Goal: Task Accomplishment & Management: Use online tool/utility

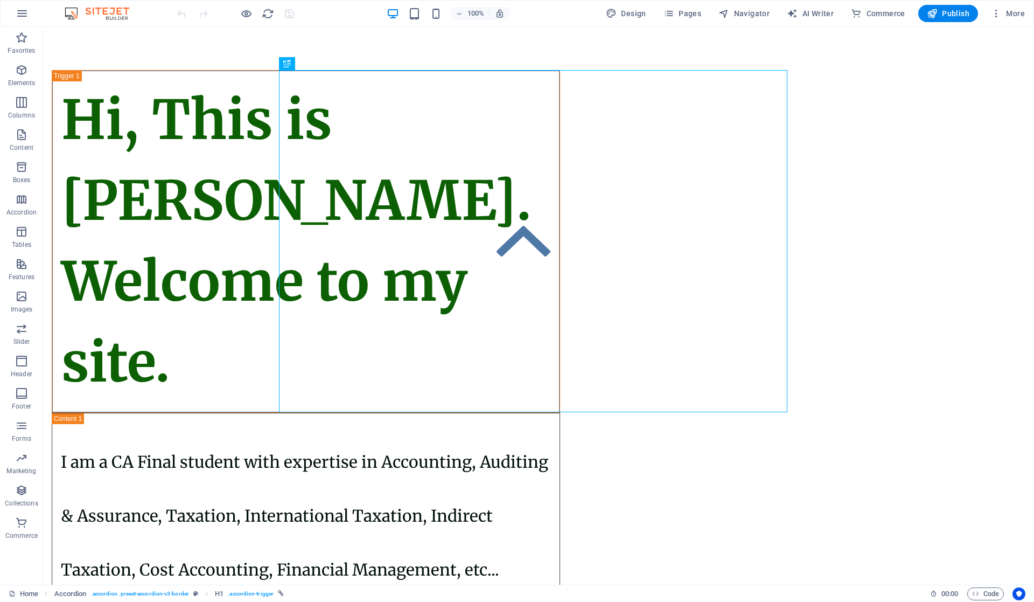
click at [950, 10] on span "Publish" at bounding box center [948, 13] width 43 height 11
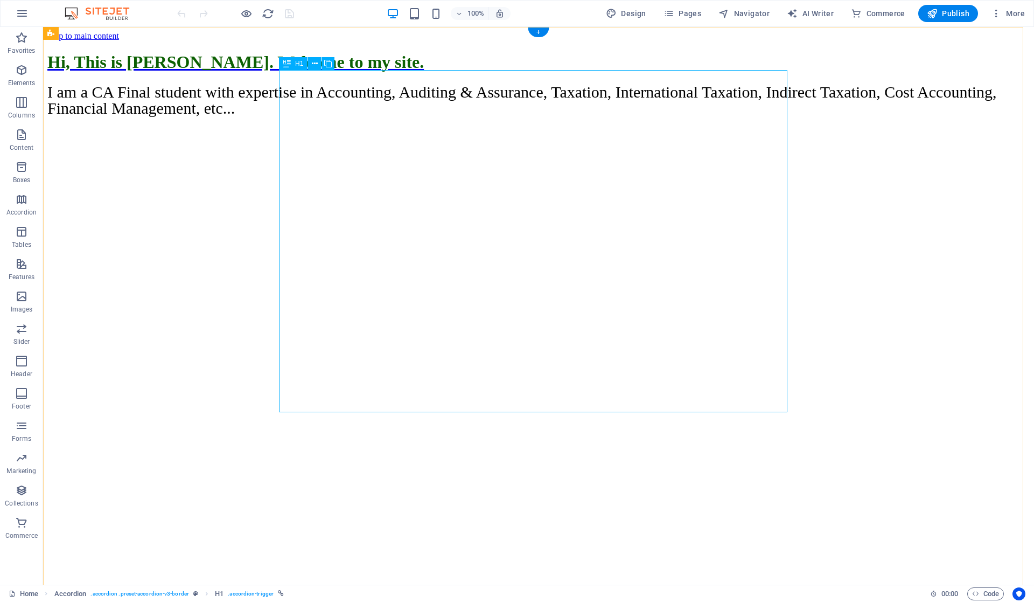
scroll to position [50, 0]
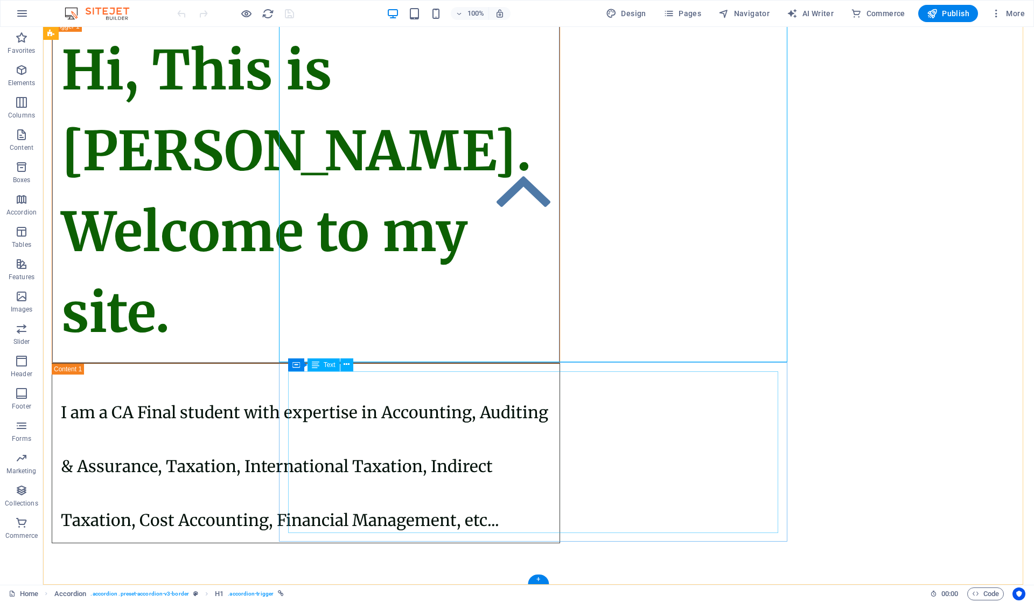
click at [310, 401] on div "I am a CA Final student with expertise in Accounting, Auditing & Assurance, Tax…" at bounding box center [306, 453] width 490 height 162
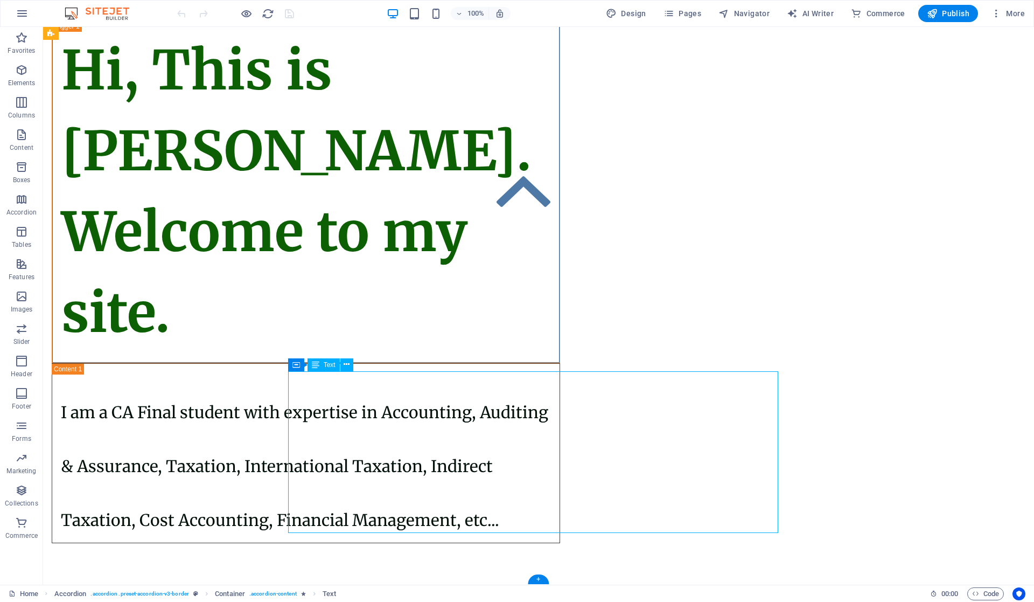
click at [310, 405] on div "I am a CA Final student with expertise in Accounting, Auditing & Assurance, Tax…" at bounding box center [306, 453] width 490 height 162
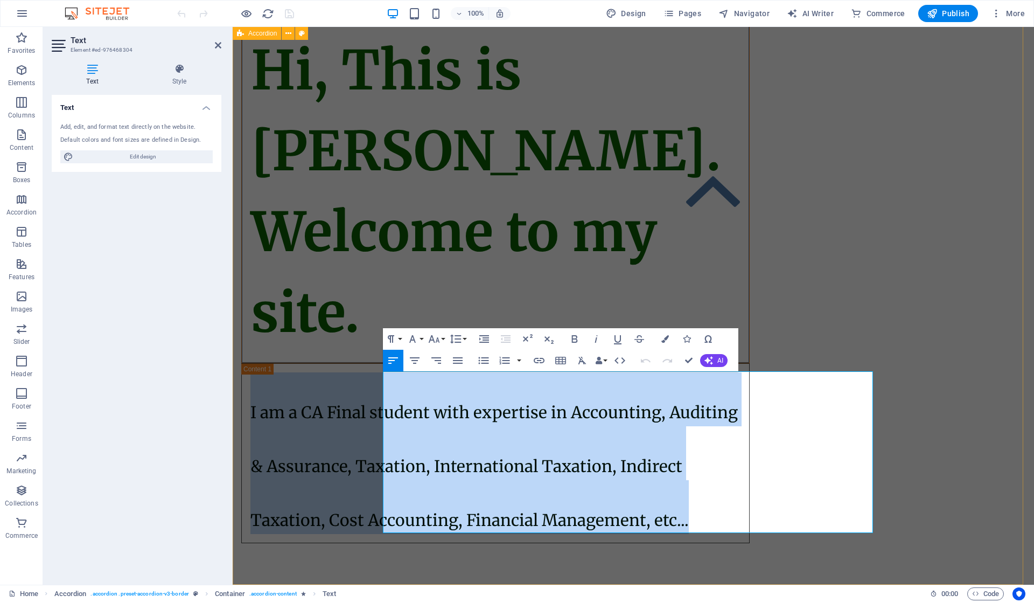
drag, startPoint x: 835, startPoint y: 516, endPoint x: 347, endPoint y: 416, distance: 498.3
click at [347, 416] on div "Hi, This is Vijetha Kumar. Welcome to my site. I am a CA Final student with exp…" at bounding box center [634, 281] width 802 height 609
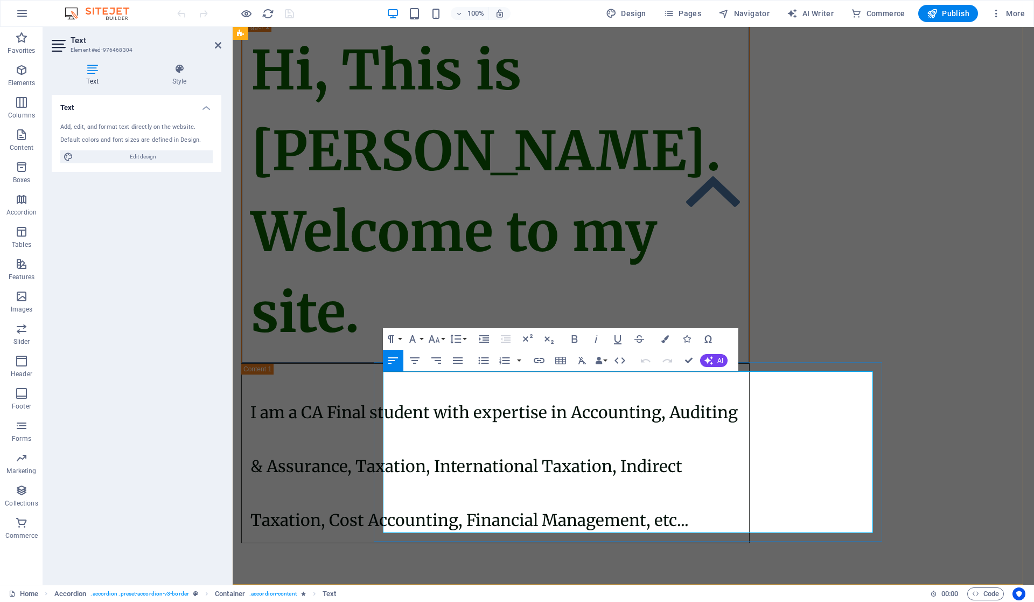
scroll to position [0, 0]
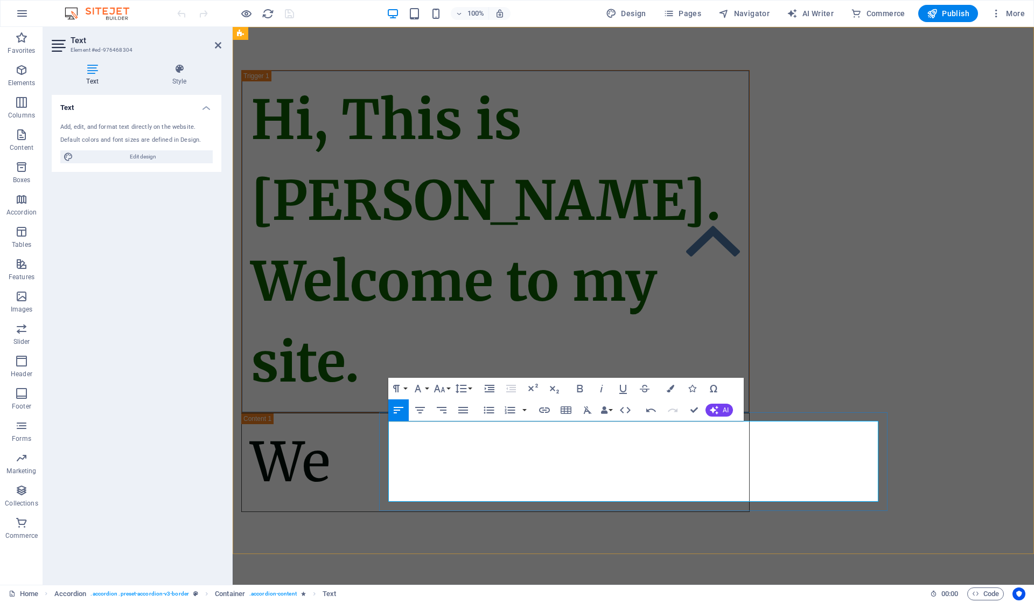
click at [698, 460] on p "We" at bounding box center [496, 462] width 490 height 81
click at [328, 366] on div "Hi, This is Vijetha Kumar. Welcome to my site. ​" at bounding box center [634, 291] width 802 height 528
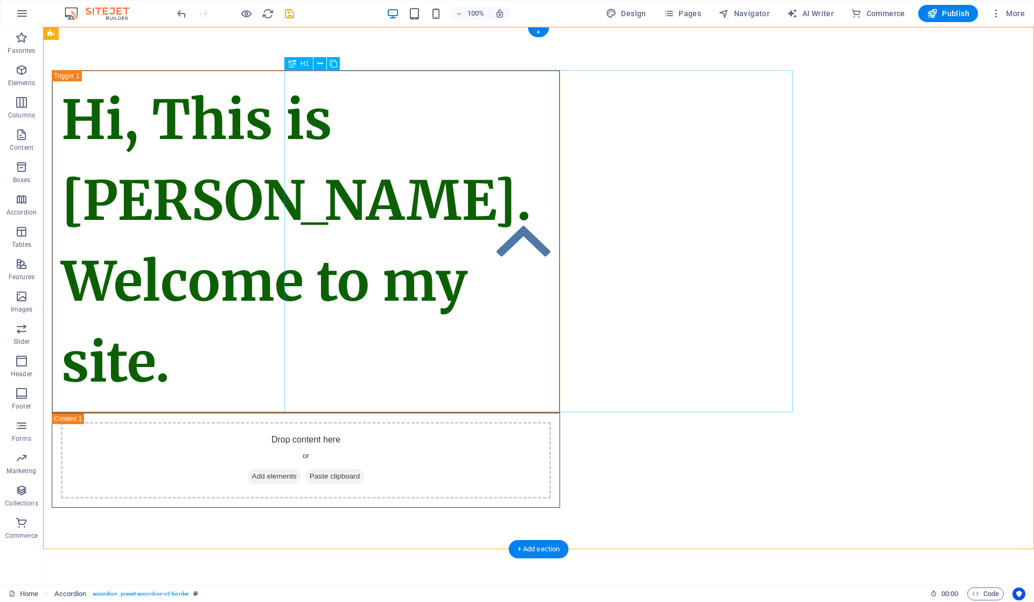
click at [560, 239] on div "Hi, This is Vijetha Kumar. Welcome to my site." at bounding box center [306, 241] width 509 height 343
click at [852, 268] on div "Hi, This is Vijetha Kumar. Welcome to my site. Drop content here or Add element…" at bounding box center [538, 289] width 991 height 524
click at [560, 249] on div "Hi, This is Vijetha Kumar. Welcome to my site." at bounding box center [306, 241] width 509 height 343
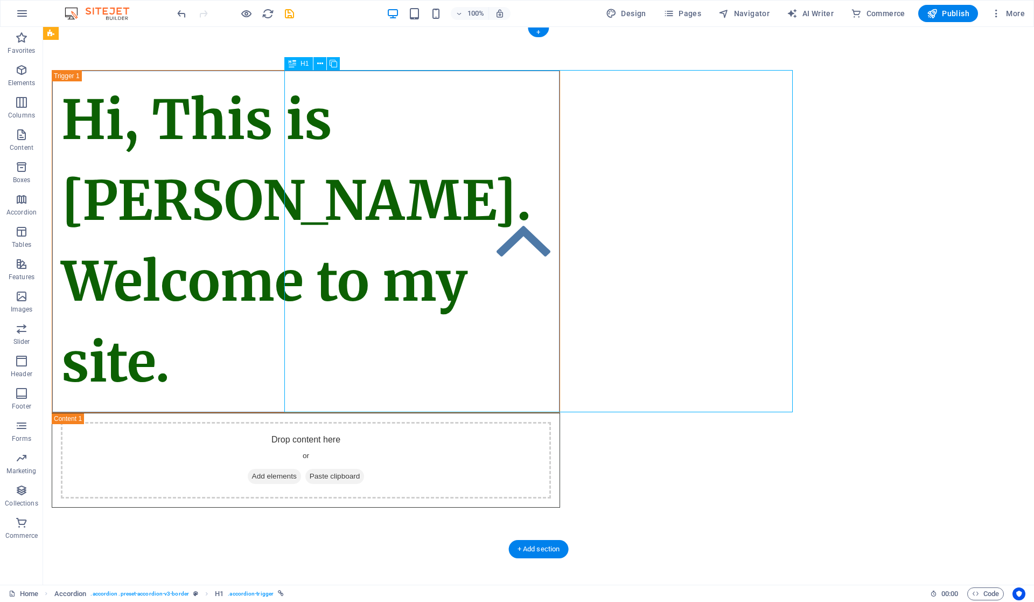
click at [560, 234] on div "Hi, This is Vijetha Kumar. Welcome to my site." at bounding box center [306, 241] width 509 height 343
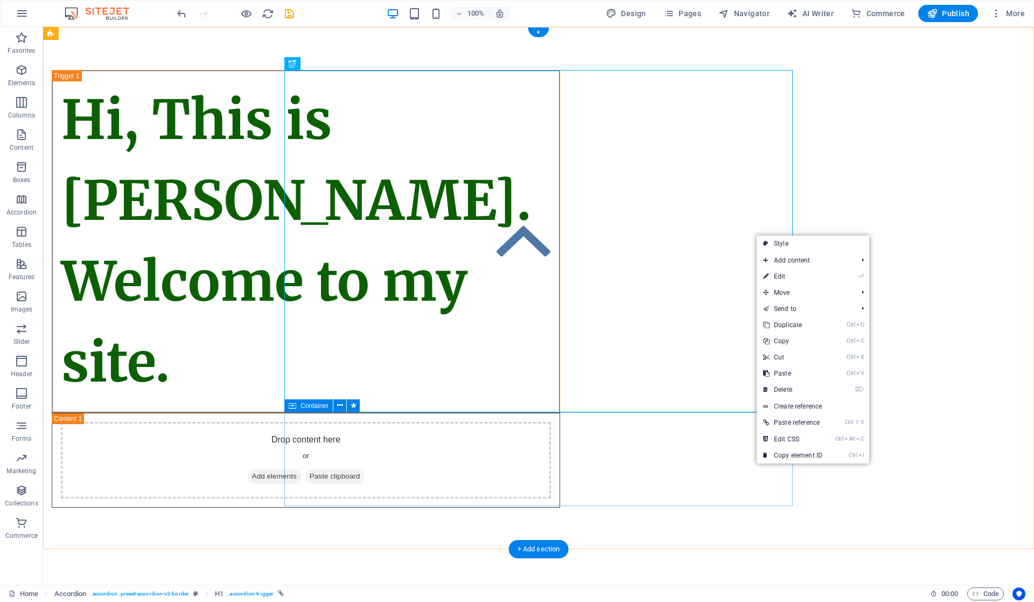
click at [406, 451] on div "Drop content here or Add elements Paste clipboard" at bounding box center [306, 460] width 490 height 77
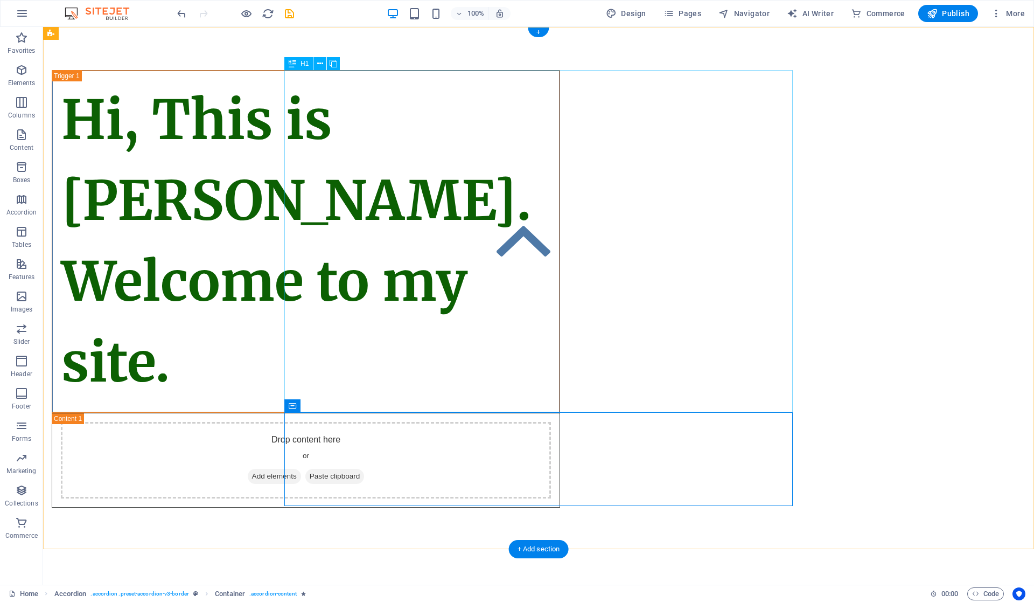
click at [423, 373] on div "Hi, This is Vijetha Kumar. Welcome to my site." at bounding box center [306, 241] width 509 height 343
click at [560, 233] on div "Hi, This is Vijetha Kumar. Welcome to my site." at bounding box center [306, 241] width 509 height 343
click at [560, 234] on div "Hi, This is Vijetha Kumar. Welcome to my site." at bounding box center [306, 241] width 509 height 343
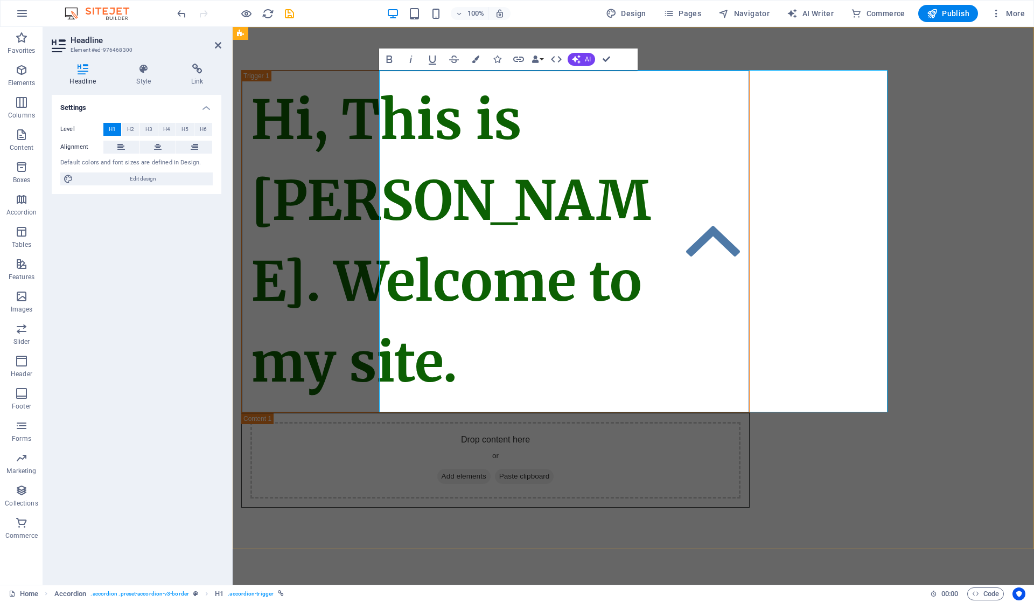
click at [749, 238] on link "Hi, This is Vijetha Kumar. Welcome to my site." at bounding box center [495, 242] width 507 height 342
click at [596, 372] on link "Hi, This is Vijetha Kumar. Welcome to my site." at bounding box center [495, 242] width 507 height 342
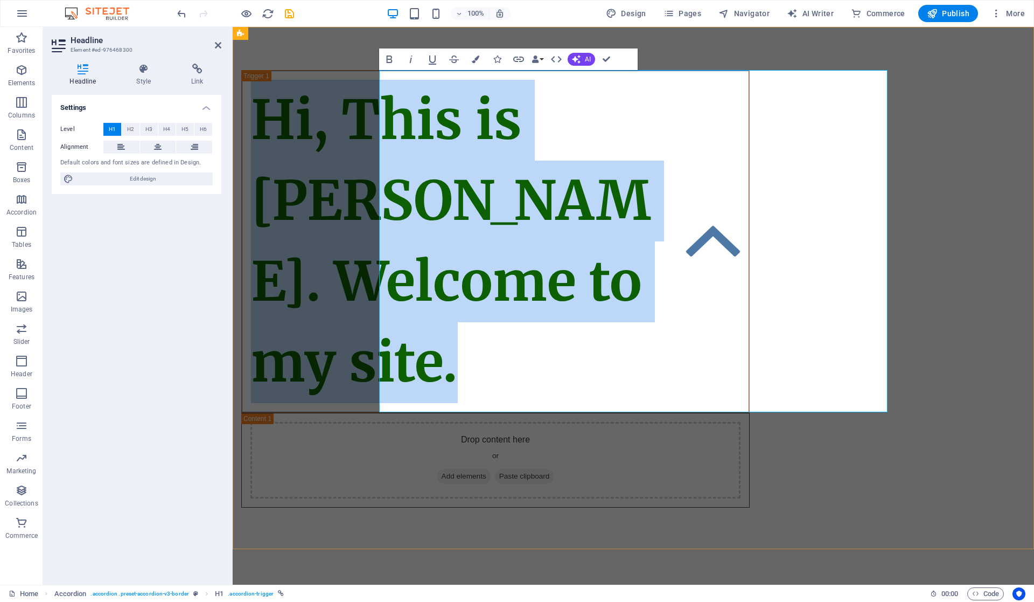
click at [596, 372] on link "Hi, This is Vijetha Kumar. Welcome to my site." at bounding box center [495, 242] width 507 height 342
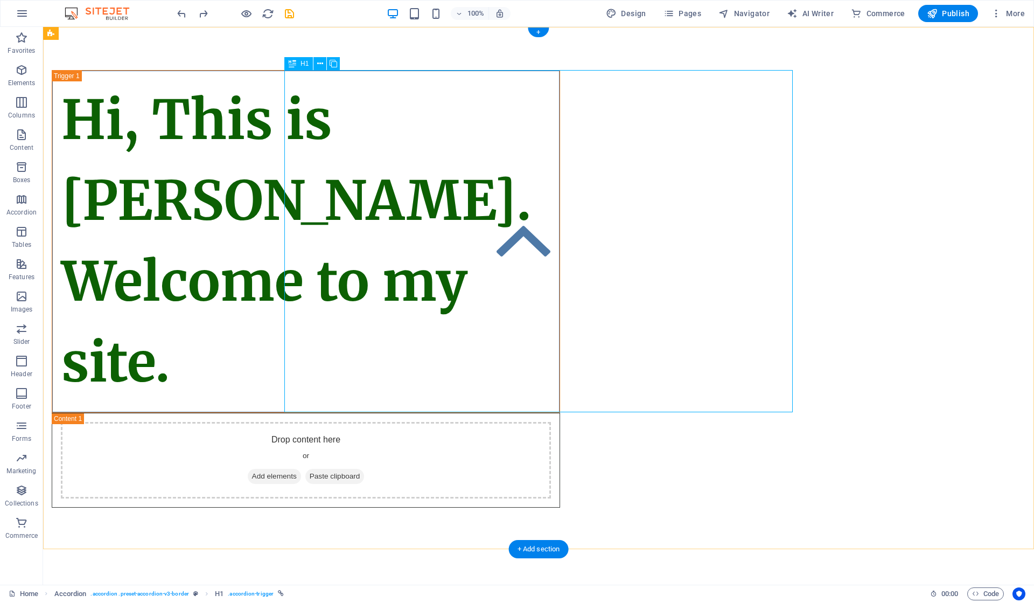
click at [491, 366] on div "Hi, This is Vijetha Kumar. Welcome to my site." at bounding box center [306, 241] width 509 height 343
click at [482, 373] on div "Hi, This is Vijetha Kumar. Welcome to my site." at bounding box center [306, 241] width 509 height 343
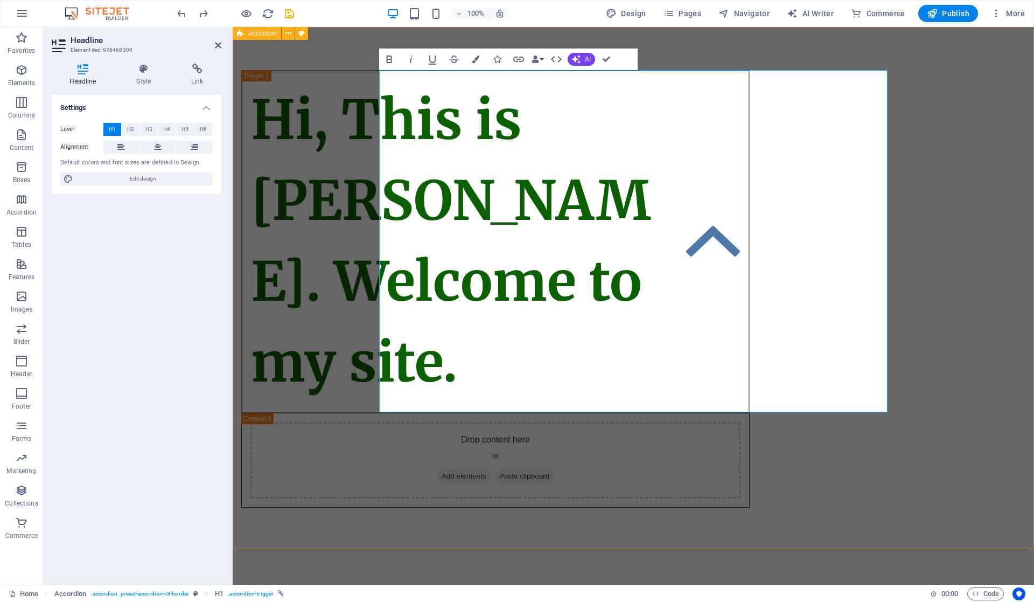
click at [311, 231] on div "Hi, This is Vijetha Kumar. Welcome to my site. Drop content here or Add element…" at bounding box center [634, 289] width 802 height 524
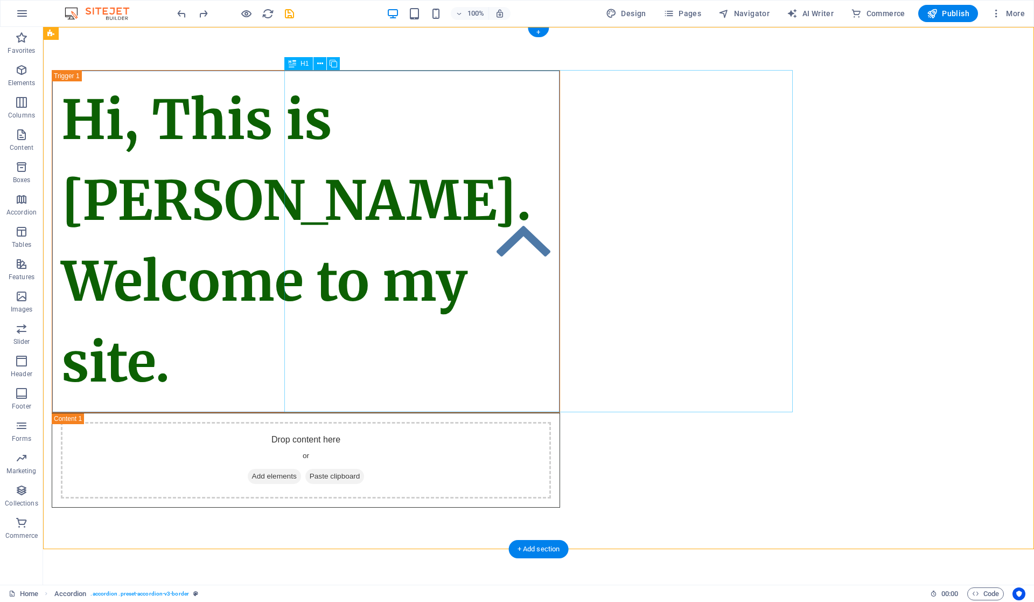
click at [560, 102] on div "Hi, This is Vijetha Kumar. Welcome to my site." at bounding box center [306, 241] width 509 height 343
click at [560, 139] on div "Hi, This is Vijetha Kumar. Welcome to my site." at bounding box center [306, 241] width 509 height 343
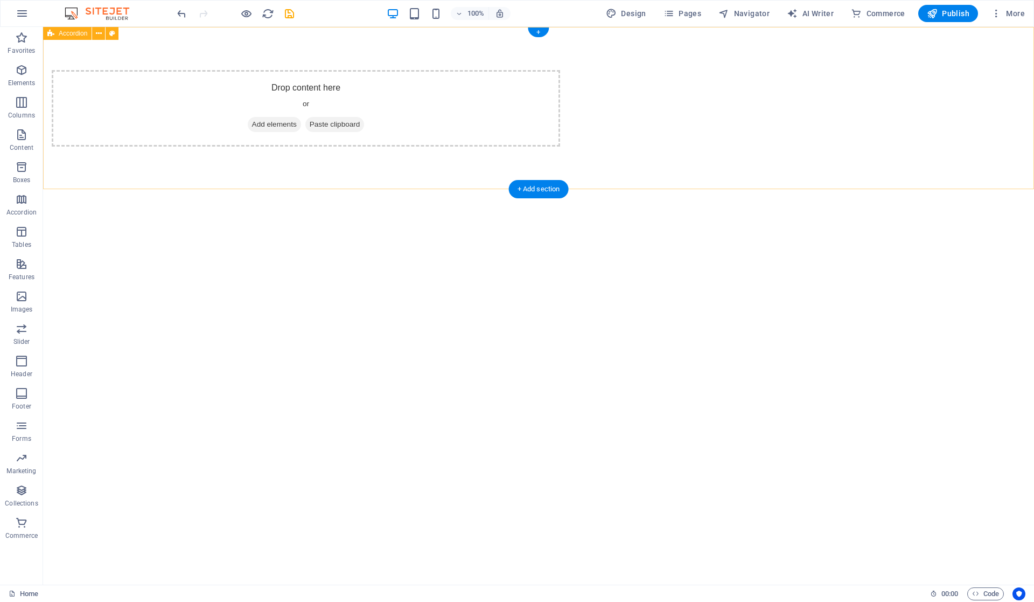
click at [301, 124] on span "Add elements" at bounding box center [274, 124] width 53 height 15
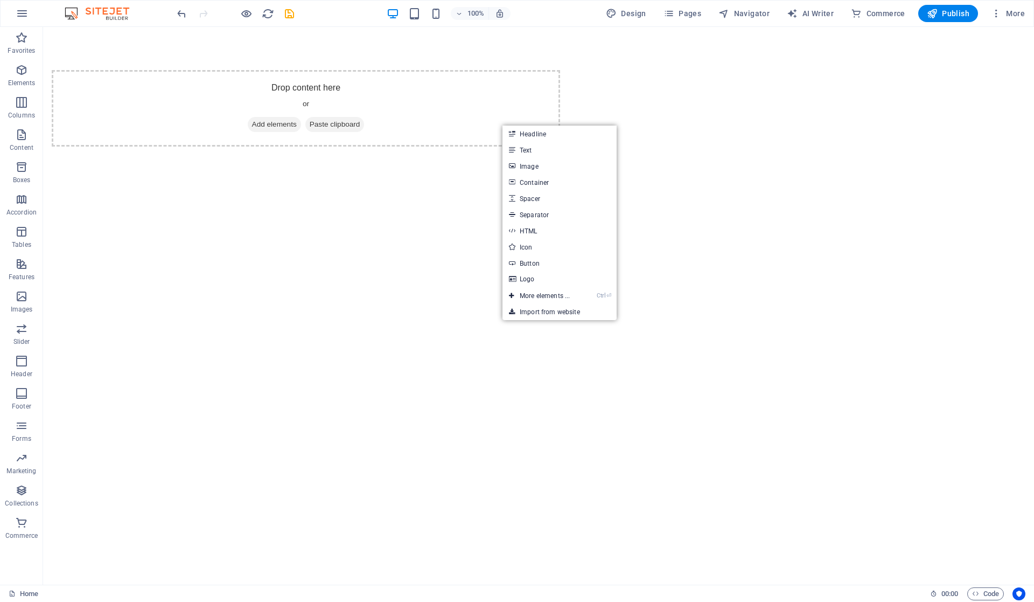
click at [548, 147] on link "Text" at bounding box center [560, 150] width 114 height 16
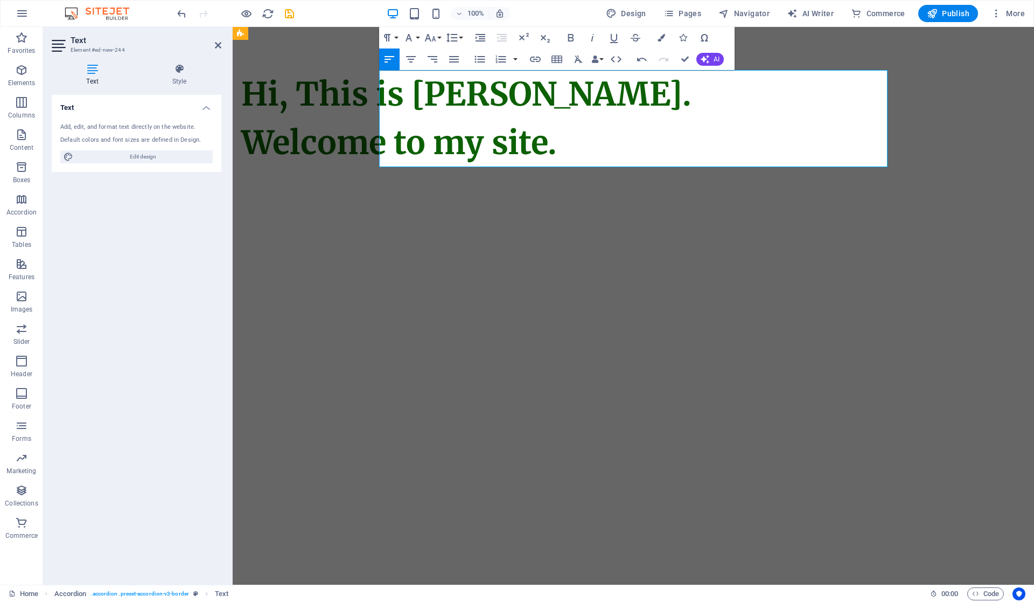
click at [759, 210] on html "Skip to main content Hi, This is Vijetha Kumar. Welcome to my site." at bounding box center [634, 118] width 802 height 183
click at [818, 210] on html "Skip to main content Hi, This is Vijetha Kumar. Welcome to my site." at bounding box center [634, 118] width 802 height 183
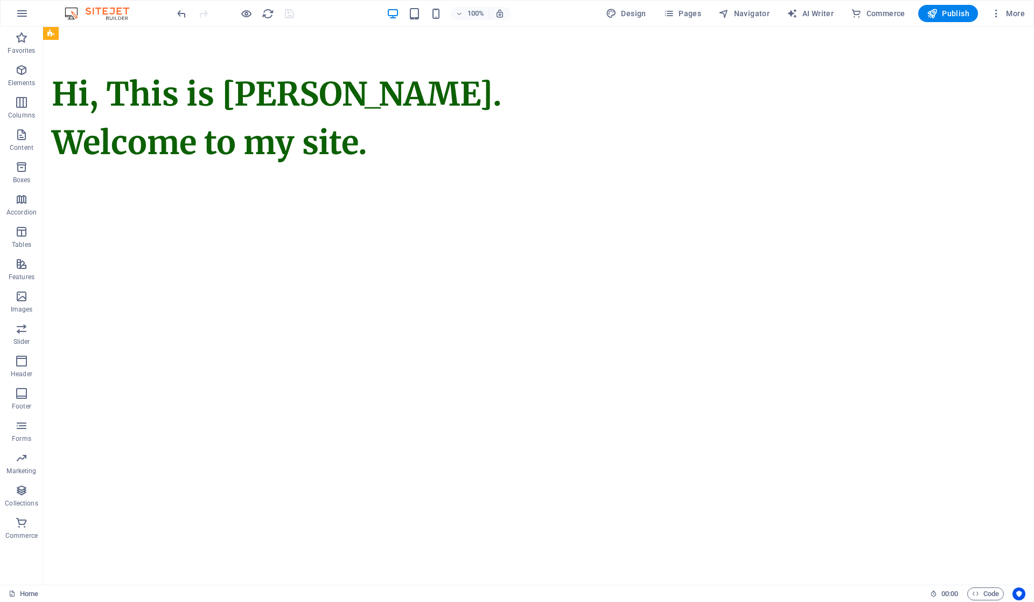
click at [946, 13] on span "Publish" at bounding box center [948, 13] width 43 height 11
click at [542, 210] on html "Skip to main content Hi, This is [PERSON_NAME]. Welcome to my site." at bounding box center [538, 118] width 991 height 183
click at [474, 200] on div "Hi, This is [PERSON_NAME]. Welcome to my site." at bounding box center [538, 118] width 991 height 183
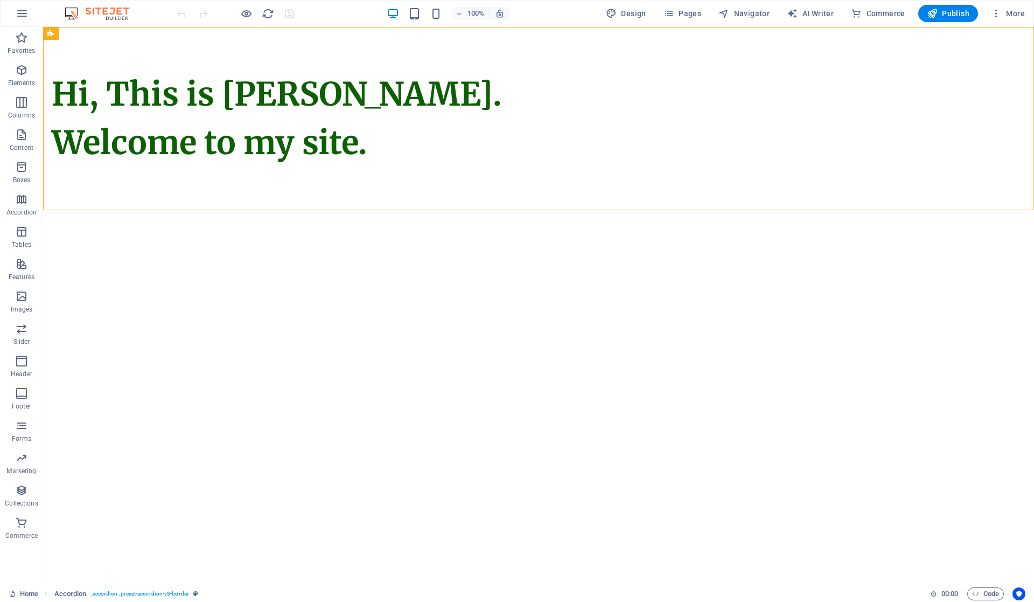
click at [482, 210] on html "Skip to main content Hi, This is Vijetha Kumar. Welcome to my site." at bounding box center [538, 118] width 991 height 183
click at [485, 210] on html "Skip to main content Hi, This is Vijetha Kumar. Welcome to my site." at bounding box center [538, 118] width 991 height 183
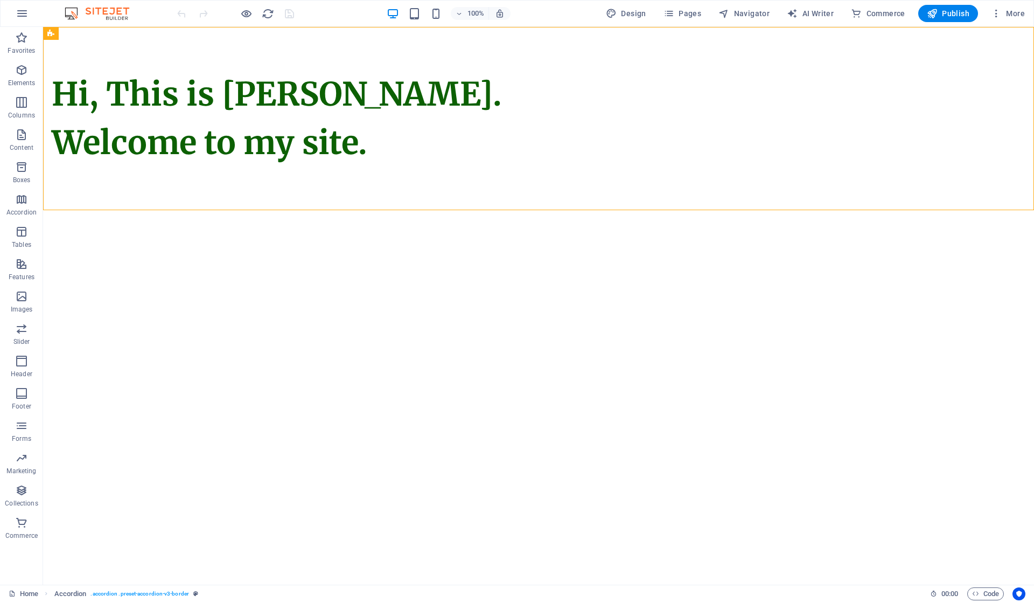
drag, startPoint x: 485, startPoint y: 242, endPoint x: 451, endPoint y: 254, distance: 35.6
click at [451, 210] on html "Skip to main content Hi, This is Vijetha Kumar. Welcome to my site." at bounding box center [538, 118] width 991 height 183
click at [481, 210] on html "Skip to main content Hi, This is Vijetha Kumar. Welcome to my site." at bounding box center [538, 118] width 991 height 183
click at [509, 186] on div "Hi, This is Vijetha Kumar. Welcome to my site." at bounding box center [538, 118] width 991 height 183
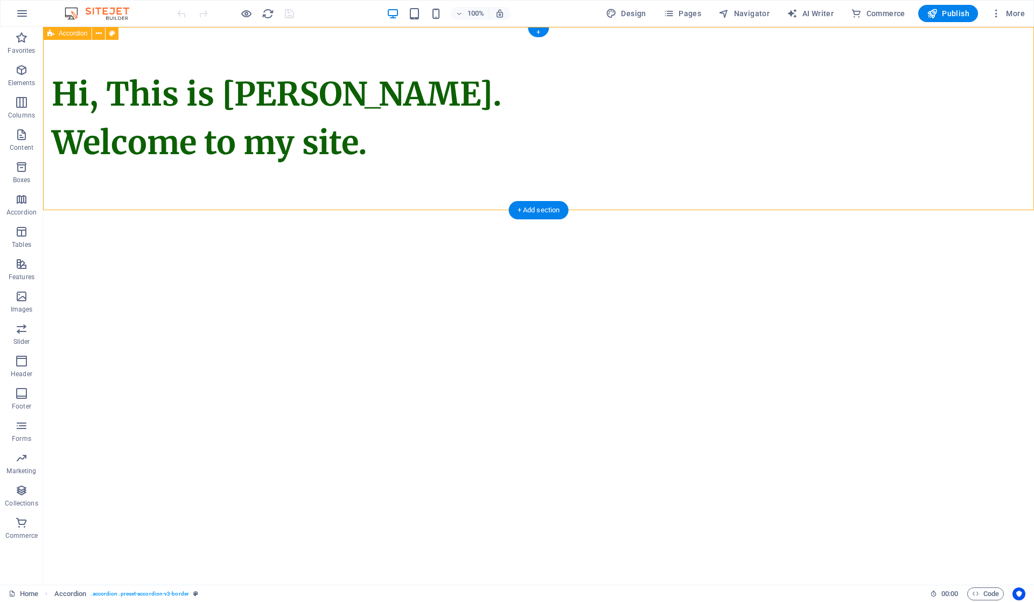
click at [503, 170] on div "Hi, This is Vijetha Kumar. Welcome to my site." at bounding box center [538, 118] width 991 height 183
drag, startPoint x: 536, startPoint y: 209, endPoint x: 306, endPoint y: 207, distance: 229.5
click at [536, 209] on div "+ Add section" at bounding box center [539, 210] width 60 height 18
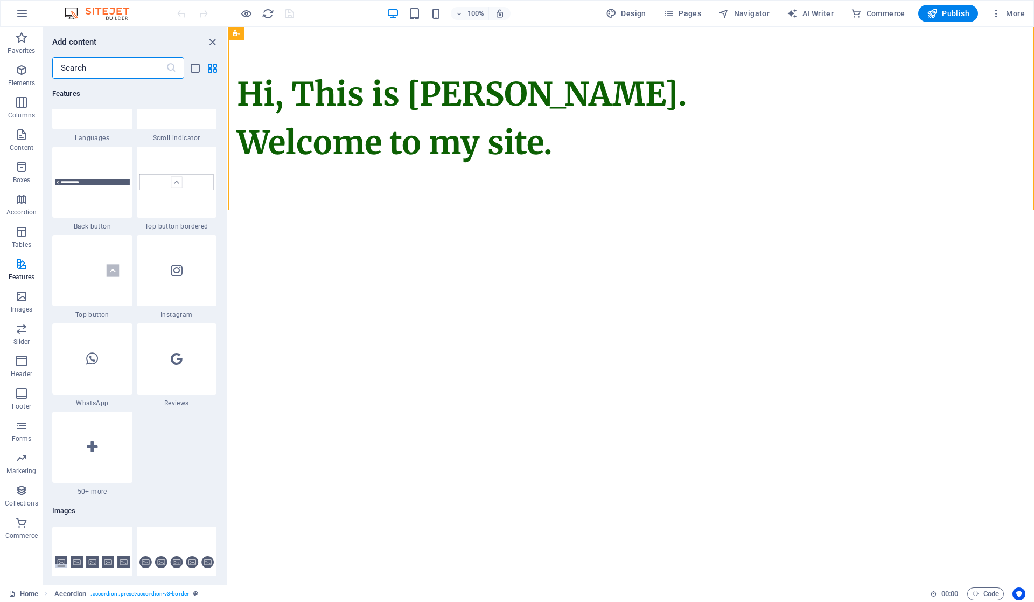
scroll to position [5189, 0]
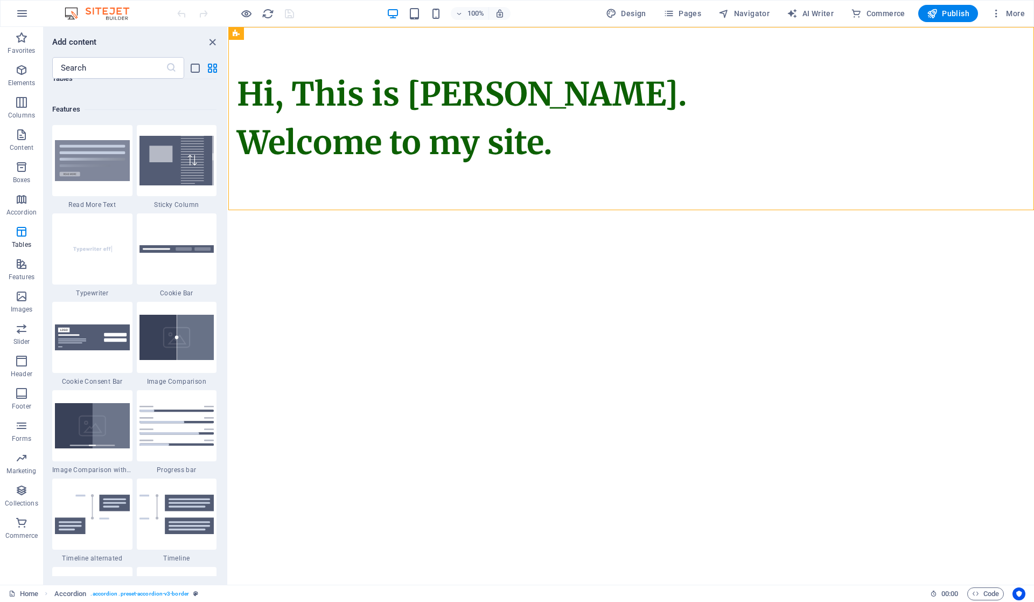
scroll to position [4112, 0]
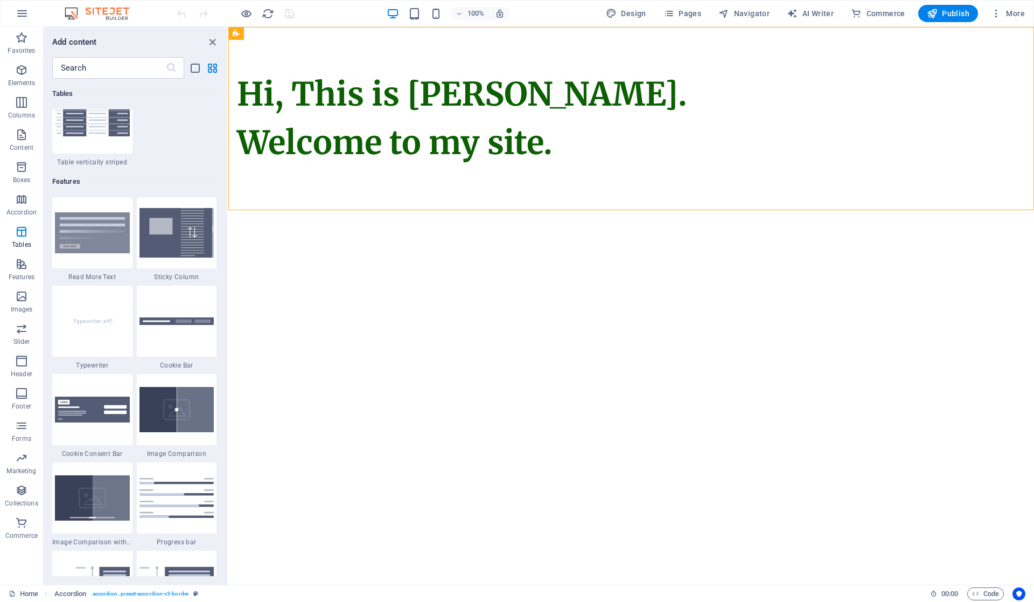
click at [98, 337] on div at bounding box center [92, 321] width 80 height 71
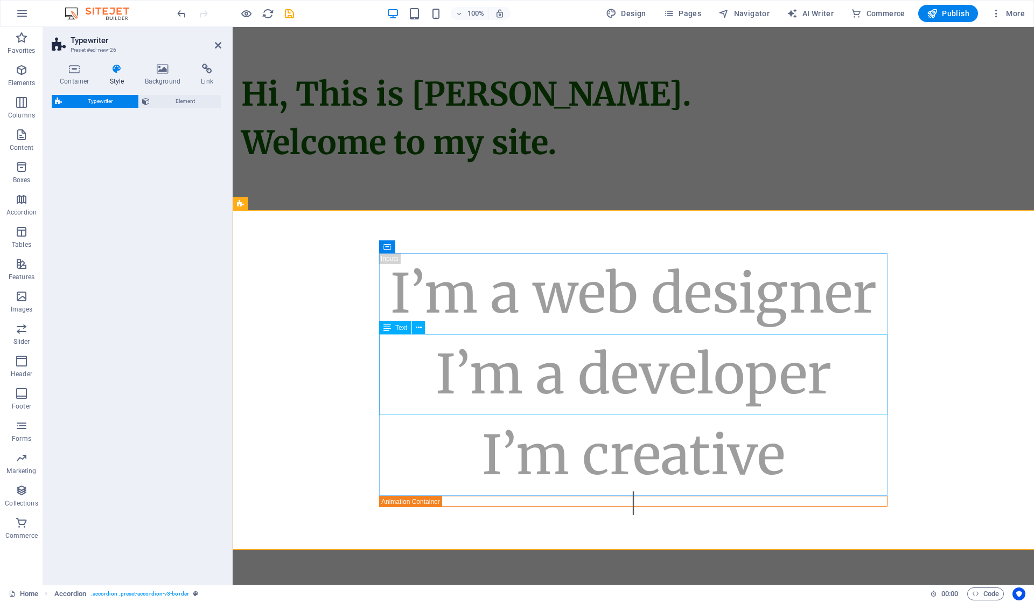
select select "ms"
select select "scroll"
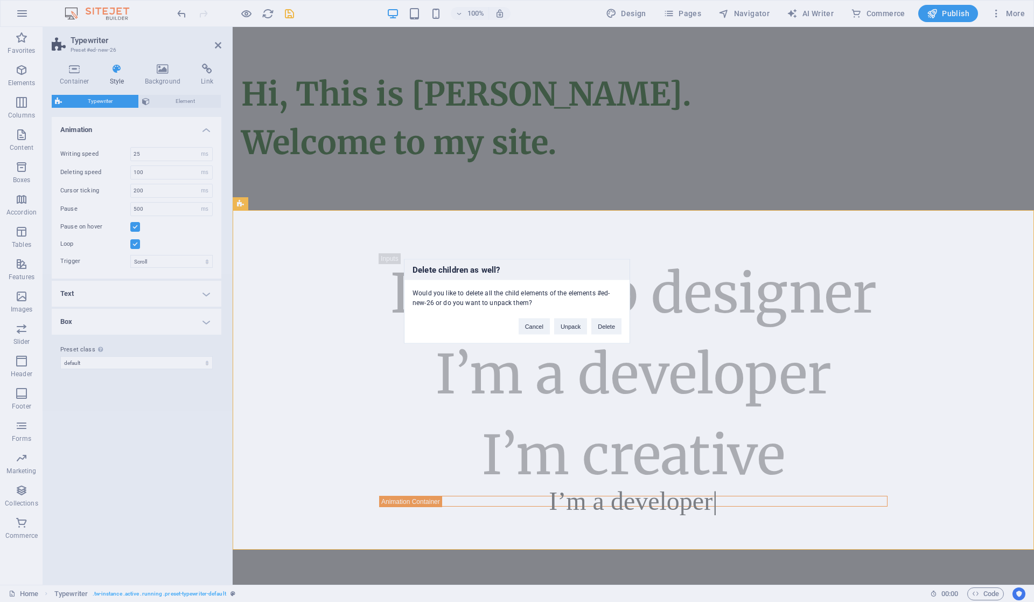
click at [597, 328] on button "Delete" at bounding box center [607, 326] width 30 height 16
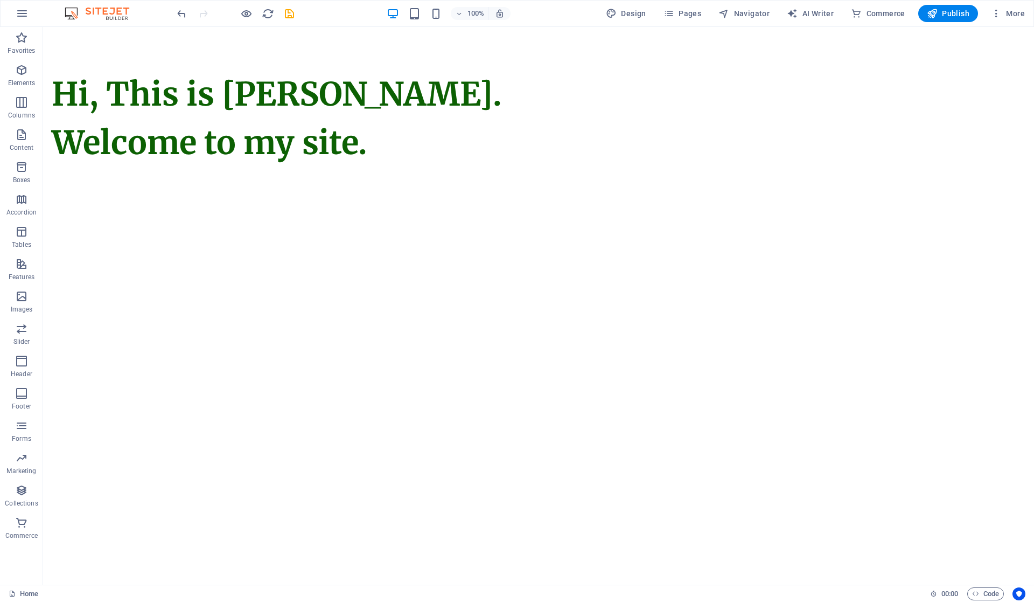
click at [423, 207] on div "Hi, This is Vijetha Kumar. Welcome to my site." at bounding box center [538, 118] width 991 height 183
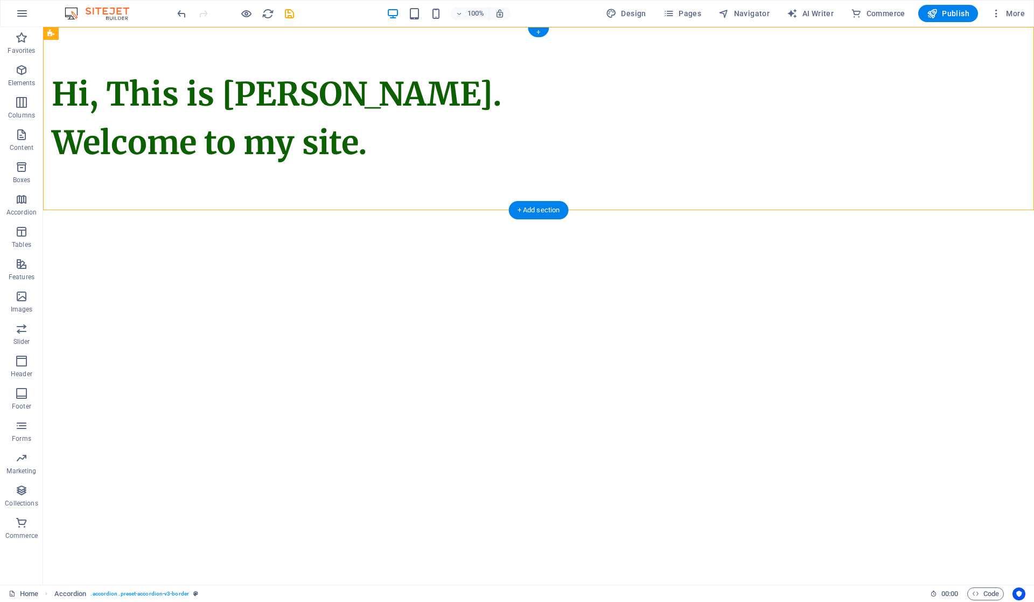
click at [543, 31] on div "+" at bounding box center [538, 32] width 21 height 10
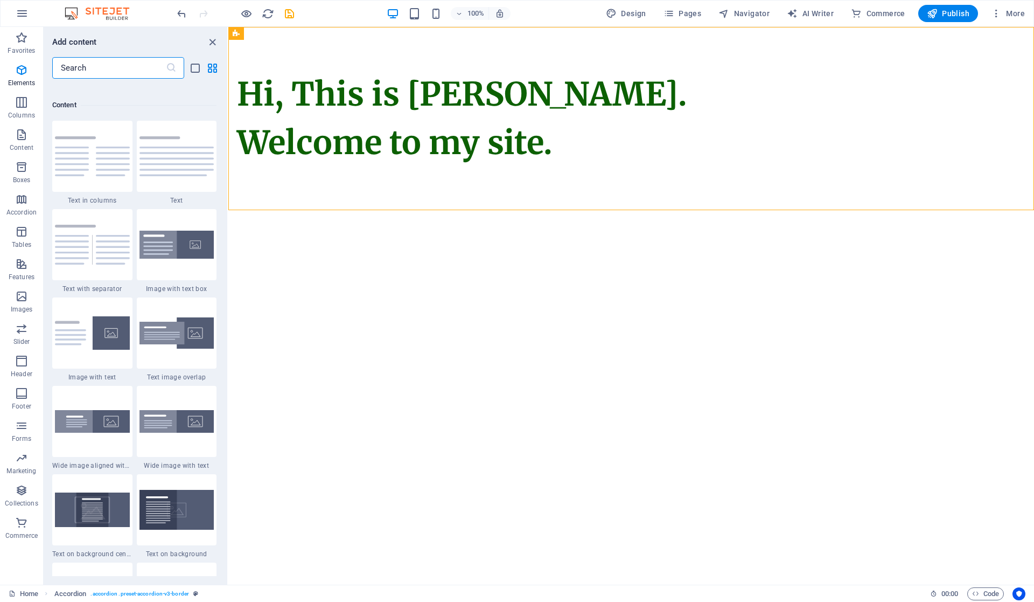
scroll to position [1885, 0]
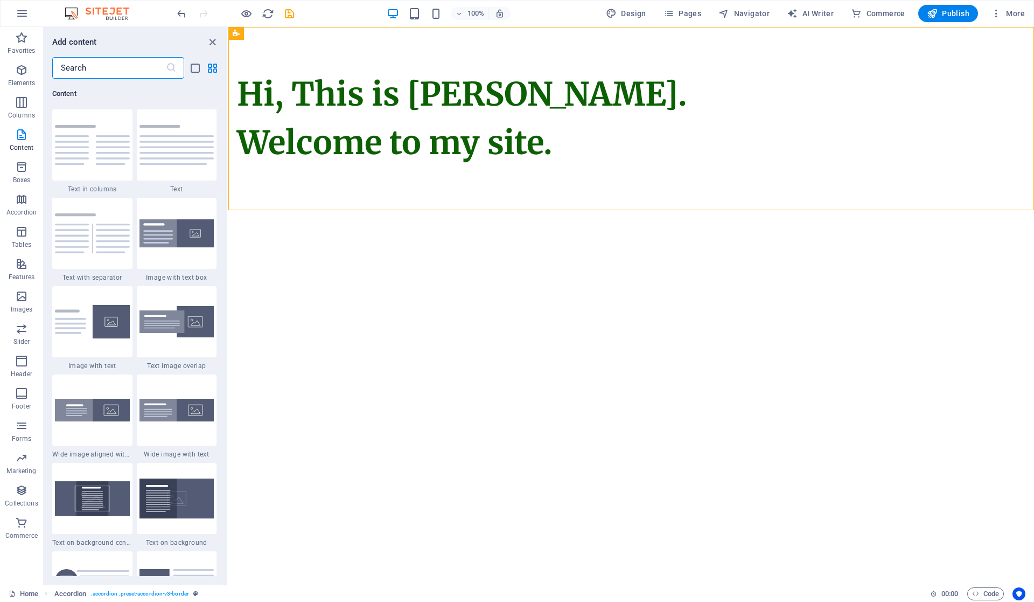
click at [9, 69] on span "Elements" at bounding box center [21, 77] width 43 height 26
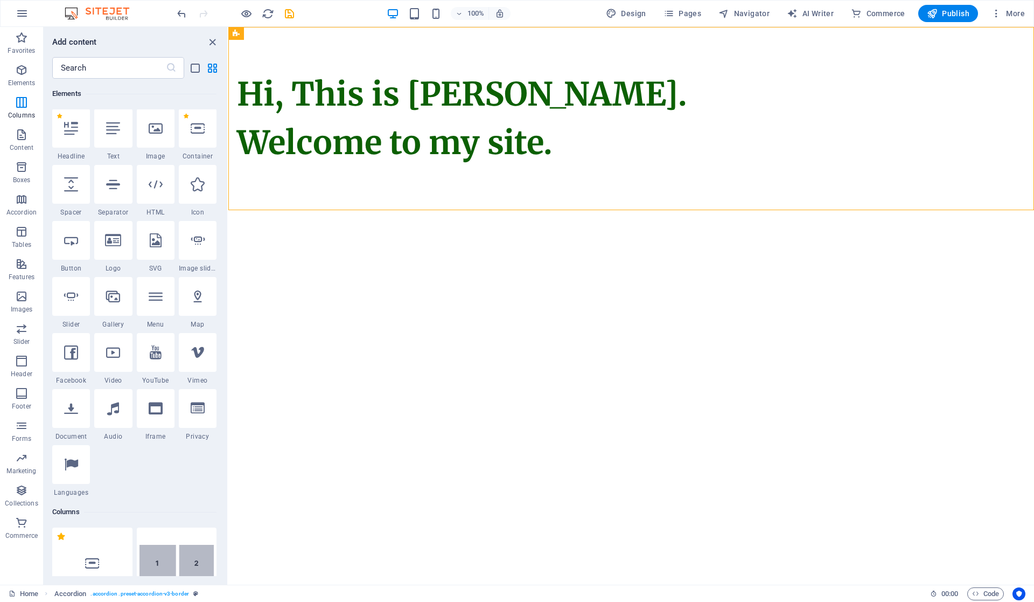
scroll to position [115, 0]
click at [145, 477] on div "1 Star Headline 1 Star Text 1 Star Image 1 Star Container 1 Star Spacer 1 Star …" at bounding box center [134, 303] width 164 height 388
click at [148, 474] on div "1 Star Headline 1 Star Text 1 Star Image 1 Star Container 1 Star Spacer 1 Star …" at bounding box center [134, 303] width 164 height 388
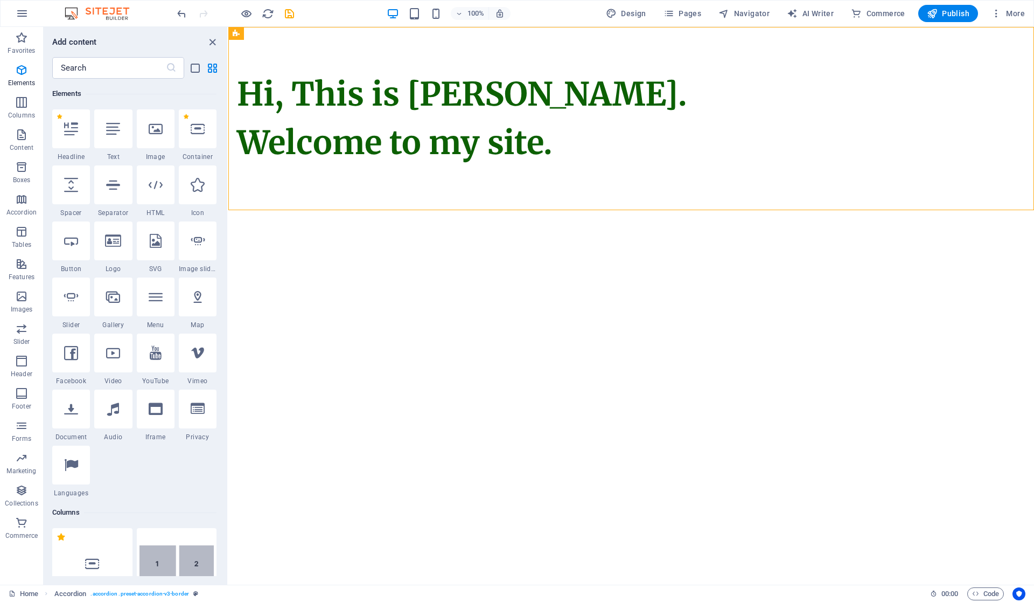
click at [148, 474] on div "1 Star Headline 1 Star Text 1 Star Image 1 Star Container 1 Star Spacer 1 Star …" at bounding box center [134, 303] width 164 height 388
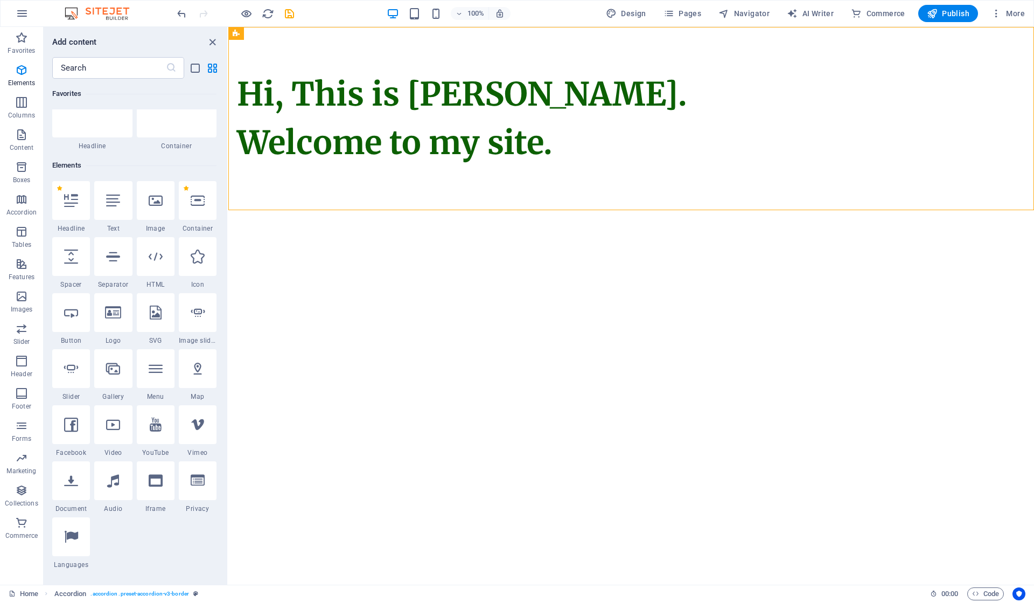
scroll to position [0, 0]
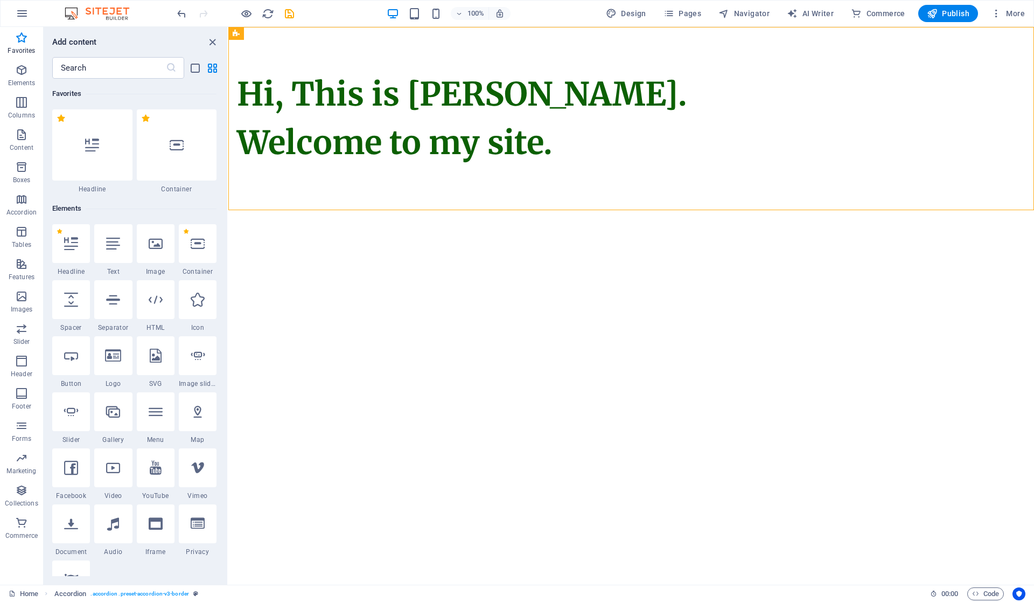
click at [119, 65] on input "text" at bounding box center [109, 68] width 114 height 22
click at [72, 242] on icon at bounding box center [71, 244] width 14 height 14
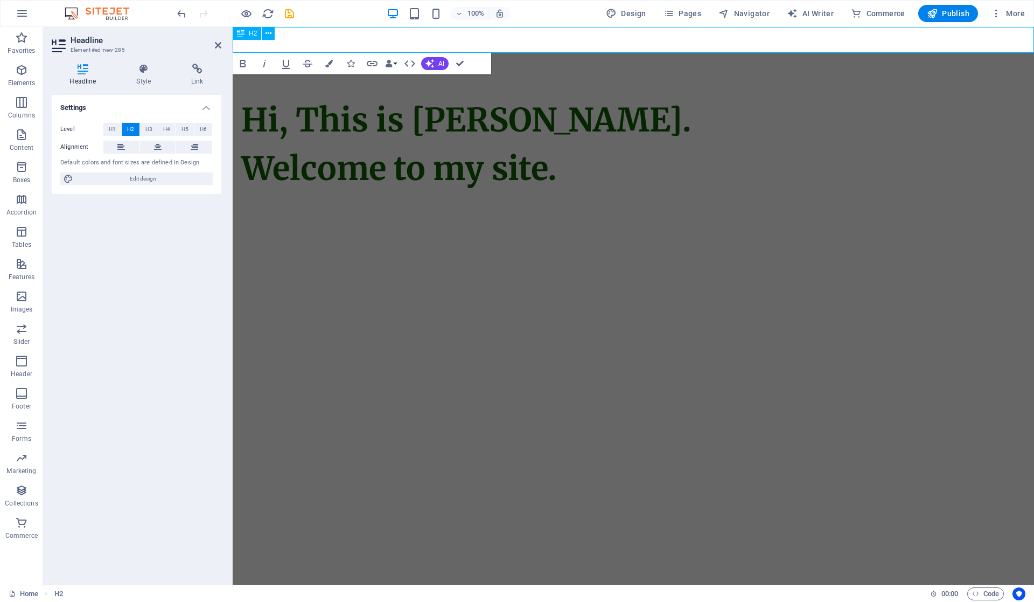
click at [432, 33] on h2 at bounding box center [634, 40] width 802 height 26
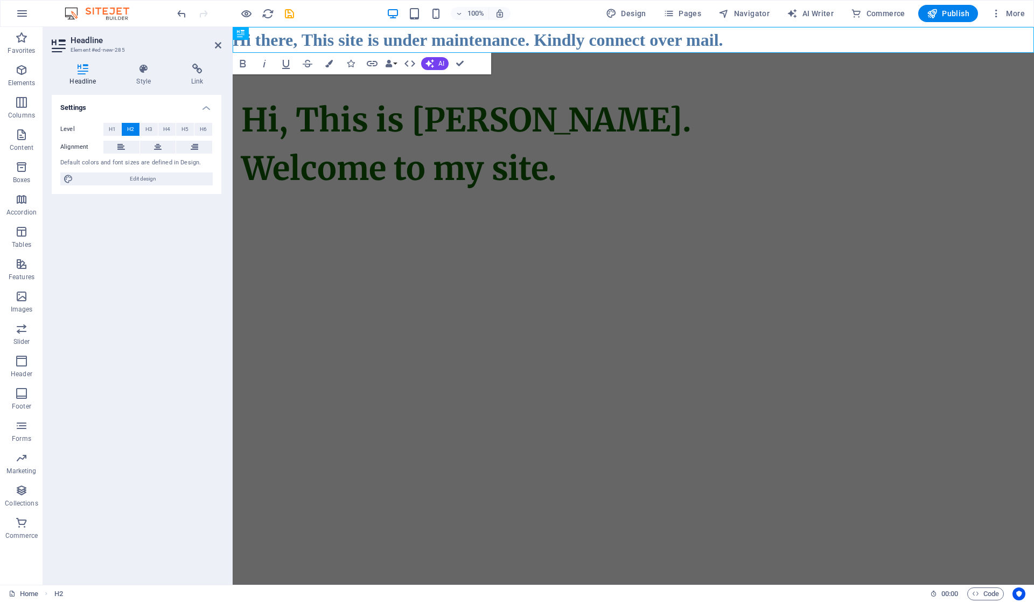
click at [140, 72] on icon at bounding box center [144, 69] width 51 height 11
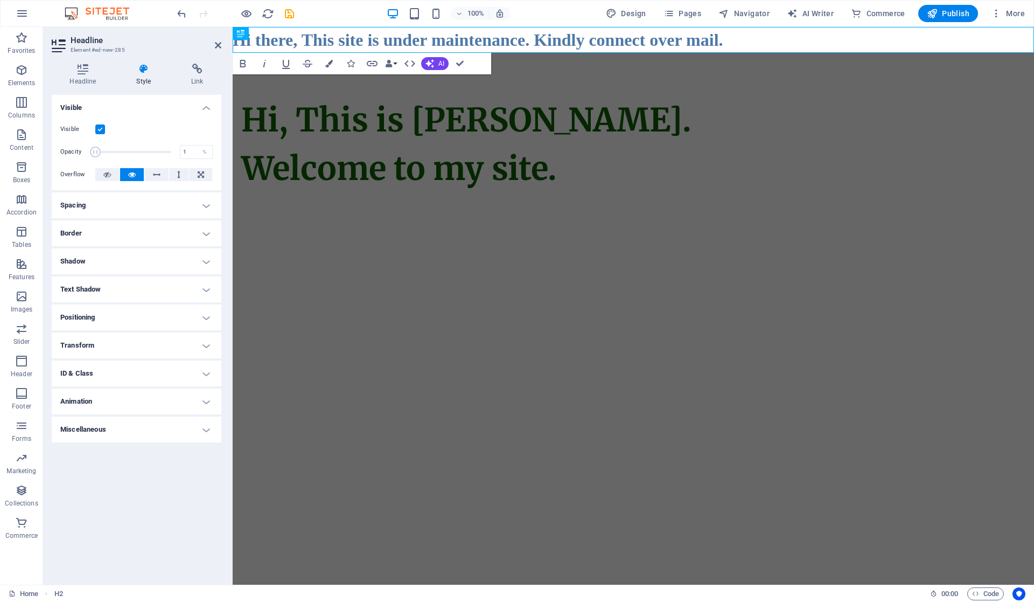
drag, startPoint x: 172, startPoint y: 149, endPoint x: 71, endPoint y: 156, distance: 101.5
click at [71, 156] on div "Opacity 1 %" at bounding box center [136, 152] width 152 height 24
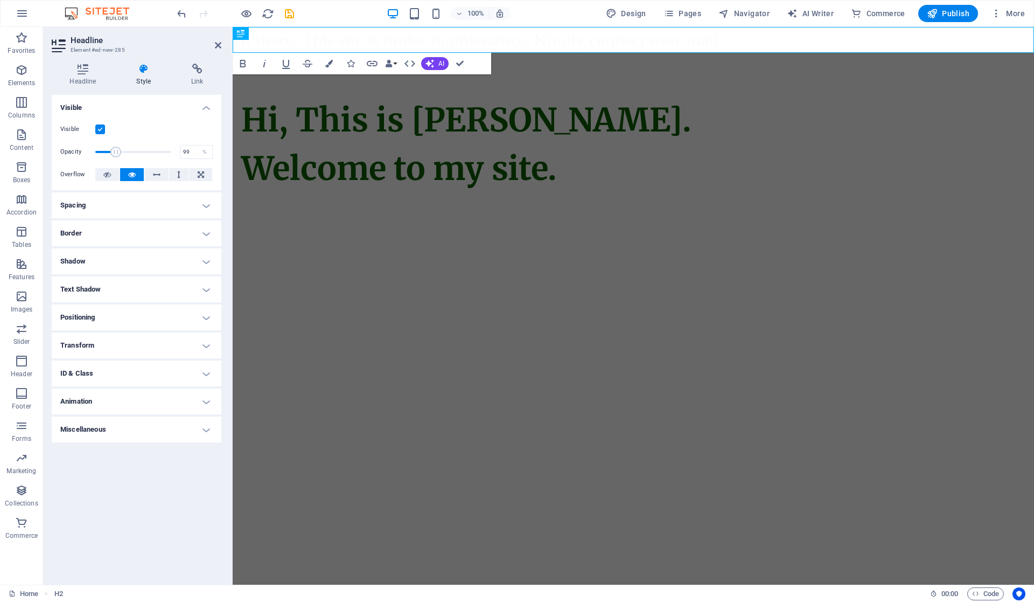
type input "100"
drag, startPoint x: 95, startPoint y: 151, endPoint x: 175, endPoint y: 150, distance: 79.2
click at [175, 150] on span at bounding box center [171, 152] width 11 height 11
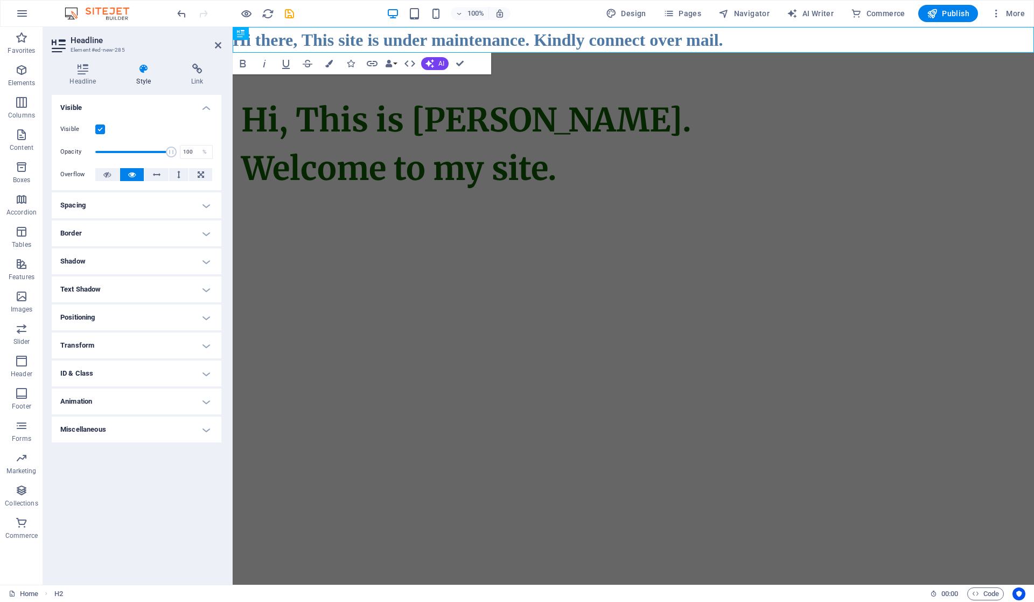
click at [157, 128] on div "Visible" at bounding box center [136, 129] width 152 height 13
click at [193, 78] on h4 "Link" at bounding box center [197, 75] width 48 height 23
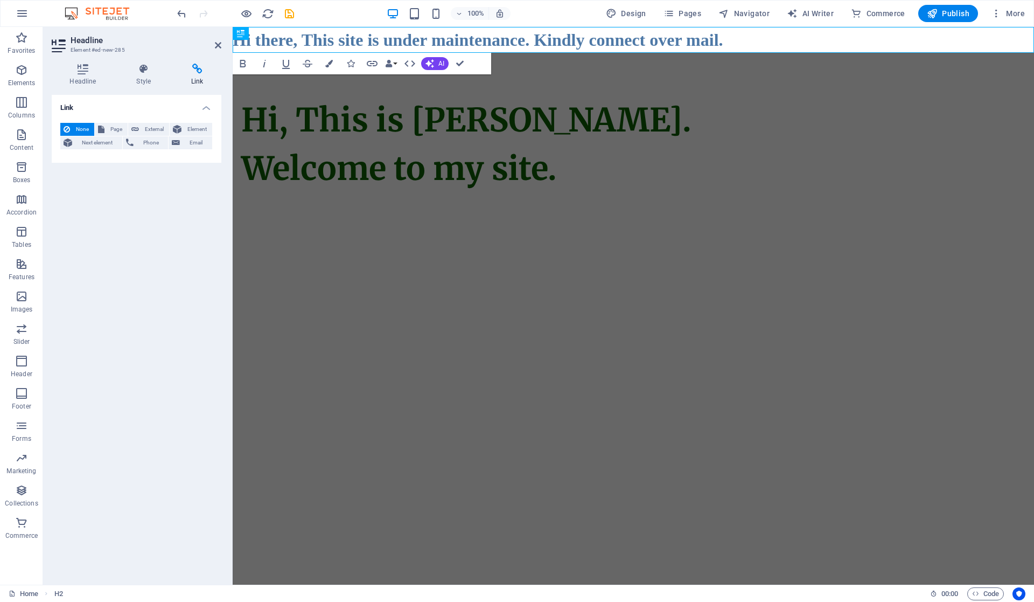
click at [201, 140] on span "Email" at bounding box center [196, 142] width 26 height 13
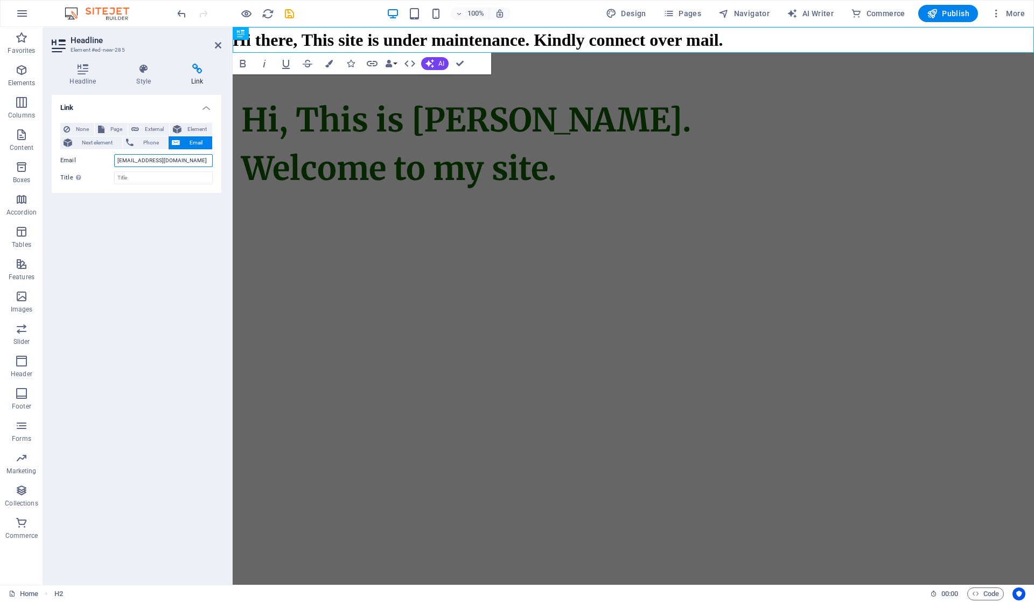
type input "vijethakumar@outlook.com"
click at [129, 177] on input "Title Additional link description, should not be the same as the link text. The…" at bounding box center [163, 177] width 99 height 13
click at [198, 260] on div "Link None Page External Element Next element Phone Email Page Home Legal Notice…" at bounding box center [137, 335] width 170 height 481
drag, startPoint x: 166, startPoint y: 178, endPoint x: 88, endPoint y: 179, distance: 77.6
click at [88, 179] on div "Title Additional link description, should not be the same as the link text. The…" at bounding box center [136, 177] width 152 height 13
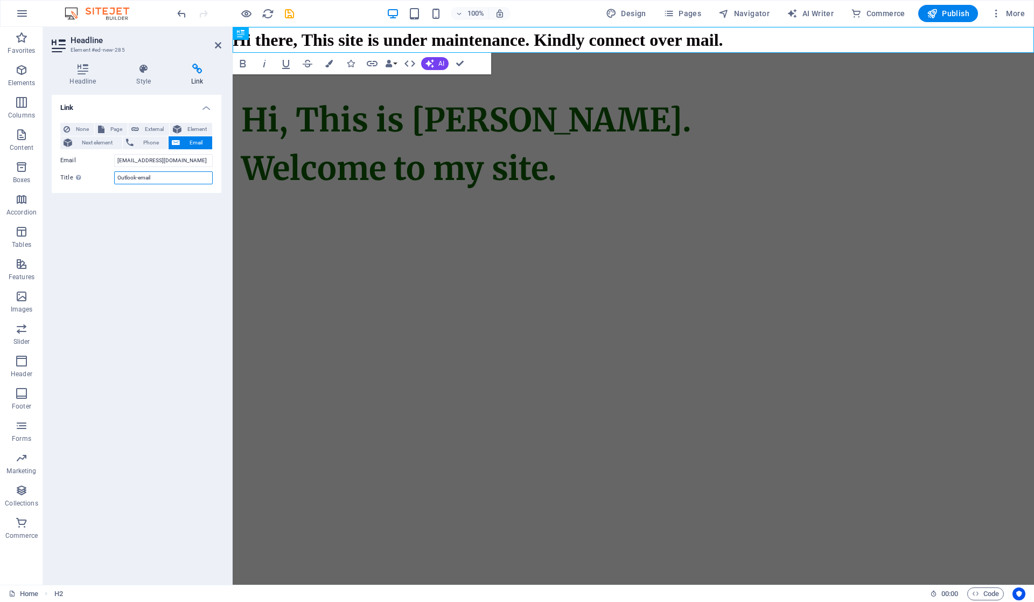
type input "Outlook-email"
click at [183, 231] on div "Link None Page External Element Next element Phone Email Page Home Legal Notice…" at bounding box center [137, 335] width 170 height 481
click at [86, 79] on h4 "Headline" at bounding box center [85, 75] width 67 height 23
click at [219, 47] on icon at bounding box center [218, 45] width 6 height 9
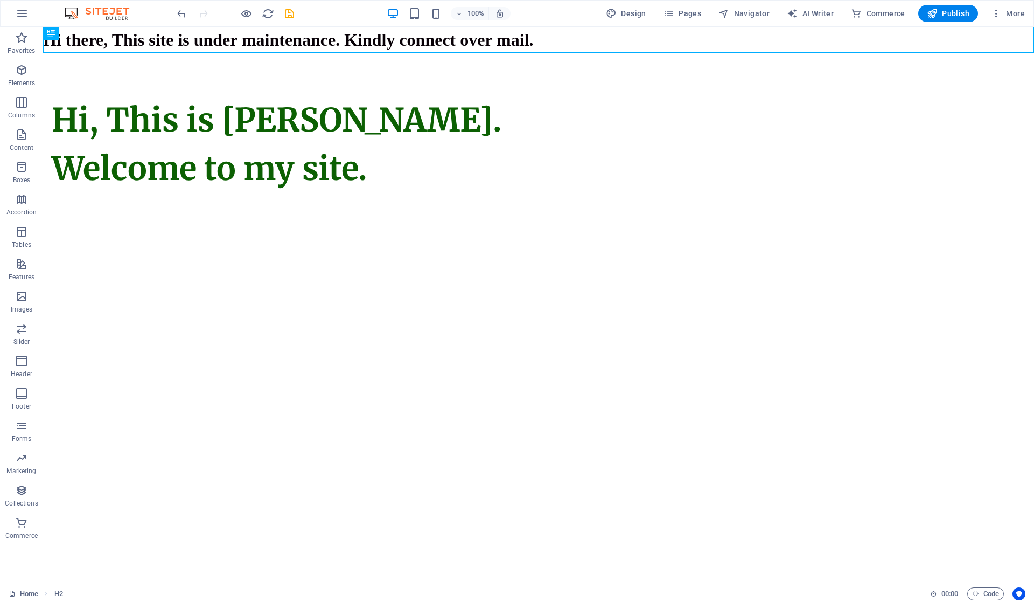
click at [379, 236] on html "Skip to main content Hi there, This site is under maintenance. Kindly connect o…" at bounding box center [538, 131] width 991 height 209
click at [424, 17] on div "100%" at bounding box center [448, 13] width 124 height 17
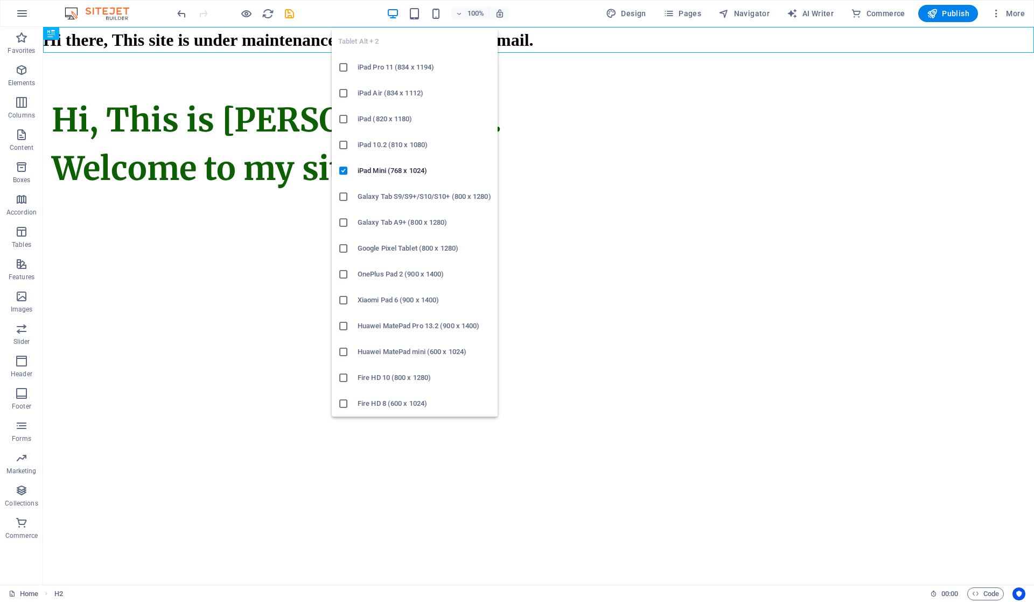
click at [418, 15] on icon "button" at bounding box center [414, 14] width 12 height 12
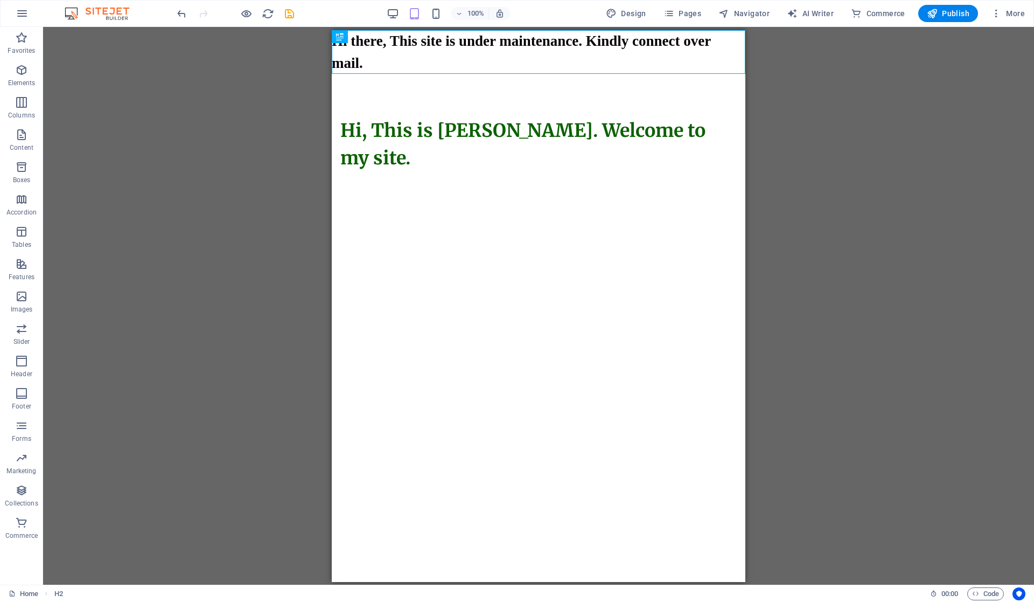
click at [596, 214] on html "Skip to main content Hi there, This site is under maintenance. Kindly connect o…" at bounding box center [539, 122] width 414 height 185
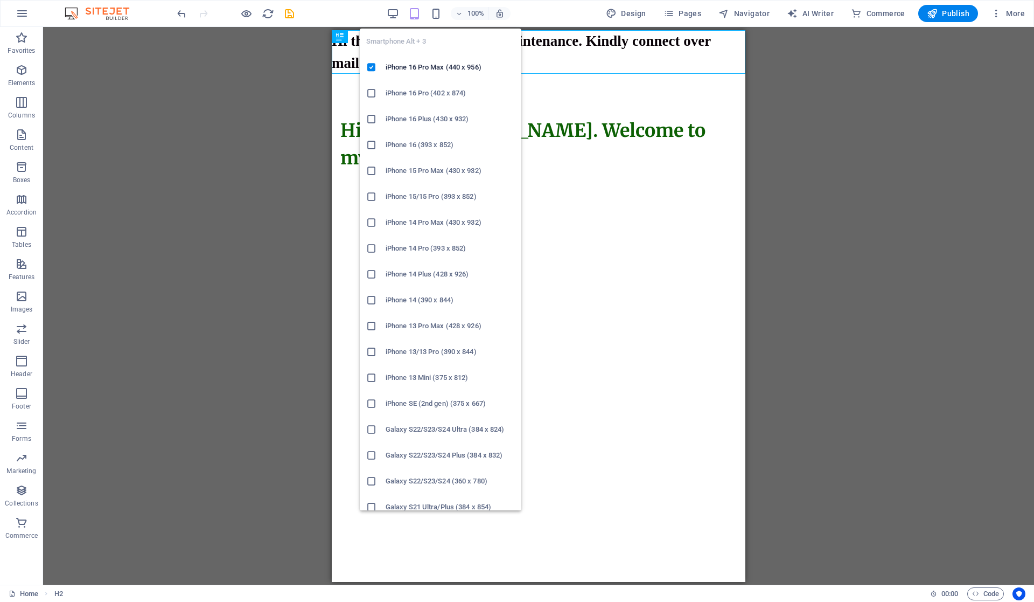
click at [437, 17] on icon "button" at bounding box center [436, 14] width 12 height 12
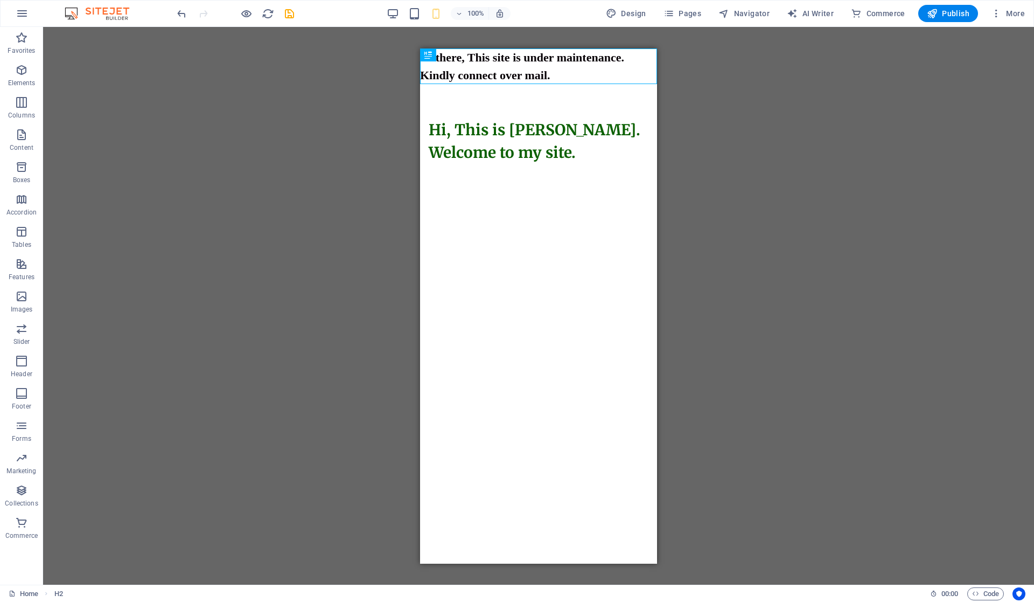
click at [607, 198] on html "Skip to main content Hi there, This site is under maintenance. Kindly connect o…" at bounding box center [538, 123] width 237 height 150
click at [604, 198] on html "Skip to main content Hi there, This site is under maintenance. Kindly connect o…" at bounding box center [538, 123] width 237 height 150
click at [615, 198] on html "Skip to main content Hi there, This site is under maintenance. Kindly connect o…" at bounding box center [538, 123] width 237 height 150
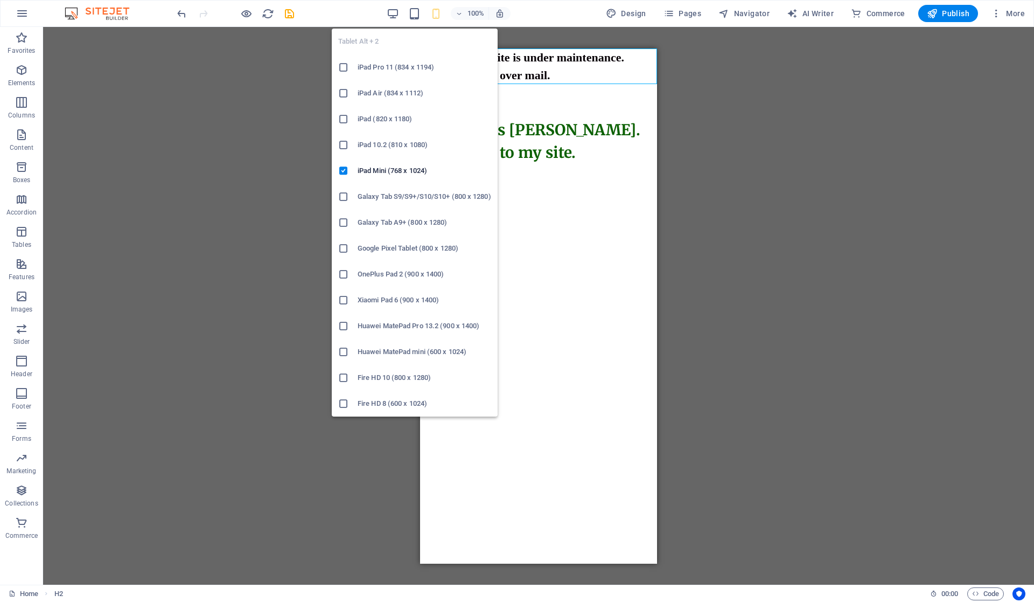
click at [412, 17] on icon "button" at bounding box center [414, 14] width 12 height 12
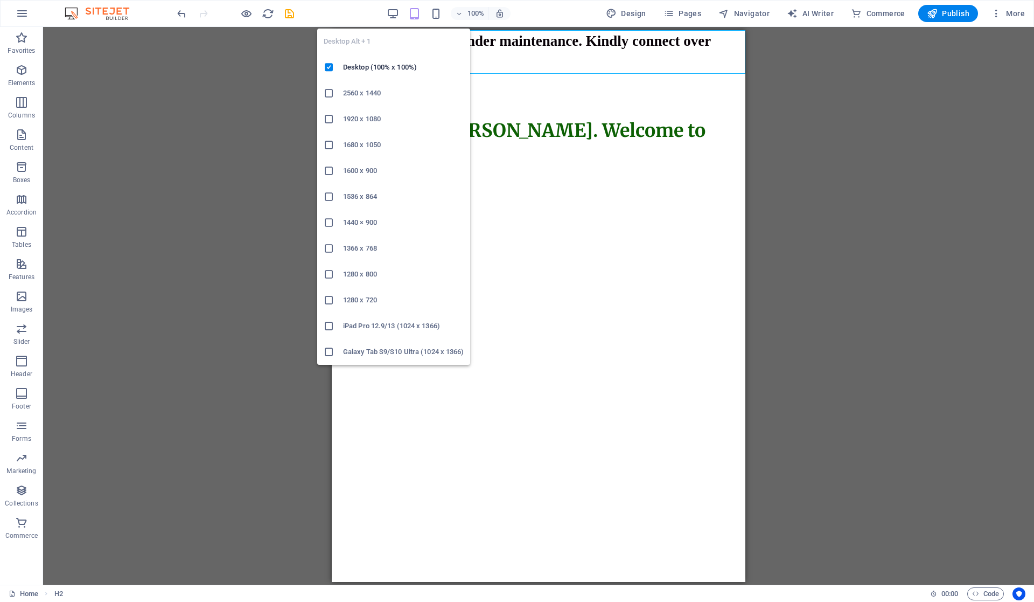
click at [397, 16] on icon "button" at bounding box center [393, 14] width 12 height 12
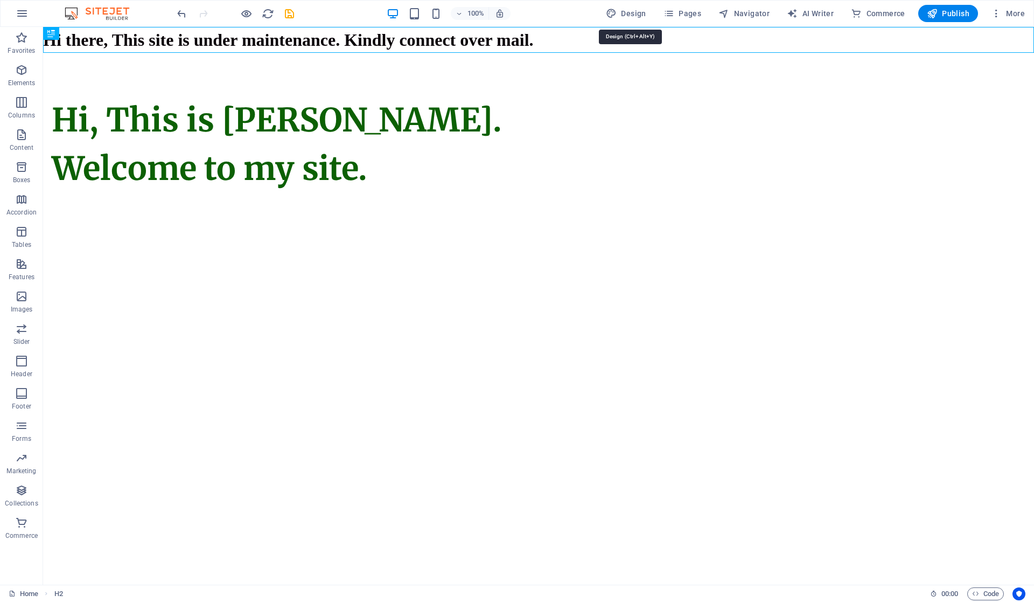
drag, startPoint x: 619, startPoint y: 16, endPoint x: 625, endPoint y: 15, distance: 6.1
click at [617, 15] on icon "button" at bounding box center [611, 13] width 11 height 11
select select "ease-in-out"
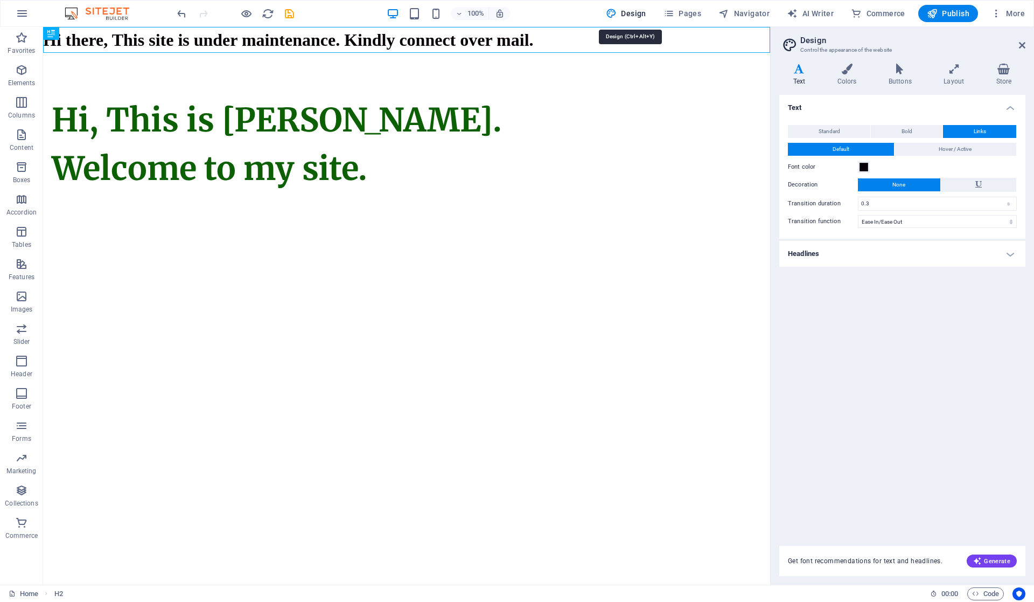
click at [625, 15] on span "Design" at bounding box center [626, 13] width 40 height 11
click at [1025, 48] on icon at bounding box center [1022, 45] width 6 height 9
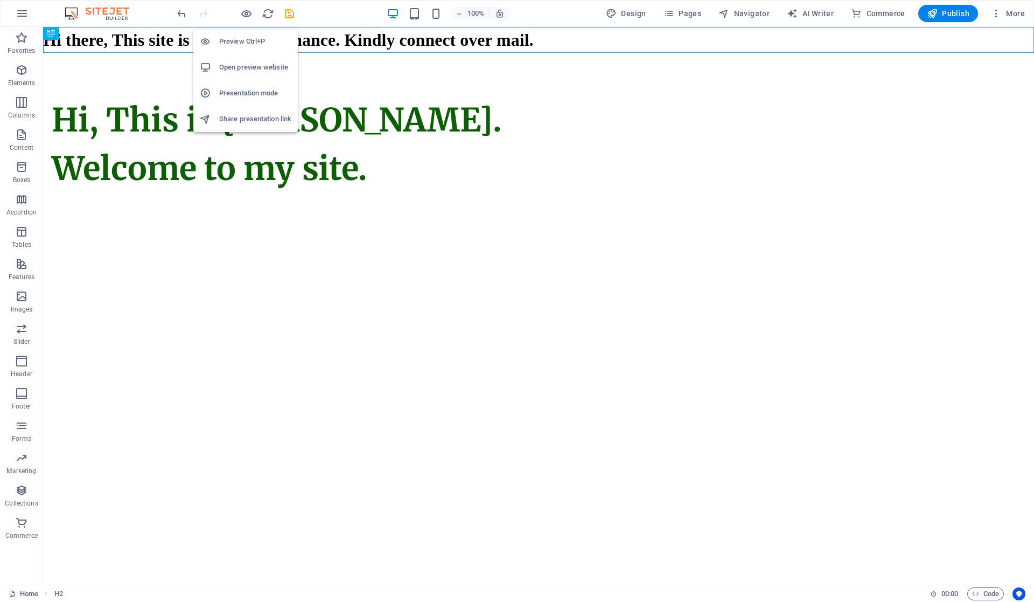
click at [241, 64] on h6 "Open preview website" at bounding box center [255, 67] width 72 height 13
click at [246, 9] on icon "button" at bounding box center [246, 14] width 12 height 12
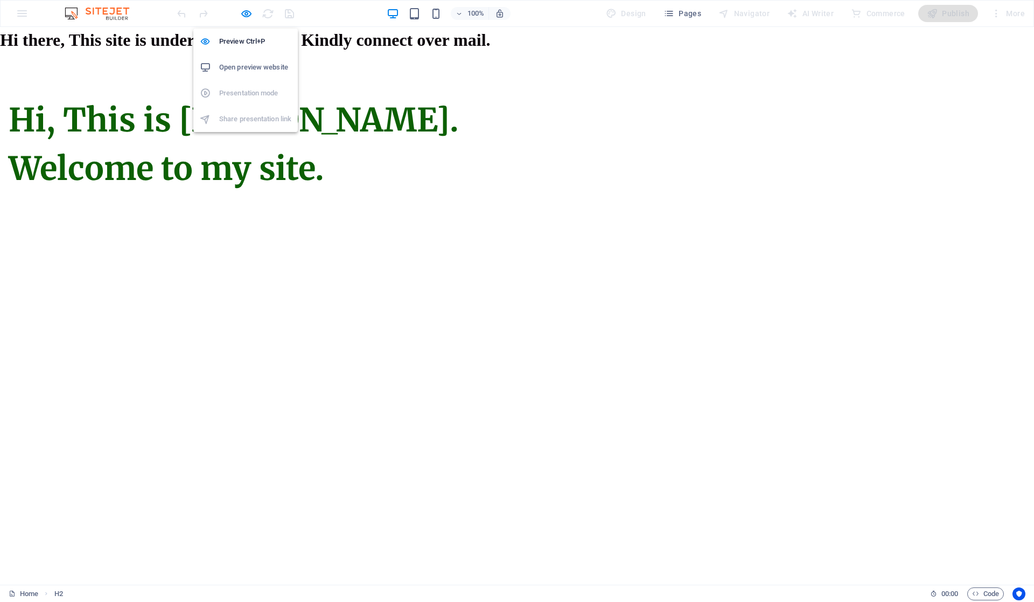
click at [238, 40] on h6 "Preview Ctrl+P" at bounding box center [255, 41] width 72 height 13
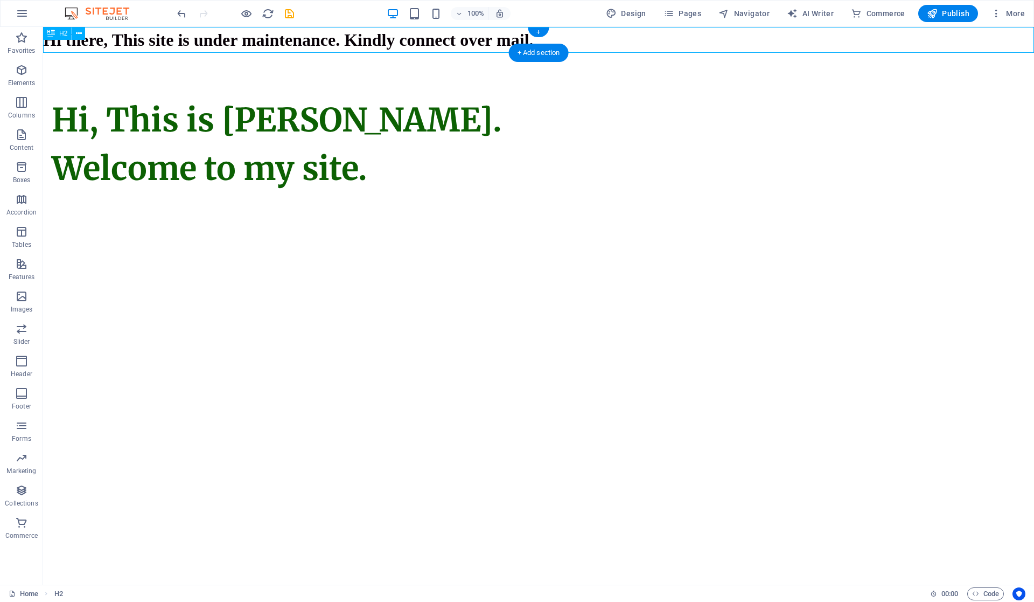
click at [350, 39] on div "Hi there, This site is under maintenance. Kindly connect over mail." at bounding box center [538, 40] width 991 height 26
click at [449, 40] on div "Hi there, This site is under maintenance. Kindly connect over mail." at bounding box center [538, 40] width 991 height 26
click at [377, 46] on div "Hi there, This site is under maintenance. Kindly connect over mail." at bounding box center [538, 40] width 991 height 26
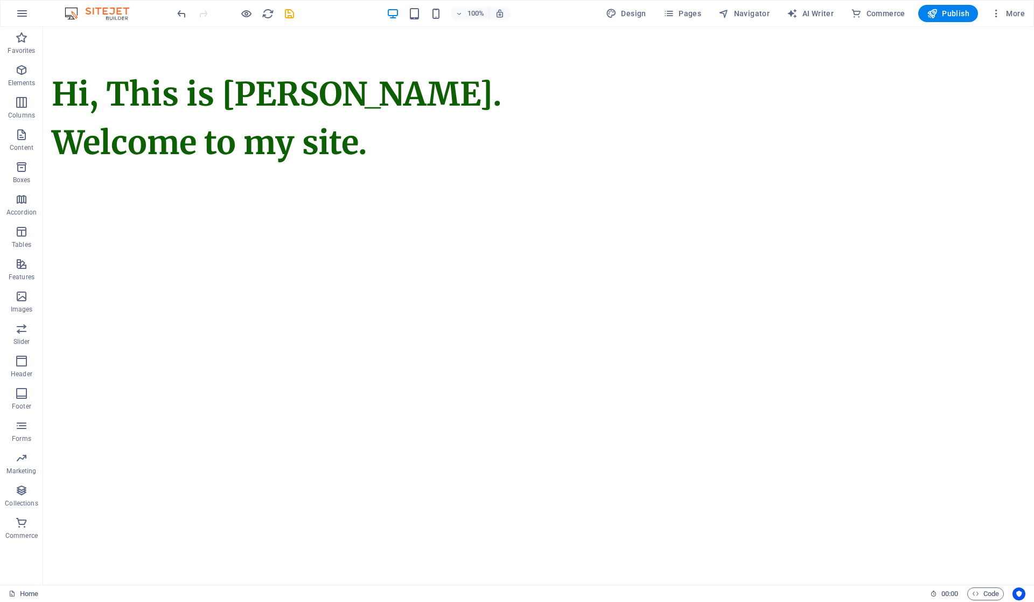
click at [22, 10] on icon "button" at bounding box center [22, 13] width 13 height 13
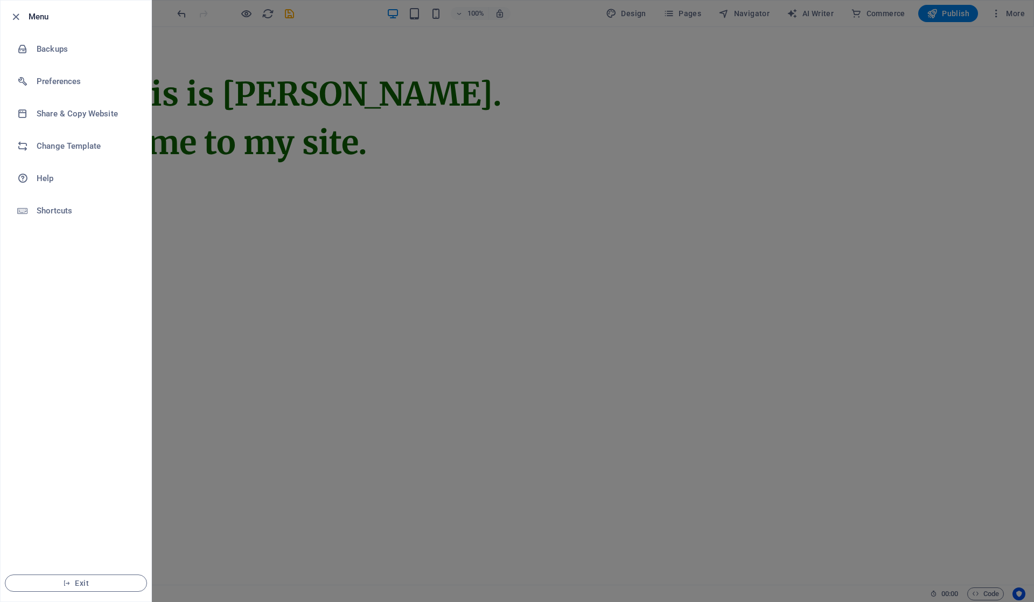
click at [12, 7] on li "Menu" at bounding box center [76, 17] width 151 height 32
click at [11, 13] on icon "button" at bounding box center [16, 17] width 12 height 12
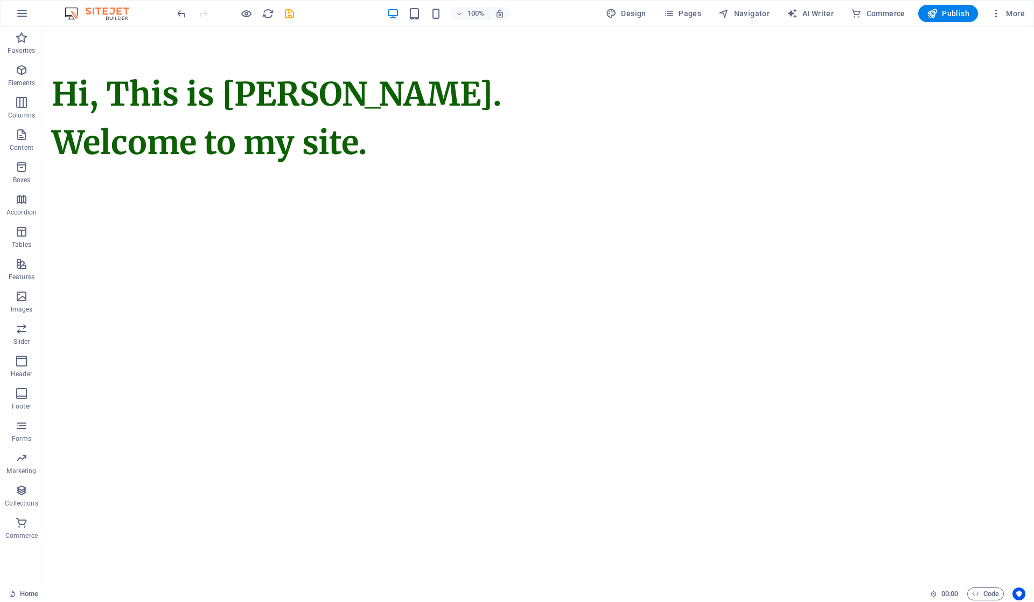
click at [20, 81] on p "Elements" at bounding box center [21, 83] width 27 height 9
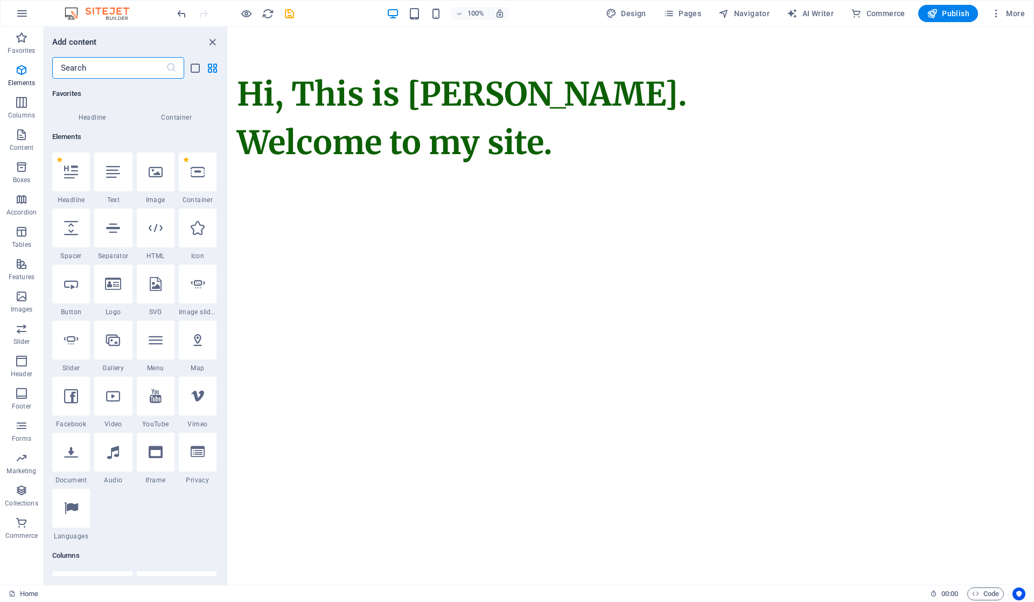
scroll to position [115, 0]
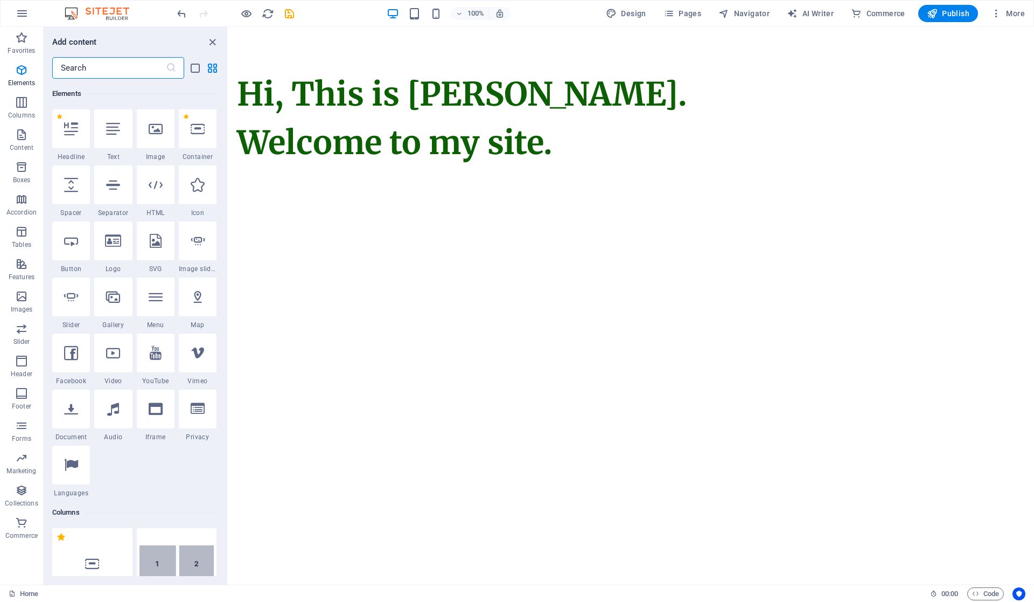
click at [72, 248] on div at bounding box center [71, 240] width 38 height 39
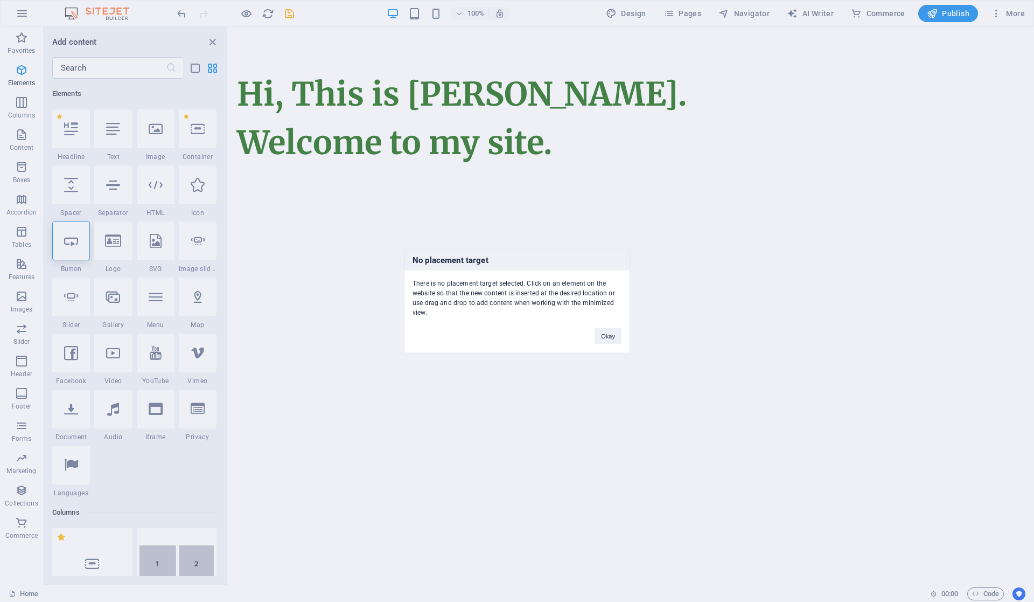
click at [613, 331] on button "Okay" at bounding box center [608, 336] width 27 height 16
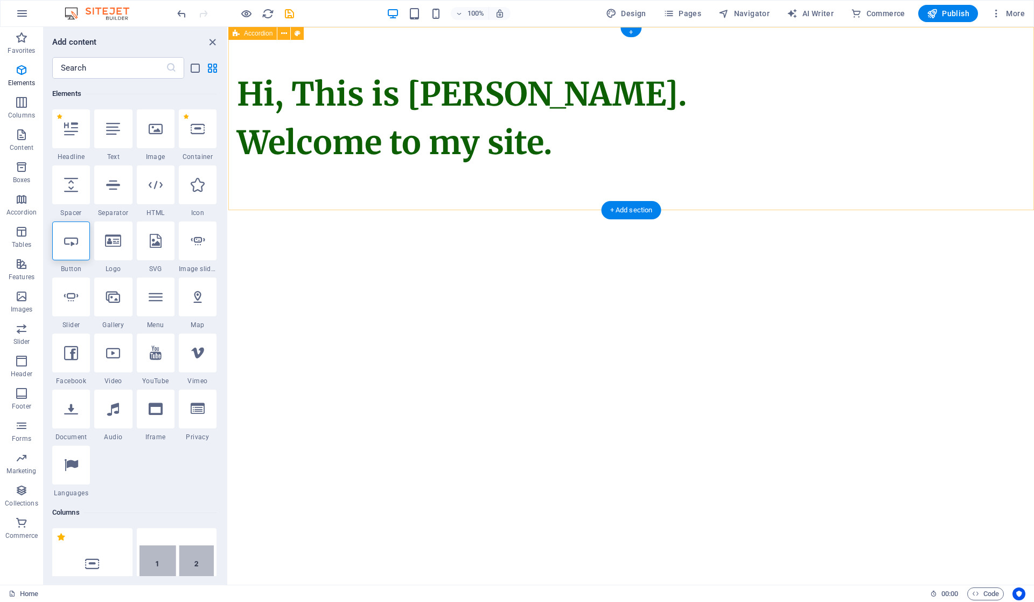
click at [379, 193] on div "Hi, This is Vijetha Kumar. Welcome to my site." at bounding box center [631, 118] width 806 height 183
click at [397, 181] on div "Hi, This is Vijetha Kumar. Welcome to my site." at bounding box center [631, 118] width 806 height 183
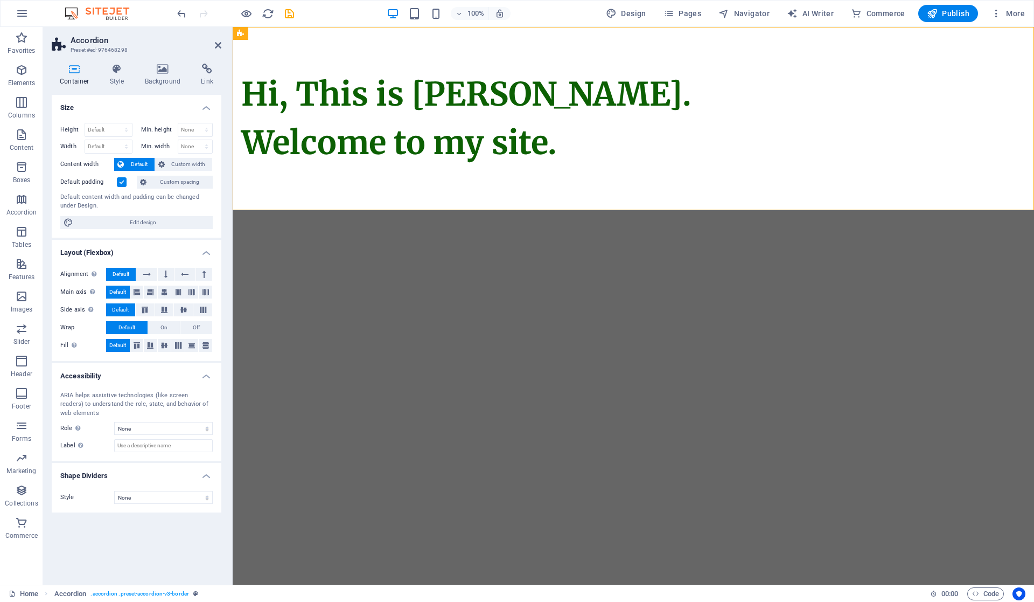
click at [220, 43] on icon at bounding box center [218, 45] width 6 height 9
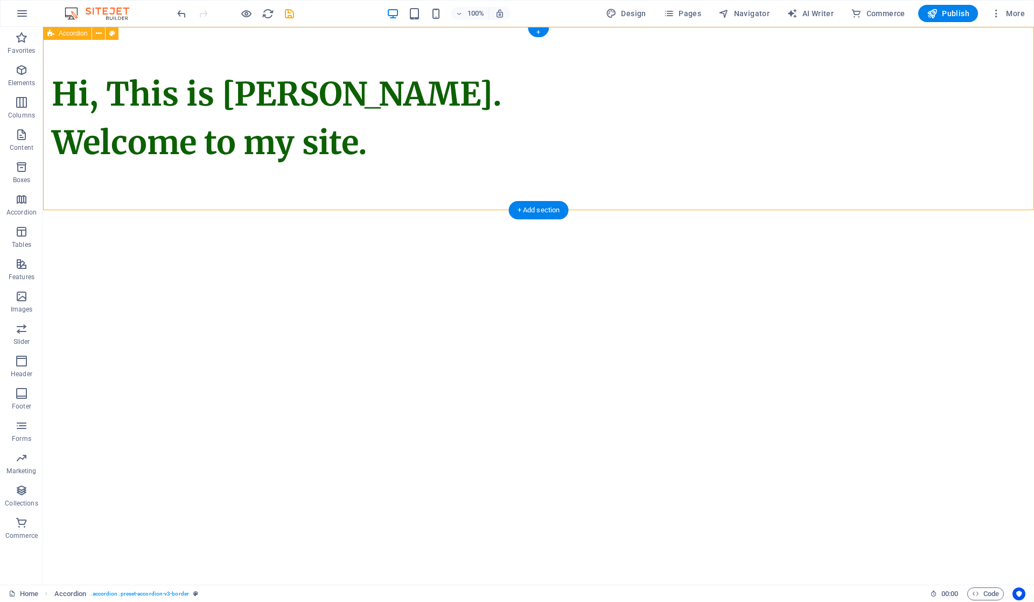
click at [336, 184] on div "Hi, This is Vijetha Kumar. Welcome to my site." at bounding box center [538, 118] width 991 height 183
click at [24, 79] on p "Elements" at bounding box center [21, 83] width 27 height 9
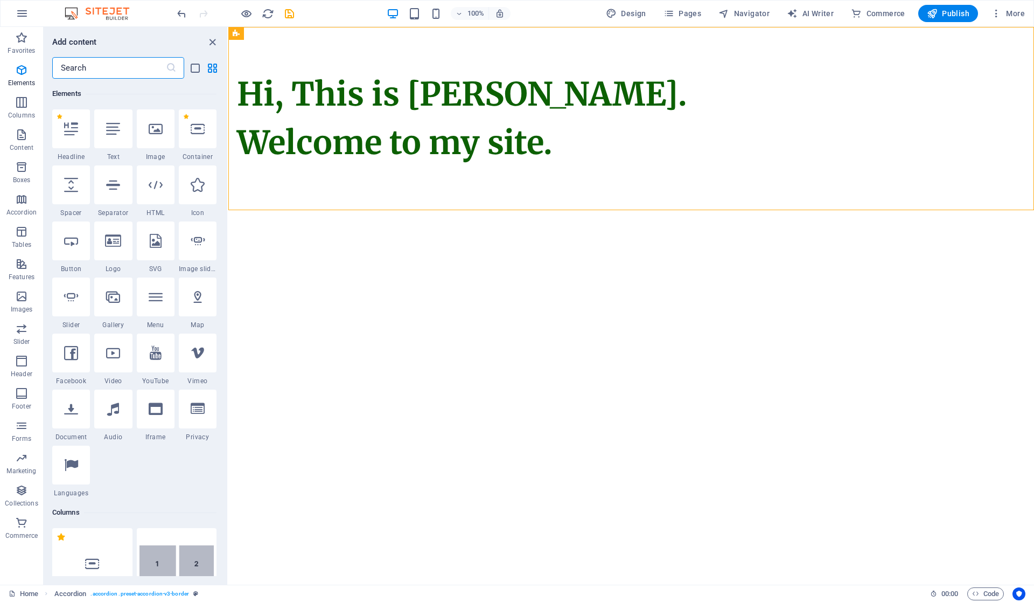
click at [79, 244] on div at bounding box center [71, 240] width 38 height 39
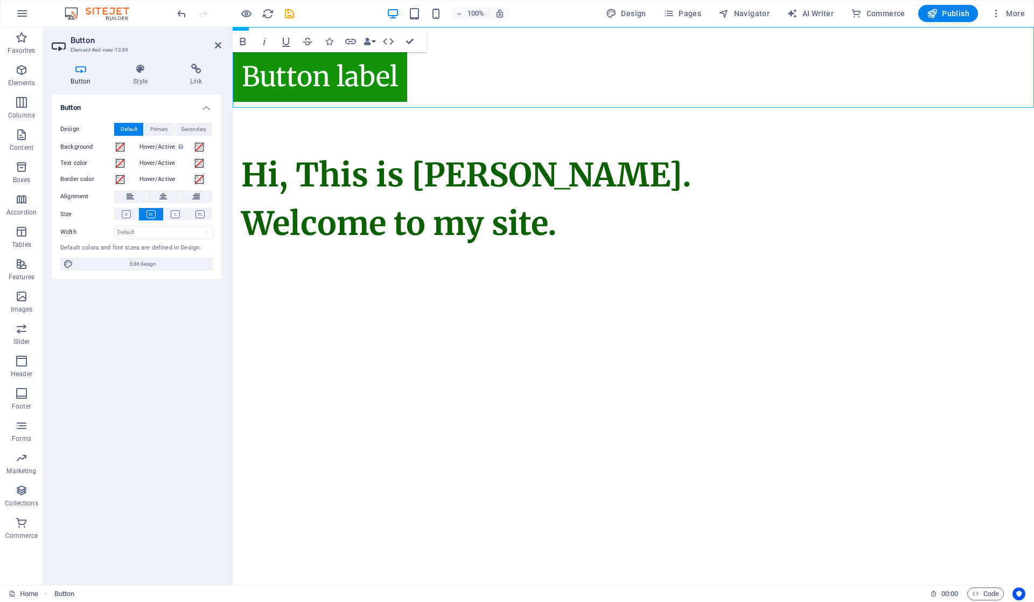
click at [442, 291] on html "Skip to main content Button label Hi, This is Vijetha Kumar. Welcome to my site." at bounding box center [634, 159] width 802 height 264
drag, startPoint x: 369, startPoint y: 67, endPoint x: 402, endPoint y: 282, distance: 218.2
click at [402, 282] on div "Button label Hi, This is Vijetha Kumar. Welcome to my site." at bounding box center [634, 159] width 802 height 264
click at [422, 66] on div "Button label" at bounding box center [634, 67] width 802 height 81
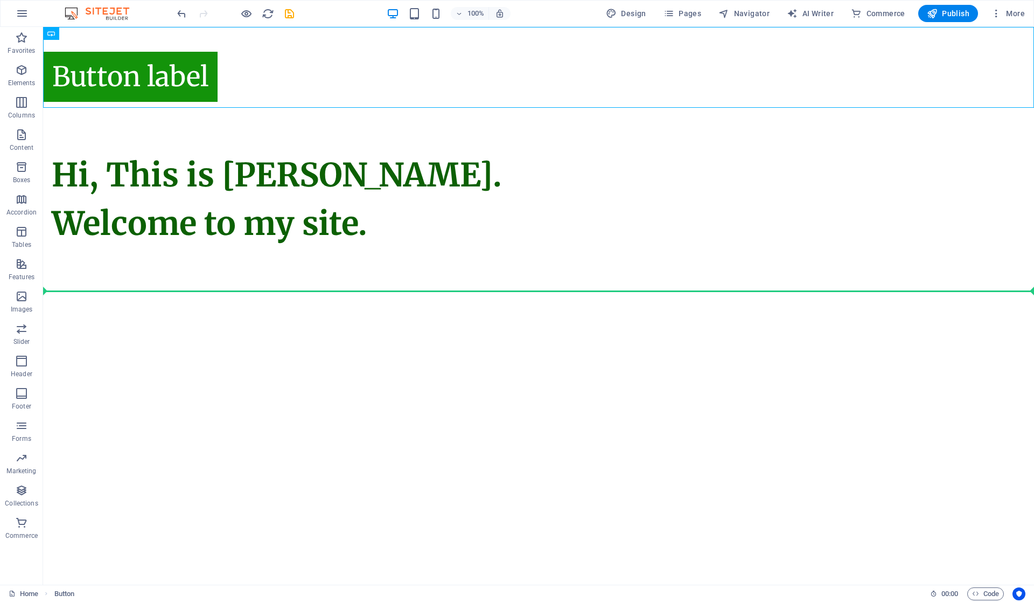
drag, startPoint x: 182, startPoint y: 62, endPoint x: 220, endPoint y: 320, distance: 260.8
click at [220, 291] on html "Skip to main content Button label Hi, This is Vijetha Kumar. Welcome to my site." at bounding box center [538, 159] width 991 height 264
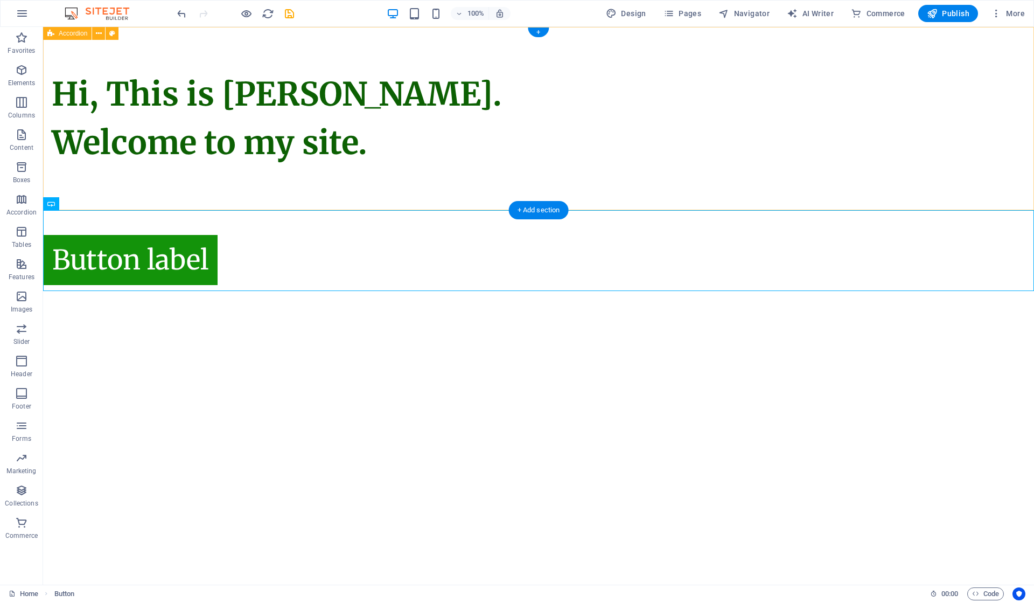
drag, startPoint x: 341, startPoint y: 269, endPoint x: 343, endPoint y: 186, distance: 83.5
click at [343, 186] on div "Hi, This is Vijetha Kumar. Welcome to my site." at bounding box center [538, 118] width 991 height 183
drag, startPoint x: 155, startPoint y: 251, endPoint x: 303, endPoint y: 247, distance: 148.8
click at [303, 247] on div "Button label" at bounding box center [538, 250] width 991 height 81
click at [85, 200] on button at bounding box center [89, 203] width 13 height 13
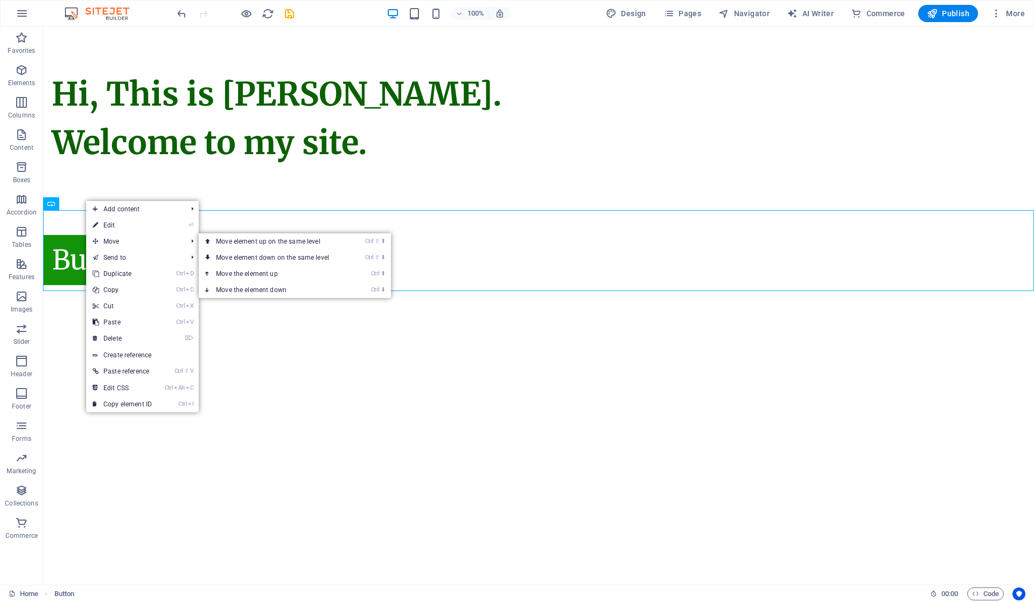
click at [168, 241] on span "Move" at bounding box center [134, 241] width 96 height 16
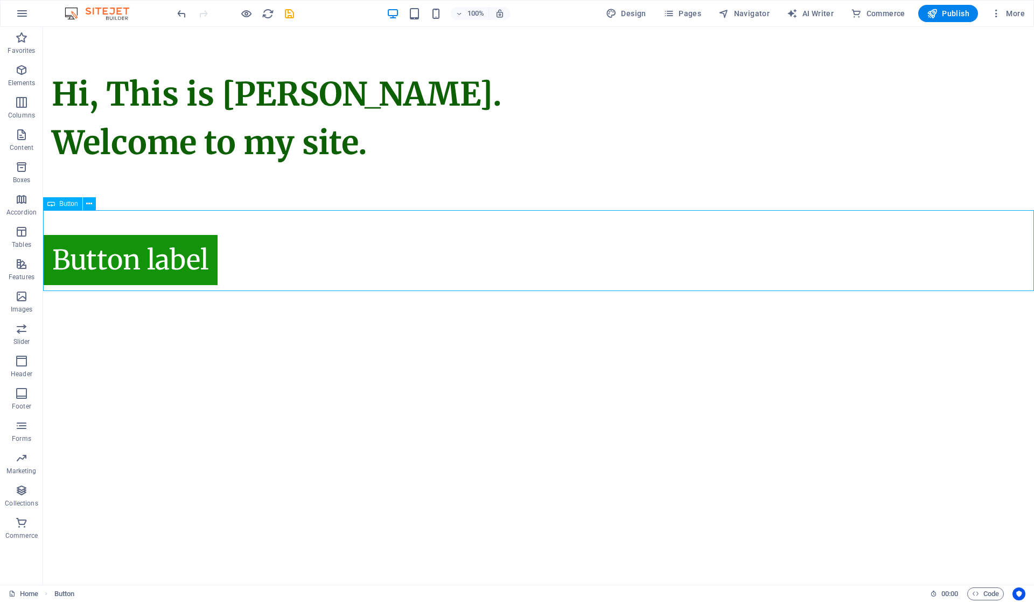
click at [88, 204] on icon at bounding box center [89, 203] width 6 height 11
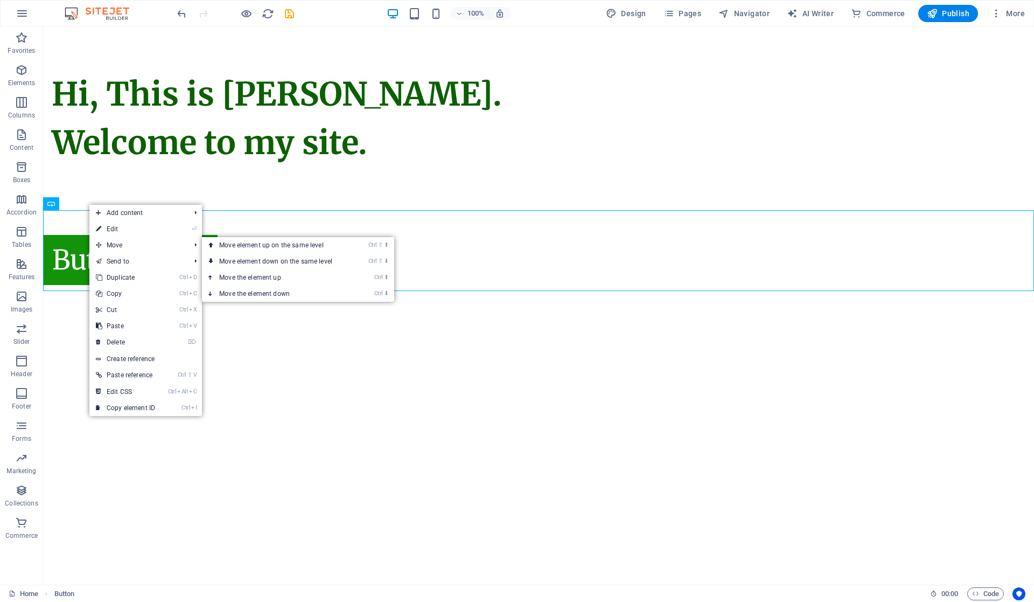
click at [103, 241] on span "Move" at bounding box center [137, 245] width 96 height 16
click at [265, 291] on html "Skip to main content Hi, This is Vijetha Kumar. Welcome to my site. Button label" at bounding box center [538, 159] width 991 height 264
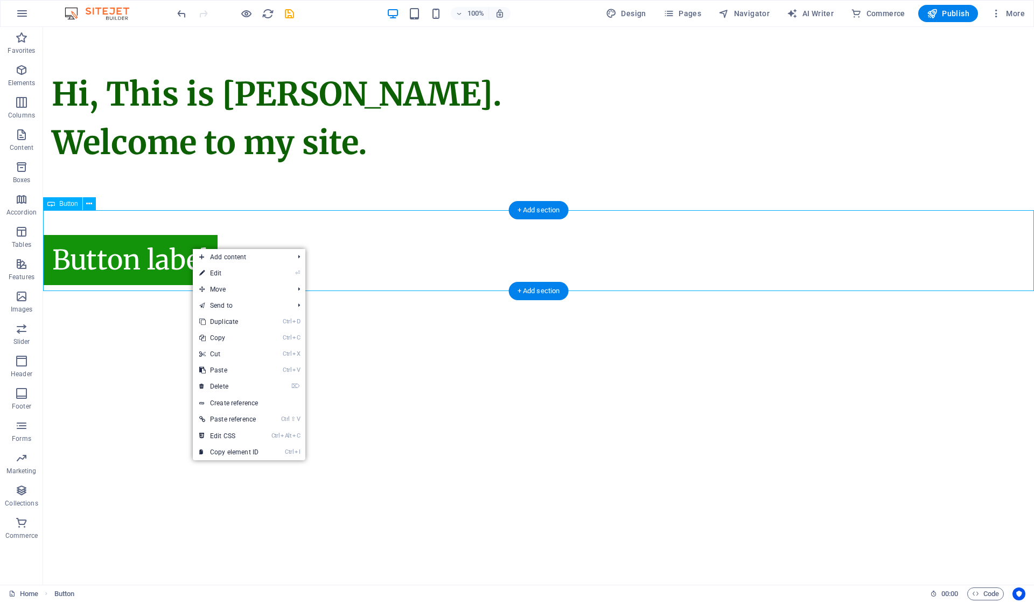
click at [151, 248] on div "Button label" at bounding box center [538, 250] width 991 height 81
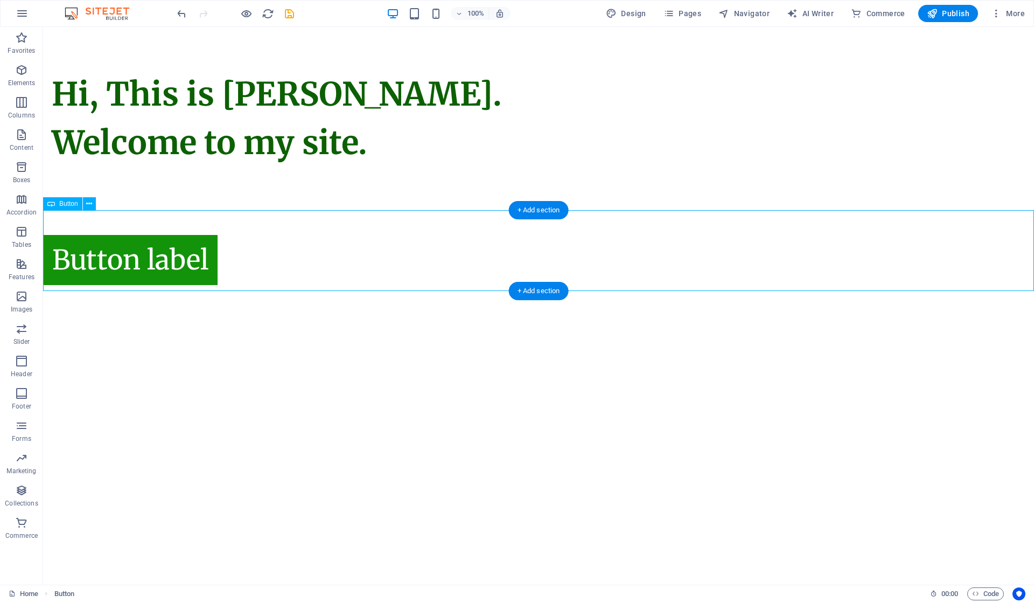
drag, startPoint x: 156, startPoint y: 247, endPoint x: 464, endPoint y: 254, distance: 308.8
click at [464, 254] on div "Button label" at bounding box center [538, 250] width 991 height 81
drag, startPoint x: 143, startPoint y: 261, endPoint x: 264, endPoint y: 262, distance: 120.7
click at [263, 263] on div "Button label" at bounding box center [538, 250] width 991 height 81
click at [66, 215] on div "Button label" at bounding box center [538, 250] width 991 height 81
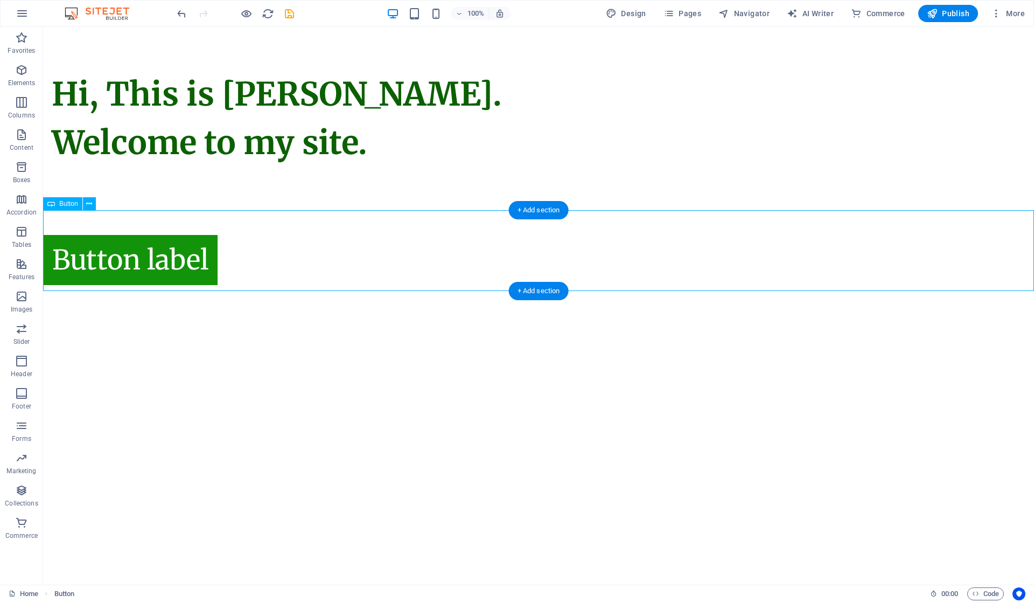
click at [66, 215] on div "Button label" at bounding box center [538, 250] width 991 height 81
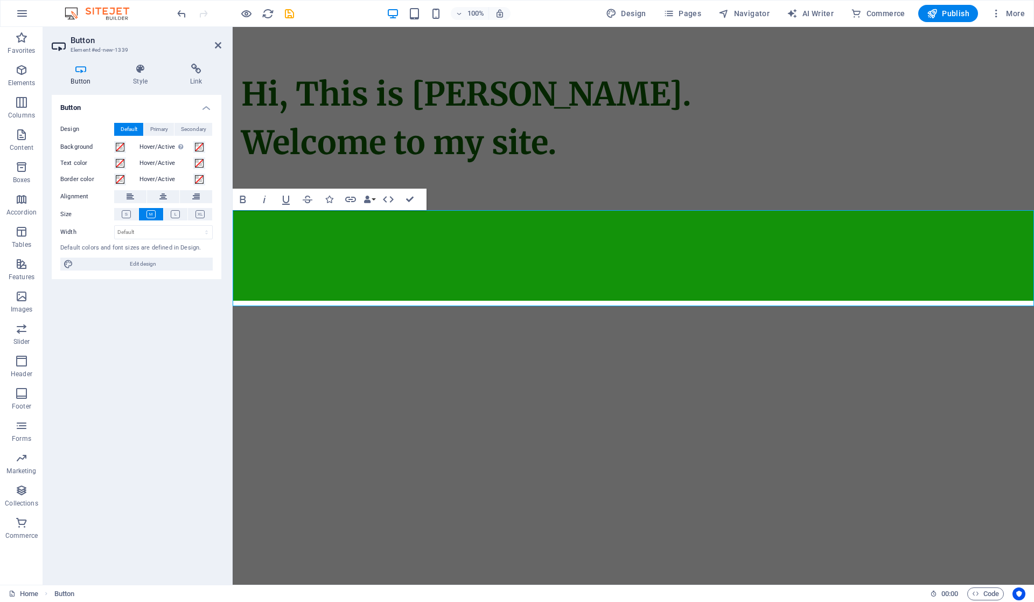
click at [298, 307] on html "Skip to main content Hi, This is Vijetha Kumar. Welcome to my site." at bounding box center [634, 167] width 802 height 280
click at [458, 307] on html "Skip to main content Hi, This is Vijetha Kumar. Welcome to my site." at bounding box center [634, 167] width 802 height 280
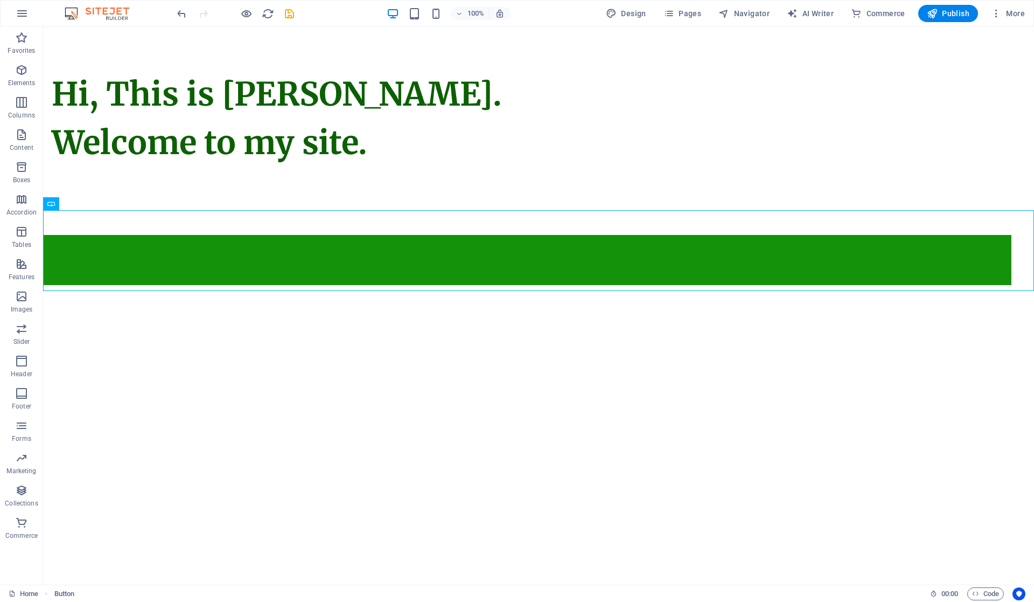
click at [415, 291] on html "Skip to main content Hi, This is Vijetha Kumar. Welcome to my site." at bounding box center [538, 159] width 991 height 264
click at [430, 259] on div at bounding box center [538, 250] width 991 height 81
click at [244, 10] on icon "button" at bounding box center [246, 14] width 12 height 12
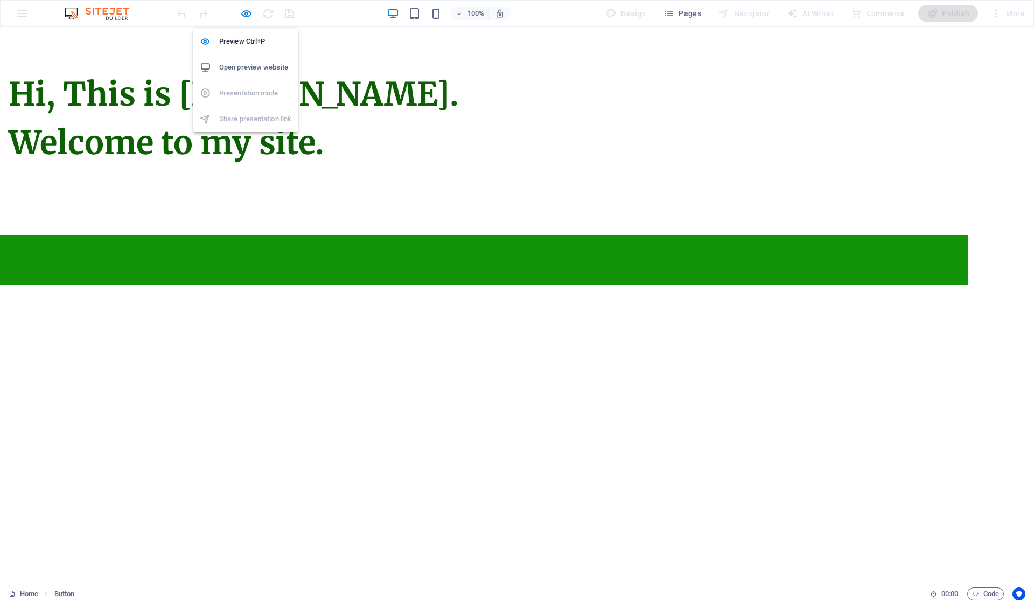
click at [244, 10] on icon "button" at bounding box center [246, 14] width 12 height 12
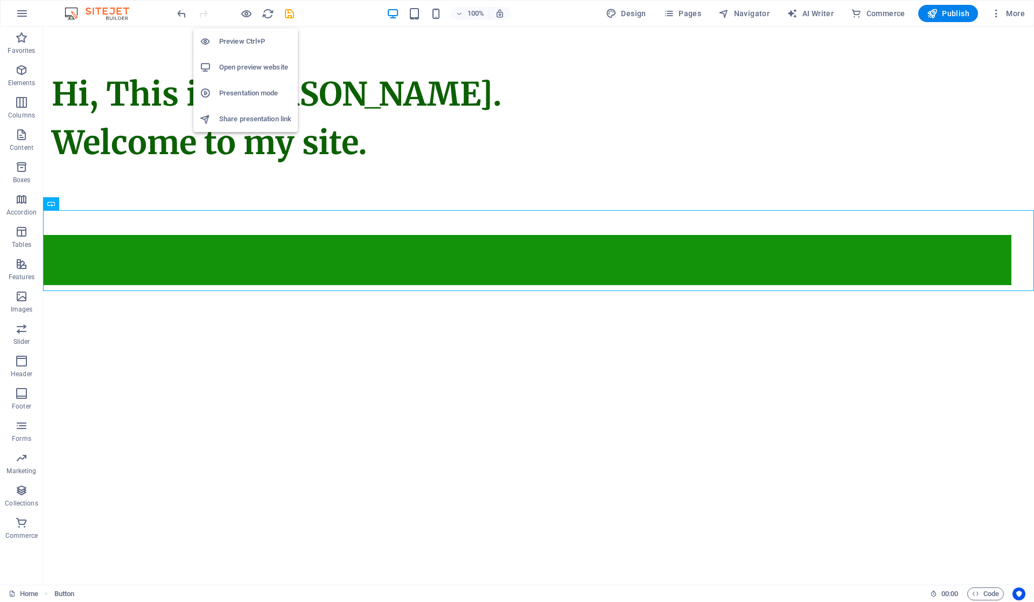
click at [246, 64] on h6 "Open preview website" at bounding box center [255, 67] width 72 height 13
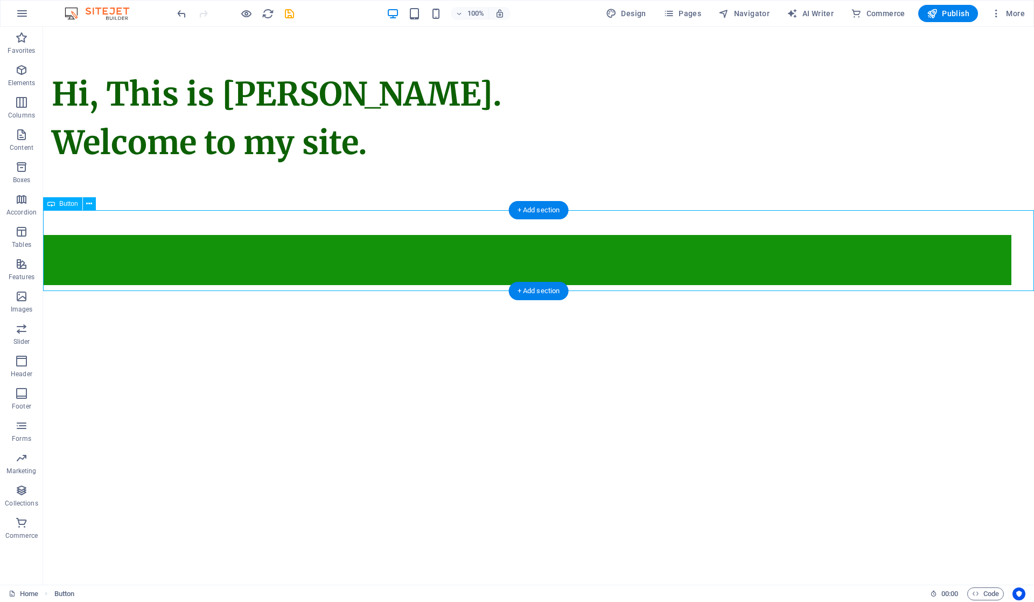
click at [496, 253] on div at bounding box center [538, 250] width 991 height 81
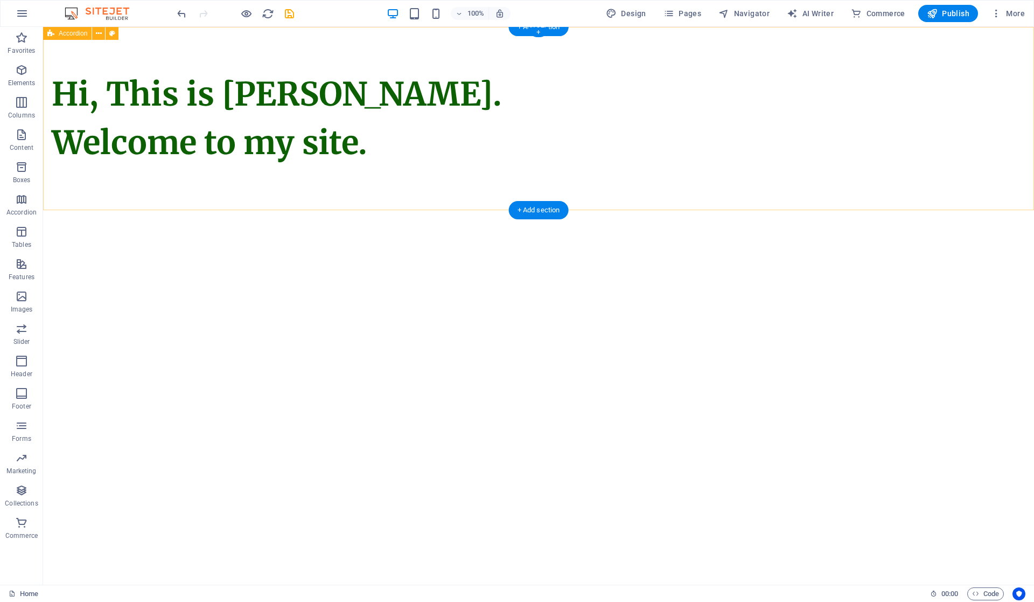
click at [450, 181] on div "Hi, This is Vijetha Kumar. Welcome to my site." at bounding box center [538, 118] width 991 height 183
click at [363, 190] on div "Hi, This is Vijetha Kumar. Welcome to my site." at bounding box center [538, 118] width 991 height 183
click at [337, 210] on html "Skip to main content Hi, This is Vijetha Kumar. Welcome to my site." at bounding box center [538, 118] width 991 height 183
click at [318, 177] on div "Hi, This is Vijetha Kumar. Welcome to my site." at bounding box center [538, 118] width 991 height 183
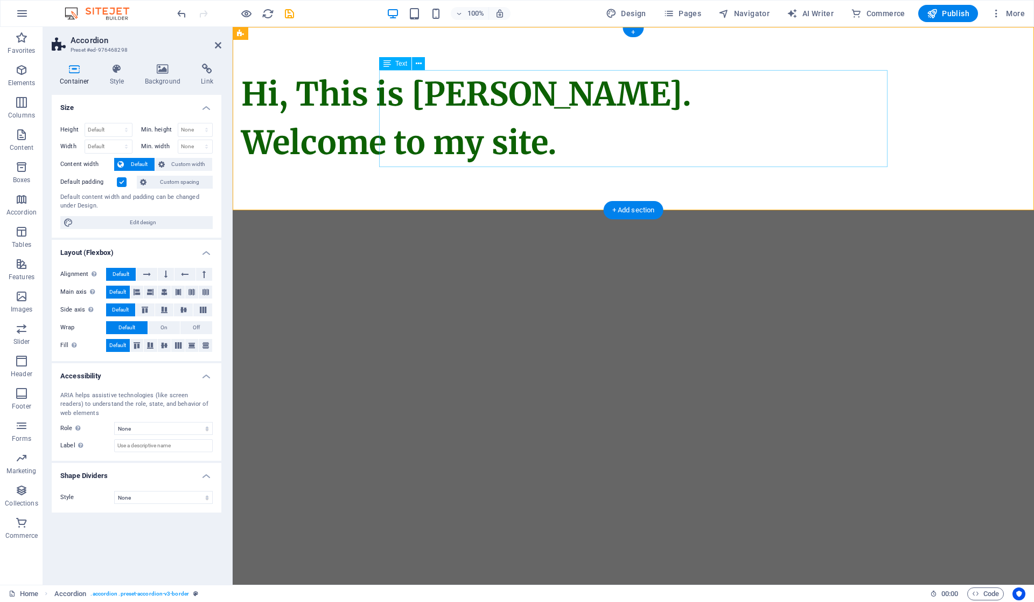
click at [714, 152] on div "Hi, This is Vijetha Kumar. Welcome to my site." at bounding box center [495, 118] width 509 height 97
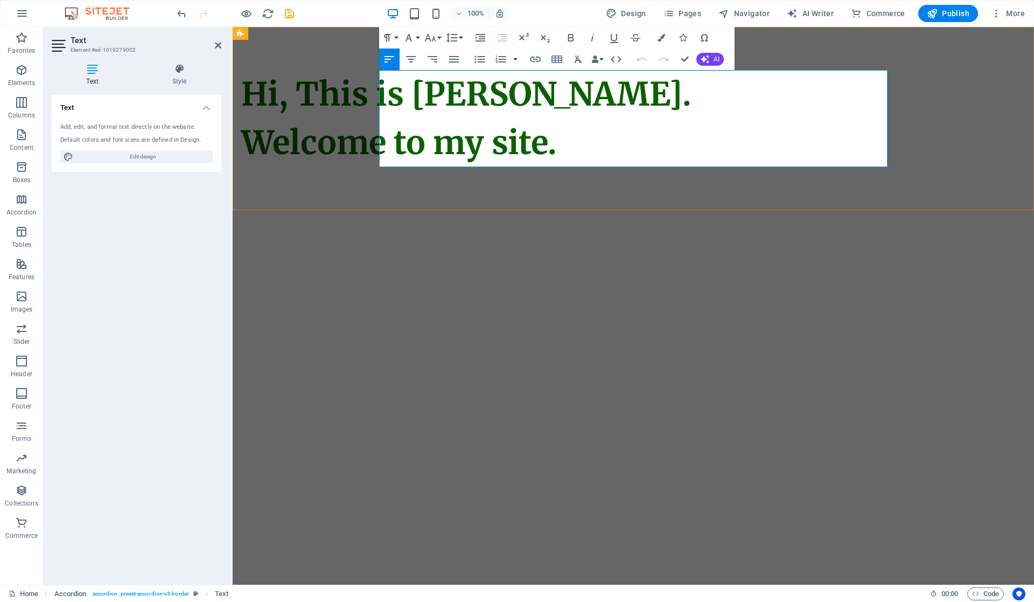
click at [714, 152] on h1 "Hi, This is Vijetha Kumar. Welcome to my site." at bounding box center [495, 118] width 509 height 97
click at [22, 78] on span "Elements" at bounding box center [21, 77] width 43 height 26
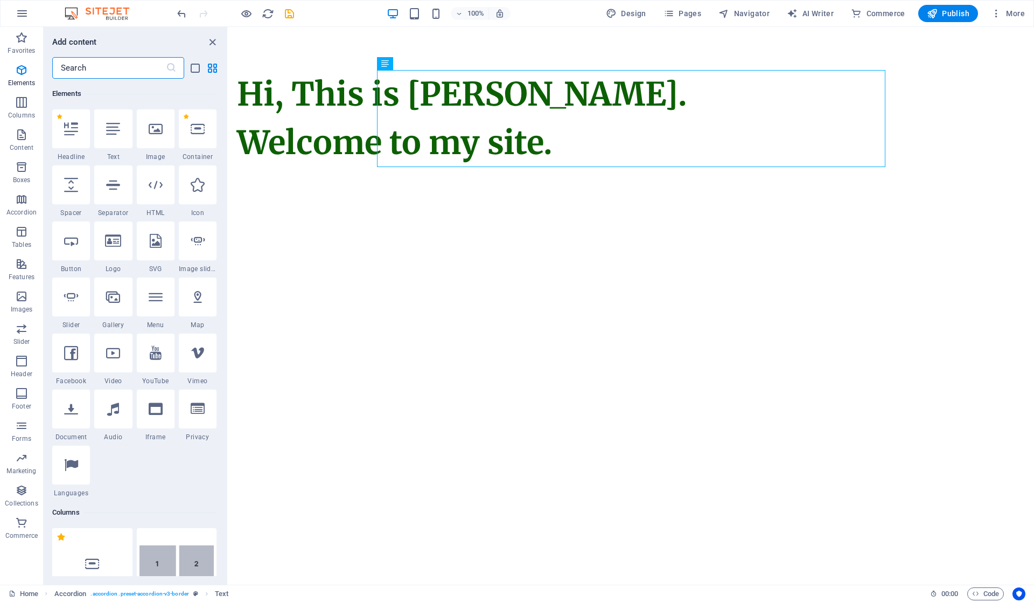
click at [72, 239] on icon at bounding box center [71, 241] width 14 height 14
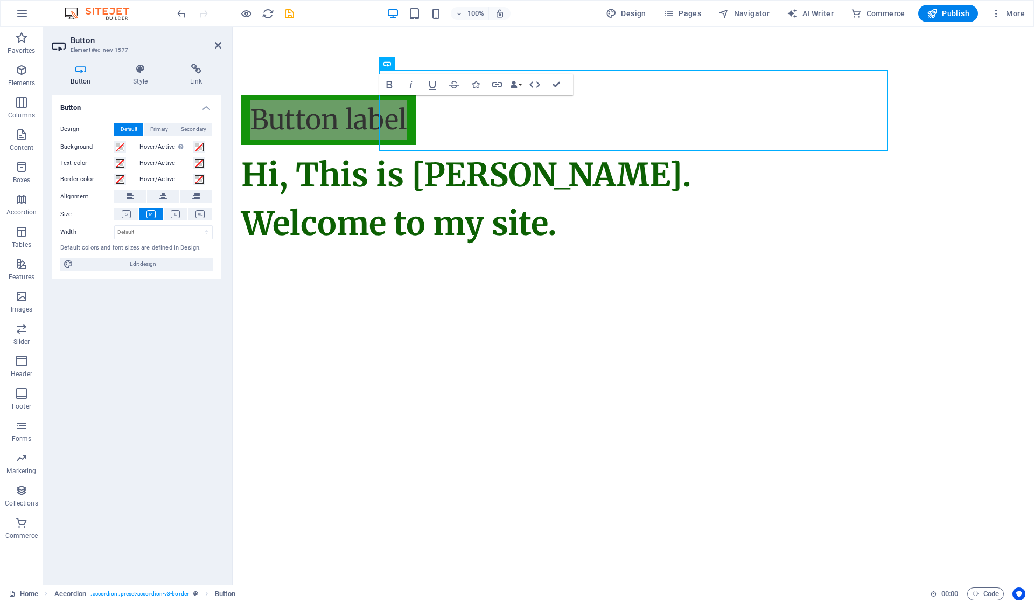
click at [124, 210] on icon at bounding box center [126, 214] width 9 height 8
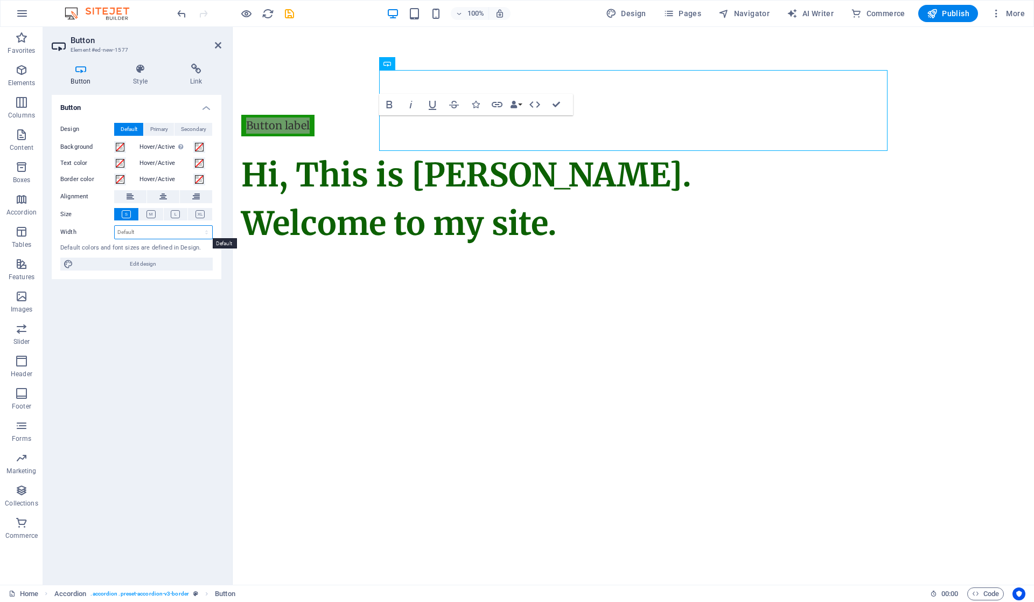
click at [189, 227] on select "Default px rem % em vh vw" at bounding box center [164, 232] width 98 height 13
click at [150, 75] on h4 "Style" at bounding box center [142, 75] width 57 height 23
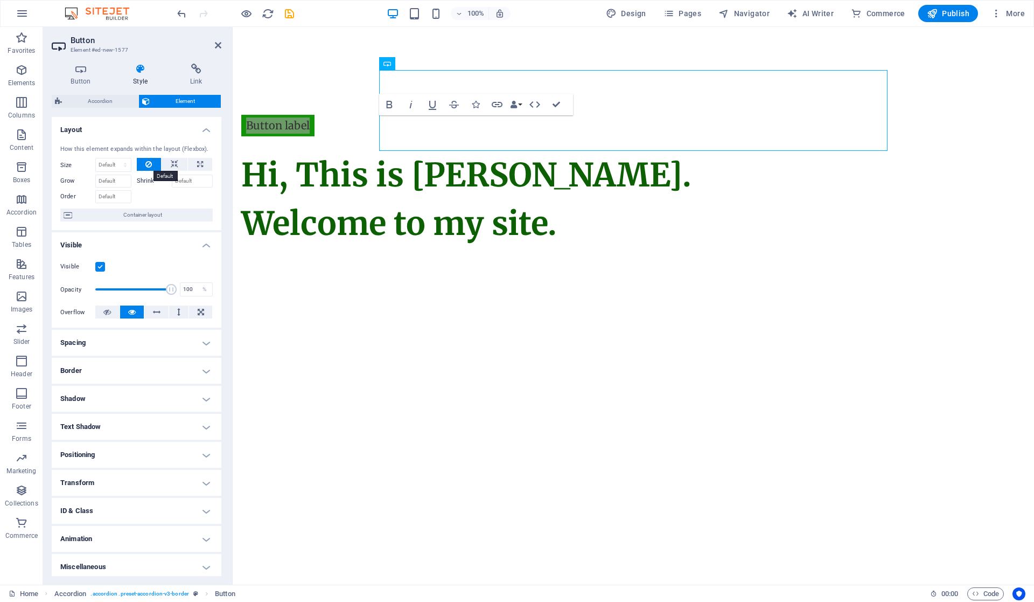
scroll to position [3, 0]
click at [158, 449] on h4 "Positioning" at bounding box center [137, 452] width 170 height 26
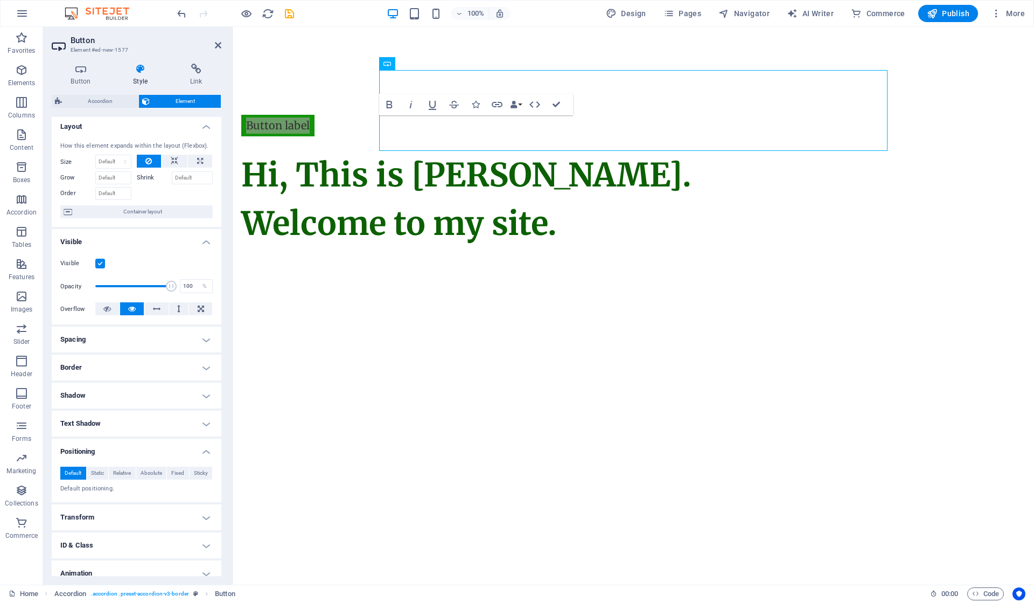
scroll to position [40, 0]
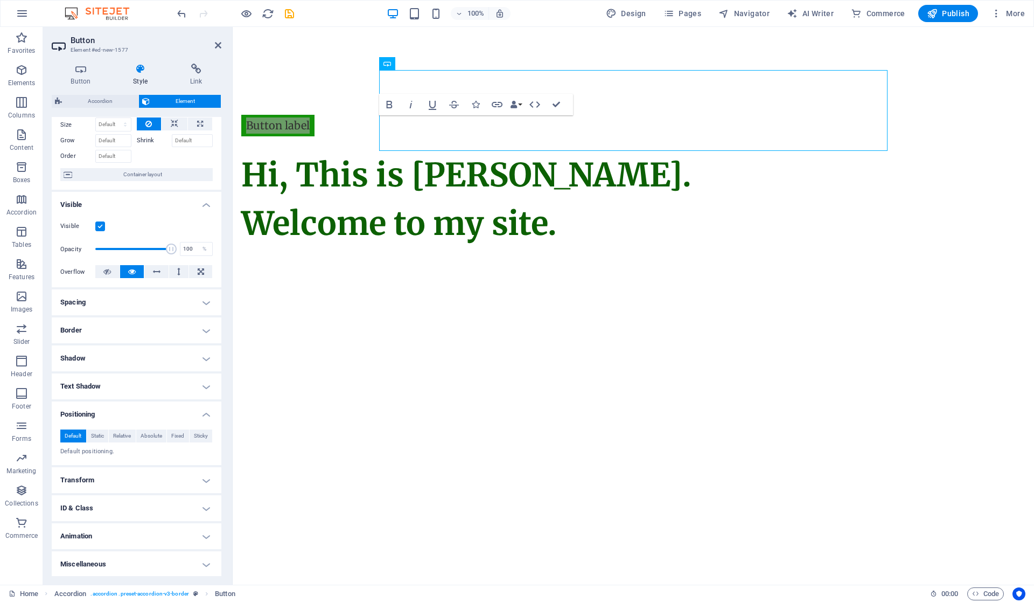
click at [97, 434] on span "Static" at bounding box center [97, 435] width 13 height 13
click at [122, 434] on span "Relative" at bounding box center [122, 435] width 18 height 13
click at [151, 437] on span "Absolute" at bounding box center [152, 435] width 22 height 13
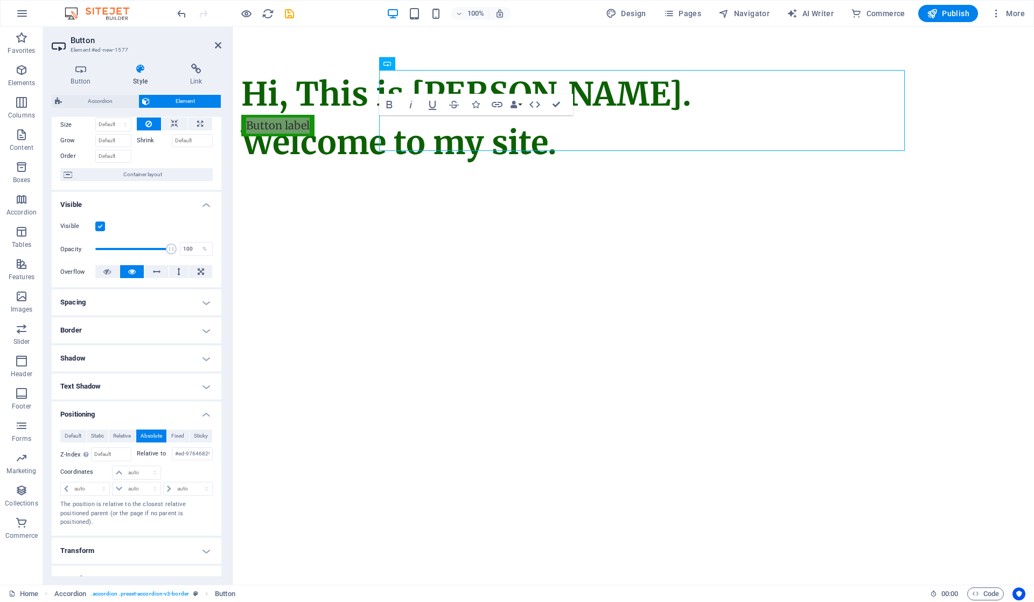
click at [115, 437] on span "Relative" at bounding box center [122, 435] width 18 height 13
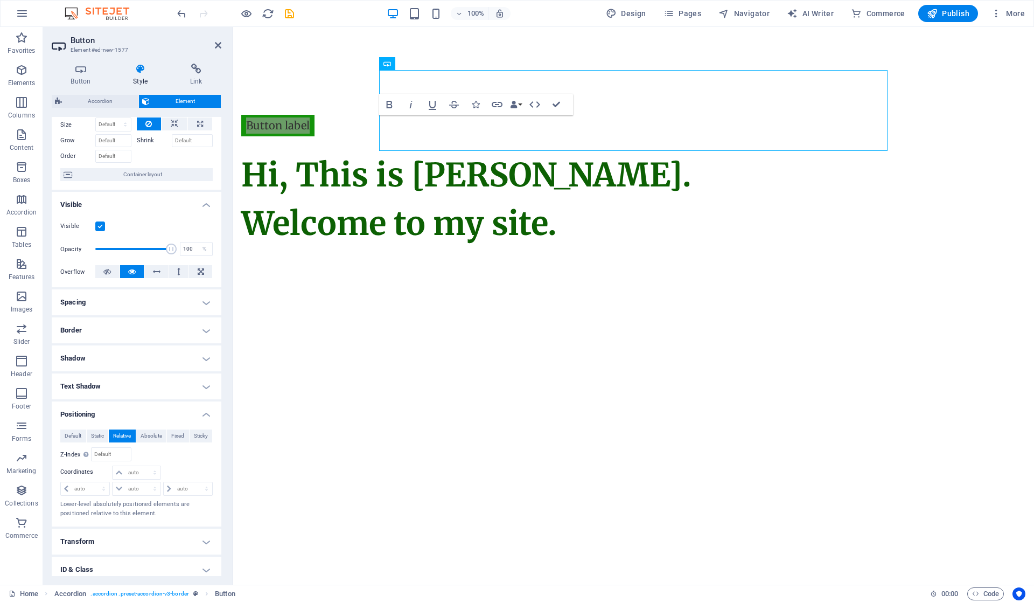
click at [100, 438] on span "Static" at bounding box center [97, 435] width 13 height 13
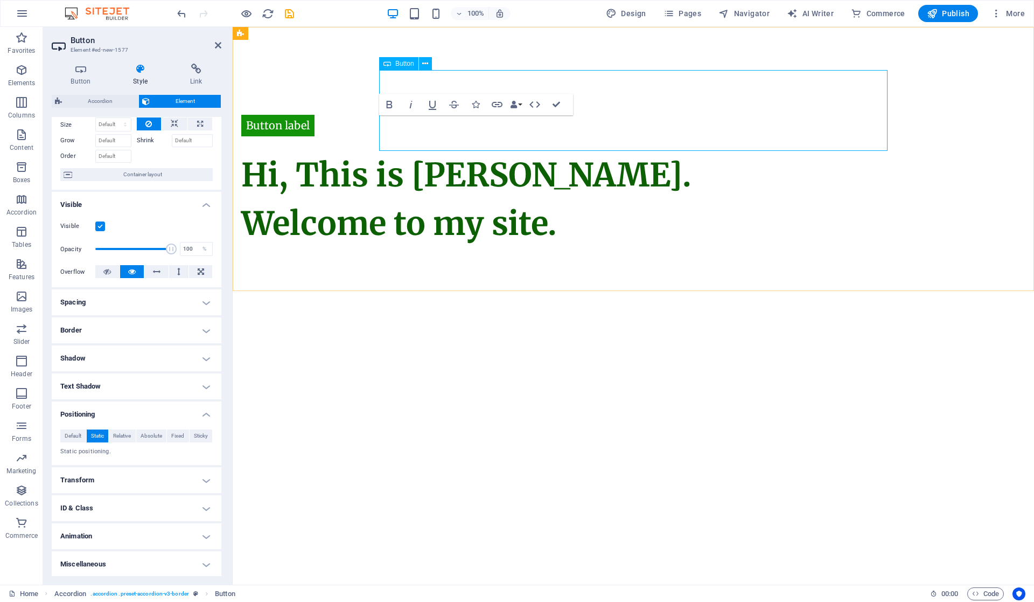
click at [498, 134] on div "Button label" at bounding box center [495, 110] width 509 height 81
drag, startPoint x: 433, startPoint y: 126, endPoint x: 493, endPoint y: 133, distance: 61.3
click at [493, 133] on div "Button label" at bounding box center [495, 110] width 509 height 81
click at [315, 124] on link "Button label" at bounding box center [277, 126] width 73 height 22
drag, startPoint x: 448, startPoint y: 124, endPoint x: 359, endPoint y: 124, distance: 88.9
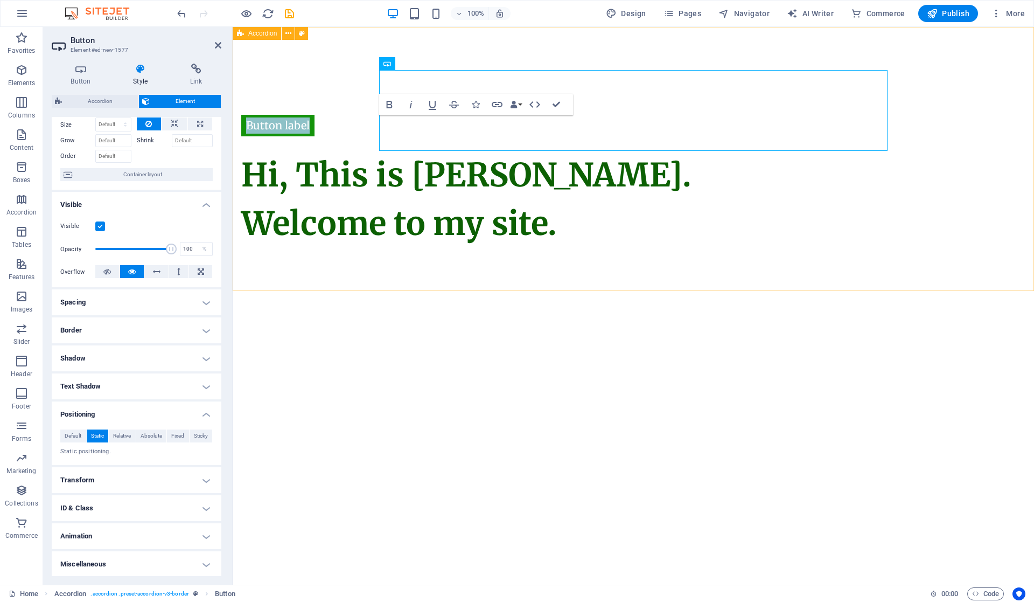
click at [359, 124] on div "Button label Hi, This is Vijetha Kumar. Welcome to my site." at bounding box center [634, 159] width 802 height 264
click at [348, 199] on div "Click here to connect Hi, This is Vijetha Kumar. Welcome to my site." at bounding box center [634, 159] width 802 height 264
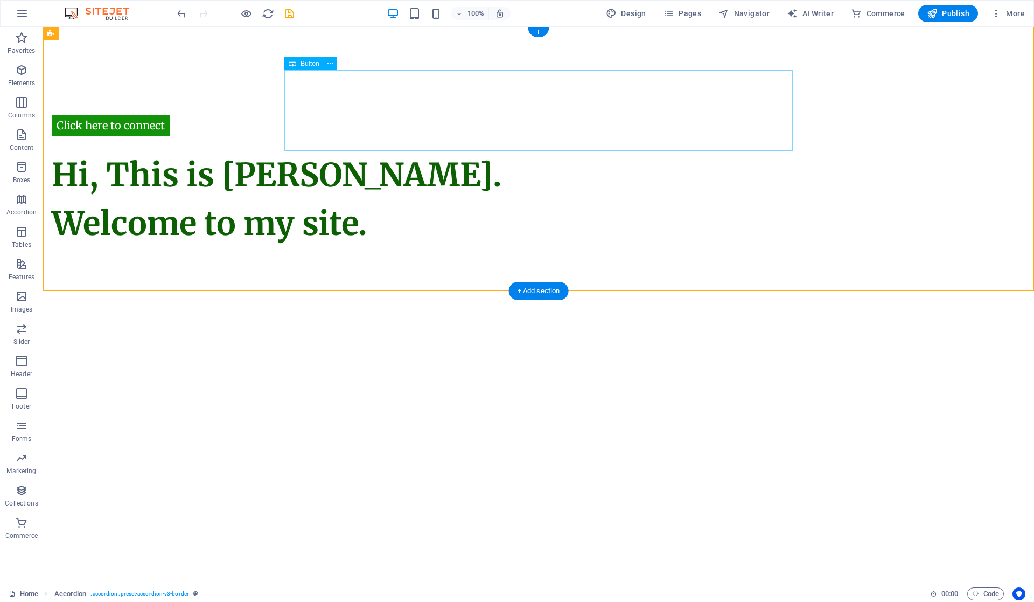
click at [400, 121] on div "Click here to connect" at bounding box center [306, 110] width 509 height 81
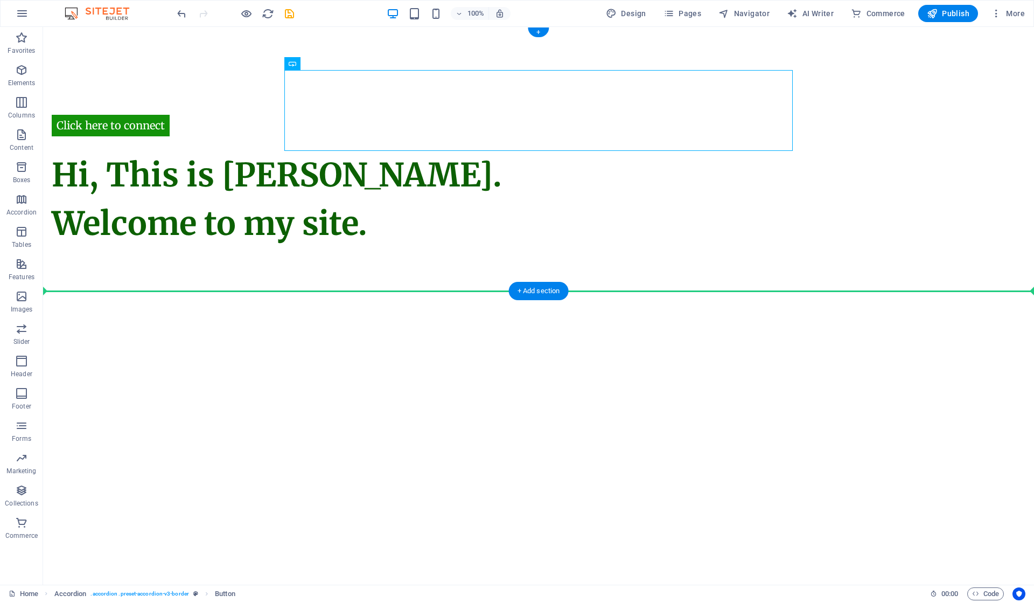
drag, startPoint x: 394, startPoint y: 121, endPoint x: 394, endPoint y: 255, distance: 134.1
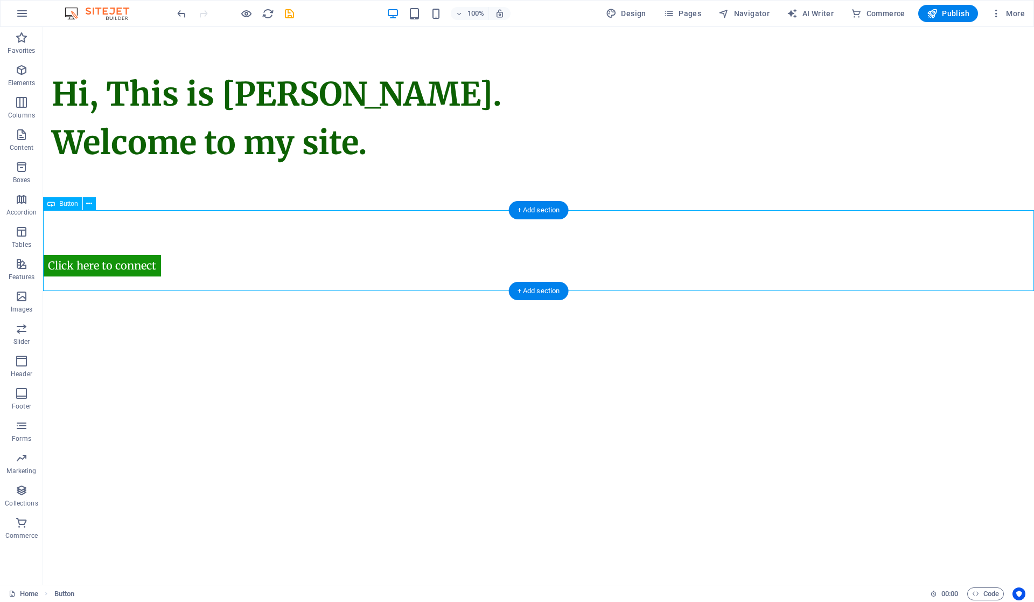
click at [137, 267] on div "Click here to connect" at bounding box center [538, 250] width 991 height 81
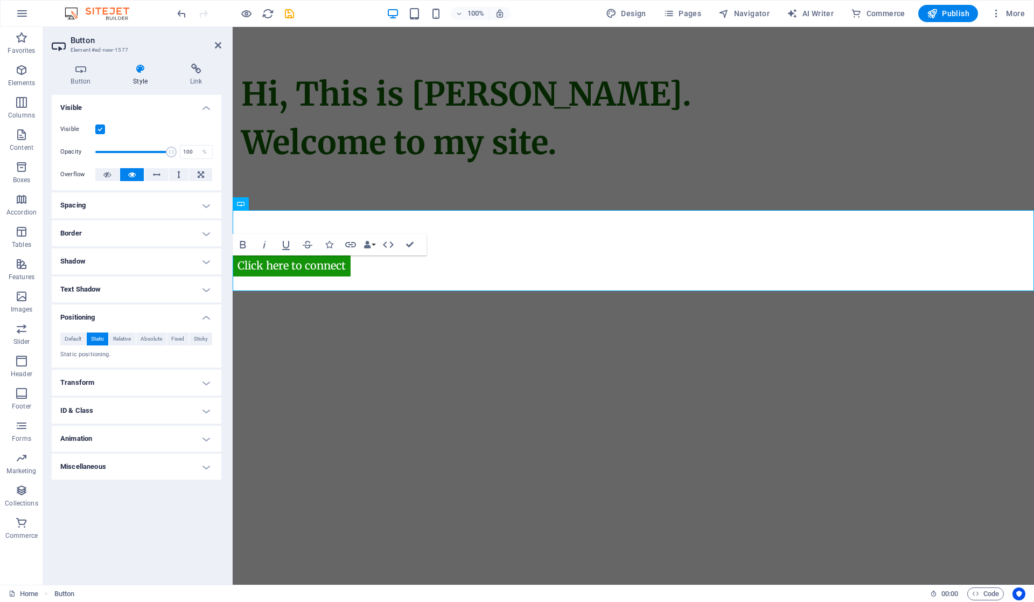
click at [137, 267] on h4 "Shadow" at bounding box center [137, 261] width 170 height 26
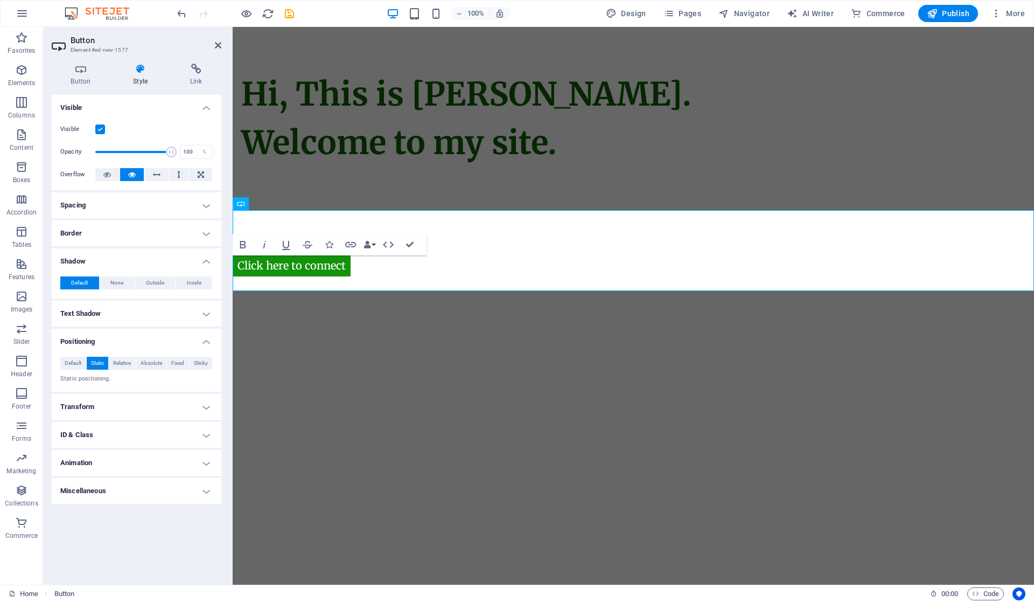
click at [121, 359] on span "Relative" at bounding box center [122, 363] width 18 height 13
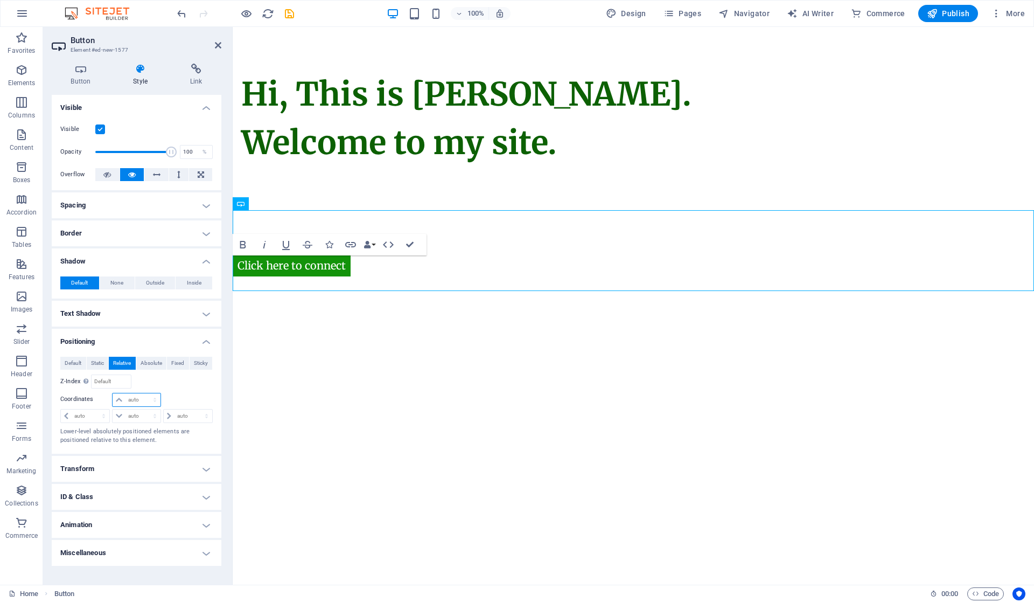
click at [129, 398] on select "auto px rem % em" at bounding box center [136, 399] width 47 height 13
click at [100, 415] on select "auto px rem % em" at bounding box center [85, 415] width 48 height 13
drag, startPoint x: 100, startPoint y: 415, endPoint x: 108, endPoint y: 415, distance: 8.1
click at [100, 415] on select "auto px rem % em" at bounding box center [85, 415] width 48 height 13
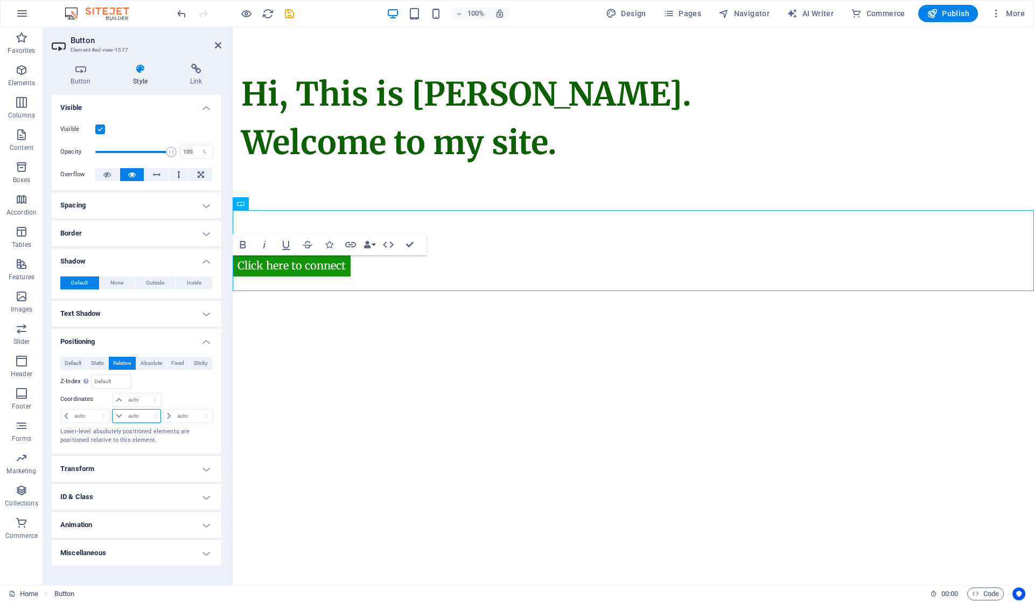
click at [115, 415] on select "auto px rem % em" at bounding box center [136, 415] width 47 height 13
click at [171, 414] on select "auto px rem % em" at bounding box center [188, 415] width 48 height 13
click at [107, 377] on input "number" at bounding box center [111, 381] width 39 height 13
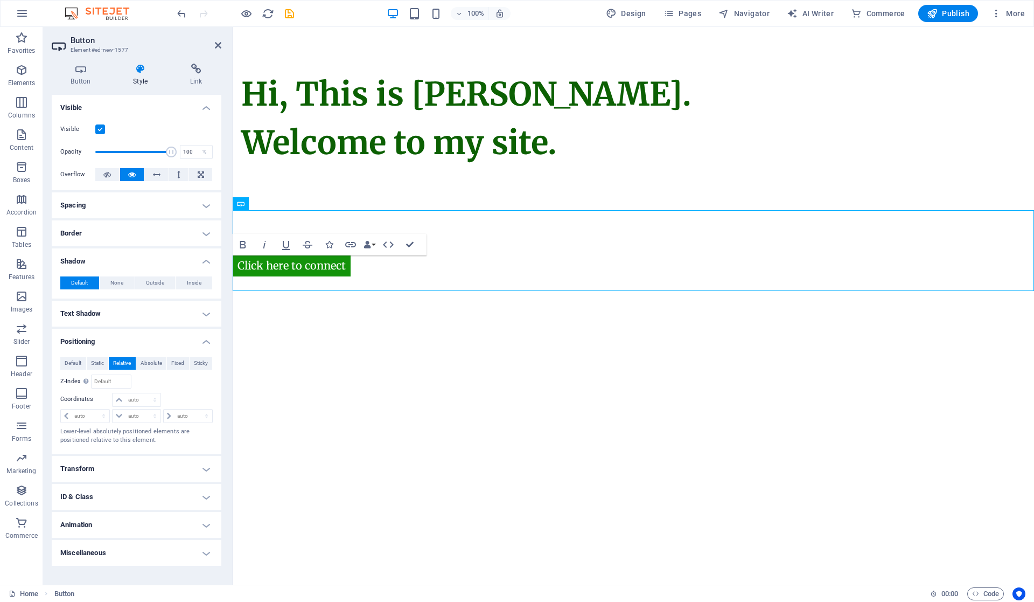
click at [150, 363] on span "Absolute" at bounding box center [152, 363] width 22 height 13
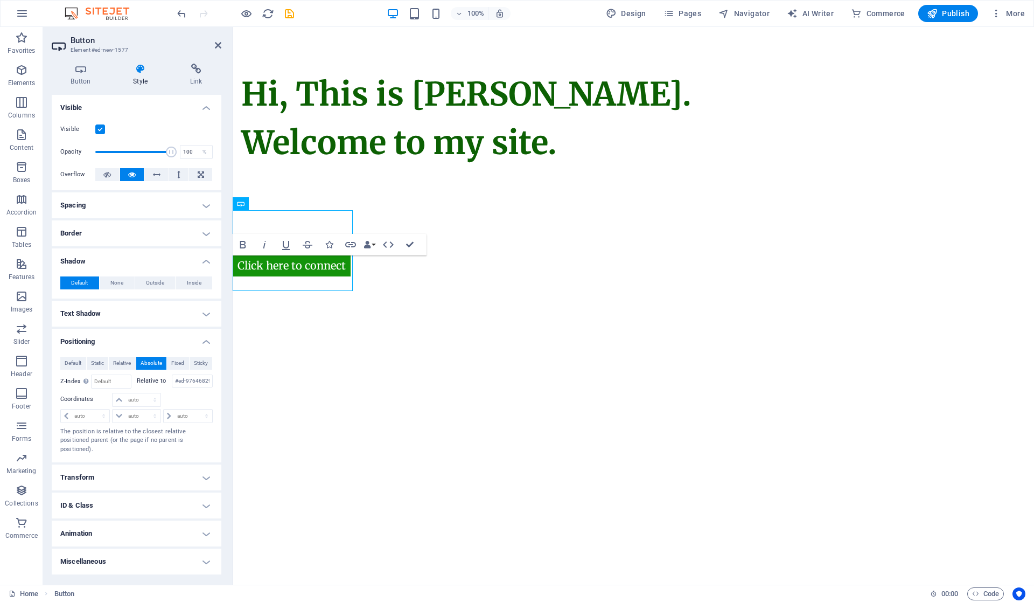
drag, startPoint x: 314, startPoint y: 222, endPoint x: 447, endPoint y: 218, distance: 133.7
click at [447, 210] on html "Skip to main content Hi, This is Vijetha Kumar. Welcome to my site. Click here …" at bounding box center [634, 118] width 802 height 183
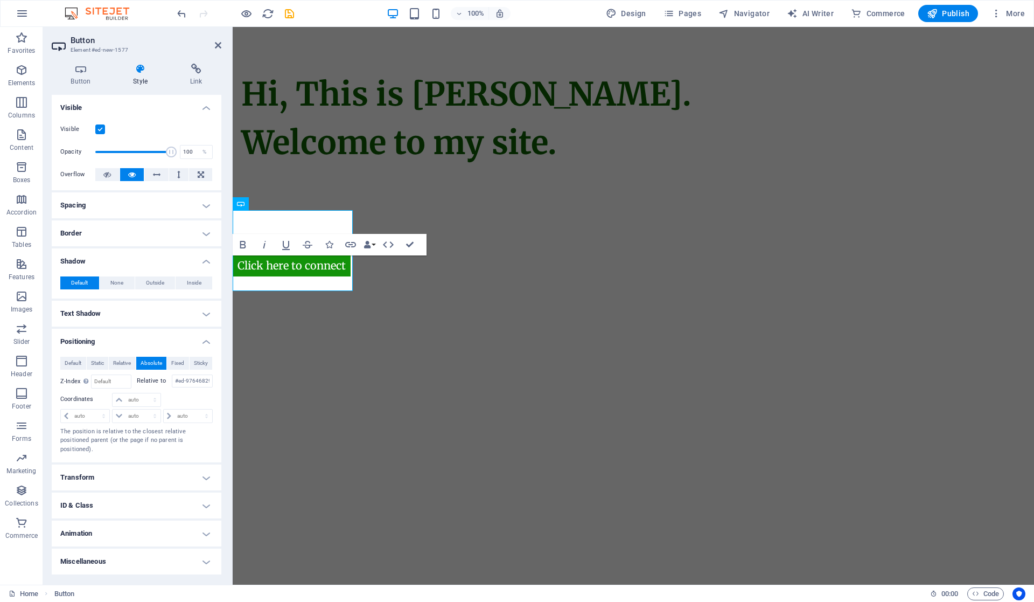
click at [182, 364] on span "Fixed" at bounding box center [177, 363] width 13 height 13
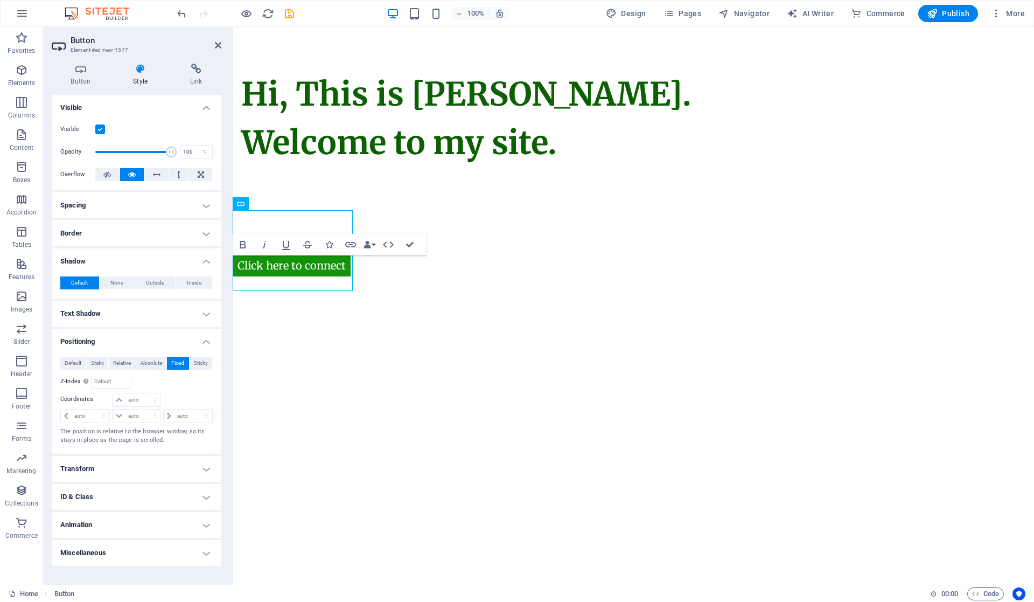
click at [194, 363] on span "Sticky" at bounding box center [201, 363] width 14 height 13
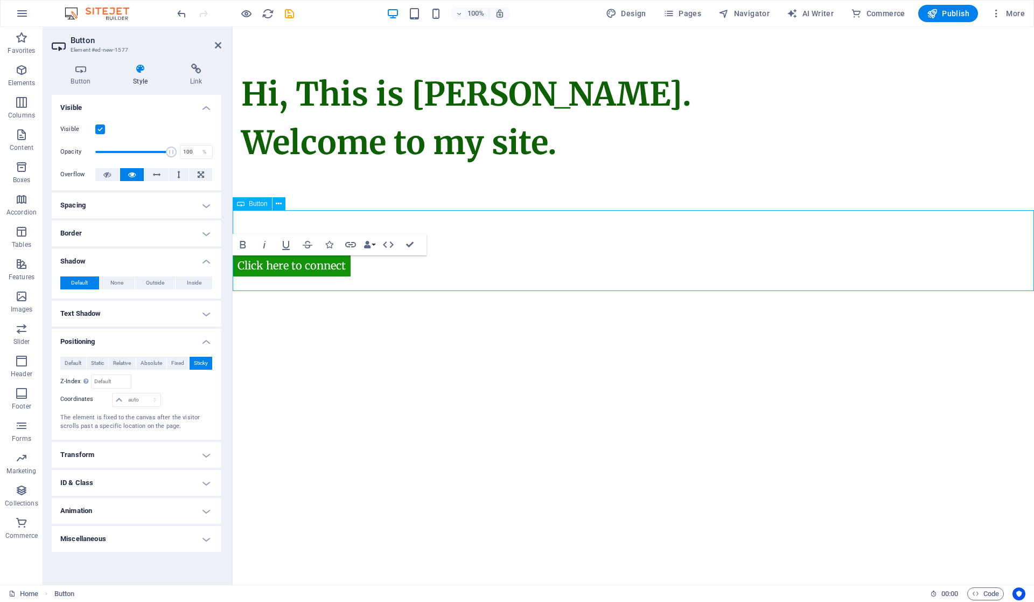
click at [365, 279] on div "Click here to connect" at bounding box center [634, 250] width 802 height 81
drag, startPoint x: 273, startPoint y: 269, endPoint x: 404, endPoint y: 185, distance: 156.3
click at [404, 185] on div "Hi, This is Vijetha Kumar. Welcome to my site. Click here to connect" at bounding box center [634, 159] width 802 height 264
click at [106, 177] on icon at bounding box center [107, 174] width 8 height 13
drag, startPoint x: 256, startPoint y: 269, endPoint x: 450, endPoint y: 203, distance: 205.1
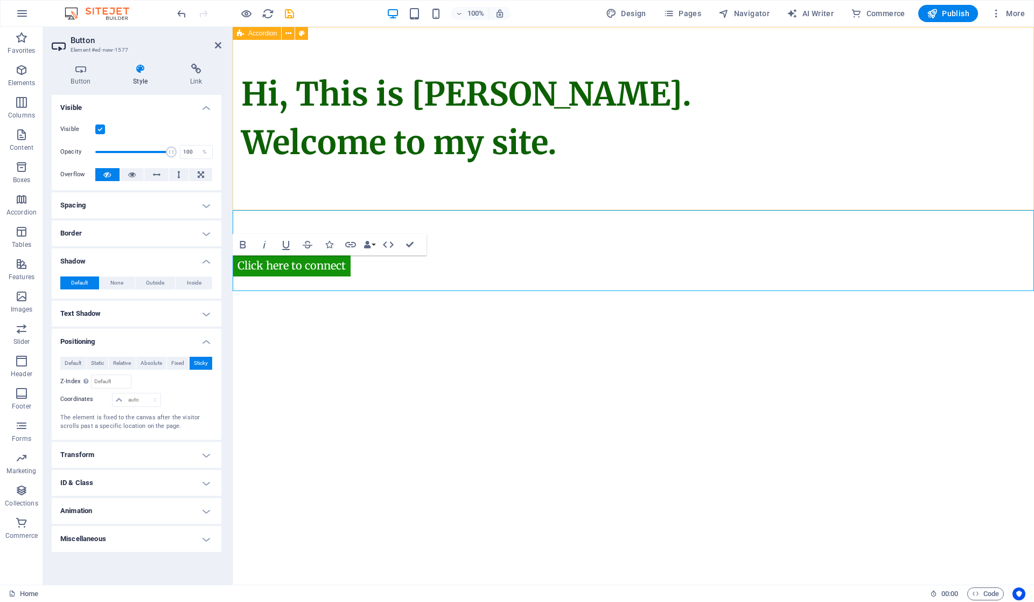
click at [450, 203] on div "Hi, This is Vijetha Kumar. Welcome to my site. Click here to connect" at bounding box center [634, 159] width 802 height 264
click at [128, 175] on icon at bounding box center [132, 174] width 8 height 13
click at [148, 175] on button at bounding box center [156, 174] width 24 height 13
click at [182, 174] on button at bounding box center [179, 174] width 20 height 13
click at [161, 170] on button at bounding box center [156, 174] width 24 height 13
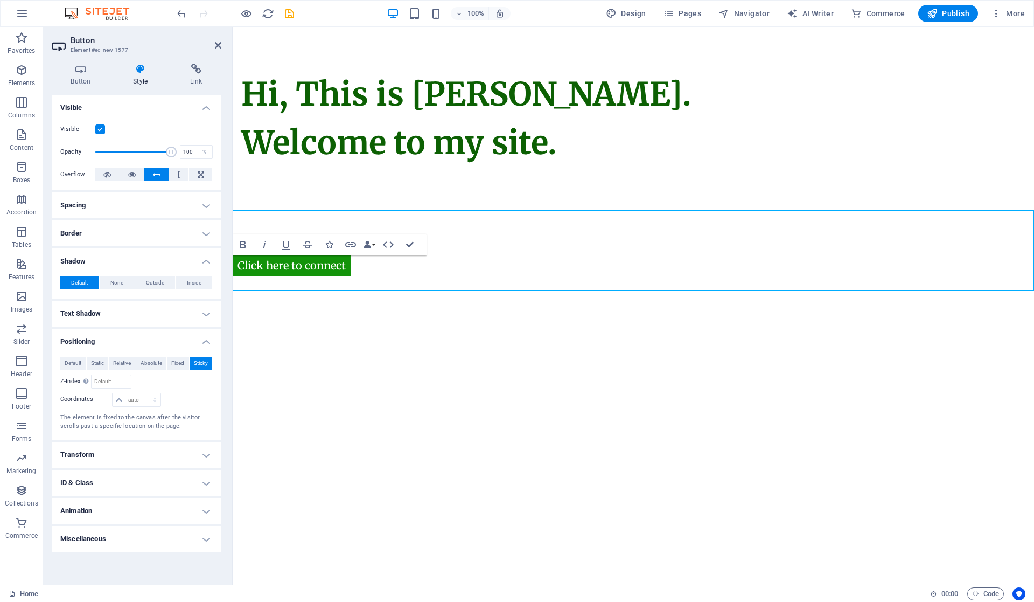
click at [186, 177] on button at bounding box center [179, 174] width 20 height 13
click at [203, 173] on icon at bounding box center [201, 174] width 6 height 13
click at [100, 173] on button at bounding box center [107, 174] width 24 height 13
click at [192, 458] on h4 "Transform" at bounding box center [137, 455] width 170 height 26
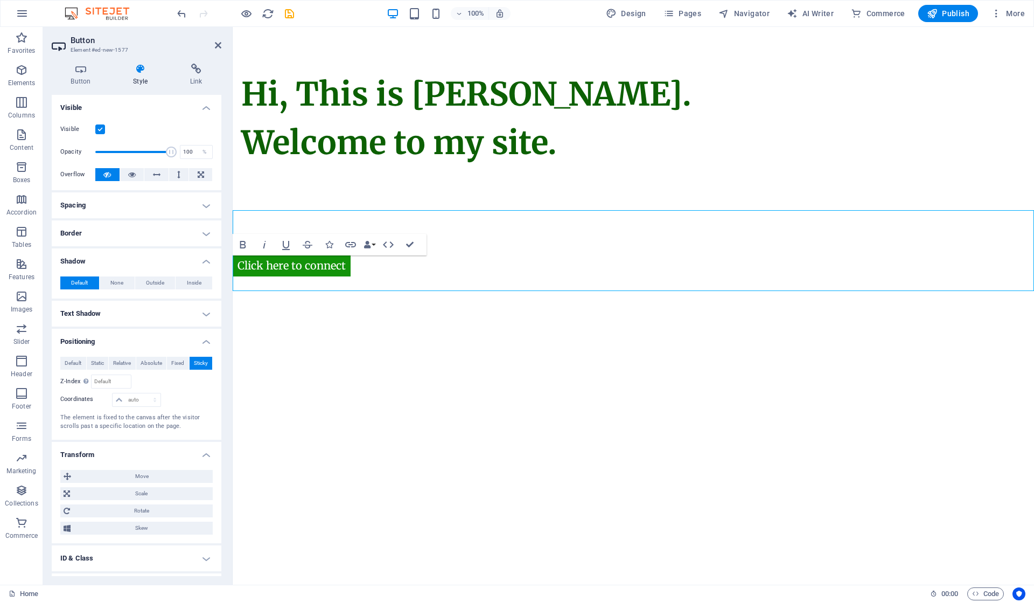
scroll to position [50, 0]
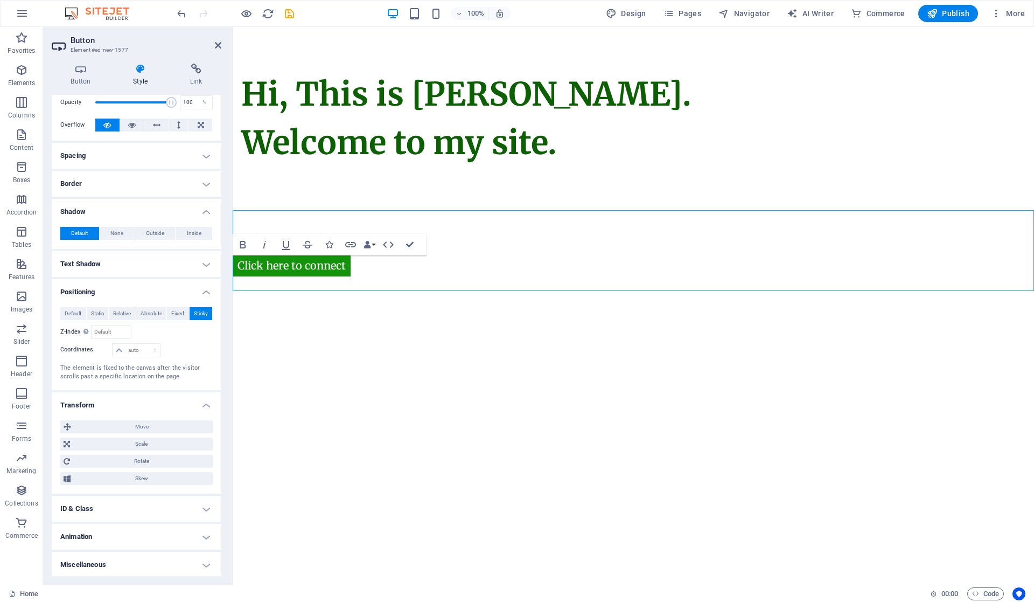
click at [139, 431] on span "Move" at bounding box center [141, 426] width 135 height 13
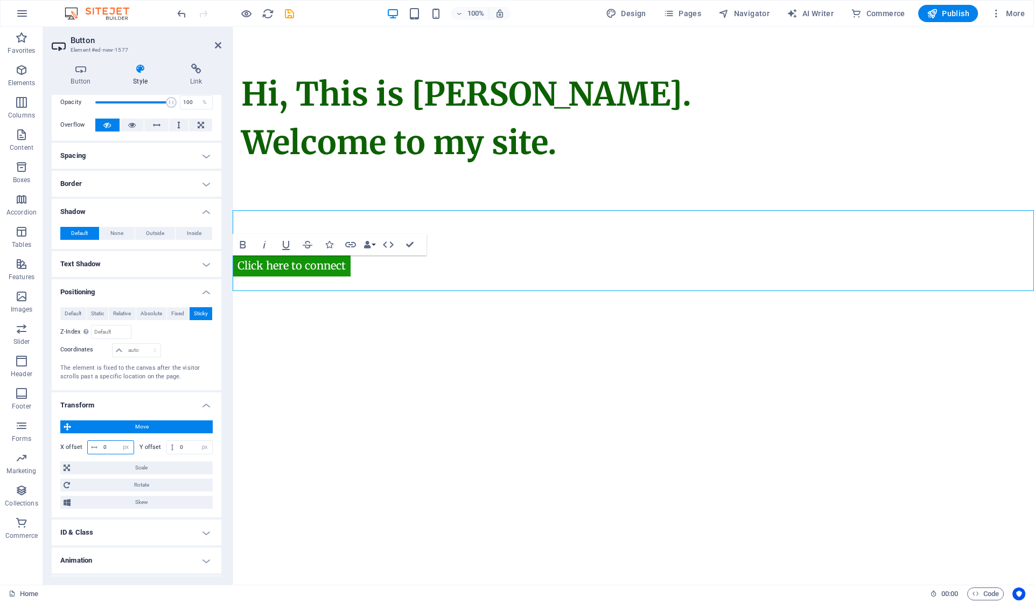
click at [106, 446] on input "0" at bounding box center [117, 447] width 33 height 13
type input "10"
click at [177, 449] on input "10" at bounding box center [194, 447] width 35 height 13
type input "-10"
click at [112, 447] on input "10" at bounding box center [117, 447] width 33 height 13
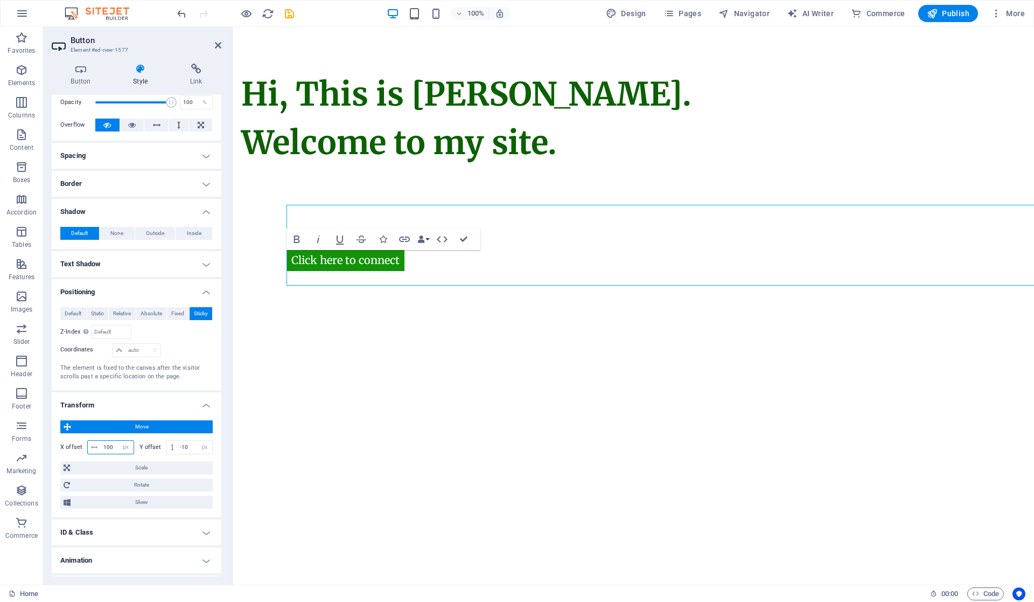
drag, startPoint x: 109, startPoint y: 445, endPoint x: 126, endPoint y: 473, distance: 32.9
click at [108, 445] on input "100" at bounding box center [117, 447] width 33 height 13
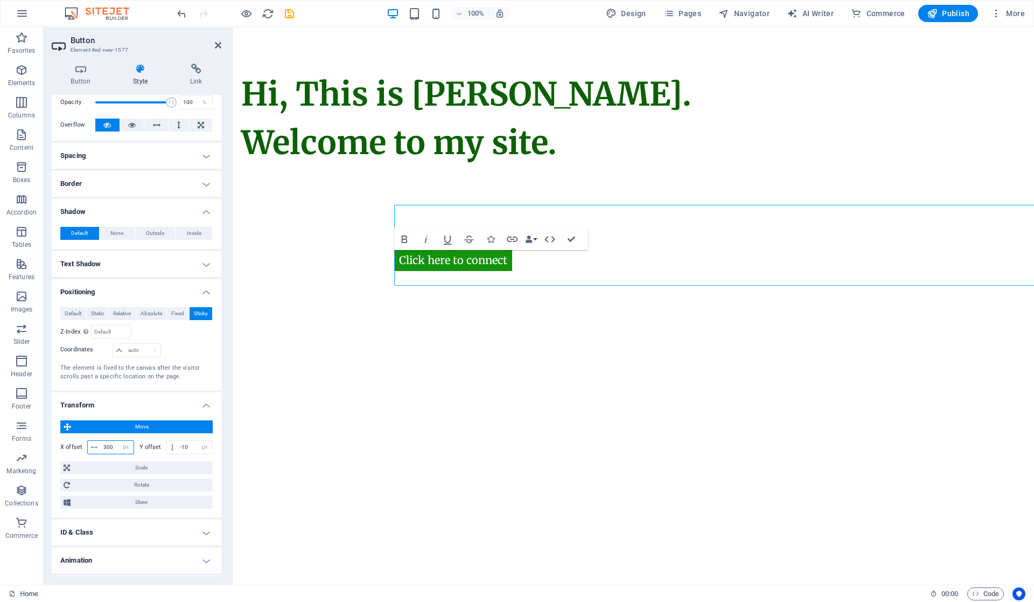
drag, startPoint x: 113, startPoint y: 444, endPoint x: 101, endPoint y: 444, distance: 11.3
click at [101, 444] on input "300" at bounding box center [117, 447] width 33 height 13
type input "280"
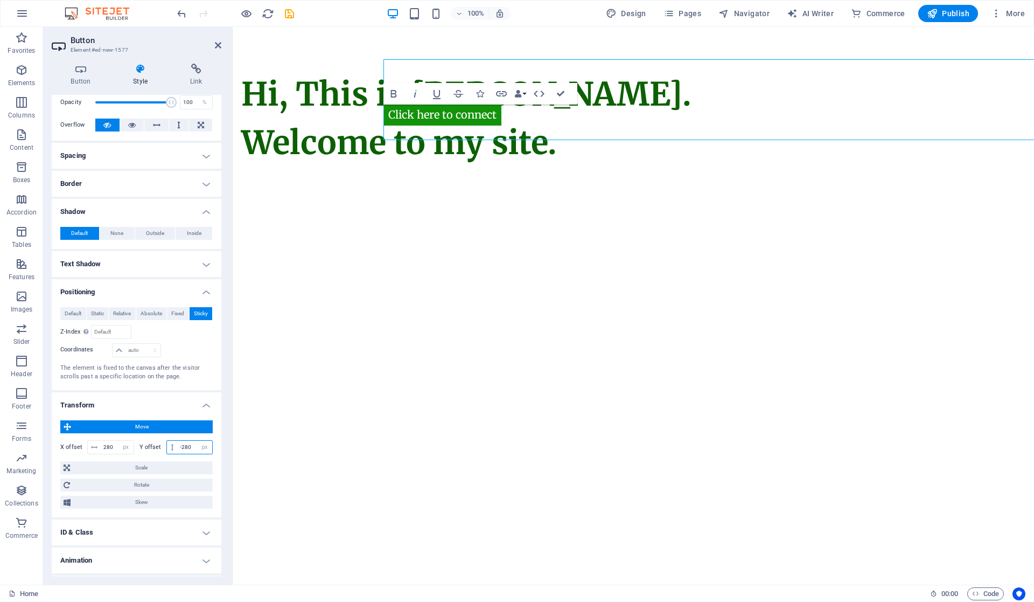
click at [190, 444] on input "-280" at bounding box center [194, 447] width 35 height 13
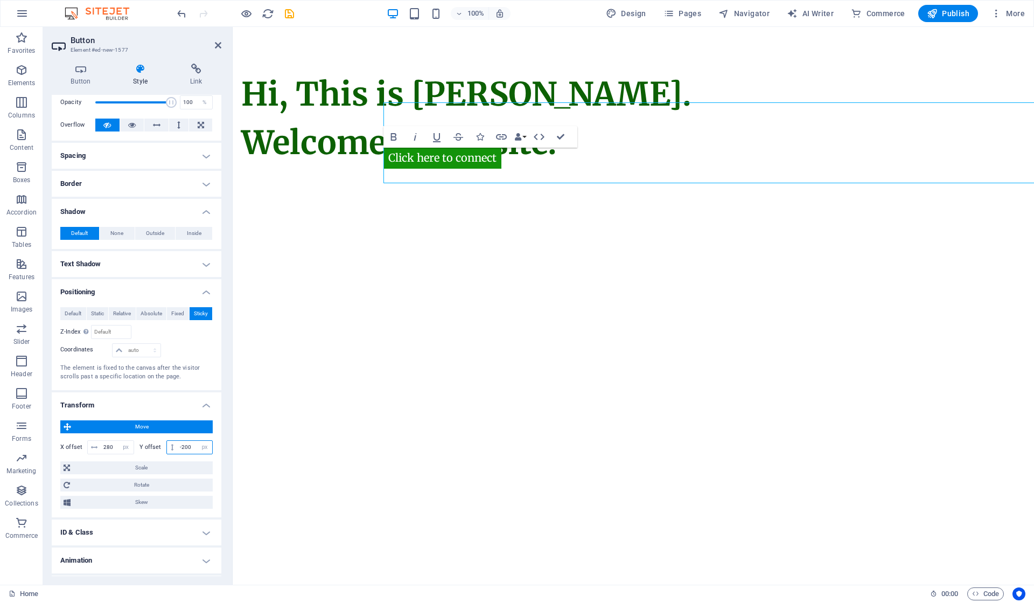
click at [190, 446] on input "-200" at bounding box center [194, 447] width 35 height 13
type input "-2"
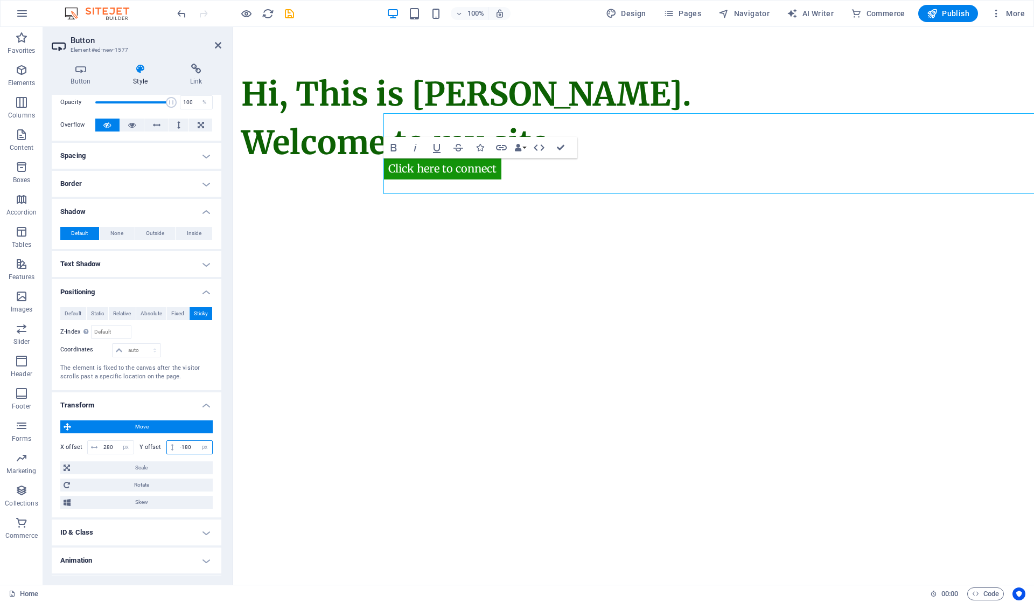
click at [190, 448] on input "-180" at bounding box center [194, 447] width 35 height 13
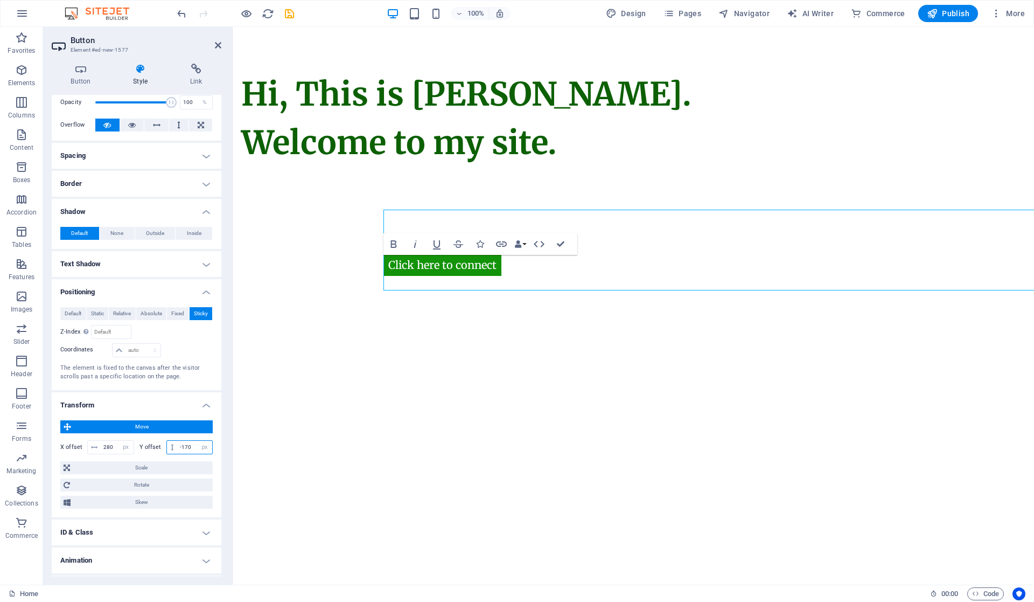
type input "-170"
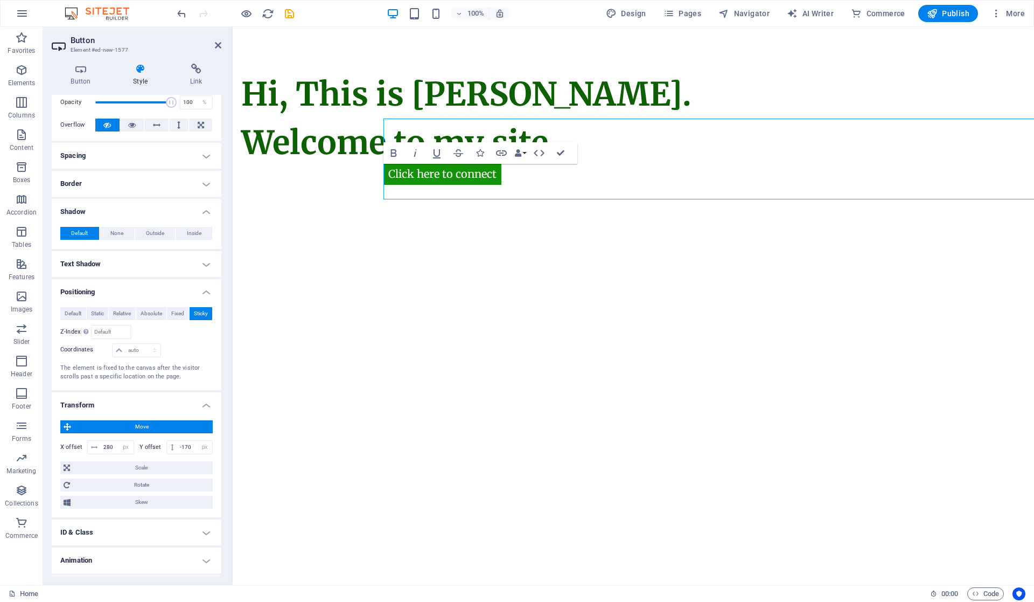
click at [432, 291] on html "Skip to main content Hi, This is Vijetha Kumar. Welcome to my site. Click here …" at bounding box center [634, 159] width 802 height 264
click at [455, 291] on html "Skip to main content Hi, This is Vijetha Kumar. Welcome to my site. Click here …" at bounding box center [634, 159] width 802 height 264
click at [509, 283] on div "Hi, This is Vijetha Kumar. Welcome to my site. Click here to connect" at bounding box center [634, 159] width 802 height 264
click at [509, 282] on div "Hi, This is Vijetha Kumar. Welcome to my site. Click here to connect" at bounding box center [634, 159] width 802 height 264
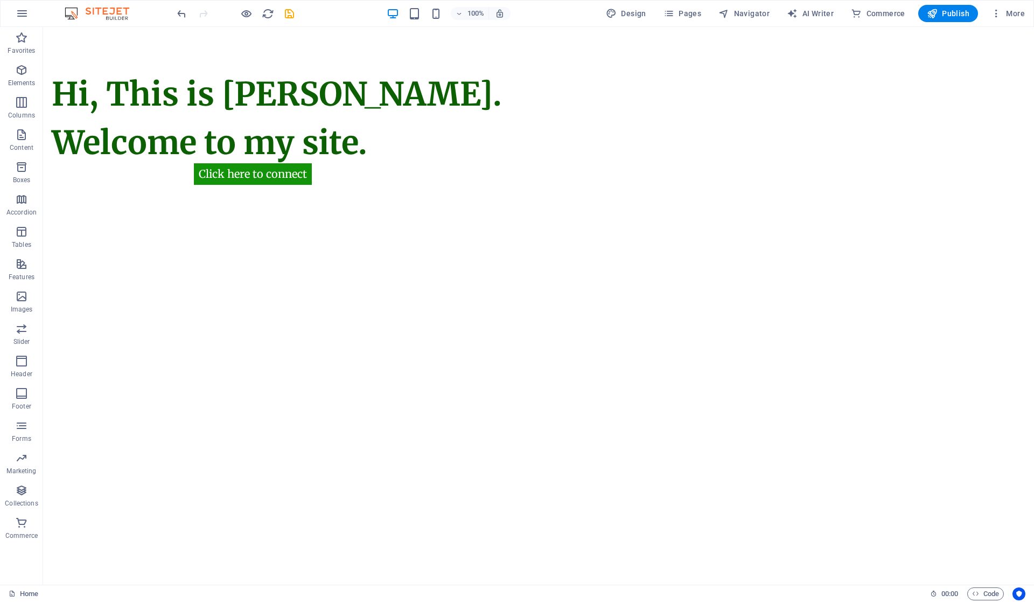
click at [511, 286] on div "Hi, This is Vijetha Kumar. Welcome to my site. Click here to connect" at bounding box center [538, 159] width 991 height 264
click at [282, 176] on div "Click here to connect" at bounding box center [689, 159] width 991 height 81
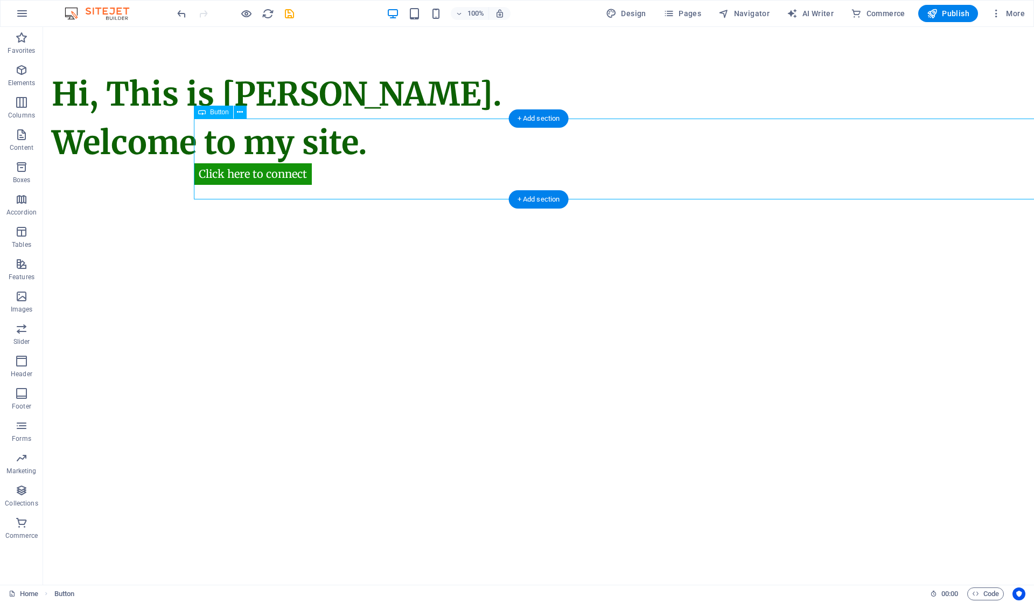
click at [275, 171] on div "Click here to connect" at bounding box center [689, 159] width 991 height 81
select select "px"
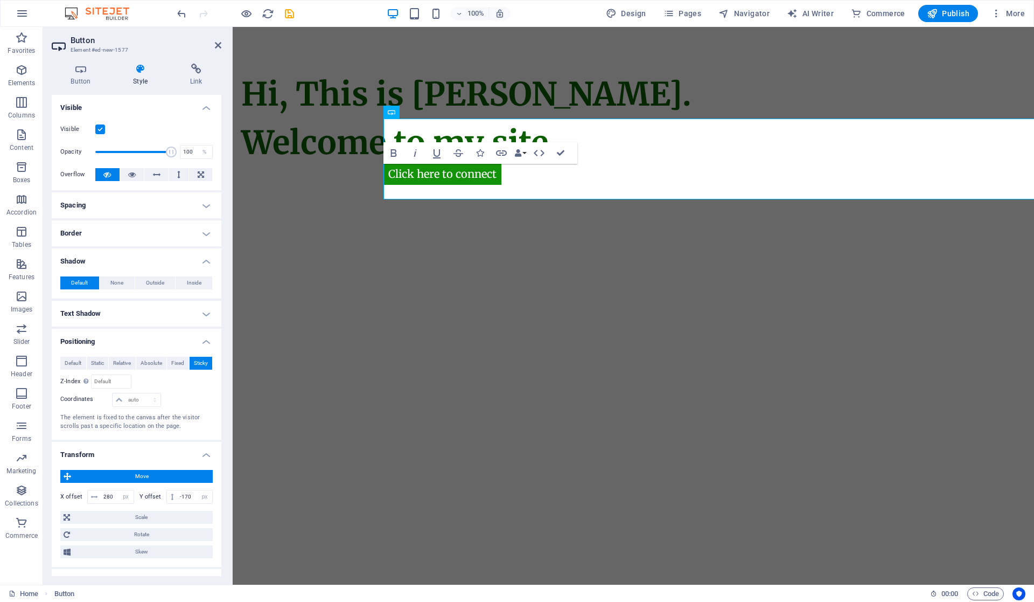
click at [92, 362] on span "Static" at bounding box center [97, 363] width 13 height 13
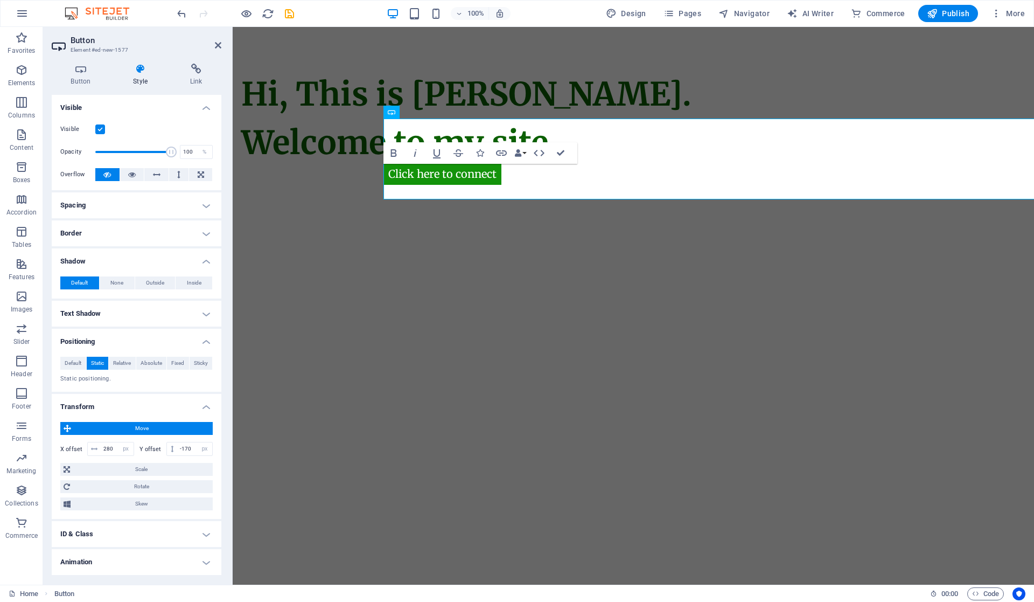
click at [73, 366] on span "Default" at bounding box center [73, 363] width 17 height 13
click at [91, 362] on span "Static" at bounding box center [97, 363] width 13 height 13
drag, startPoint x: 114, startPoint y: 449, endPoint x: 66, endPoint y: 448, distance: 48.5
click at [66, 448] on div "X offset 280 px rem % em vh vw" at bounding box center [97, 449] width 74 height 14
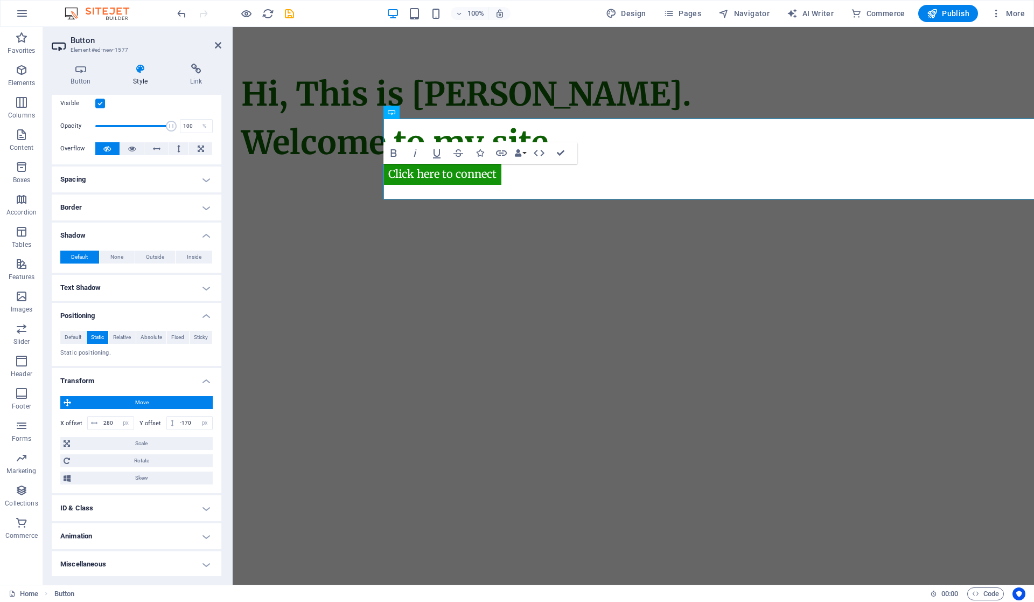
click at [90, 461] on span "Rotate" at bounding box center [141, 460] width 136 height 13
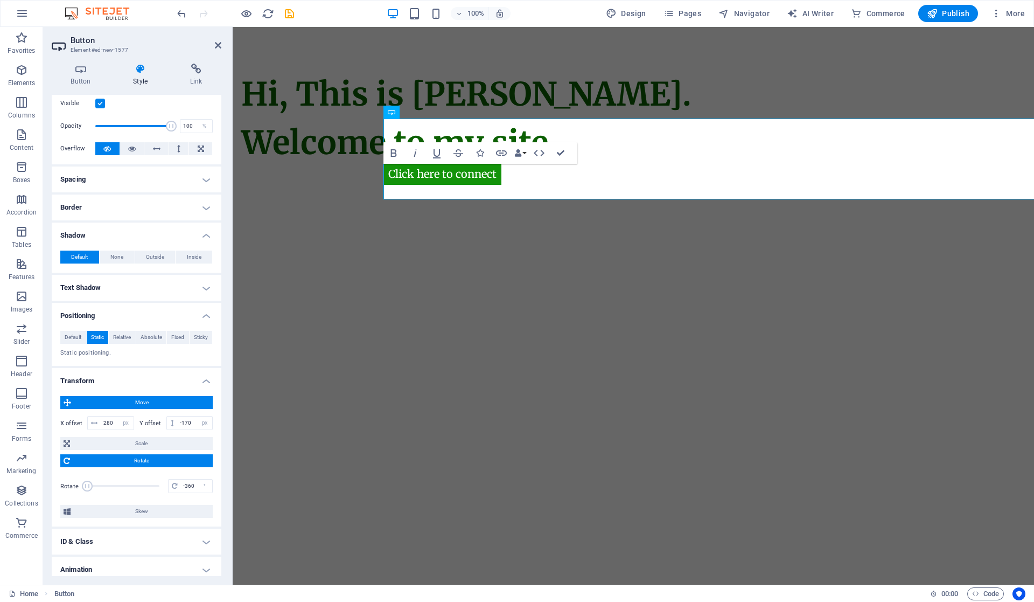
drag, startPoint x: 124, startPoint y: 485, endPoint x: 77, endPoint y: 485, distance: 47.4
click at [77, 485] on div "Rotate -360 °" at bounding box center [136, 486] width 152 height 24
drag, startPoint x: 80, startPoint y: 481, endPoint x: 107, endPoint y: 482, distance: 27.5
click at [107, 482] on div "Rotate -360 °" at bounding box center [136, 486] width 152 height 24
drag, startPoint x: 86, startPoint y: 485, endPoint x: 157, endPoint y: 492, distance: 71.5
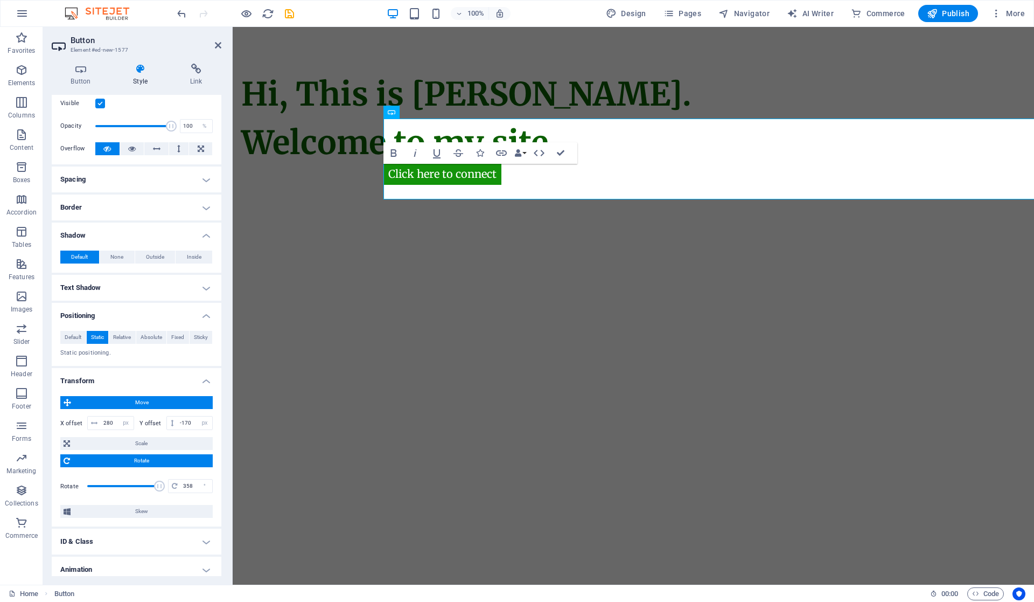
click at [157, 492] on div "Rotate 358 °" at bounding box center [136, 486] width 152 height 24
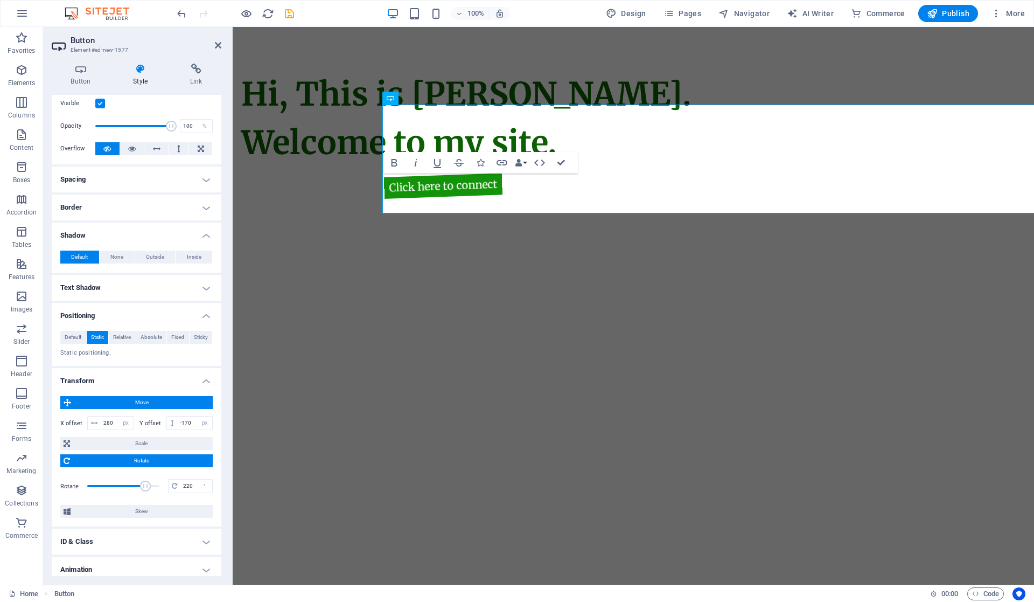
drag, startPoint x: 155, startPoint y: 484, endPoint x: 144, endPoint y: 486, distance: 11.5
click at [144, 486] on span at bounding box center [145, 486] width 11 height 11
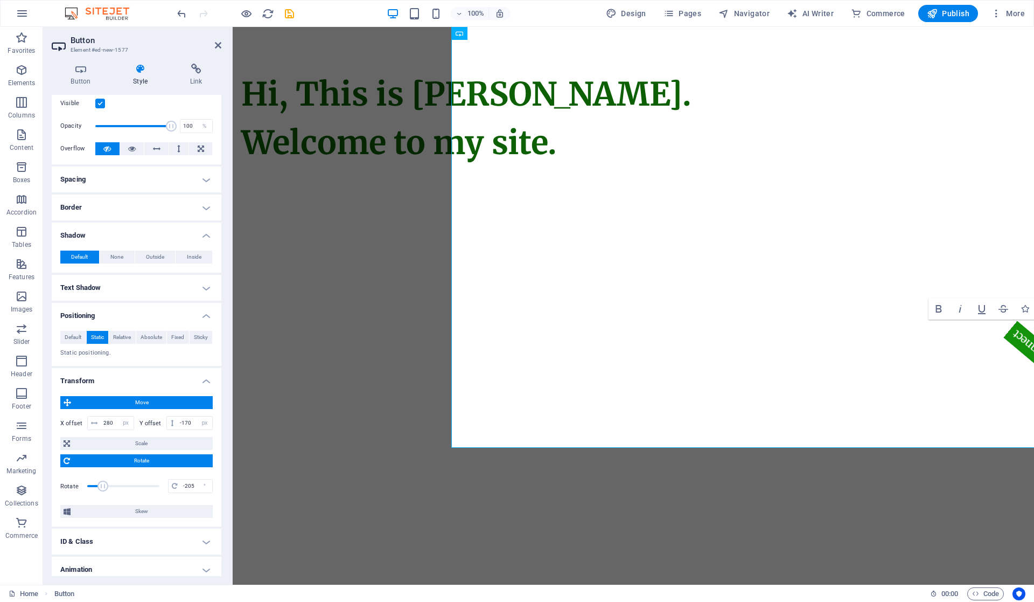
drag, startPoint x: 149, startPoint y: 486, endPoint x: 102, endPoint y: 486, distance: 46.3
click at [102, 486] on span at bounding box center [103, 486] width 11 height 11
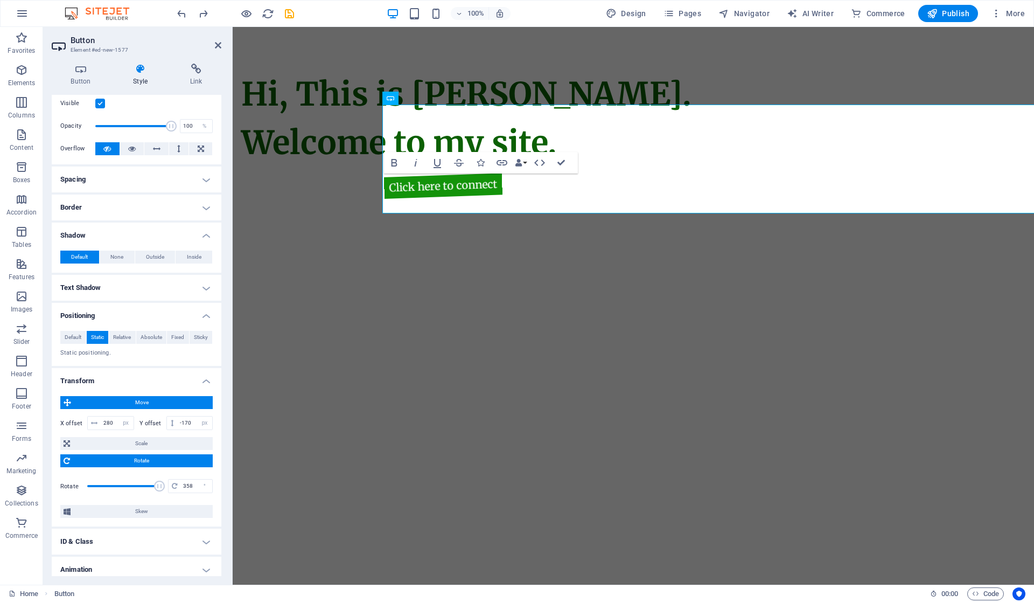
type input "-360"
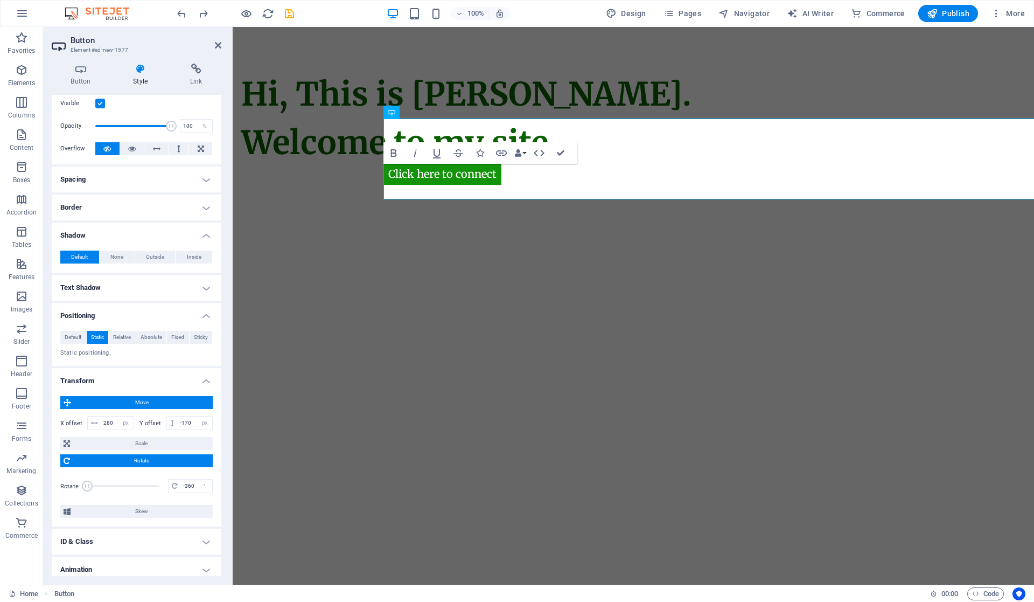
click at [359, 291] on html "Skip to main content Hi, This is Vijetha Kumar. Welcome to my site. Click here …" at bounding box center [634, 159] width 802 height 264
click at [509, 291] on html "Skip to main content Hi, This is Vijetha Kumar. Welcome to my site. Click here …" at bounding box center [634, 159] width 802 height 264
click at [573, 174] on div "Click here to connect" at bounding box center [785, 159] width 802 height 81
click at [532, 291] on html "Skip to main content Hi, This is Vijetha Kumar. Welcome to my site. Click here …" at bounding box center [634, 159] width 802 height 264
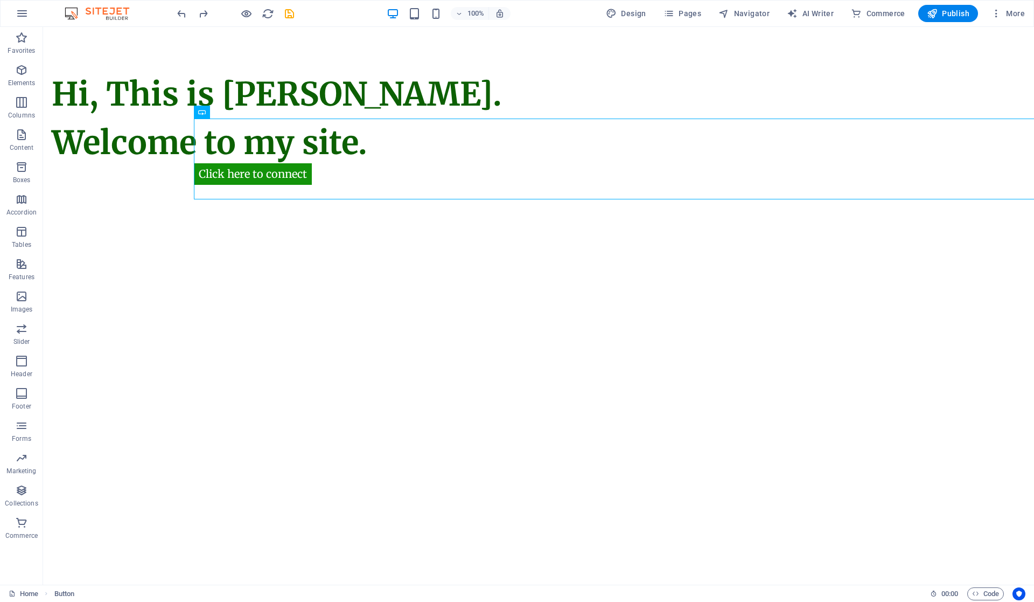
click at [400, 244] on div "Hi, This is Vijetha Kumar. Welcome to my site. Click here to connect" at bounding box center [538, 159] width 991 height 264
drag, startPoint x: 262, startPoint y: 173, endPoint x: 367, endPoint y: 179, distance: 105.2
click at [367, 179] on div "Click here to connect" at bounding box center [689, 159] width 991 height 81
click at [194, 127] on div "Click here to connect" at bounding box center [689, 159] width 991 height 81
click at [249, 179] on div "Click here to connect" at bounding box center [689, 159] width 991 height 81
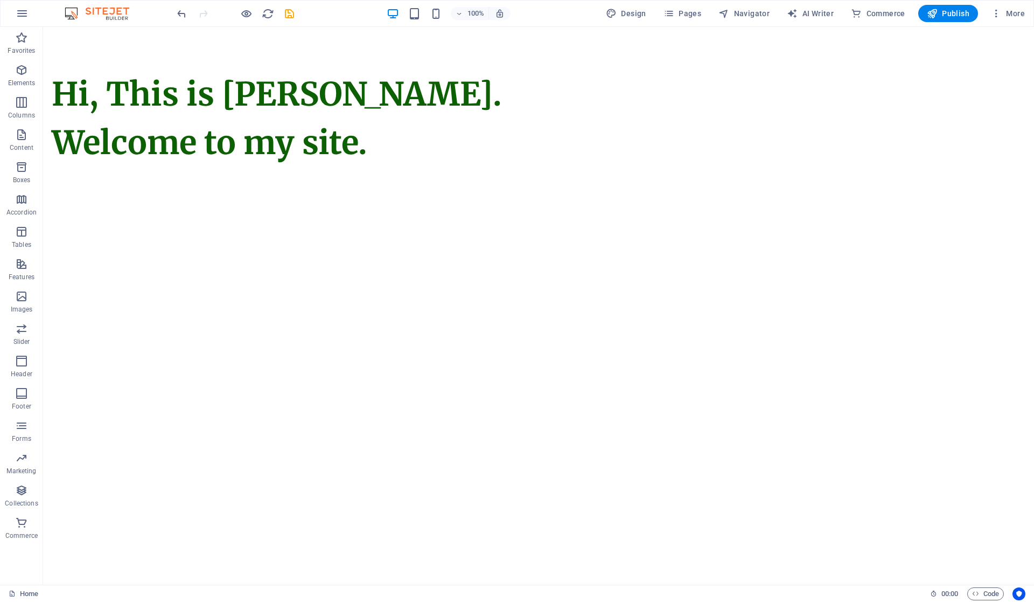
click at [25, 71] on icon "button" at bounding box center [21, 70] width 13 height 13
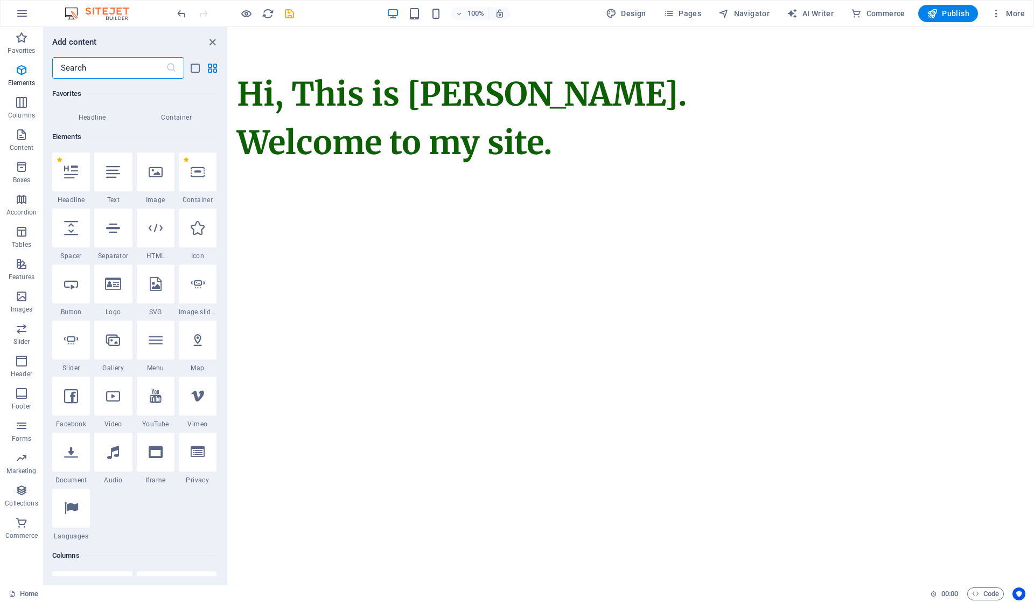
scroll to position [115, 0]
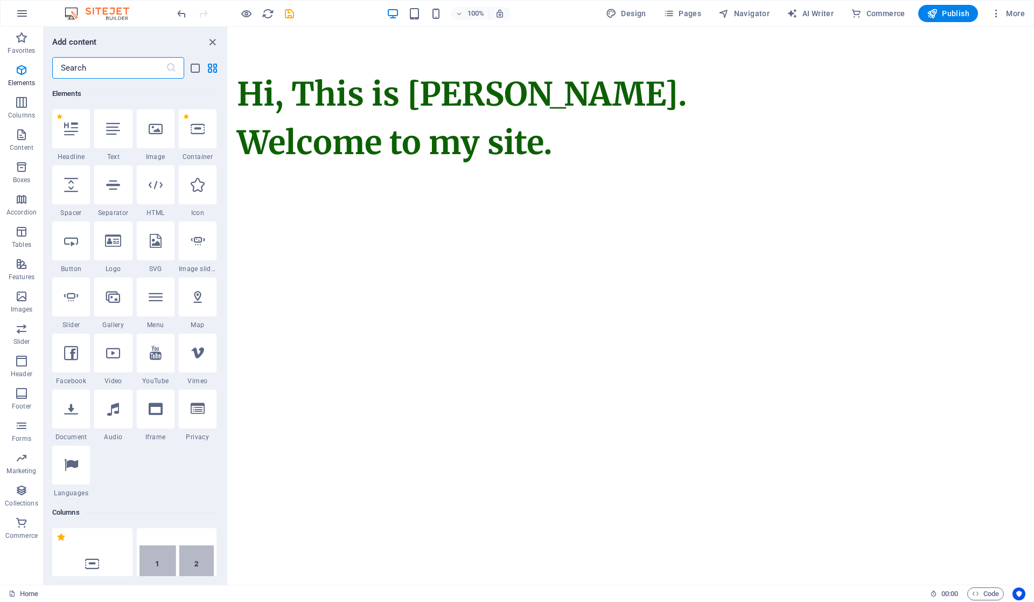
click at [67, 252] on div at bounding box center [71, 240] width 38 height 39
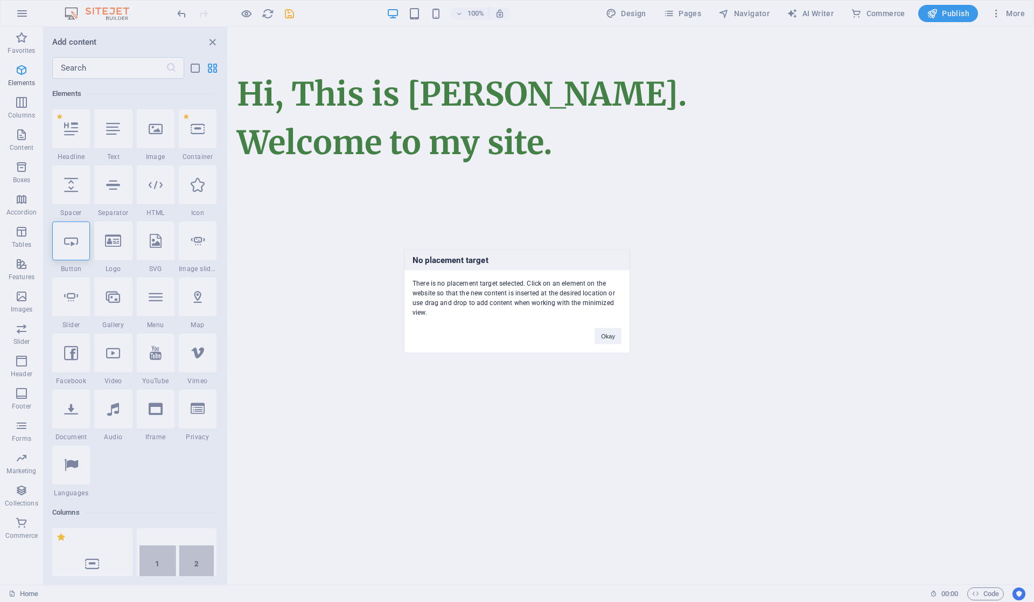
click at [607, 336] on button "Okay" at bounding box center [608, 336] width 27 height 16
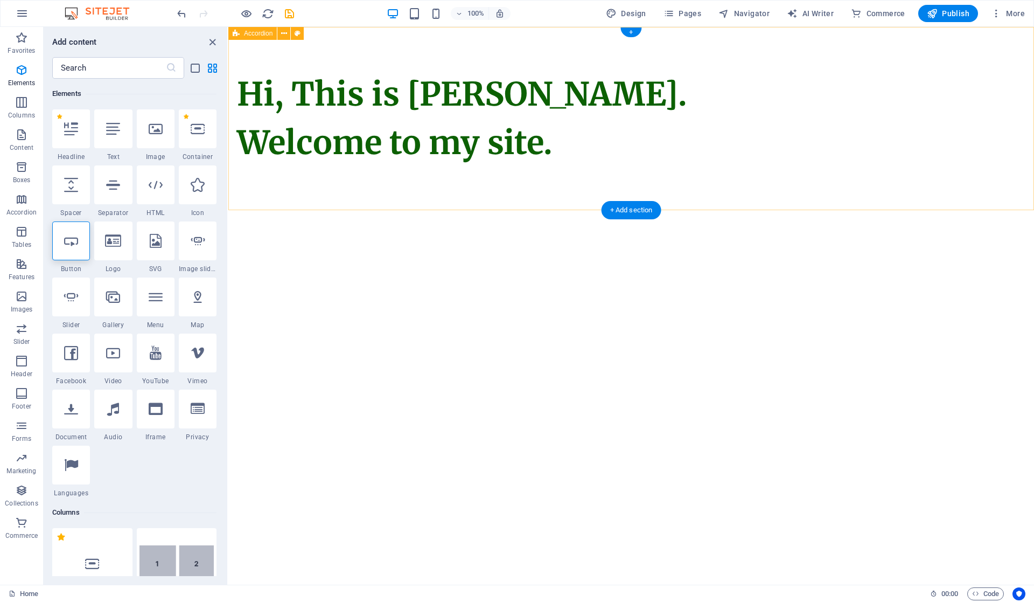
click at [419, 205] on div "Hi, This is Vijetha Kumar. Welcome to my site." at bounding box center [631, 118] width 806 height 183
click at [419, 210] on html "Skip to main content Hi, This is Vijetha Kumar. Welcome to my site." at bounding box center [631, 118] width 806 height 183
click at [60, 238] on div at bounding box center [71, 240] width 38 height 39
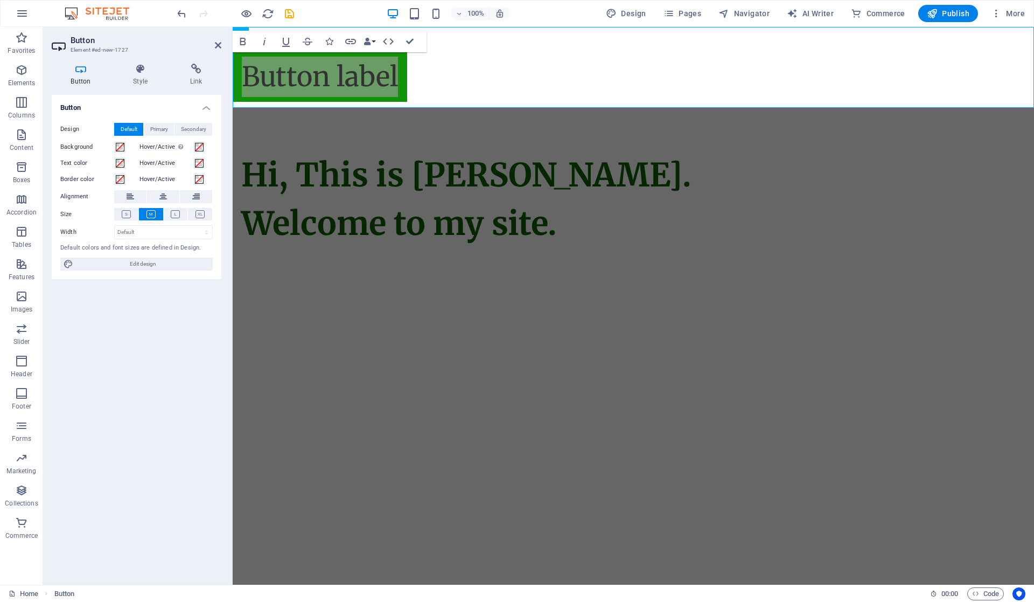
click at [140, 73] on icon at bounding box center [140, 69] width 53 height 11
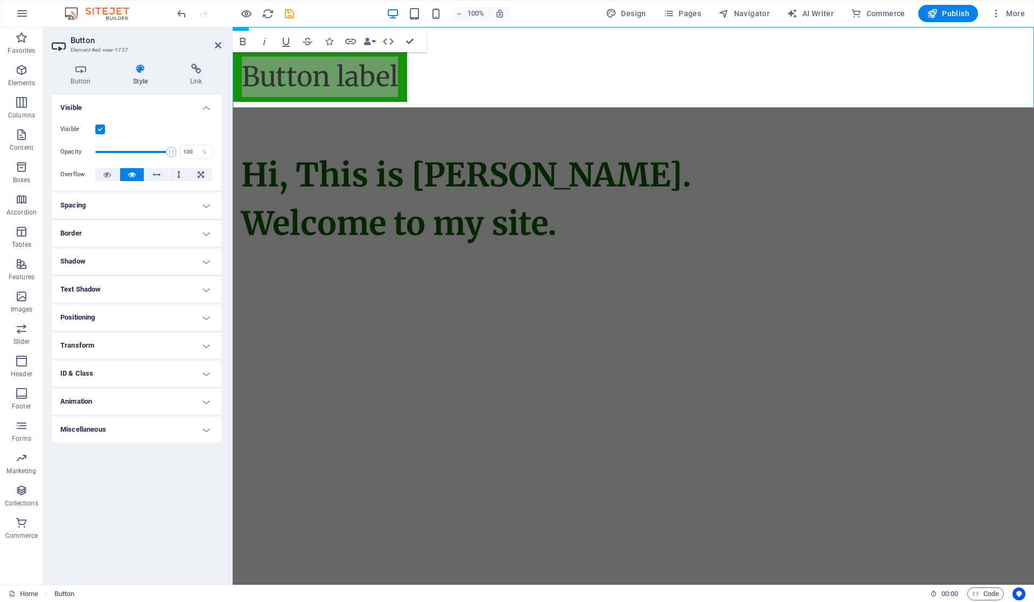
click at [116, 347] on h4 "Transform" at bounding box center [137, 345] width 170 height 26
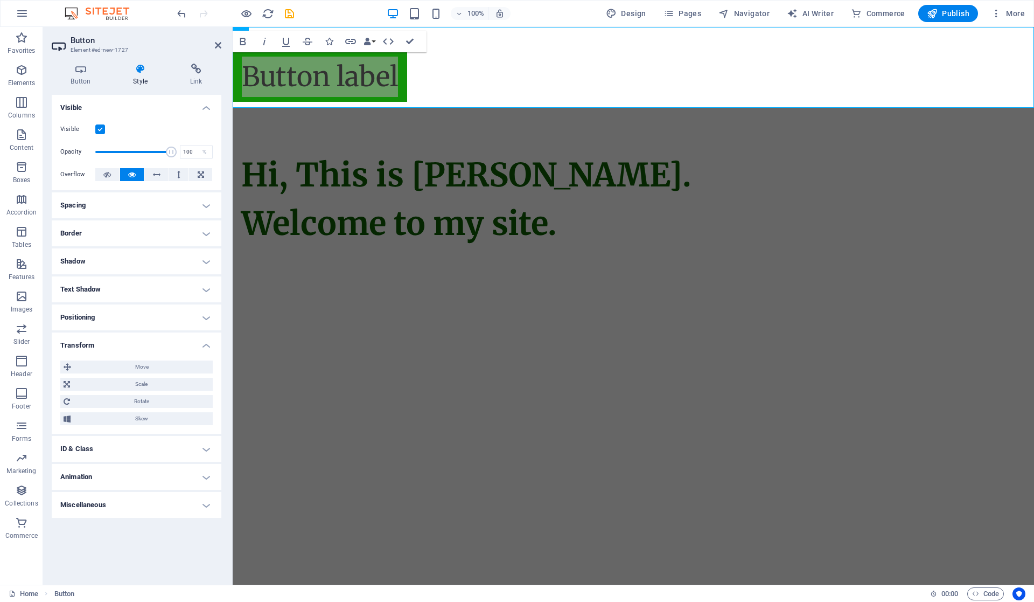
click at [132, 385] on span "Scale" at bounding box center [141, 384] width 136 height 13
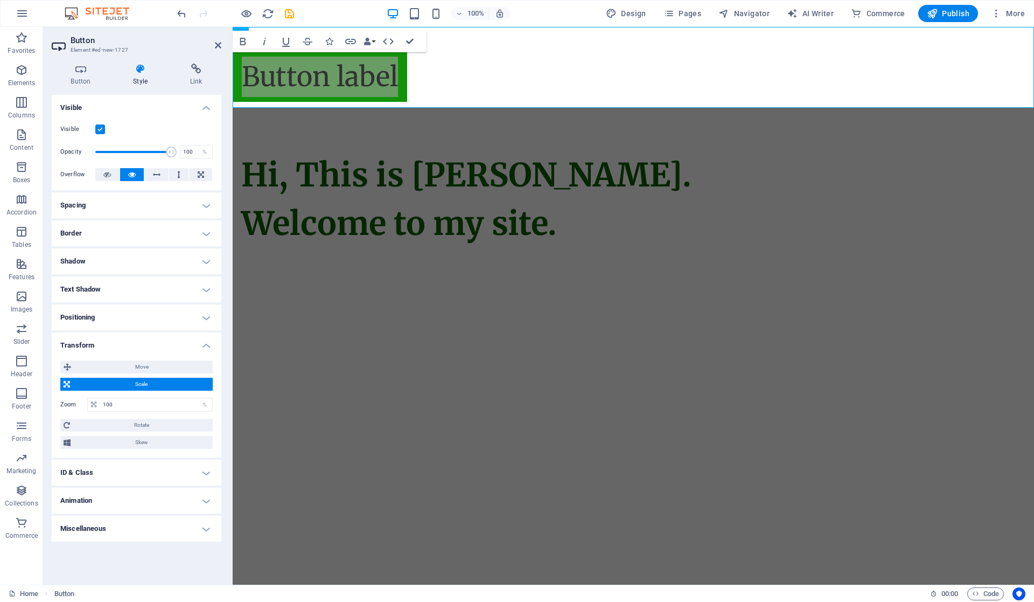
click at [140, 443] on span "Skew" at bounding box center [142, 442] width 136 height 13
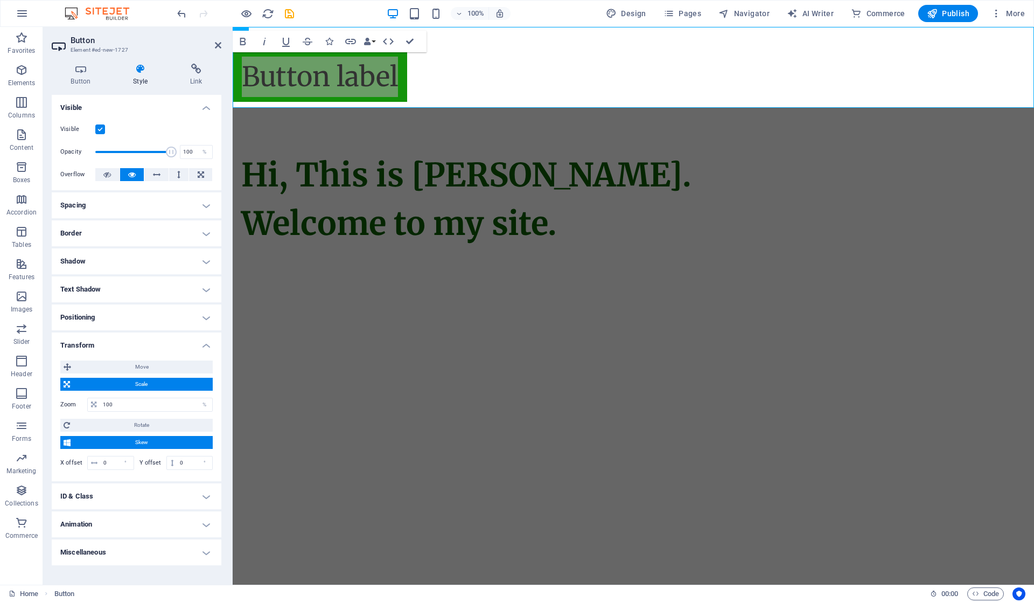
click at [127, 526] on h4 "Animation" at bounding box center [137, 524] width 170 height 26
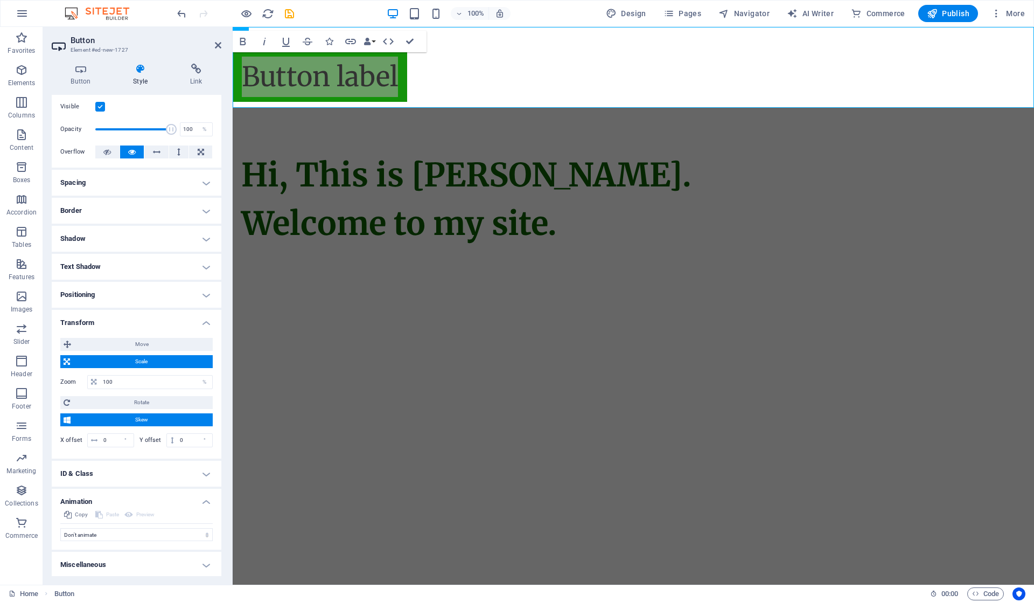
click at [130, 561] on h4 "Miscellaneous" at bounding box center [137, 565] width 170 height 26
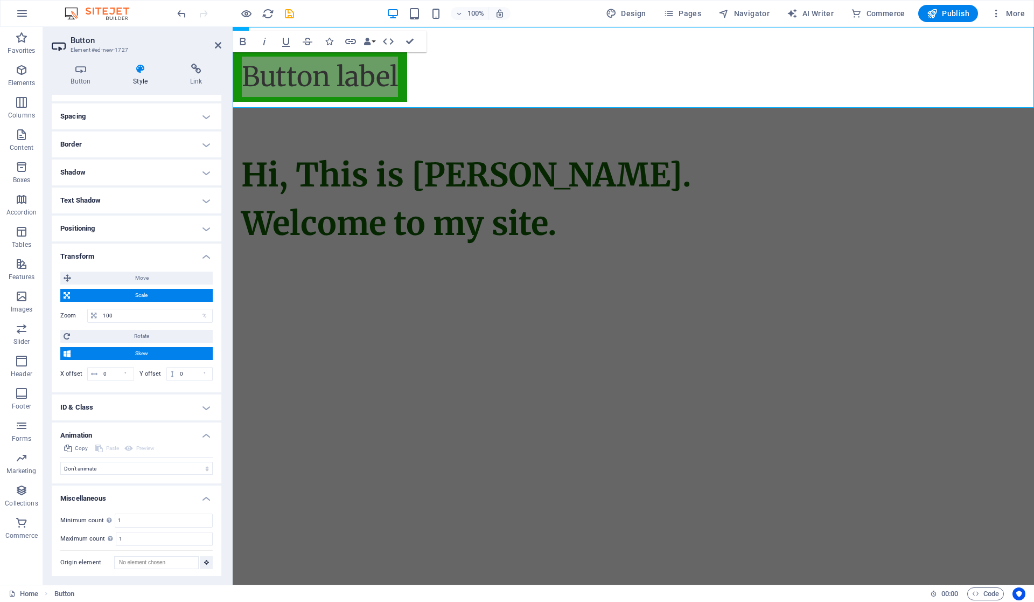
click at [131, 226] on h4 "Positioning" at bounding box center [137, 228] width 170 height 26
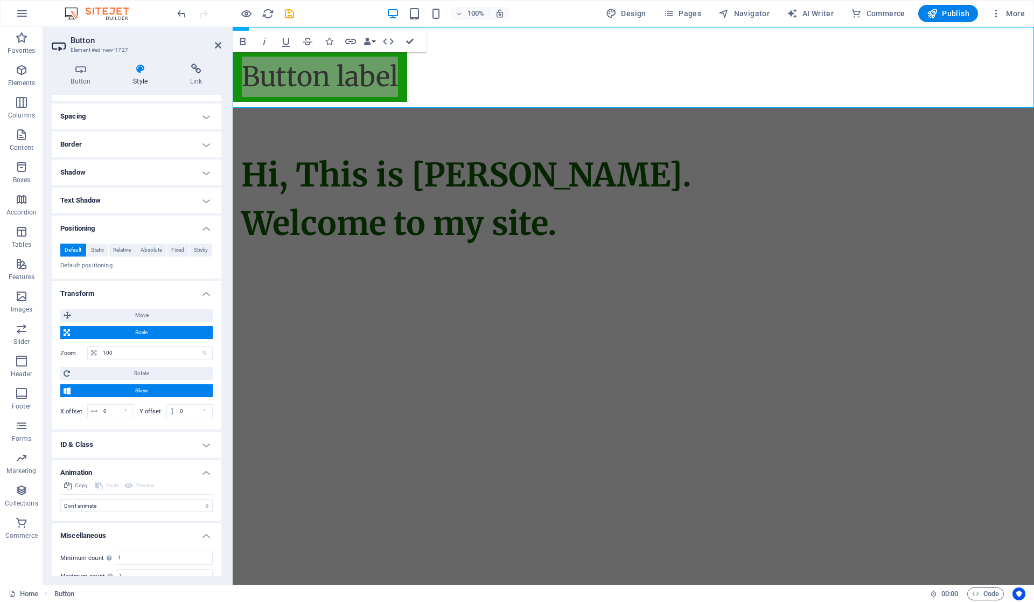
click at [100, 252] on span "Static" at bounding box center [97, 250] width 13 height 13
click at [122, 248] on span "Relative" at bounding box center [122, 250] width 18 height 13
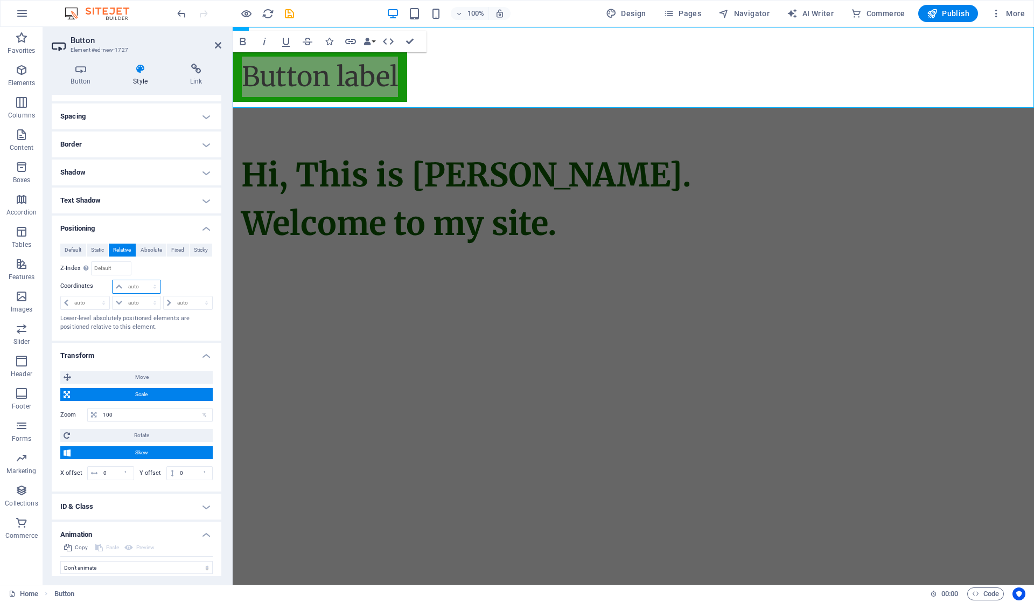
click at [133, 282] on select "auto px rem % em" at bounding box center [136, 286] width 47 height 13
select select "px"
click at [144, 280] on select "auto px rem % em" at bounding box center [136, 286] width 47 height 13
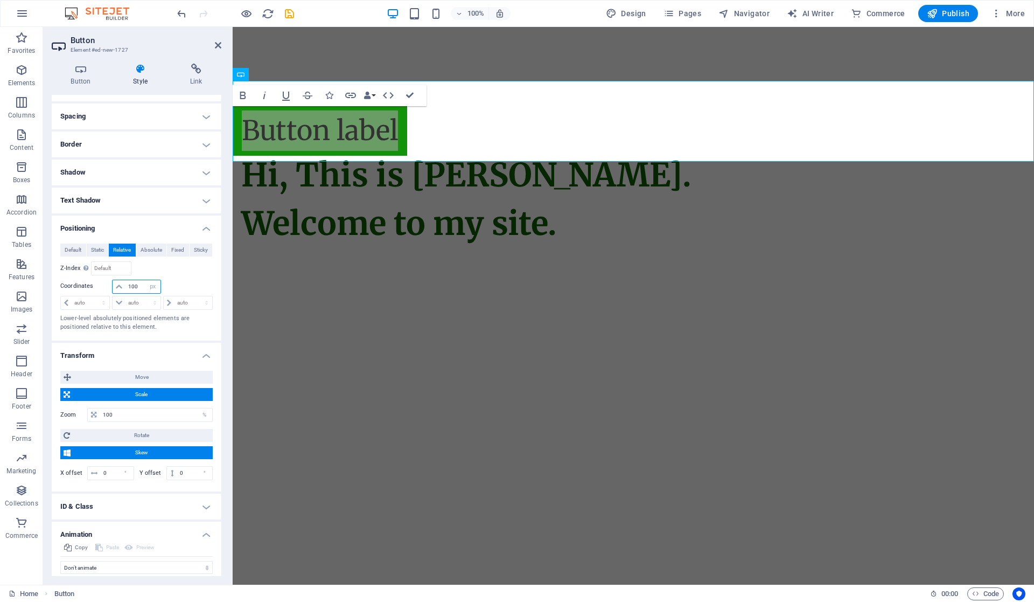
drag, startPoint x: 140, startPoint y: 284, endPoint x: 124, endPoint y: 287, distance: 16.3
click at [124, 287] on div "100 auto px rem % em" at bounding box center [136, 287] width 48 height 14
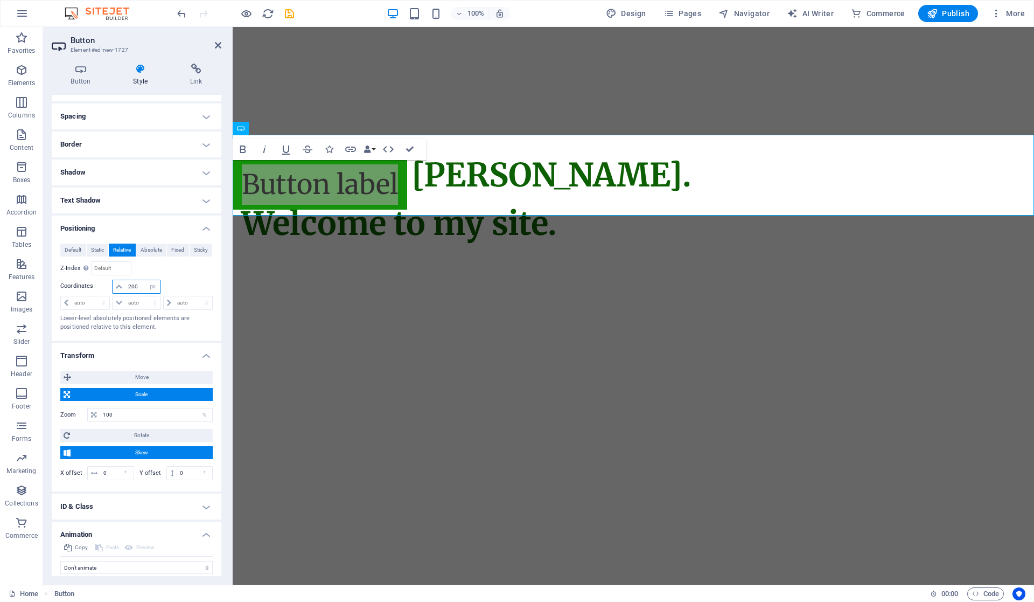
drag, startPoint x: 141, startPoint y: 284, endPoint x: 119, endPoint y: 288, distance: 22.4
click at [119, 288] on div "200 auto px rem % em" at bounding box center [136, 287] width 48 height 14
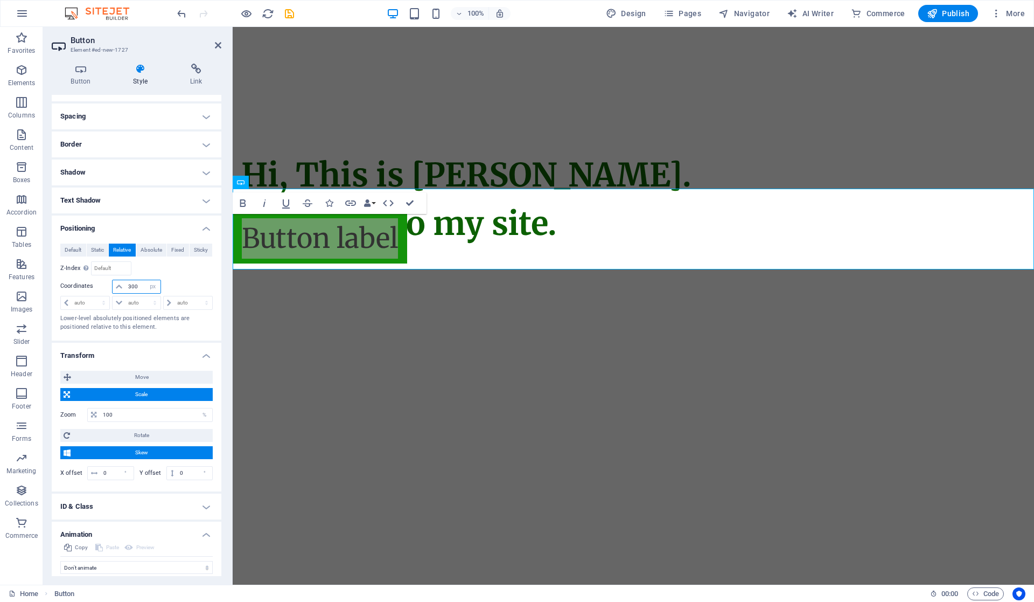
drag, startPoint x: 140, startPoint y: 284, endPoint x: 123, endPoint y: 289, distance: 17.9
click at [123, 289] on div "300 auto px rem % em" at bounding box center [136, 287] width 48 height 14
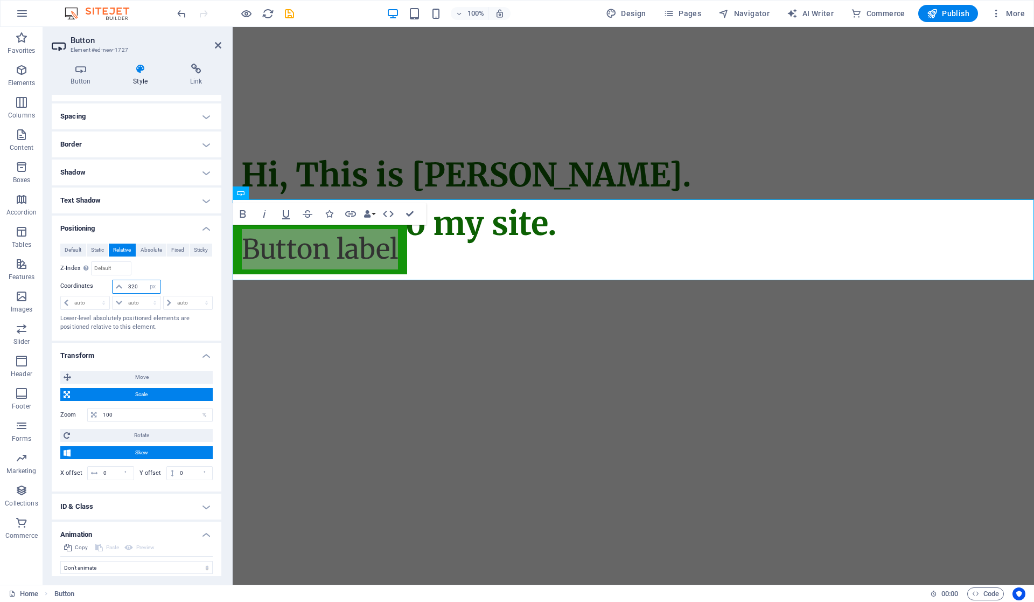
drag, startPoint x: 143, startPoint y: 280, endPoint x: 123, endPoint y: 286, distance: 20.8
click at [123, 286] on div "320 auto px rem % em" at bounding box center [136, 287] width 48 height 14
type input "340"
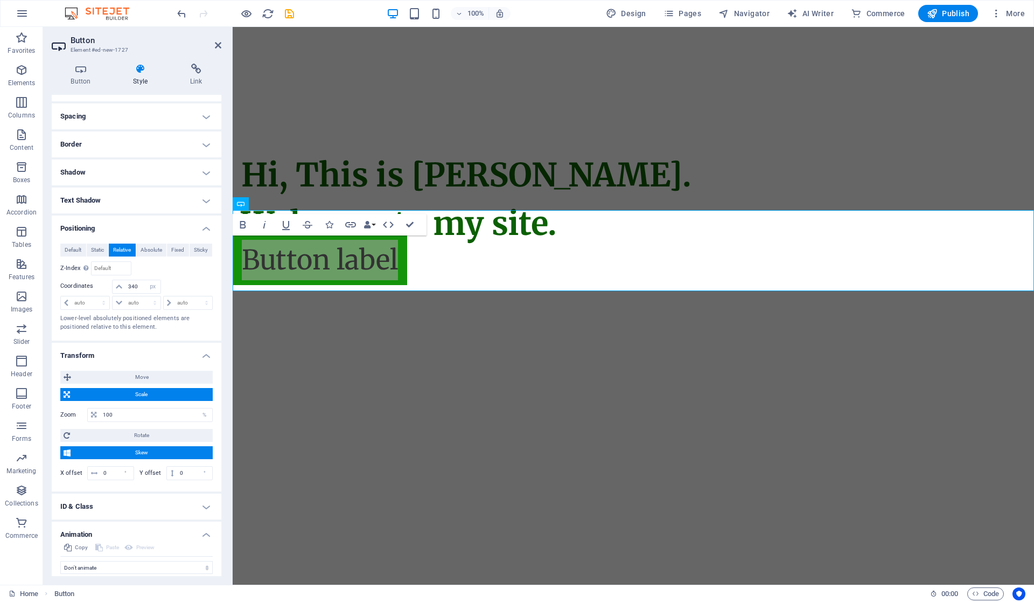
click at [128, 197] on h4 "Text Shadow" at bounding box center [137, 200] width 170 height 26
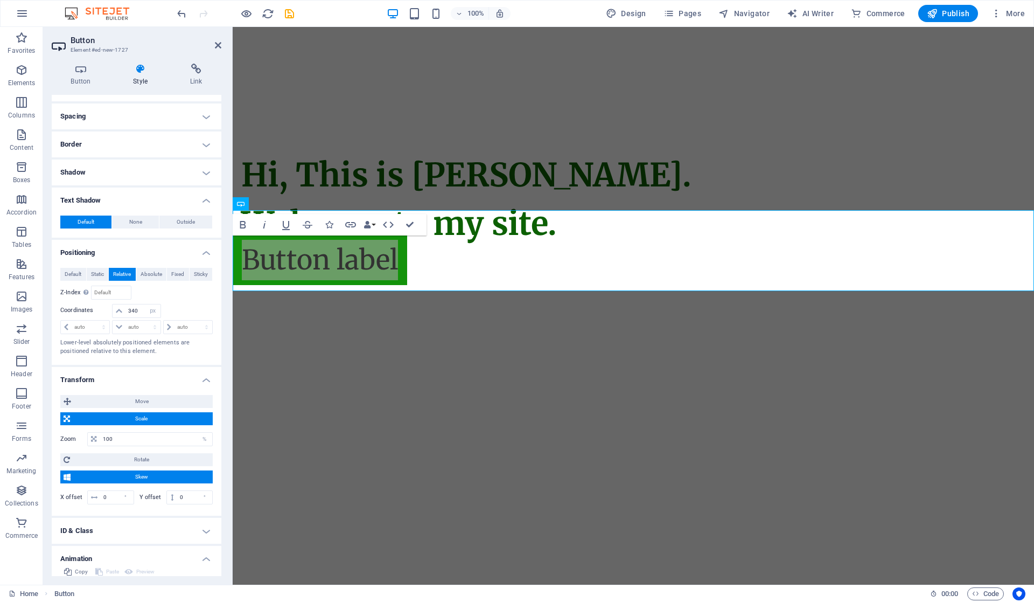
click at [135, 169] on h4 "Shadow" at bounding box center [137, 172] width 170 height 26
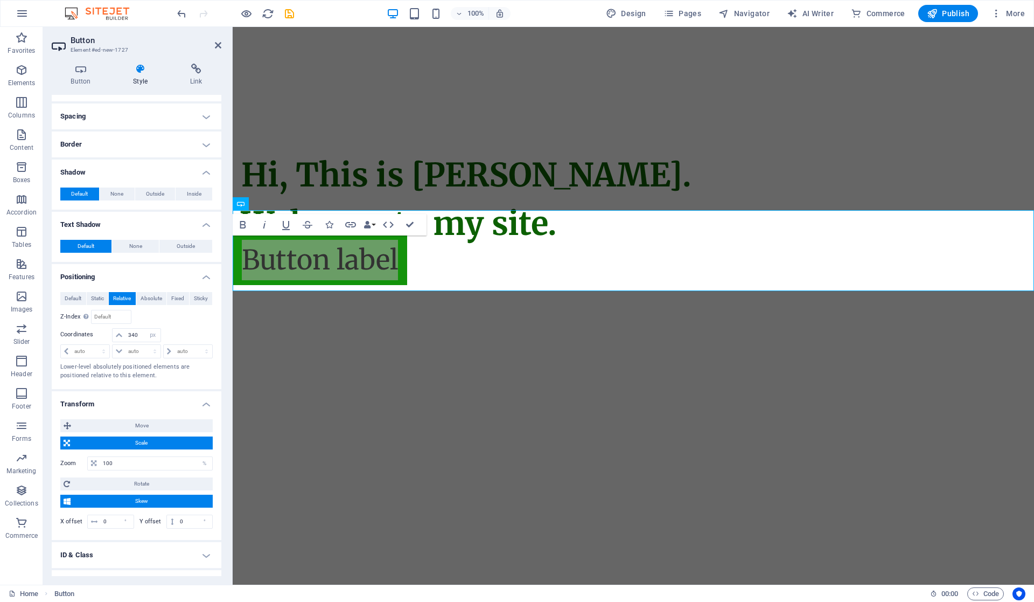
click at [135, 137] on h4 "Border" at bounding box center [137, 144] width 170 height 26
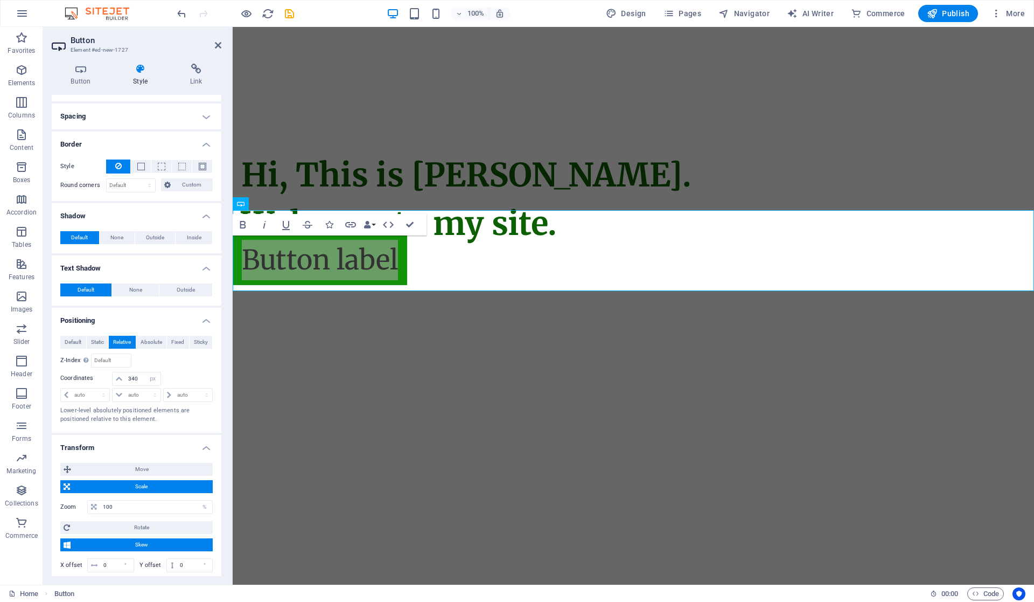
click at [134, 115] on h4 "Spacing" at bounding box center [137, 116] width 170 height 26
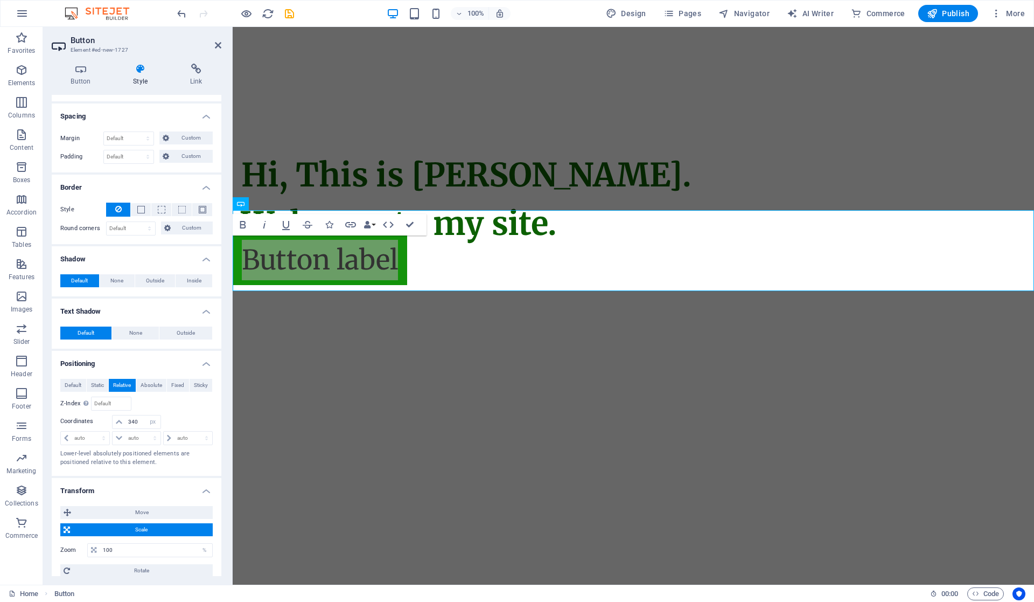
scroll to position [0, 0]
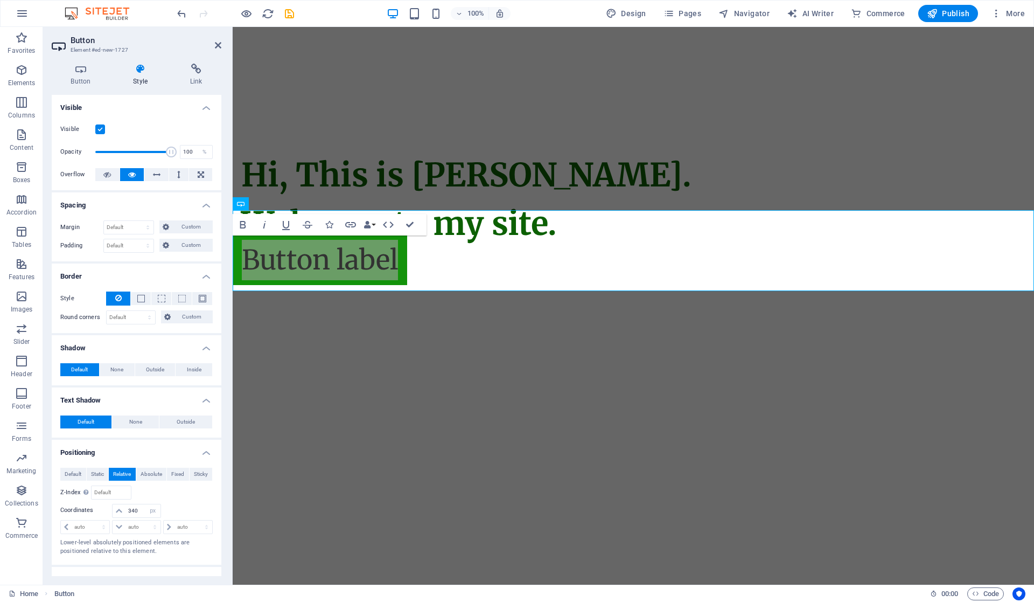
click at [79, 76] on h4 "Button" at bounding box center [83, 75] width 62 height 23
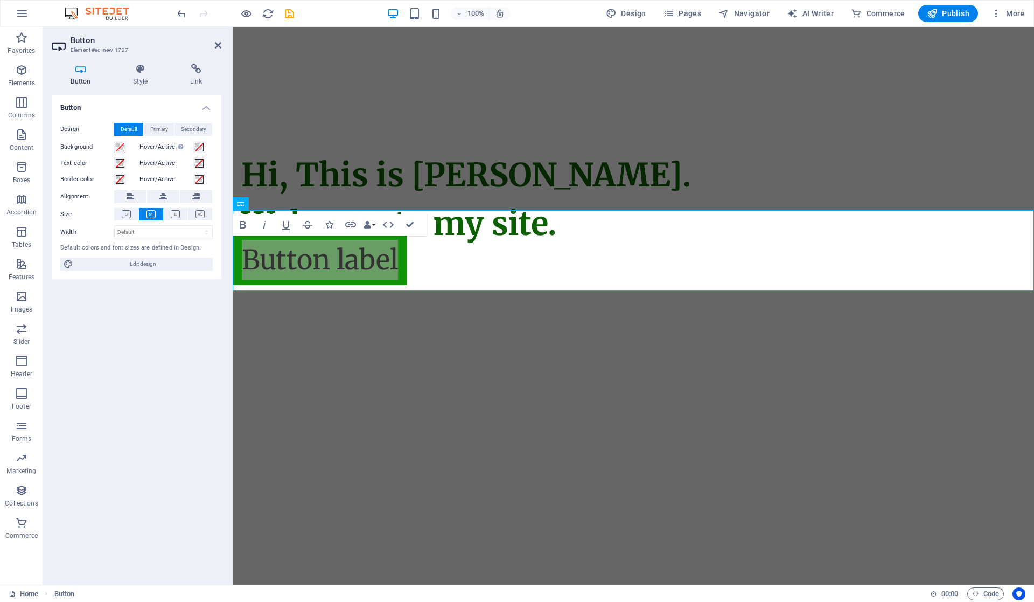
click at [123, 217] on icon at bounding box center [126, 214] width 9 height 8
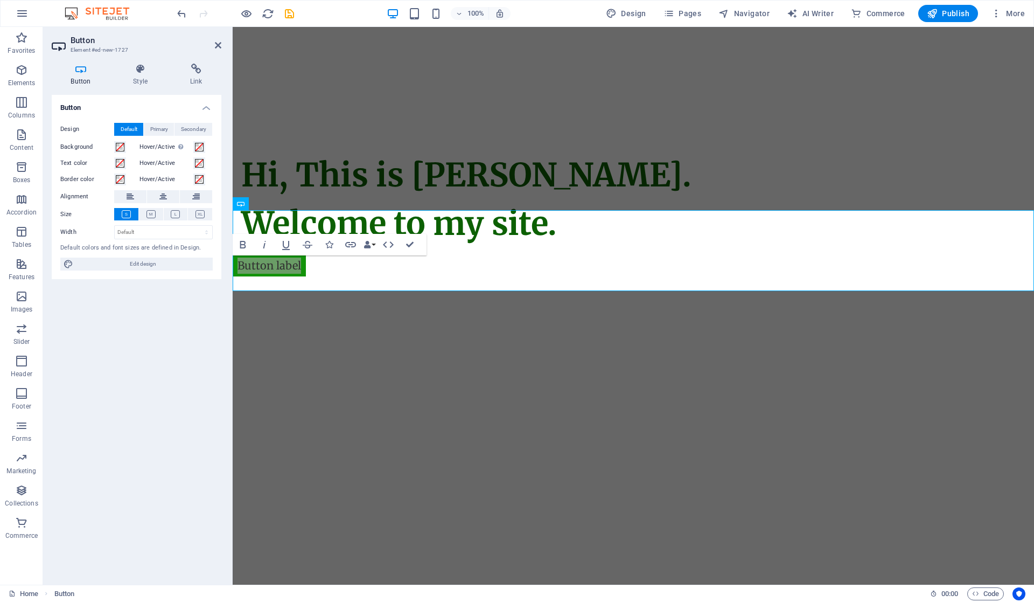
click at [162, 124] on span "Primary" at bounding box center [159, 129] width 18 height 13
click at [189, 129] on span "Secondary" at bounding box center [193, 129] width 25 height 13
click at [121, 133] on span "Default" at bounding box center [129, 129] width 17 height 13
click at [150, 230] on select "Default px rem % em vh vw" at bounding box center [164, 232] width 98 height 13
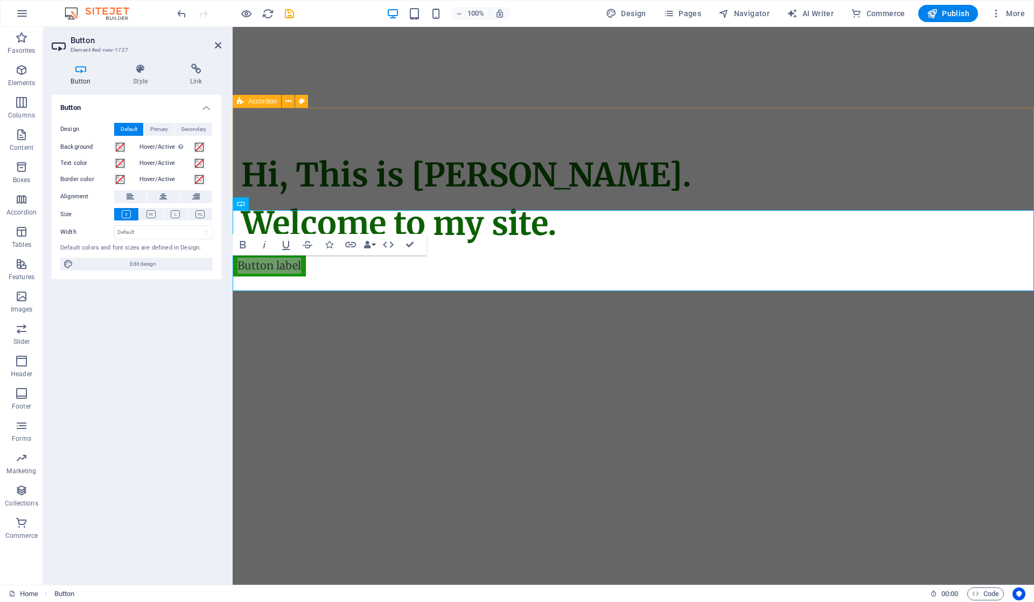
click at [293, 268] on div "Hi, This is Vijetha Kumar. Welcome to my site." at bounding box center [634, 199] width 802 height 183
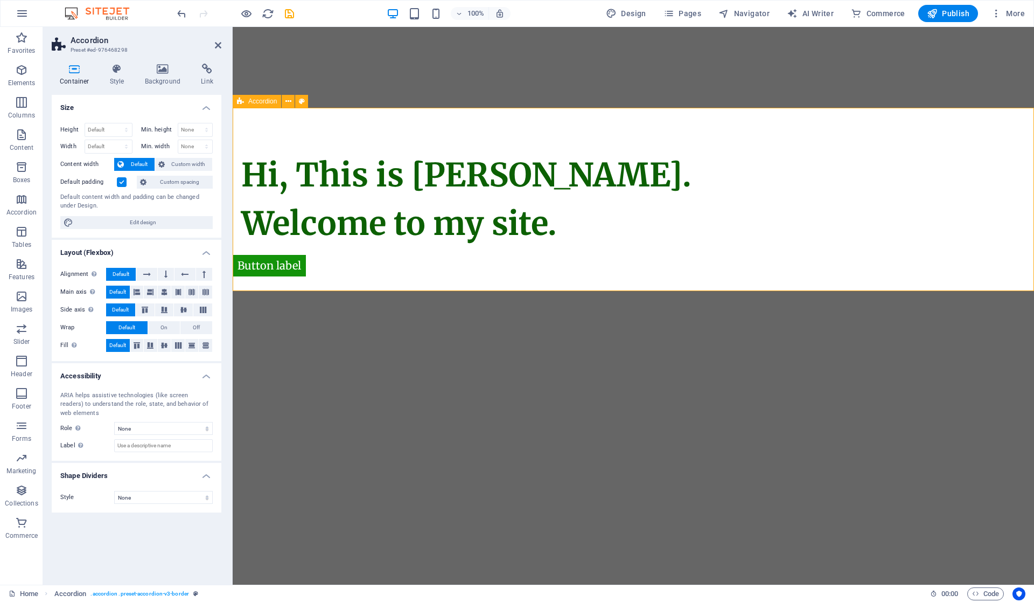
click at [298, 268] on div "Hi, This is Vijetha Kumar. Welcome to my site." at bounding box center [634, 199] width 802 height 183
click at [297, 268] on div "Hi, This is Vijetha Kumar. Welcome to my site." at bounding box center [634, 199] width 802 height 183
click at [218, 45] on icon at bounding box center [218, 45] width 6 height 9
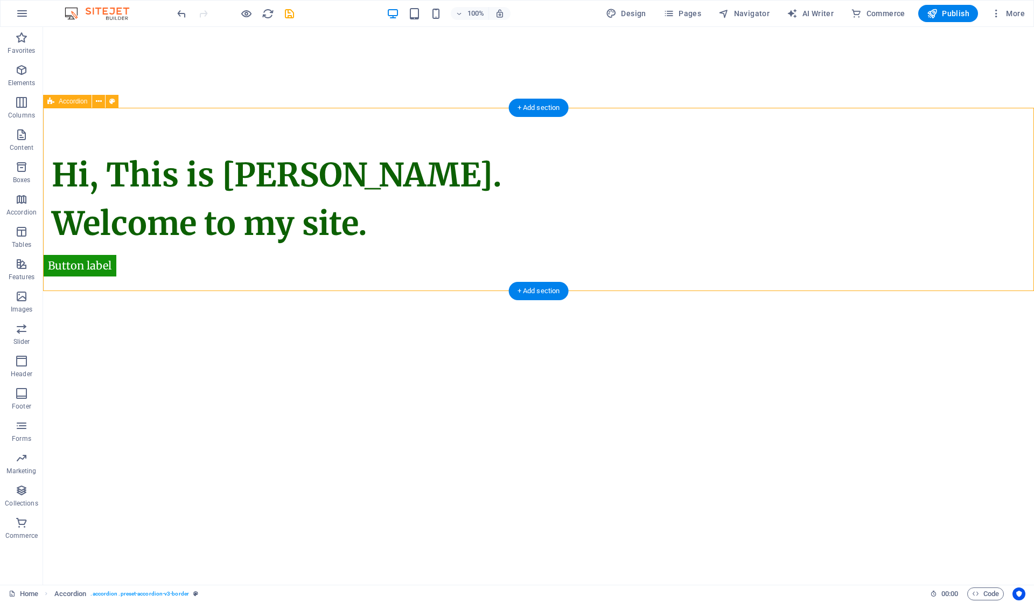
click at [93, 265] on div "Hi, This is Vijetha Kumar. Welcome to my site." at bounding box center [538, 199] width 991 height 183
select select "rem"
select select "preset-accordion-v3-border"
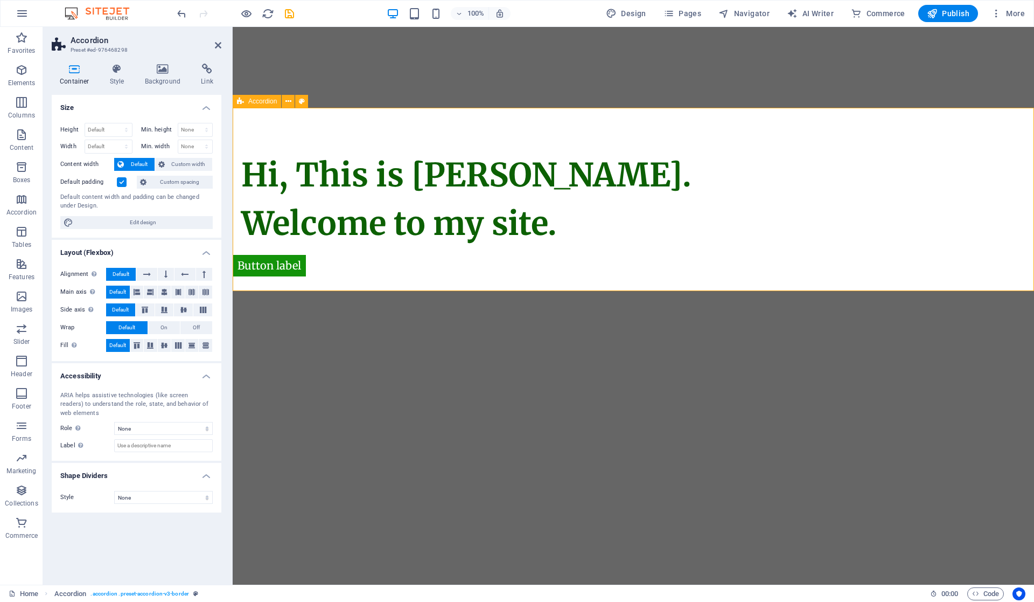
click at [290, 266] on div "Hi, This is Vijetha Kumar. Welcome to my site." at bounding box center [634, 199] width 802 height 183
click at [121, 87] on div "Container Style Background Link Size Height Default px rem % vh vw Min. height …" at bounding box center [137, 320] width 170 height 512
click at [120, 81] on h4 "Style" at bounding box center [119, 75] width 35 height 23
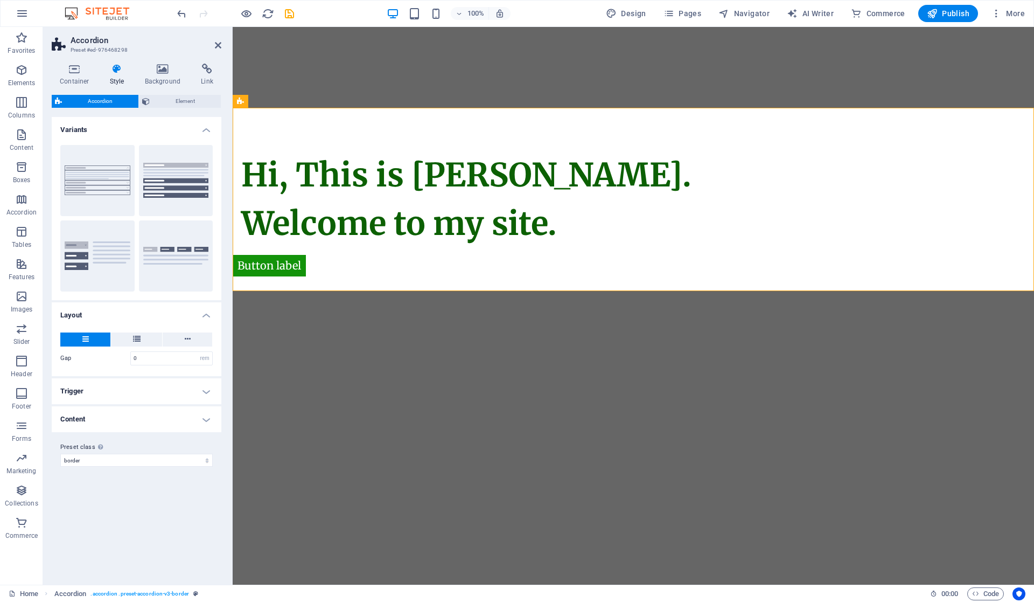
click at [218, 40] on h2 "Accordion" at bounding box center [146, 41] width 151 height 10
click at [219, 44] on icon at bounding box center [218, 45] width 6 height 9
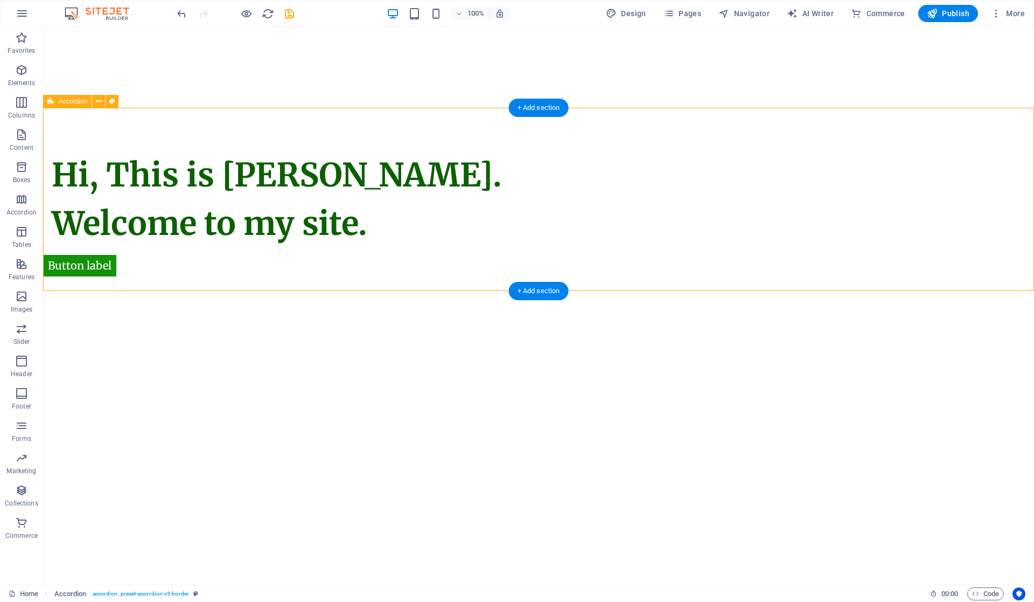
click at [84, 266] on div "Hi, This is Vijetha Kumar. Welcome to my site." at bounding box center [538, 199] width 991 height 183
click at [95, 263] on div "Hi, This is Vijetha Kumar. Welcome to my site." at bounding box center [538, 199] width 991 height 183
select select "rem"
select select "preset-accordion-v3-border"
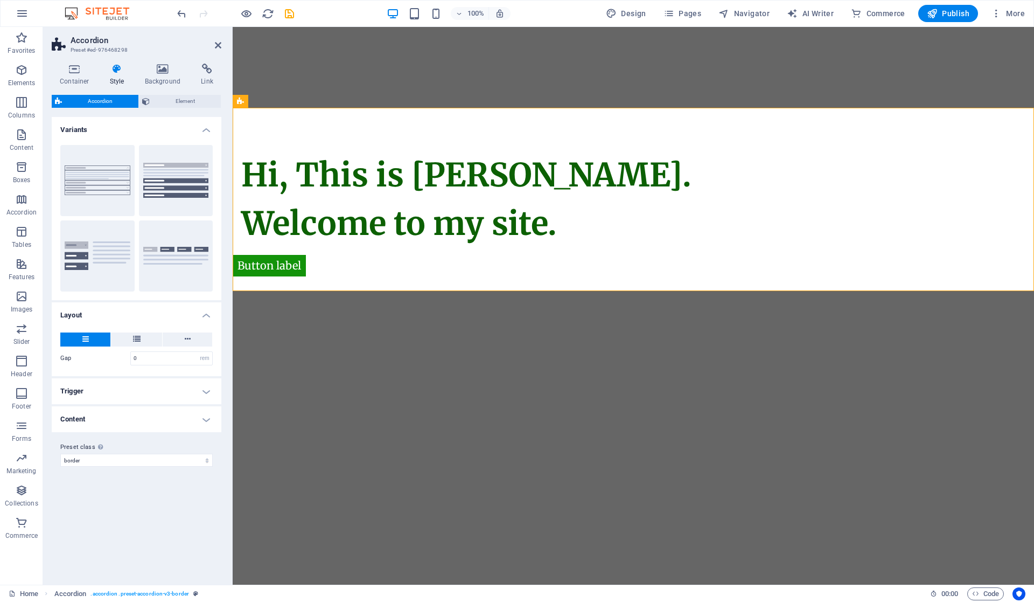
click at [217, 43] on icon at bounding box center [218, 45] width 6 height 9
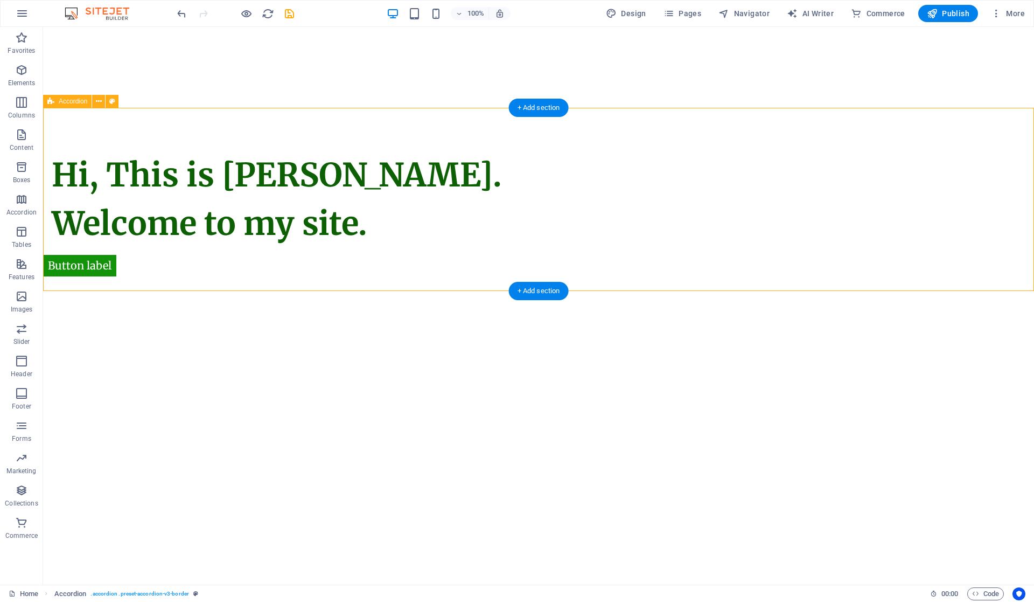
click at [175, 192] on div "Hi, This is Vijetha Kumar. Welcome to my site." at bounding box center [538, 199] width 991 height 183
click at [96, 102] on icon at bounding box center [99, 101] width 6 height 11
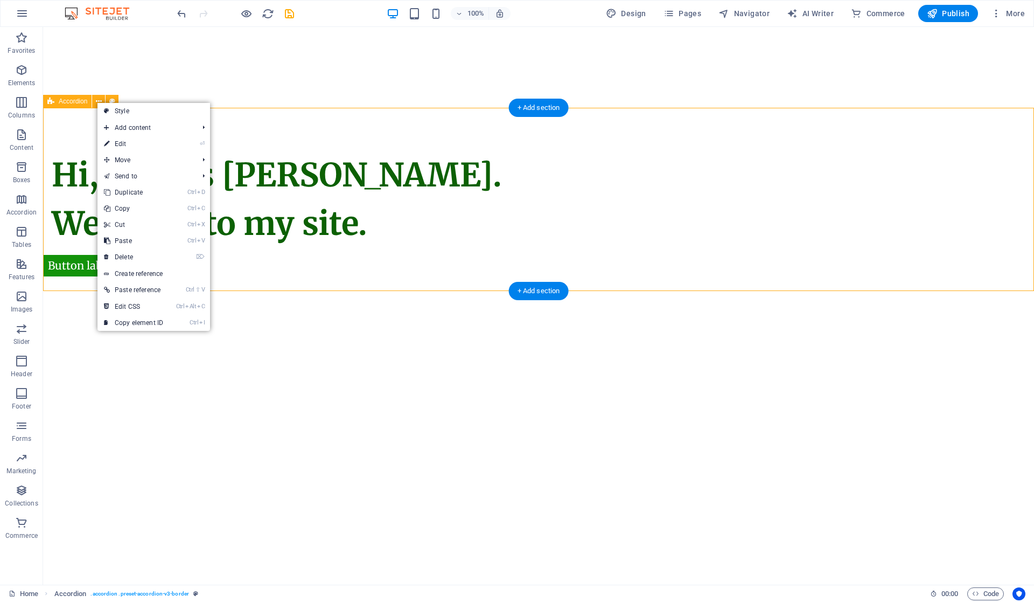
click at [73, 152] on div "Hi, This is Vijetha Kumar. Welcome to my site." at bounding box center [538, 199] width 991 height 183
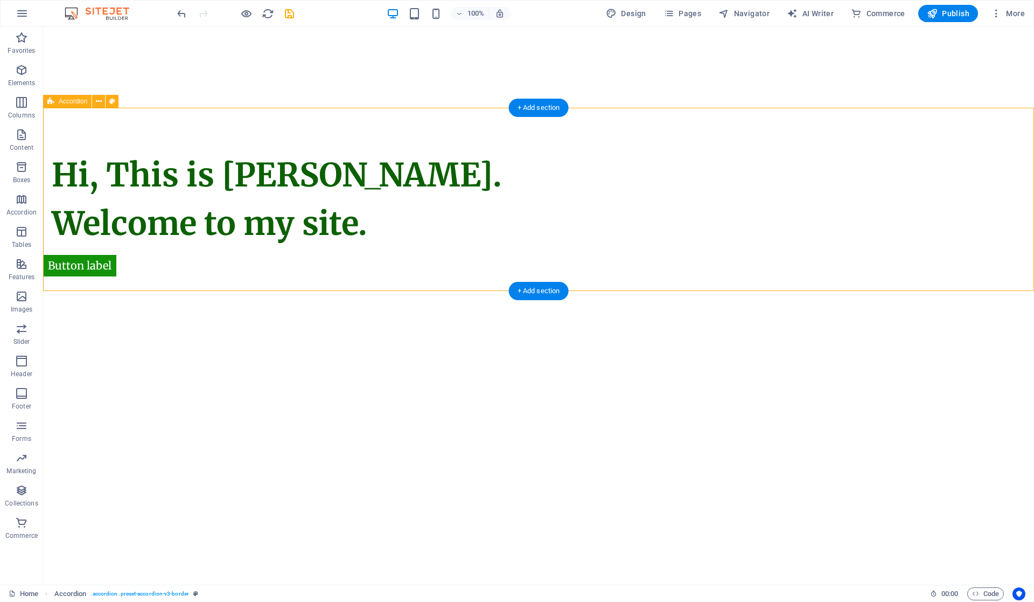
click at [71, 267] on div "Hi, This is Vijetha Kumar. Welcome to my site." at bounding box center [538, 199] width 991 height 183
select select "rem"
select select "preset-accordion-v3-border"
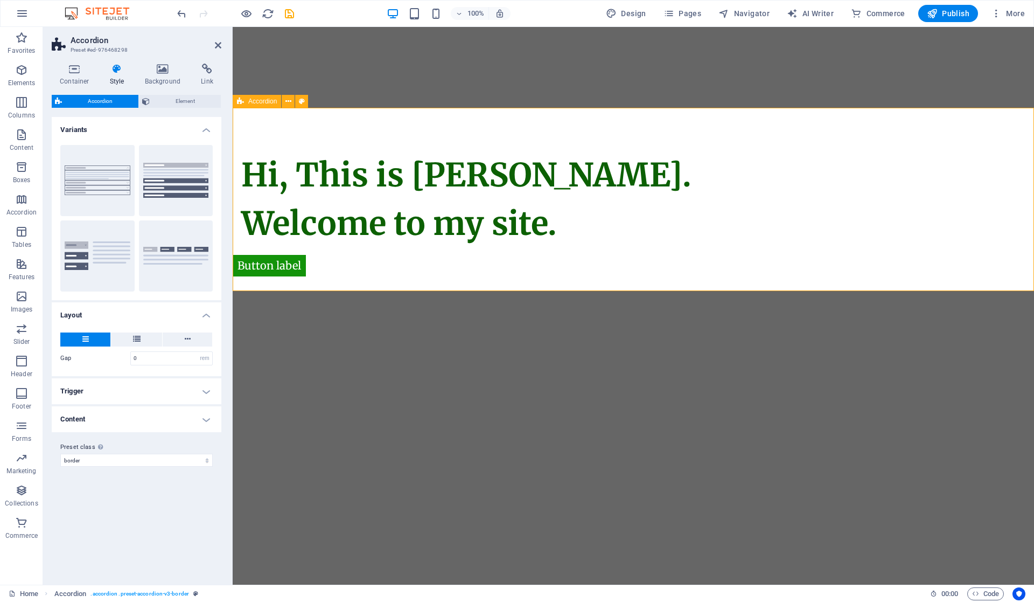
click at [288, 266] on div "Hi, This is Vijetha Kumar. Welcome to my site." at bounding box center [634, 199] width 802 height 183
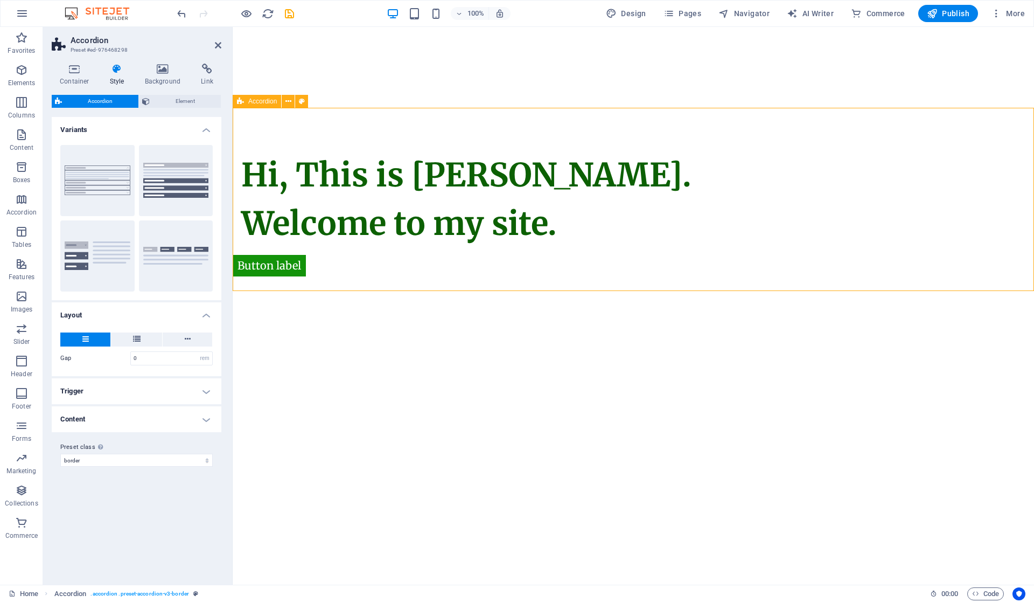
click at [288, 266] on div "Hi, This is Vijetha Kumar. Welcome to my site." at bounding box center [634, 199] width 802 height 183
click at [218, 41] on icon at bounding box center [218, 45] width 6 height 9
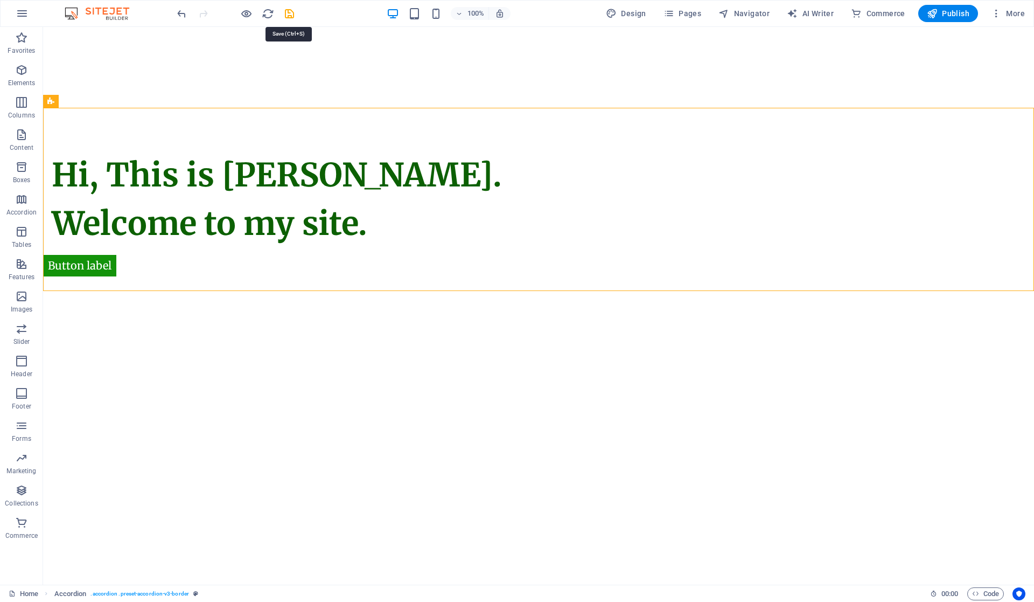
click at [286, 15] on icon "save" at bounding box center [289, 14] width 12 height 12
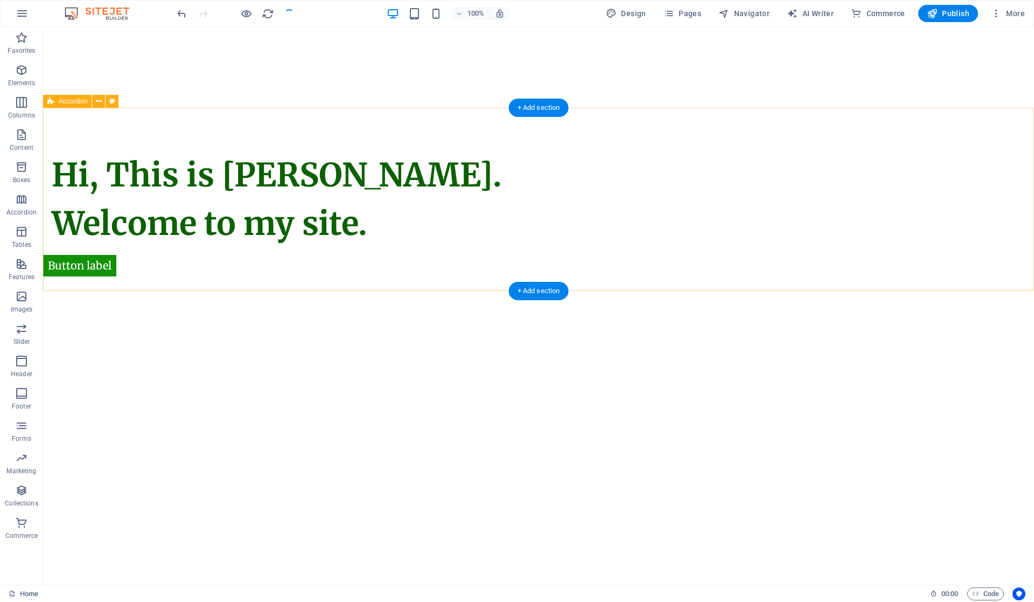
click at [81, 266] on div "Hi, This is Vijetha Kumar. Welcome to my site." at bounding box center [538, 199] width 991 height 183
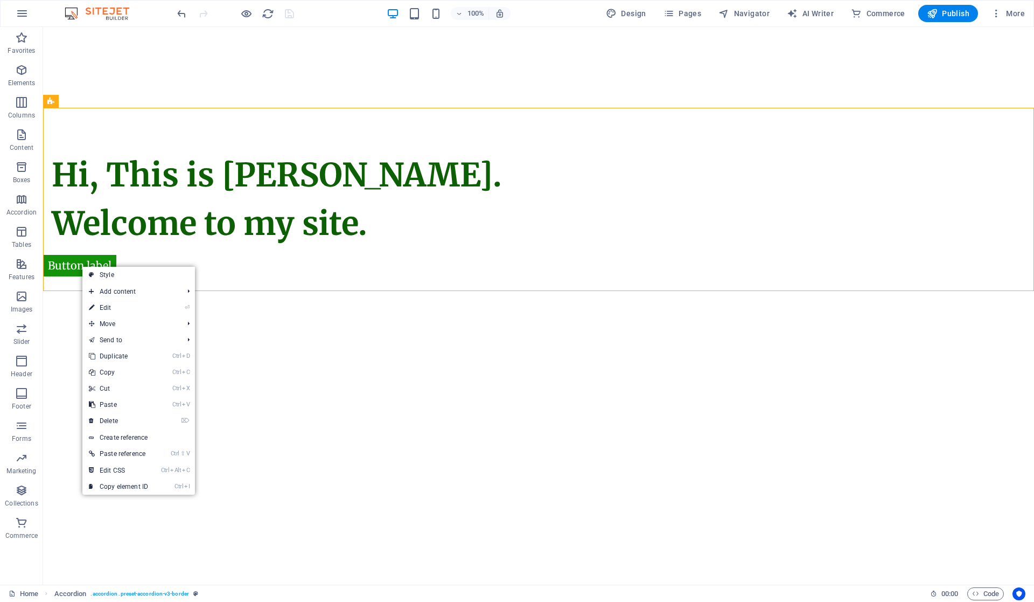
click at [128, 415] on link "⌦ Delete" at bounding box center [118, 421] width 72 height 16
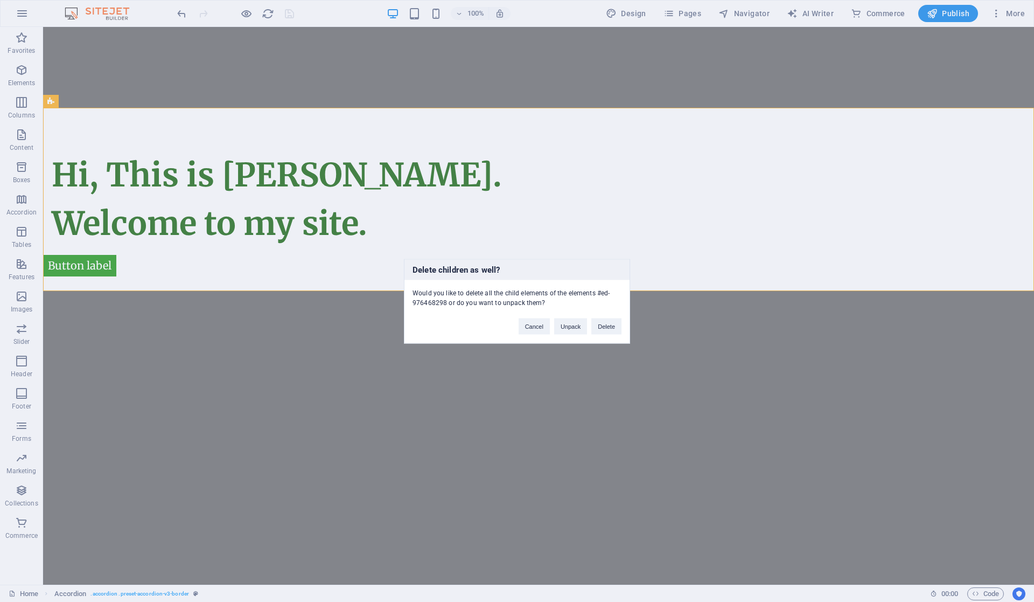
click at [600, 322] on button "Delete" at bounding box center [607, 326] width 30 height 16
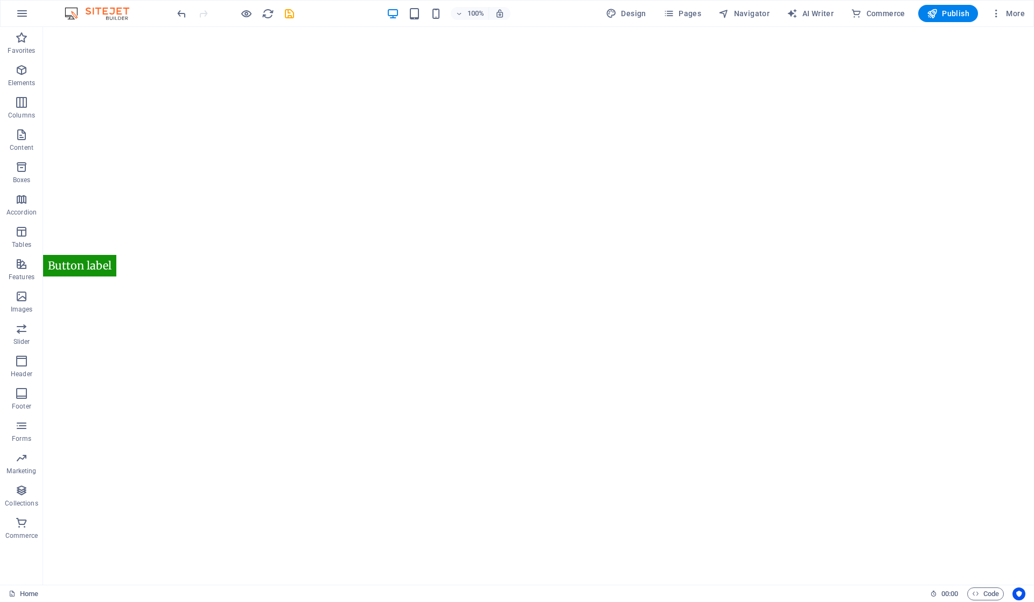
click at [140, 108] on html "Skip to main content Button label" at bounding box center [538, 67] width 991 height 81
click at [231, 108] on html "Skip to main content Button label" at bounding box center [538, 67] width 991 height 81
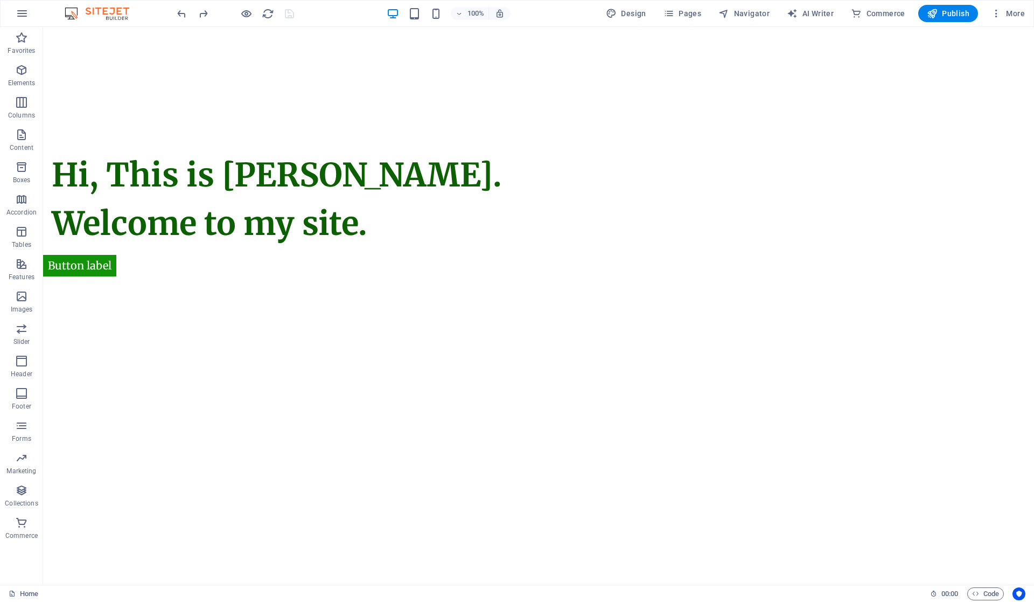
click at [231, 291] on html "Skip to main content Button label Hi, This is Vijetha Kumar. Welcome to my site." at bounding box center [538, 159] width 991 height 264
click at [91, 262] on div "Hi, This is Vijetha Kumar. Welcome to my site." at bounding box center [538, 199] width 991 height 183
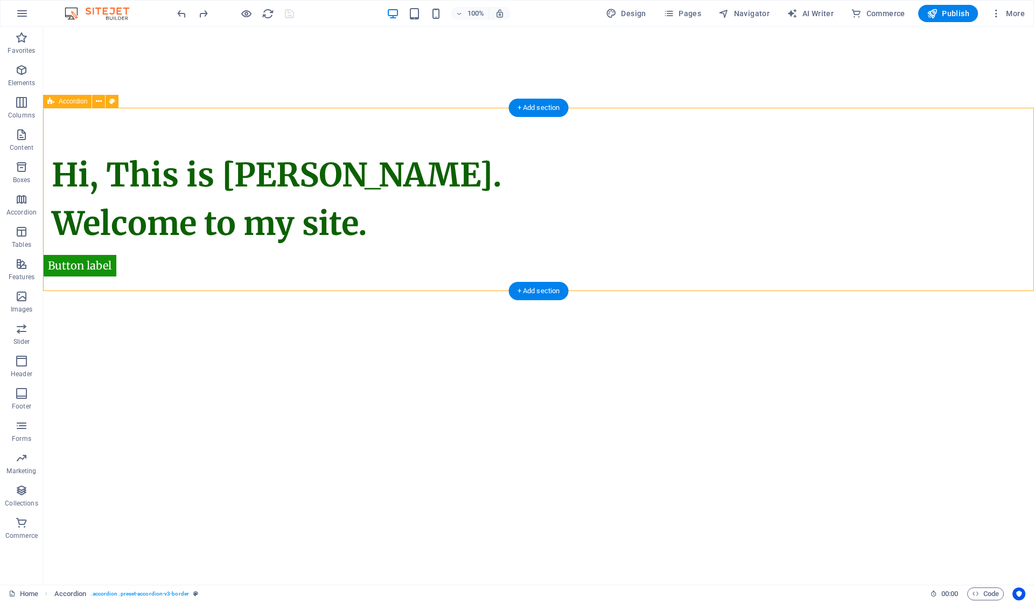
click at [91, 262] on div "Hi, This is Vijetha Kumar. Welcome to my site." at bounding box center [538, 199] width 991 height 183
select select "rem"
select select "preset-accordion-v3-border"
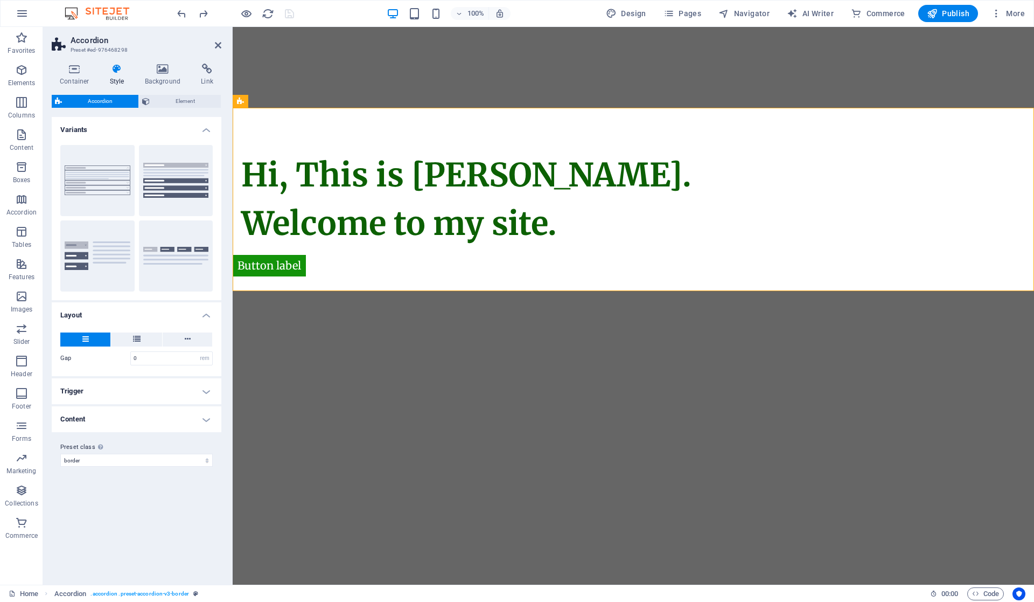
click at [270, 291] on html "Skip to main content Button label Hi, This is Vijetha Kumar. Welcome to my site." at bounding box center [634, 159] width 802 height 264
click at [67, 79] on h4 "Container" at bounding box center [77, 75] width 50 height 23
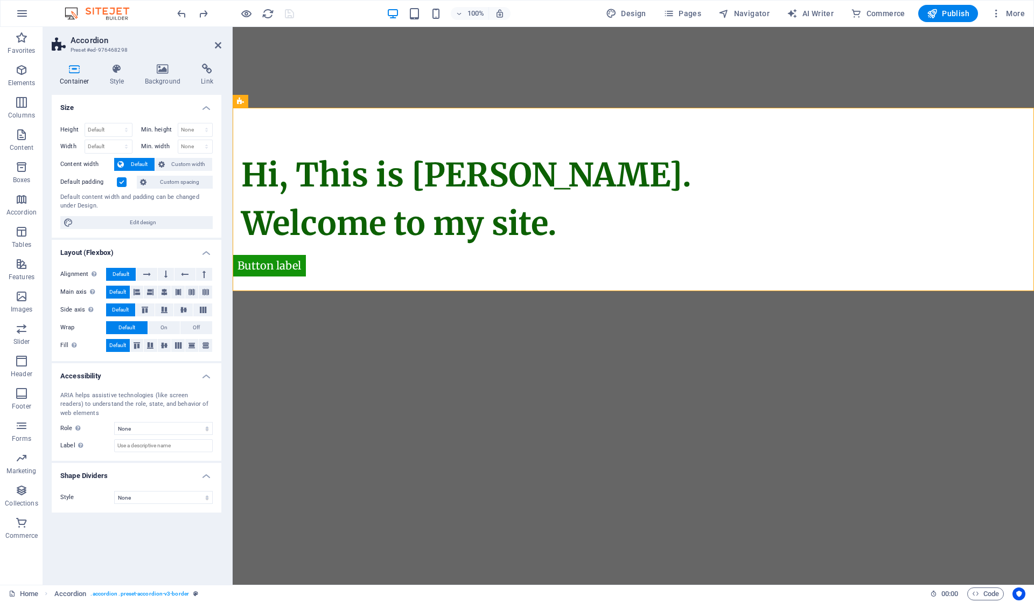
click at [216, 47] on icon at bounding box center [218, 45] width 6 height 9
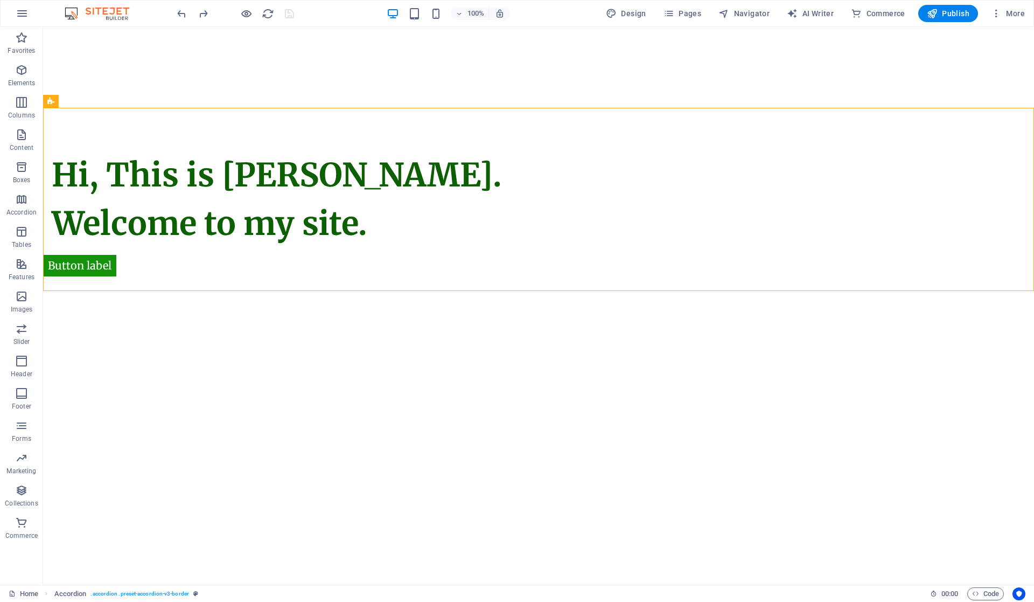
click at [218, 291] on html "Skip to main content Button label Hi, This is Vijetha Kumar. Welcome to my site." at bounding box center [538, 159] width 991 height 264
click at [216, 291] on html "Skip to main content Button label Hi, This is Vijetha Kumar. Welcome to my site." at bounding box center [538, 159] width 991 height 264
click at [226, 291] on html "Skip to main content Button label Hi, This is Vijetha Kumar. Welcome to my site." at bounding box center [538, 159] width 991 height 264
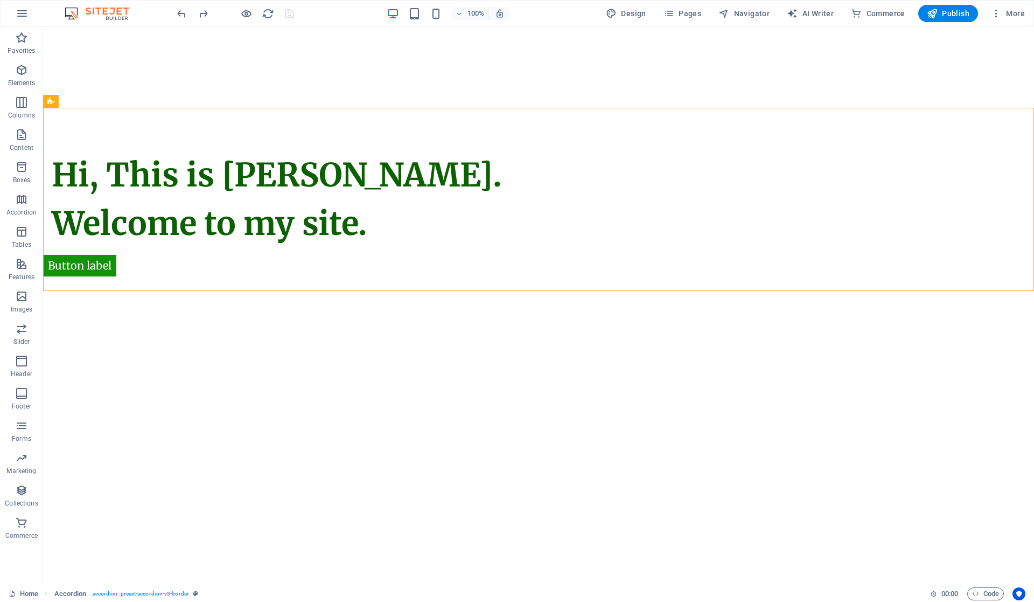
click at [226, 291] on html "Skip to main content Button label Hi, This is Vijetha Kumar. Welcome to my site." at bounding box center [538, 159] width 991 height 264
click at [345, 71] on div "Button label Hi, This is Vijetha Kumar. Welcome to my site." at bounding box center [538, 159] width 991 height 264
click at [536, 294] on div "+ Add section" at bounding box center [539, 291] width 60 height 18
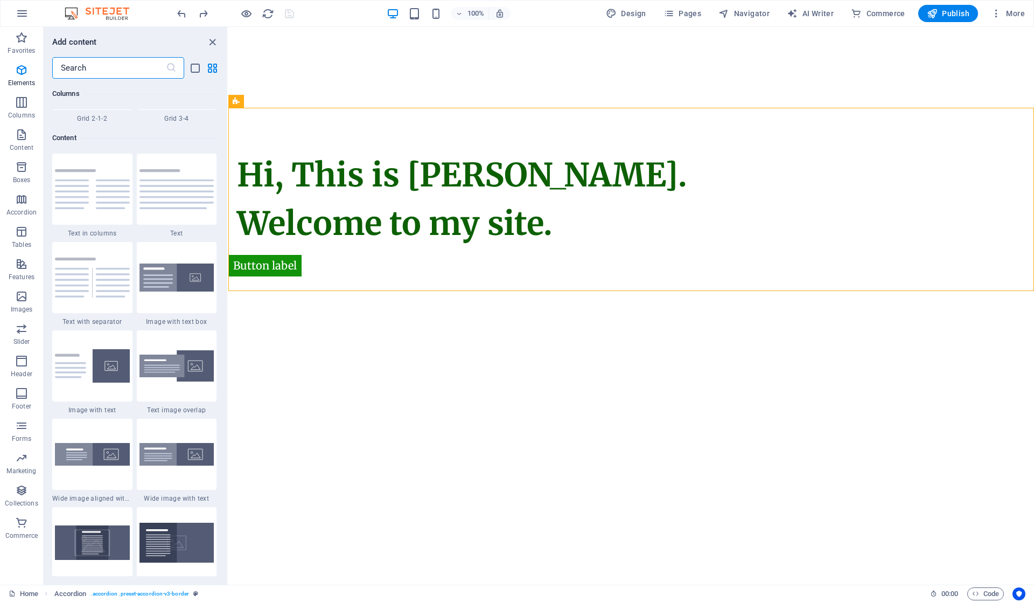
scroll to position [1885, 0]
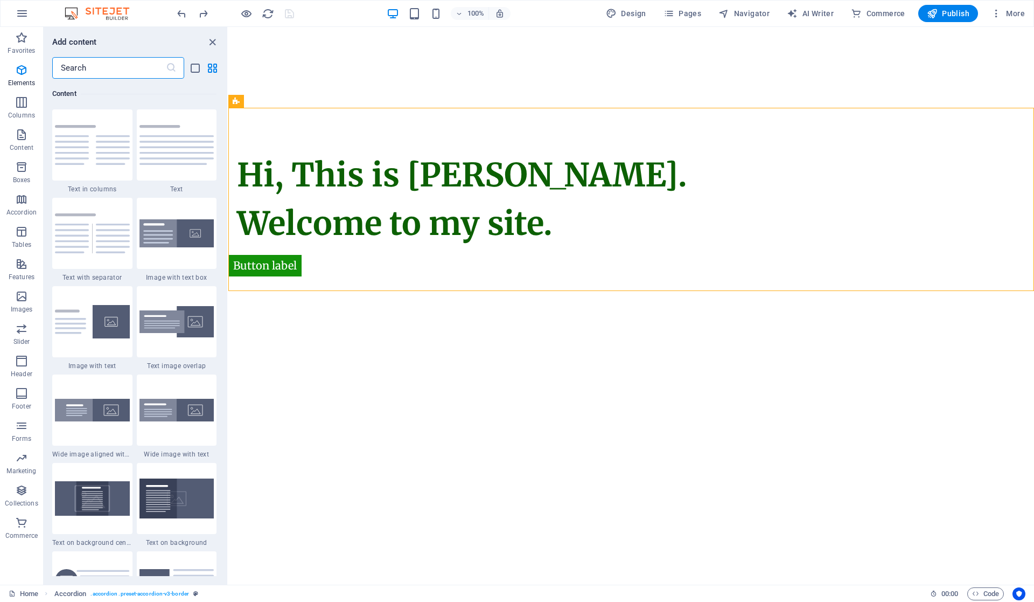
click at [390, 291] on html "Skip to main content Button label Hi, This is Vijetha Kumar. Welcome to my site." at bounding box center [631, 159] width 806 height 264
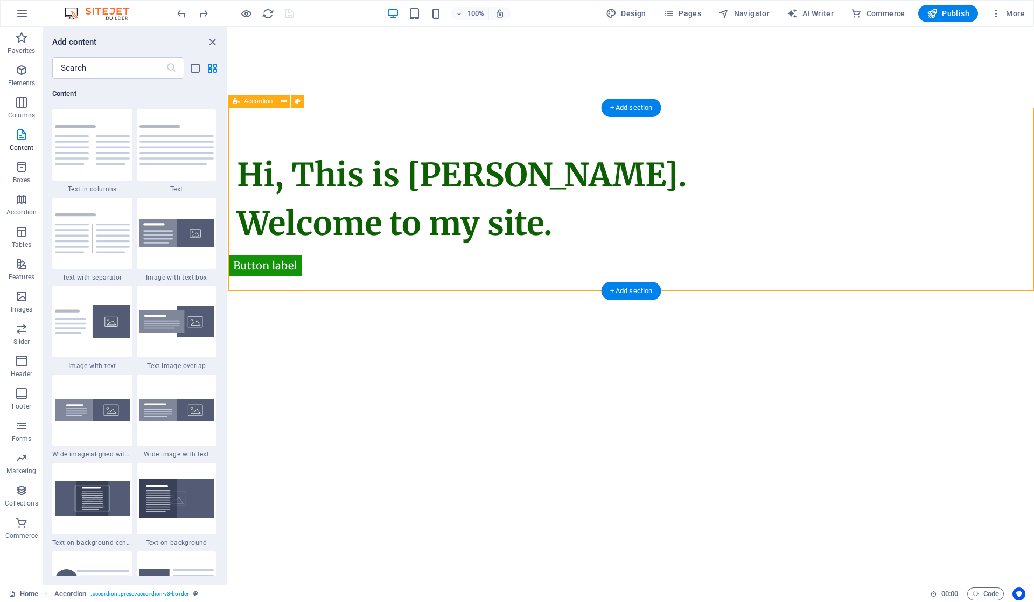
click at [258, 267] on div "Hi, This is Vijetha Kumar. Welcome to my site." at bounding box center [631, 199] width 806 height 183
click at [254, 266] on div "Hi, This is Vijetha Kumar. Welcome to my site." at bounding box center [631, 199] width 806 height 183
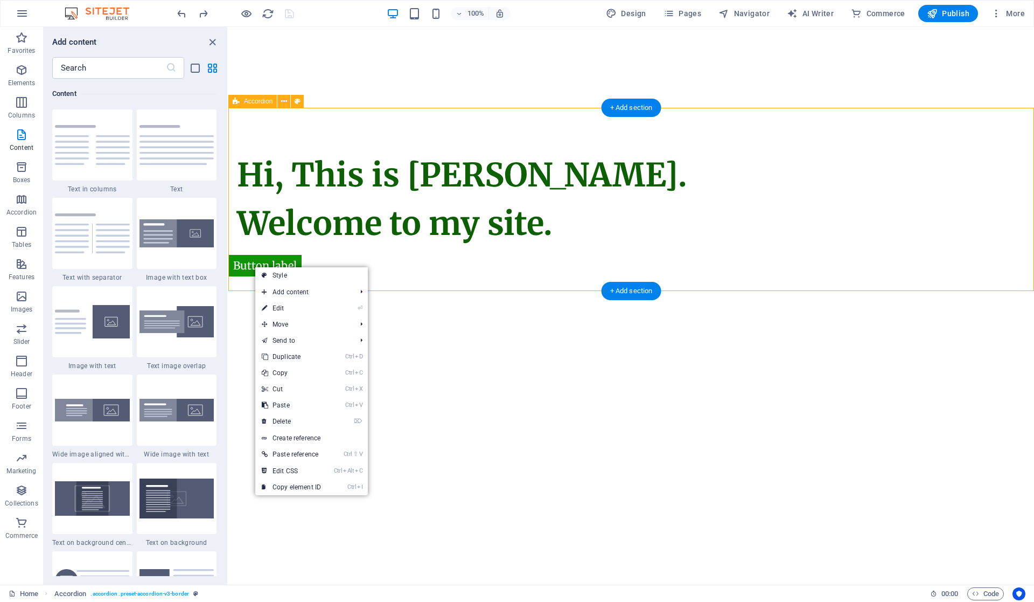
click at [254, 266] on div "Hi, This is Vijetha Kumar. Welcome to my site." at bounding box center [631, 199] width 806 height 183
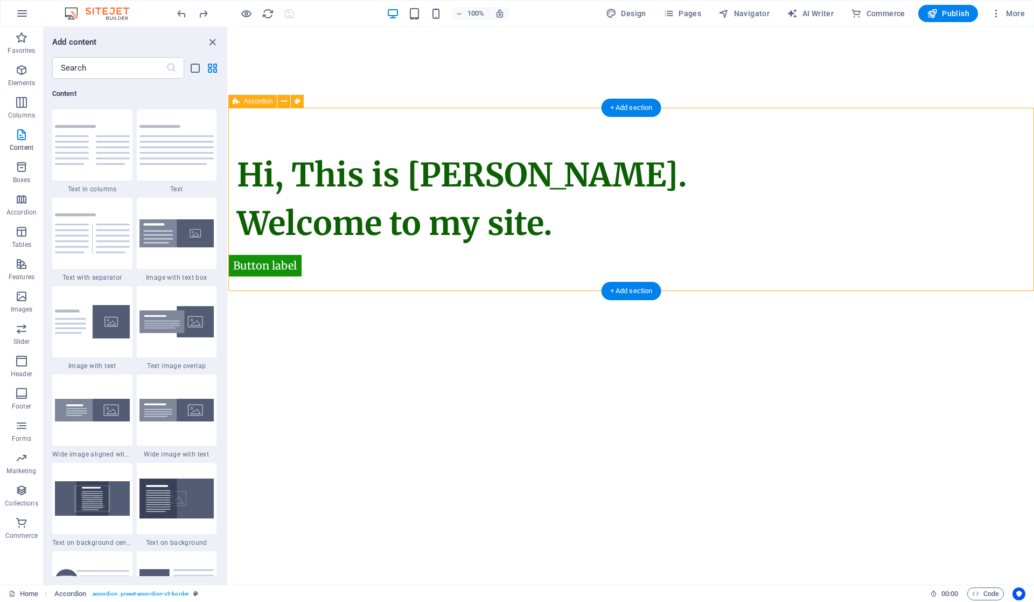
click at [254, 266] on div "Hi, This is Vijetha Kumar. Welcome to my site." at bounding box center [631, 199] width 806 height 183
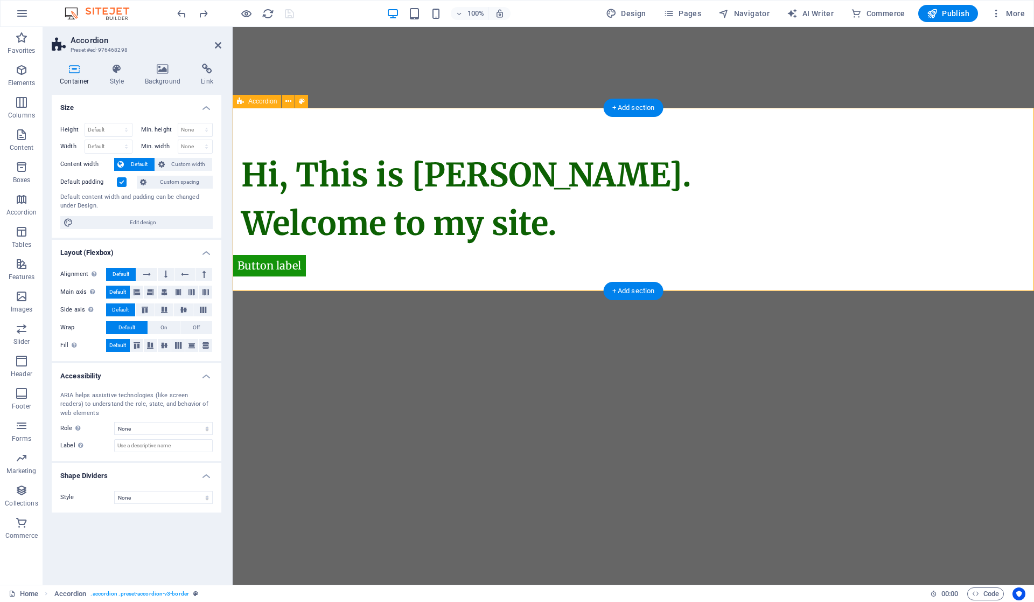
click at [254, 266] on div "Hi, This is Vijetha Kumar. Welcome to my site." at bounding box center [634, 199] width 802 height 183
click at [288, 99] on icon at bounding box center [289, 101] width 6 height 11
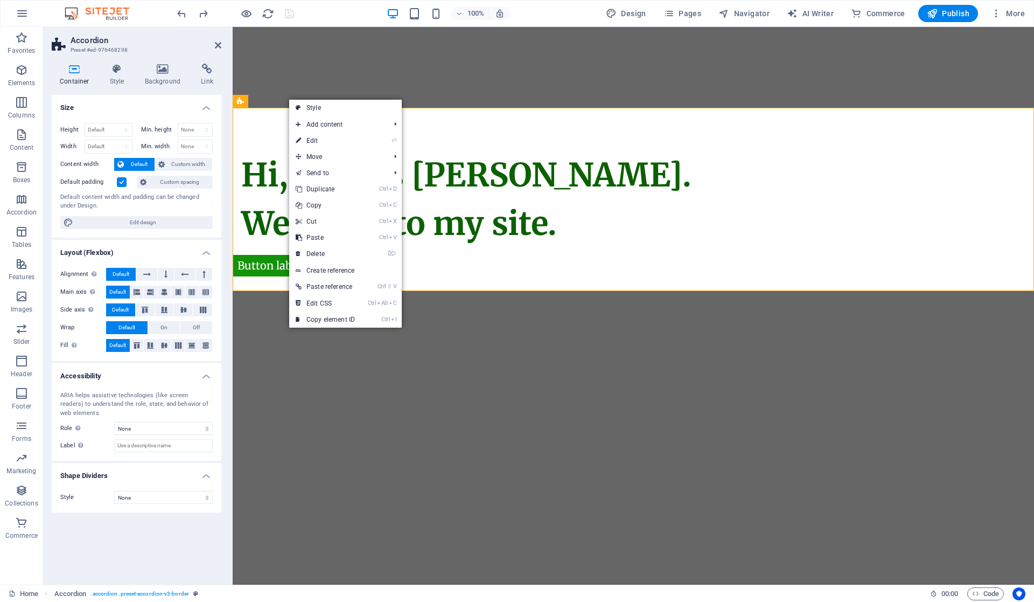
click at [498, 291] on html "Skip to main content Button label Hi, This is Vijetha Kumar. Welcome to my site." at bounding box center [634, 159] width 802 height 264
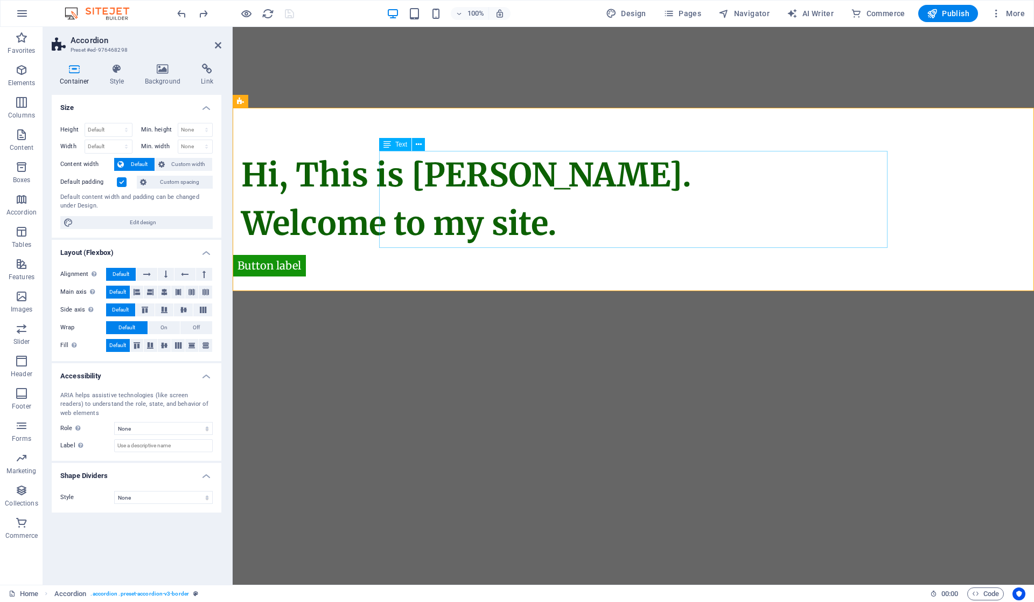
click at [383, 176] on div "Hi, This is Vijetha Kumar. Welcome to my site." at bounding box center [495, 199] width 509 height 97
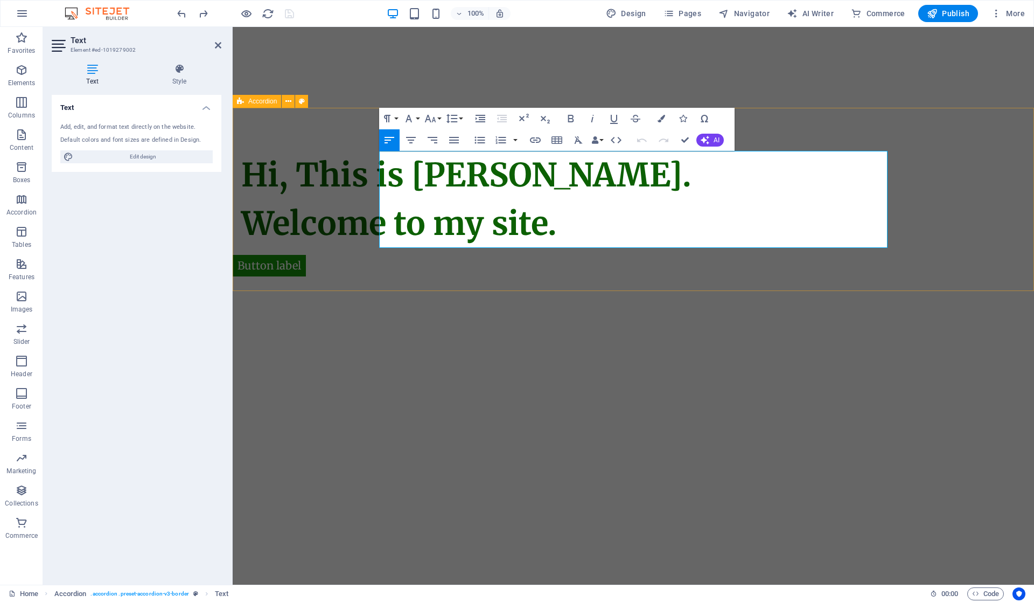
click at [318, 259] on div "Hi, This is Vijetha Kumar. Welcome to my site." at bounding box center [634, 199] width 802 height 183
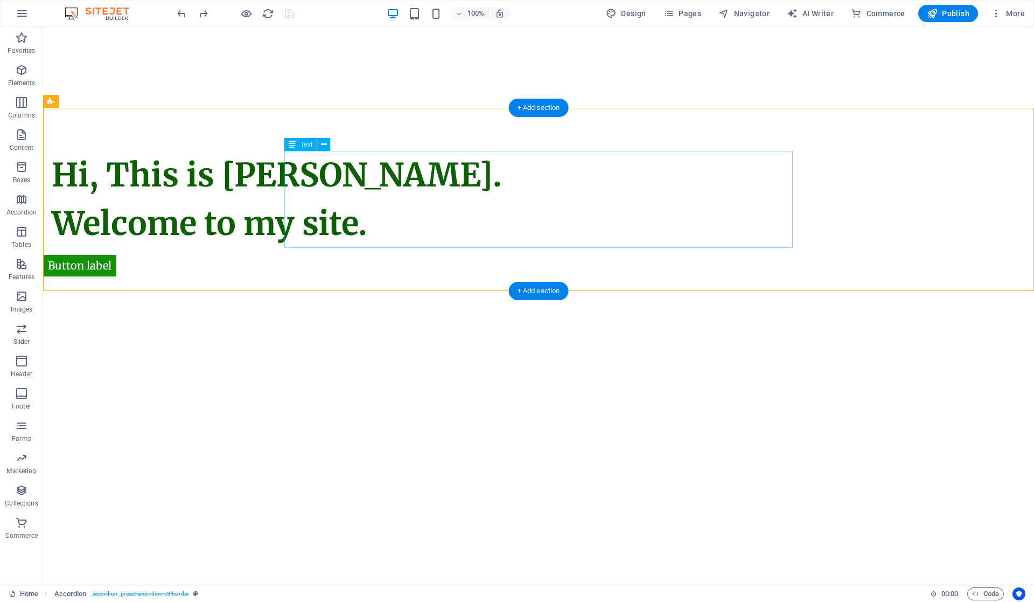
click at [288, 197] on div "Hi, This is Vijetha Kumar. Welcome to my site." at bounding box center [306, 199] width 509 height 97
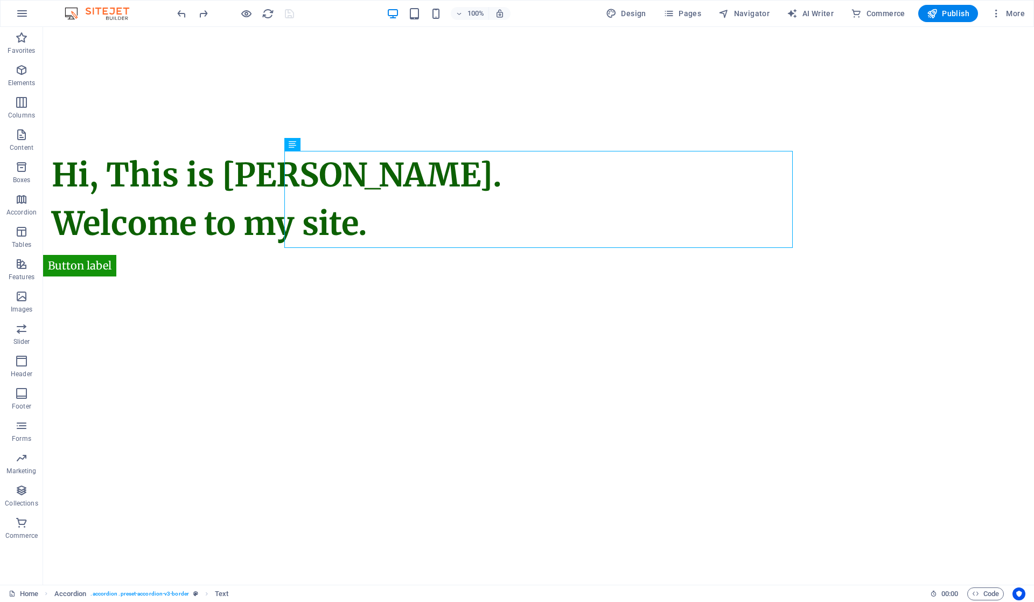
drag, startPoint x: 369, startPoint y: 155, endPoint x: 376, endPoint y: 365, distance: 210.2
click at [376, 291] on html "Skip to main content Button label Hi, This is Vijetha Kumar. Welcome to my site." at bounding box center [538, 159] width 991 height 264
click at [333, 162] on div "Hi, This is Vijetha Kumar. Welcome to my site." at bounding box center [306, 199] width 509 height 97
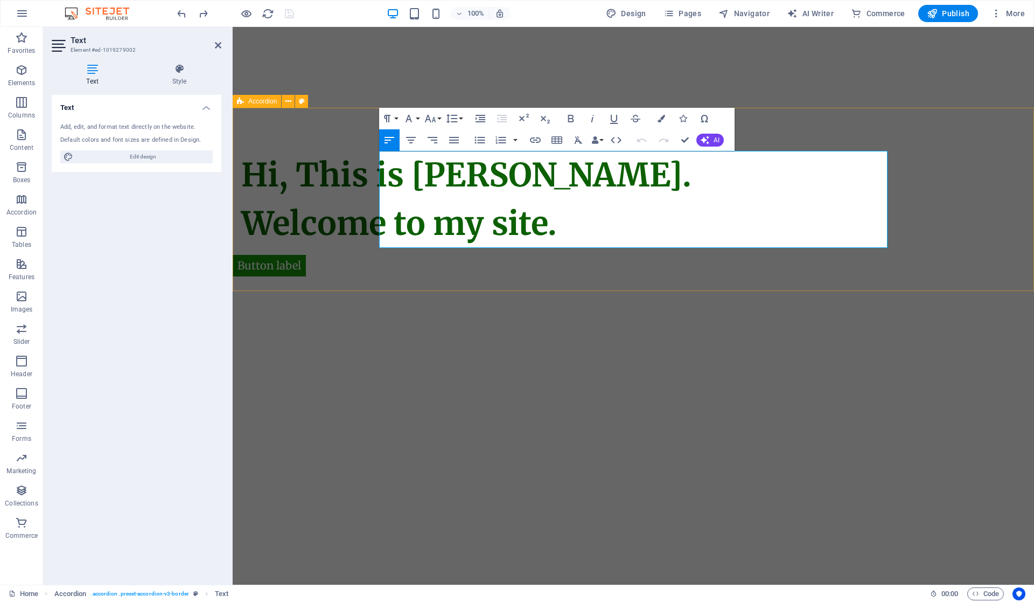
drag, startPoint x: 710, startPoint y: 227, endPoint x: 338, endPoint y: 182, distance: 374.9
click at [338, 182] on div "Hi, This is Vijetha Kumar. Welcome to my site." at bounding box center [634, 199] width 802 height 183
copy span "Hi, This is Vijetha Kumar. Welcome to my site."
click at [422, 291] on html "Skip to main content Button label Hi, This is Vijetha Kumar. Welcome to my site." at bounding box center [634, 159] width 802 height 264
click at [433, 291] on html "Skip to main content Button label Hi, This is Vijetha Kumar. Welcome to my site." at bounding box center [634, 159] width 802 height 264
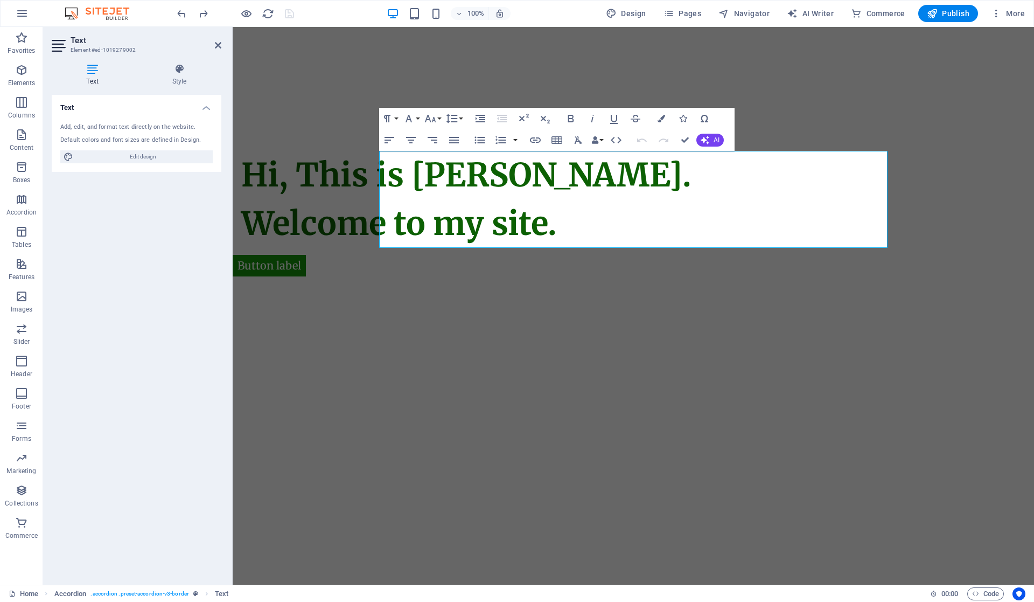
click at [544, 291] on html "Skip to main content Button label Hi, This is Vijetha Kumar. Welcome to my site." at bounding box center [634, 159] width 802 height 264
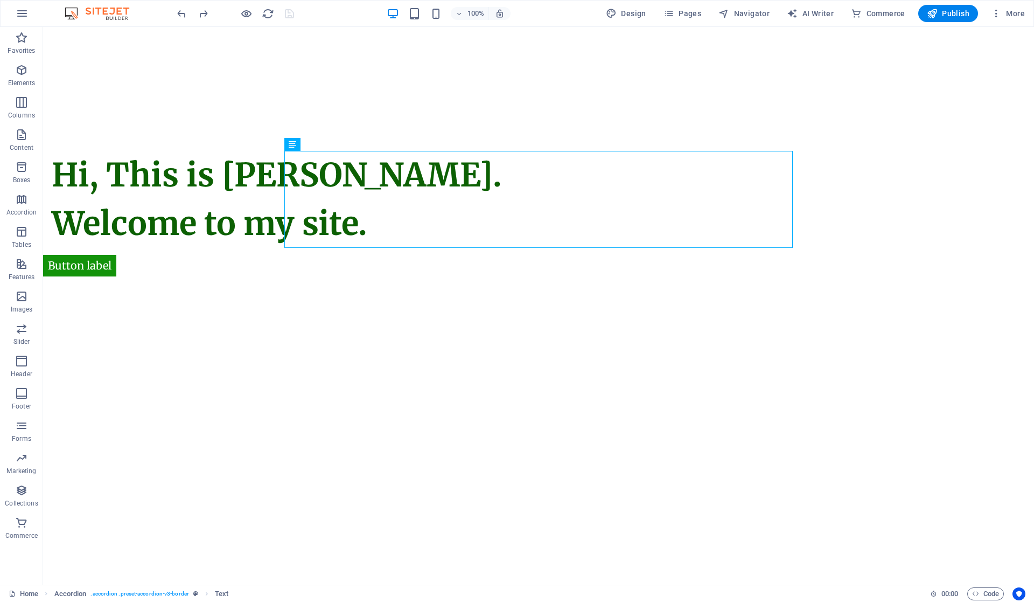
click at [480, 291] on html "Skip to main content Button label Hi, This is Vijetha Kumar. Welcome to my site." at bounding box center [538, 159] width 991 height 264
click at [277, 291] on html "Skip to main content Button label Hi, This is Vijetha Kumar. Welcome to my site." at bounding box center [538, 159] width 991 height 264
click at [305, 291] on html "Skip to main content Button label Hi, This is Vijetha Kumar. Welcome to my site." at bounding box center [538, 159] width 991 height 264
click at [462, 291] on html "Skip to main content Button label Hi, This is Vijetha Kumar. Welcome to my site." at bounding box center [538, 159] width 991 height 264
click at [558, 290] on div "+ Add section" at bounding box center [539, 291] width 60 height 18
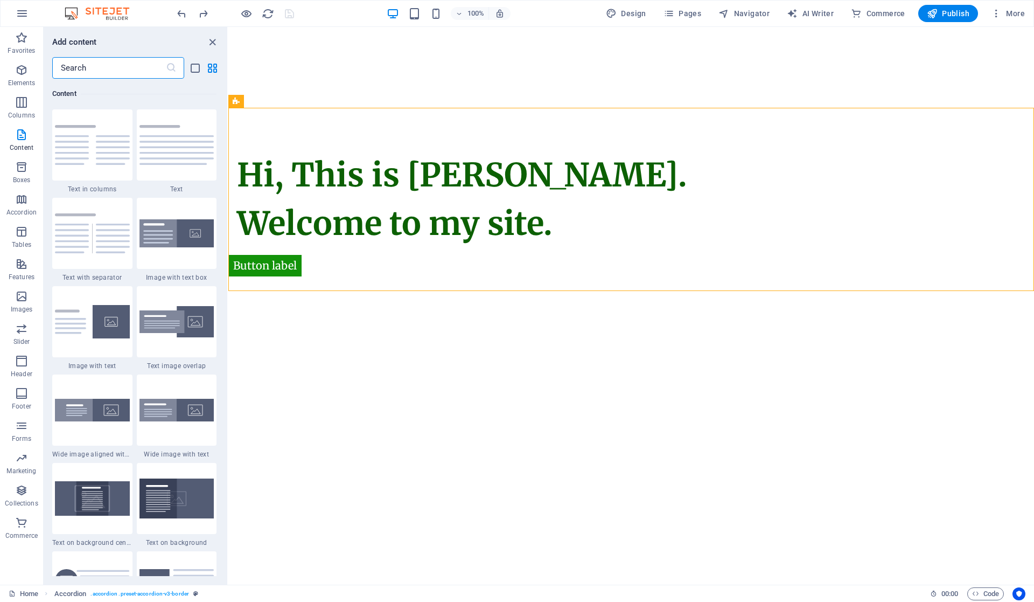
scroll to position [1670, 0]
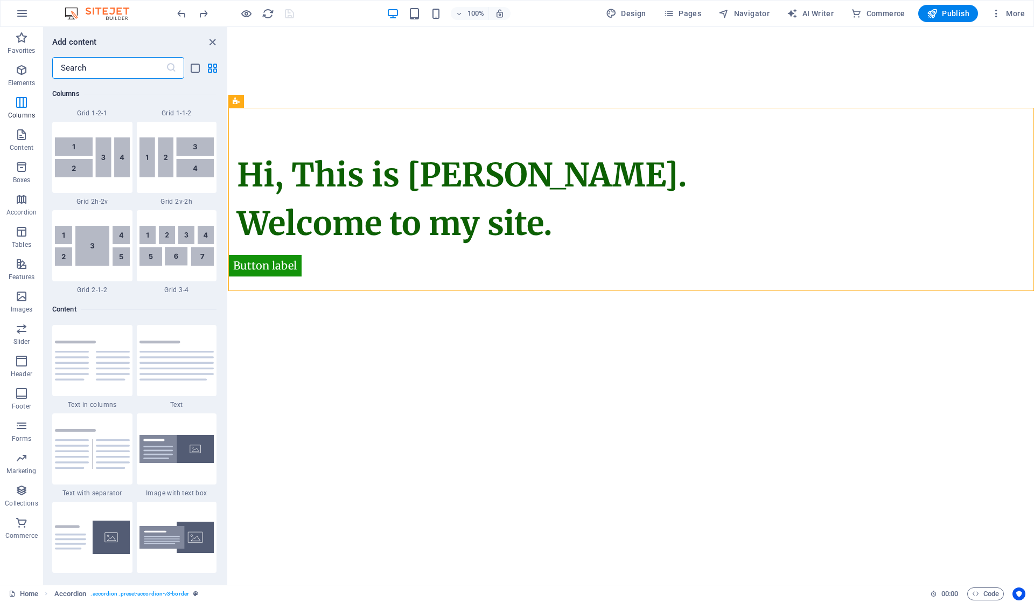
click at [179, 260] on div at bounding box center [177, 245] width 80 height 71
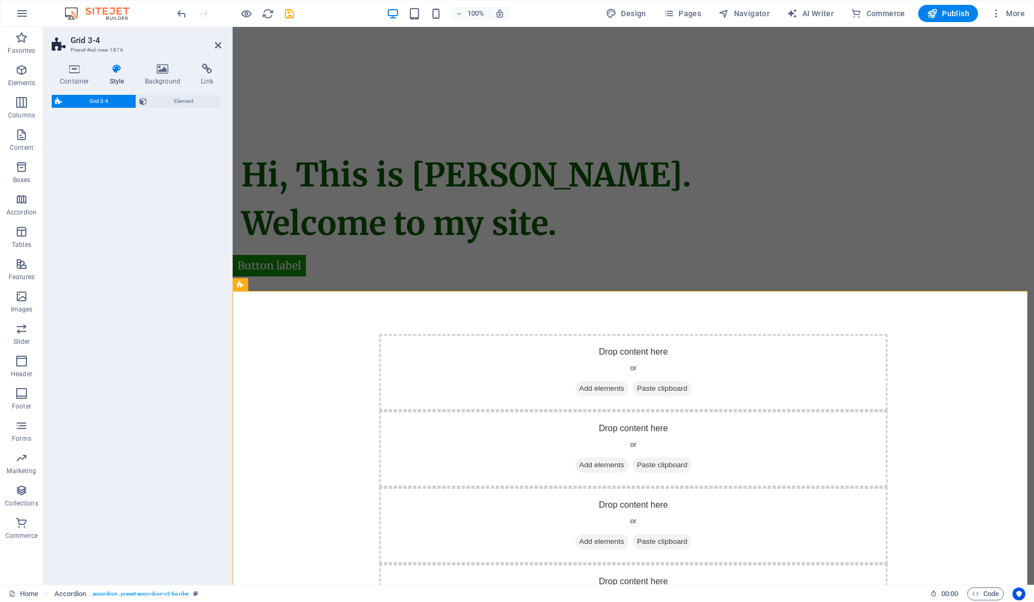
select select "rem"
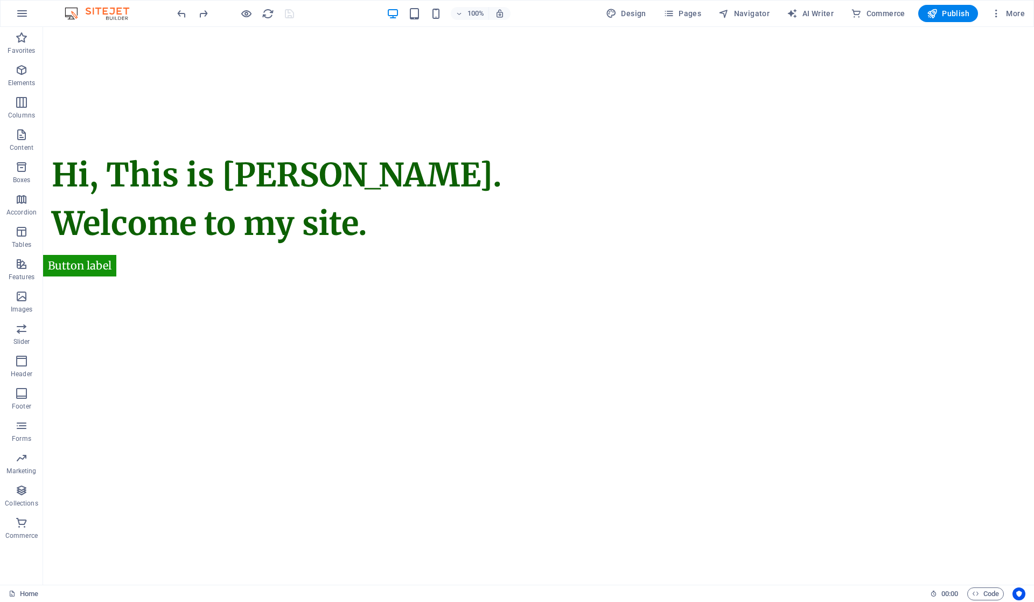
click at [476, 291] on html "Skip to main content Button label Hi, This is Vijetha Kumar. Welcome to my site." at bounding box center [538, 159] width 991 height 264
drag, startPoint x: 554, startPoint y: 288, endPoint x: 323, endPoint y: 294, distance: 231.2
click at [554, 288] on div "+ Add section" at bounding box center [539, 291] width 60 height 18
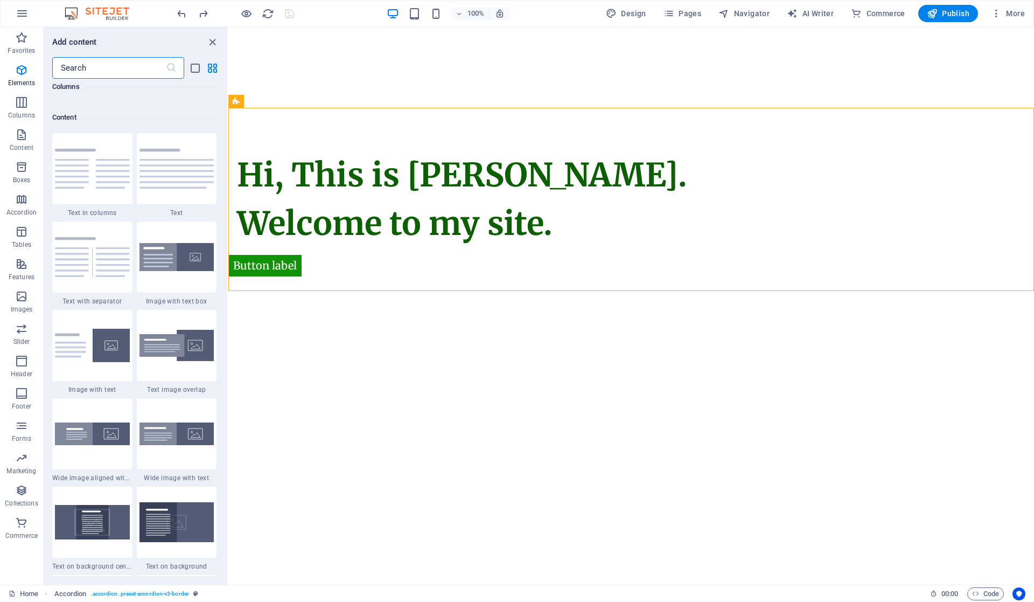
scroll to position [1885, 0]
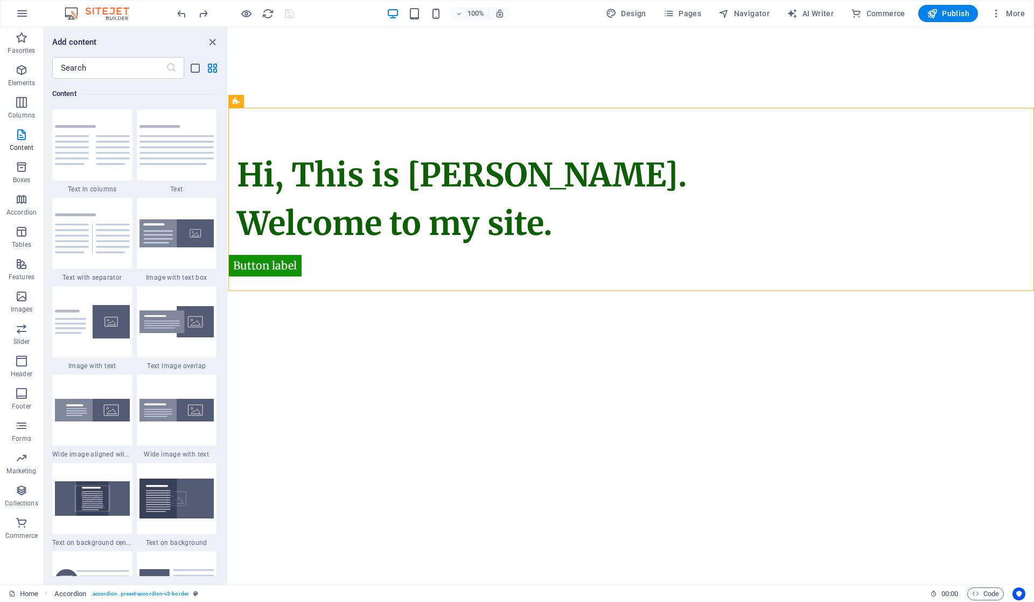
click at [189, 151] on div at bounding box center [177, 144] width 80 height 71
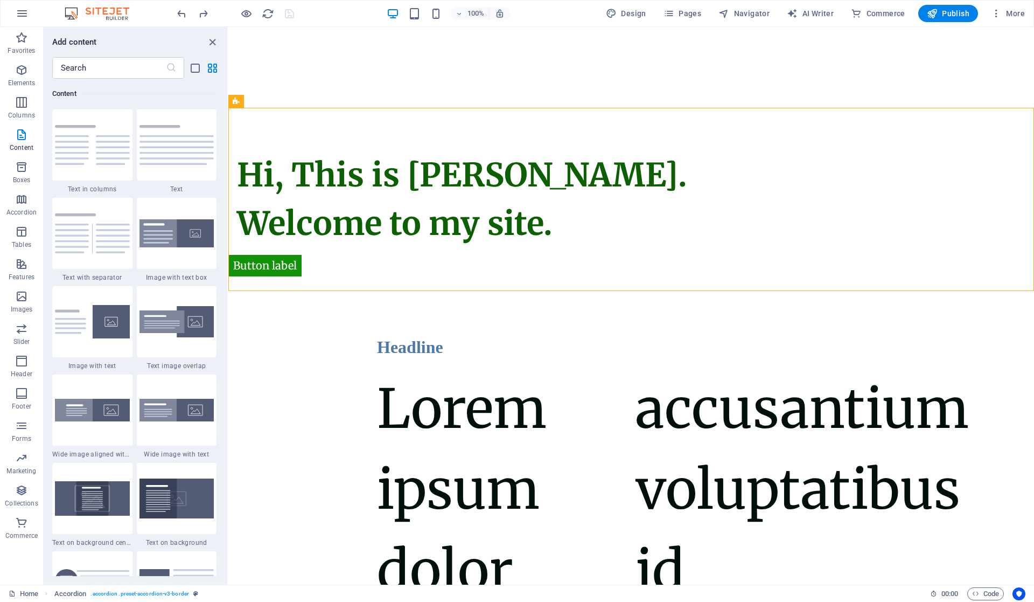
select select "rem"
select select "px"
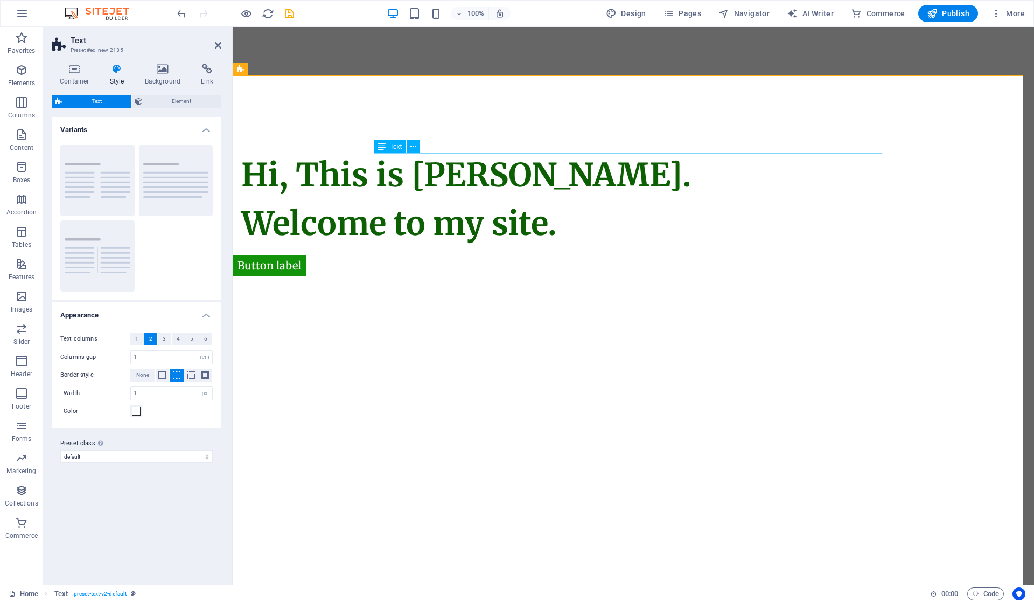
scroll to position [0, 0]
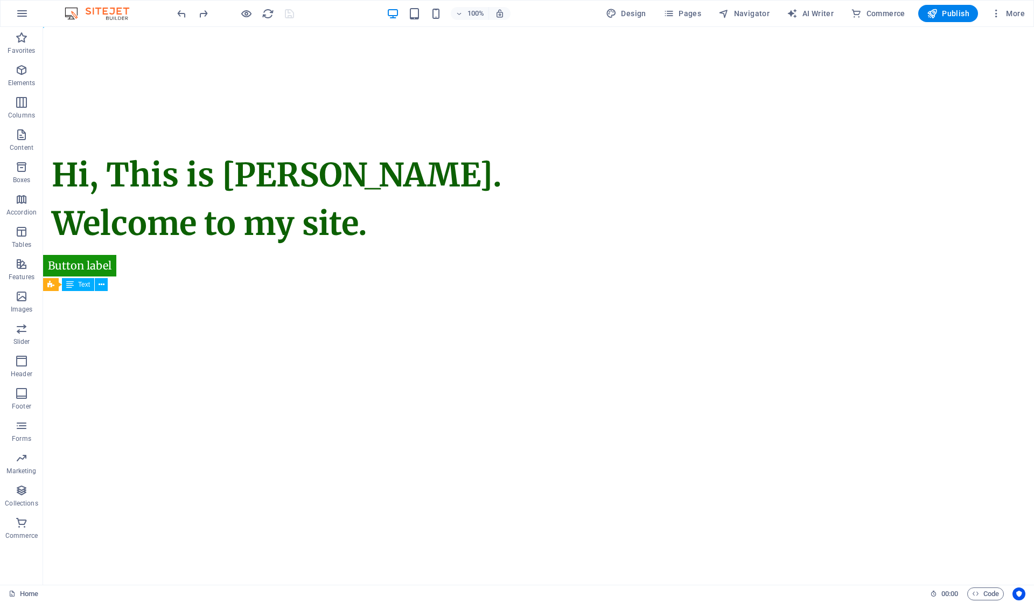
click at [552, 291] on html "Skip to main content Button label Hi, This is Vijetha Kumar. Welcome to my site." at bounding box center [538, 159] width 991 height 264
click at [554, 287] on div "+ Add section" at bounding box center [539, 291] width 60 height 18
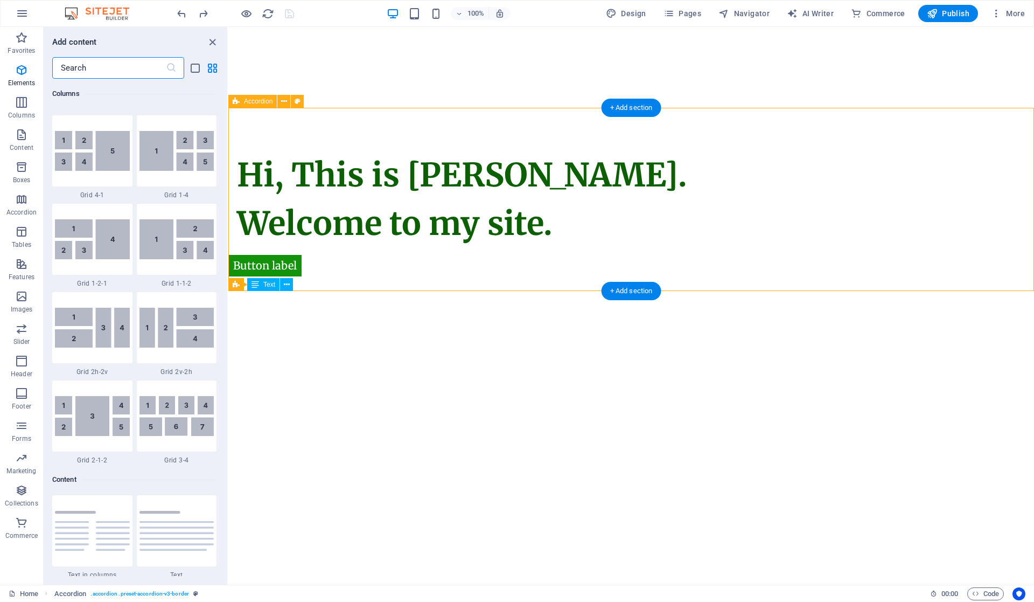
scroll to position [1885, 0]
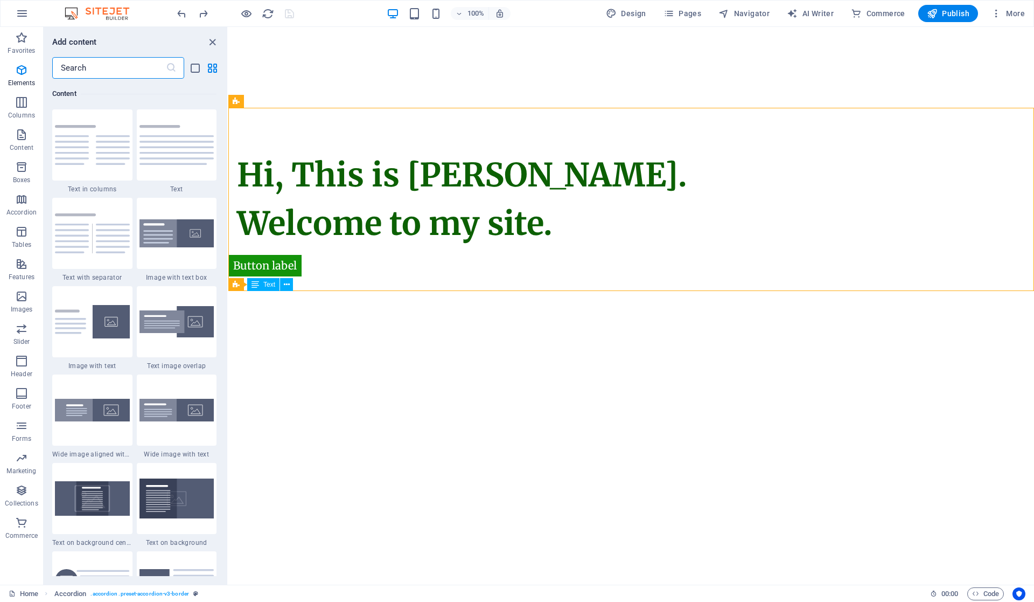
click at [526, 291] on html "Skip to main content Button label Hi, This is Vijetha Kumar. Welcome to my site." at bounding box center [631, 159] width 806 height 264
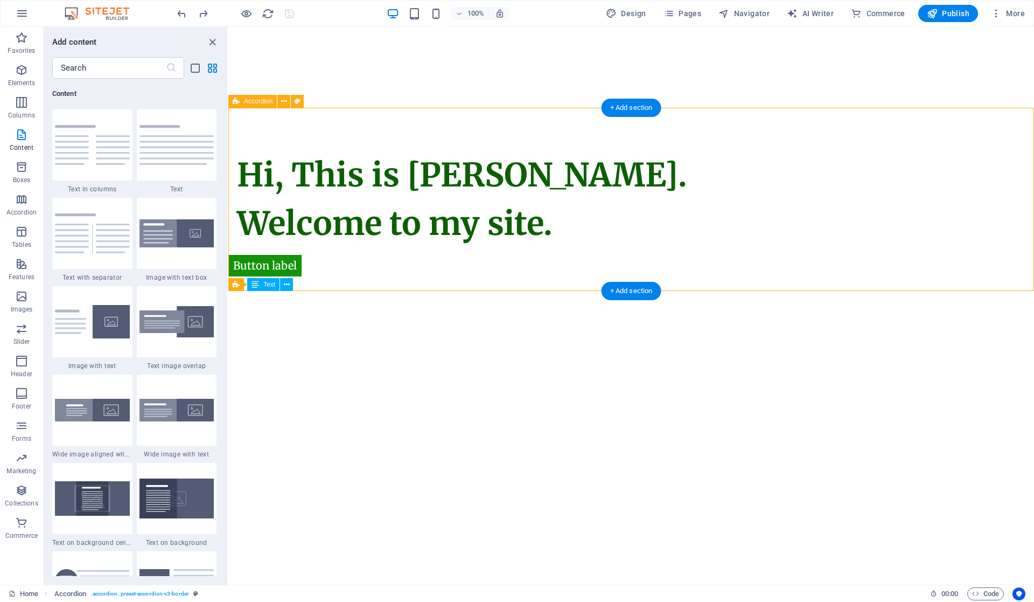
click at [417, 272] on div "Hi, This is Vijetha Kumar. Welcome to my site." at bounding box center [631, 199] width 806 height 183
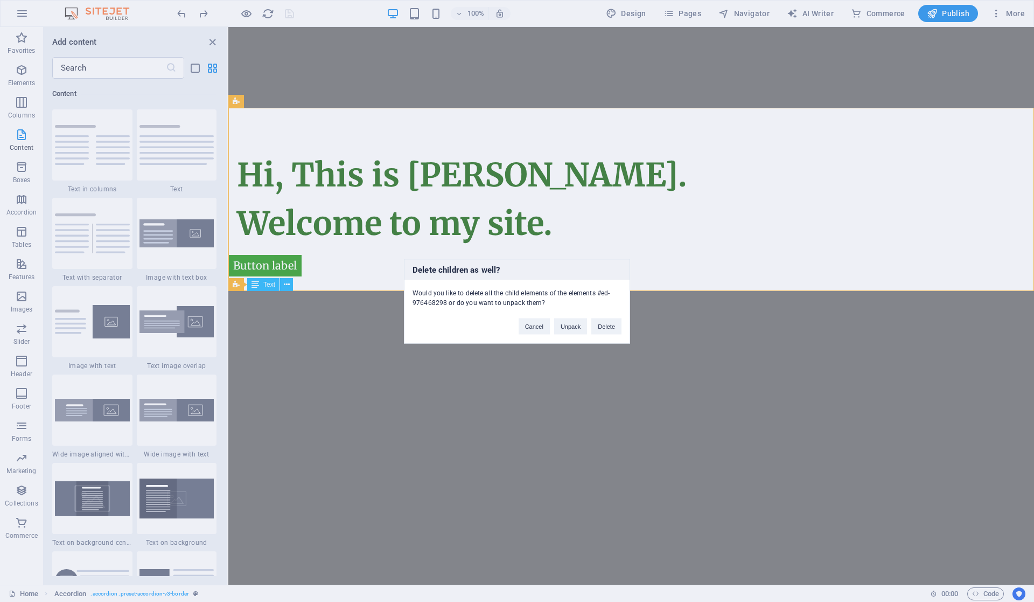
click at [210, 41] on div "Delete children as well? Would you like to delete all the child elements of the…" at bounding box center [517, 301] width 1034 height 602
click at [601, 322] on button "Delete" at bounding box center [607, 326] width 30 height 16
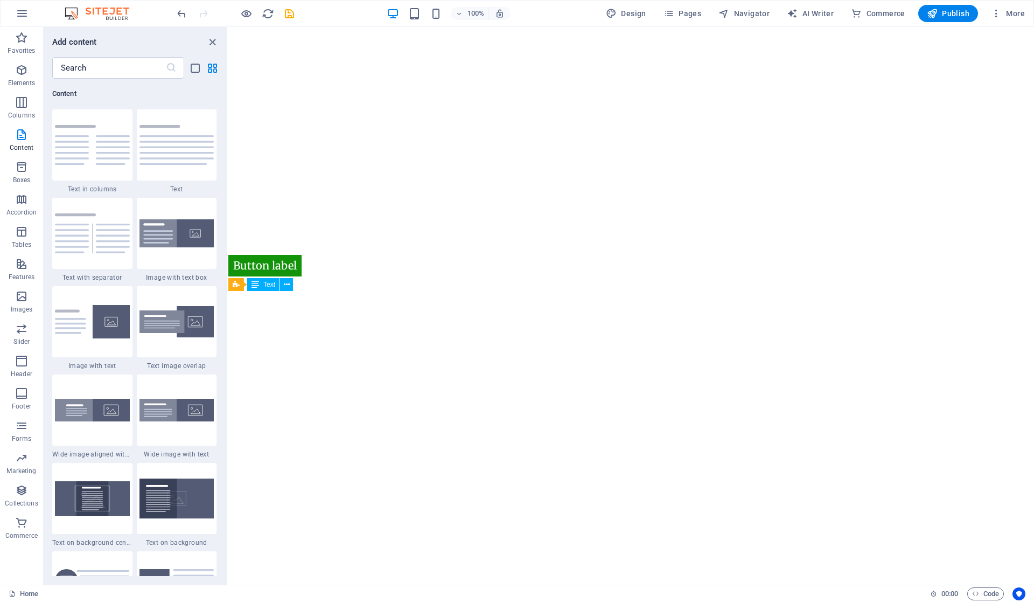
click at [213, 42] on icon "close panel" at bounding box center [212, 42] width 12 height 12
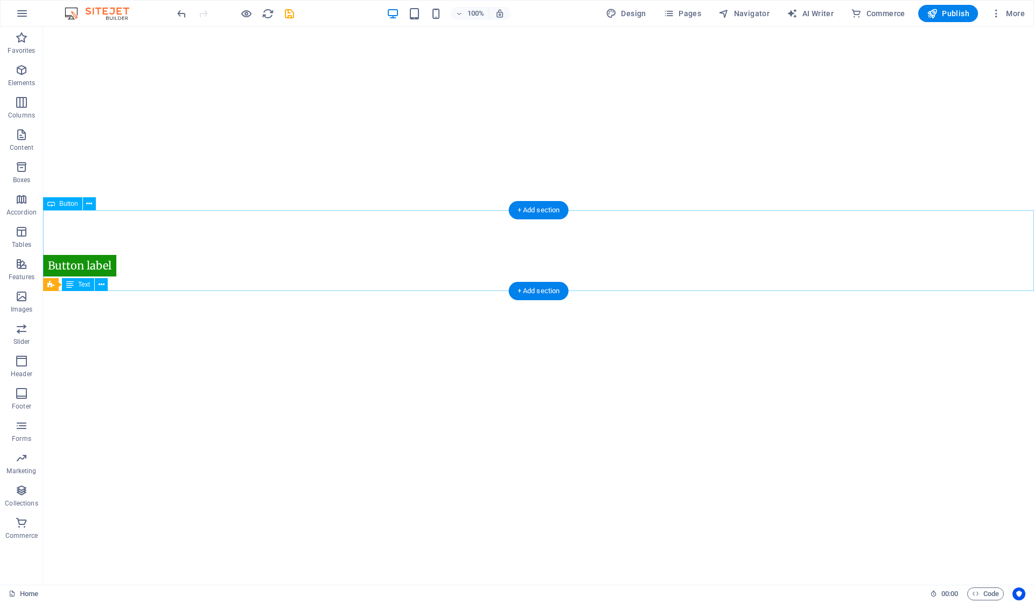
click at [128, 264] on div "Button label" at bounding box center [538, 250] width 991 height 81
click at [461, 108] on html "Skip to main content Button label" at bounding box center [538, 67] width 991 height 81
click at [505, 108] on html "Skip to main content Button label" at bounding box center [538, 67] width 991 height 81
click at [513, 108] on html "Skip to main content Button label" at bounding box center [538, 67] width 991 height 81
click at [510, 108] on html "Skip to main content Button label" at bounding box center [538, 67] width 991 height 81
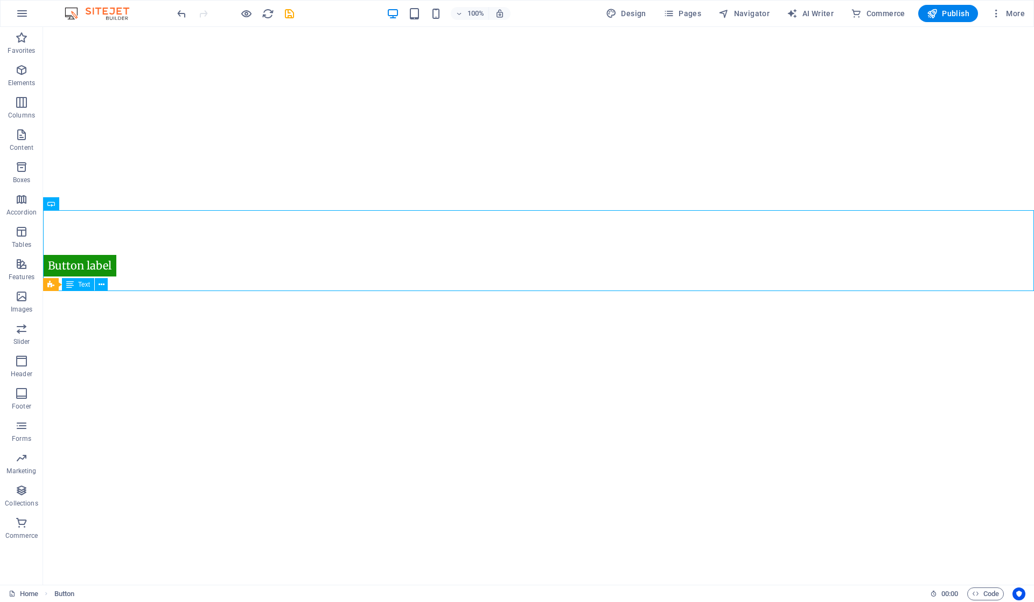
click at [24, 81] on p "Elements" at bounding box center [21, 83] width 27 height 9
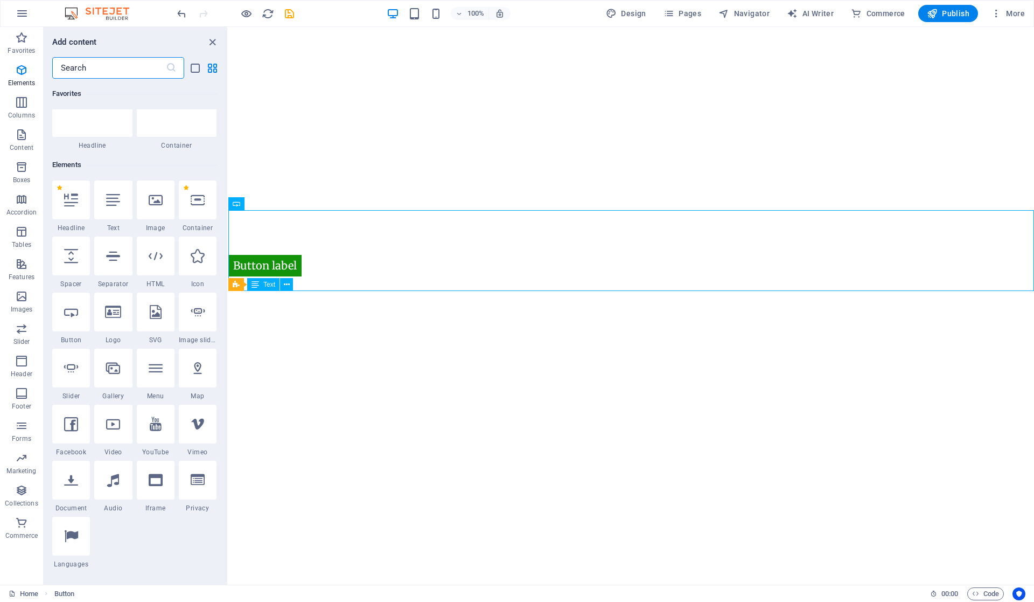
scroll to position [115, 0]
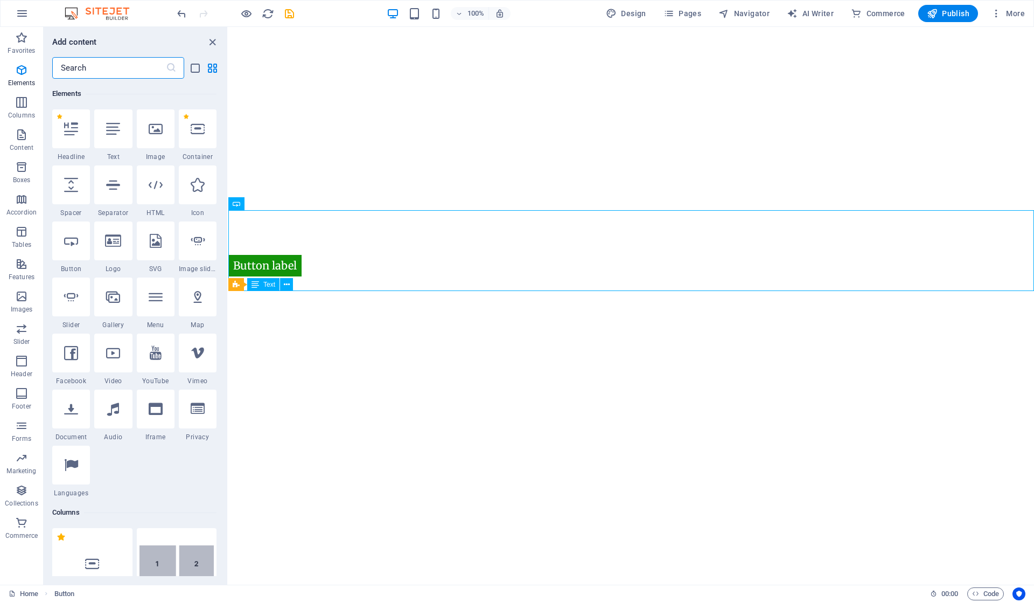
click at [115, 139] on div at bounding box center [113, 128] width 38 height 39
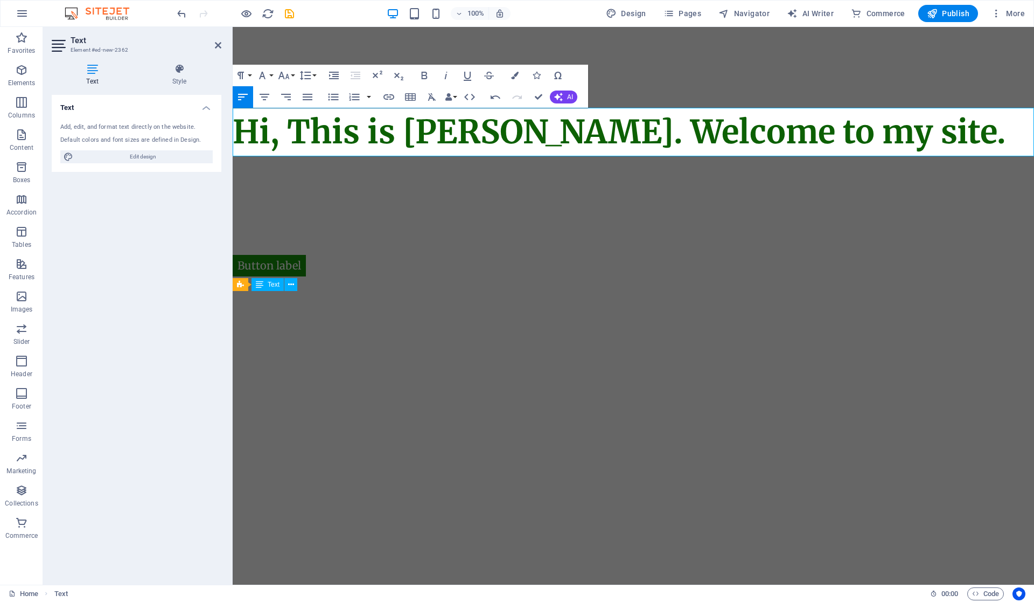
click at [646, 156] on html "Skip to main content Button label Hi, This is Vijetha Kumar. Welcome to my site." at bounding box center [634, 91] width 802 height 129
click at [589, 156] on html "Skip to main content Button label Hi, This is Vijetha Kumar. Welcome to my site." at bounding box center [634, 91] width 802 height 129
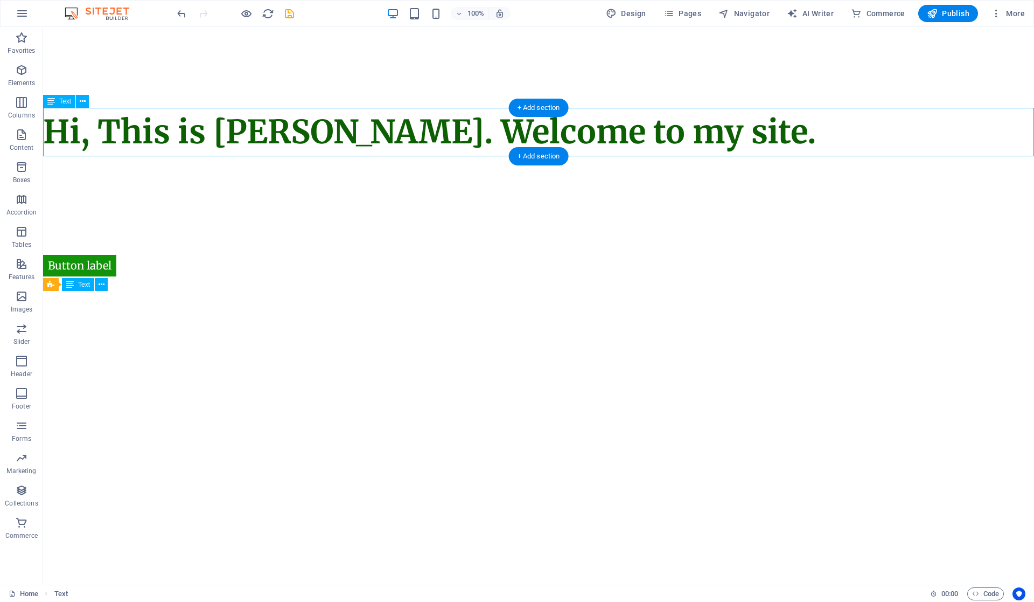
click at [454, 124] on div "Hi, This is Vijetha Kumar. Welcome to my site." at bounding box center [538, 132] width 991 height 48
click at [464, 139] on div "Hi, This is Vijetha Kumar. Welcome to my site." at bounding box center [538, 132] width 991 height 48
click at [460, 135] on div "Hi, This is Vijetha Kumar. Welcome to my site." at bounding box center [538, 132] width 991 height 48
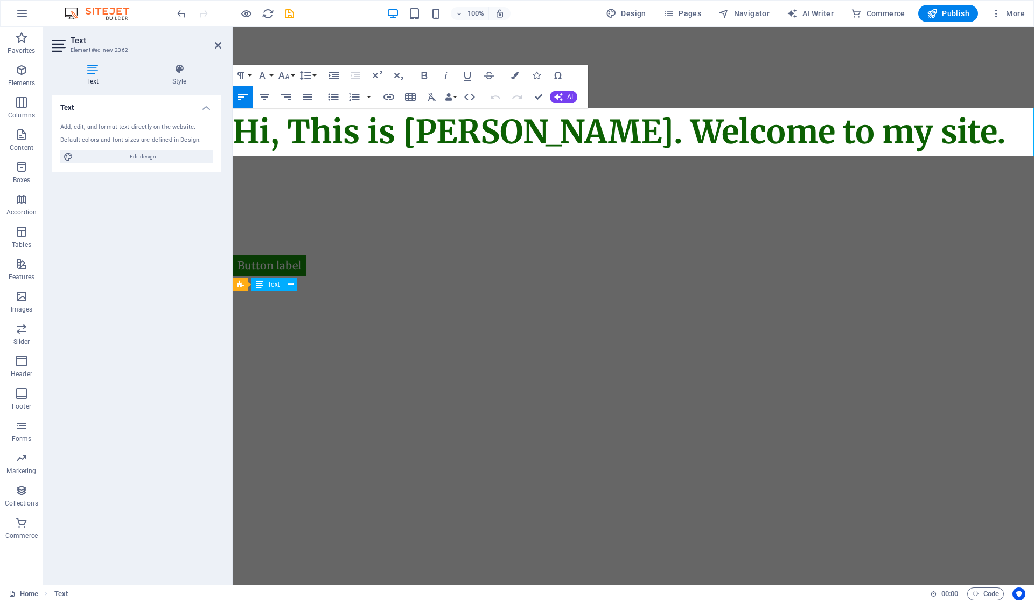
click at [643, 138] on span "Hi, This is Vijetha Kumar. Welcome to my site." at bounding box center [620, 132] width 774 height 40
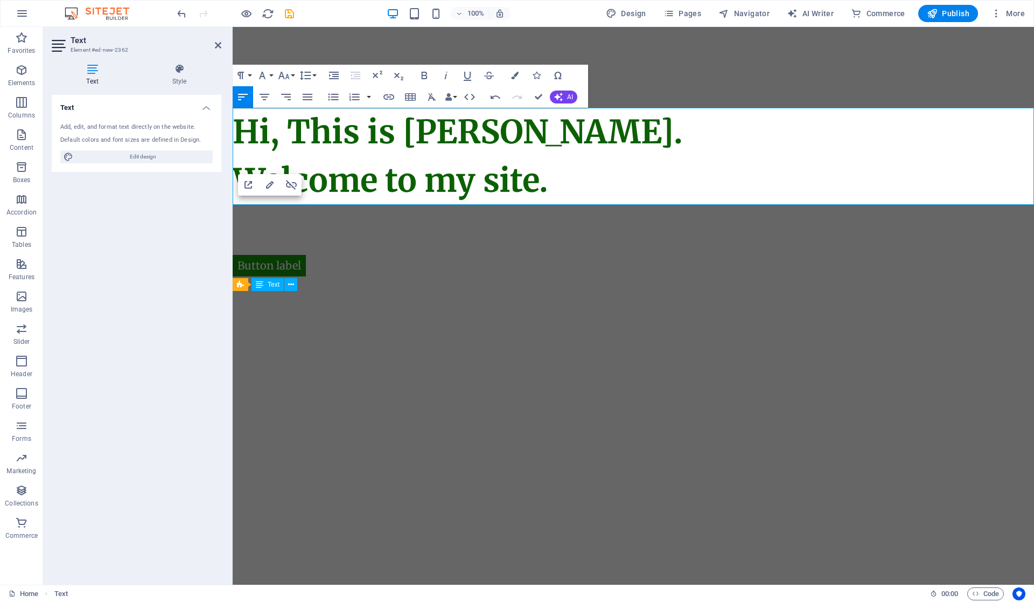
click at [691, 205] on html "Skip to main content Button label Hi, This is Vijetha Kumar. Welcome to my site." at bounding box center [634, 116] width 802 height 178
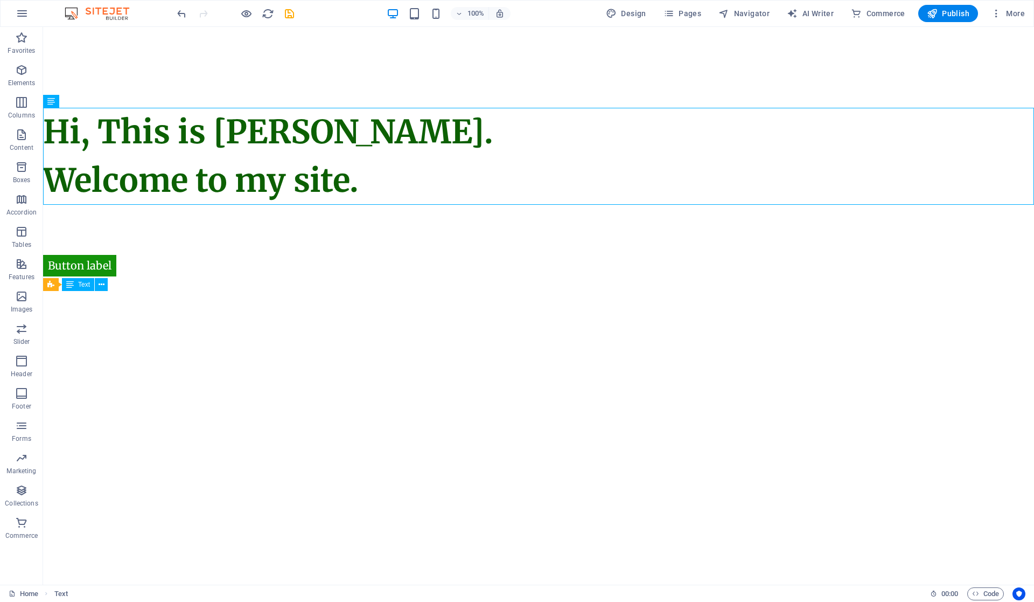
click at [493, 205] on html "Skip to main content Button label Hi, This is Vijetha Kumar. Welcome to my site." at bounding box center [538, 116] width 991 height 178
click at [477, 205] on html "Skip to main content Button label Hi, This is Vijetha Kumar. Welcome to my site." at bounding box center [538, 116] width 991 height 178
click at [468, 205] on html "Skip to main content Button label Hi, This is Vijetha Kumar. Welcome to my site." at bounding box center [538, 116] width 991 height 178
click at [82, 261] on div "Button label" at bounding box center [538, 250] width 991 height 81
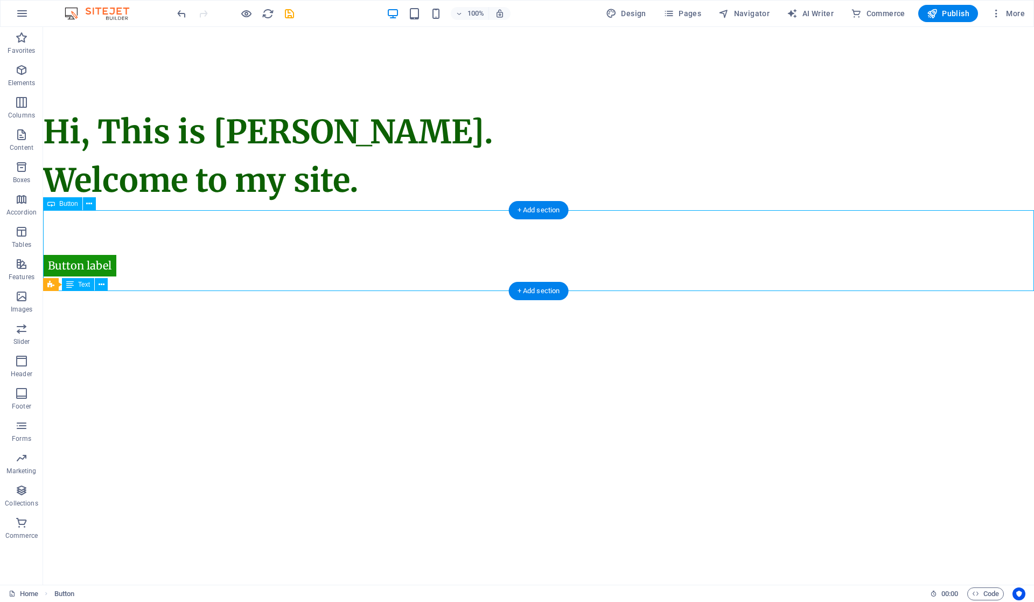
click at [83, 264] on div "Button label" at bounding box center [538, 250] width 991 height 81
select select "px"
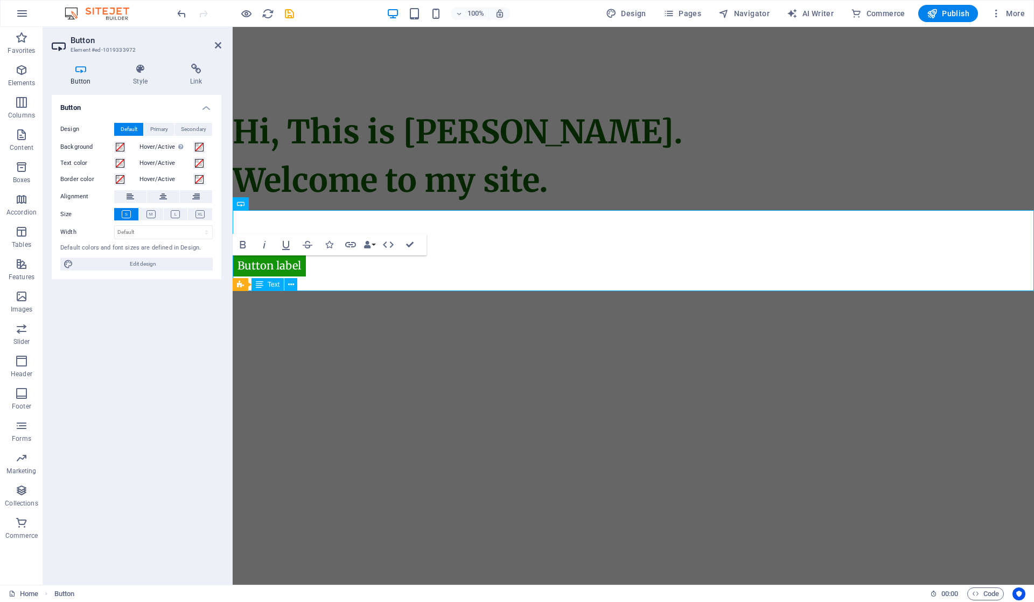
click at [140, 69] on icon at bounding box center [140, 69] width 53 height 11
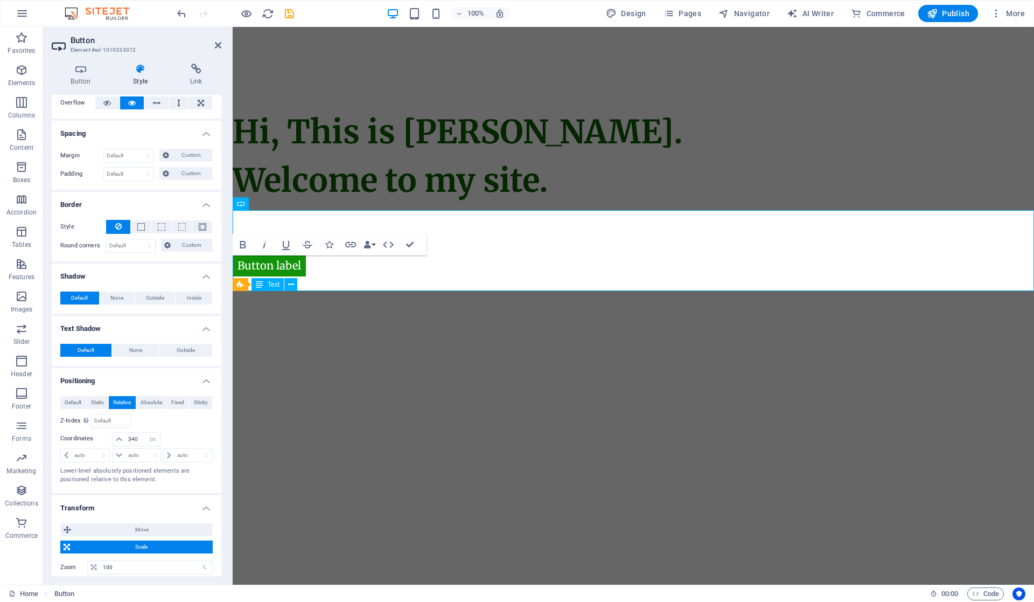
scroll to position [143, 0]
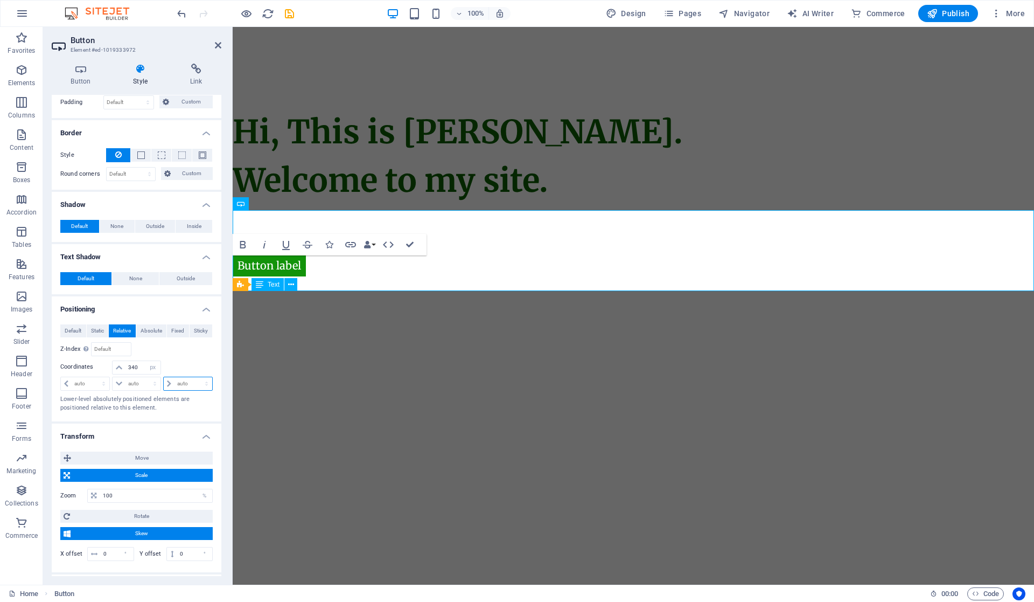
click at [179, 378] on select "auto px rem % em" at bounding box center [188, 383] width 48 height 13
select select "px"
click at [195, 377] on select "auto px rem % em" at bounding box center [188, 383] width 48 height 13
drag, startPoint x: 192, startPoint y: 380, endPoint x: 167, endPoint y: 386, distance: 25.4
click at [167, 386] on div "30 auto px rem % em" at bounding box center [188, 384] width 50 height 14
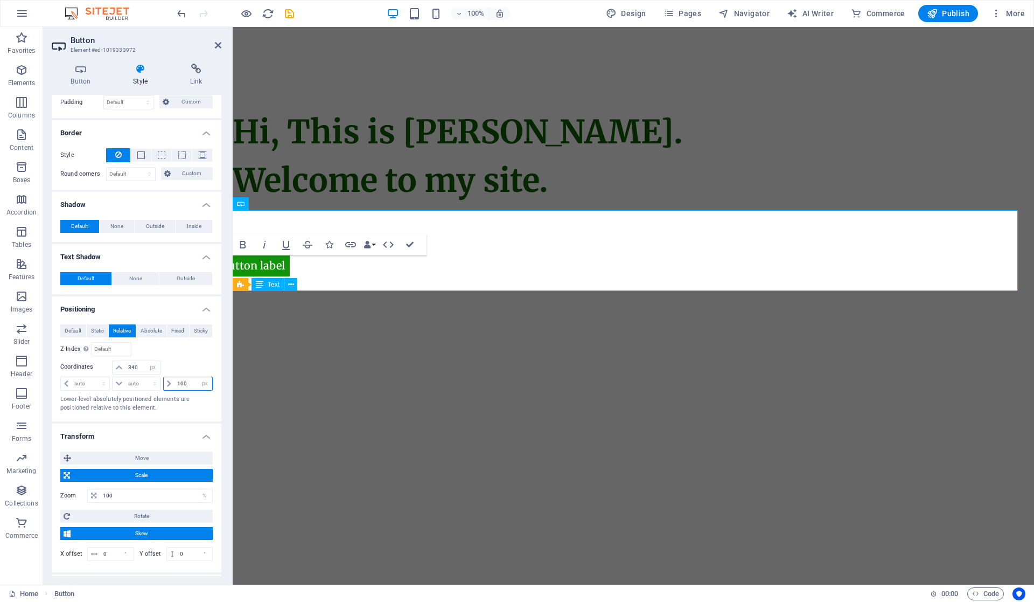
type input "100"
drag, startPoint x: 190, startPoint y: 378, endPoint x: 165, endPoint y: 385, distance: 25.8
click at [165, 385] on div "100 auto px rem % em" at bounding box center [188, 384] width 50 height 14
click at [166, 384] on span at bounding box center [169, 383] width 11 height 13
click at [164, 380] on span at bounding box center [169, 383] width 11 height 13
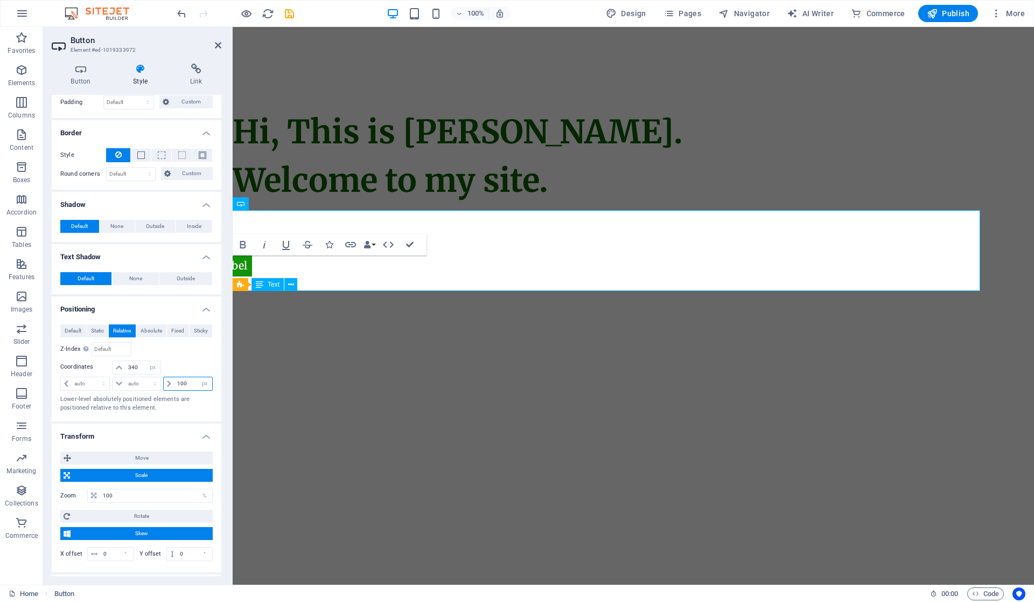
click at [199, 385] on select "auto px rem % em" at bounding box center [204, 383] width 15 height 13
select select "auto"
click at [197, 377] on select "auto px rem % em" at bounding box center [204, 383] width 15 height 13
select select "DISABLED_OPTION_VALUE"
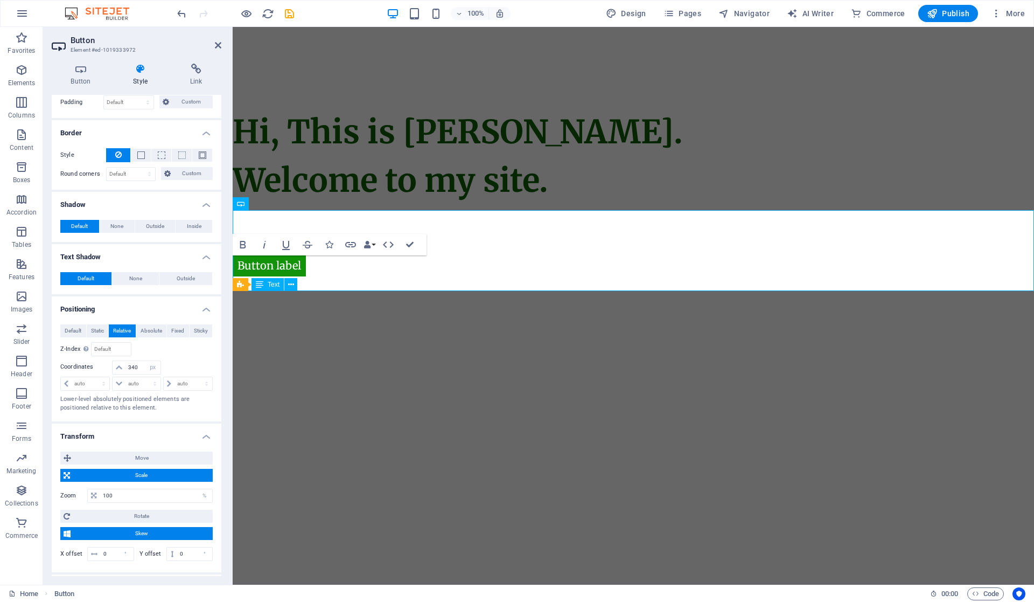
click at [421, 205] on html "Skip to main content Button label Hi, This is Vijetha Kumar. Welcome to my site." at bounding box center [634, 116] width 802 height 178
click at [221, 44] on aside "Button Element #ed-1019333972 Button Style Link Button Design Default Primary S…" at bounding box center [138, 306] width 190 height 558
drag, startPoint x: 141, startPoint y: 363, endPoint x: 130, endPoint y: 362, distance: 10.3
click at [130, 362] on input "340" at bounding box center [143, 367] width 34 height 13
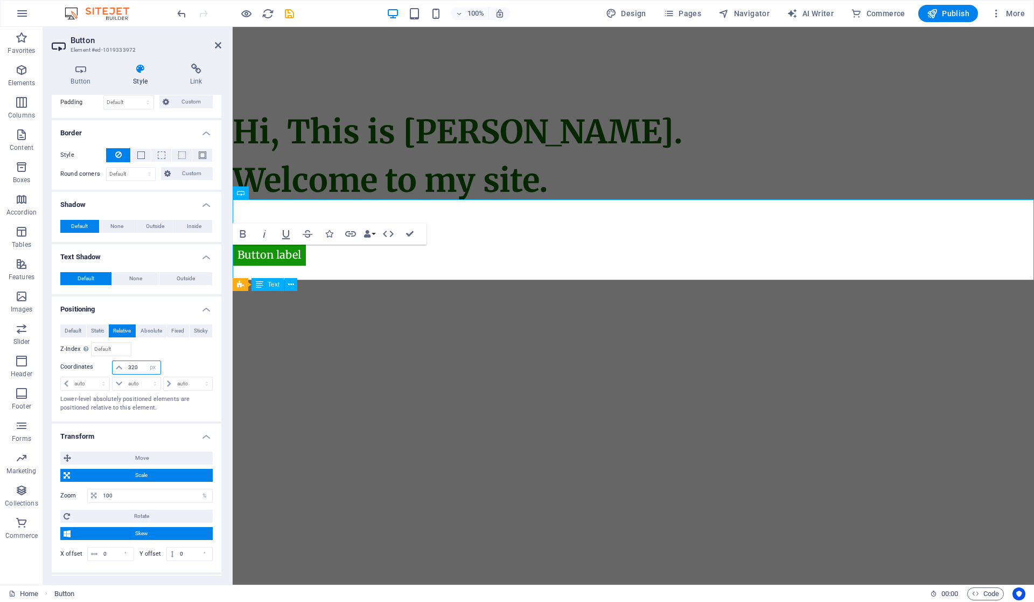
drag, startPoint x: 141, startPoint y: 362, endPoint x: 125, endPoint y: 363, distance: 15.7
click at [126, 363] on input "320" at bounding box center [143, 367] width 34 height 13
type input "300"
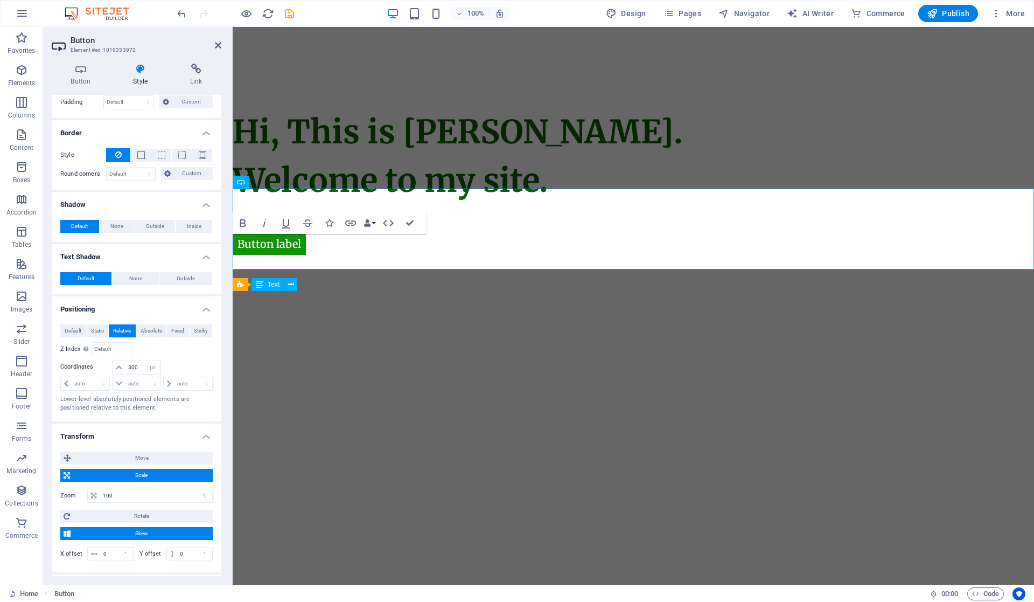
click at [384, 205] on html "Skip to main content Button label Hi, This is Vijetha Kumar. Welcome to my site." at bounding box center [634, 116] width 802 height 178
click at [219, 40] on h2 "Button" at bounding box center [146, 41] width 151 height 10
click at [219, 44] on icon at bounding box center [218, 45] width 6 height 9
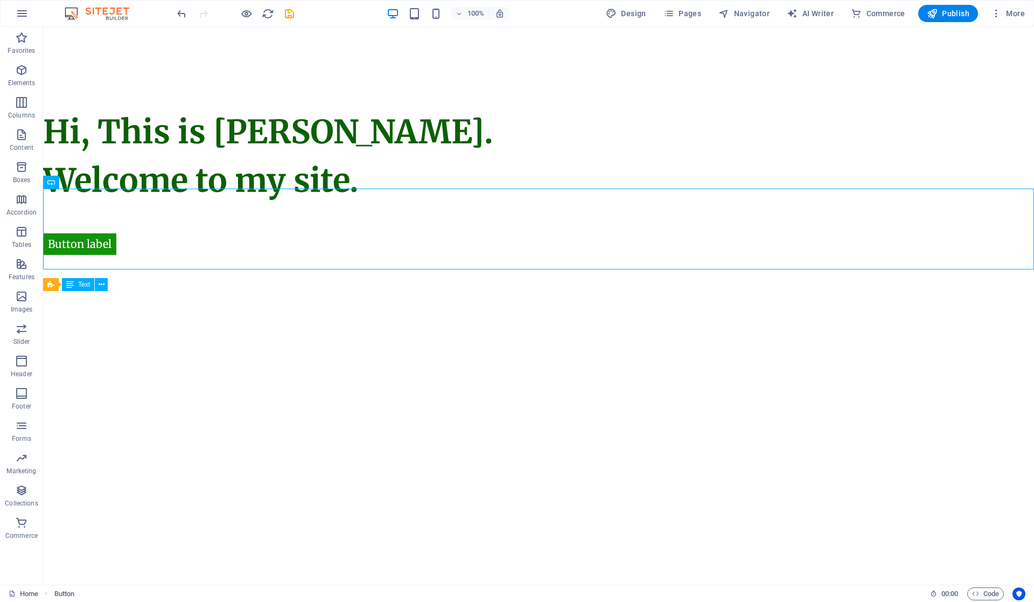
click at [237, 205] on html "Skip to main content Button label Hi, This is Vijetha Kumar. Welcome to my site." at bounding box center [538, 116] width 991 height 178
click at [240, 205] on html "Skip to main content Button label Hi, This is Vijetha Kumar. Welcome to my site." at bounding box center [538, 116] width 991 height 178
click at [210, 215] on div "Button label" at bounding box center [538, 229] width 991 height 81
click at [226, 241] on div "Button label" at bounding box center [538, 229] width 991 height 81
click at [240, 42] on h6 "Preview Ctrl+P" at bounding box center [255, 41] width 72 height 13
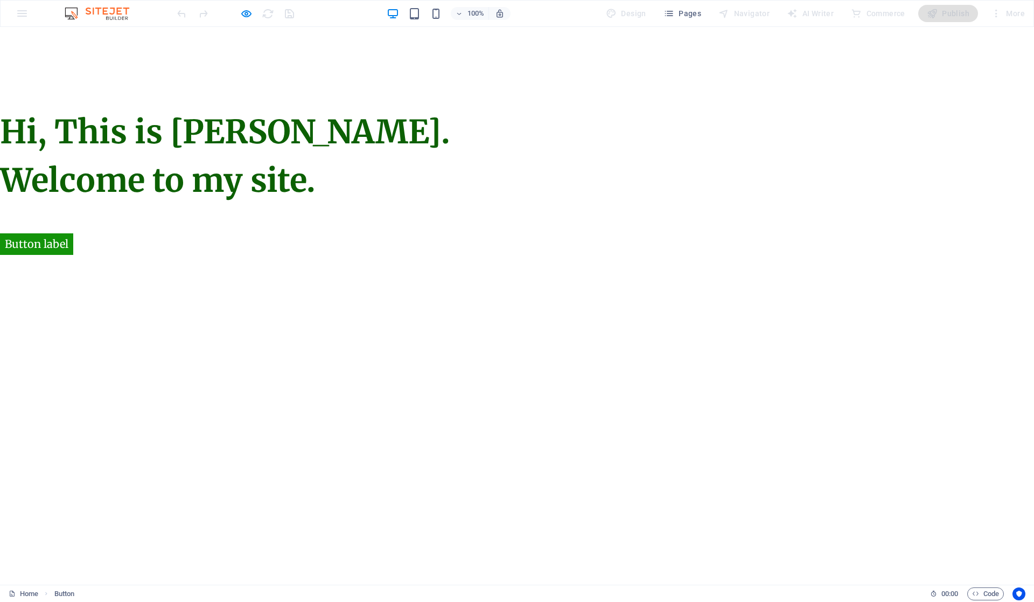
click at [287, 205] on html "Skip to main content Button label Hi, This is Vijetha Kumar. Welcome to my site." at bounding box center [517, 116] width 1034 height 178
click at [193, 177] on span "Welcome to my site." at bounding box center [158, 180] width 316 height 40
click at [203, 125] on span "Hi, This is Vijetha Kumar." at bounding box center [225, 132] width 450 height 40
click at [80, 37] on div "Button label Hi, This is Vijetha Kumar. Welcome to my site." at bounding box center [517, 116] width 1034 height 178
click at [14, 590] on icon at bounding box center [12, 593] width 7 height 7
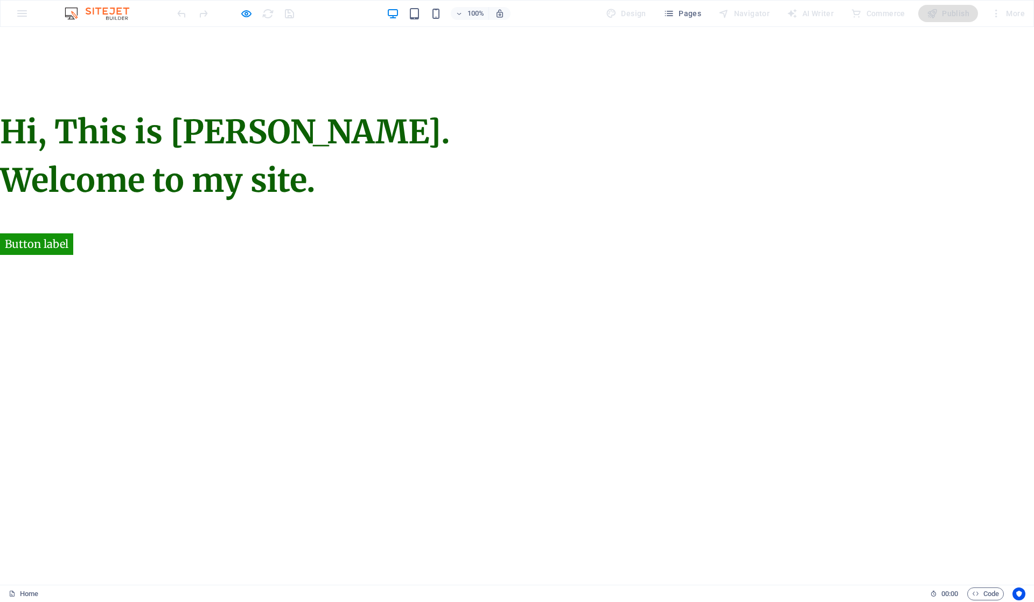
click at [516, 193] on div "Button label" at bounding box center [517, 229] width 1034 height 81
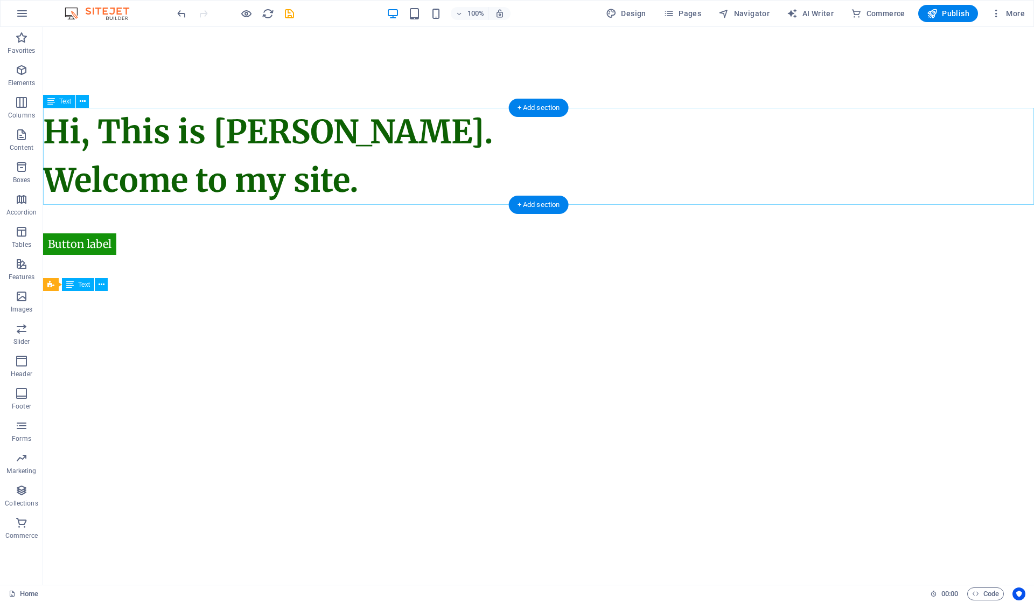
click at [188, 143] on div "Hi, This is Vijetha Kumar. Welcome to my site." at bounding box center [538, 156] width 991 height 97
drag, startPoint x: 188, startPoint y: 143, endPoint x: 373, endPoint y: 135, distance: 185.0
click at [373, 135] on div "Hi, This is Vijetha Kumar. Welcome to my site." at bounding box center [538, 156] width 991 height 97
click at [398, 166] on div "Hi, This is Vijetha Kumar. Welcome to my site." at bounding box center [538, 156] width 991 height 97
click at [395, 174] on div "Hi, This is Vijetha Kumar. Welcome to my site." at bounding box center [538, 156] width 991 height 97
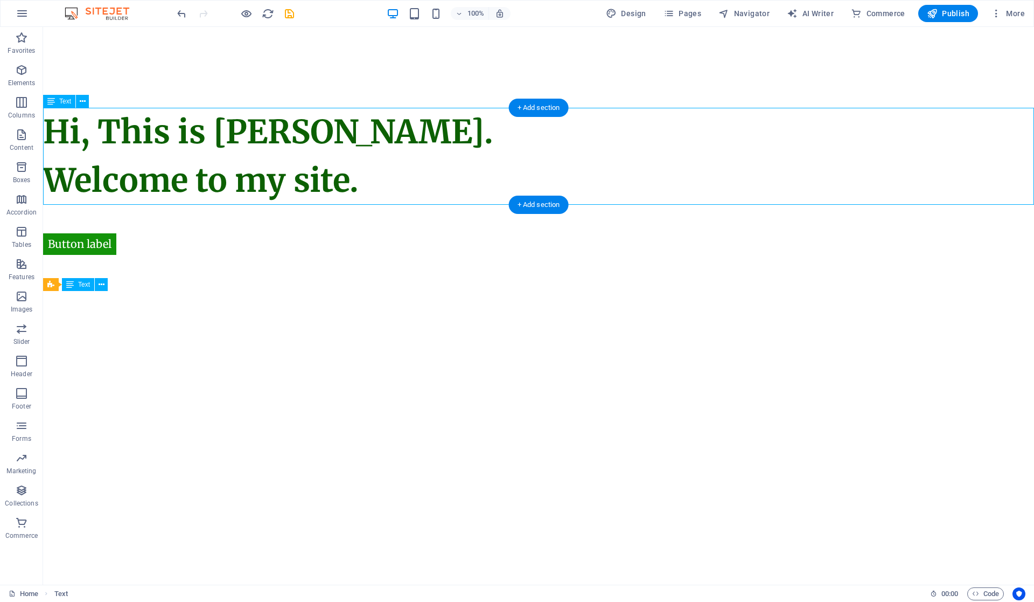
click at [395, 174] on div "Hi, This is Vijetha Kumar. Welcome to my site." at bounding box center [538, 156] width 991 height 97
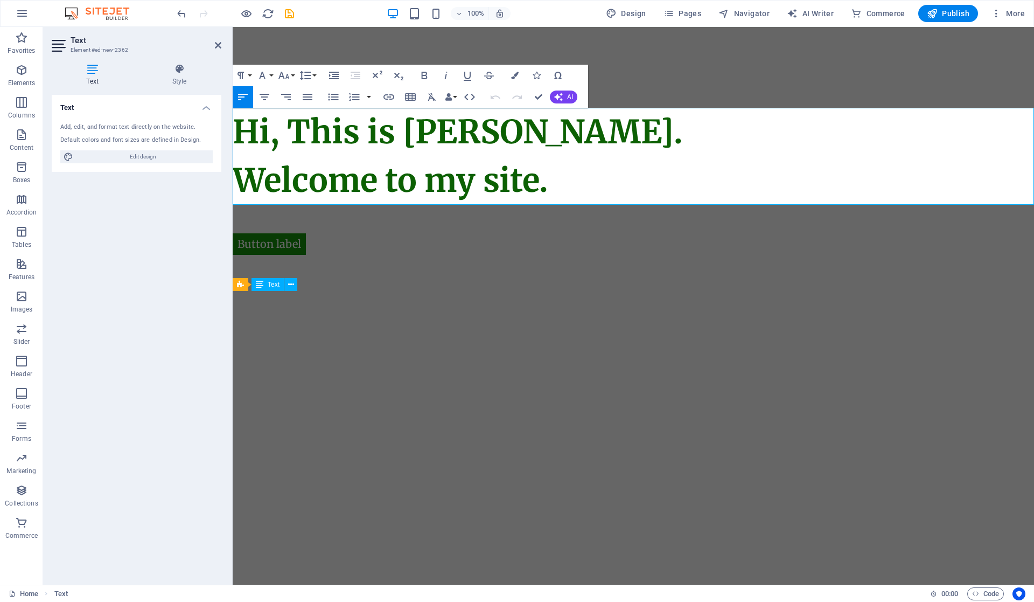
drag, startPoint x: 561, startPoint y: 184, endPoint x: 231, endPoint y: 130, distance: 335.1
click at [233, 130] on html "Skip to main content Button label Hi, This is Vijetha Kumar. Welcome to my site." at bounding box center [634, 116] width 802 height 178
copy div "Hi, This is Vijetha Kumar. Welcome to my site."
click at [458, 205] on html "Skip to main content Button label Hi, This is Vijetha Kumar. Welcome to my site." at bounding box center [634, 116] width 802 height 178
click at [670, 168] on h1 "Welcome to my site." at bounding box center [634, 180] width 802 height 48
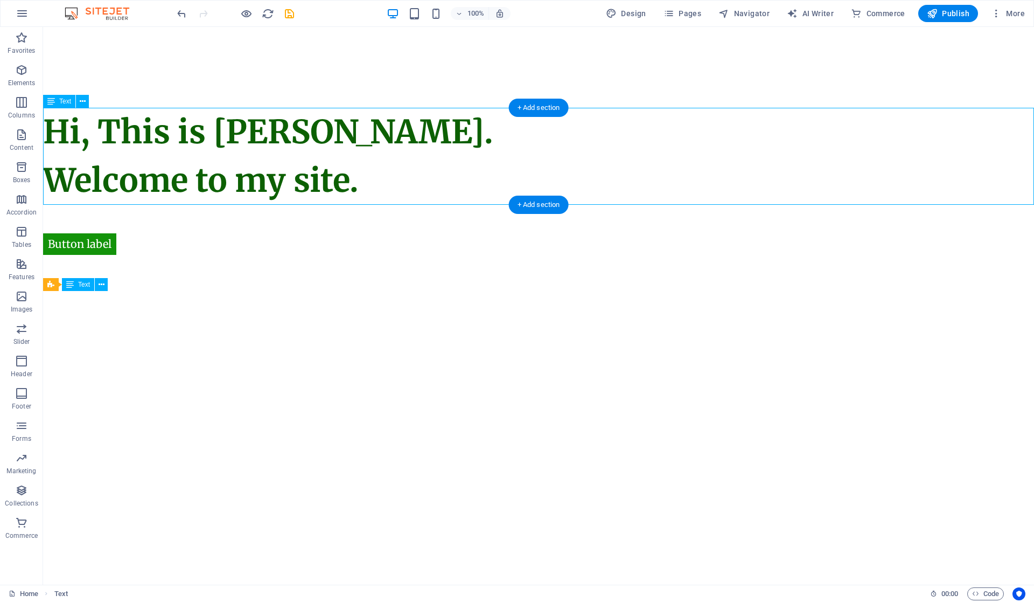
click at [419, 163] on div "Hi, This is Vijetha Kumar. Welcome to my site." at bounding box center [538, 156] width 991 height 97
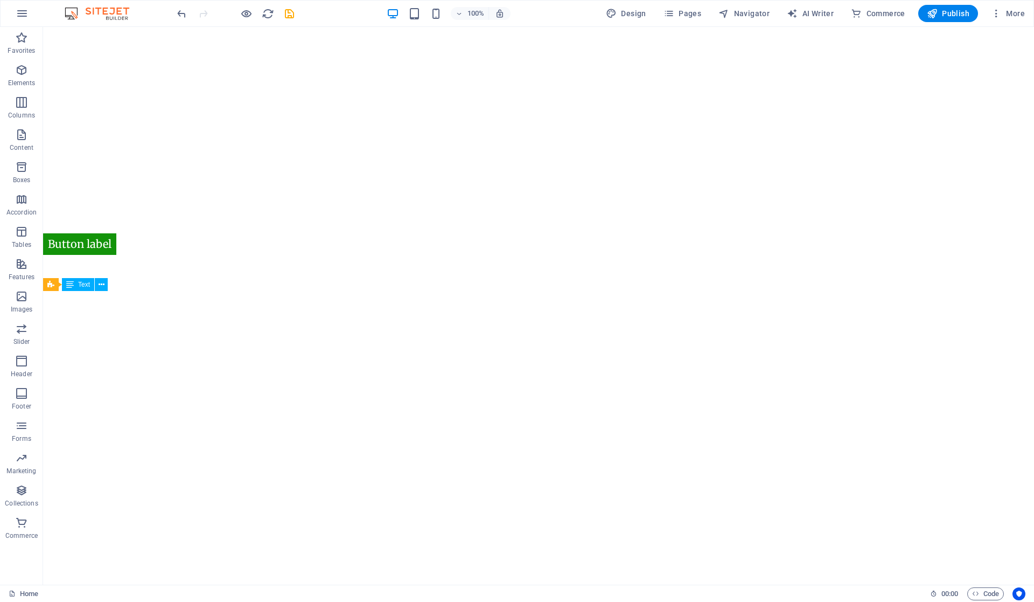
click at [140, 108] on html "Skip to main content Button label" at bounding box center [538, 67] width 991 height 81
click at [170, 242] on div "Button label" at bounding box center [538, 229] width 991 height 81
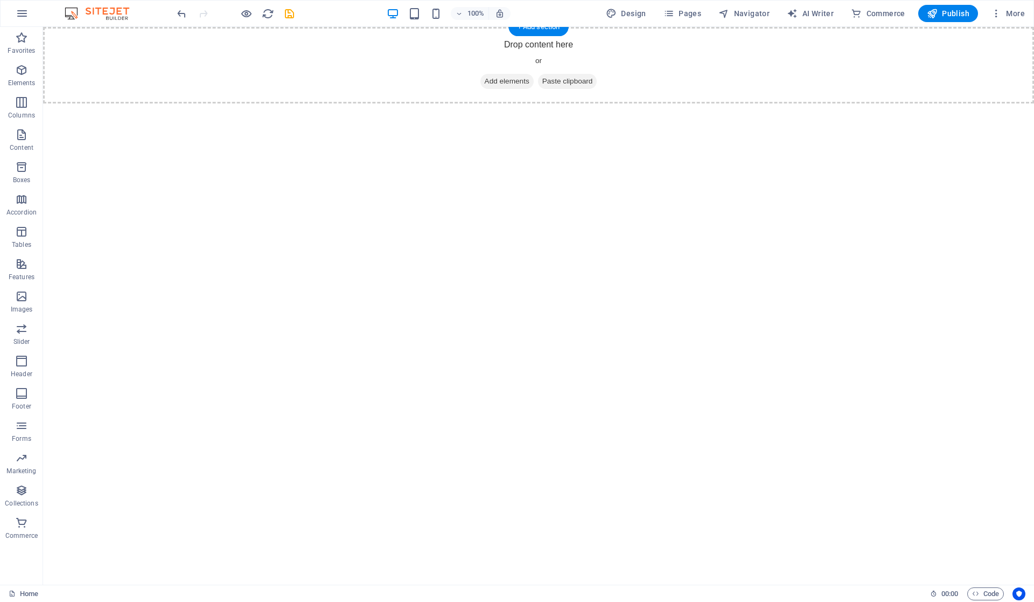
click at [113, 103] on html "Skip to main content Drop content here or Add elements Paste clipboard" at bounding box center [538, 65] width 991 height 77
click at [325, 103] on html "Skip to main content Drop content here or Add elements Paste clipboard" at bounding box center [538, 65] width 991 height 77
click at [598, 103] on html "Skip to main content Drop content here or Add elements Paste clipboard" at bounding box center [538, 65] width 991 height 77
drag, startPoint x: 805, startPoint y: 354, endPoint x: 612, endPoint y: 277, distance: 207.7
click at [806, 103] on html "Skip to main content Drop content here or Add elements Paste clipboard" at bounding box center [538, 65] width 991 height 77
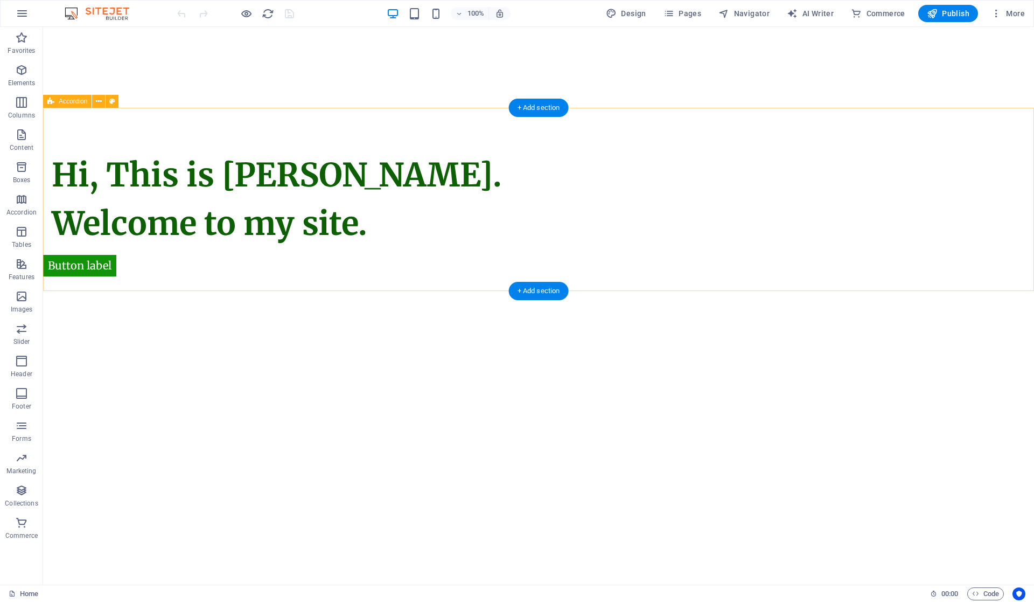
click at [107, 264] on div "Hi, This is [PERSON_NAME]. Welcome to my site." at bounding box center [538, 199] width 991 height 183
click at [560, 227] on div "Hi, This is Vijetha Kumar. Welcome to my site." at bounding box center [306, 199] width 509 height 97
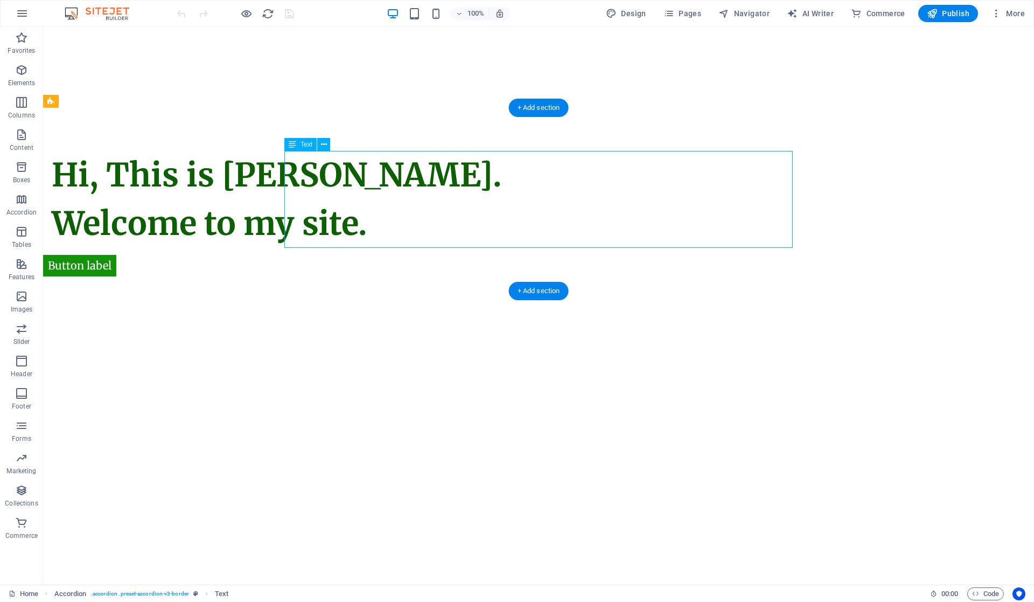
click at [560, 227] on div "Hi, This is Vijetha Kumar. Welcome to my site." at bounding box center [306, 199] width 509 height 97
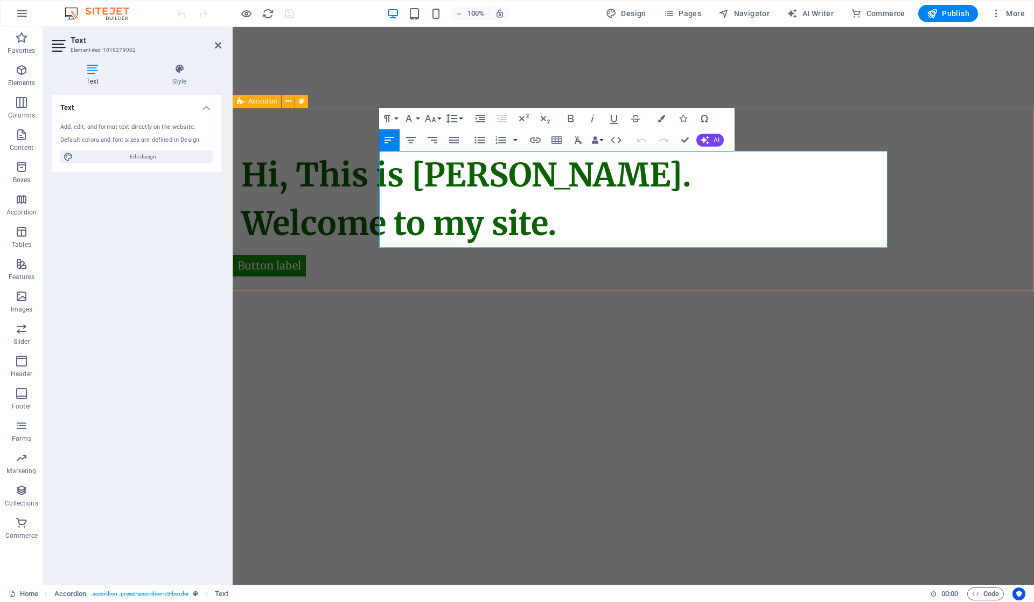
drag, startPoint x: 705, startPoint y: 230, endPoint x: 357, endPoint y: 161, distance: 354.7
click at [357, 161] on div "Hi, This is Vijetha Kumar. Welcome to my site." at bounding box center [634, 199] width 802 height 183
copy span "Hi, This is Vijetha Kumar. Welcome to my site."
click at [677, 291] on html "Skip to main content Button label Hi, This is Vijetha Kumar. Welcome to my site." at bounding box center [634, 159] width 802 height 264
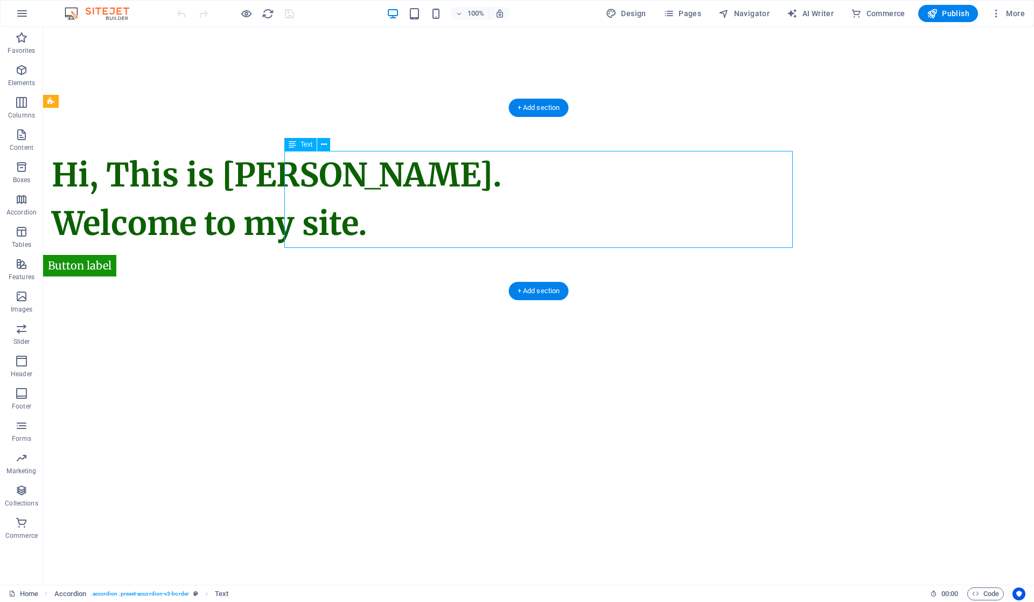
click at [560, 214] on div "Hi, This is Vijetha Kumar. Welcome to my site." at bounding box center [306, 199] width 509 height 97
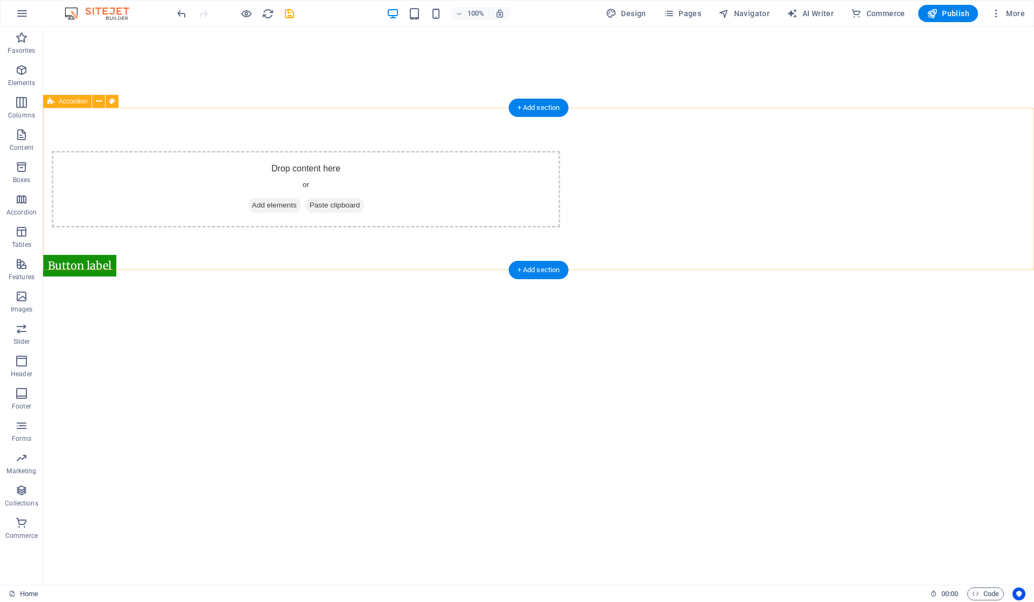
click at [132, 267] on div "Drop content here or Add elements Paste clipboard" at bounding box center [538, 189] width 991 height 163
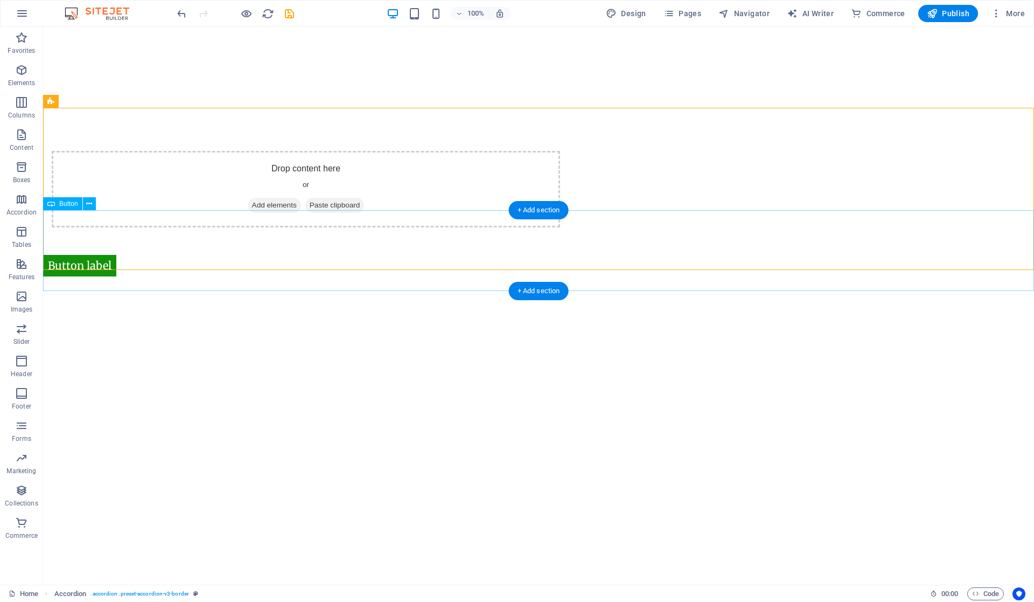
click at [129, 277] on div "Button label" at bounding box center [538, 250] width 991 height 81
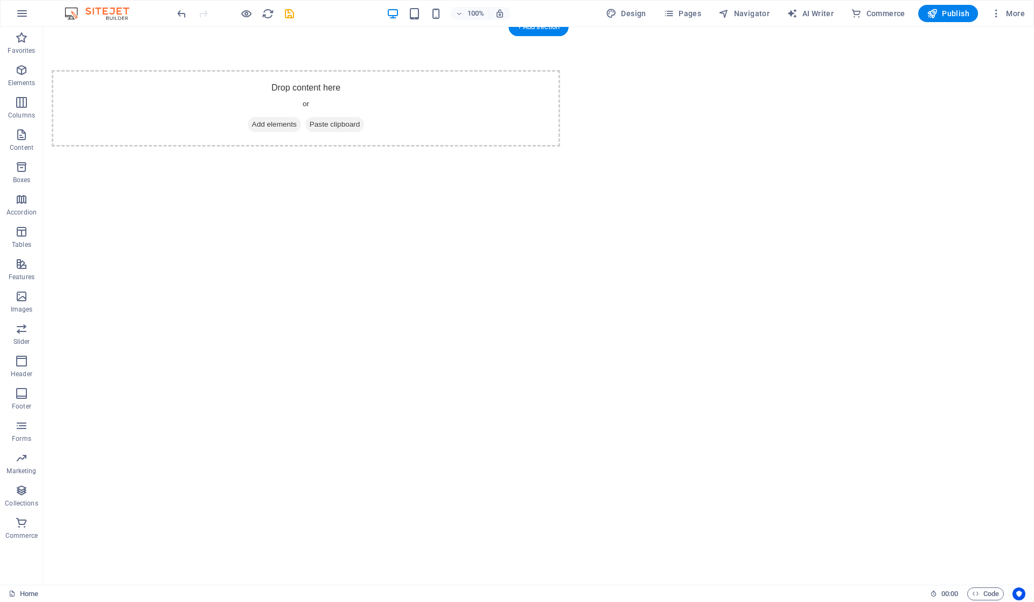
click at [668, 190] on html "Skip to main content Drop content here or Add elements Paste clipboard" at bounding box center [538, 108] width 991 height 163
click at [301, 124] on span "Add elements" at bounding box center [274, 124] width 53 height 15
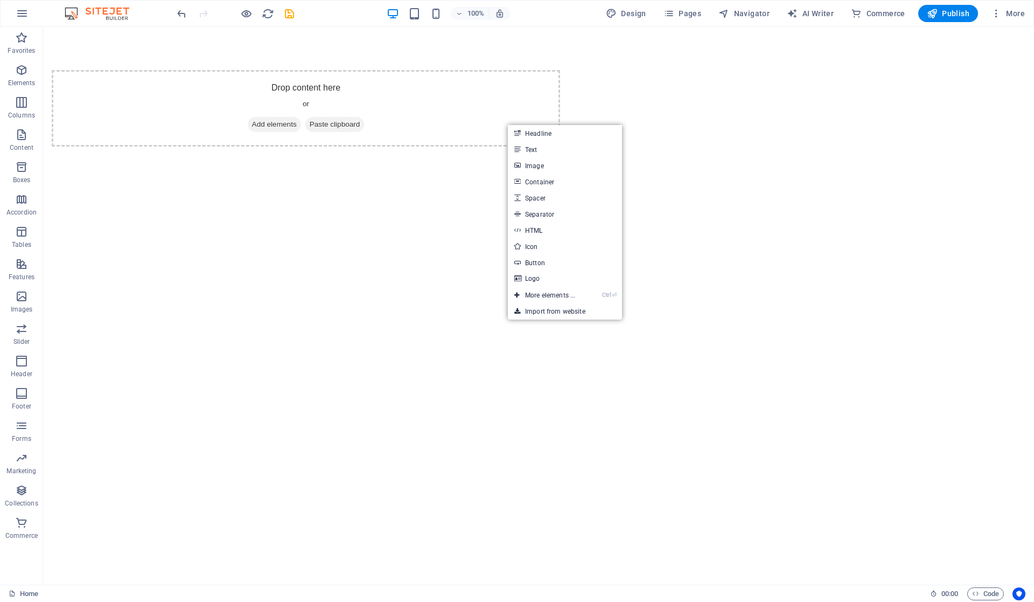
click at [538, 150] on link "Text" at bounding box center [565, 149] width 114 height 16
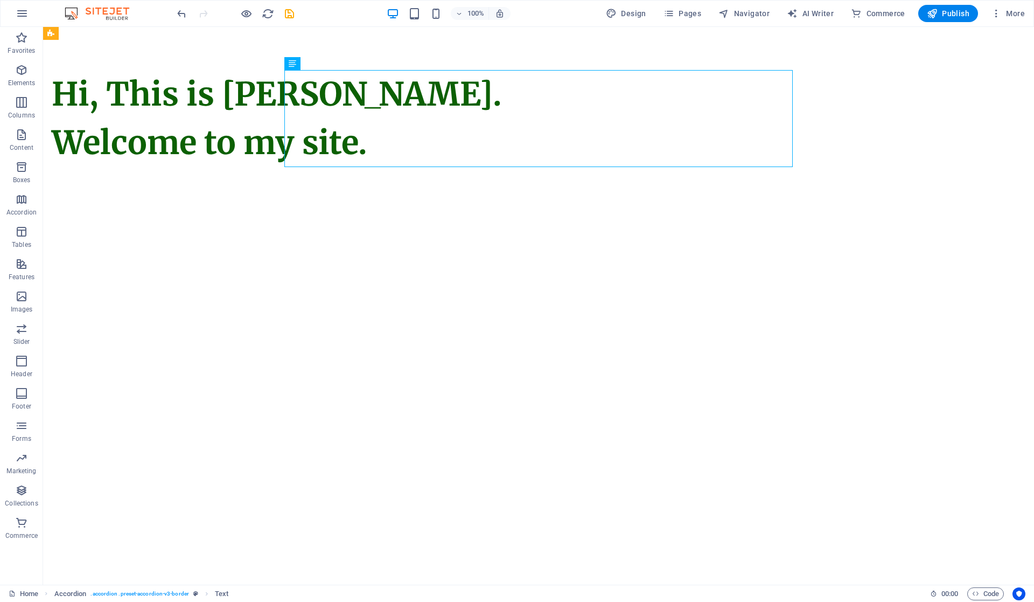
click at [666, 210] on html "Skip to main content Hi, This is Vijetha Kumar. Welcome to my site." at bounding box center [538, 118] width 991 height 183
click at [494, 198] on div "Hi, This is Vijetha Kumar. Welcome to my site." at bounding box center [538, 118] width 991 height 183
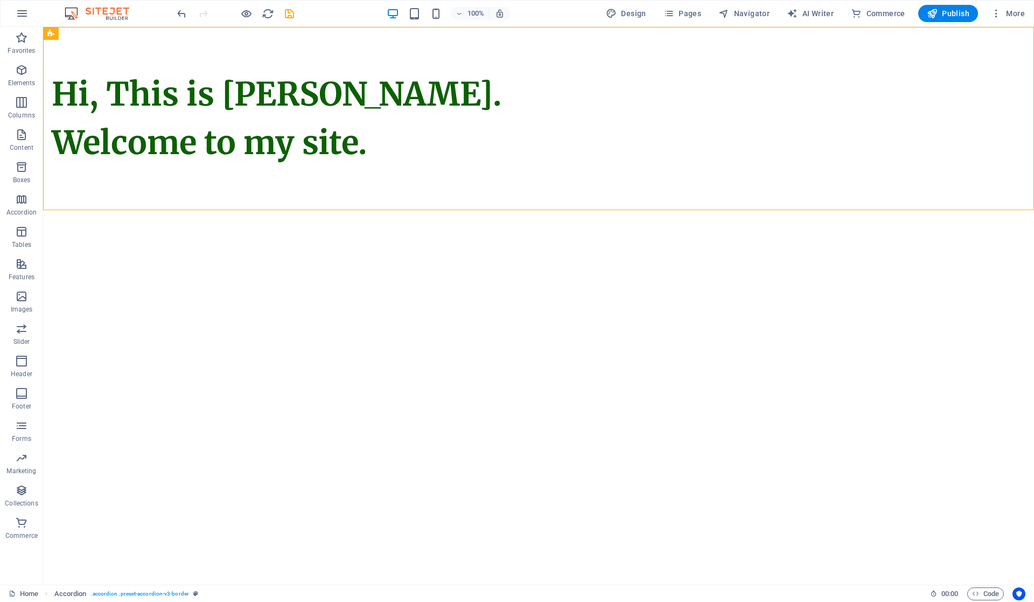
click at [481, 210] on html "Skip to main content Hi, This is Vijetha Kumar. Welcome to my site." at bounding box center [538, 118] width 991 height 183
click at [456, 180] on div "Hi, This is Vijetha Kumar. Welcome to my site." at bounding box center [538, 118] width 991 height 183
click at [536, 30] on div "+" at bounding box center [538, 32] width 21 height 10
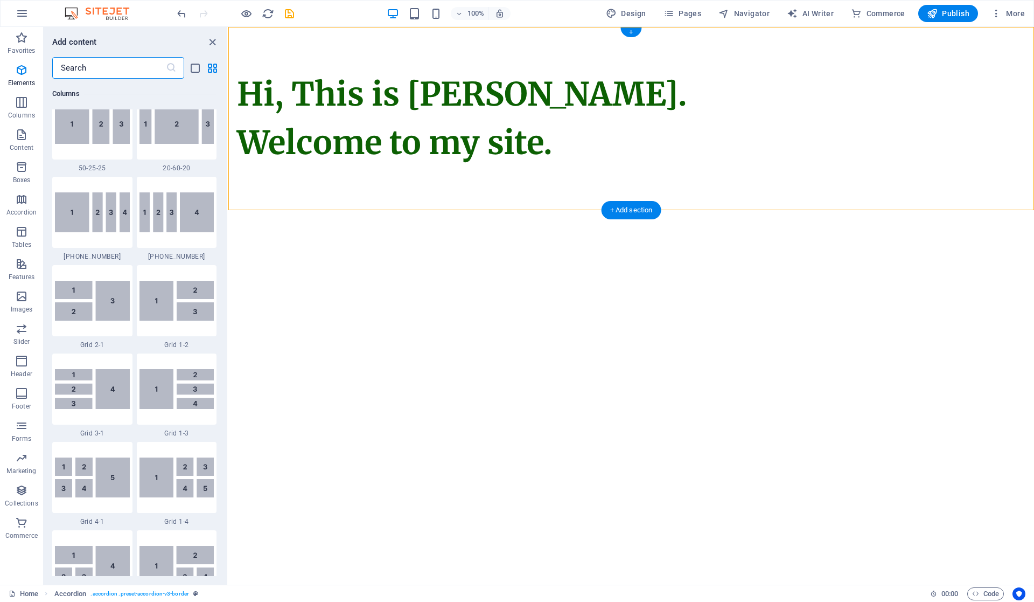
scroll to position [1885, 0]
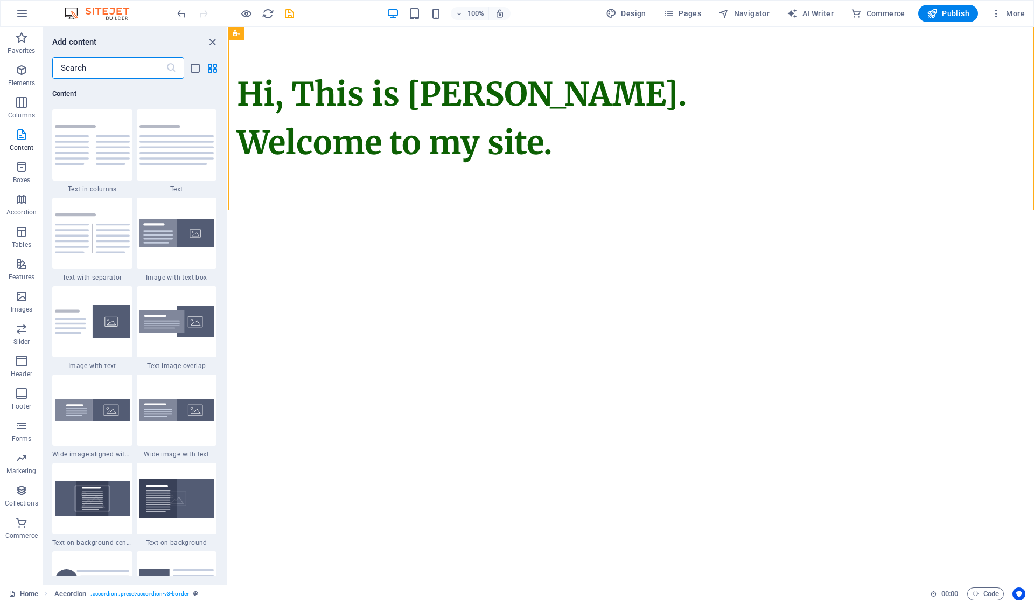
click at [214, 40] on icon "close panel" at bounding box center [212, 42] width 12 height 12
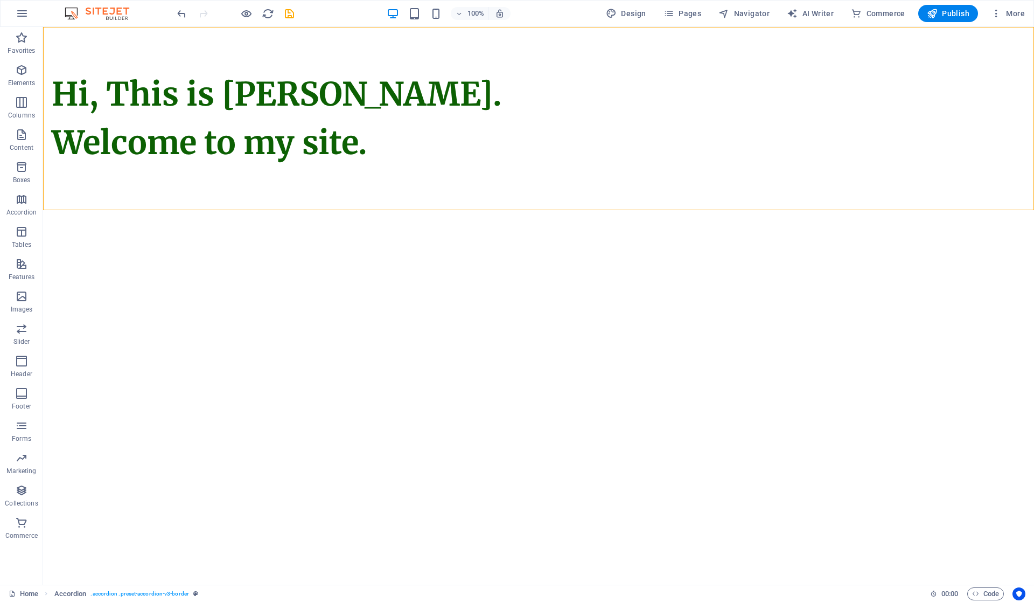
click at [27, 80] on p "Elements" at bounding box center [21, 83] width 27 height 9
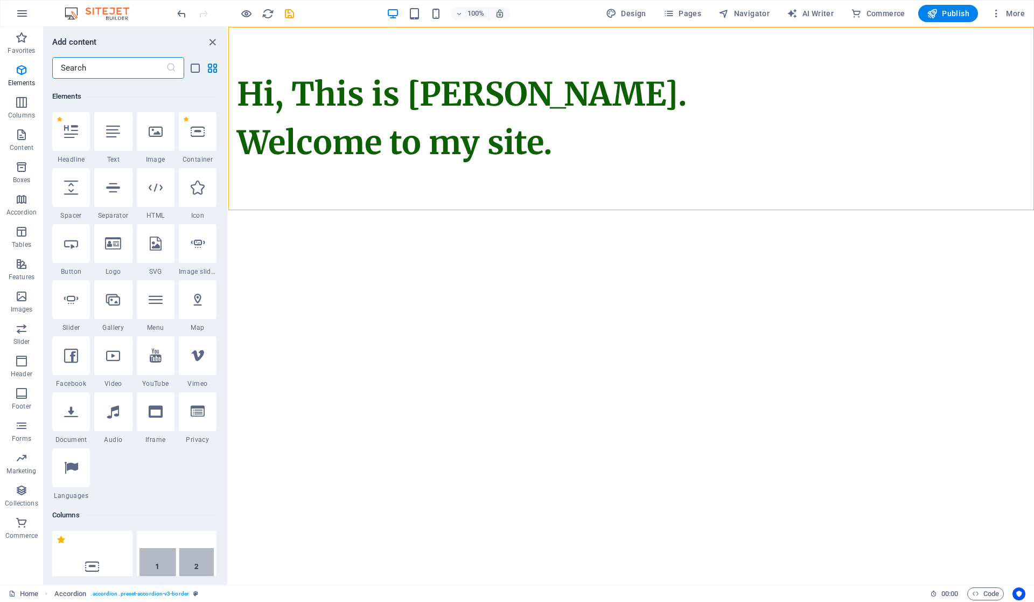
scroll to position [115, 0]
click at [74, 234] on icon at bounding box center [71, 241] width 14 height 14
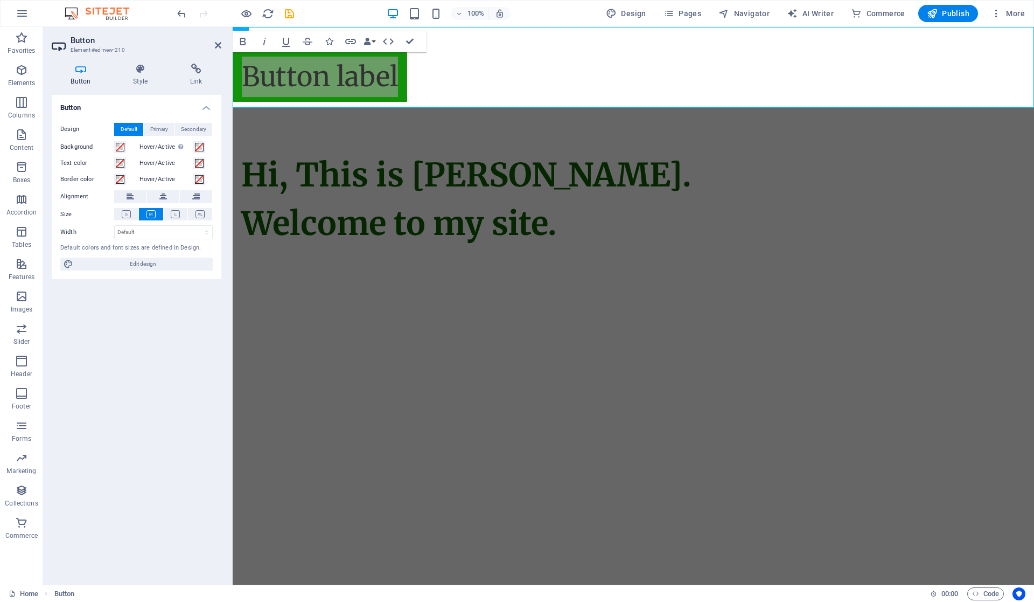
click at [145, 82] on h4 "Style" at bounding box center [142, 75] width 57 height 23
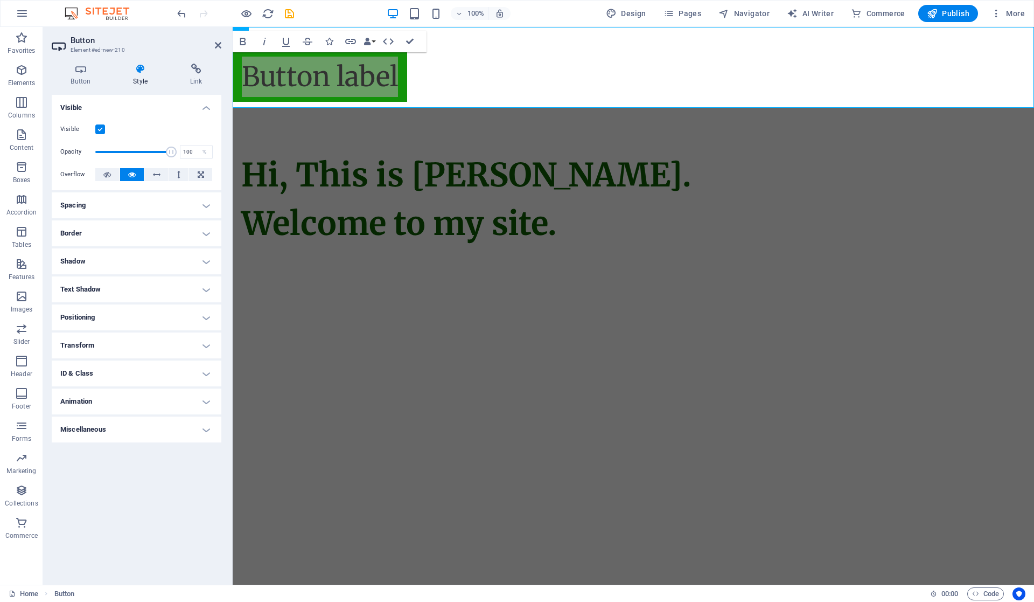
click at [90, 80] on h4 "Button" at bounding box center [83, 75] width 62 height 23
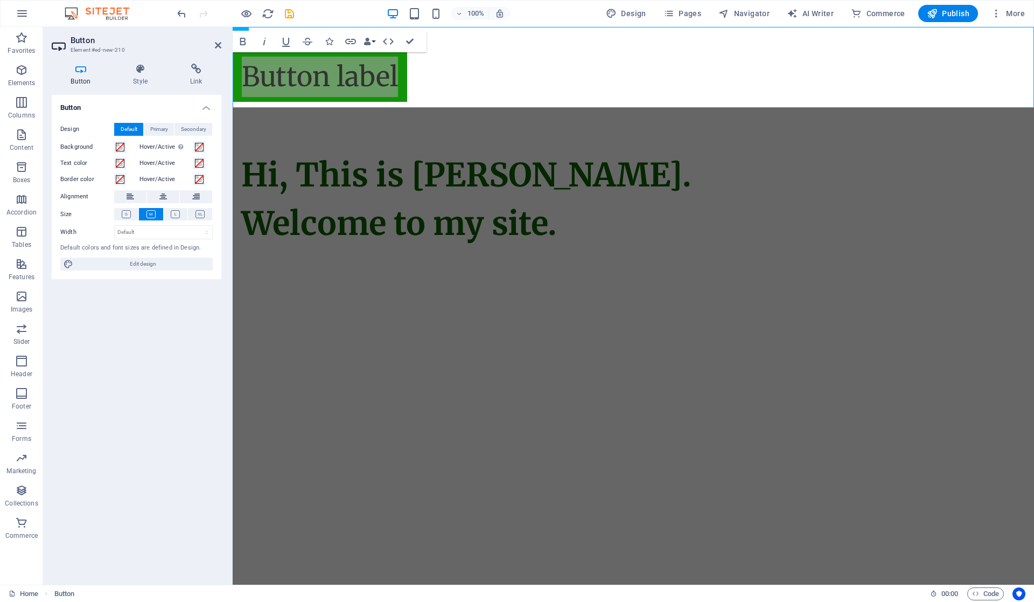
click at [131, 213] on button at bounding box center [126, 214] width 24 height 12
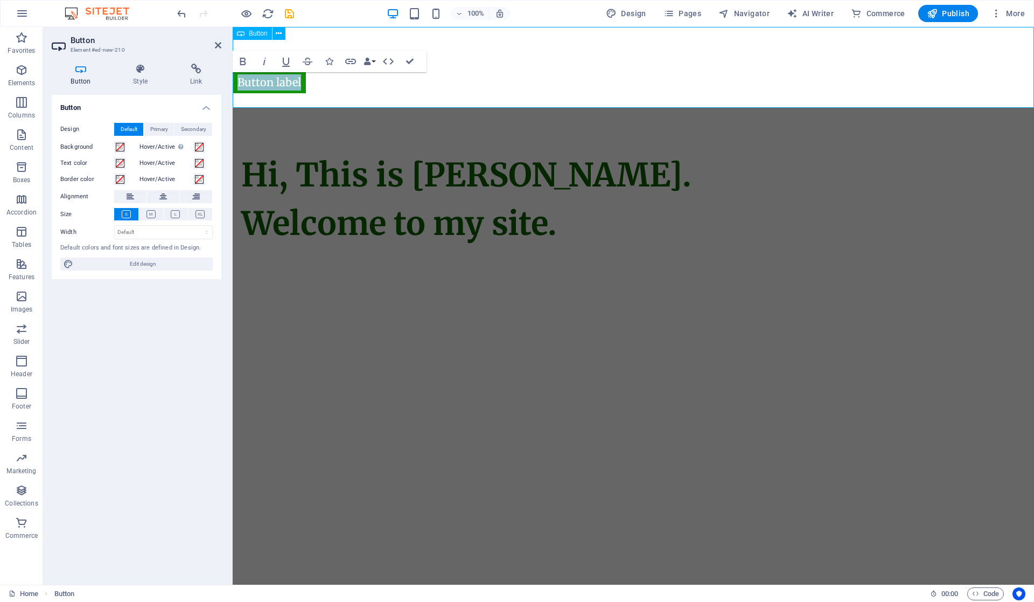
click at [299, 85] on link "Button label" at bounding box center [269, 83] width 73 height 22
click at [129, 78] on h4 "Style" at bounding box center [142, 75] width 57 height 23
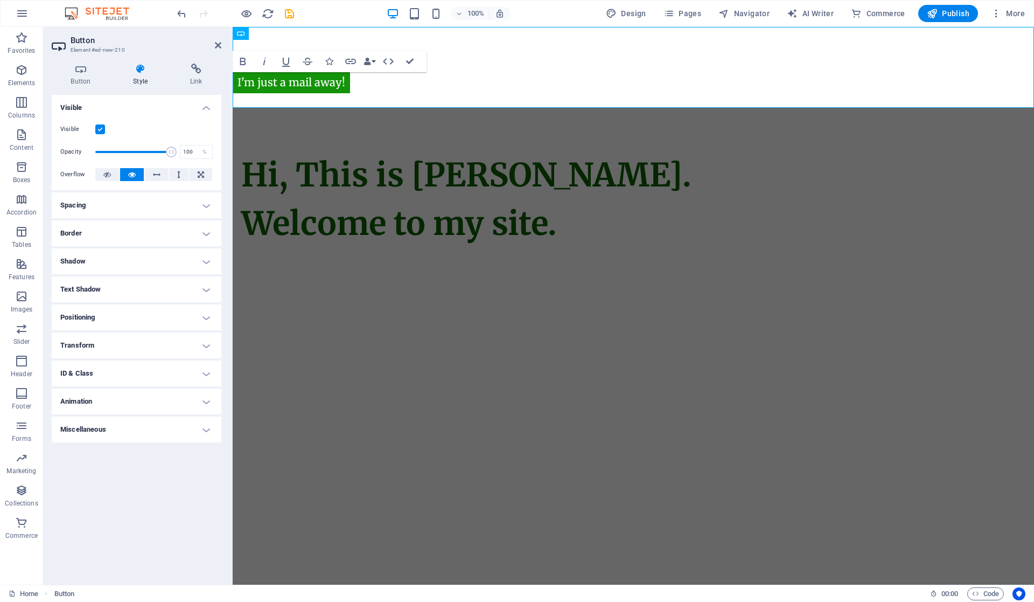
click at [133, 290] on h4 "Text Shadow" at bounding box center [137, 289] width 170 height 26
click at [139, 261] on h4 "Shadow" at bounding box center [137, 261] width 170 height 26
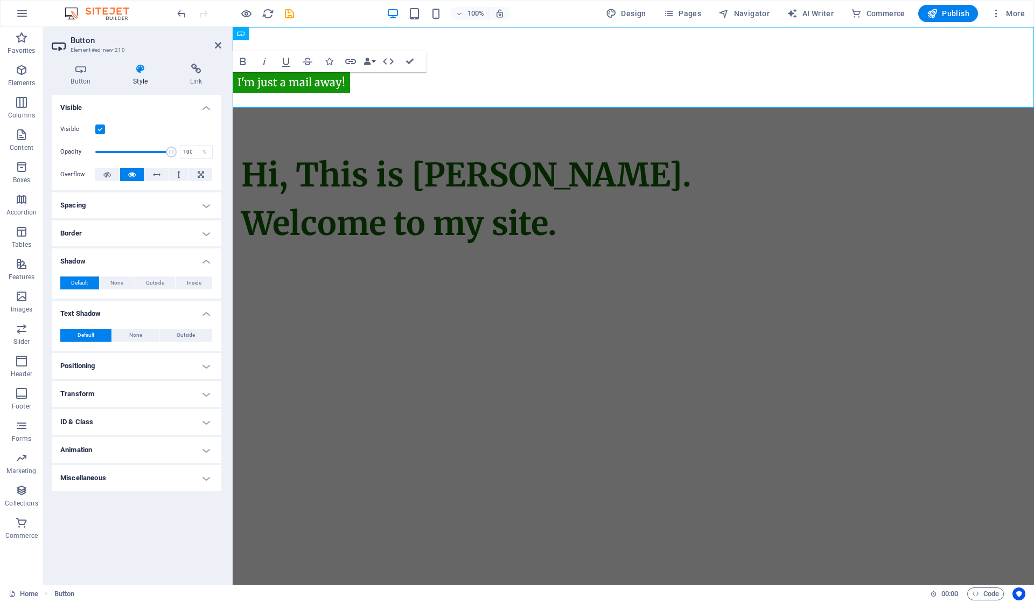
click at [139, 261] on h4 "Shadow" at bounding box center [137, 257] width 170 height 19
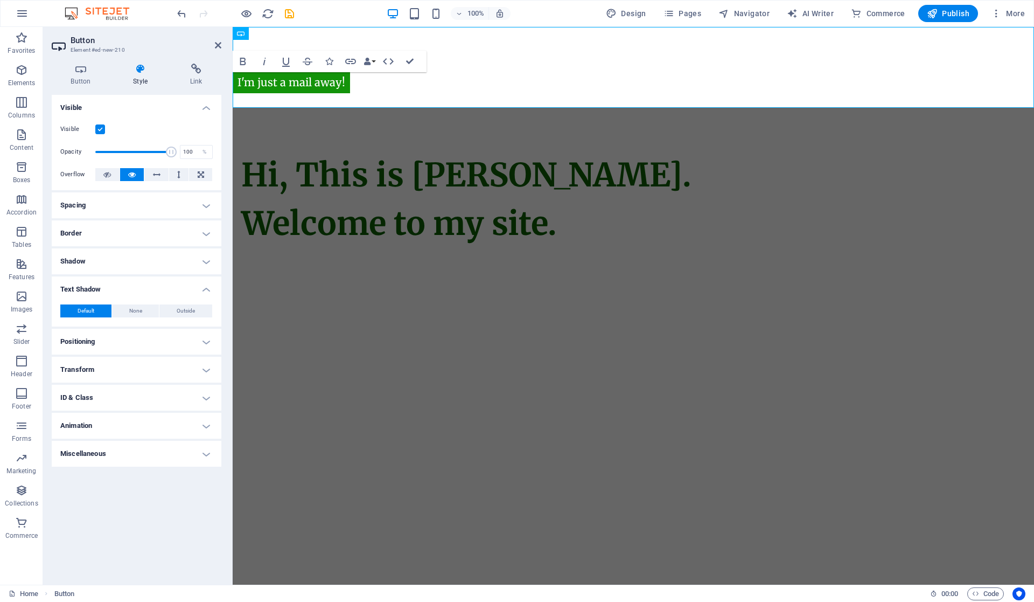
click at [148, 237] on h4 "Border" at bounding box center [137, 233] width 170 height 26
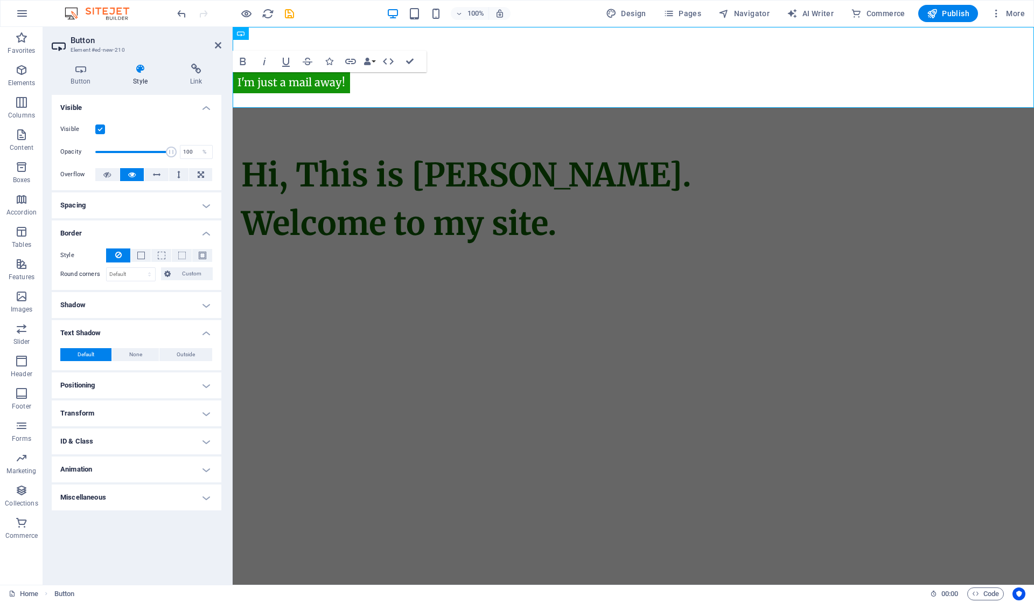
click at [148, 237] on h4 "Border" at bounding box center [137, 229] width 170 height 19
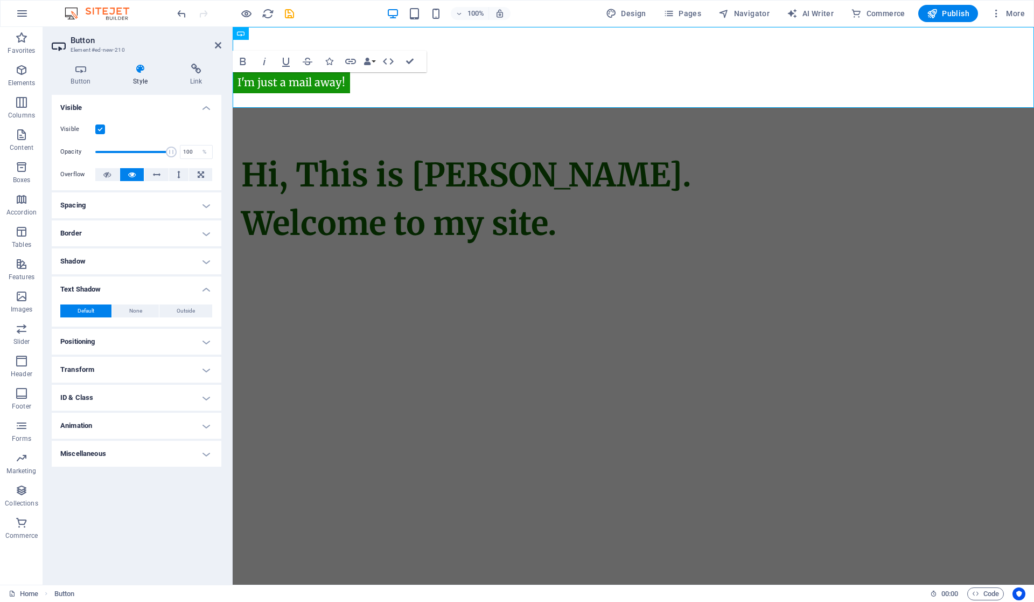
click at [156, 204] on h4 "Spacing" at bounding box center [137, 205] width 170 height 26
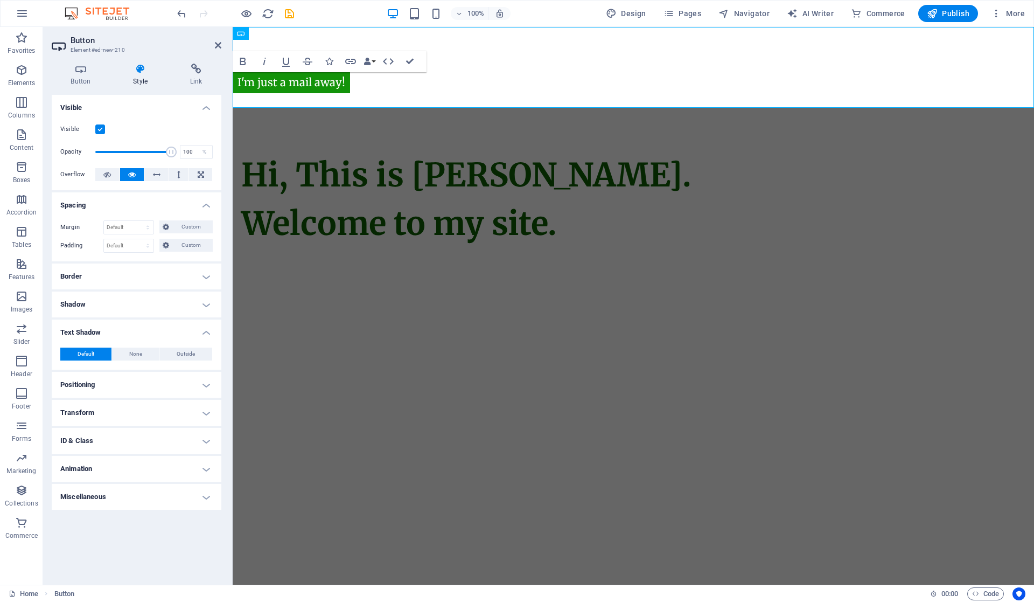
click at [156, 204] on h4 "Spacing" at bounding box center [137, 201] width 170 height 19
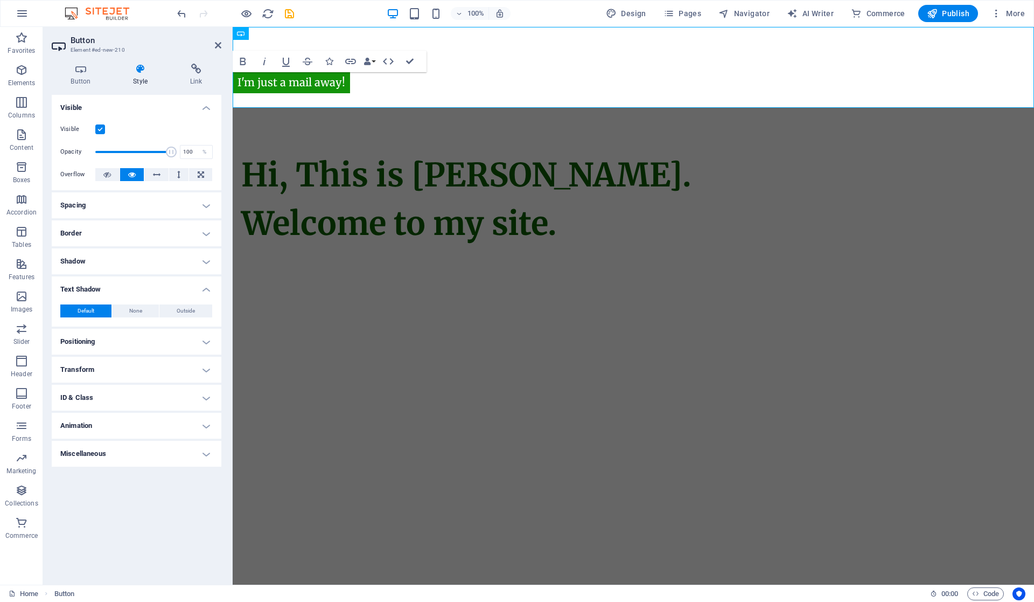
click at [130, 344] on h4 "Positioning" at bounding box center [137, 342] width 170 height 26
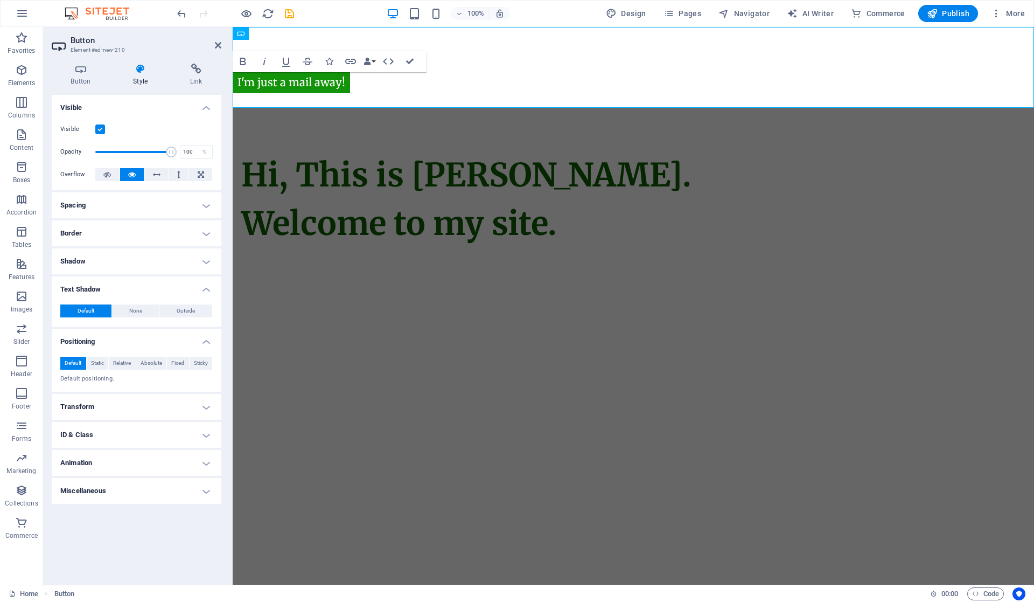
click at [129, 339] on h4 "Positioning" at bounding box center [137, 338] width 170 height 19
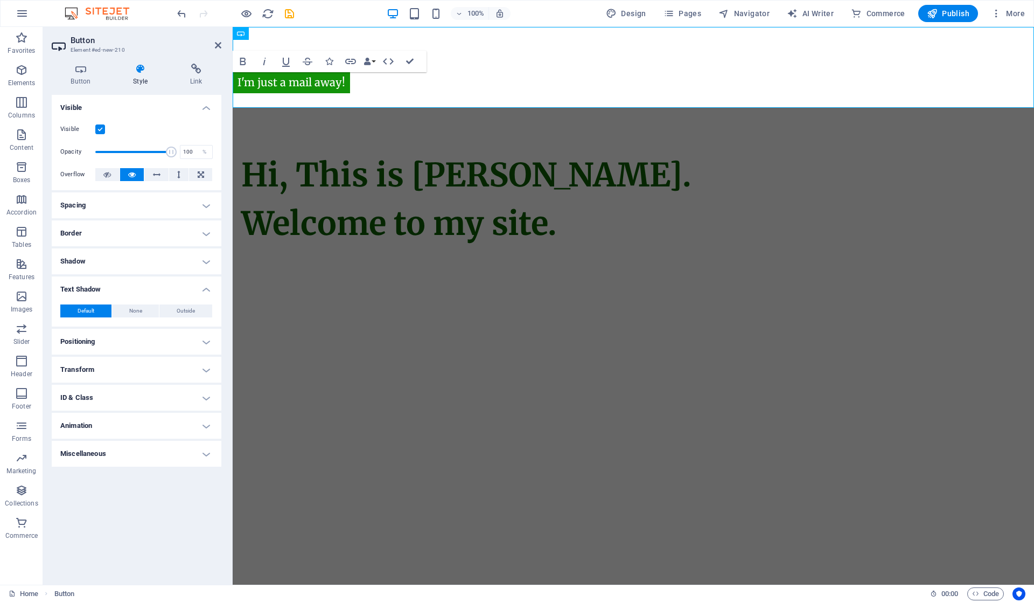
click at [121, 341] on h4 "Positioning" at bounding box center [137, 342] width 170 height 26
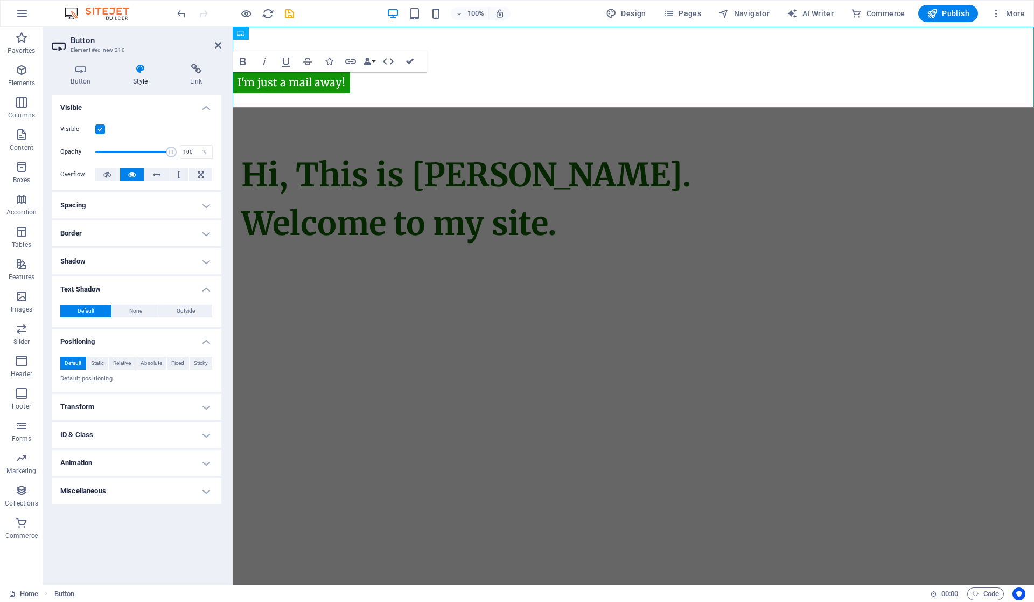
click at [91, 361] on span "Static" at bounding box center [97, 363] width 13 height 13
click at [112, 359] on button "Relative" at bounding box center [122, 363] width 27 height 13
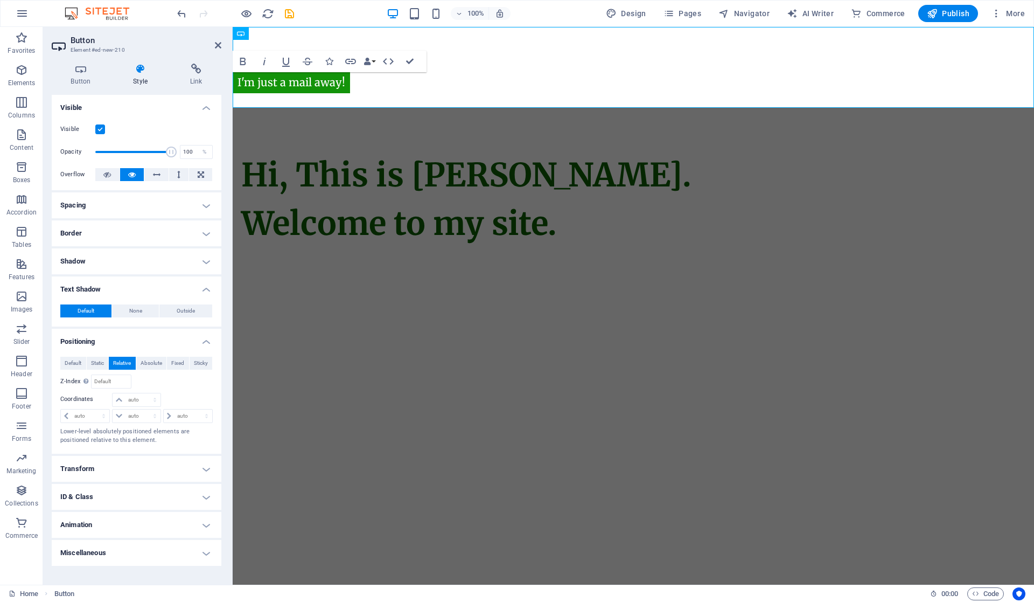
click at [150, 364] on span "Absolute" at bounding box center [152, 363] width 22 height 13
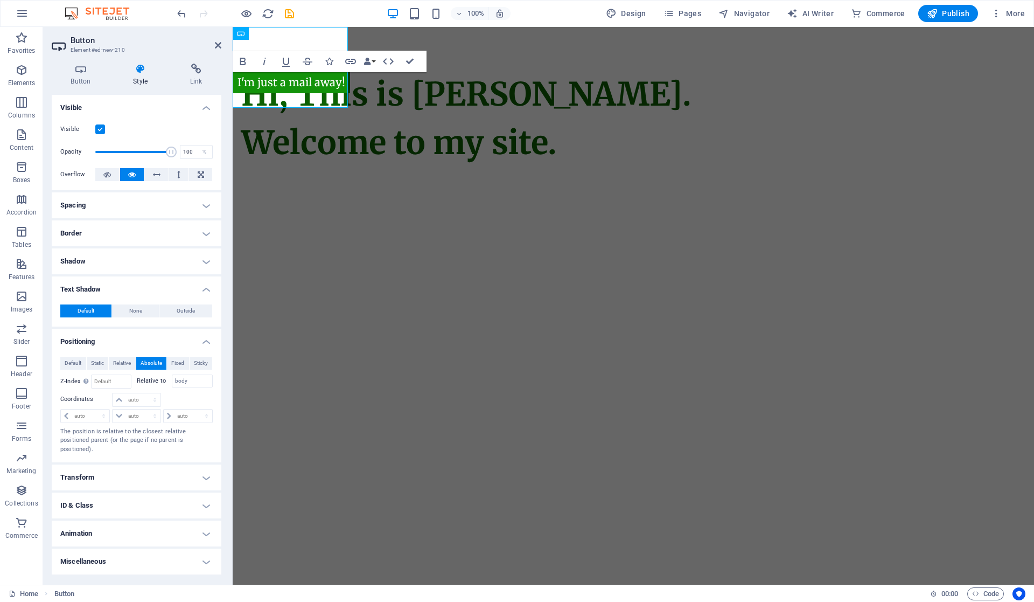
click at [130, 359] on span "Relative" at bounding box center [122, 363] width 18 height 13
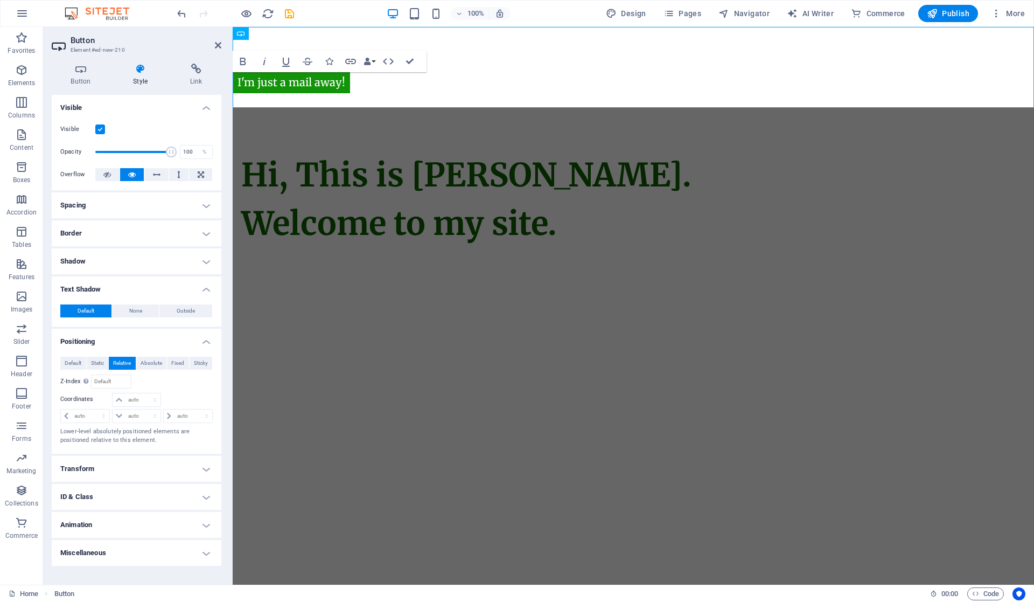
click at [96, 362] on span "Static" at bounding box center [97, 363] width 13 height 13
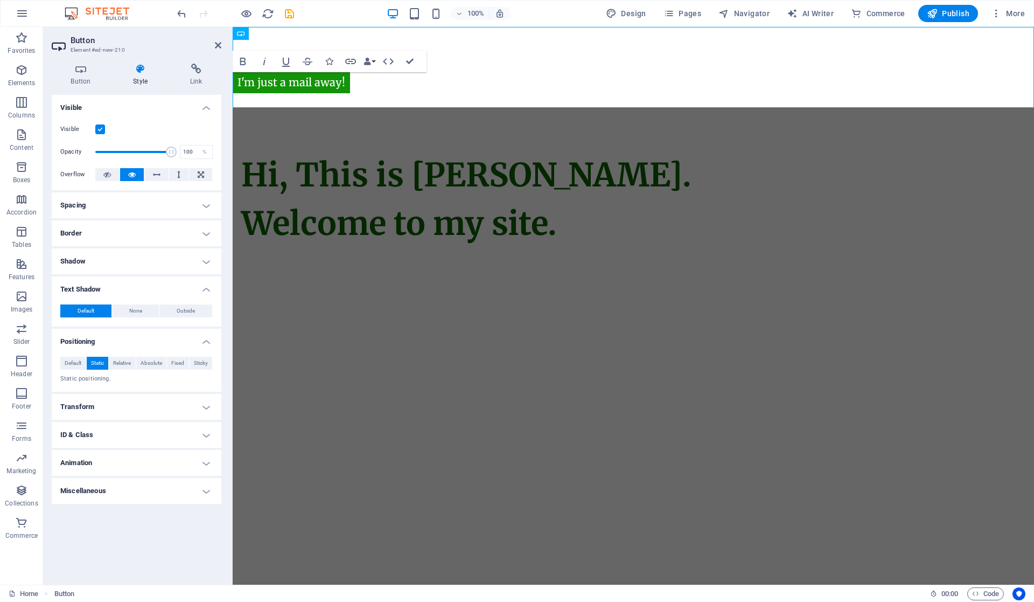
click at [161, 361] on span "Absolute" at bounding box center [152, 363] width 22 height 13
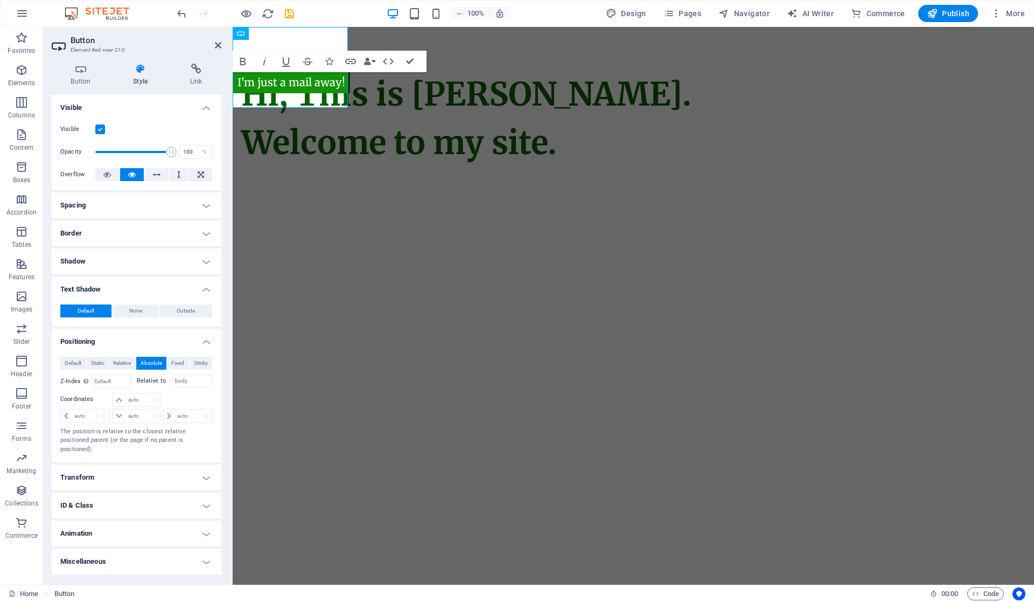
click at [175, 361] on span "Fixed" at bounding box center [177, 363] width 13 height 13
click at [194, 362] on span "Sticky" at bounding box center [201, 363] width 14 height 13
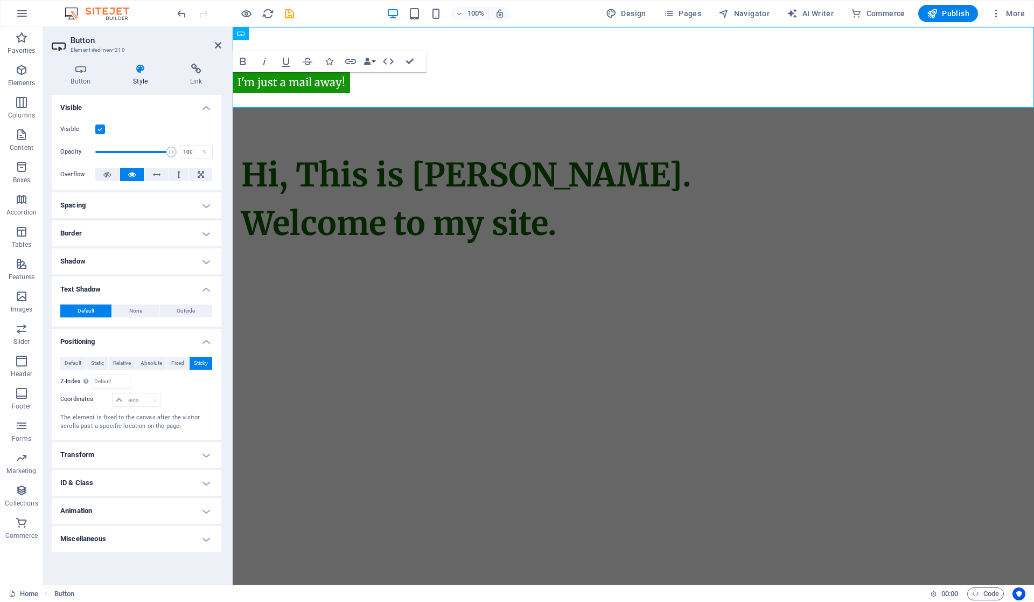
click at [133, 365] on button "Relative" at bounding box center [122, 363] width 27 height 13
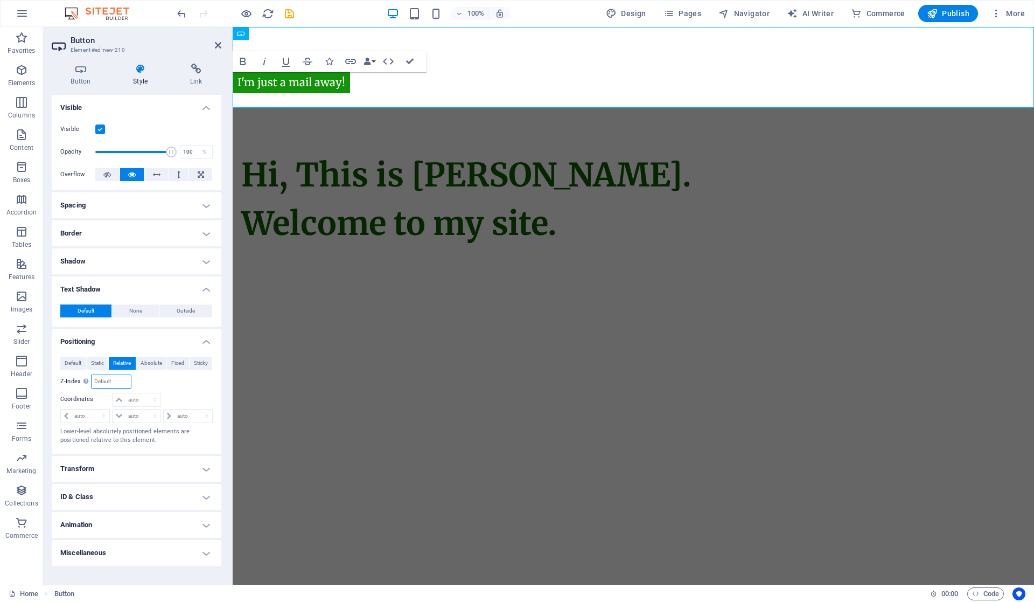
click at [129, 381] on input "number" at bounding box center [111, 381] width 39 height 13
click at [181, 558] on h4 "Miscellaneous" at bounding box center [137, 553] width 170 height 26
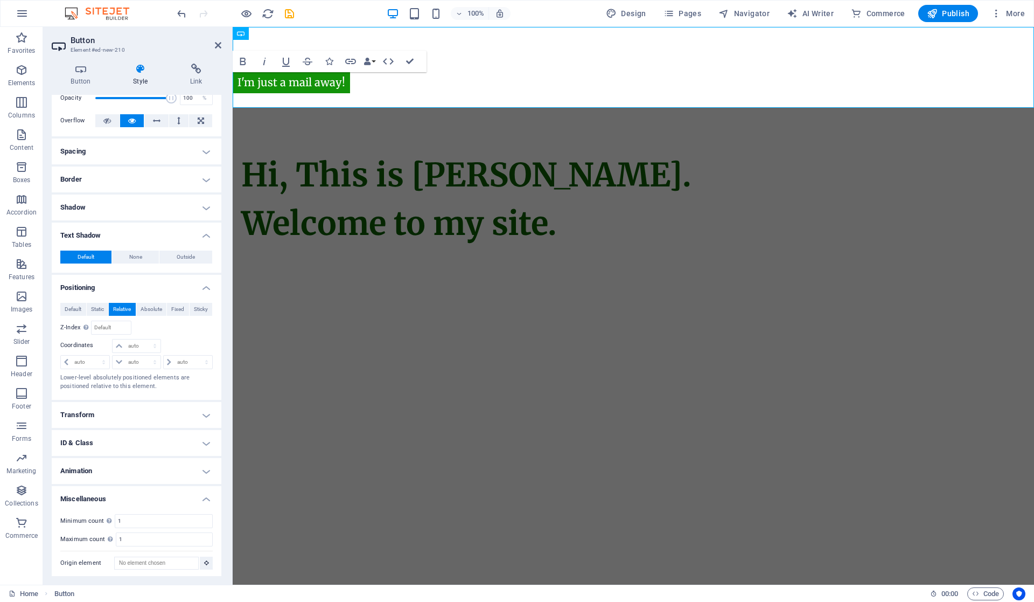
click at [186, 408] on h4 "Transform" at bounding box center [137, 415] width 170 height 26
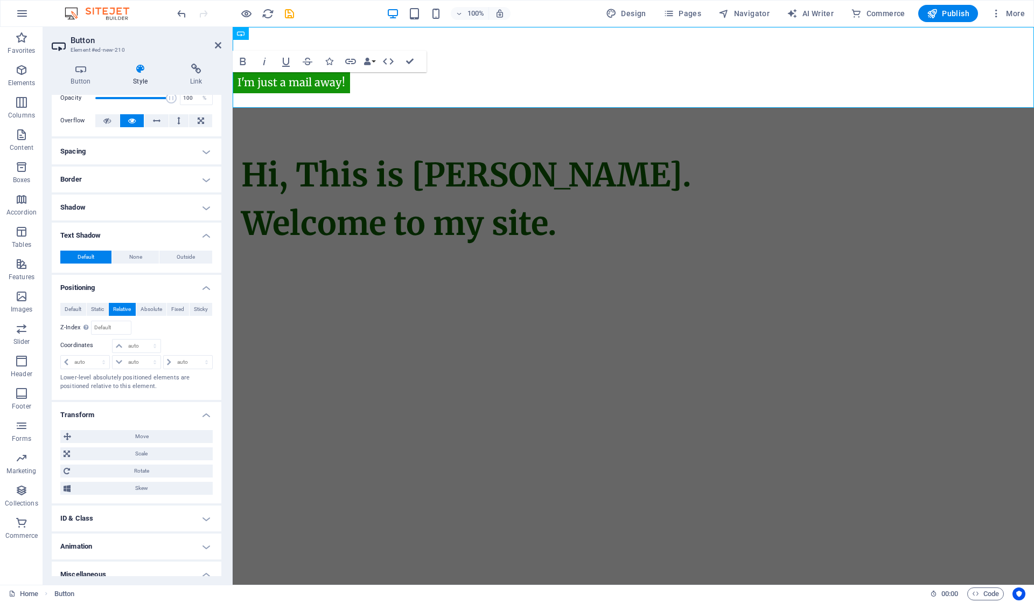
scroll to position [129, 0]
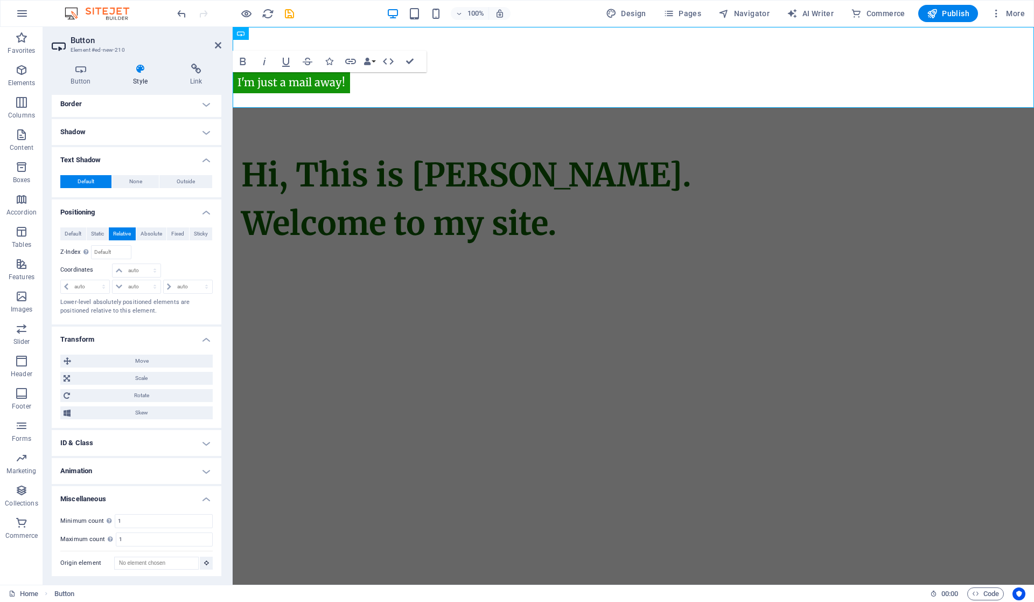
click at [171, 444] on h4 "ID & Class" at bounding box center [137, 443] width 170 height 26
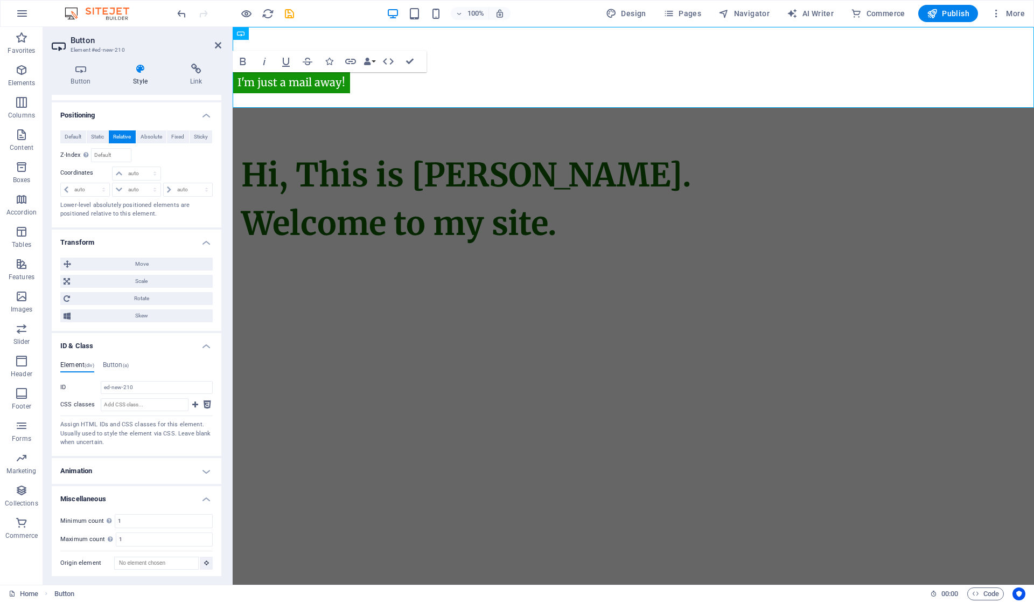
click at [170, 465] on h4 "Animation" at bounding box center [137, 471] width 170 height 26
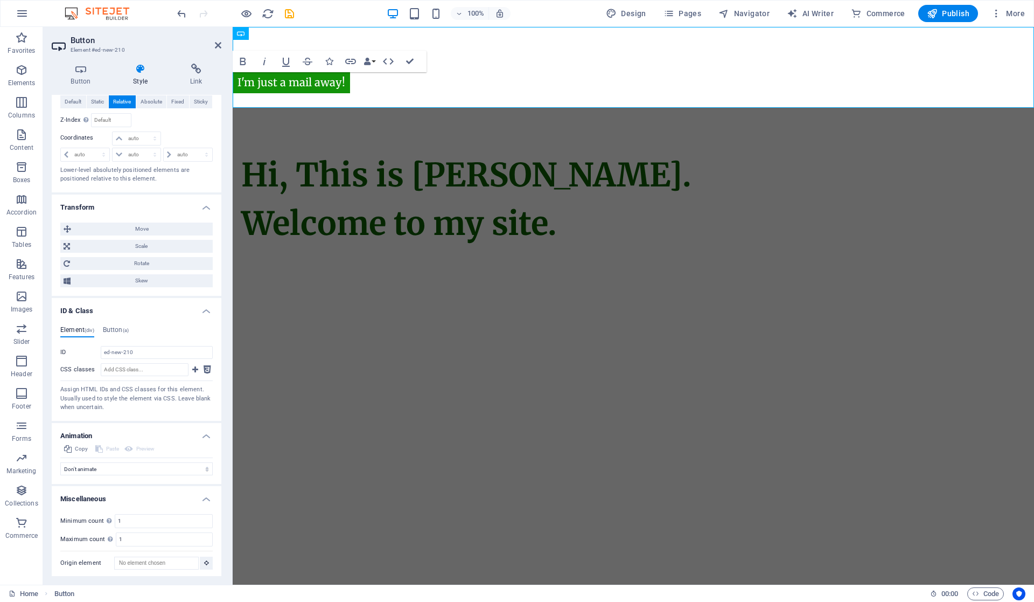
click at [185, 448] on div "Copy Paste Preview" at bounding box center [136, 450] width 152 height 16
click at [179, 468] on select "Don't animate Show / Hide Slide up/down Zoom in/out Slide left to right Slide r…" at bounding box center [136, 468] width 152 height 13
select select "pulse"
click at [60, 475] on select "Don't animate Show / Hide Slide up/down Zoom in/out Slide left to right Slide r…" at bounding box center [136, 468] width 152 height 13
select select "scroll"
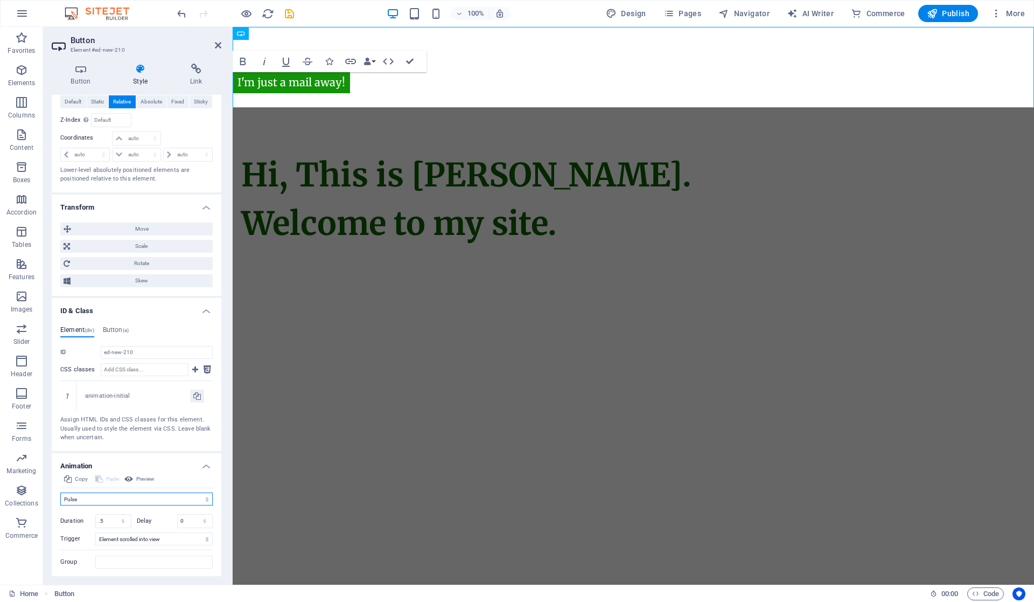
click at [148, 494] on select "Don't animate Show / Hide Slide up/down Zoom in/out Slide left to right Slide r…" at bounding box center [136, 498] width 152 height 13
click at [60, 492] on select "Don't animate Show / Hide Slide up/down Zoom in/out Slide left to right Slide r…" at bounding box center [136, 498] width 152 height 13
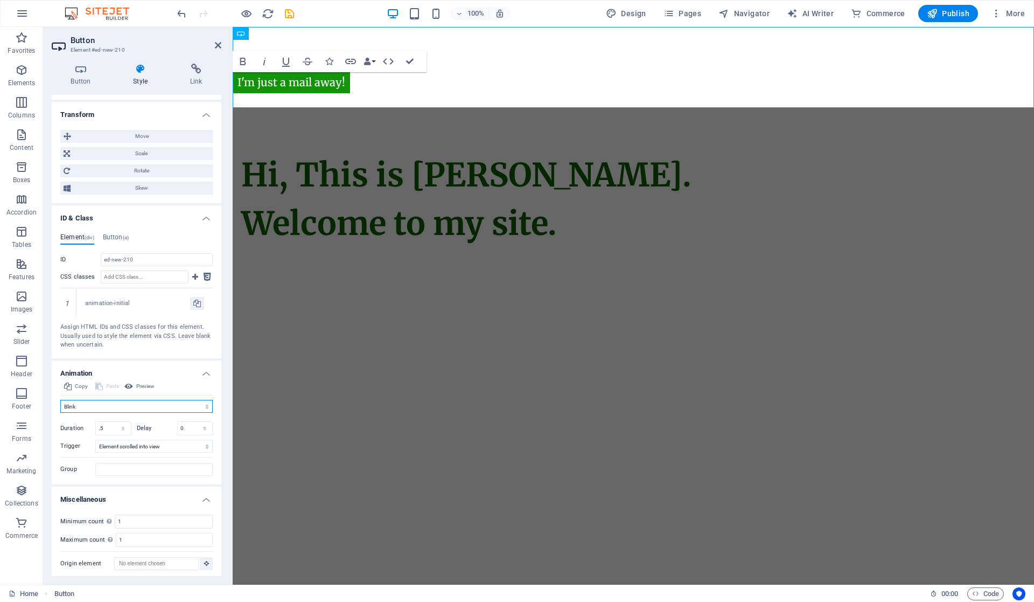
click at [184, 402] on select "Don't animate Show / Hide Slide up/down Zoom in/out Slide left to right Slide r…" at bounding box center [136, 406] width 152 height 13
click at [60, 400] on select "Don't animate Show / Hide Slide up/down Zoom in/out Slide left to right Slide r…" at bounding box center [136, 406] width 152 height 13
click at [181, 402] on select "Don't animate Show / Hide Slide up/down Zoom in/out Slide left to right Slide r…" at bounding box center [136, 406] width 152 height 13
click at [60, 400] on select "Don't animate Show / Hide Slide up/down Zoom in/out Slide left to right Slide r…" at bounding box center [136, 406] width 152 height 13
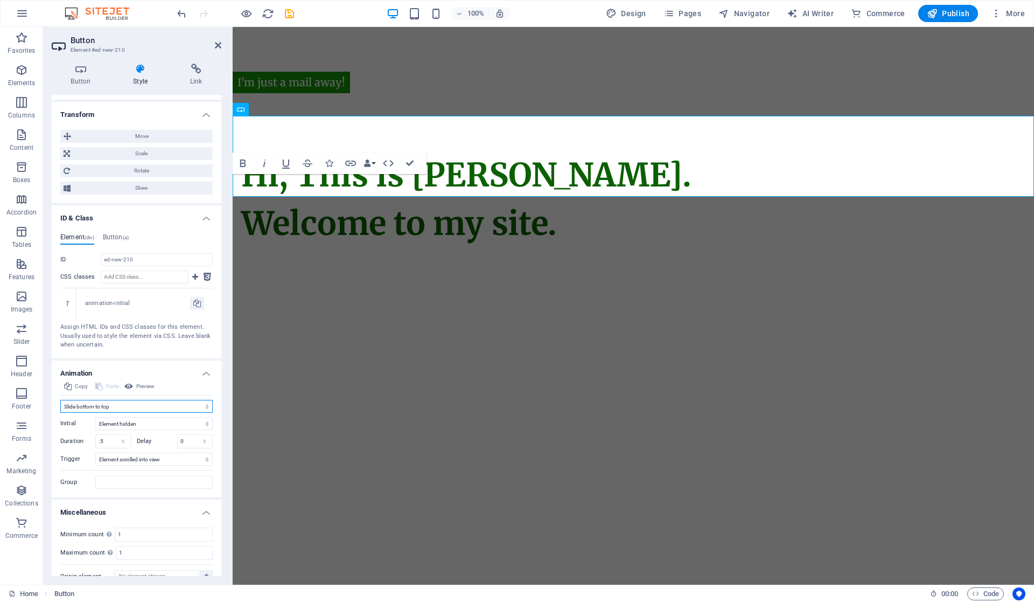
click at [189, 400] on select "Don't animate Show / Hide Slide up/down Zoom in/out Slide left to right Slide r…" at bounding box center [136, 406] width 152 height 13
click at [60, 400] on select "Don't animate Show / Hide Slide up/down Zoom in/out Slide left to right Slide r…" at bounding box center [136, 406] width 152 height 13
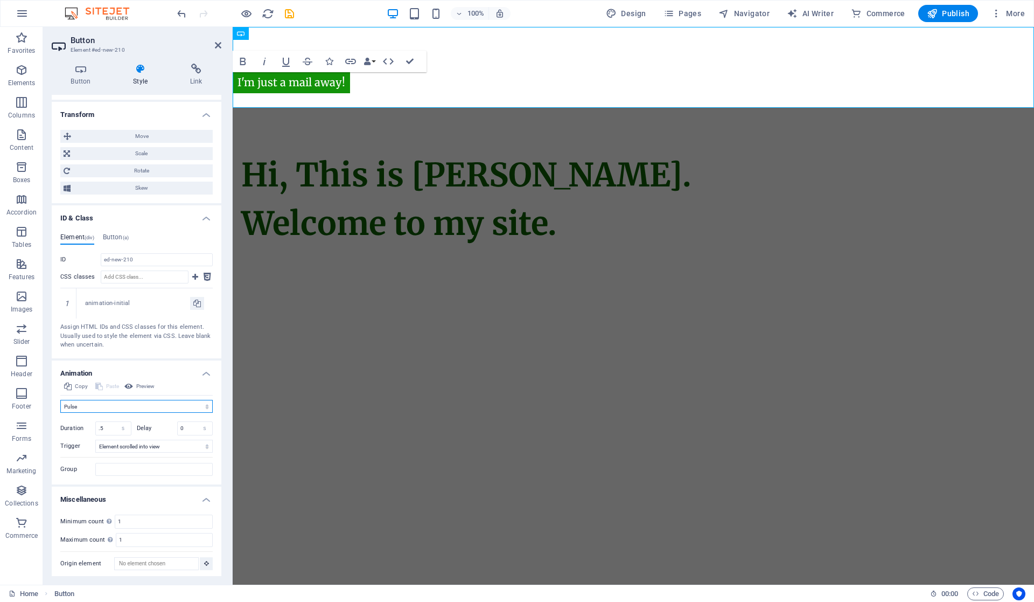
click at [171, 400] on select "Don't animate Show / Hide Slide up/down Zoom in/out Slide left to right Slide r…" at bounding box center [136, 406] width 152 height 13
select select "flash"
click at [60, 400] on select "Don't animate Show / Hide Slide up/down Zoom in/out Slide left to right Slide r…" at bounding box center [136, 406] width 152 height 13
drag, startPoint x: 112, startPoint y: 428, endPoint x: 102, endPoint y: 425, distance: 10.4
click at [102, 425] on input ".5" at bounding box center [113, 428] width 35 height 13
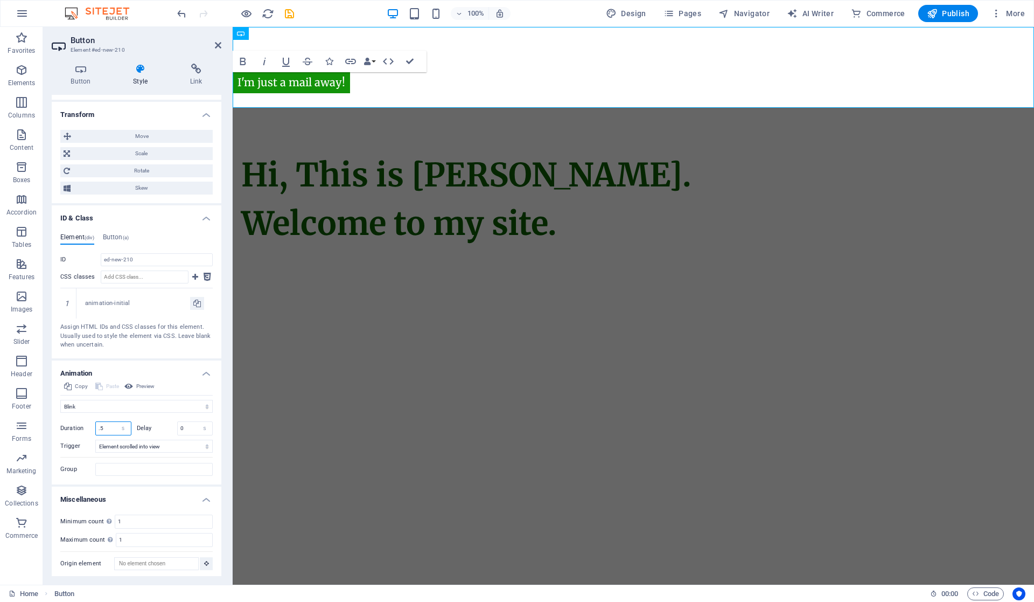
click at [97, 425] on input ".5" at bounding box center [113, 428] width 35 height 13
type input "2.5"
click at [158, 418] on div "Initial Element hidden Element shown Duration 2.5 s ms Delay 0 s ms Width auto …" at bounding box center [136, 444] width 152 height 63
click at [105, 426] on input "2.5" at bounding box center [113, 428] width 35 height 13
click at [155, 446] on select "No automatic trigger On page load Element scrolled into view" at bounding box center [153, 446] width 117 height 13
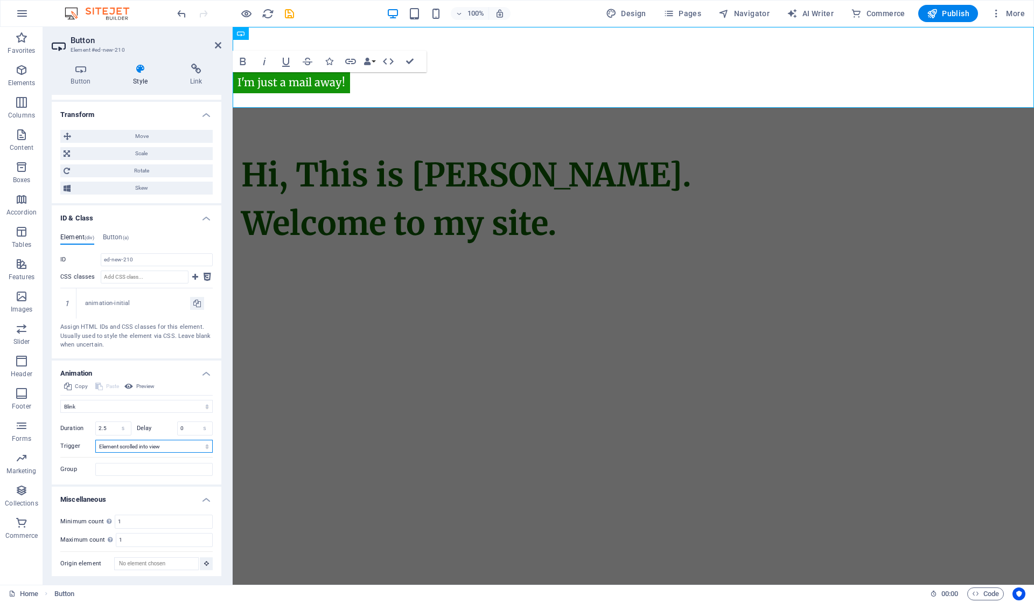
select select "onload"
click at [95, 440] on select "No automatic trigger On page load Element scrolled into view" at bounding box center [153, 446] width 117 height 13
click at [157, 442] on select "No automatic trigger On page load Element scrolled into view" at bounding box center [153, 446] width 117 height 13
click at [95, 440] on select "No automatic trigger On page load Element scrolled into view" at bounding box center [153, 446] width 117 height 13
click at [161, 444] on select "No automatic trigger On page load Element scrolled into view" at bounding box center [153, 446] width 117 height 13
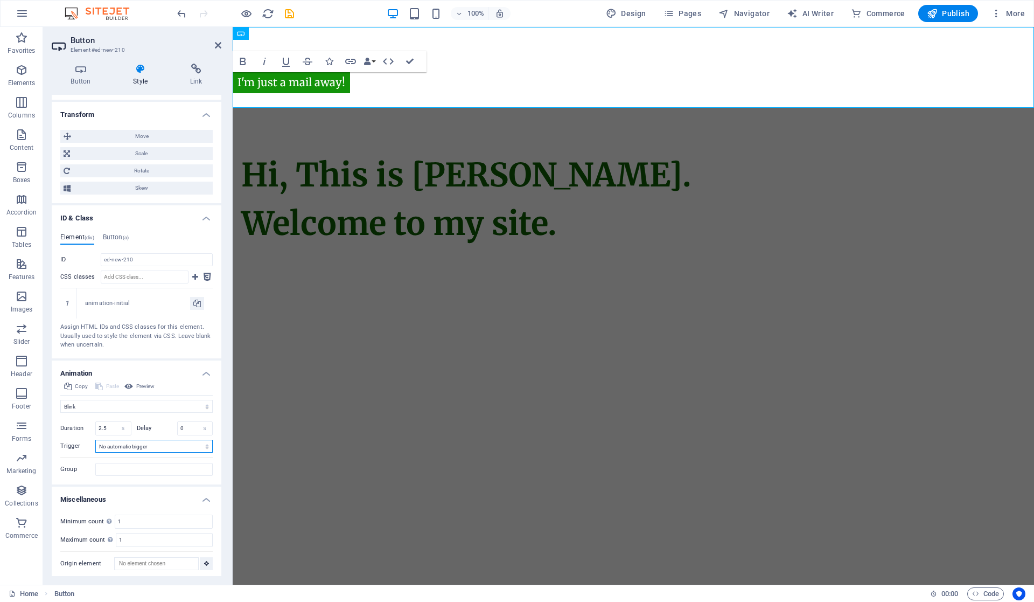
select select "scroll"
click at [95, 440] on select "No automatic trigger On page load Element scrolled into view" at bounding box center [153, 446] width 117 height 13
click at [99, 402] on select "Don't animate Show / Hide Slide up/down Zoom in/out Slide left to right Slide r…" at bounding box center [136, 406] width 152 height 13
select select "pulse"
click at [60, 400] on select "Don't animate Show / Hide Slide up/down Zoom in/out Slide left to right Slide r…" at bounding box center [136, 406] width 152 height 13
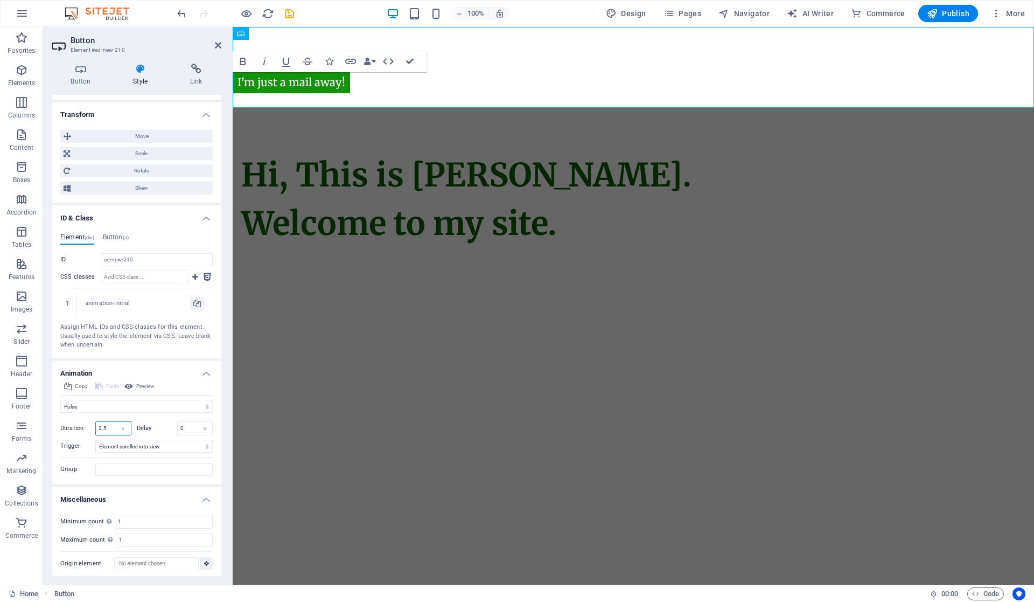
drag, startPoint x: 109, startPoint y: 423, endPoint x: 95, endPoint y: 428, distance: 14.7
click at [95, 428] on div "Duration 2.5 s ms" at bounding box center [95, 428] width 71 height 14
type input "4"
click at [140, 477] on div "Copy Paste Preview Don't animate Show / Hide Slide up/down Zoom in/out Slide le…" at bounding box center [137, 432] width 170 height 105
click at [144, 388] on span "Preview" at bounding box center [145, 386] width 18 height 13
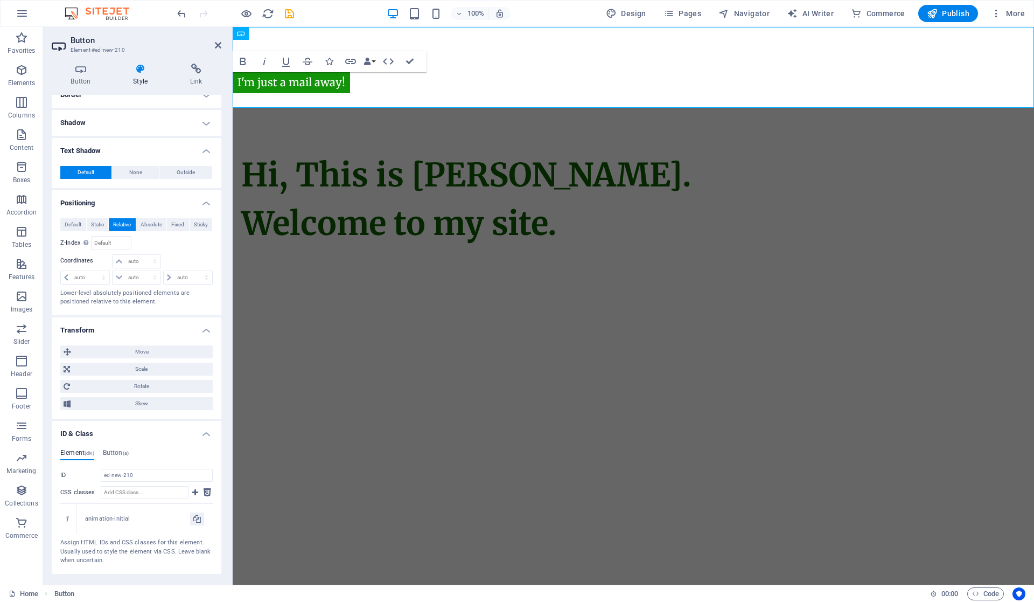
scroll to position [0, 0]
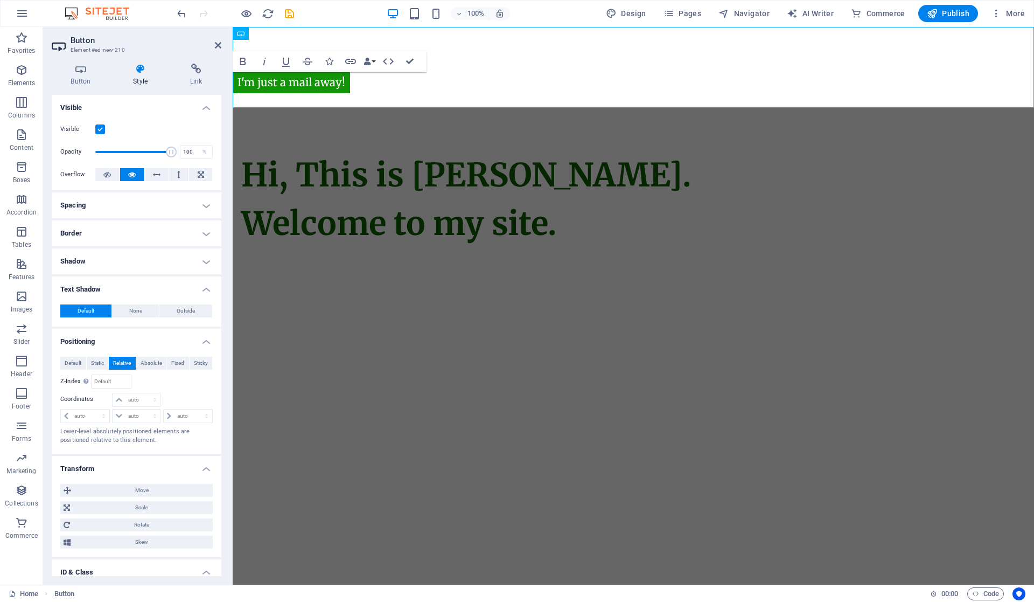
click at [154, 353] on div "Default Static Relative Absolute Fixed Sticky Z-Index Sets the order of the ele…" at bounding box center [137, 401] width 170 height 106
click at [154, 360] on span "Absolute" at bounding box center [152, 363] width 22 height 13
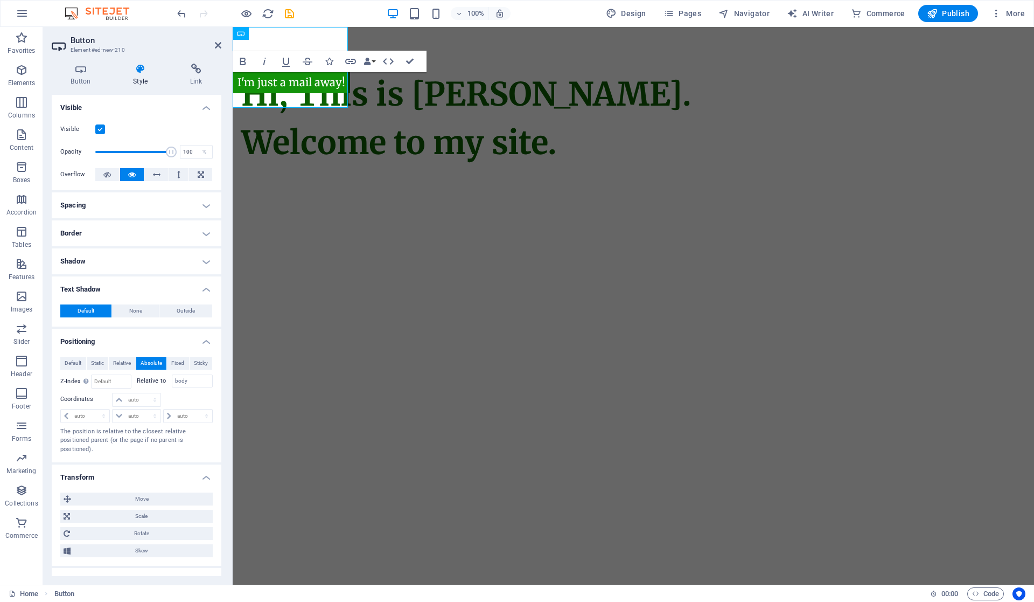
click at [176, 367] on span "Fixed" at bounding box center [177, 363] width 13 height 13
click at [156, 361] on span "Absolute" at bounding box center [152, 363] width 22 height 13
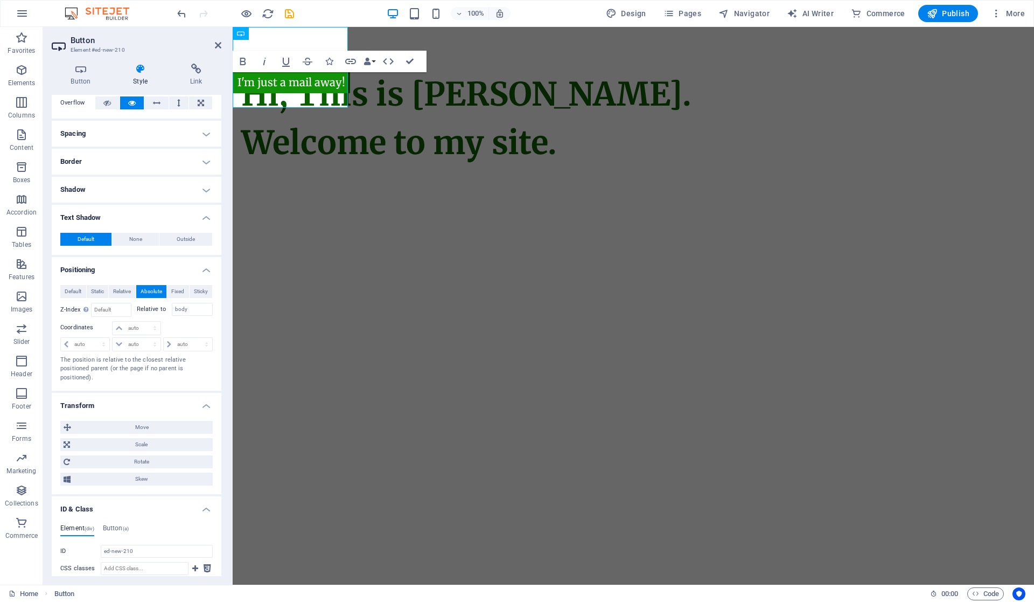
click at [140, 426] on span "Move" at bounding box center [141, 427] width 135 height 13
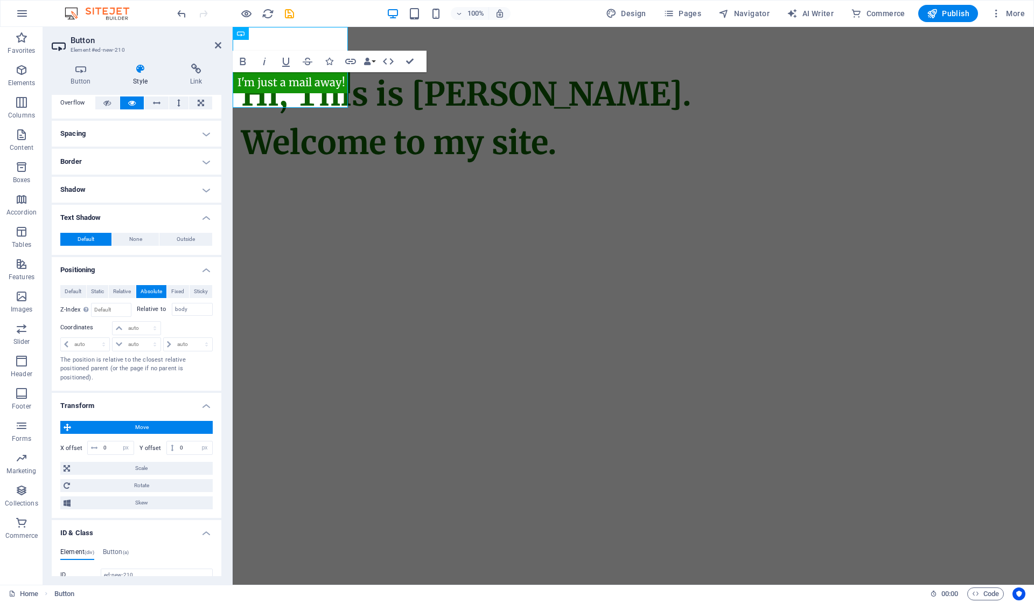
click at [78, 292] on span "Default" at bounding box center [73, 291] width 17 height 13
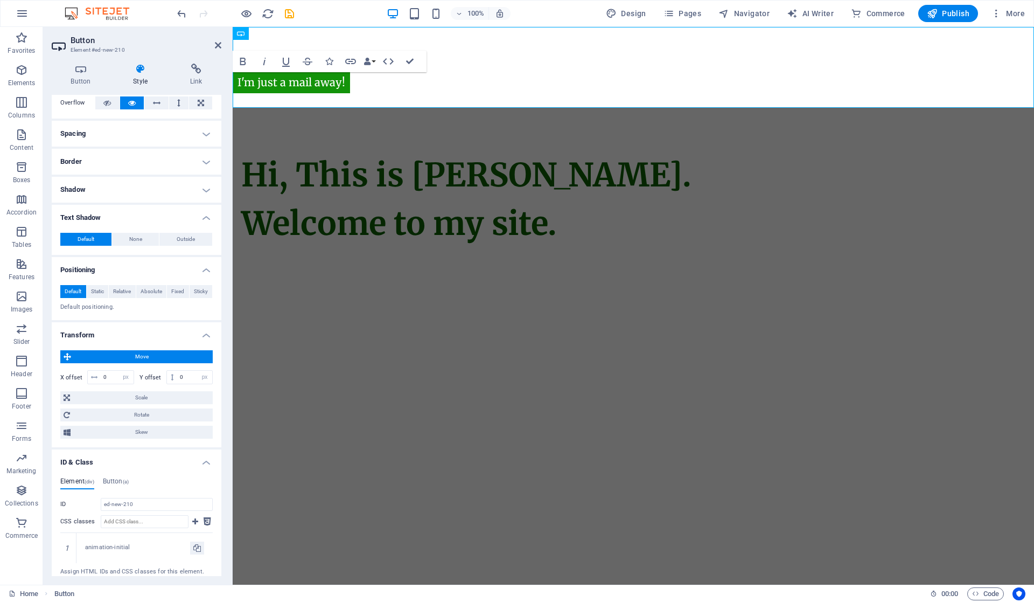
scroll to position [143, 0]
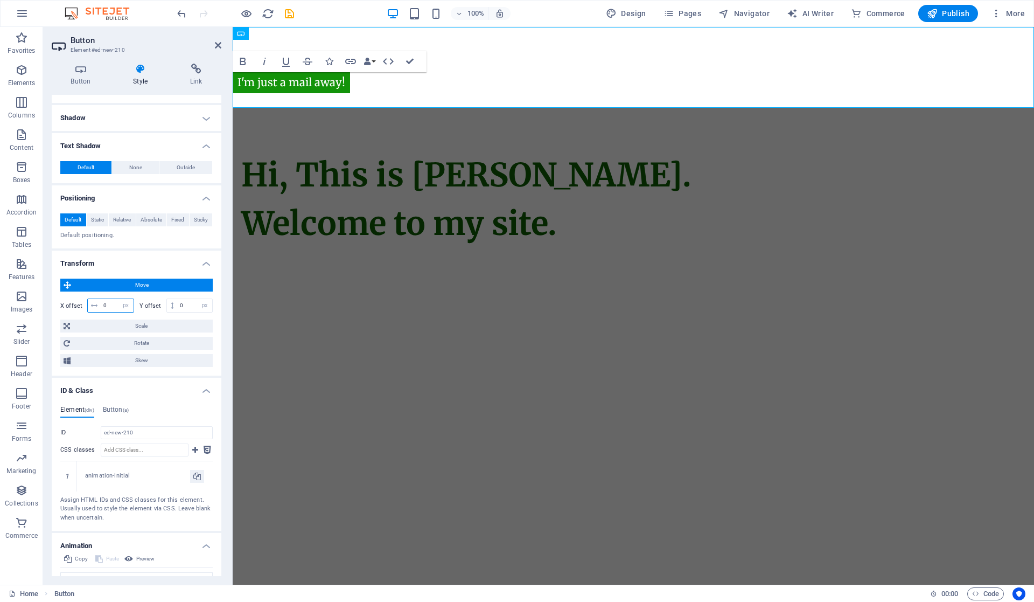
drag, startPoint x: 114, startPoint y: 305, endPoint x: 101, endPoint y: 308, distance: 12.8
click at [101, 306] on input "0" at bounding box center [117, 305] width 33 height 13
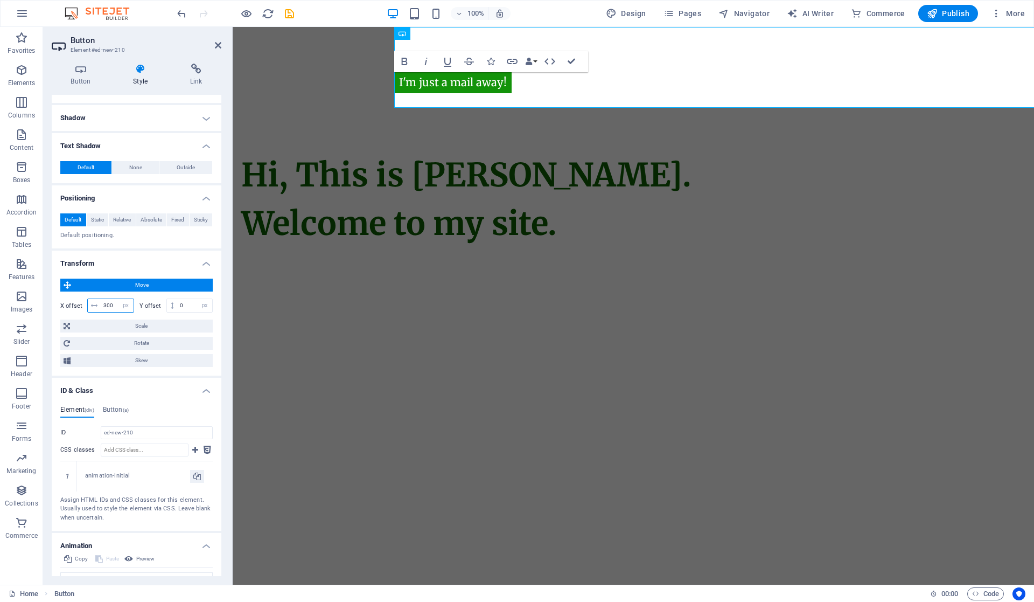
drag, startPoint x: 113, startPoint y: 306, endPoint x: 96, endPoint y: 301, distance: 17.5
click at [96, 301] on div "300 px rem % em vh vw" at bounding box center [110, 305] width 47 height 14
drag, startPoint x: 115, startPoint y: 304, endPoint x: 97, endPoint y: 304, distance: 18.3
click at [97, 304] on div "280 px rem % em vh vw" at bounding box center [110, 305] width 47 height 14
type input "260"
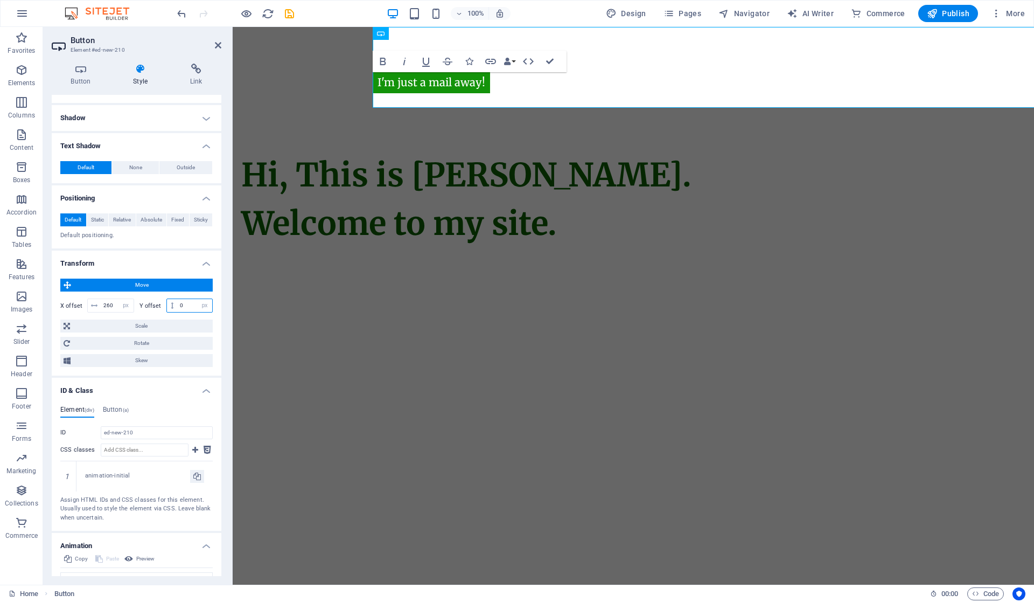
click at [185, 304] on input "0" at bounding box center [194, 305] width 35 height 13
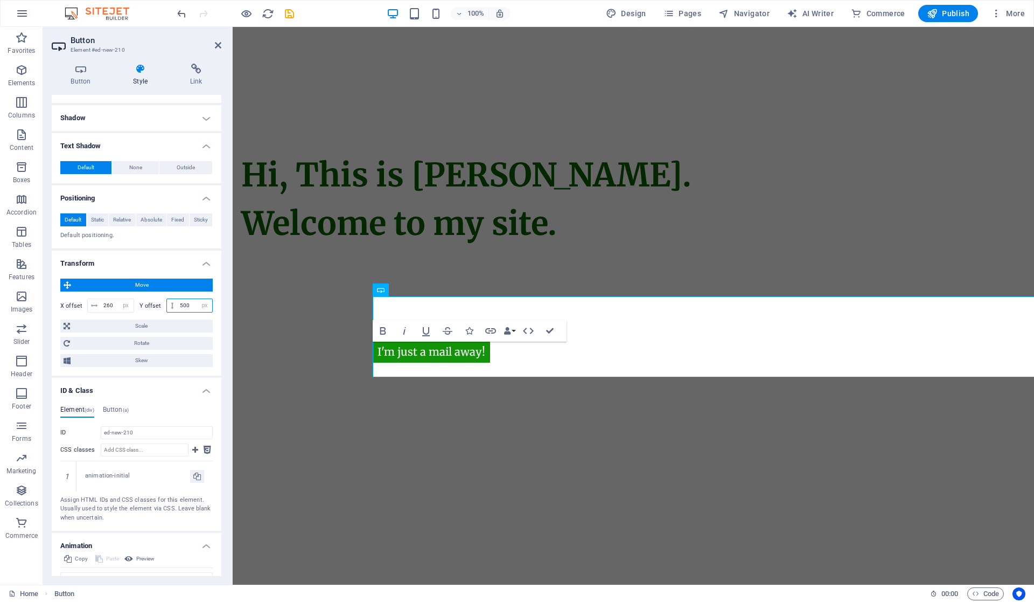
drag, startPoint x: 191, startPoint y: 309, endPoint x: 175, endPoint y: 305, distance: 16.7
click at [175, 305] on div "500 px rem % em vh vw" at bounding box center [189, 305] width 47 height 14
click at [106, 573] on select "Don't animate Show / Hide Slide up/down Zoom in/out Slide left to right Slide r…" at bounding box center [136, 578] width 152 height 13
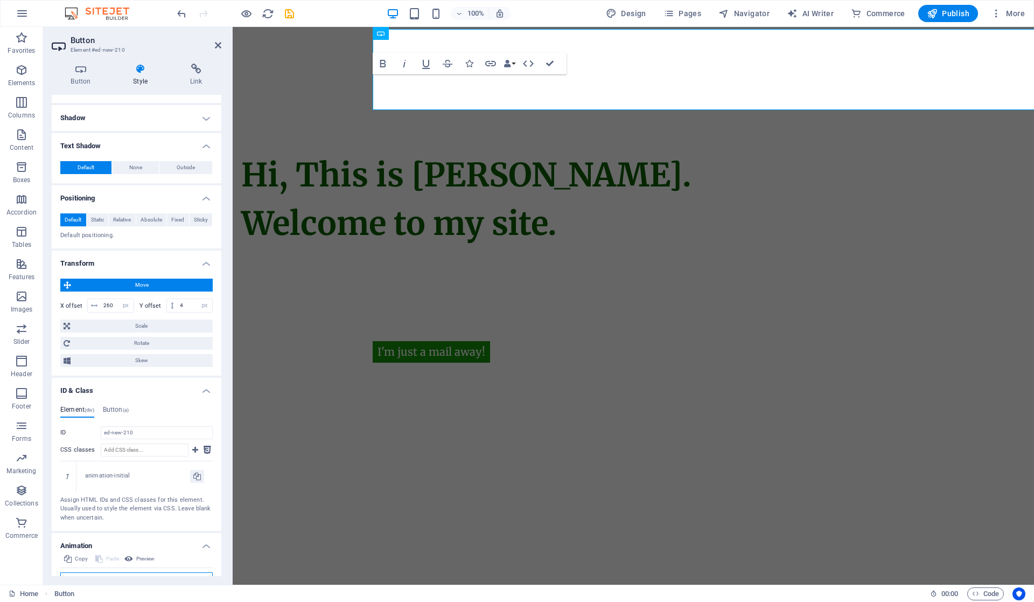
scroll to position [151, 0]
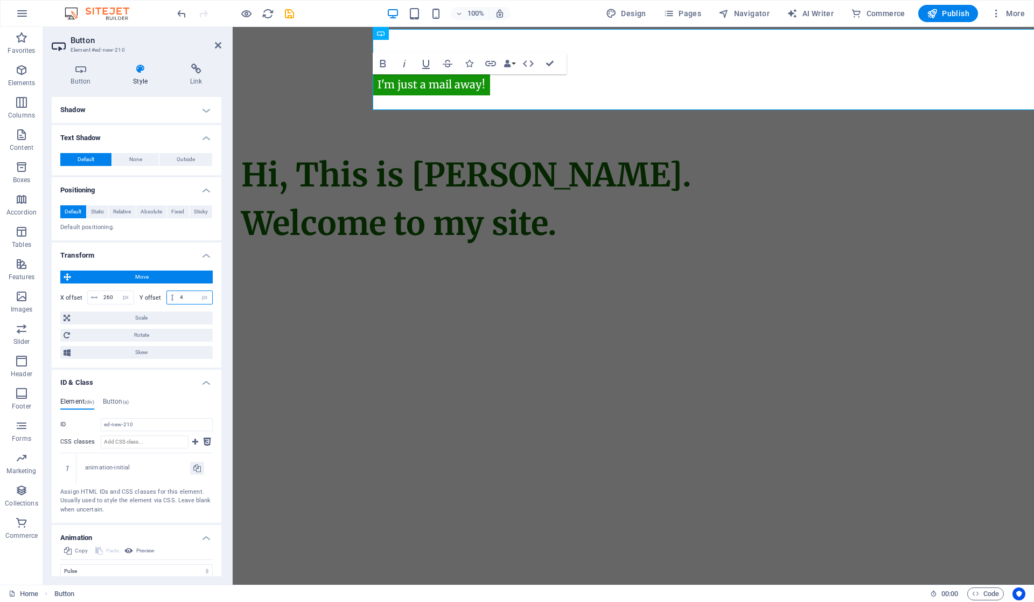
click at [180, 299] on input "4" at bounding box center [194, 297] width 35 height 13
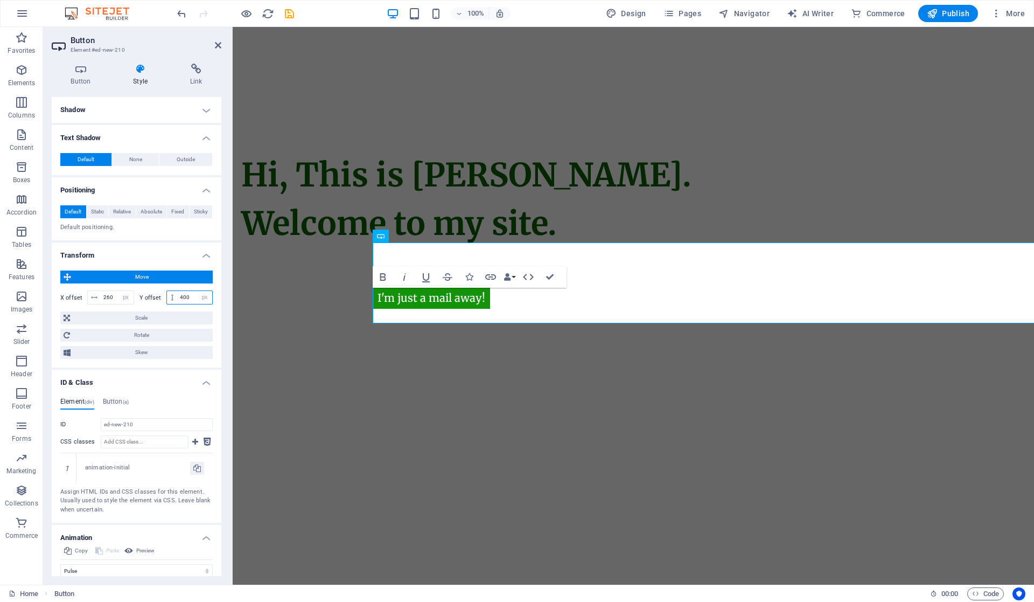
drag, startPoint x: 190, startPoint y: 293, endPoint x: 179, endPoint y: 294, distance: 10.8
click at [179, 294] on input "400" at bounding box center [194, 297] width 35 height 13
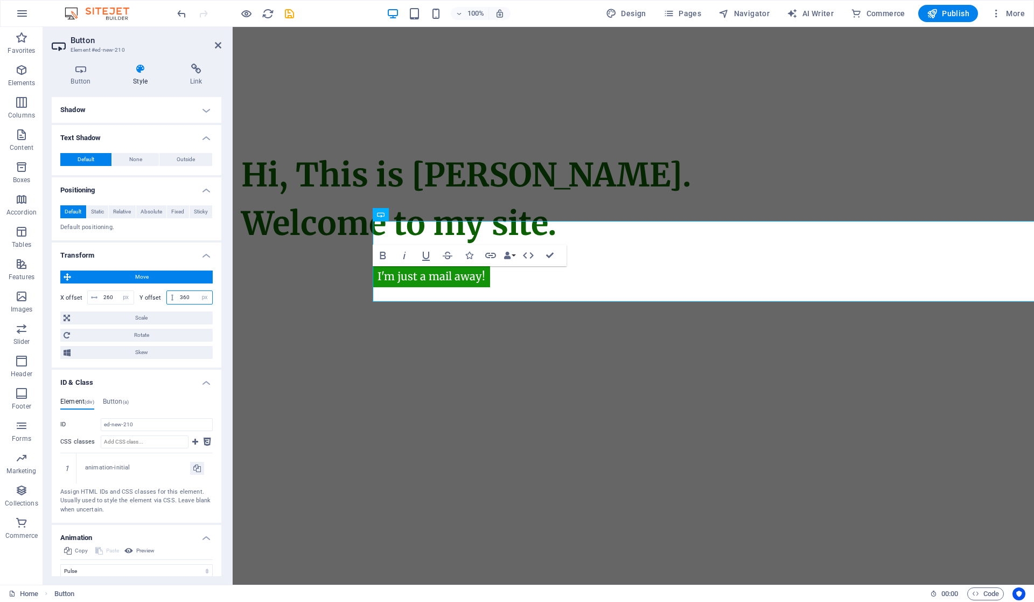
drag, startPoint x: 189, startPoint y: 301, endPoint x: 175, endPoint y: 296, distance: 14.7
click at [175, 296] on div "360 px rem % em vh vw" at bounding box center [189, 297] width 47 height 14
type input "340"
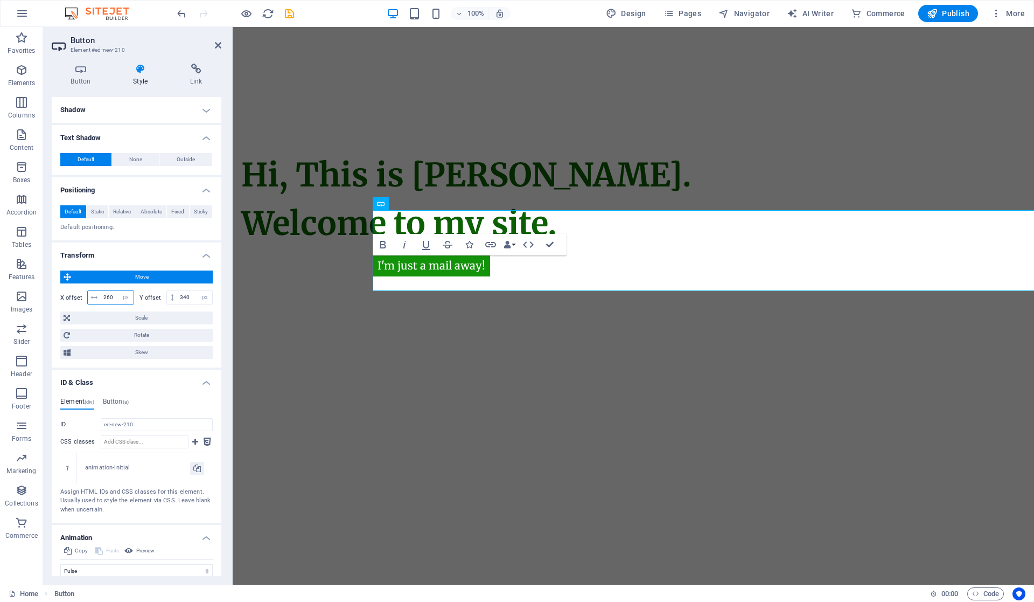
click at [110, 297] on input "260" at bounding box center [117, 297] width 33 height 13
drag, startPoint x: 114, startPoint y: 293, endPoint x: 108, endPoint y: 291, distance: 6.1
click at [108, 291] on input "262" at bounding box center [117, 297] width 33 height 13
type input "268"
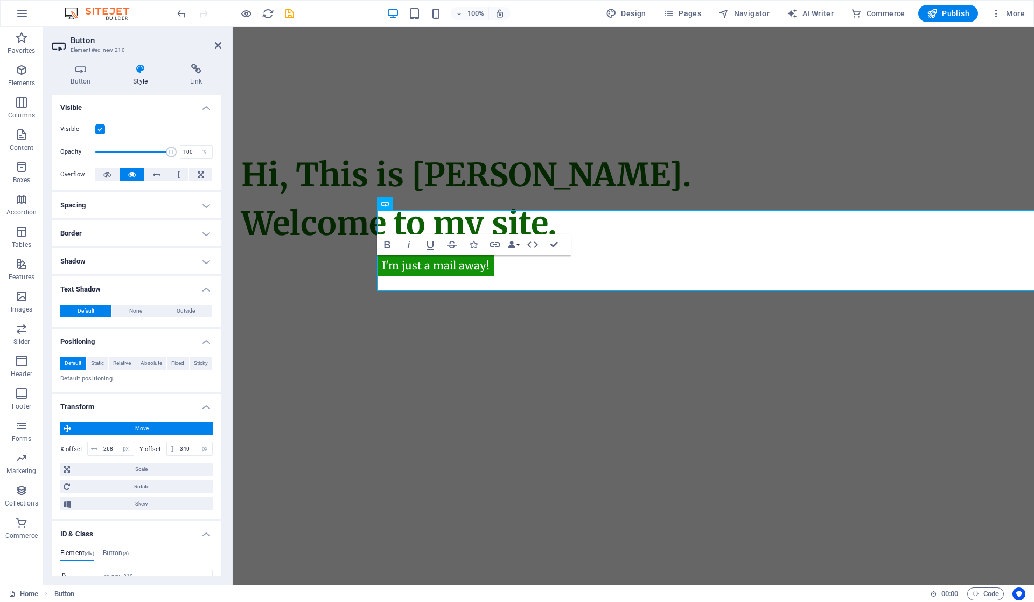
click at [139, 72] on icon at bounding box center [140, 69] width 53 height 11
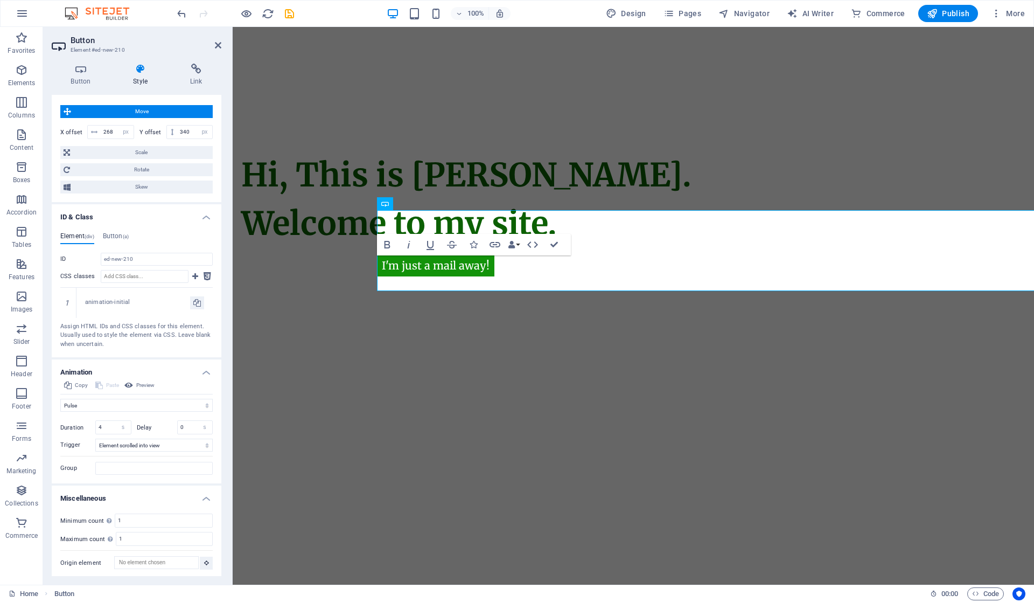
click at [115, 237] on h4 "Button (a)" at bounding box center [116, 238] width 26 height 12
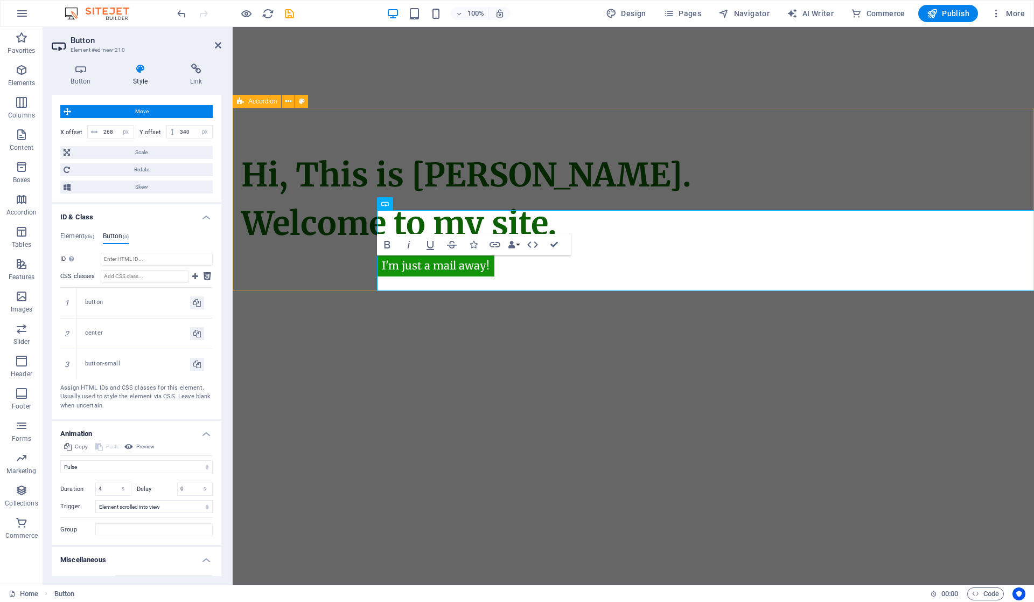
click at [537, 267] on div "Hi, This is Vijetha Kumar. Welcome to my site." at bounding box center [634, 199] width 802 height 183
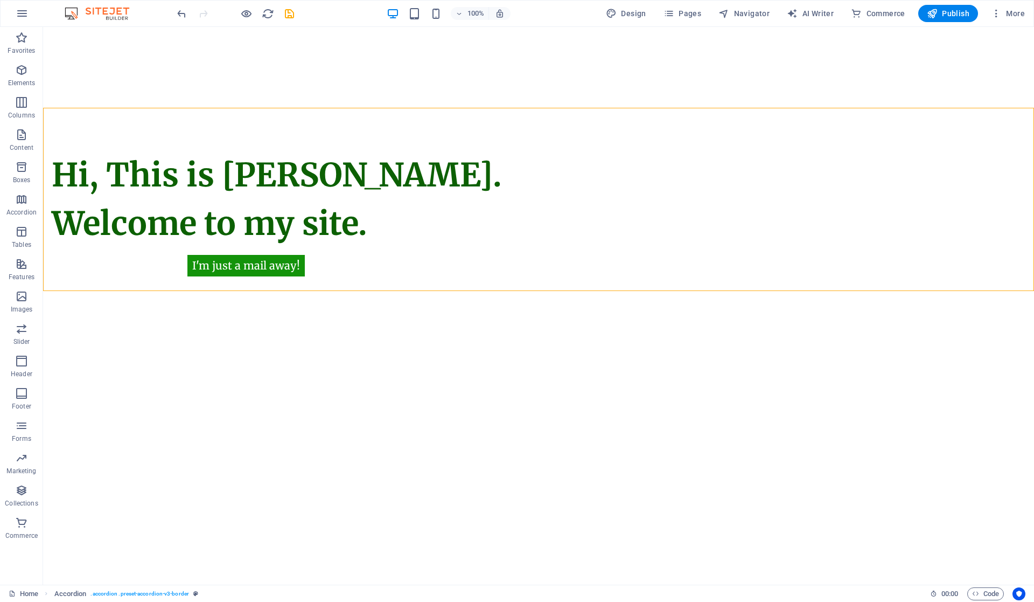
click at [349, 291] on html "Skip to main content I'm just a mail away! Hi, This is Vijetha Kumar. Welcome t…" at bounding box center [538, 159] width 991 height 264
click at [319, 270] on div "Hi, This is Vijetha Kumar. Welcome to my site." at bounding box center [538, 199] width 991 height 183
click at [266, 268] on div "Hi, This is Vijetha Kumar. Welcome to my site." at bounding box center [538, 199] width 991 height 183
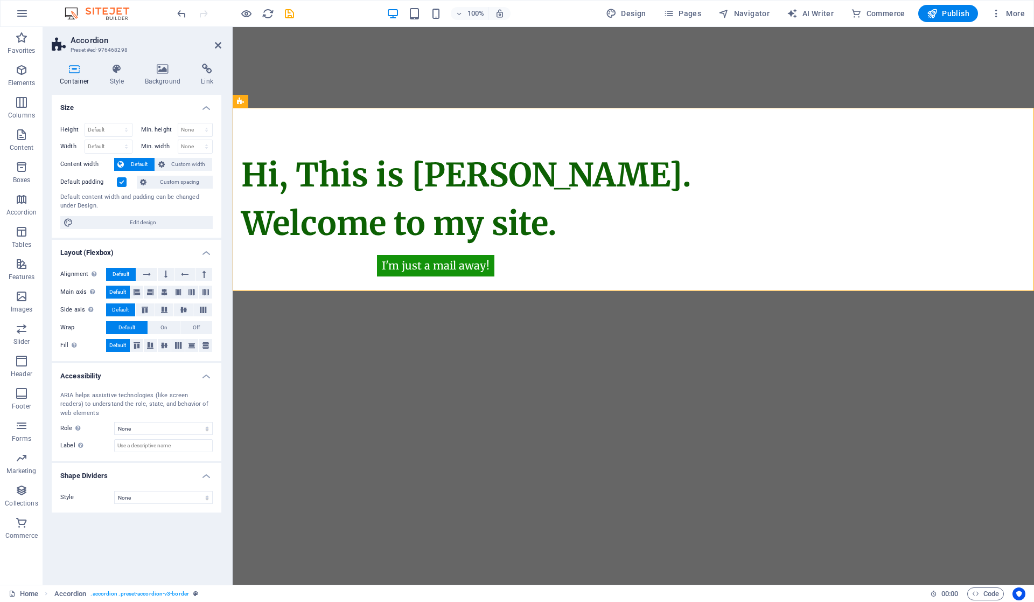
click at [220, 44] on icon at bounding box center [218, 45] width 6 height 9
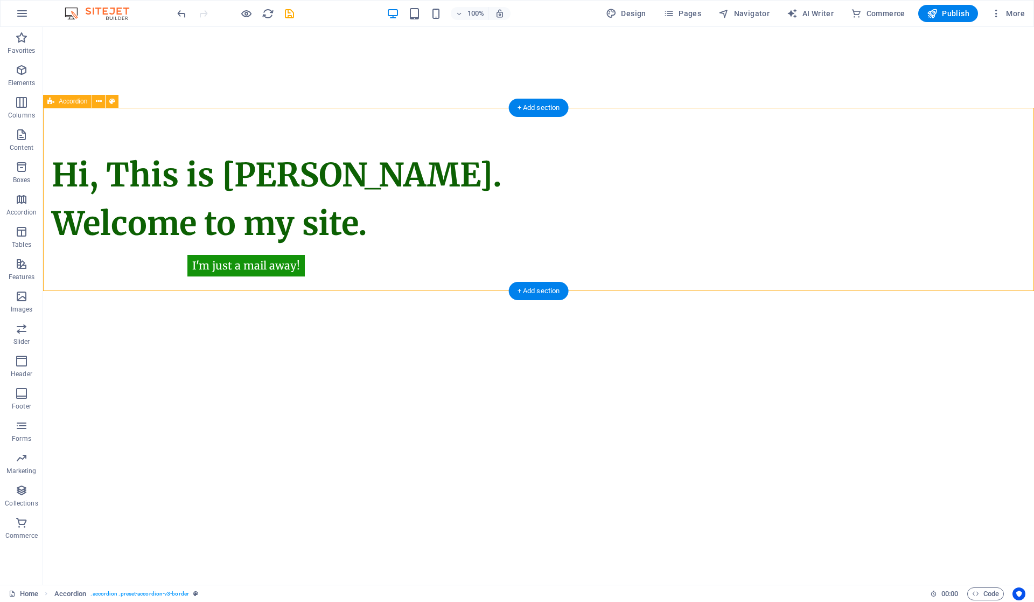
click at [401, 260] on div "Hi, This is Vijetha Kumar. Welcome to my site." at bounding box center [538, 199] width 991 height 183
drag, startPoint x: 277, startPoint y: 269, endPoint x: 345, endPoint y: 269, distance: 67.3
click at [345, 269] on div "Hi, This is Vijetha Kumar. Welcome to my site." at bounding box center [538, 199] width 991 height 183
click at [272, 291] on html "Skip to main content I'm just a mail away! Hi, This is Vijetha Kumar. Welcome t…" at bounding box center [538, 159] width 991 height 264
click at [281, 266] on div "Hi, This is Vijetha Kumar. Welcome to my site." at bounding box center [538, 199] width 991 height 183
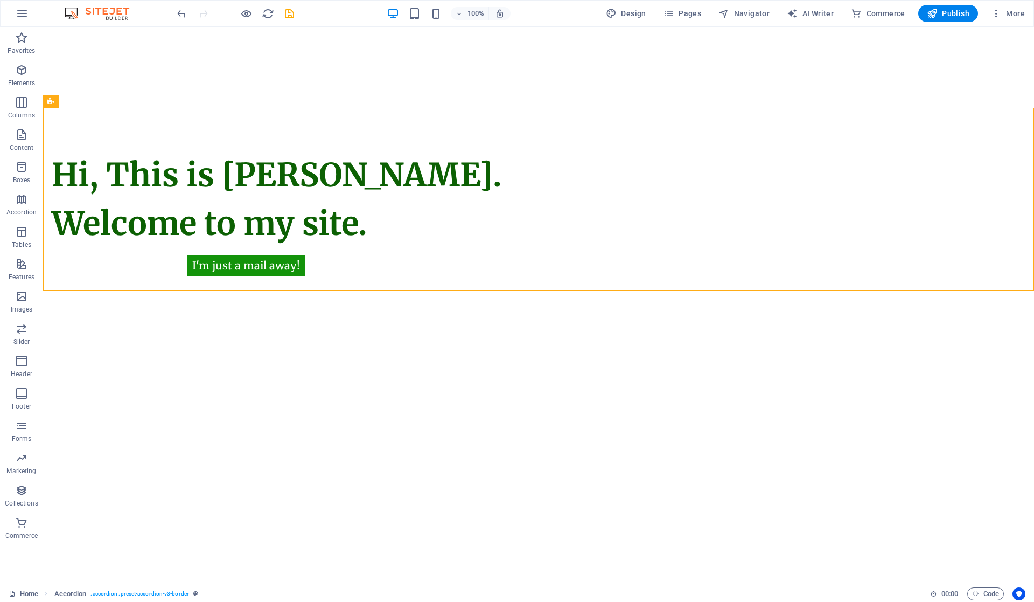
click at [236, 69] on div "I'm just a mail away! Hi, This is Vijetha Kumar. Welcome to my site." at bounding box center [538, 159] width 991 height 264
click at [404, 258] on div "Hi, This is Vijetha Kumar. Welcome to my site." at bounding box center [538, 199] width 991 height 183
click at [248, 11] on icon "button" at bounding box center [246, 14] width 12 height 12
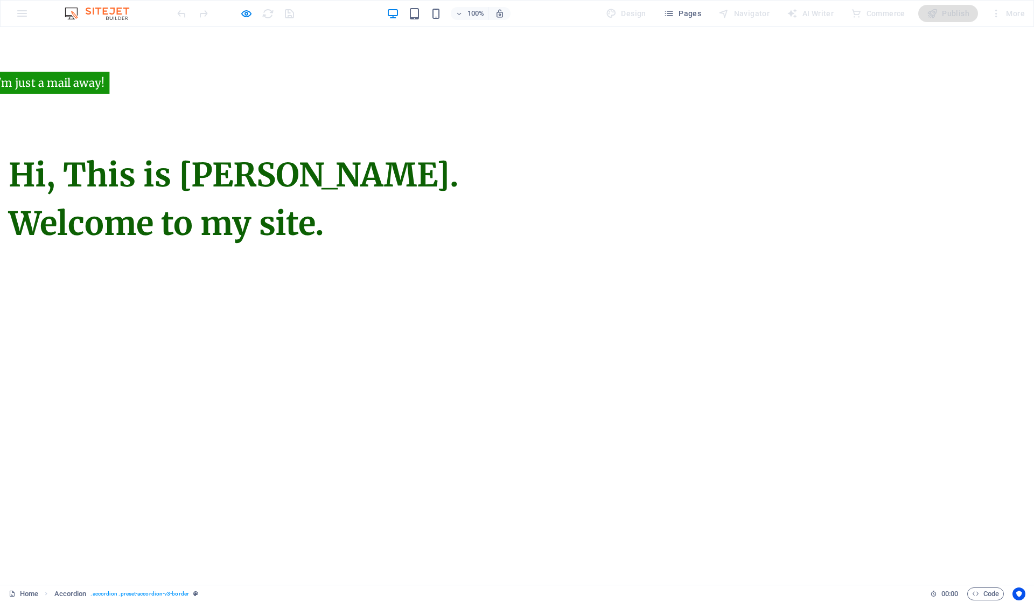
click at [463, 291] on html "Skip to main content I'm just a mail away! Hi, This is Vijetha Kumar. Welcome t…" at bounding box center [517, 159] width 1034 height 264
click at [412, 291] on html "Skip to main content I'm just a mail away! Hi, This is Vijetha Kumar. Welcome t…" at bounding box center [517, 159] width 1034 height 264
click at [265, 100] on div "I'm just a mail away! Hi, This is Vijetha Kumar. Welcome to my site." at bounding box center [517, 159] width 1034 height 264
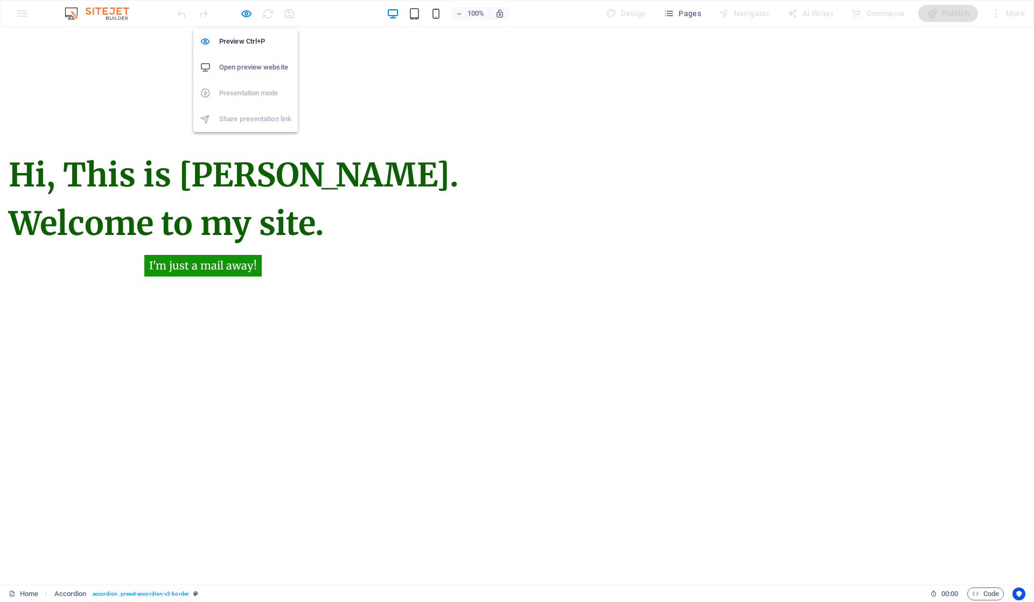
click at [242, 13] on icon "button" at bounding box center [246, 14] width 12 height 12
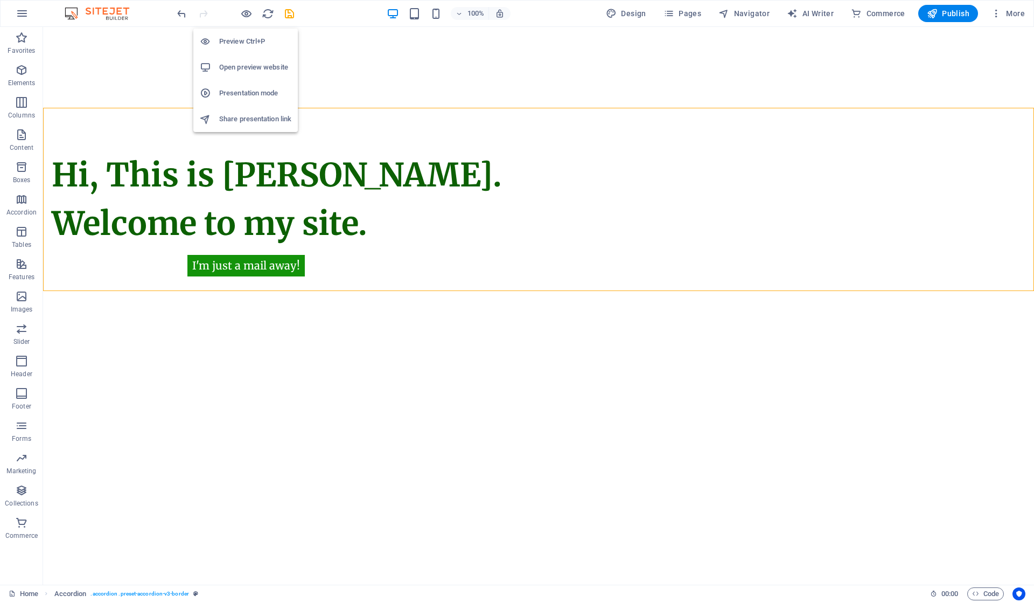
click at [244, 37] on h6 "Preview Ctrl+P" at bounding box center [255, 41] width 72 height 13
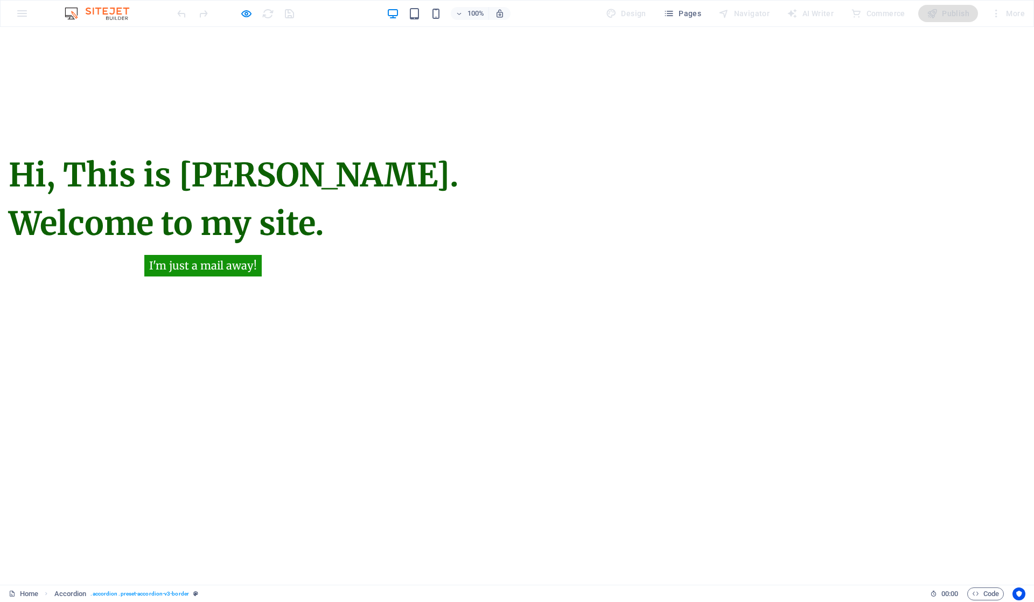
click at [95, 121] on div "Hi, This is Vijetha Kumar. Welcome to my site." at bounding box center [517, 199] width 1034 height 183
click at [246, 11] on icon "button" at bounding box center [246, 14] width 12 height 12
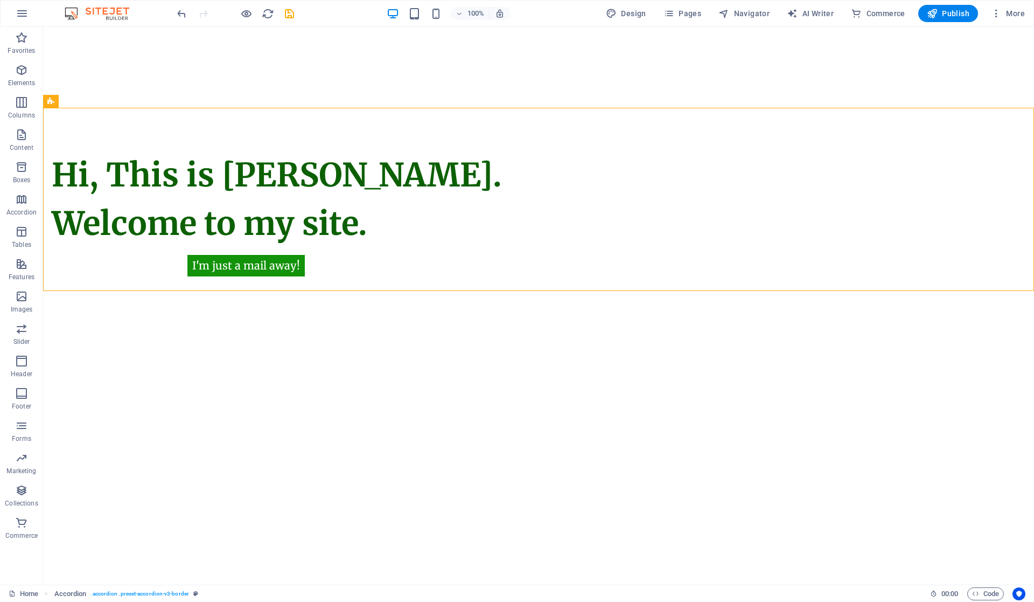
click at [385, 291] on html "Skip to main content I'm just a mail away! Hi, This is Vijetha Kumar. Welcome t…" at bounding box center [538, 159] width 991 height 264
click at [203, 265] on div "Hi, This is Vijetha Kumar. Welcome to my site." at bounding box center [538, 199] width 991 height 183
click at [236, 268] on div "Hi, This is Vijetha Kumar. Welcome to my site." at bounding box center [538, 199] width 991 height 183
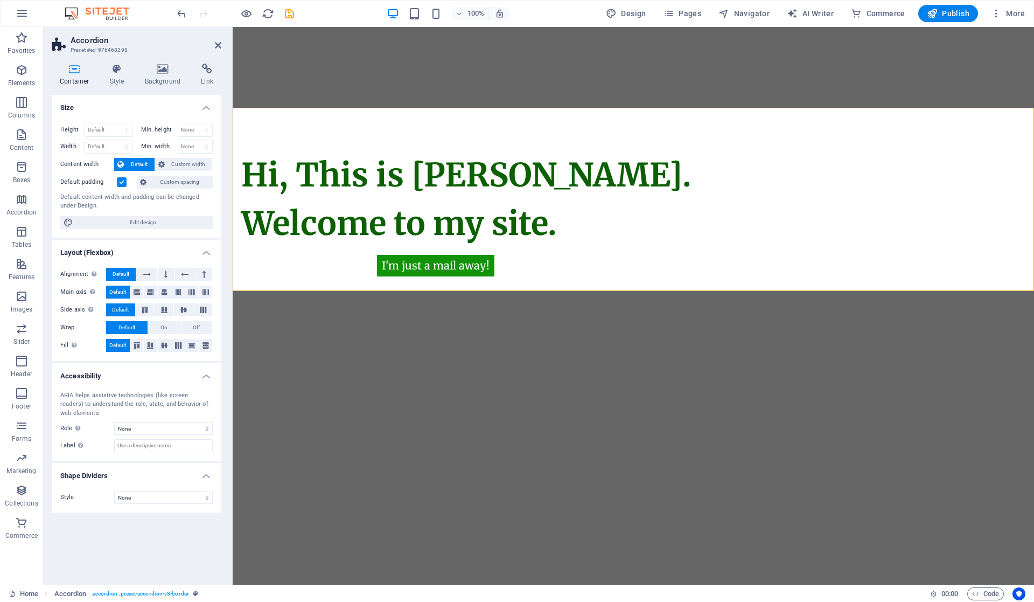
click at [122, 72] on icon at bounding box center [117, 69] width 31 height 11
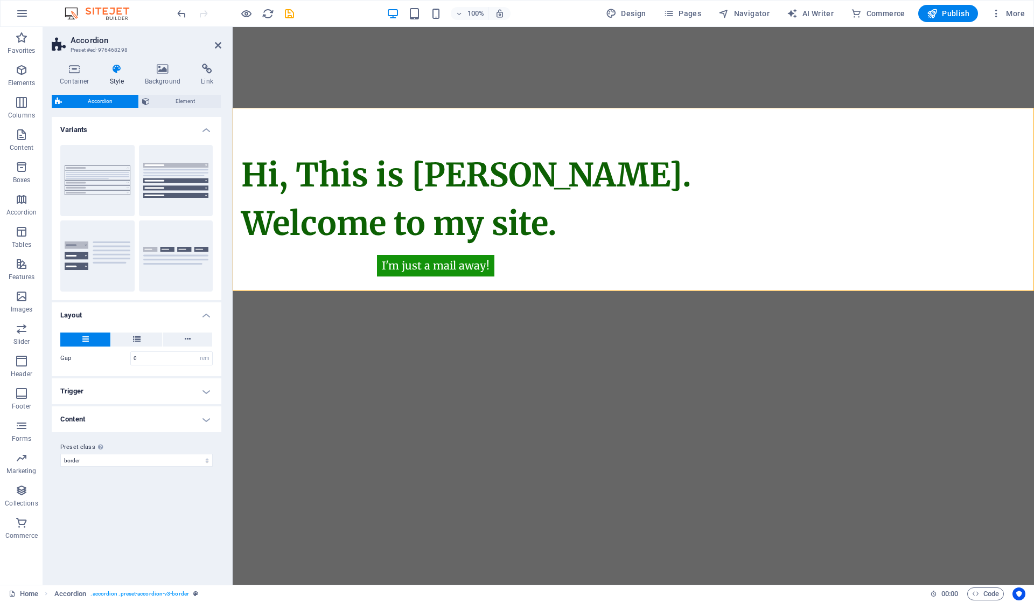
click at [191, 103] on span "Element" at bounding box center [185, 101] width 65 height 13
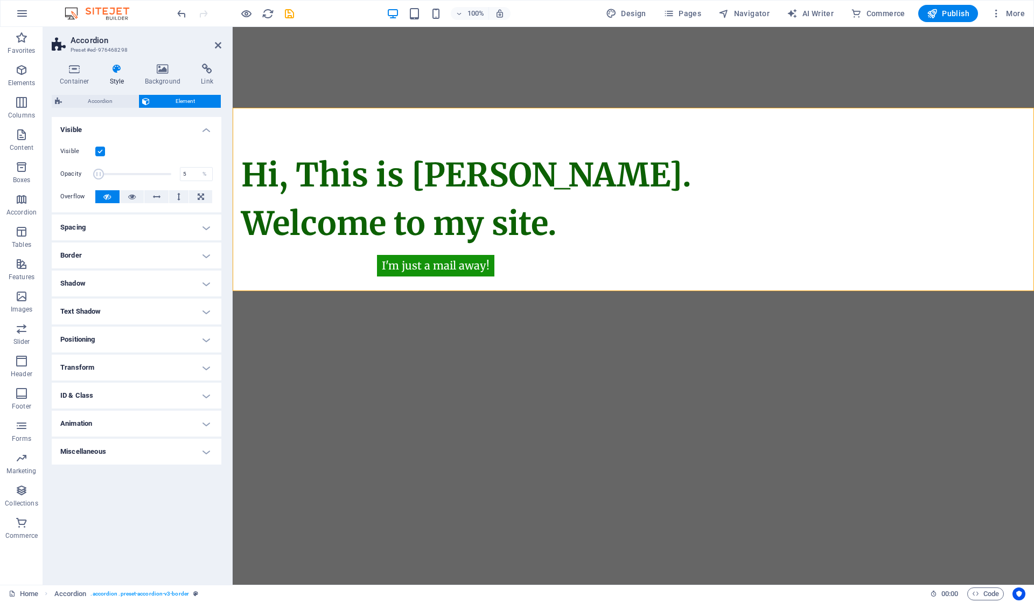
drag, startPoint x: 169, startPoint y: 168, endPoint x: 99, endPoint y: 163, distance: 70.8
click at [99, 163] on span at bounding box center [133, 174] width 76 height 24
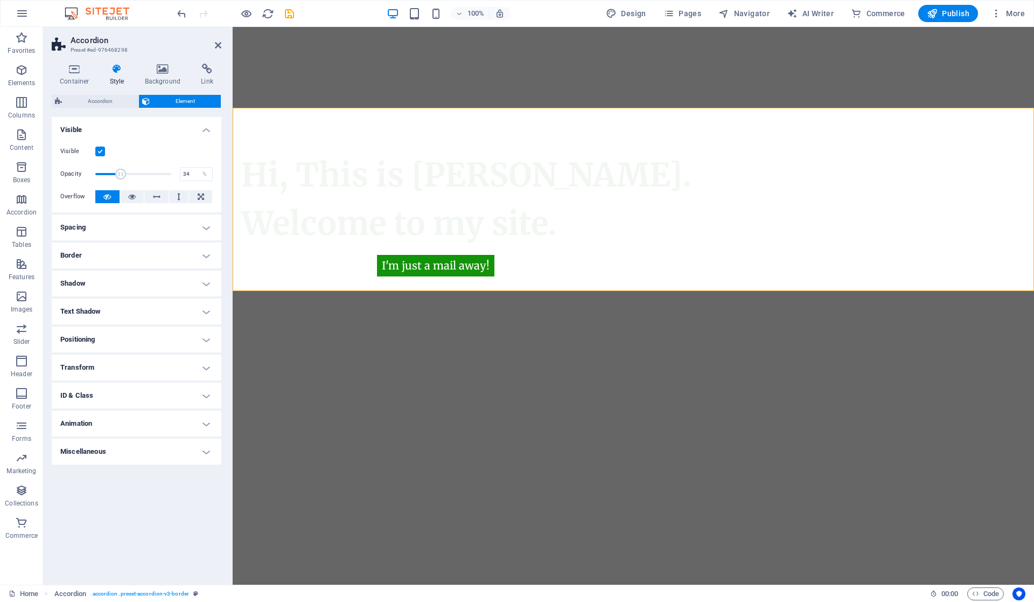
drag, startPoint x: 97, startPoint y: 173, endPoint x: 121, endPoint y: 171, distance: 23.8
click at [121, 171] on span at bounding box center [120, 174] width 11 height 11
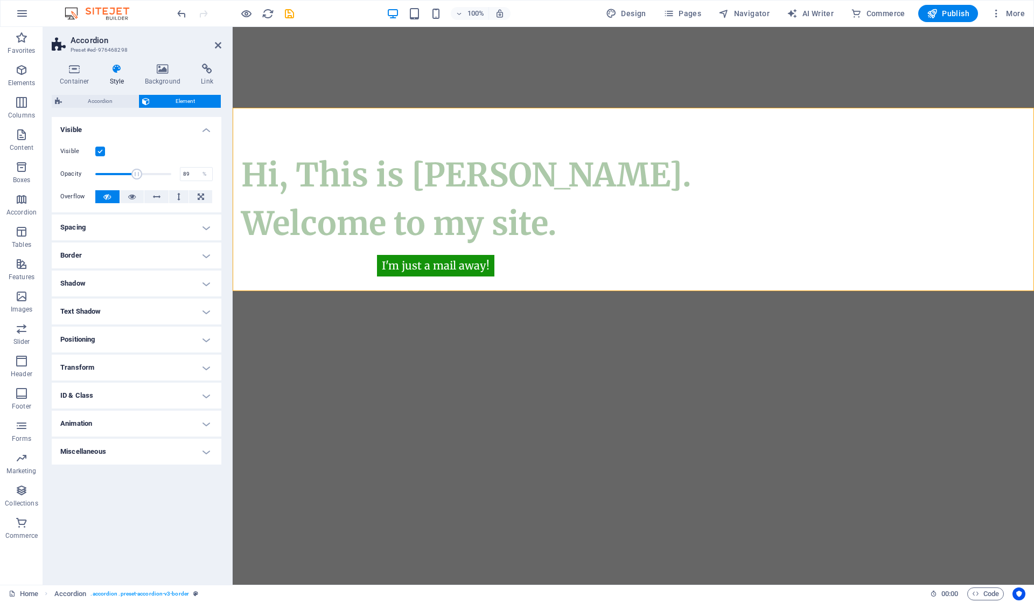
type input "100"
drag, startPoint x: 121, startPoint y: 171, endPoint x: 226, endPoint y: 177, distance: 105.8
click at [226, 177] on div "Container Style Background Link Size Height Default px rem % vh vw Min. height …" at bounding box center [136, 320] width 187 height 530
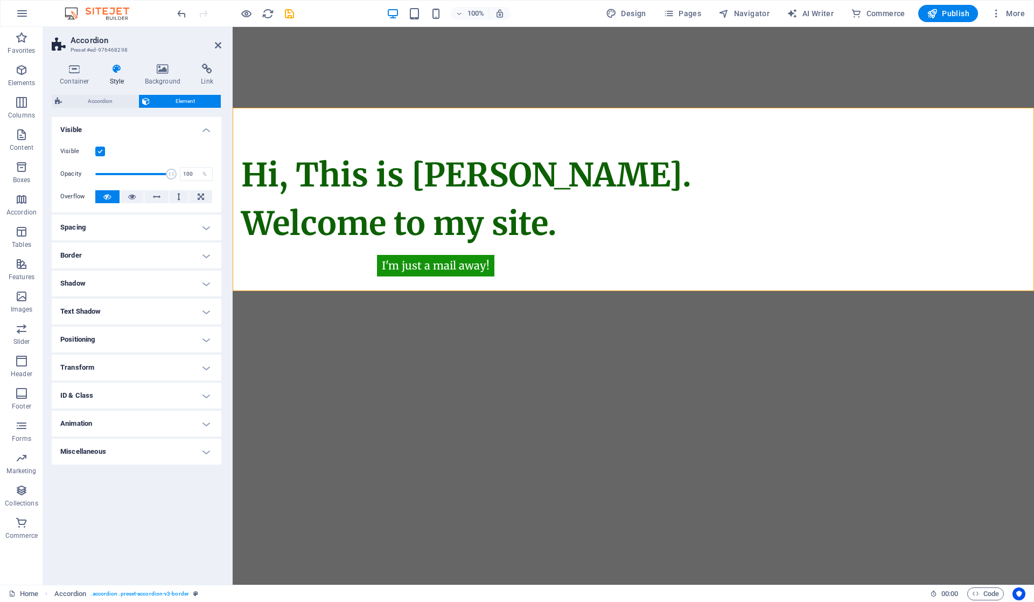
click at [191, 347] on h4 "Positioning" at bounding box center [137, 339] width 170 height 26
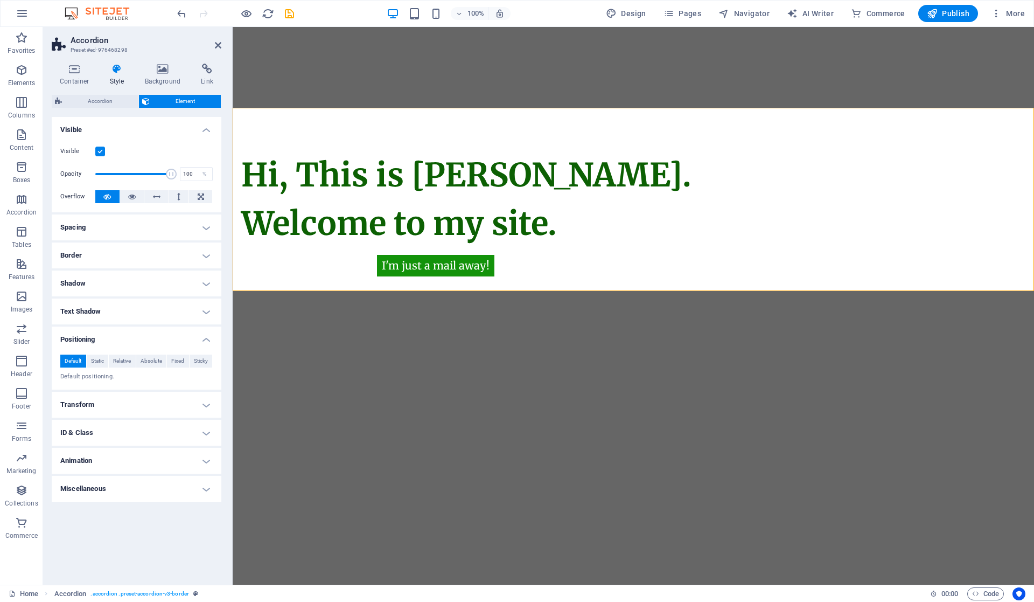
click at [199, 67] on icon at bounding box center [207, 69] width 29 height 11
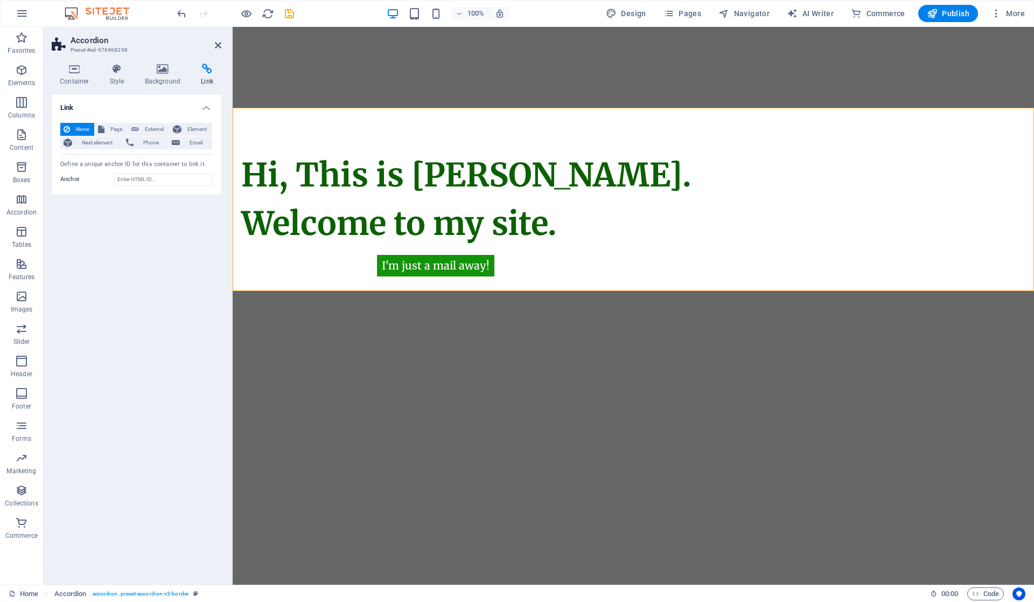
click at [171, 69] on icon at bounding box center [163, 69] width 52 height 11
click at [120, 73] on icon at bounding box center [117, 69] width 31 height 11
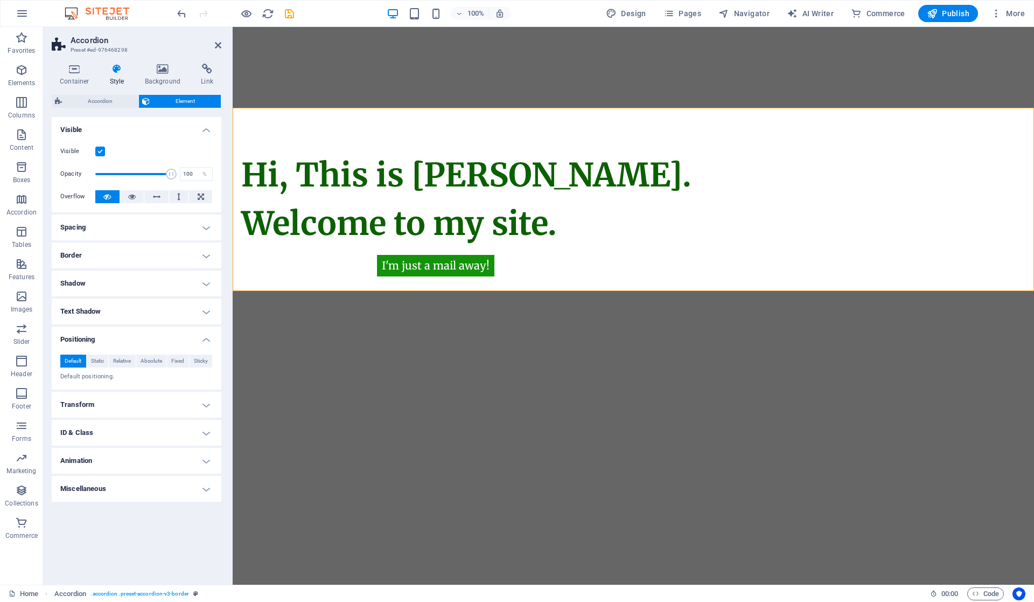
click at [170, 66] on icon at bounding box center [163, 69] width 52 height 11
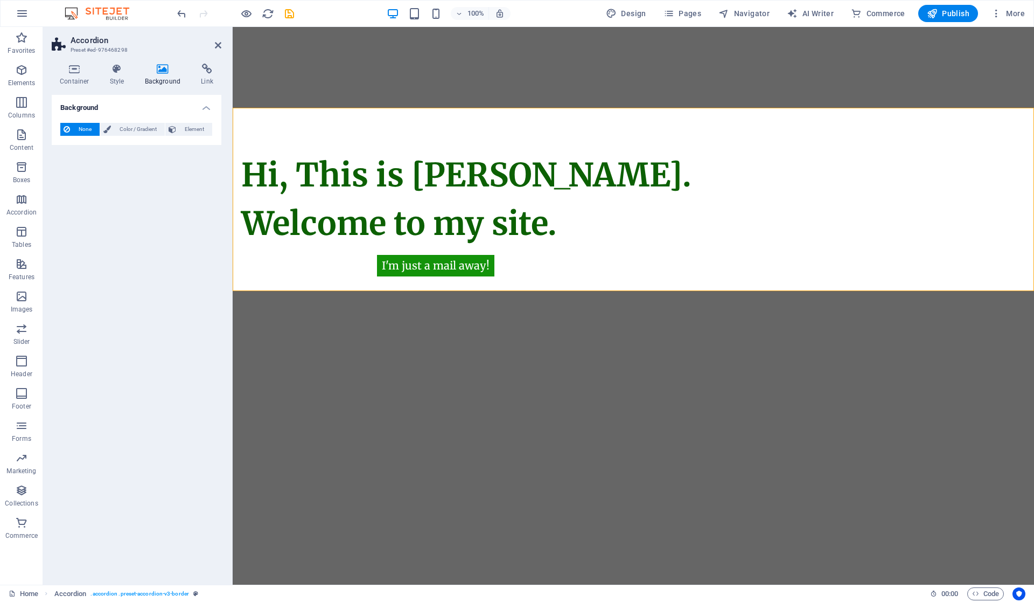
click at [131, 128] on span "Color / Gradient" at bounding box center [137, 129] width 47 height 13
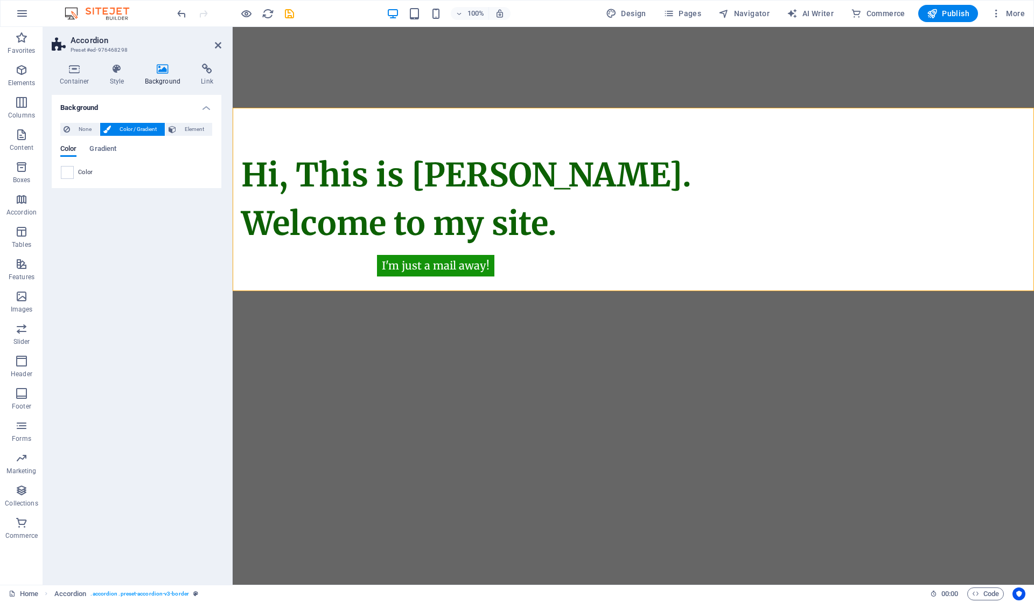
click at [85, 172] on span "Color" at bounding box center [85, 172] width 15 height 9
click at [105, 147] on span "Gradient" at bounding box center [102, 149] width 27 height 15
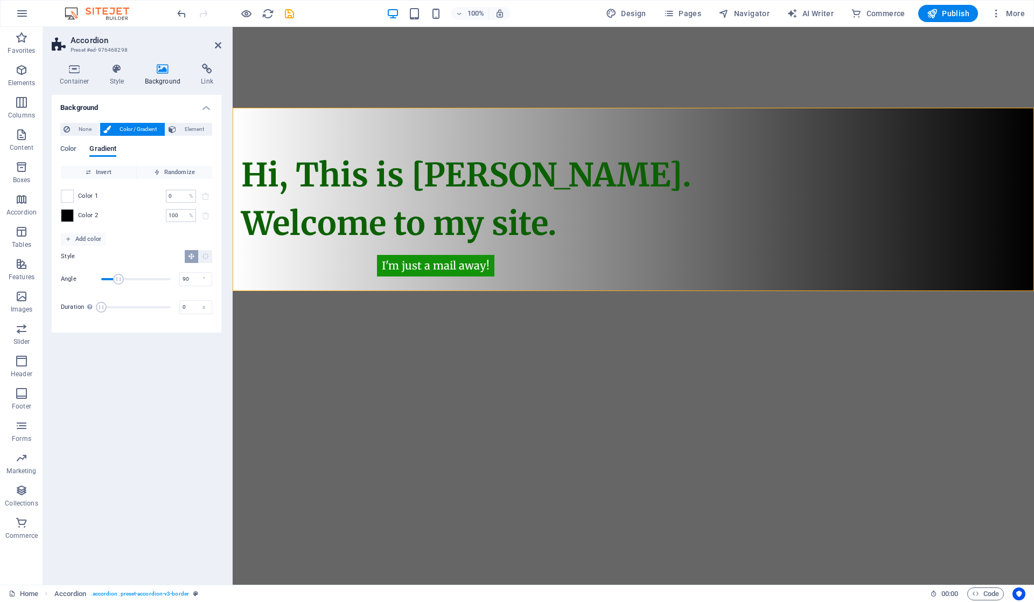
click at [75, 147] on span "Color" at bounding box center [68, 149] width 16 height 15
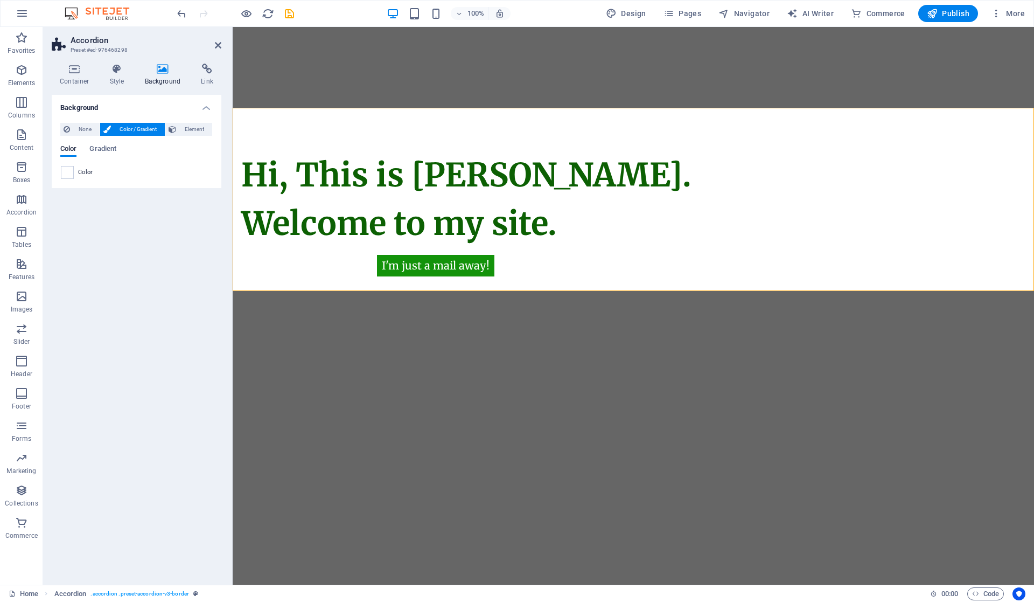
click at [199, 127] on span "Element" at bounding box center [194, 129] width 30 height 13
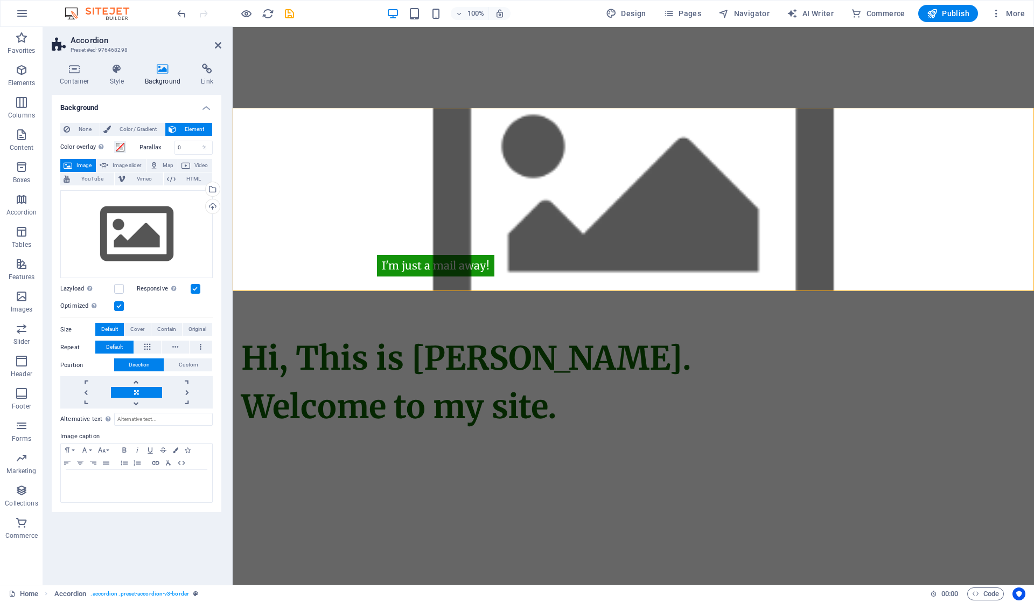
click at [147, 129] on span "Color / Gradient" at bounding box center [137, 129] width 47 height 13
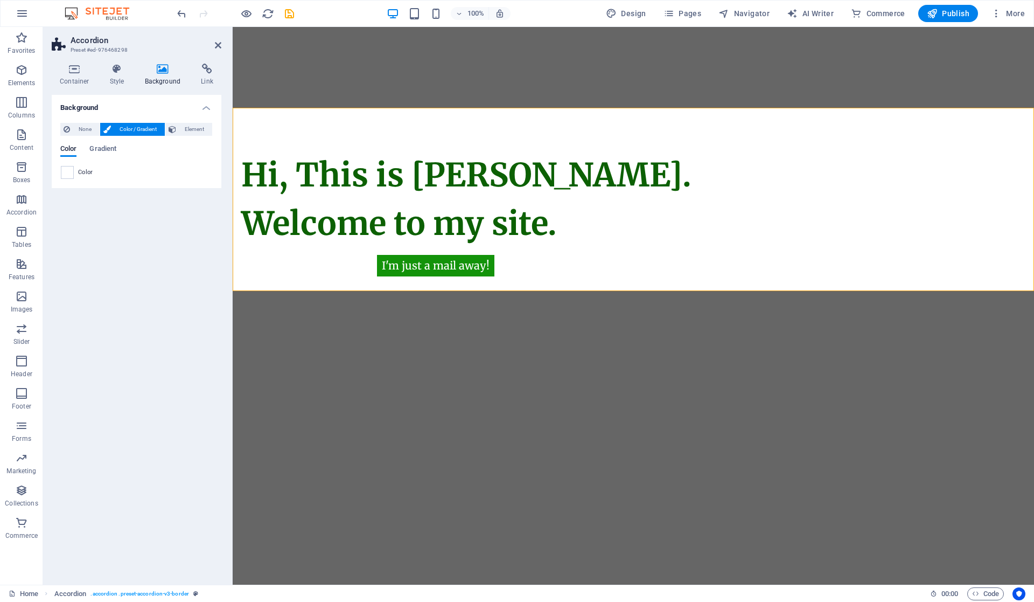
click at [186, 128] on span "Element" at bounding box center [194, 129] width 30 height 13
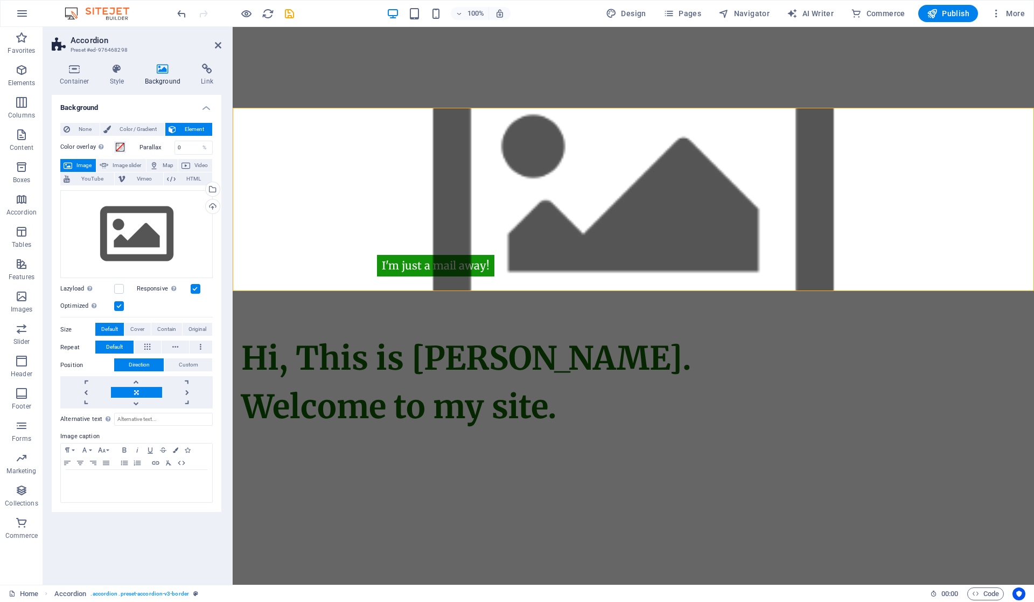
click at [128, 123] on span "Color / Gradient" at bounding box center [137, 129] width 47 height 13
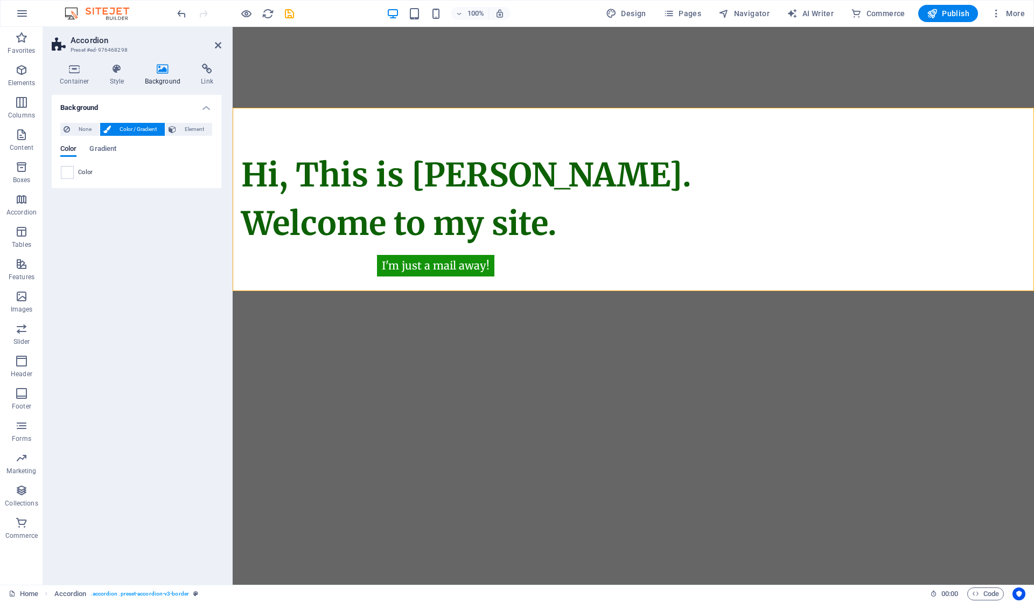
click at [72, 169] on span at bounding box center [67, 172] width 12 height 12
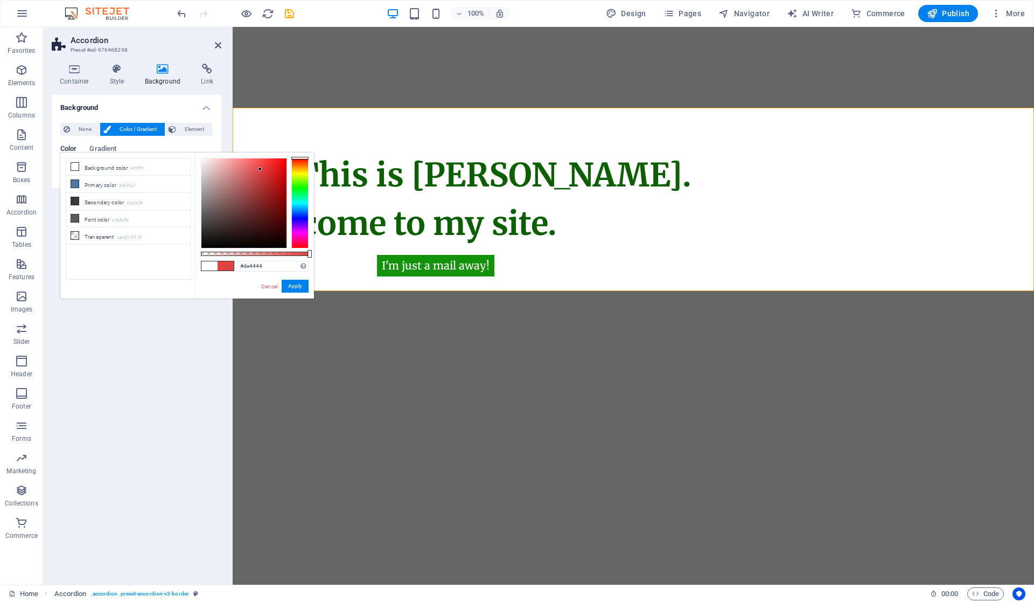
click at [260, 169] on div at bounding box center [243, 202] width 85 height 89
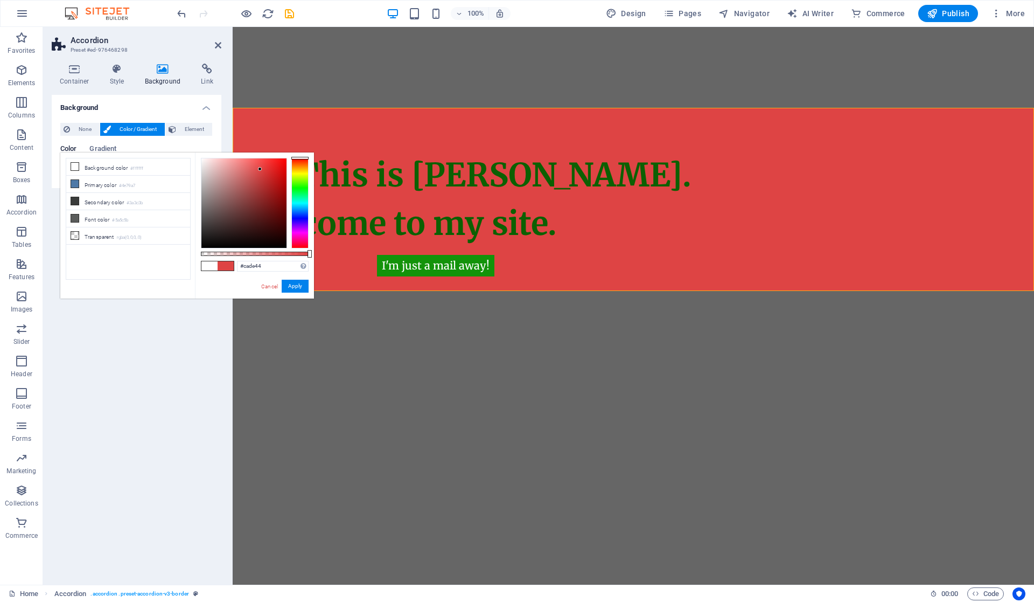
click at [299, 175] on div at bounding box center [299, 203] width 17 height 91
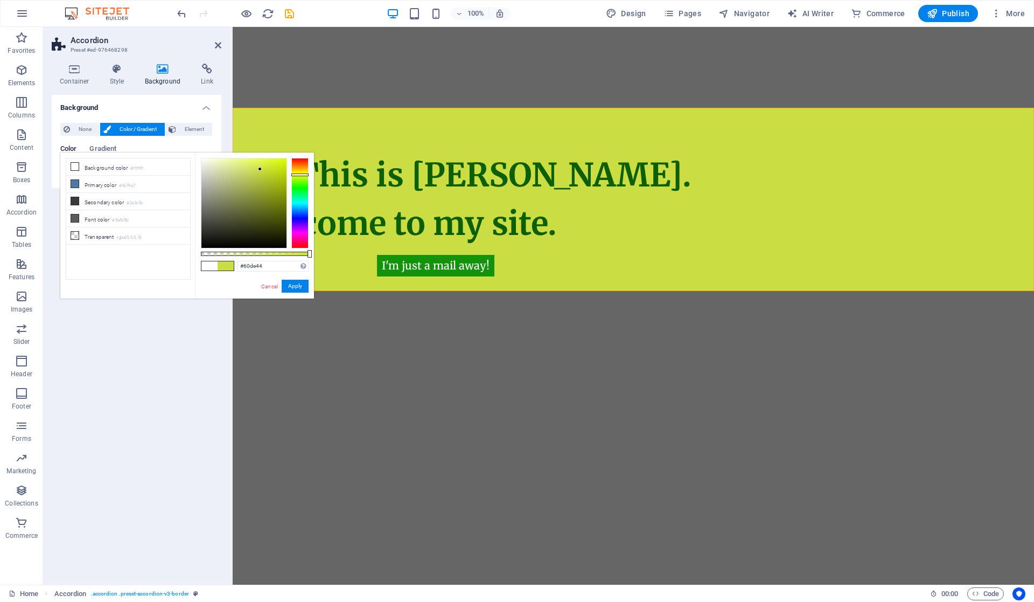
click at [296, 185] on div at bounding box center [299, 203] width 17 height 91
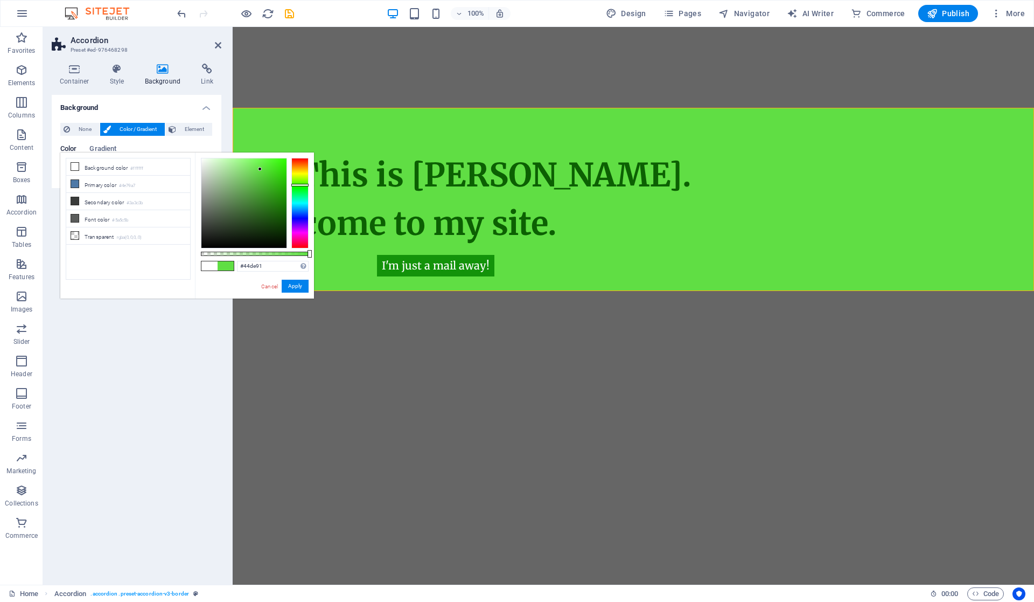
click at [295, 195] on div at bounding box center [299, 203] width 17 height 91
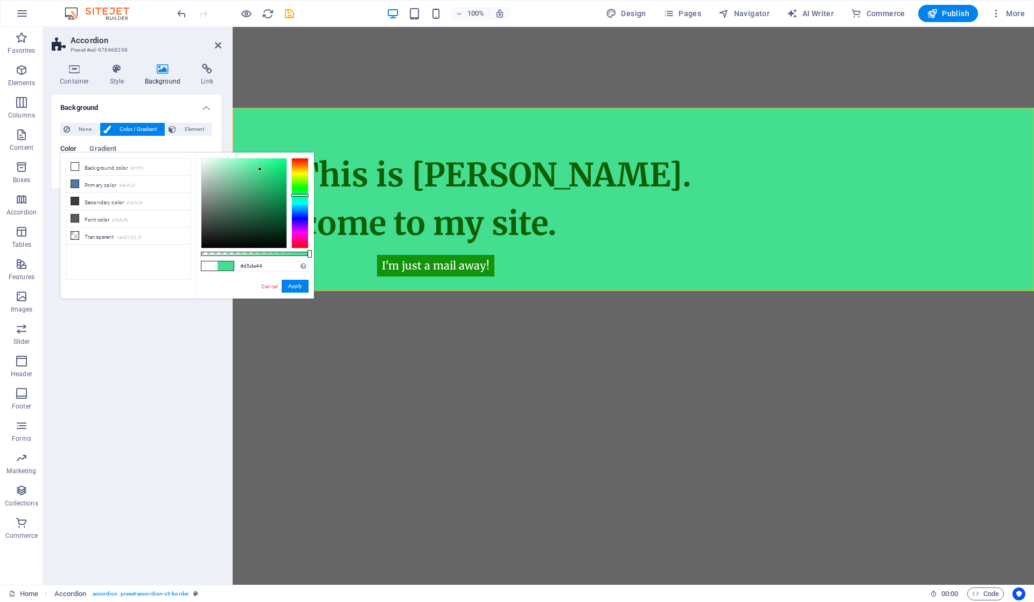
click at [302, 173] on div at bounding box center [299, 203] width 17 height 91
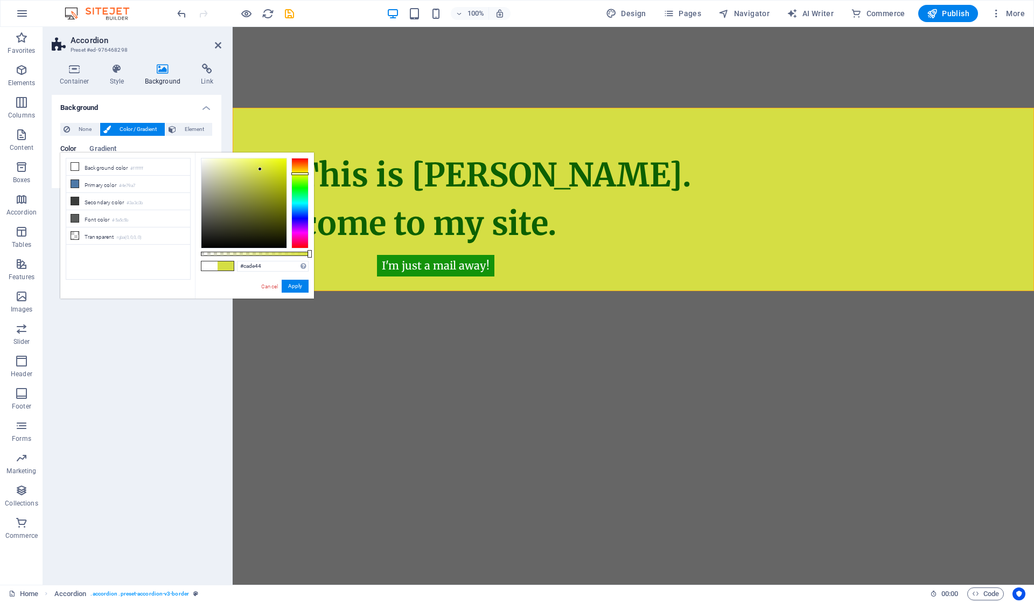
click at [298, 175] on div at bounding box center [299, 203] width 17 height 91
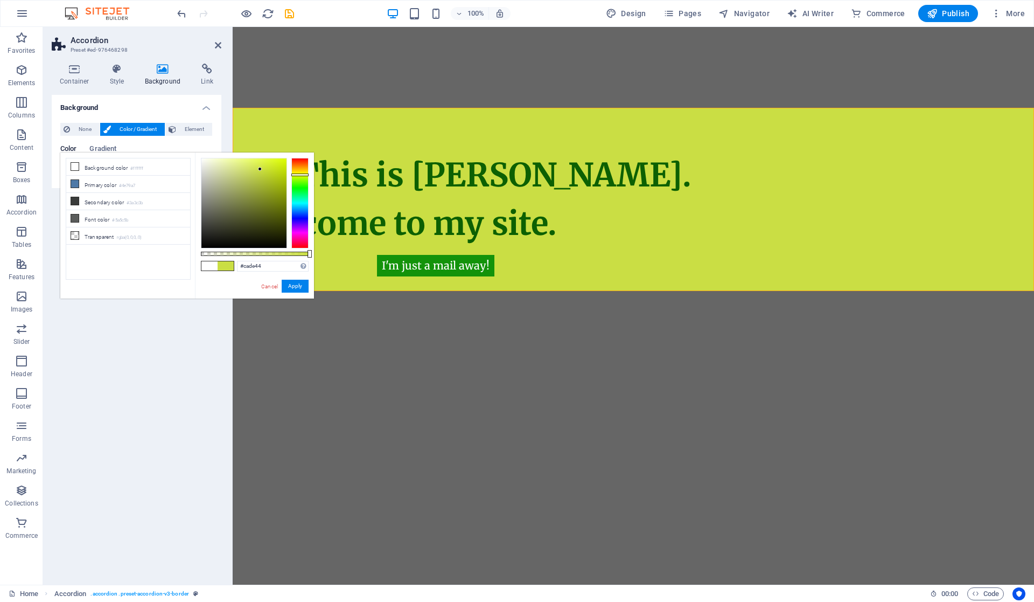
click at [298, 175] on div at bounding box center [299, 174] width 17 height 3
click at [266, 287] on link "Cancel" at bounding box center [269, 286] width 19 height 8
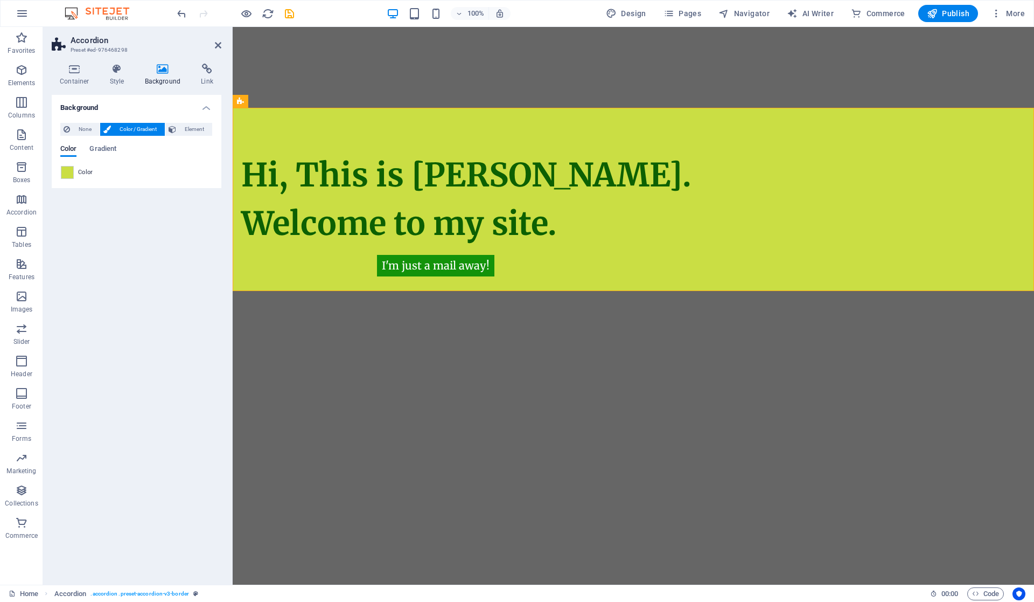
click at [68, 171] on span at bounding box center [67, 172] width 12 height 12
type input "#cade44"
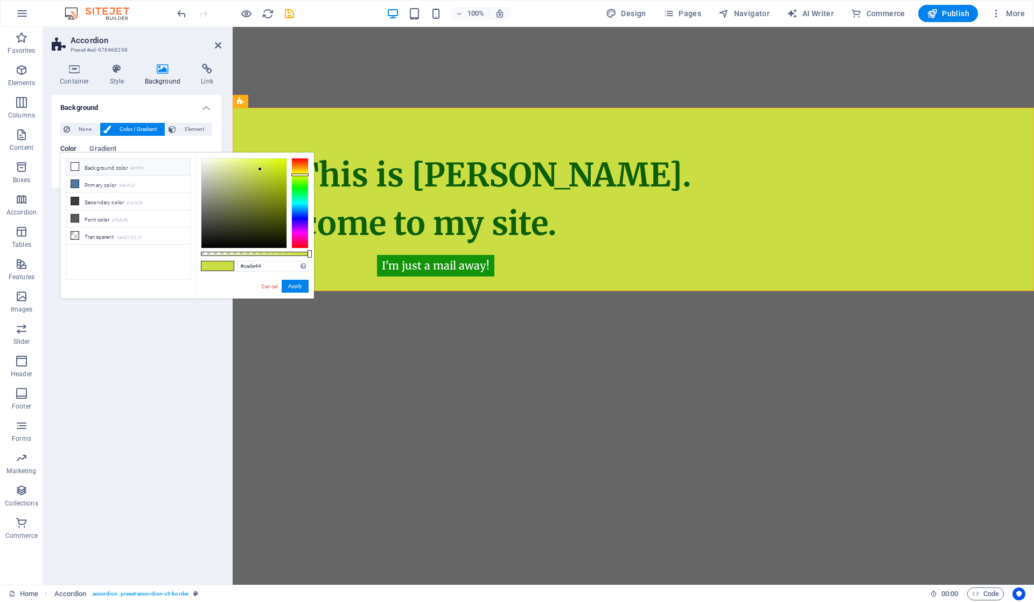
click at [80, 127] on span "None" at bounding box center [84, 129] width 23 height 13
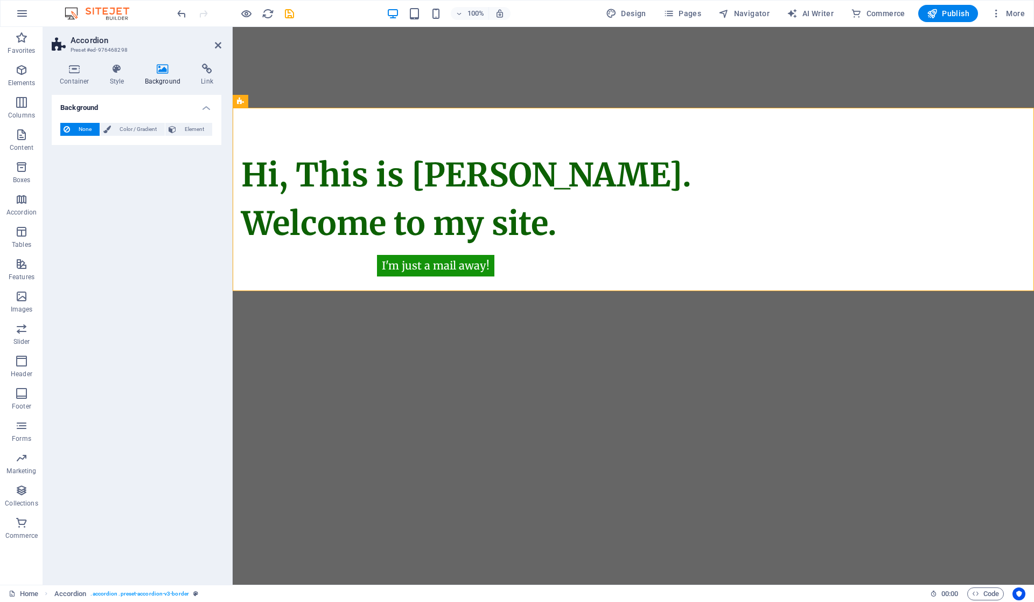
click at [126, 126] on span "Color / Gradient" at bounding box center [137, 129] width 47 height 13
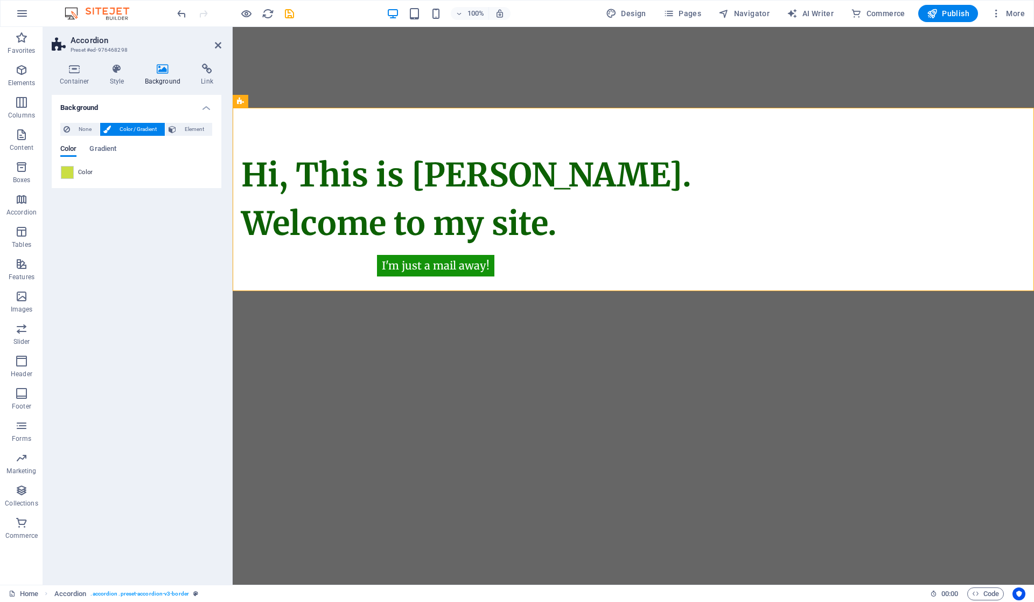
click at [67, 173] on span at bounding box center [67, 172] width 12 height 12
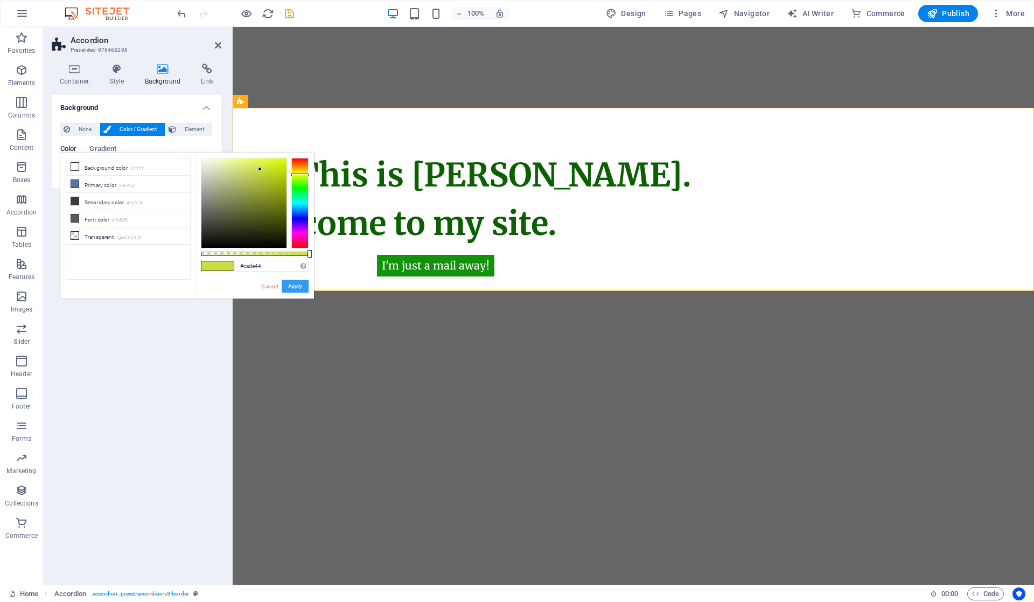
click at [289, 287] on button "Apply" at bounding box center [295, 286] width 27 height 13
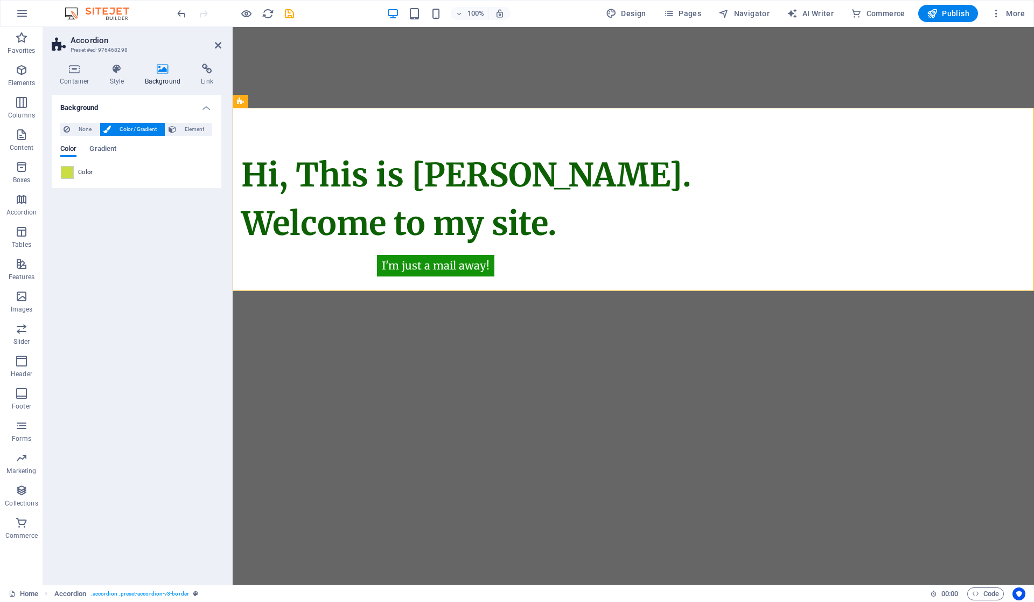
click at [86, 129] on span "None" at bounding box center [84, 129] width 23 height 13
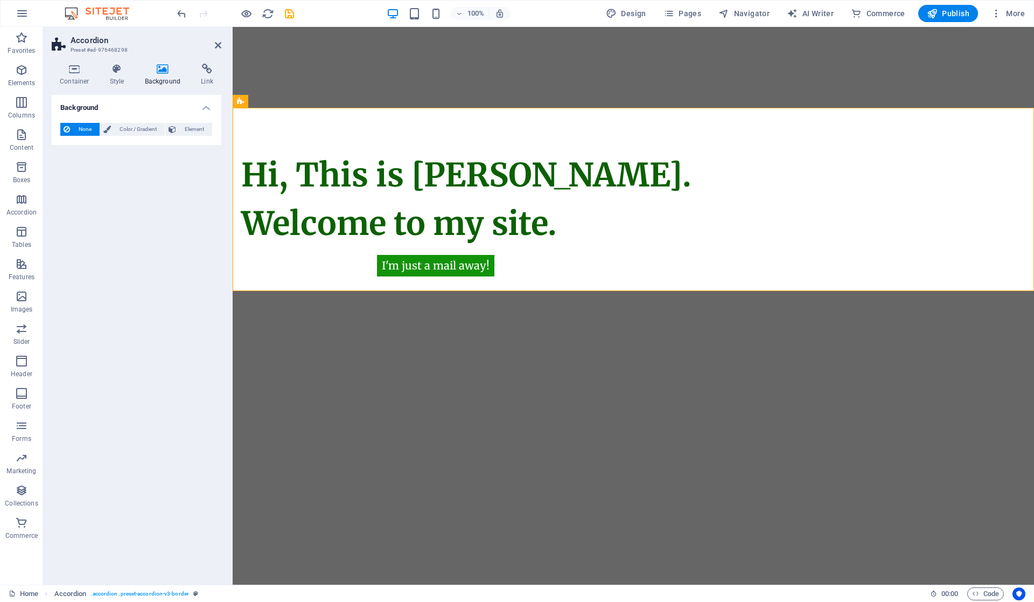
click at [133, 263] on div "Background None Color / Gradient Element Stretch background to full-width Color…" at bounding box center [137, 335] width 170 height 481
click at [221, 47] on icon at bounding box center [218, 45] width 6 height 9
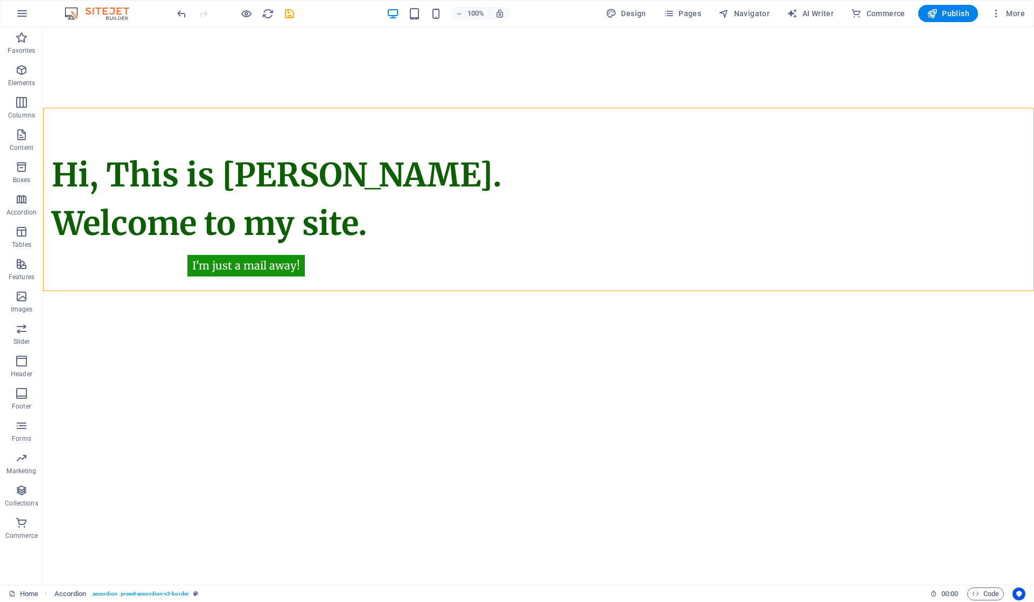
click at [219, 291] on html "Skip to main content I'm just a mail away! Hi, This is Vijetha Kumar. Welcome t…" at bounding box center [538, 159] width 991 height 264
click at [228, 280] on div "Hi, This is Vijetha Kumar. Welcome to my site." at bounding box center [538, 199] width 991 height 183
click at [230, 265] on div "Hi, This is Vijetha Kumar. Welcome to my site." at bounding box center [538, 199] width 991 height 183
click at [23, 73] on icon "button" at bounding box center [21, 70] width 13 height 13
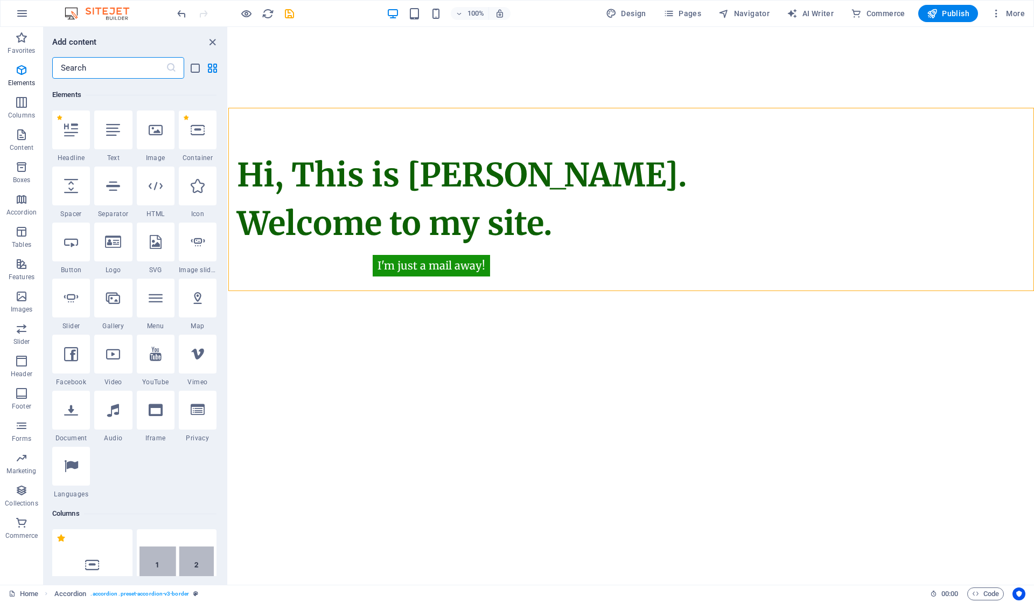
scroll to position [115, 0]
click at [80, 245] on div at bounding box center [71, 240] width 38 height 39
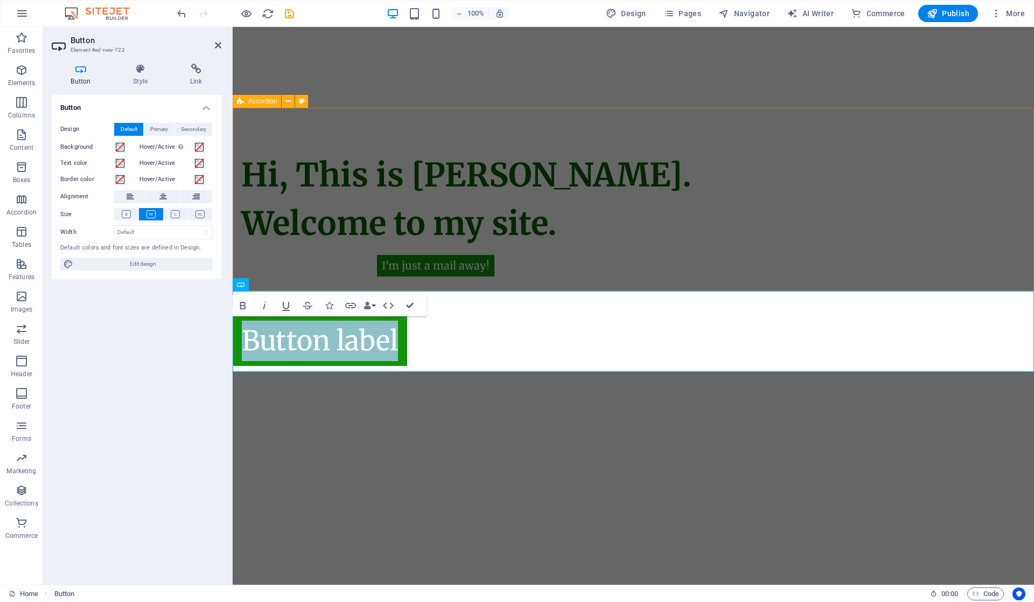
click at [387, 272] on div "Hi, This is Vijetha Kumar. Welcome to my site." at bounding box center [634, 199] width 802 height 183
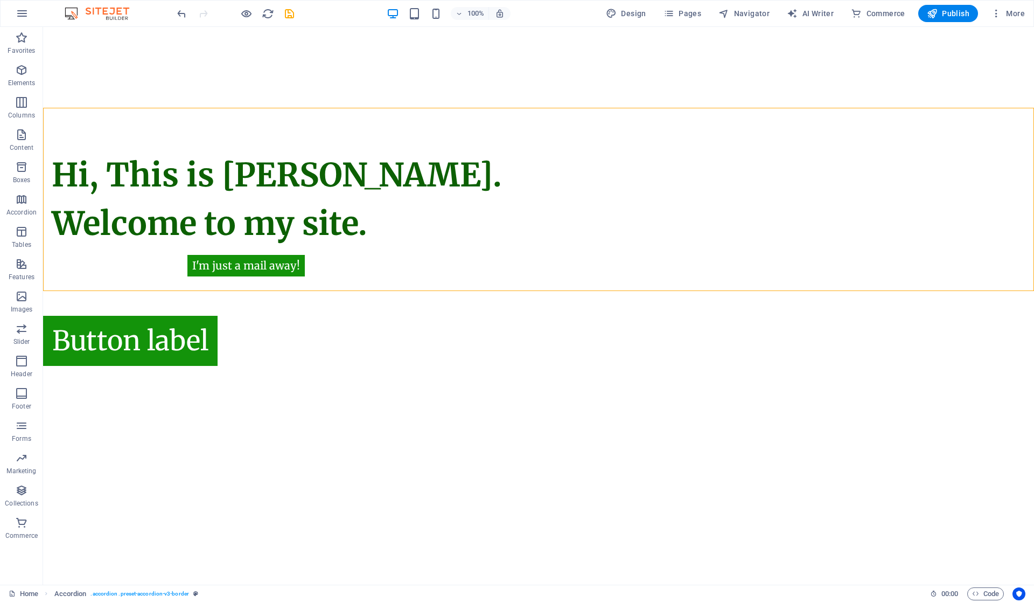
click at [331, 259] on div "Hi, This is Vijetha Kumar. Welcome to my site." at bounding box center [538, 199] width 991 height 183
click at [423, 219] on div "Hi, This is Vijetha Kumar. Welcome to my site." at bounding box center [306, 199] width 509 height 97
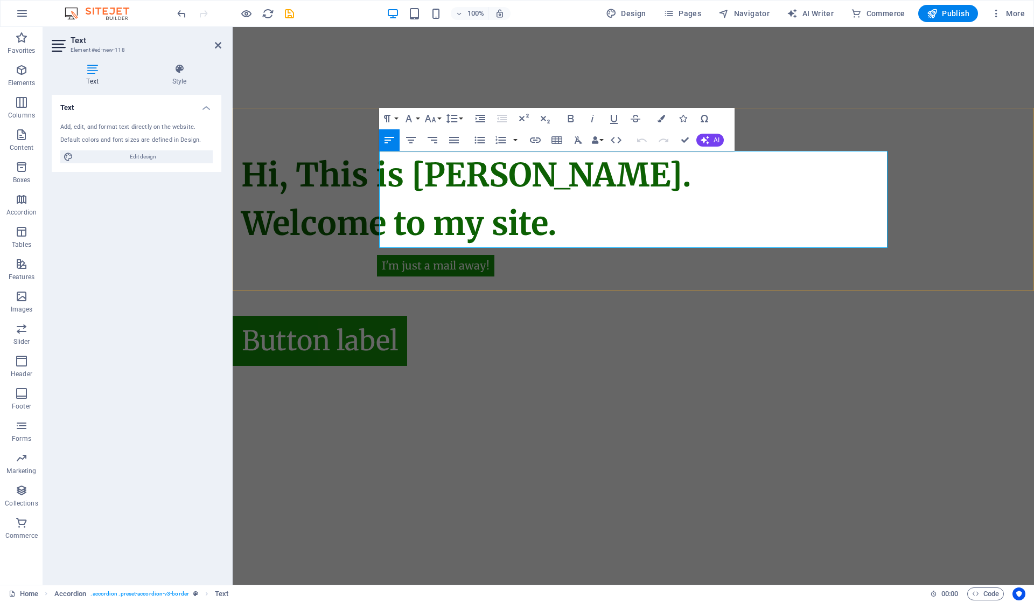
drag, startPoint x: 703, startPoint y: 232, endPoint x: 381, endPoint y: 169, distance: 327.3
click at [381, 169] on h1 "Hi, This is Vijetha Kumar. Welcome to my site." at bounding box center [495, 199] width 509 height 97
copy span "Hi, This is Vijetha Kumar. Welcome to my site."
click at [509, 357] on div "Button label" at bounding box center [634, 331] width 802 height 81
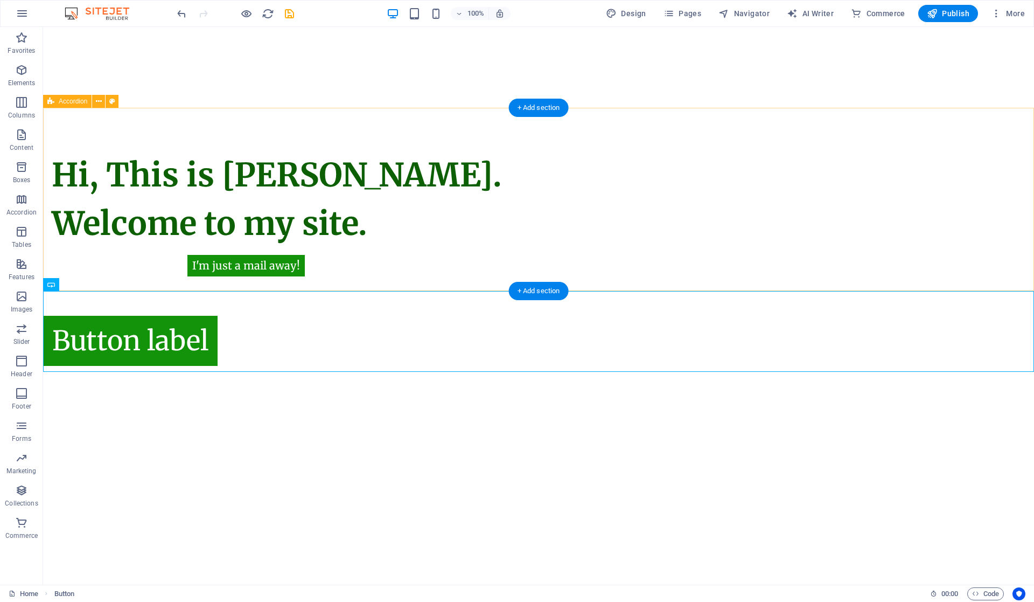
click at [224, 268] on div "Hi, This is Vijetha Kumar. Welcome to my site." at bounding box center [538, 199] width 991 height 183
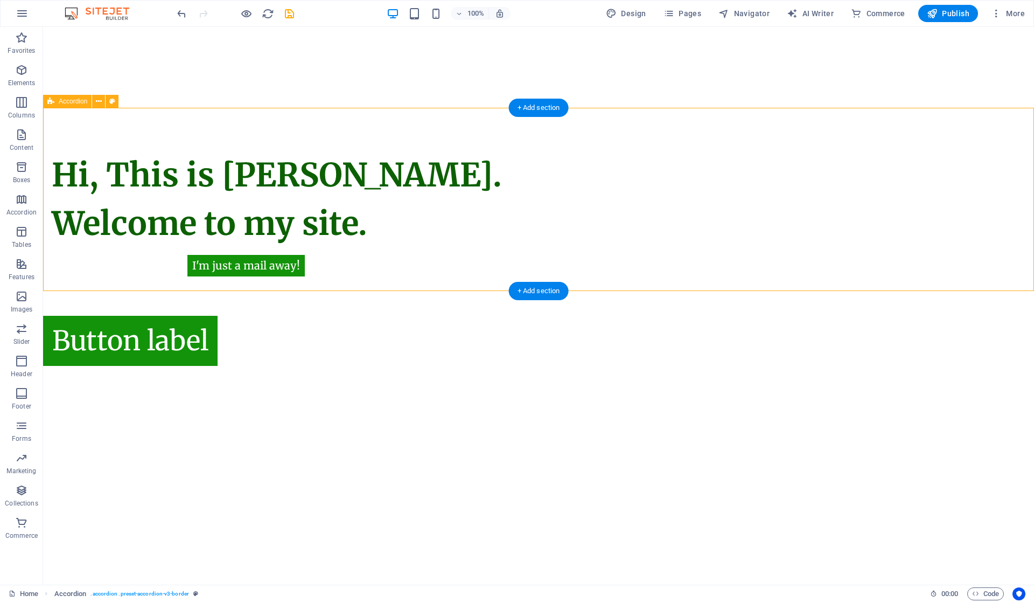
click at [241, 192] on div "Hi, This is Vijetha Kumar. Welcome to my site." at bounding box center [538, 199] width 991 height 183
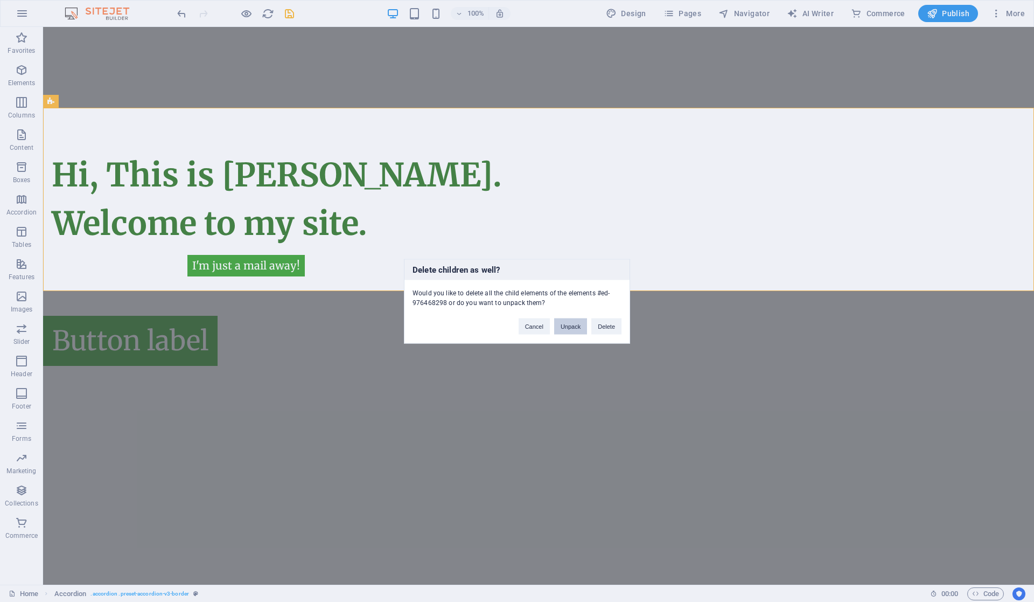
drag, startPoint x: 570, startPoint y: 322, endPoint x: 527, endPoint y: 295, distance: 50.8
click at [570, 322] on button "Unpack" at bounding box center [570, 326] width 33 height 16
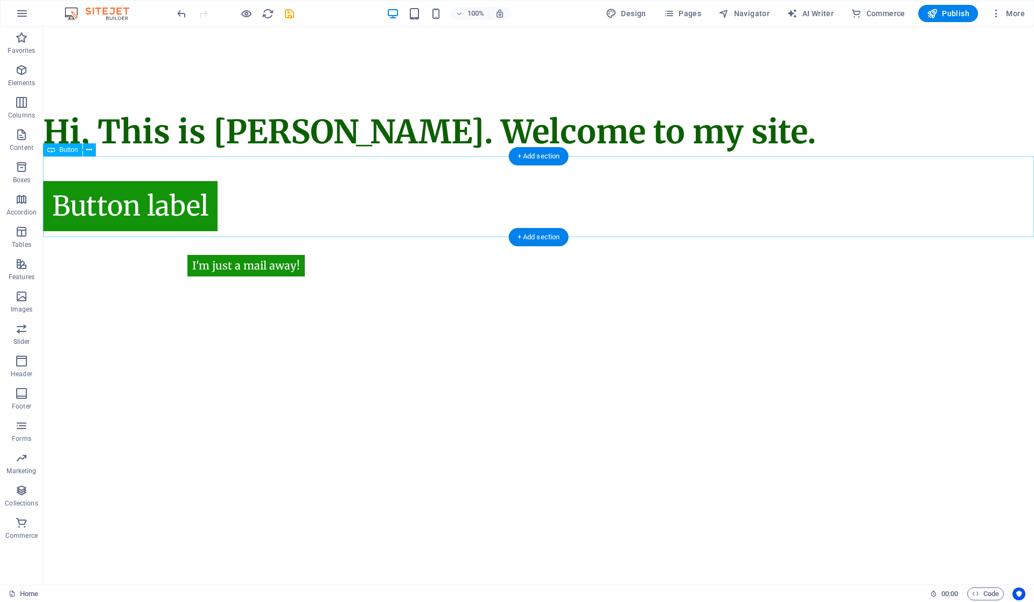
click at [251, 193] on div "Button label" at bounding box center [538, 196] width 991 height 81
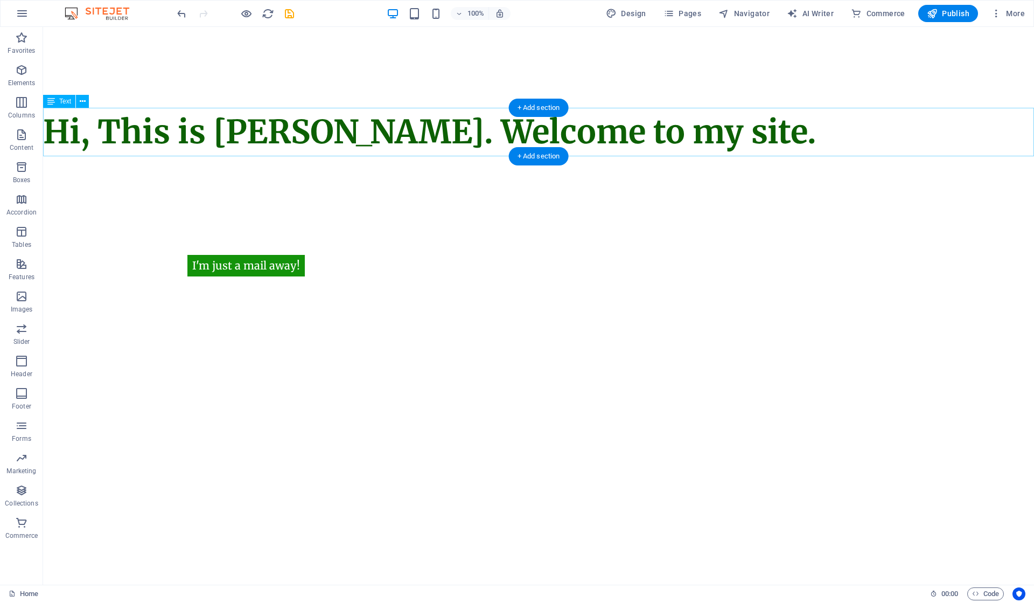
click at [323, 117] on div "Hi, This is Vijetha Kumar. Welcome to my site." at bounding box center [538, 132] width 991 height 48
click at [523, 156] on html "Skip to main content I'm just a mail away! Hi, This is Vijetha Kumar. Welcome t…" at bounding box center [538, 91] width 991 height 129
click at [549, 156] on div "+ Add section" at bounding box center [539, 156] width 60 height 18
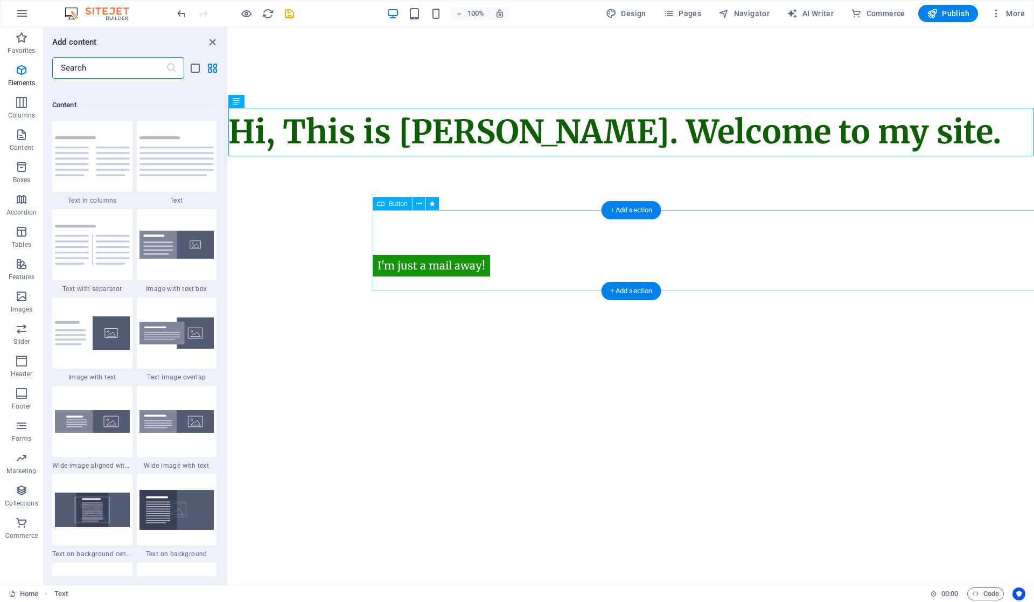
scroll to position [1885, 0]
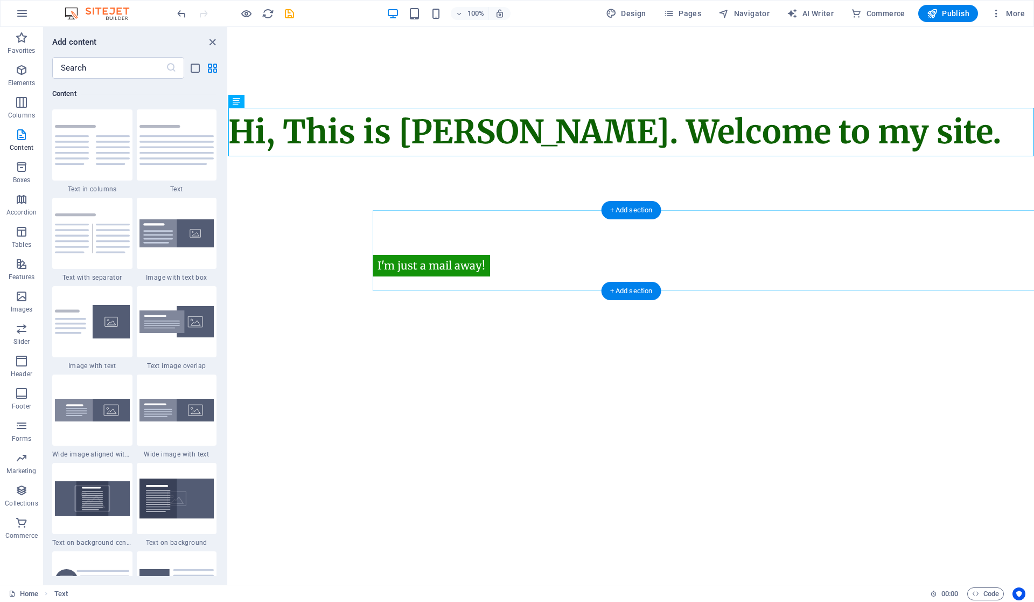
click at [624, 207] on div "+ Add section" at bounding box center [632, 210] width 60 height 18
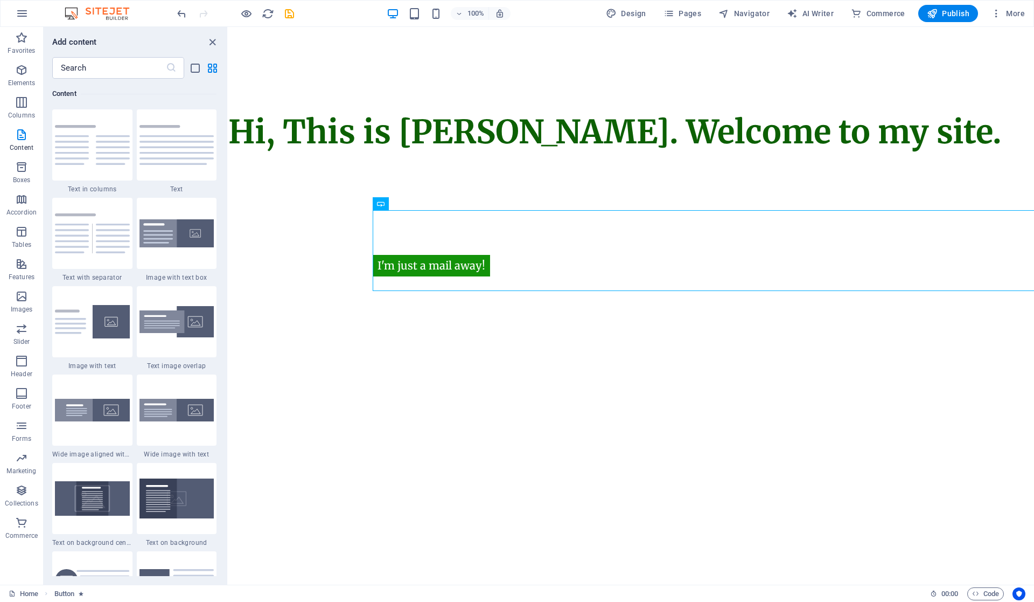
click at [208, 38] on icon "close panel" at bounding box center [212, 42] width 12 height 12
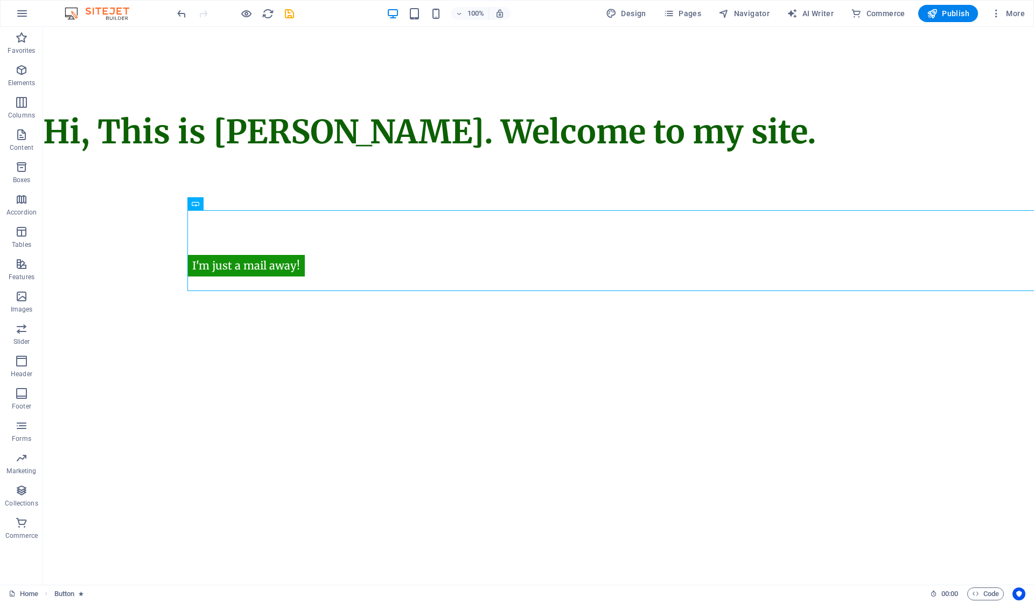
click at [298, 156] on html "Skip to main content I'm just a mail away! Hi, This is Vijetha Kumar. Welcome t…" at bounding box center [538, 91] width 991 height 129
click at [474, 75] on div "I'm just a mail away! Hi, This is Vijetha Kumar. Welcome to my site." at bounding box center [538, 91] width 991 height 129
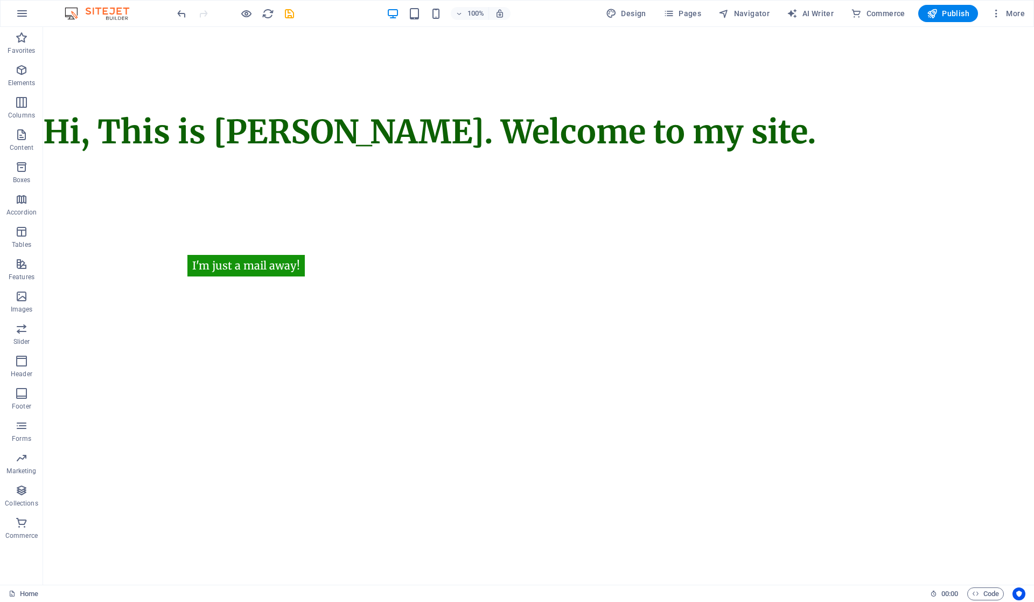
click at [483, 73] on div "I'm just a mail away! Hi, This is Vijetha Kumar. Welcome to my site." at bounding box center [538, 91] width 991 height 129
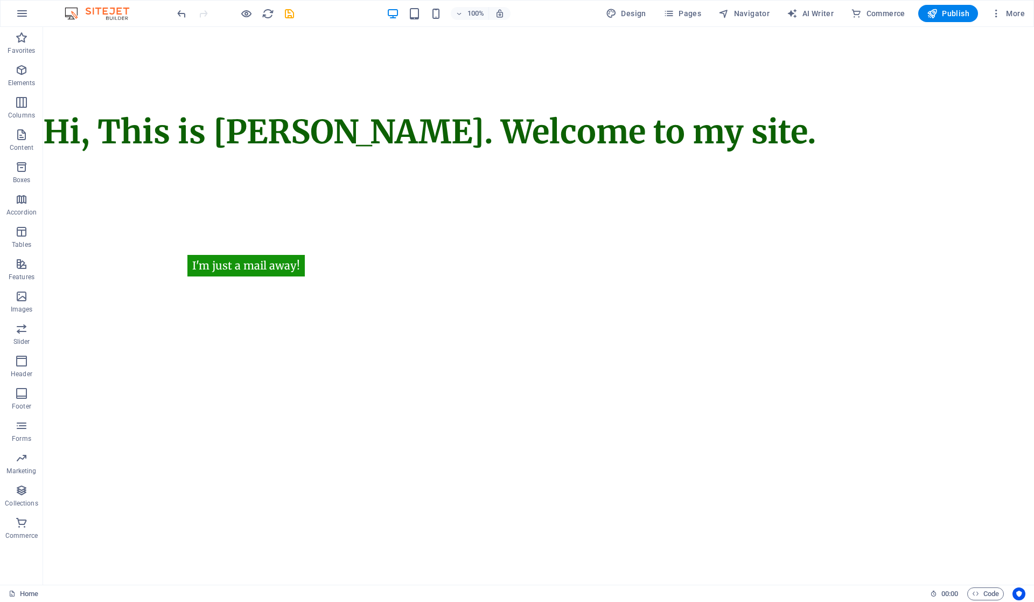
click at [333, 82] on div "I'm just a mail away! Hi, This is Vijetha Kumar. Welcome to my site." at bounding box center [538, 91] width 991 height 129
click at [418, 84] on div "I'm just a mail away! Hi, This is Vijetha Kumar. Welcome to my site." at bounding box center [538, 91] width 991 height 129
click at [405, 144] on div "Hi, This is Vijetha Kumar. Welcome to my site." at bounding box center [538, 132] width 991 height 48
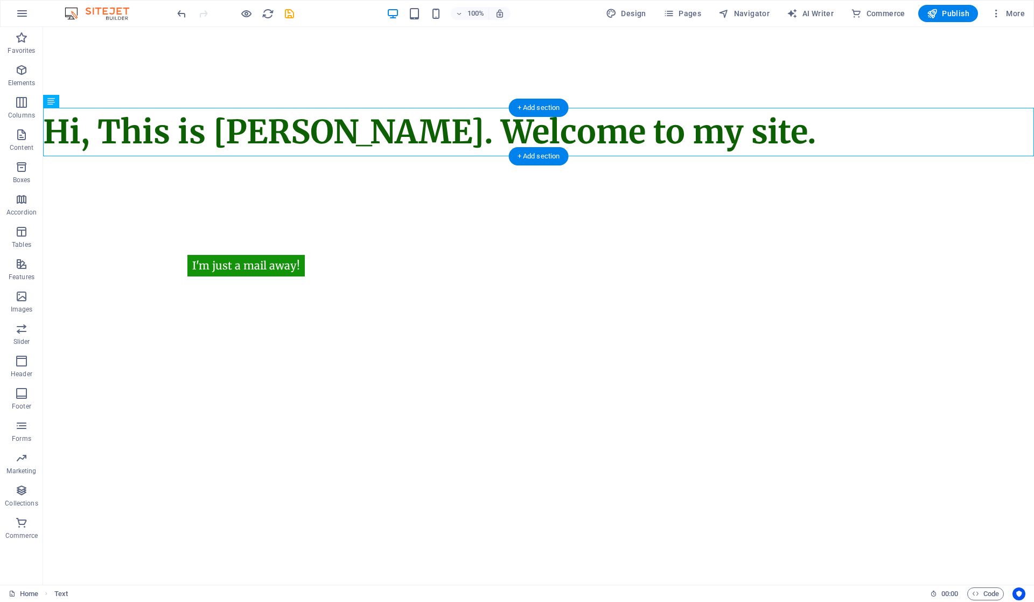
click at [546, 109] on div "+ Add section" at bounding box center [539, 108] width 60 height 18
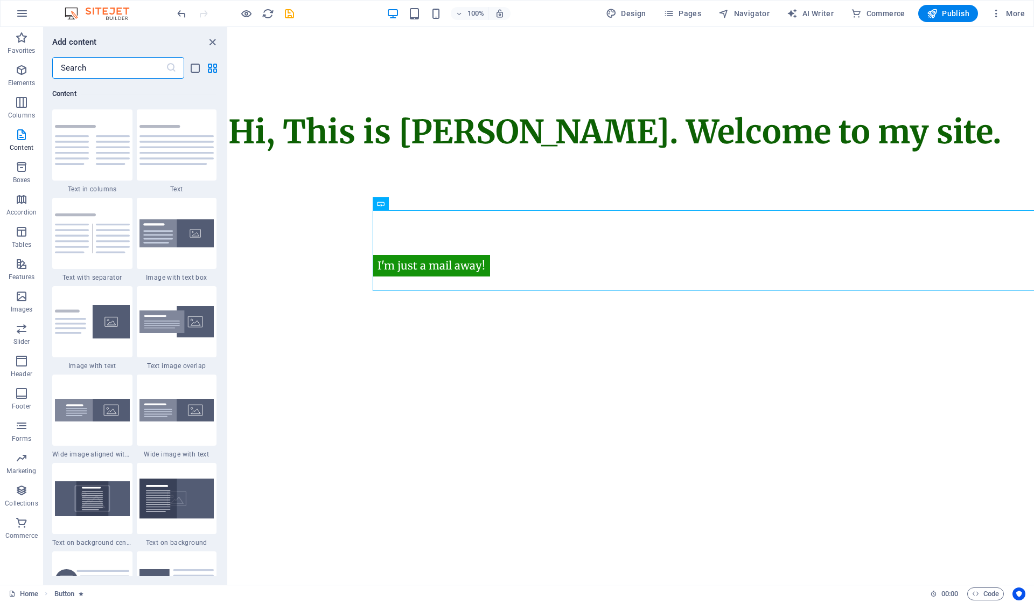
scroll to position [2172, 0]
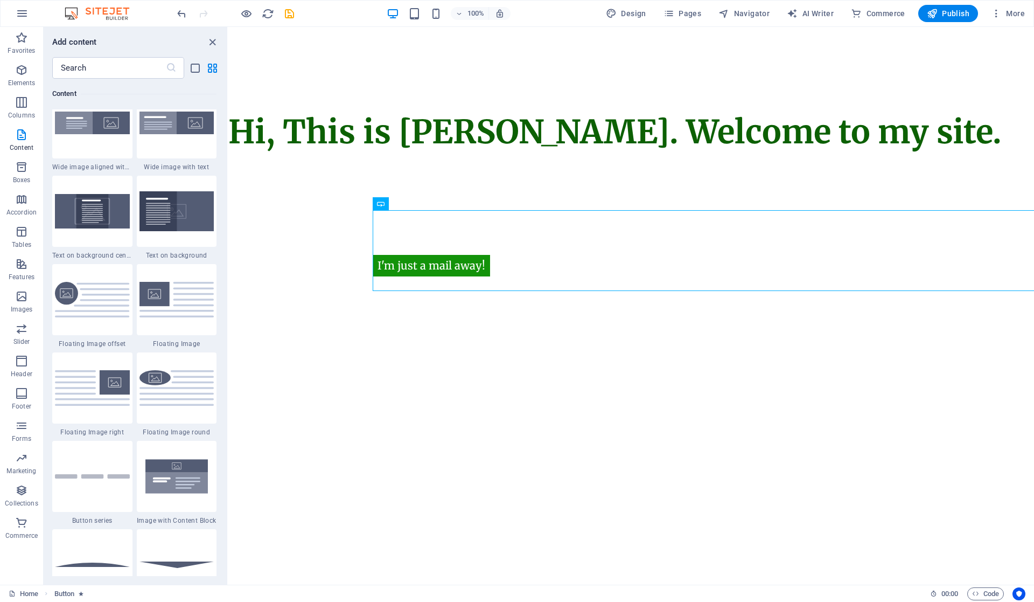
click at [187, 208] on img at bounding box center [177, 211] width 75 height 40
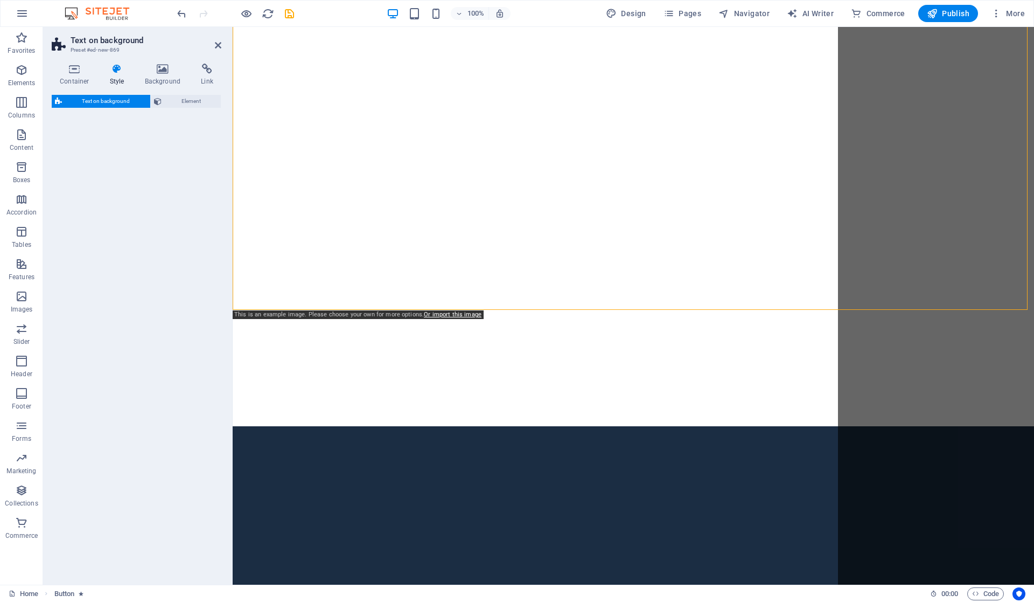
select select "%"
select select "rem"
select select "px"
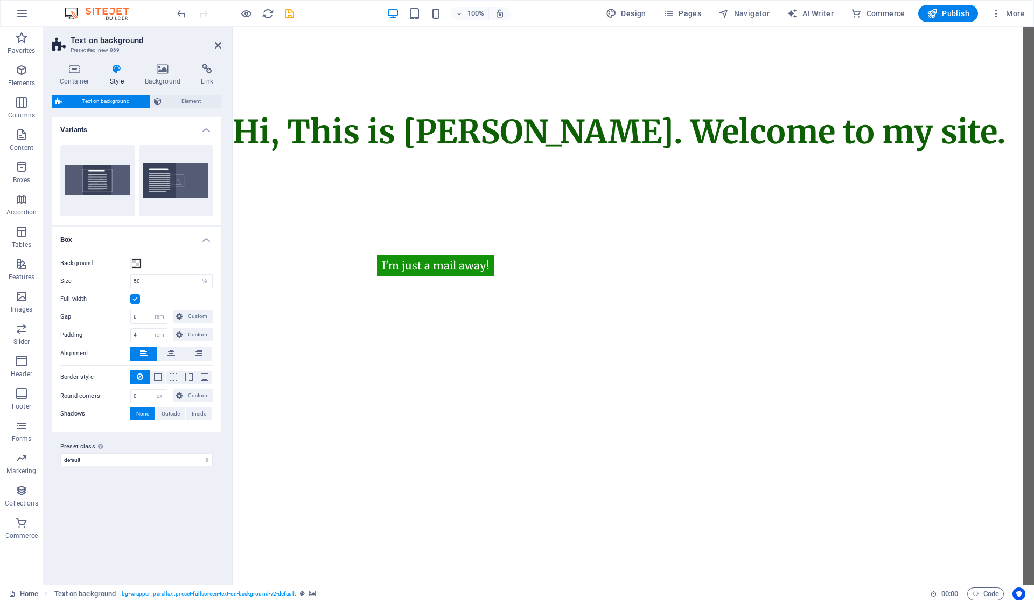
scroll to position [0, 0]
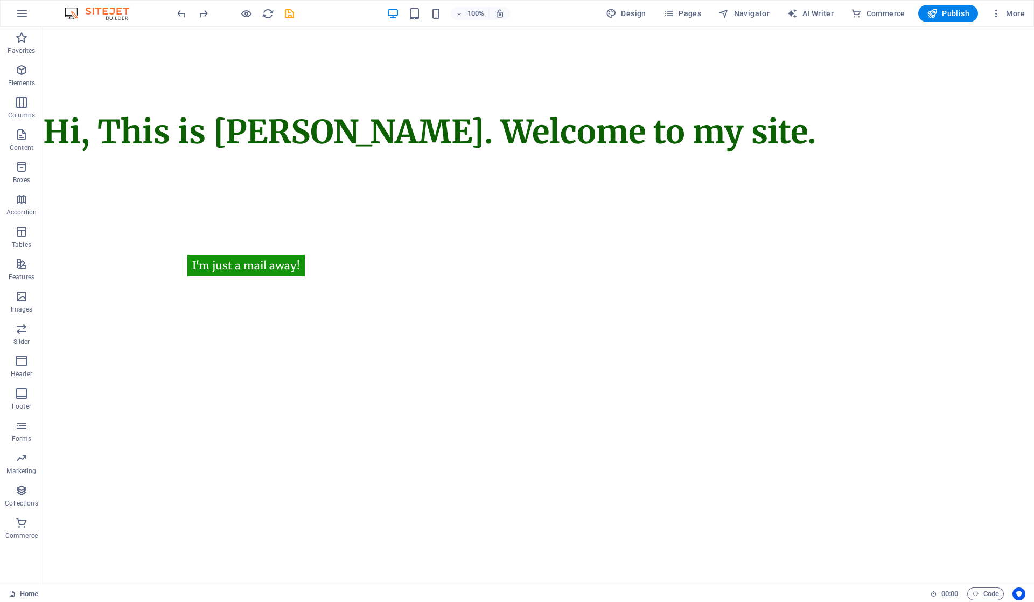
click at [250, 156] on html "Skip to main content I'm just a mail away! Hi, This is Vijetha Kumar. Welcome t…" at bounding box center [538, 91] width 991 height 129
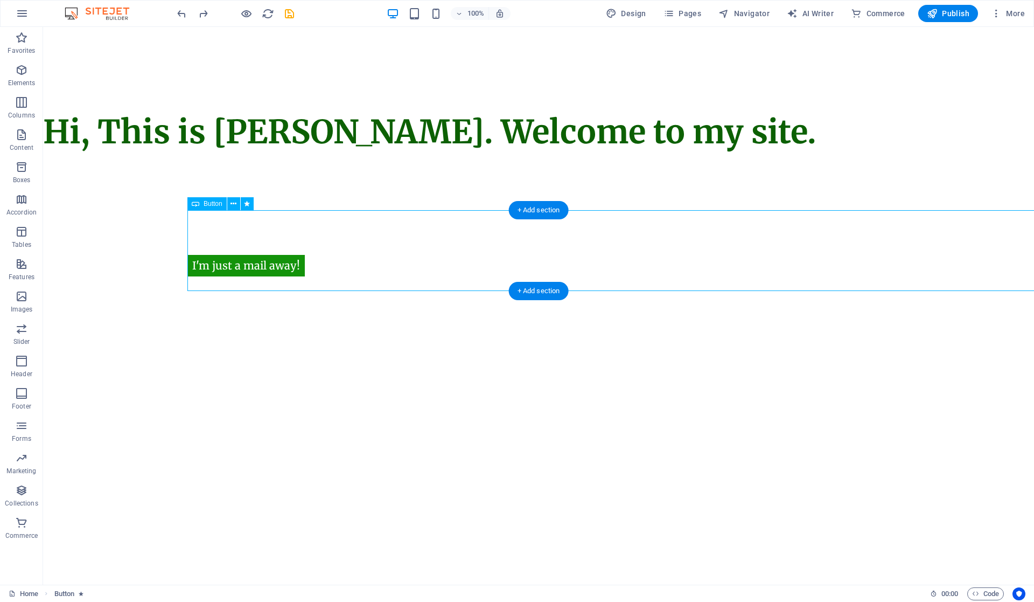
drag, startPoint x: 344, startPoint y: 228, endPoint x: 443, endPoint y: 227, distance: 98.6
click at [443, 227] on div "I'm just a mail away!" at bounding box center [682, 250] width 991 height 81
click at [232, 204] on icon at bounding box center [234, 203] width 6 height 11
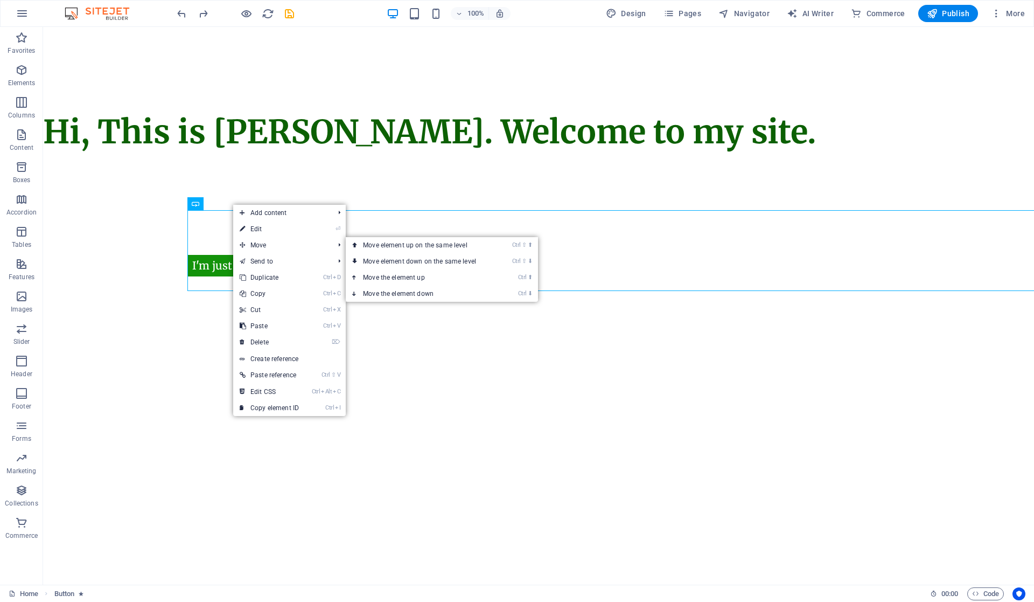
click at [248, 240] on span "Move" at bounding box center [281, 245] width 96 height 16
click at [277, 344] on link "⌦ Delete" at bounding box center [269, 342] width 72 height 16
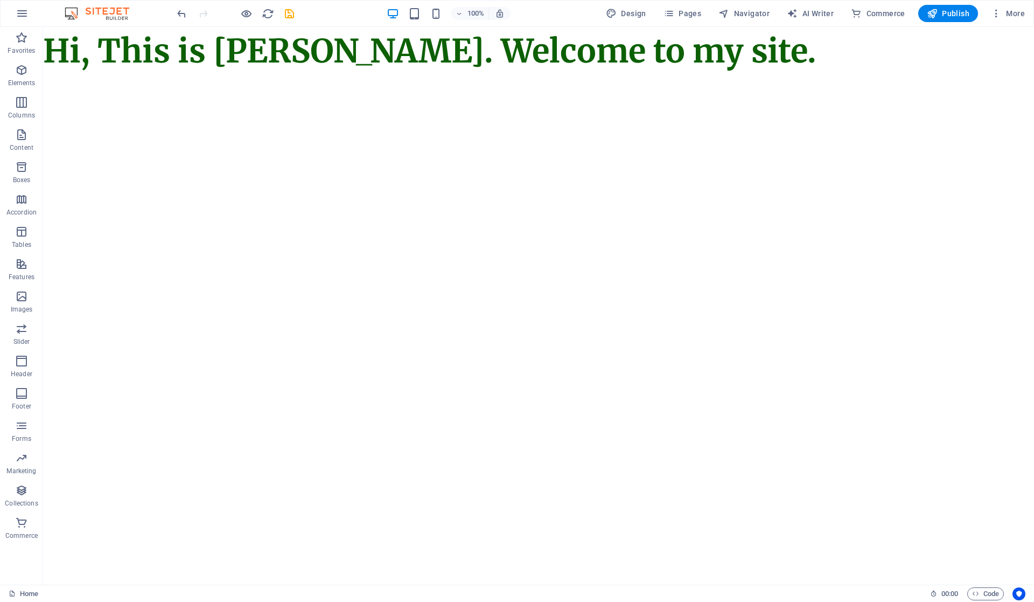
click at [572, 75] on html "Skip to main content Hi, This is Vijetha Kumar. Welcome to my site." at bounding box center [538, 51] width 991 height 48
click at [662, 60] on div "Hi, This is Vijetha Kumar. Welcome to my site." at bounding box center [538, 51] width 991 height 48
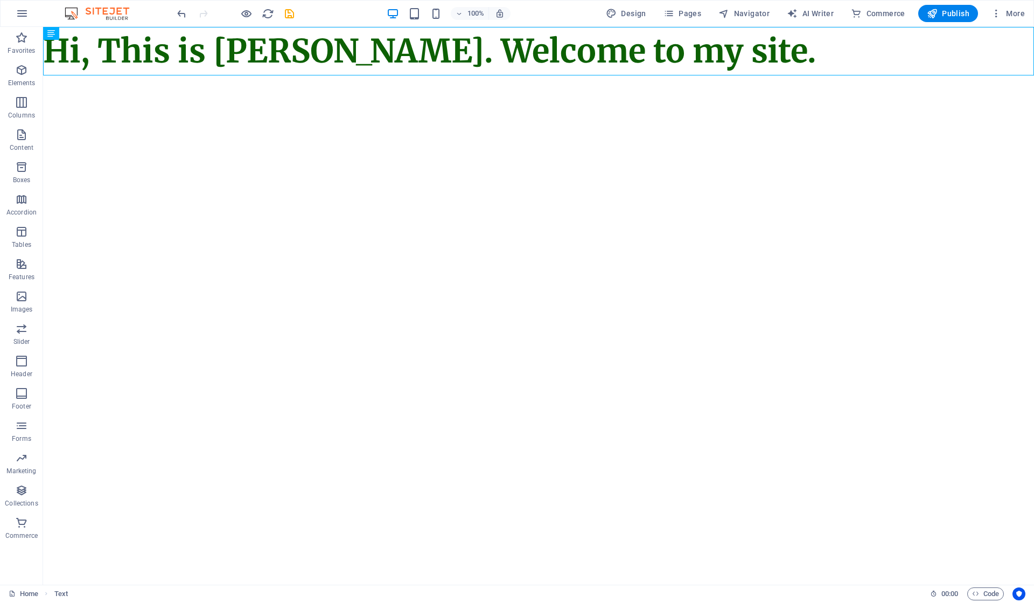
click at [513, 75] on html "Skip to main content Hi, This is Vijetha Kumar. Welcome to my site." at bounding box center [538, 51] width 991 height 48
click at [240, 11] on icon "button" at bounding box center [246, 14] width 12 height 12
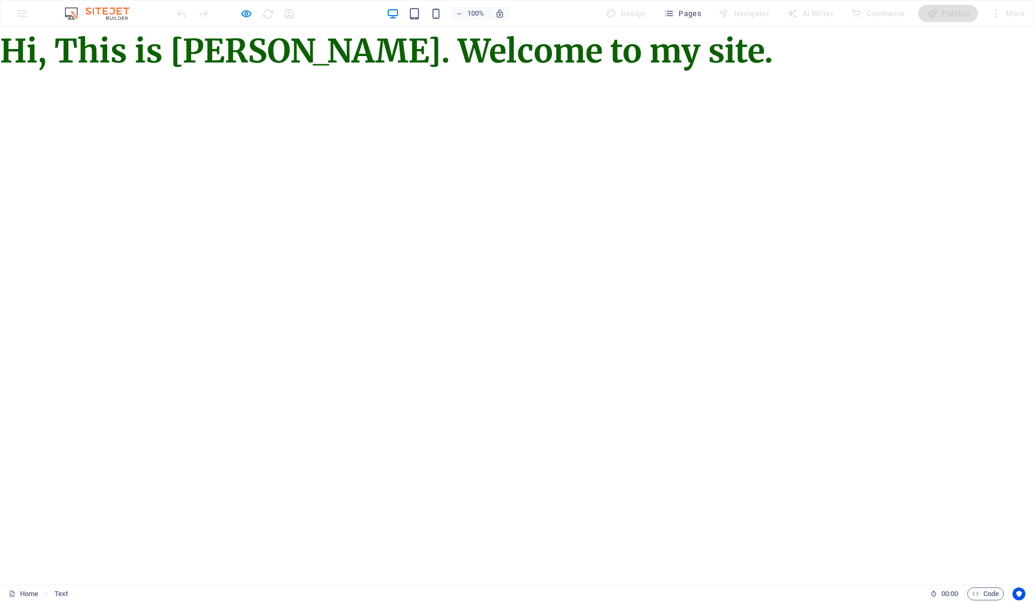
click at [282, 75] on html "Skip to main content Hi, This is Vijetha Kumar. Welcome to my site." at bounding box center [517, 51] width 1034 height 48
click at [239, 66] on h6 "Open preview website" at bounding box center [255, 67] width 72 height 13
click at [233, 75] on html "Skip to main content Hi, This is Vijetha Kumar. Welcome to my site." at bounding box center [517, 51] width 1034 height 48
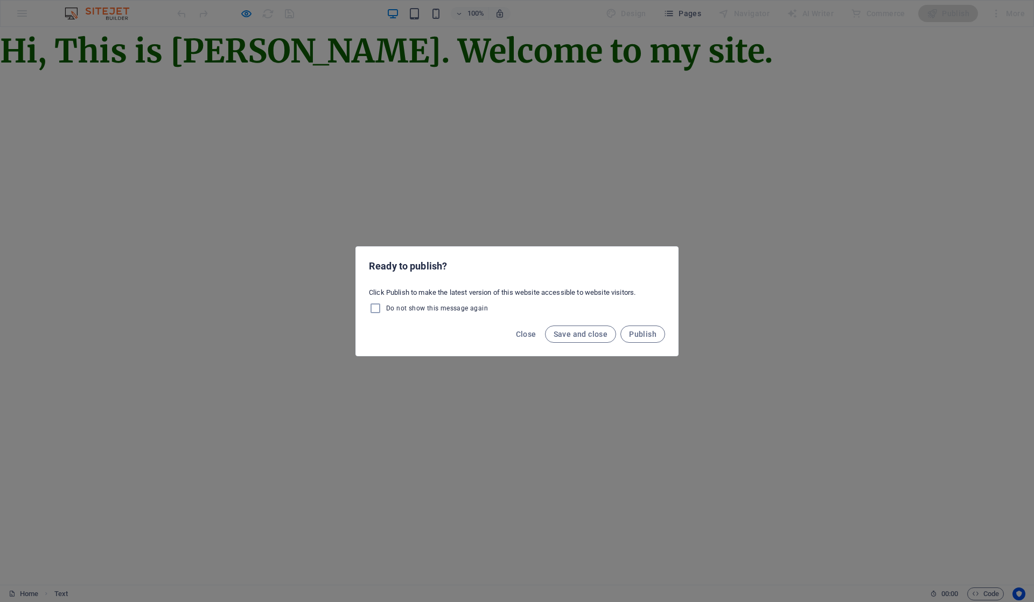
click at [530, 334] on span "Close" at bounding box center [526, 334] width 20 height 9
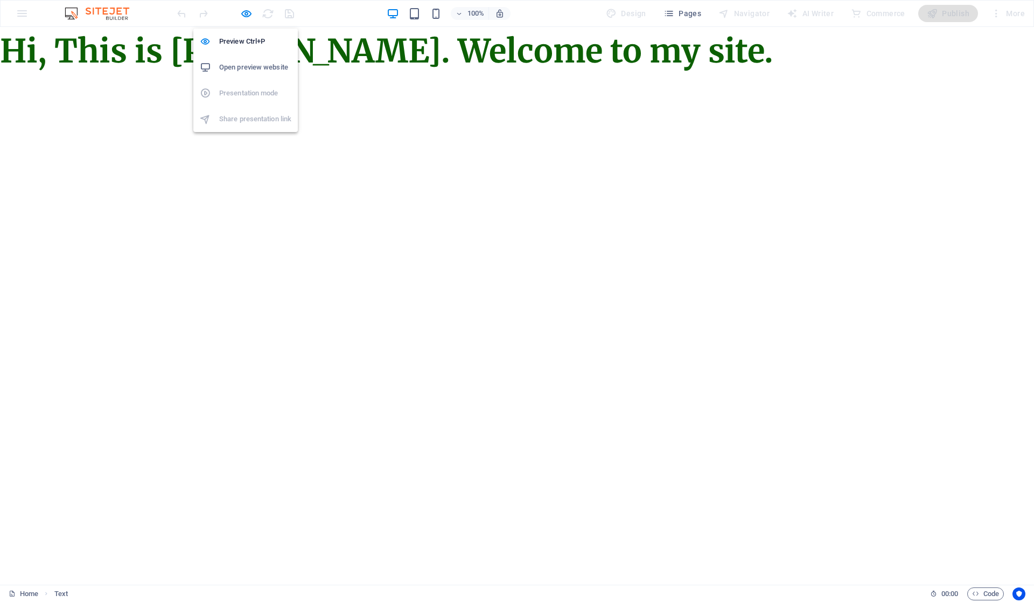
click at [242, 15] on icon "button" at bounding box center [246, 14] width 12 height 12
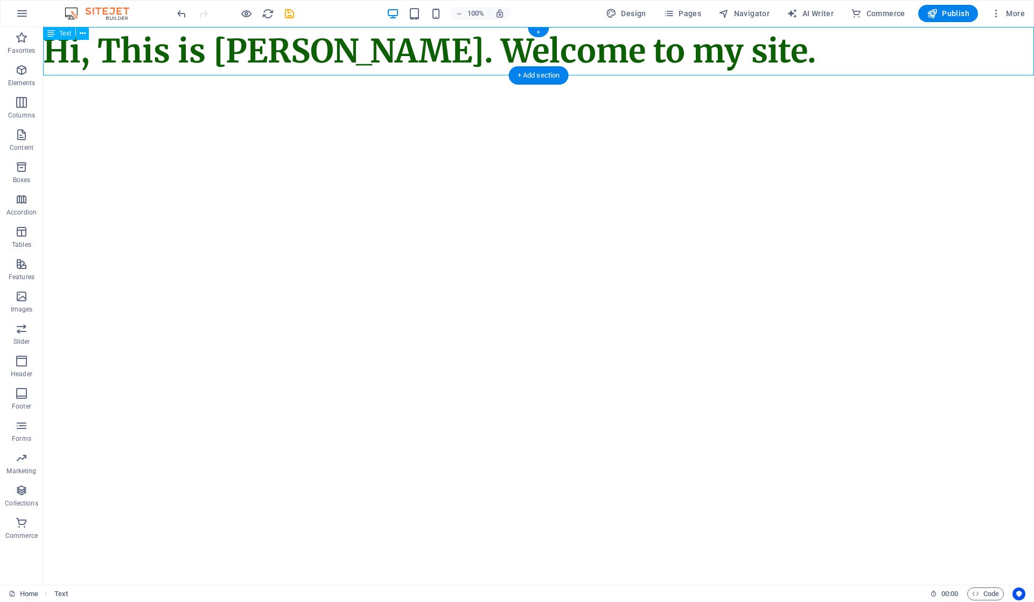
click at [800, 53] on div "Hi, This is Vijetha Kumar. Welcome to my site." at bounding box center [538, 51] width 991 height 48
click at [806, 49] on div "Hi, This is Vijetha Kumar. Welcome to my site." at bounding box center [538, 51] width 991 height 48
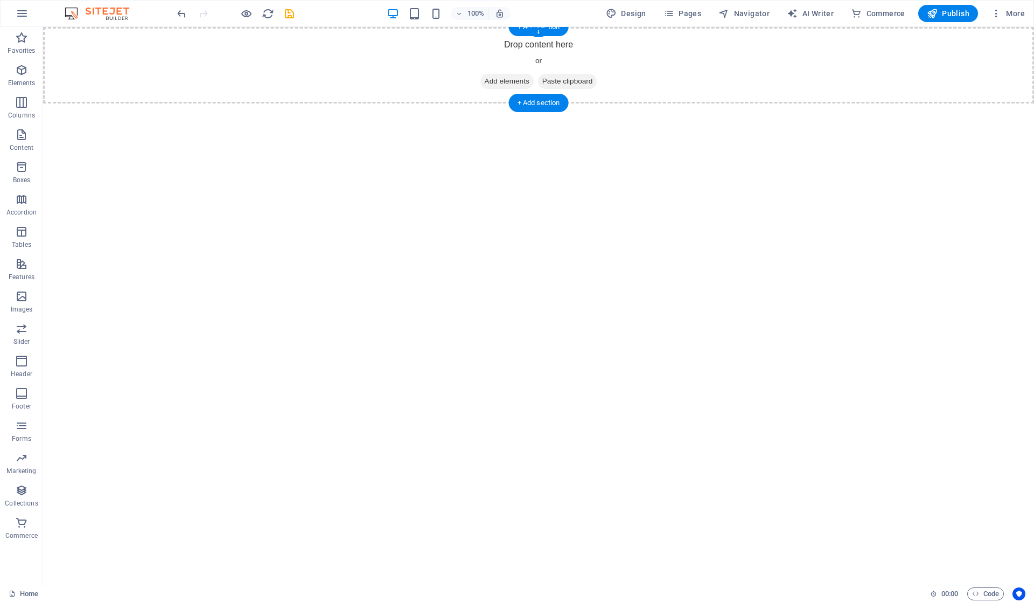
click at [513, 80] on span "Add elements" at bounding box center [507, 81] width 53 height 15
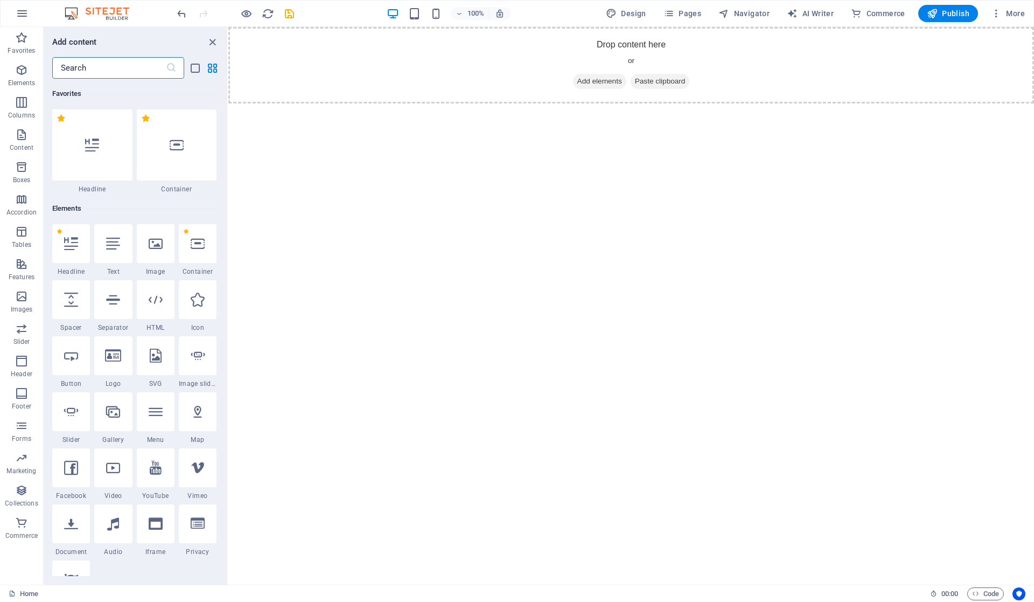
click at [70, 372] on div at bounding box center [71, 355] width 38 height 39
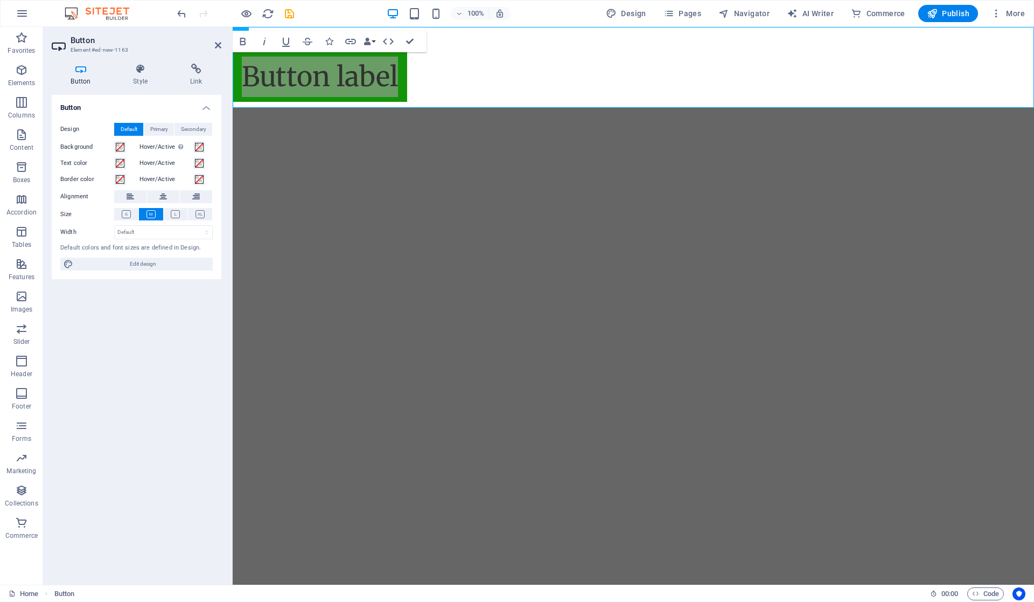
click at [127, 215] on icon at bounding box center [126, 214] width 9 height 8
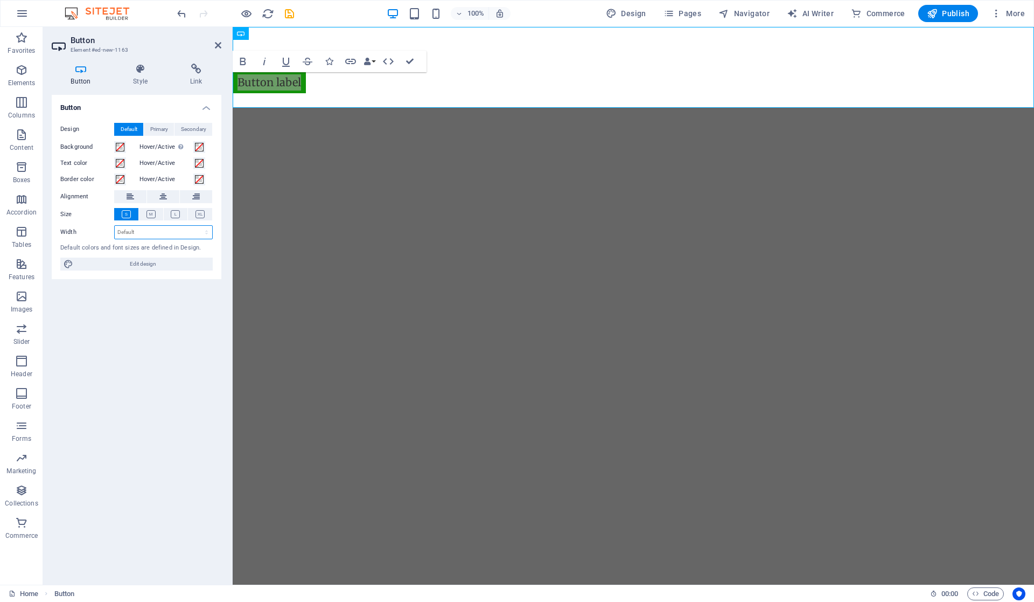
click at [165, 232] on select "Default px rem % em vh vw" at bounding box center [164, 232] width 98 height 13
click at [166, 232] on select "Default px rem % em vh vw" at bounding box center [164, 232] width 98 height 13
click at [165, 126] on span "Primary" at bounding box center [159, 129] width 18 height 13
click at [189, 127] on span "Secondary" at bounding box center [193, 129] width 25 height 13
click at [131, 127] on span "Default" at bounding box center [129, 129] width 17 height 13
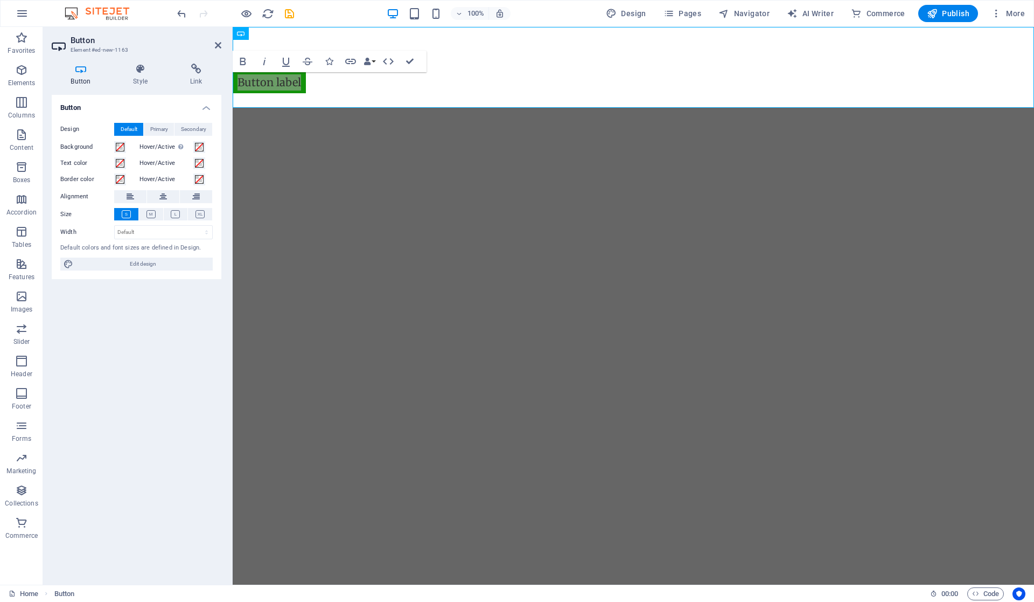
click at [147, 78] on h4 "Style" at bounding box center [142, 75] width 57 height 23
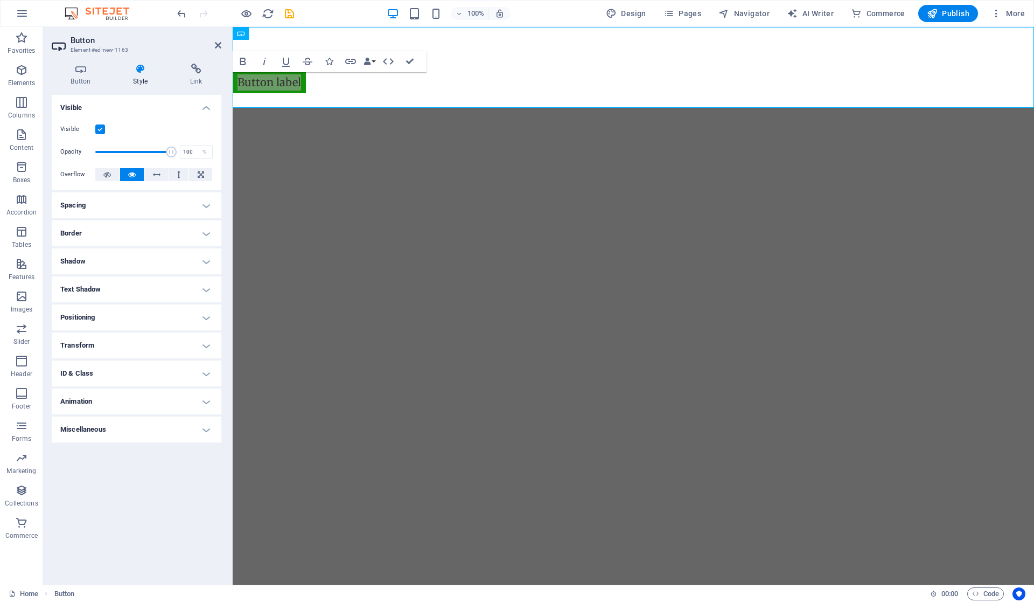
click at [147, 105] on h4 "Visible" at bounding box center [137, 104] width 170 height 19
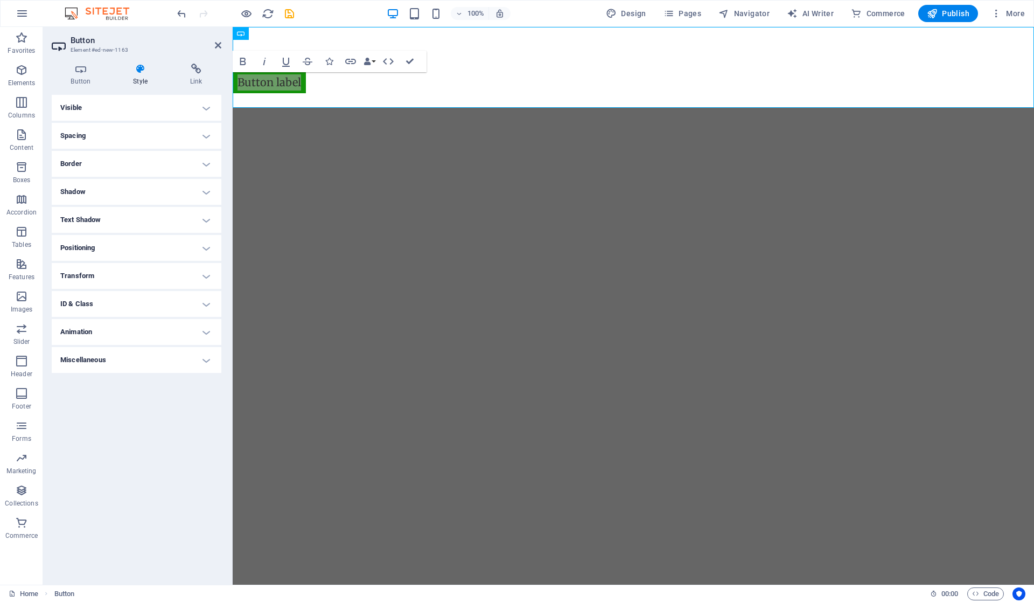
click at [147, 100] on h4 "Visible" at bounding box center [137, 108] width 170 height 26
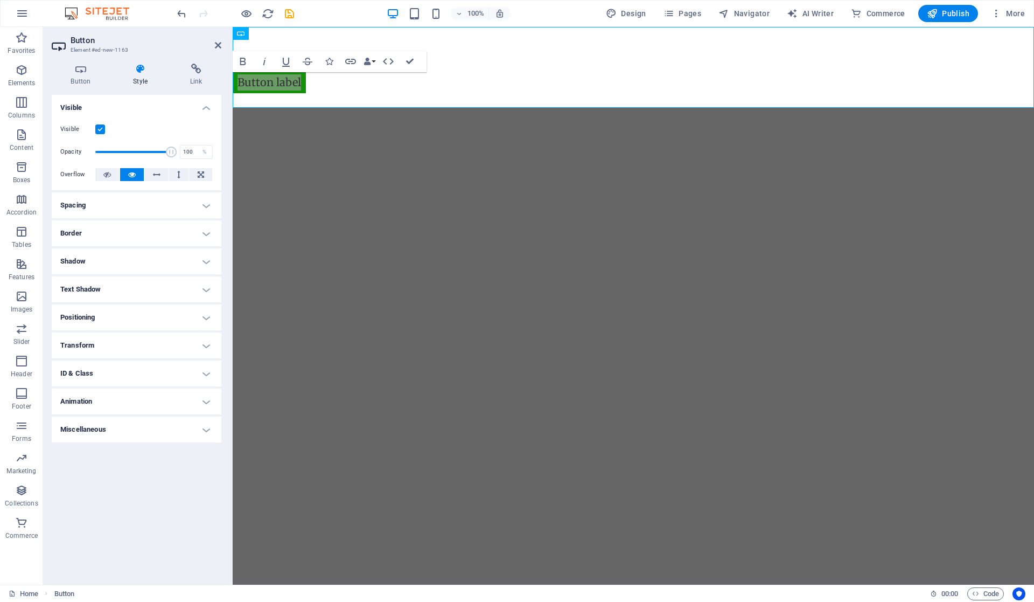
click at [147, 100] on h4 "Visible" at bounding box center [137, 104] width 170 height 19
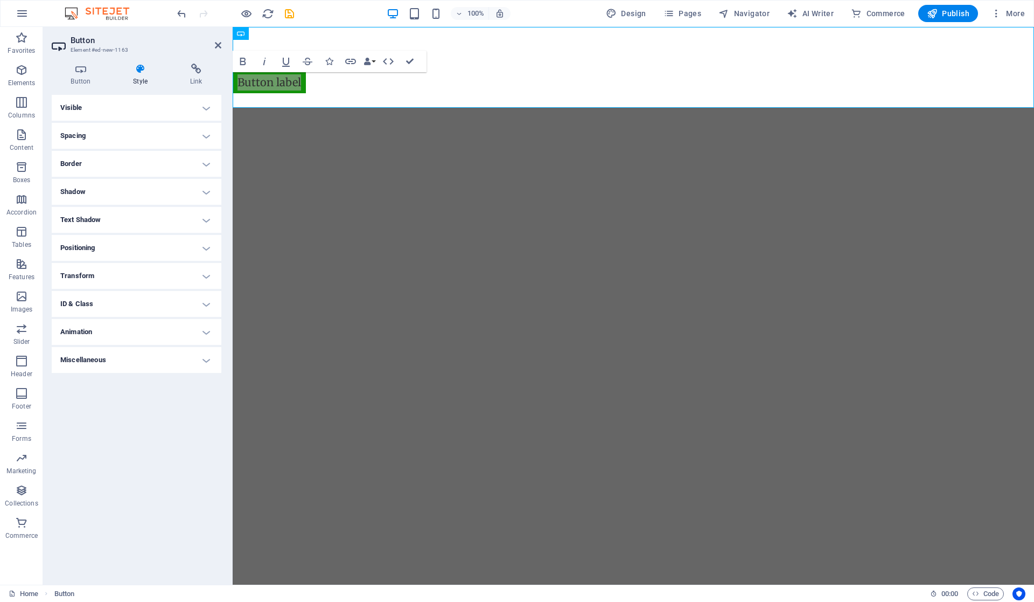
click at [143, 245] on h4 "Positioning" at bounding box center [137, 248] width 170 height 26
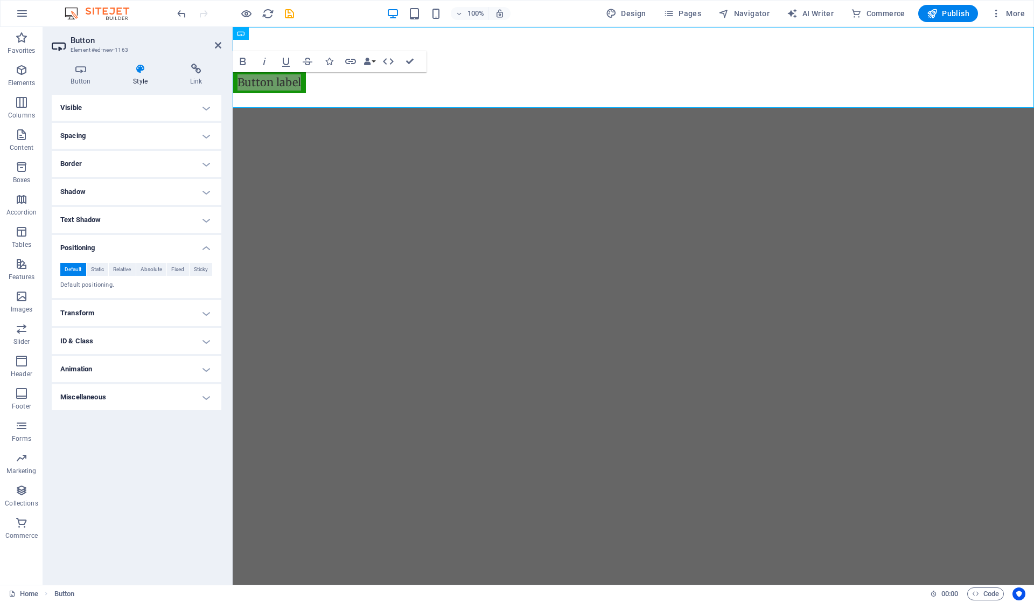
click at [179, 268] on span "Fixed" at bounding box center [177, 269] width 13 height 13
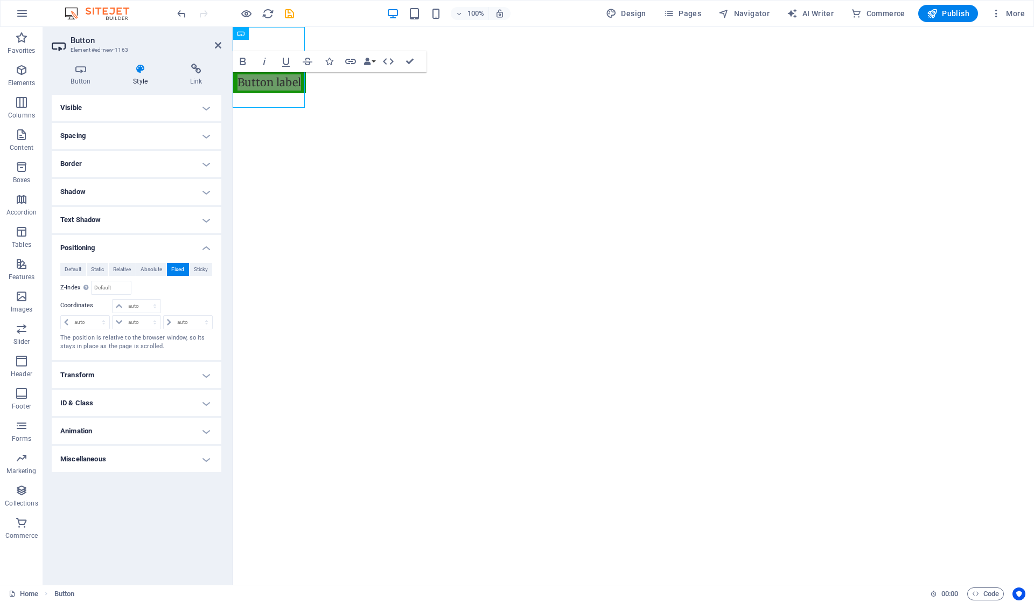
click at [210, 263] on button "Sticky" at bounding box center [201, 269] width 23 height 13
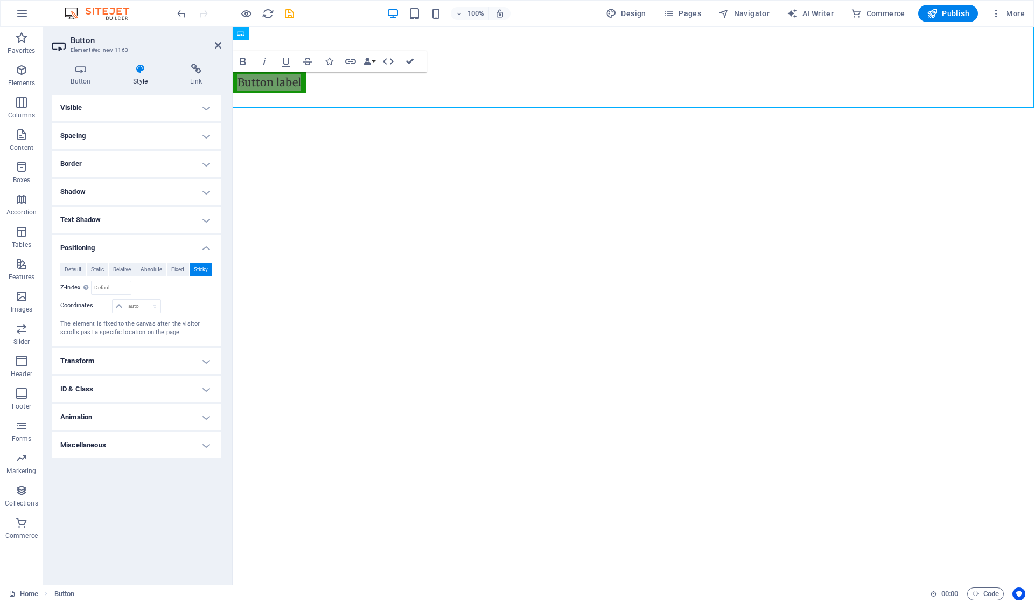
click at [185, 268] on button "Fixed" at bounding box center [178, 269] width 22 height 13
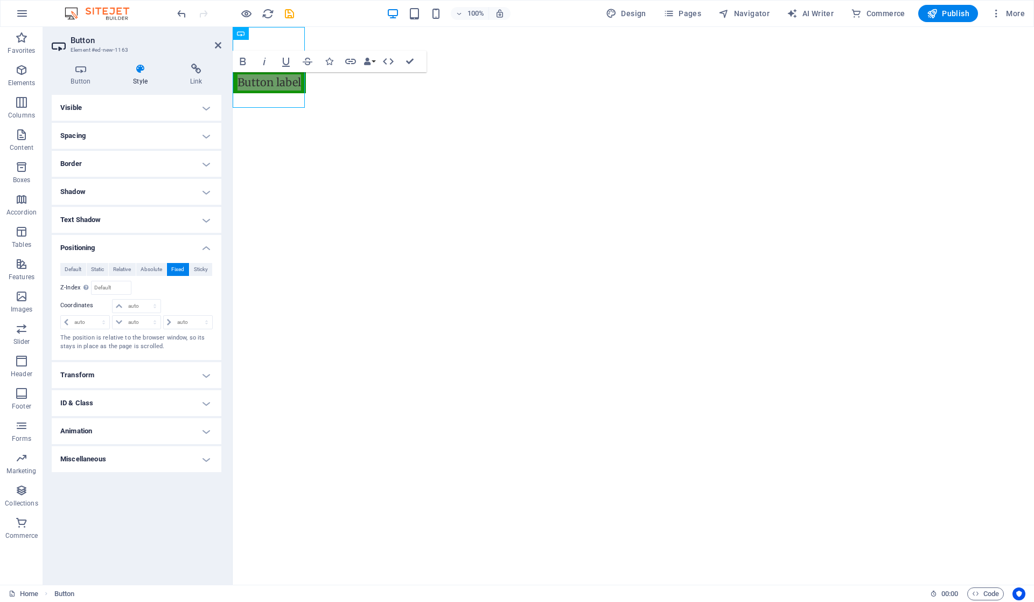
click at [150, 267] on span "Absolute" at bounding box center [152, 269] width 22 height 13
click at [117, 267] on span "Relative" at bounding box center [122, 269] width 18 height 13
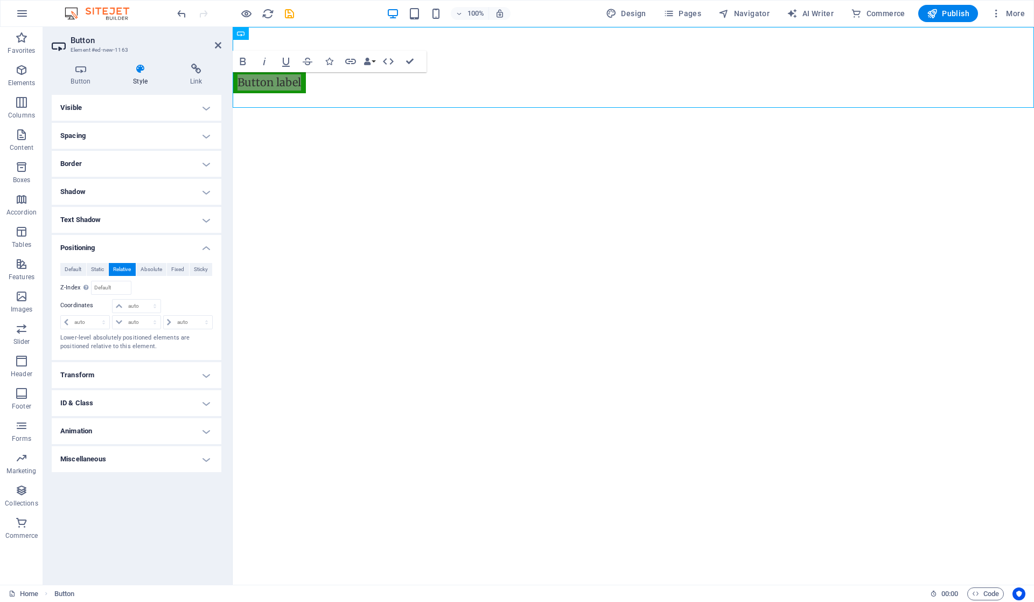
click at [101, 263] on span "Static" at bounding box center [97, 269] width 13 height 13
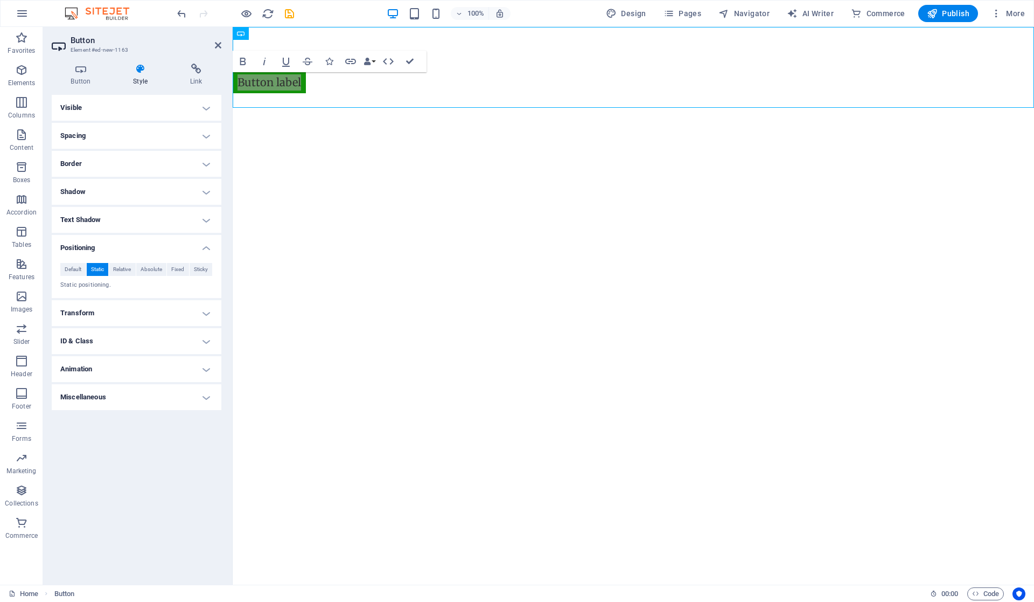
click at [121, 266] on span "Relative" at bounding box center [122, 269] width 18 height 13
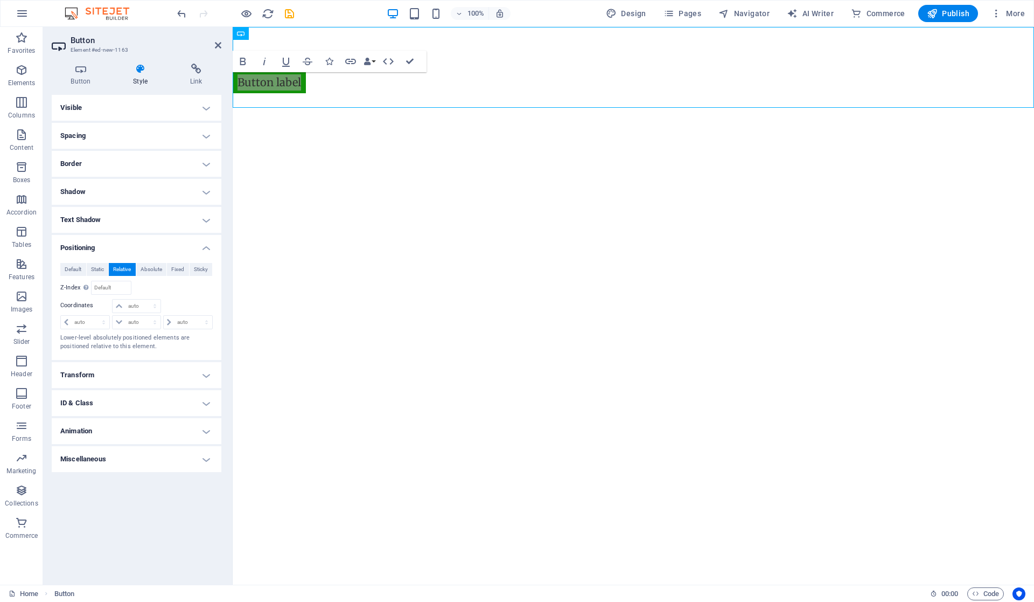
click at [102, 272] on span "Static" at bounding box center [97, 269] width 13 height 13
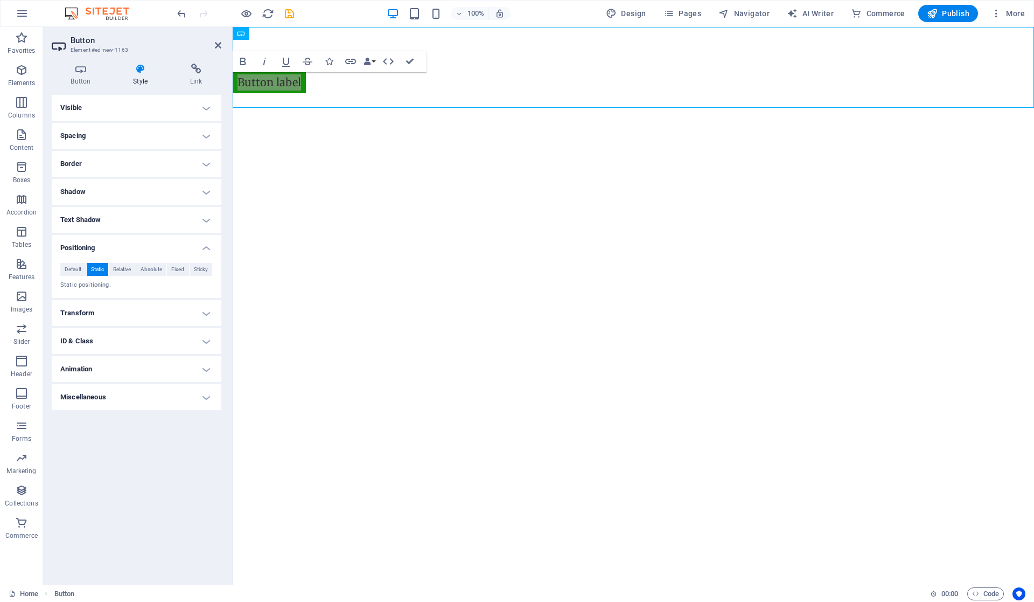
click at [73, 268] on span "Default" at bounding box center [73, 269] width 17 height 13
click at [121, 270] on span "Relative" at bounding box center [122, 269] width 18 height 13
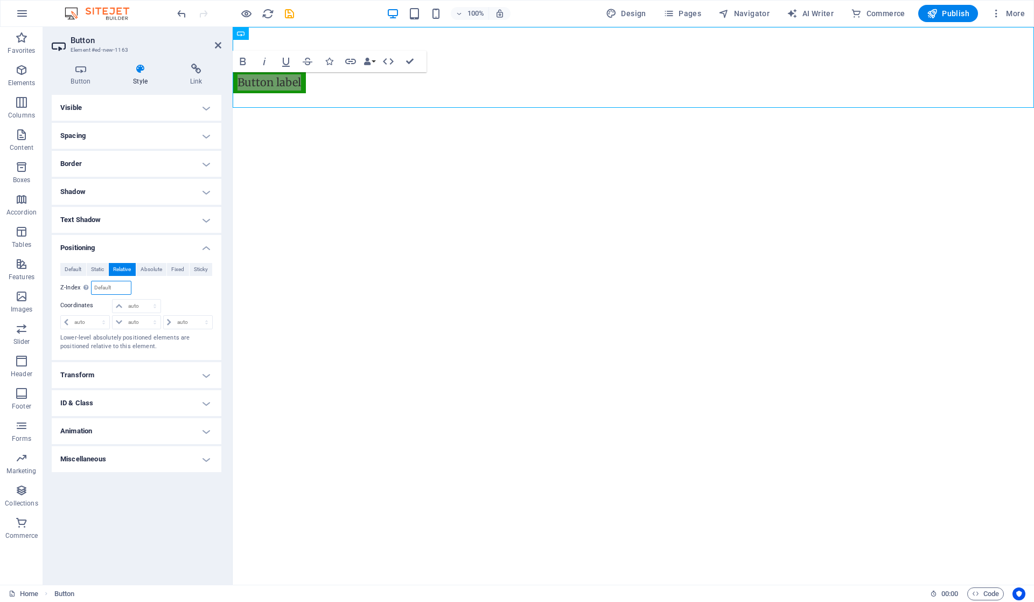
click at [126, 288] on input "number" at bounding box center [111, 287] width 39 height 13
click at [143, 305] on select "auto px rem % em" at bounding box center [136, 306] width 47 height 13
select select "px"
click at [145, 300] on select "auto px rem % em" at bounding box center [136, 306] width 47 height 13
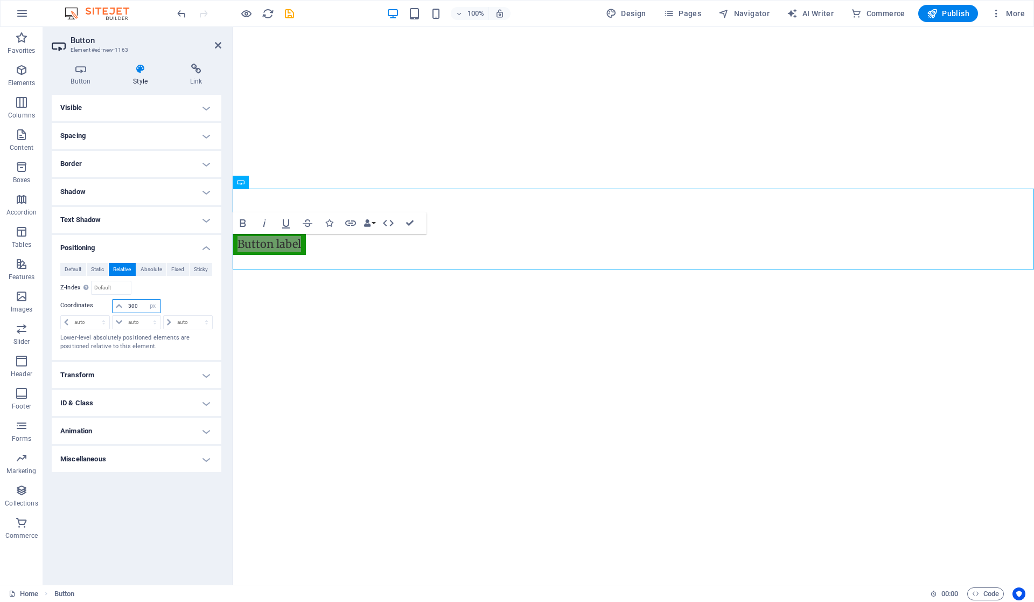
type input "300"
click at [138, 321] on select "auto px rem % em" at bounding box center [136, 322] width 47 height 13
select select "px"
click at [145, 316] on select "auto px rem % em" at bounding box center [136, 322] width 47 height 13
type input "200"
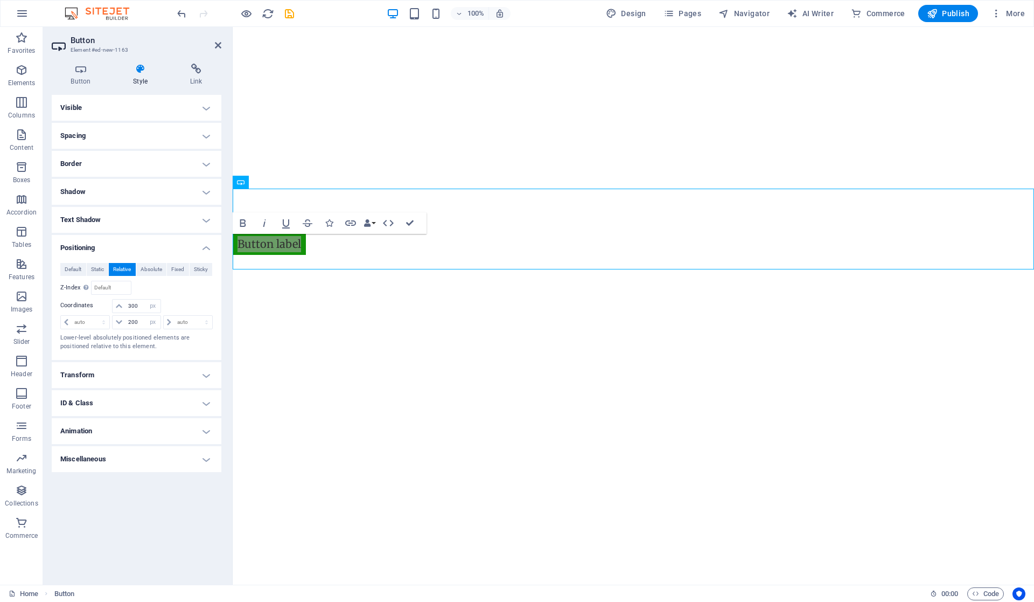
click at [191, 299] on div at bounding box center [187, 306] width 51 height 15
click at [182, 319] on select "auto px rem % em" at bounding box center [188, 322] width 48 height 13
drag, startPoint x: 138, startPoint y: 321, endPoint x: 104, endPoint y: 320, distance: 34.5
click at [104, 320] on div "auto px rem % em 200 auto px rem % em auto px rem % em" at bounding box center [136, 321] width 152 height 15
click at [196, 311] on div at bounding box center [187, 306] width 51 height 15
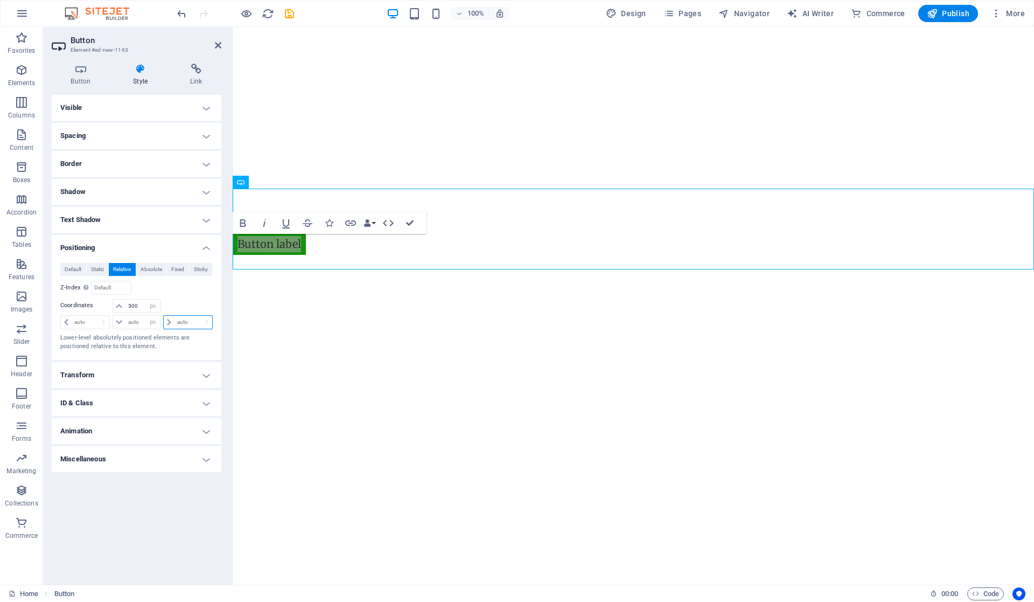
click at [182, 319] on select "auto px rem % em" at bounding box center [188, 322] width 48 height 13
select select "px"
click at [197, 316] on select "auto px rem % em" at bounding box center [188, 322] width 48 height 13
type input "300"
click at [200, 299] on div at bounding box center [187, 306] width 51 height 15
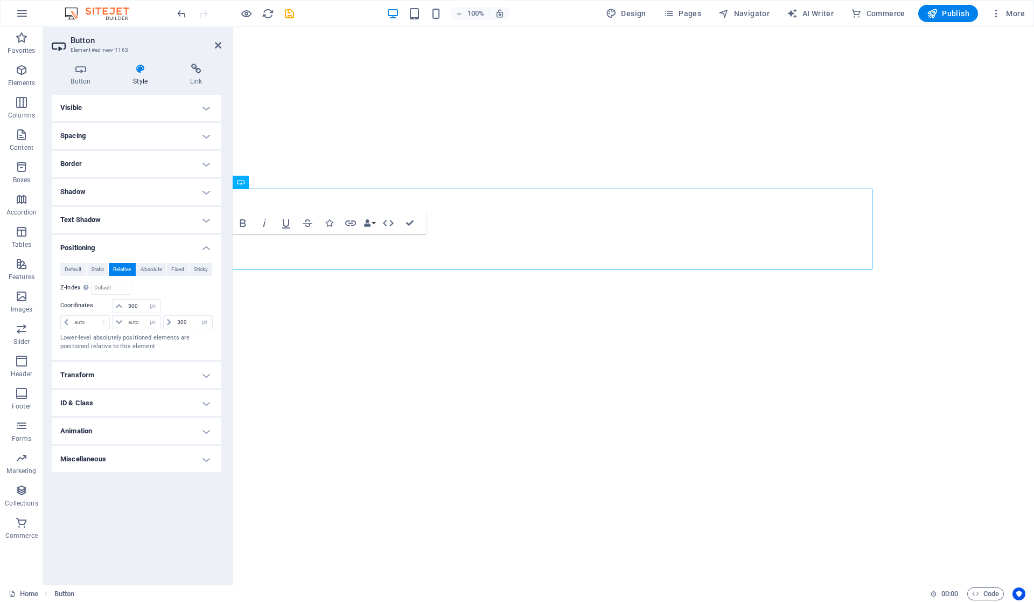
click at [220, 48] on icon at bounding box center [218, 45] width 6 height 9
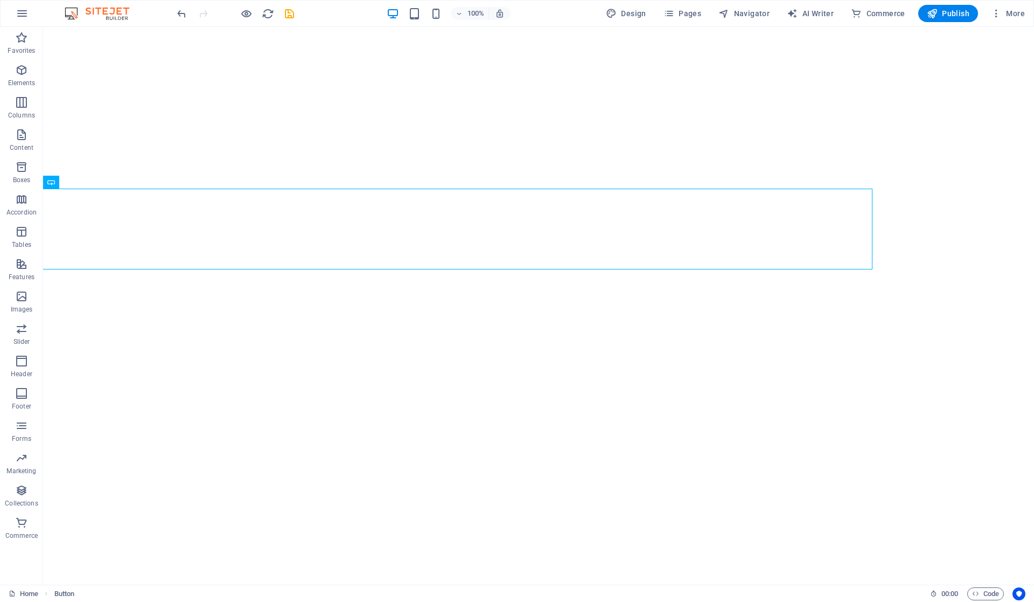
click at [299, 108] on html "Skip to main content Button label" at bounding box center [538, 67] width 991 height 81
click at [223, 220] on div "Button label" at bounding box center [376, 229] width 991 height 81
click at [81, 234] on div "Button label" at bounding box center [376, 229] width 991 height 81
select select "px"
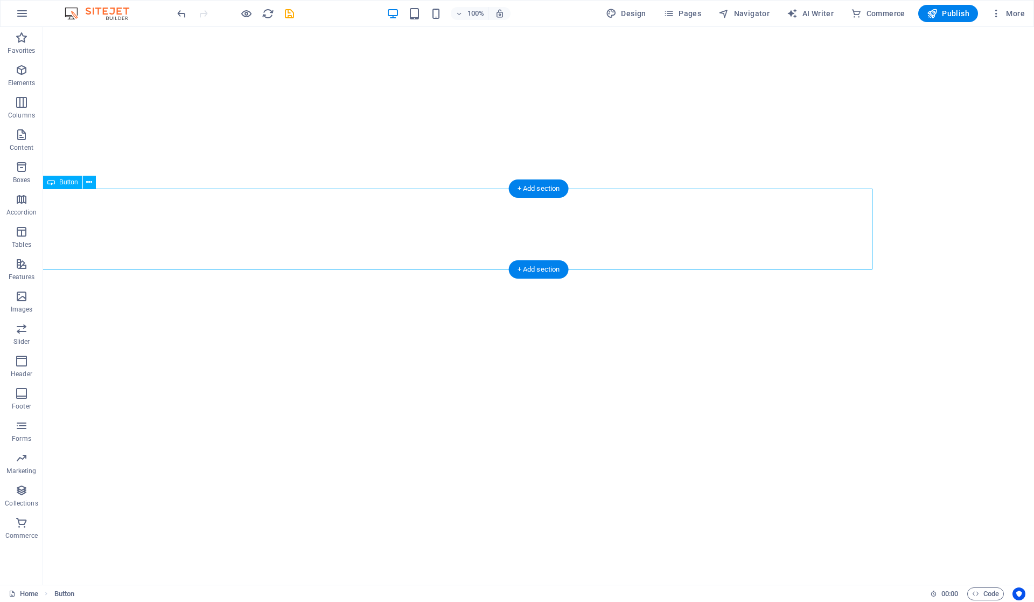
select select "px"
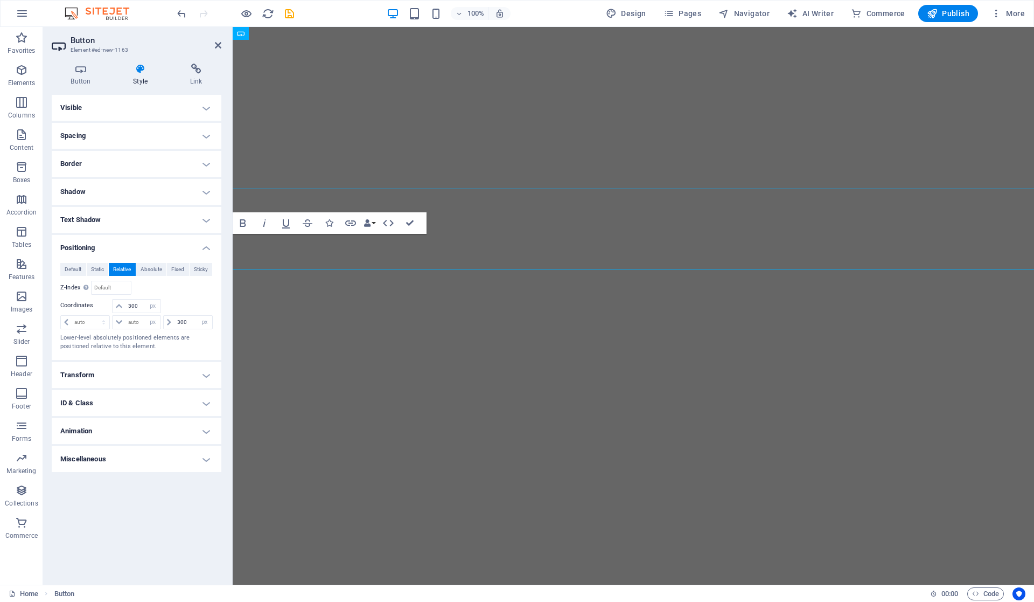
type input "200"
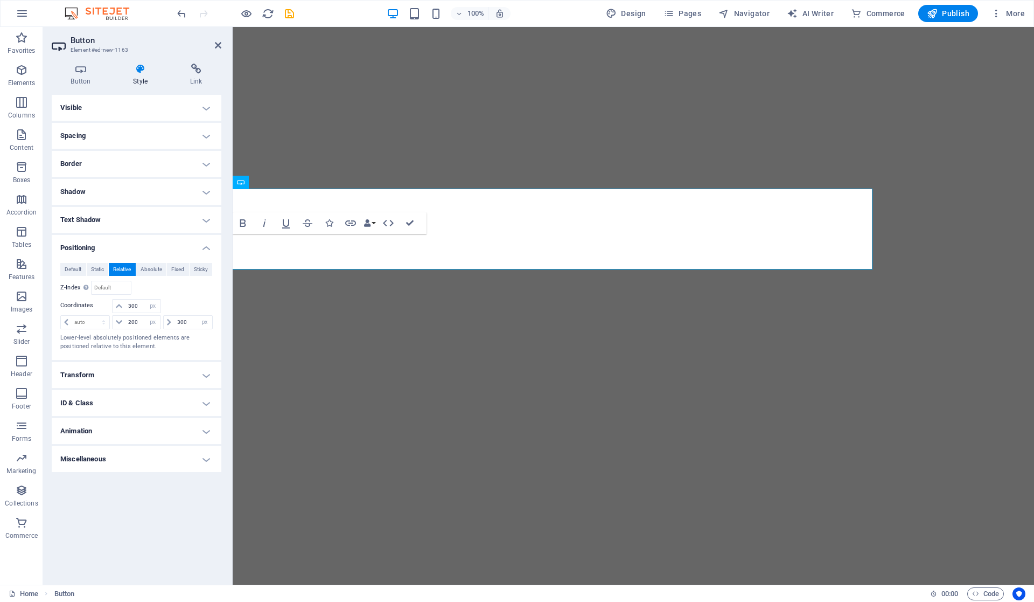
drag, startPoint x: 300, startPoint y: 321, endPoint x: 289, endPoint y: 308, distance: 17.2
click at [301, 108] on html "Skip to main content Button label" at bounding box center [634, 67] width 802 height 81
drag, startPoint x: 189, startPoint y: 321, endPoint x: 176, endPoint y: 323, distance: 13.6
click at [176, 323] on input "300" at bounding box center [194, 322] width 38 height 13
type input "100"
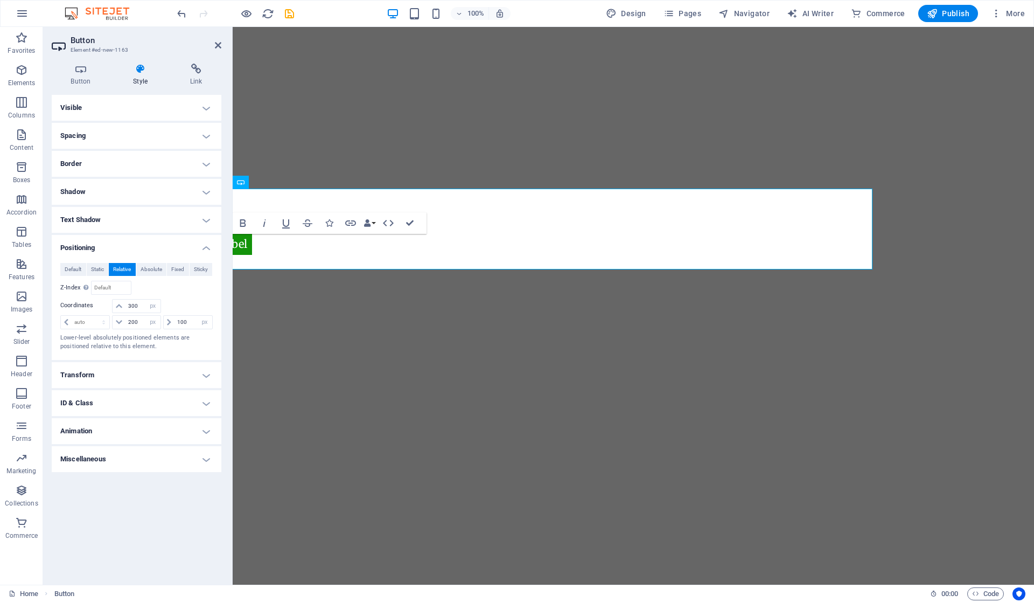
click at [206, 291] on div "Relative to body" at bounding box center [175, 288] width 77 height 14
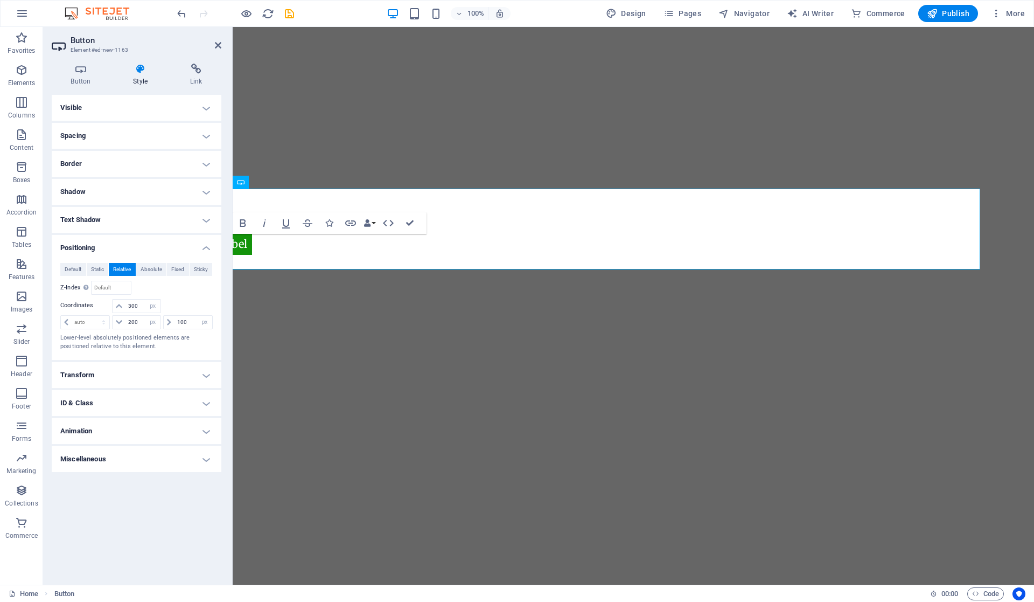
click at [297, 108] on html "Skip to main content Button label" at bounding box center [634, 67] width 802 height 81
click at [218, 44] on icon at bounding box center [218, 45] width 6 height 9
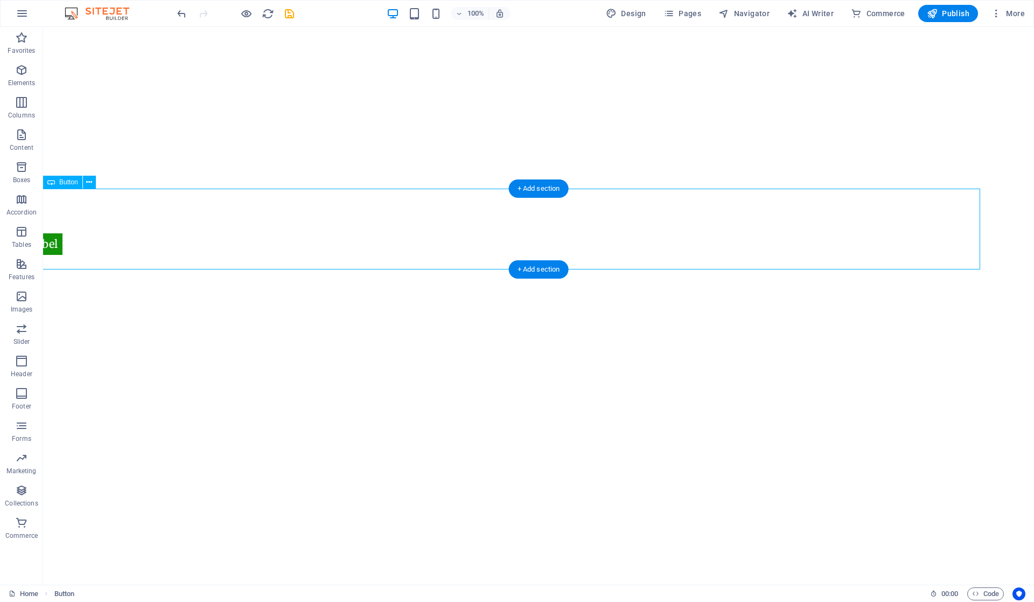
drag, startPoint x: 84, startPoint y: 249, endPoint x: 98, endPoint y: 251, distance: 14.6
click at [94, 250] on div "Button label" at bounding box center [484, 229] width 991 height 81
click at [211, 108] on html "Skip to main content Button label" at bounding box center [538, 67] width 991 height 81
click at [64, 241] on div "Button label" at bounding box center [484, 229] width 991 height 81
click at [55, 243] on div "Button label" at bounding box center [484, 229] width 991 height 81
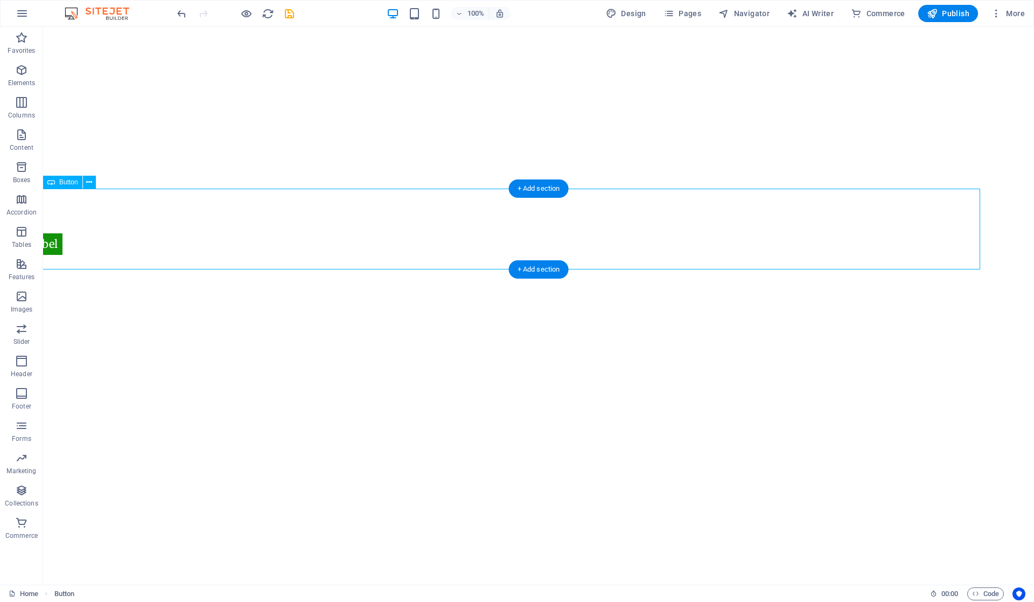
click at [55, 243] on div "Button label" at bounding box center [484, 229] width 991 height 81
select select "px"
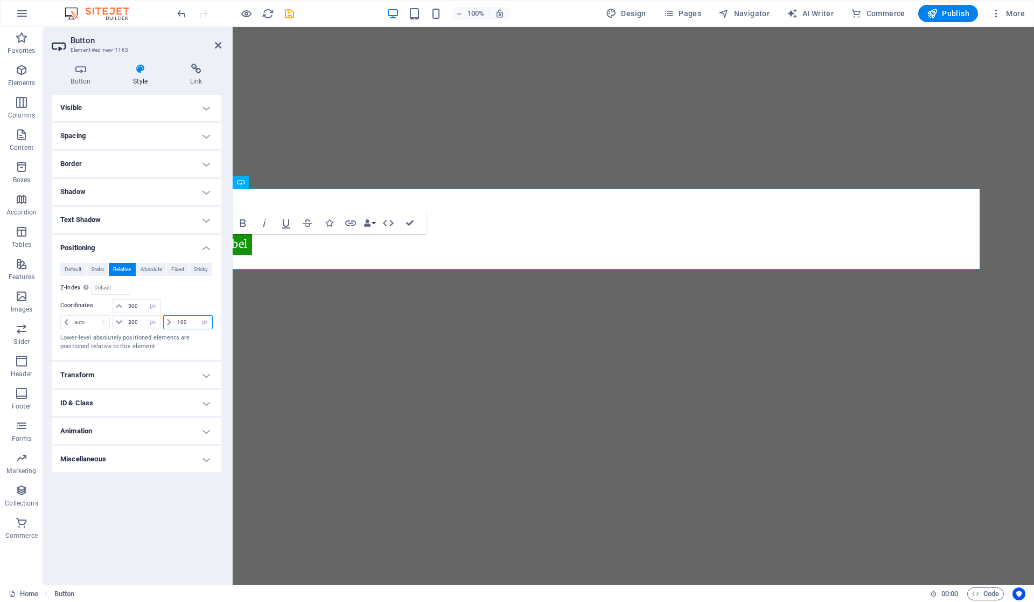
drag, startPoint x: 189, startPoint y: 321, endPoint x: 173, endPoint y: 326, distance: 15.8
click at [173, 326] on div "100 auto px rem % em" at bounding box center [188, 322] width 50 height 14
type input "50"
click at [190, 297] on div "Default Static Relative Absolute Fixed Sticky Z-Index Sets the order of the ele…" at bounding box center [136, 307] width 152 height 88
click at [269, 108] on html "Skip to main content Button label" at bounding box center [634, 67] width 802 height 81
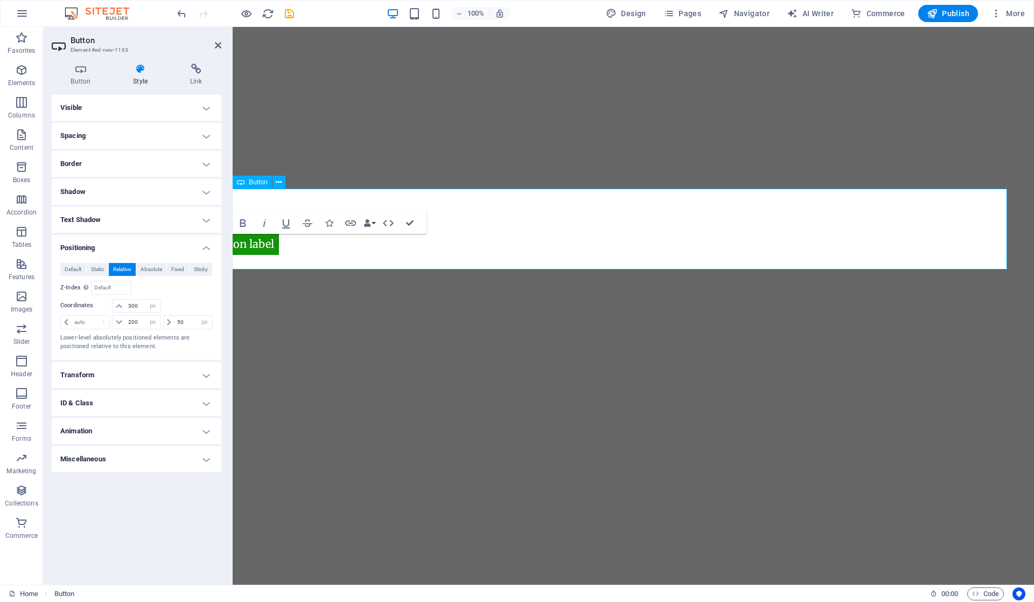
click at [317, 242] on div "Button label" at bounding box center [607, 229] width 802 height 81
click at [215, 41] on icon at bounding box center [218, 45] width 6 height 9
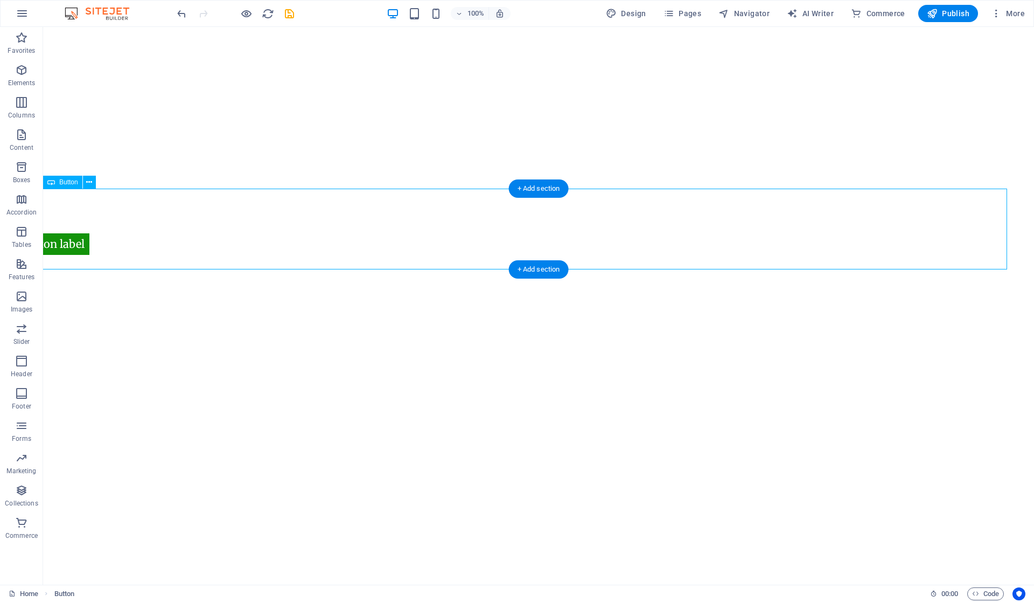
click at [76, 246] on div "Button label" at bounding box center [511, 229] width 991 height 81
click at [110, 252] on div "Button label" at bounding box center [511, 229] width 991 height 81
click at [110, 251] on div "Button label" at bounding box center [511, 229] width 991 height 81
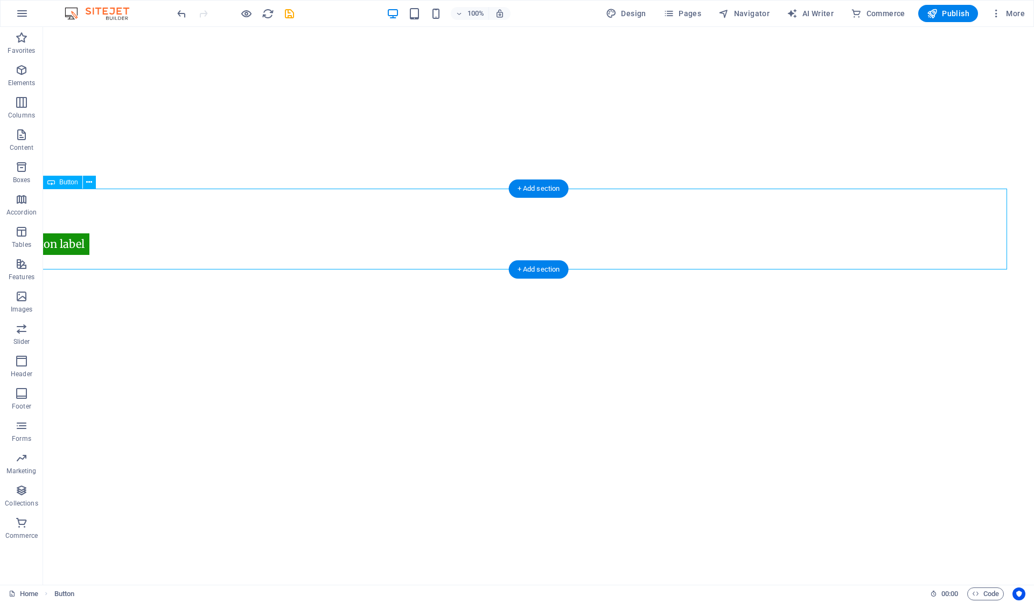
select select "px"
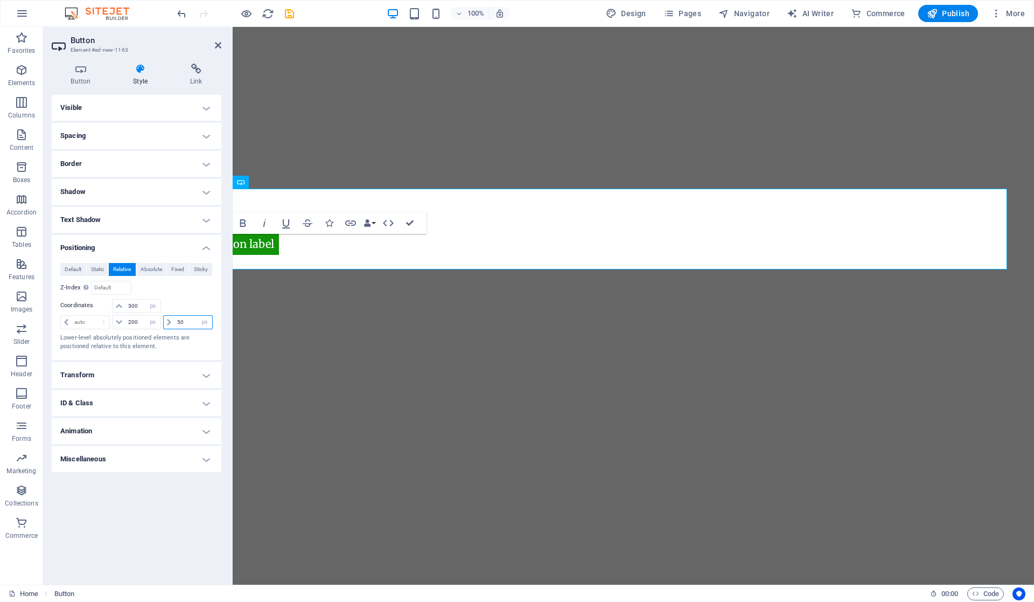
drag, startPoint x: 189, startPoint y: 321, endPoint x: 175, endPoint y: 319, distance: 14.0
click at [175, 319] on input "50" at bounding box center [194, 322] width 38 height 13
type input "-100"
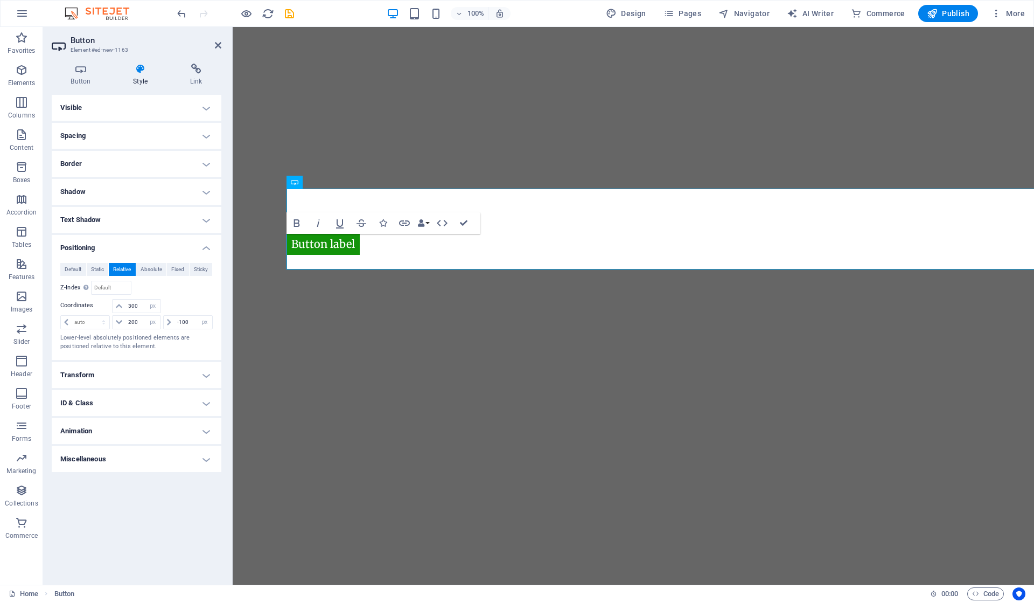
click at [312, 108] on html "Skip to main content Button label" at bounding box center [634, 67] width 802 height 81
click at [214, 40] on h2 "Button" at bounding box center [146, 41] width 151 height 10
click at [217, 46] on icon at bounding box center [218, 45] width 6 height 9
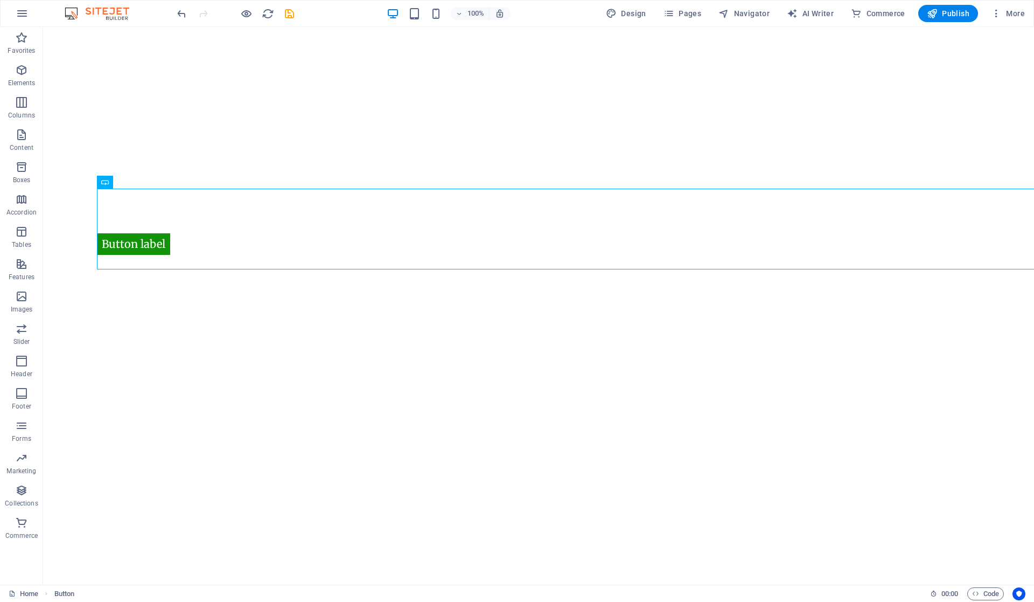
click at [315, 108] on html "Skip to main content Button label" at bounding box center [538, 67] width 991 height 81
click at [314, 108] on html "Skip to main content Button label" at bounding box center [538, 67] width 991 height 81
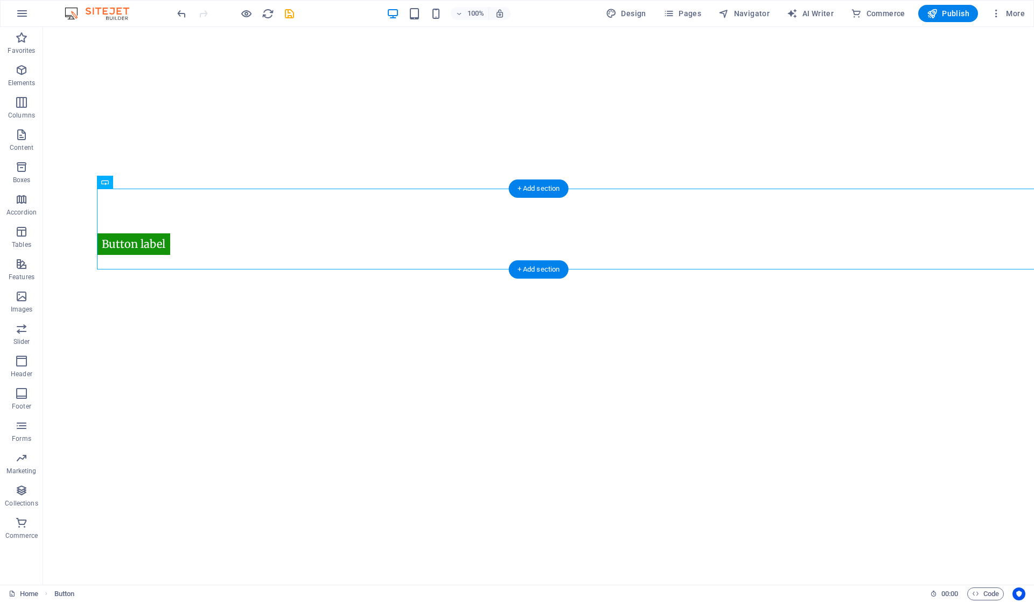
drag, startPoint x: 530, startPoint y: 189, endPoint x: 301, endPoint y: 163, distance: 229.8
click at [530, 189] on div "+ Add section" at bounding box center [539, 188] width 60 height 18
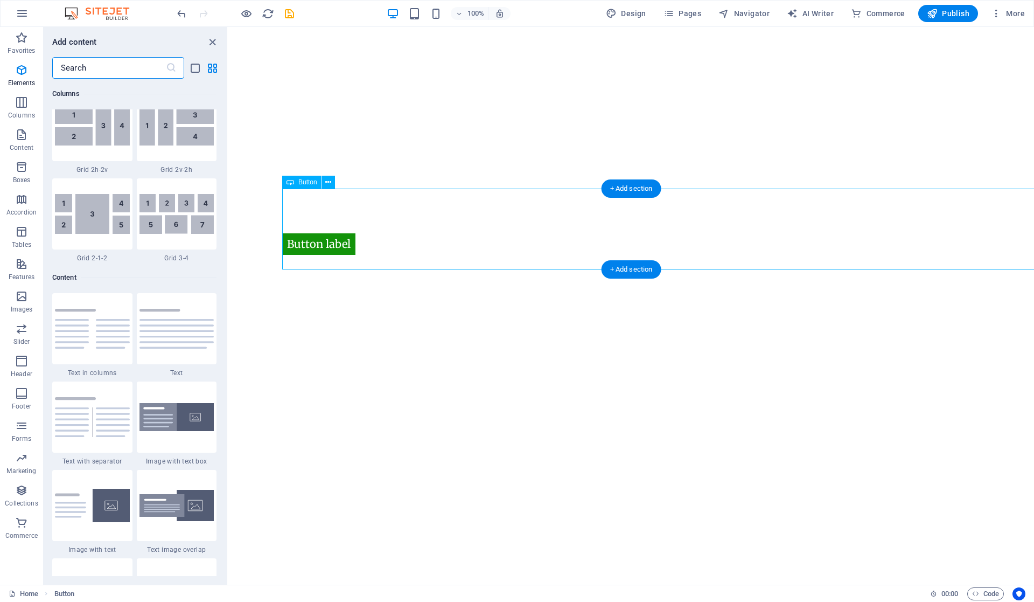
scroll to position [1885, 0]
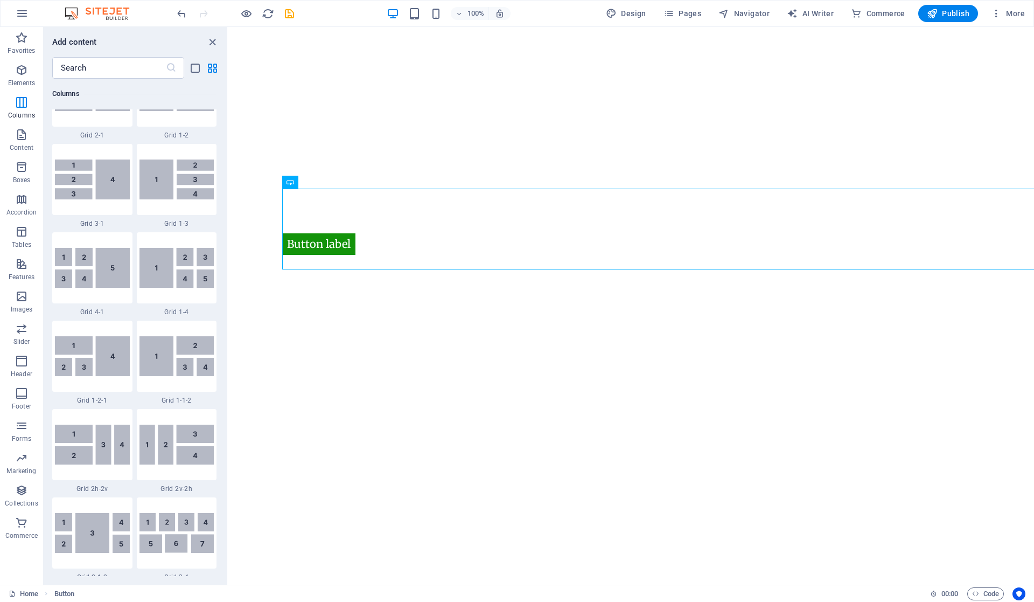
click at [19, 70] on icon "button" at bounding box center [21, 70] width 13 height 13
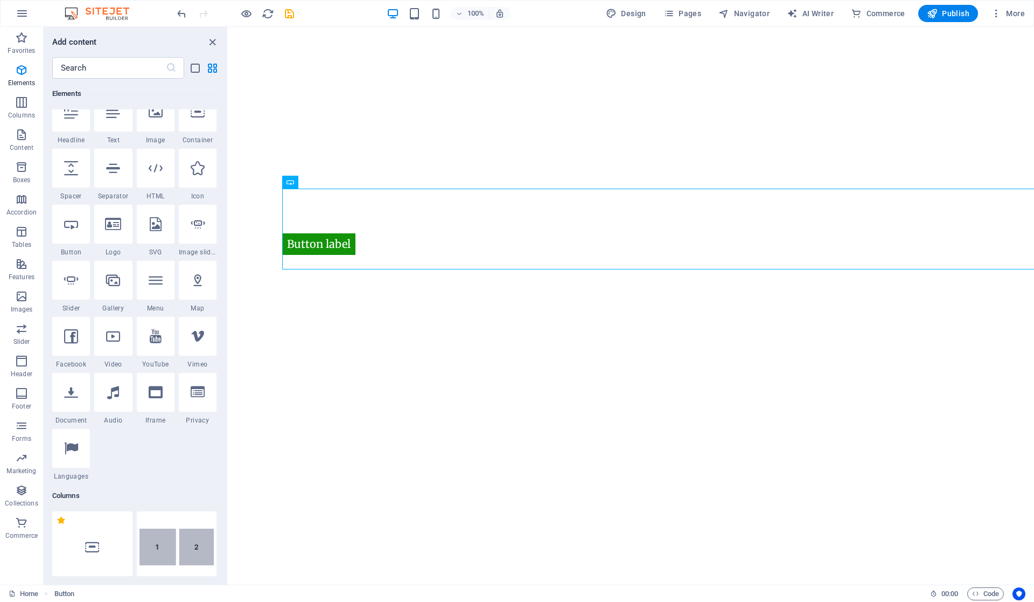
scroll to position [115, 0]
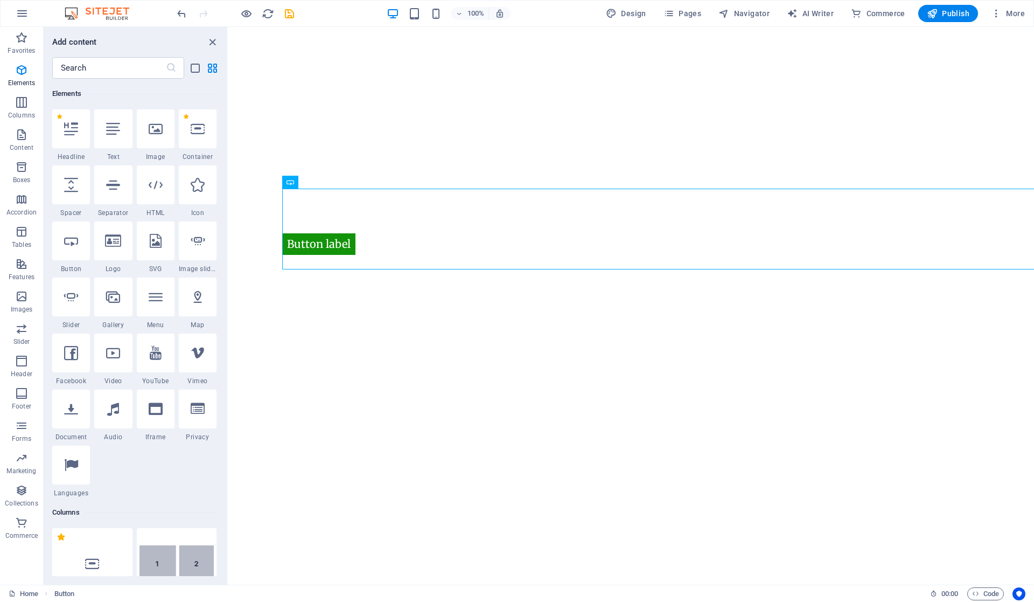
click at [107, 149] on div "1 Star Text" at bounding box center [113, 135] width 38 height 52
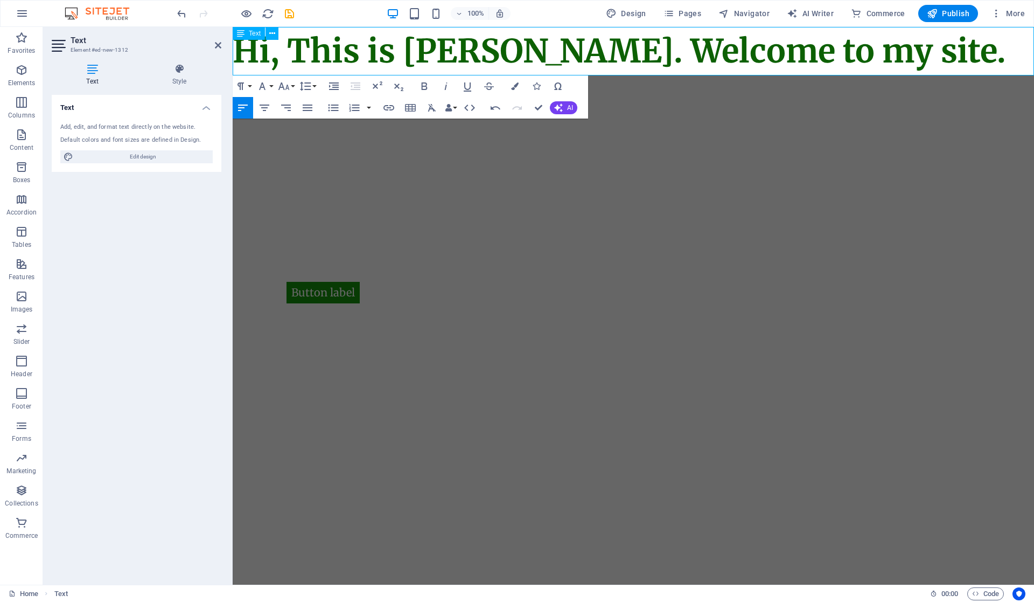
click at [650, 47] on span "Hi, This is Vijetha Kumar. Welcome to my site." at bounding box center [620, 51] width 774 height 40
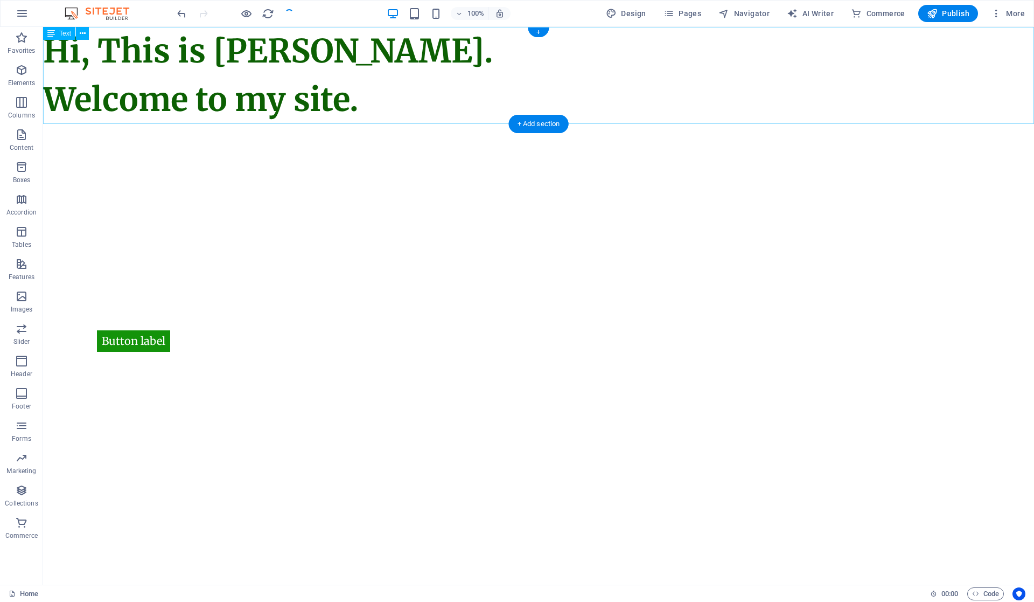
click at [356, 110] on div "Hi, This is Vijetha Kumar. Welcome to my site." at bounding box center [538, 75] width 991 height 97
click at [407, 64] on div "Hi, This is Vijetha Kumar. Welcome to my site." at bounding box center [538, 75] width 991 height 97
click at [411, 82] on div "Hi, This is Vijetha Kumar. Welcome to my site." at bounding box center [538, 75] width 991 height 97
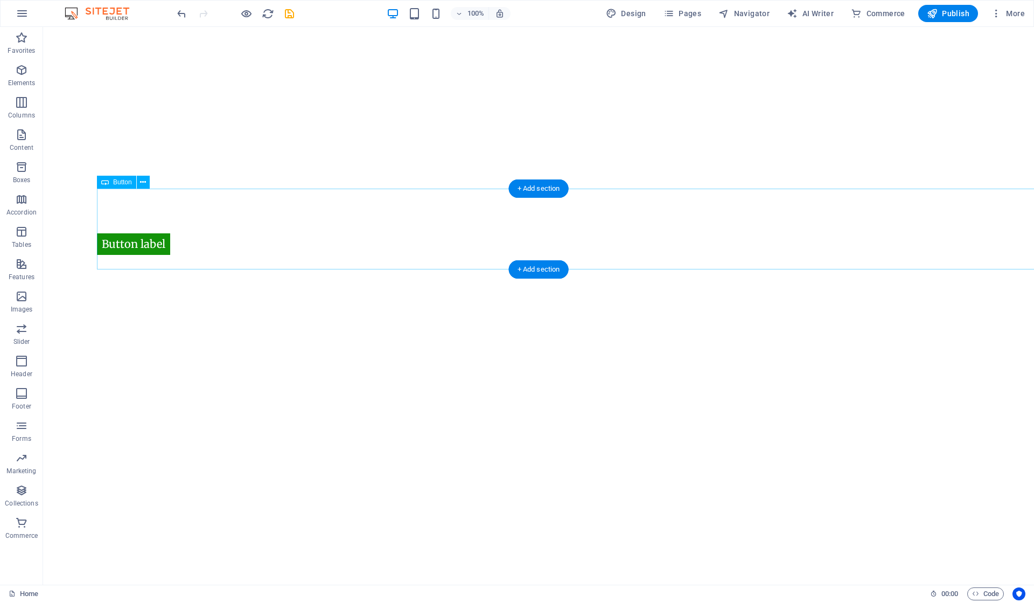
click at [477, 207] on div "Button label" at bounding box center [592, 229] width 991 height 81
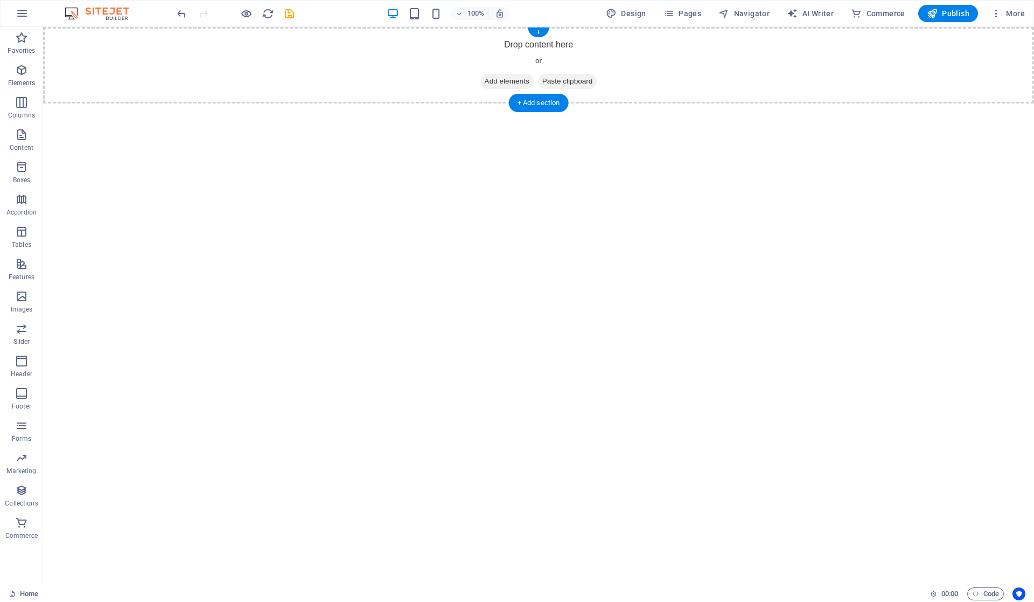
drag, startPoint x: 511, startPoint y: 78, endPoint x: 322, endPoint y: 130, distance: 196.3
click at [511, 78] on span "Add elements" at bounding box center [507, 81] width 53 height 15
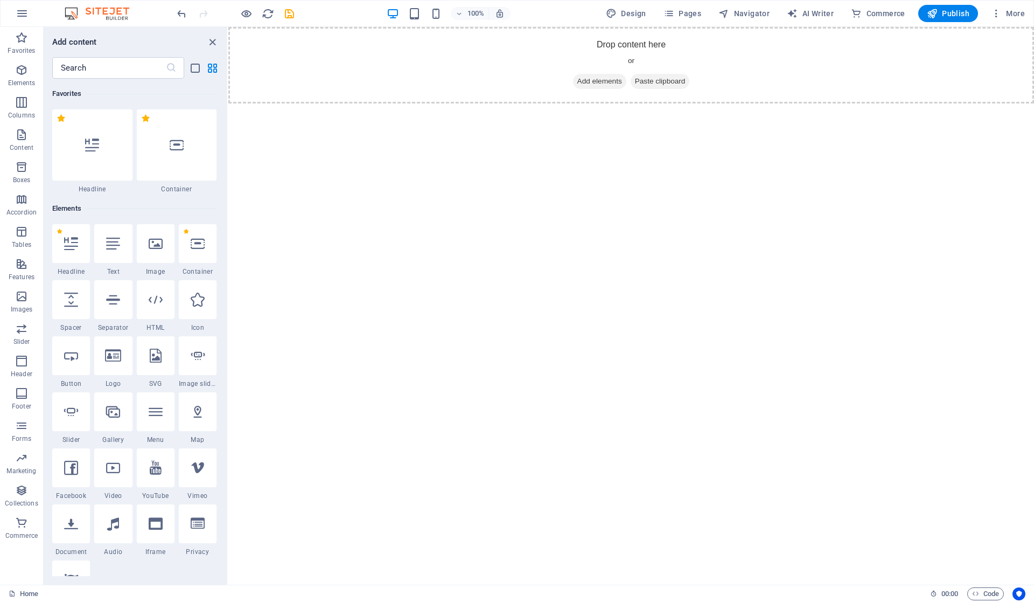
click at [115, 263] on div "1 Star Text" at bounding box center [113, 250] width 38 height 52
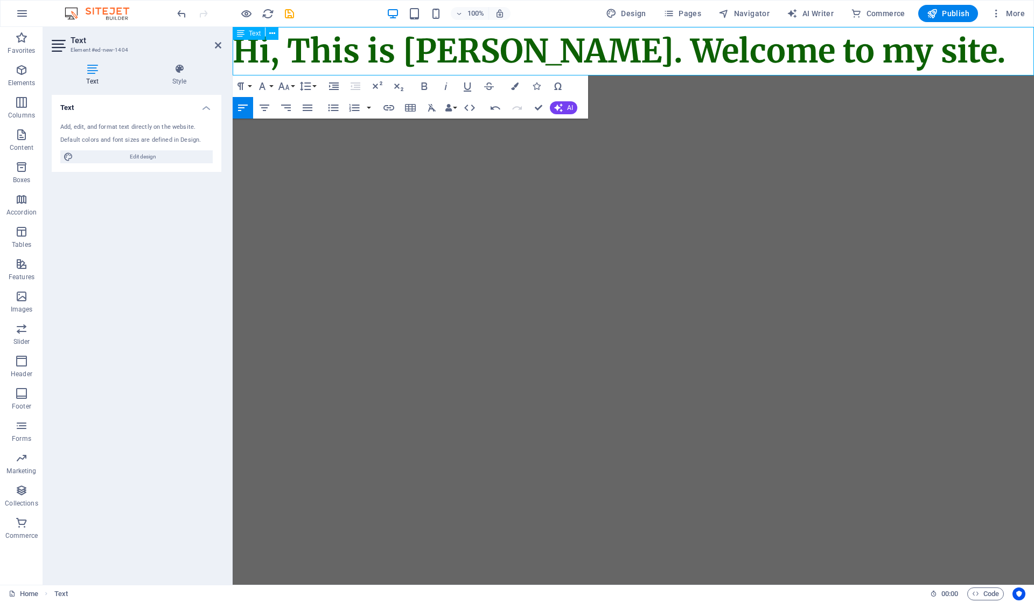
click at [656, 43] on span "Hi, This is Vijetha Kumar. Welcome to my site." at bounding box center [620, 51] width 774 height 40
click at [223, 48] on aside "Text Element #ed-new-1404 Text Style Text Add, edit, and format text directly o…" at bounding box center [138, 306] width 190 height 558
click at [219, 46] on icon at bounding box center [218, 45] width 6 height 9
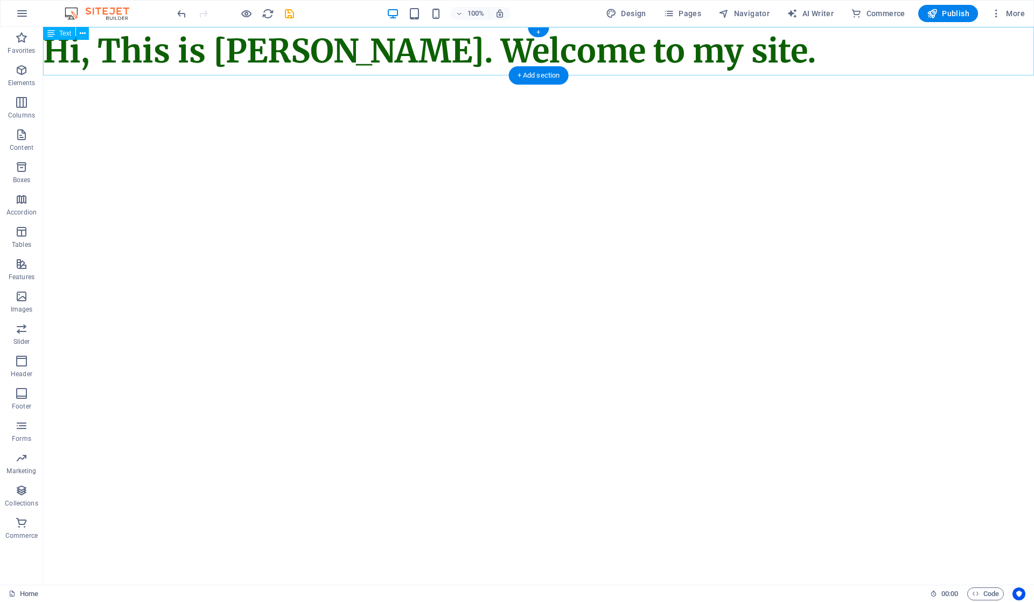
click at [836, 46] on div "Hi, This is Vijetha Kumar. Welcome to my site." at bounding box center [538, 51] width 991 height 48
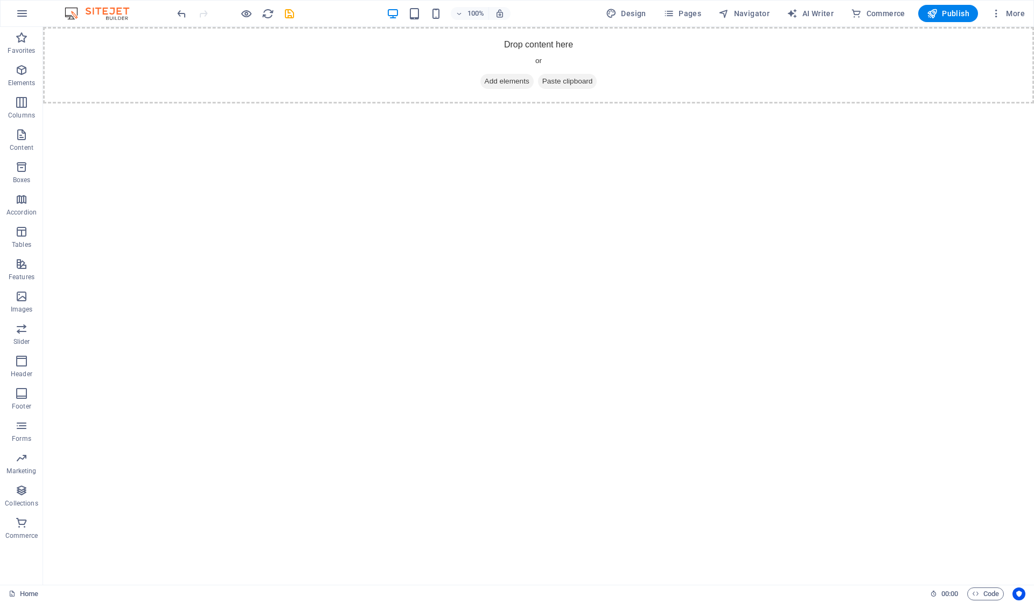
click at [1003, 14] on span "More" at bounding box center [1008, 13] width 34 height 11
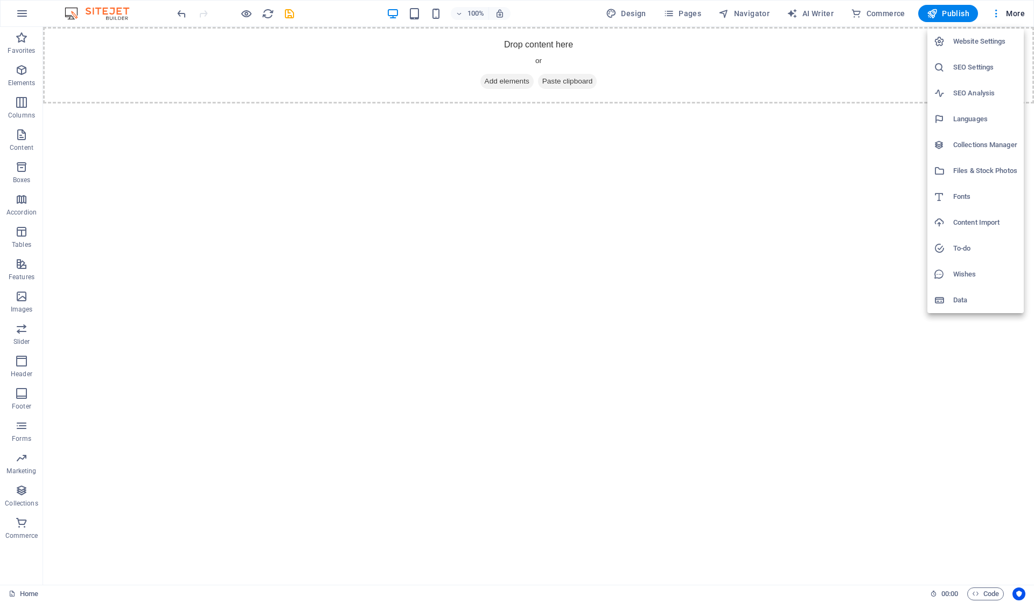
click at [800, 200] on div at bounding box center [517, 301] width 1034 height 602
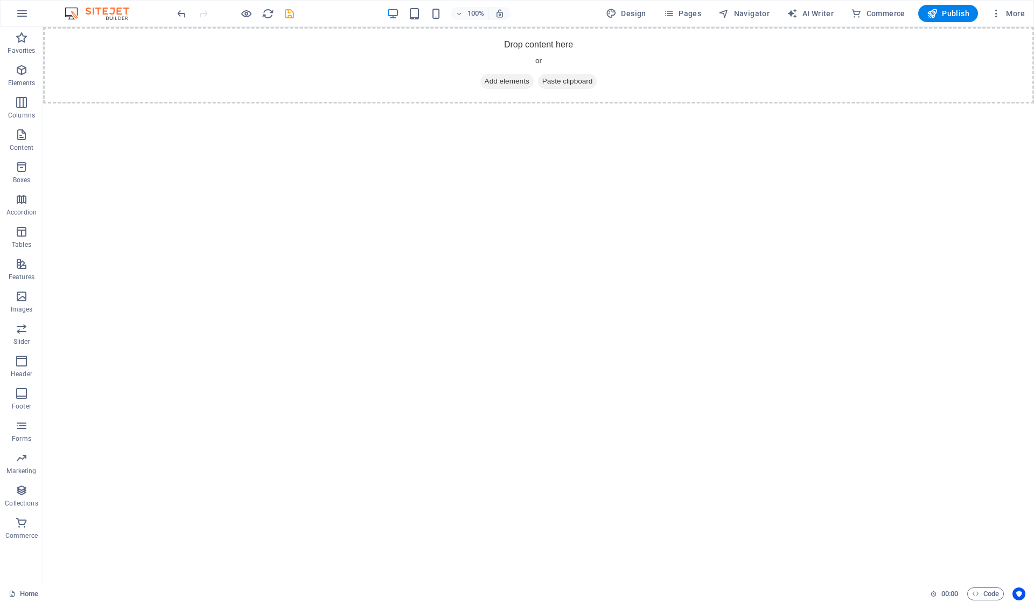
click at [29, 10] on button "button" at bounding box center [22, 14] width 26 height 26
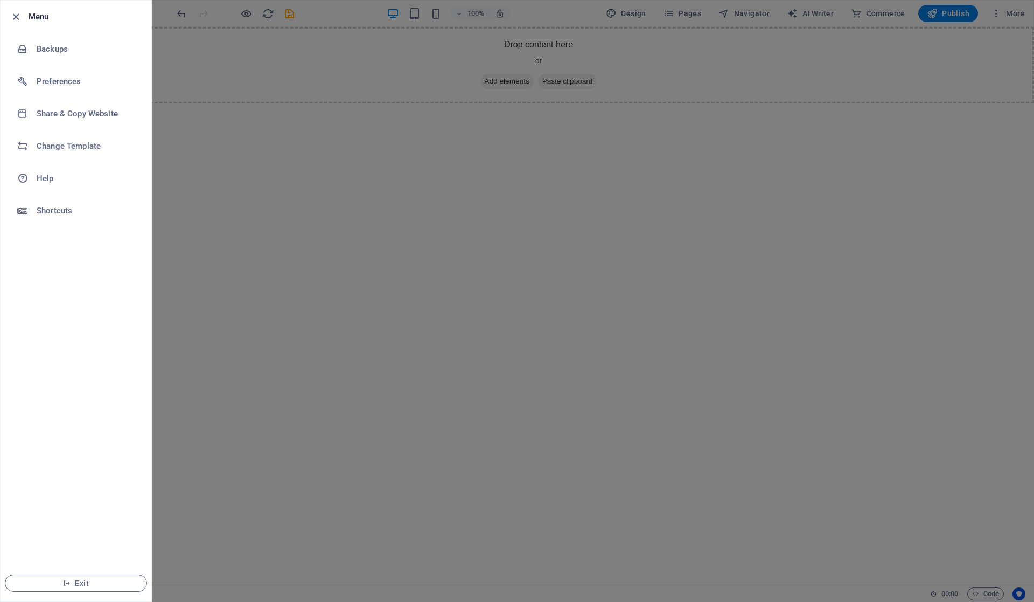
click at [502, 374] on div at bounding box center [517, 301] width 1034 height 602
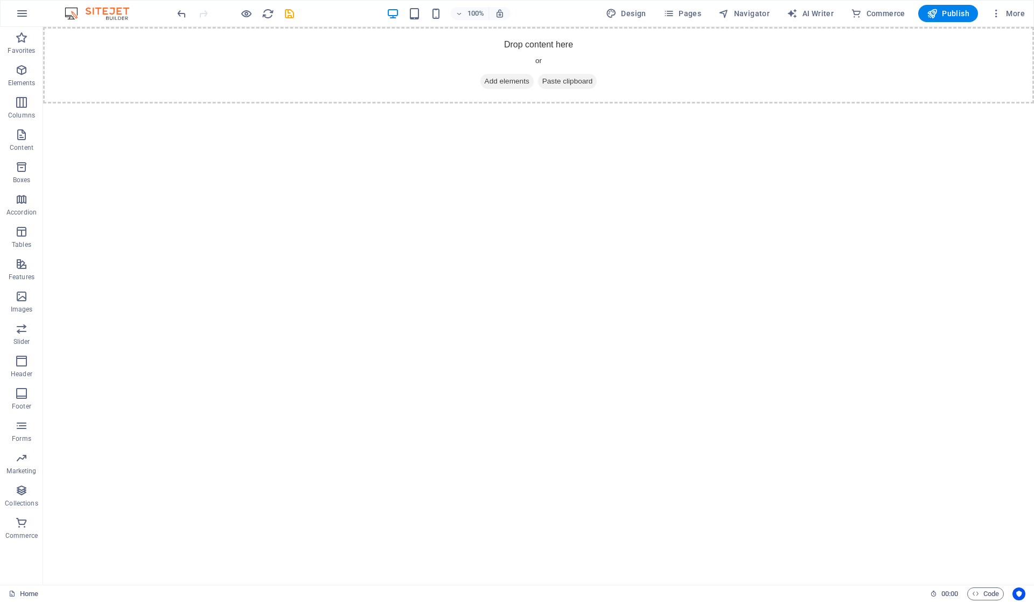
click at [750, 103] on html "Skip to main content Drop content here or Add elements Paste clipboard" at bounding box center [538, 65] width 991 height 77
click at [106, 15] on img at bounding box center [102, 13] width 81 height 13
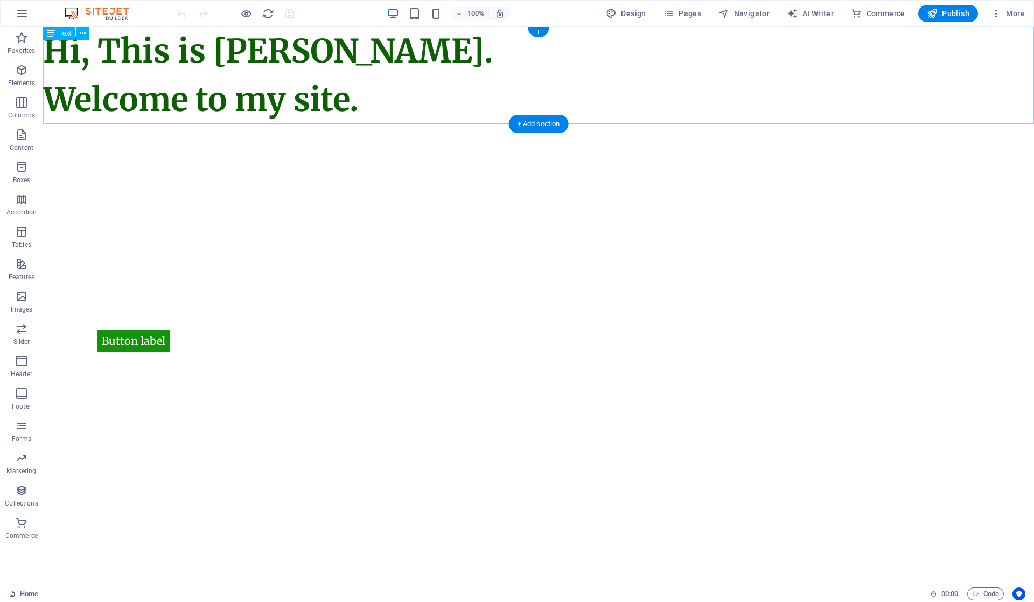
click at [387, 99] on div "Hi, This is [PERSON_NAME]. Welcome to my site." at bounding box center [538, 75] width 991 height 97
click at [375, 101] on div "Hi, This is [PERSON_NAME]. Welcome to my site." at bounding box center [538, 75] width 991 height 97
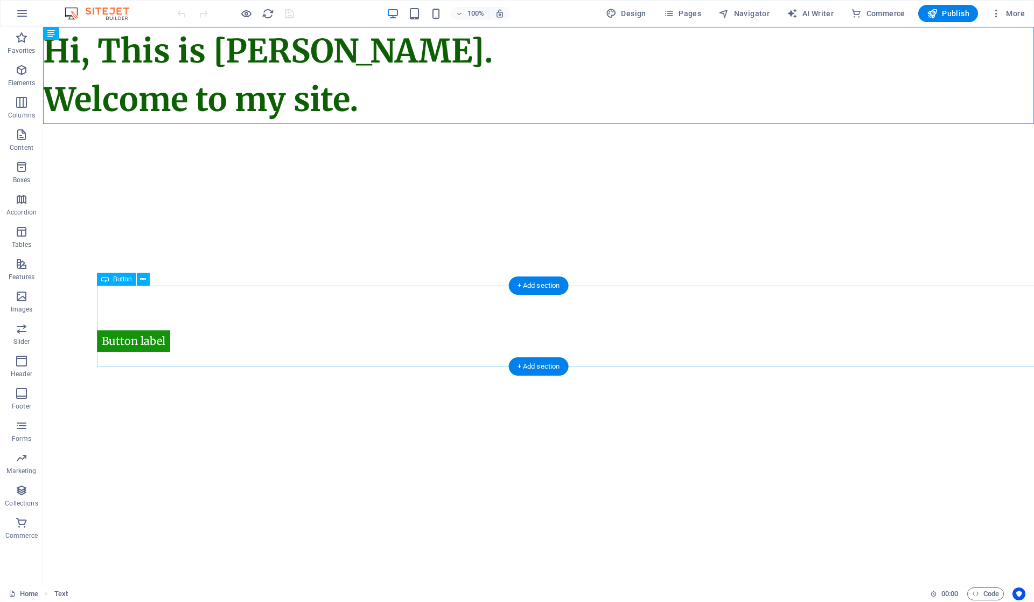
click at [200, 346] on div "Button label" at bounding box center [592, 326] width 991 height 81
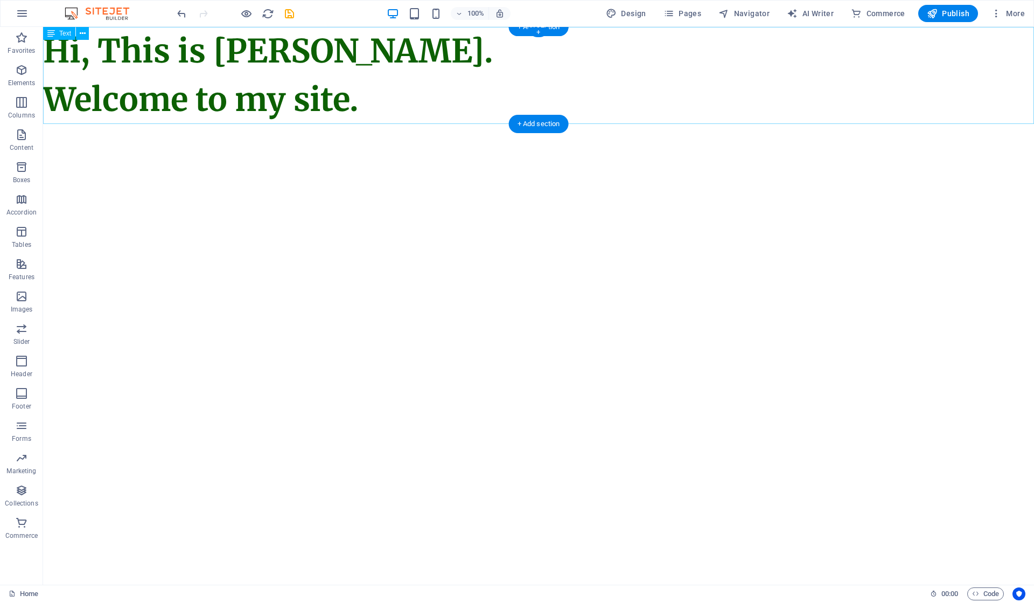
click at [378, 74] on div "Hi, This is [PERSON_NAME]. Welcome to my site." at bounding box center [538, 75] width 991 height 97
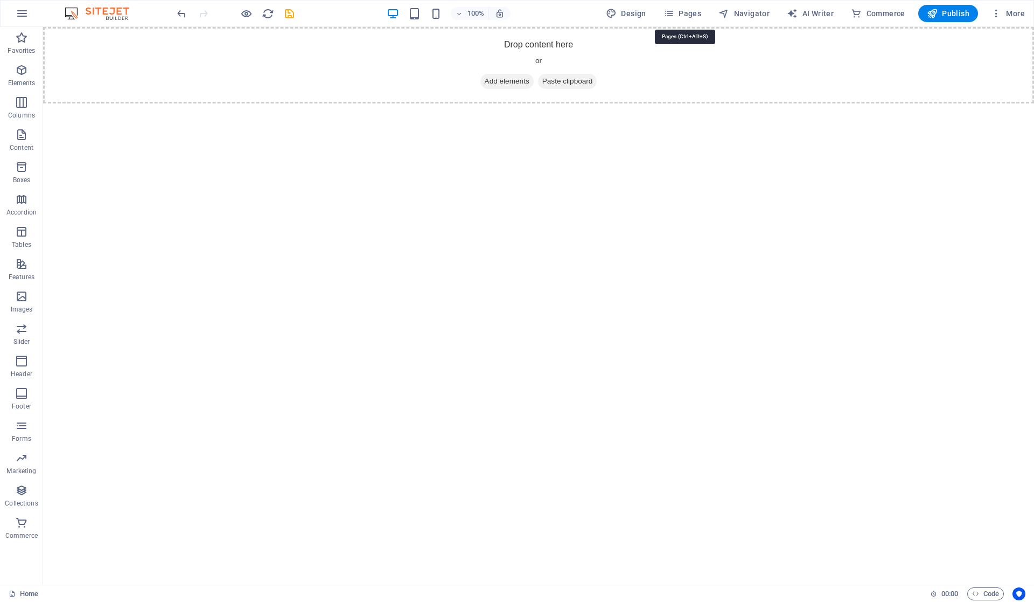
click at [673, 11] on icon "button" at bounding box center [669, 13] width 11 height 11
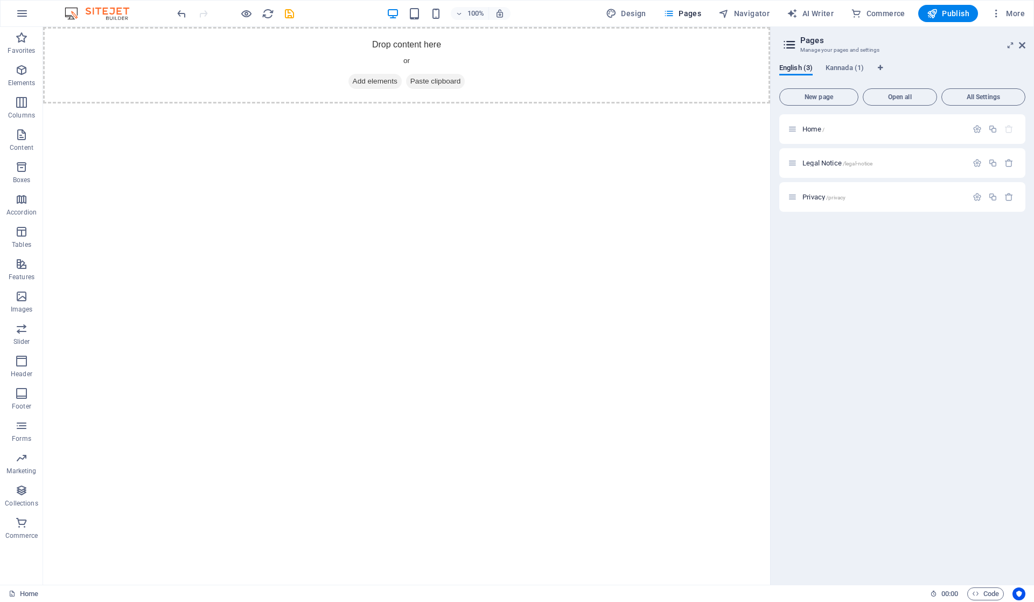
click at [748, 11] on span "Navigator" at bounding box center [744, 13] width 51 height 11
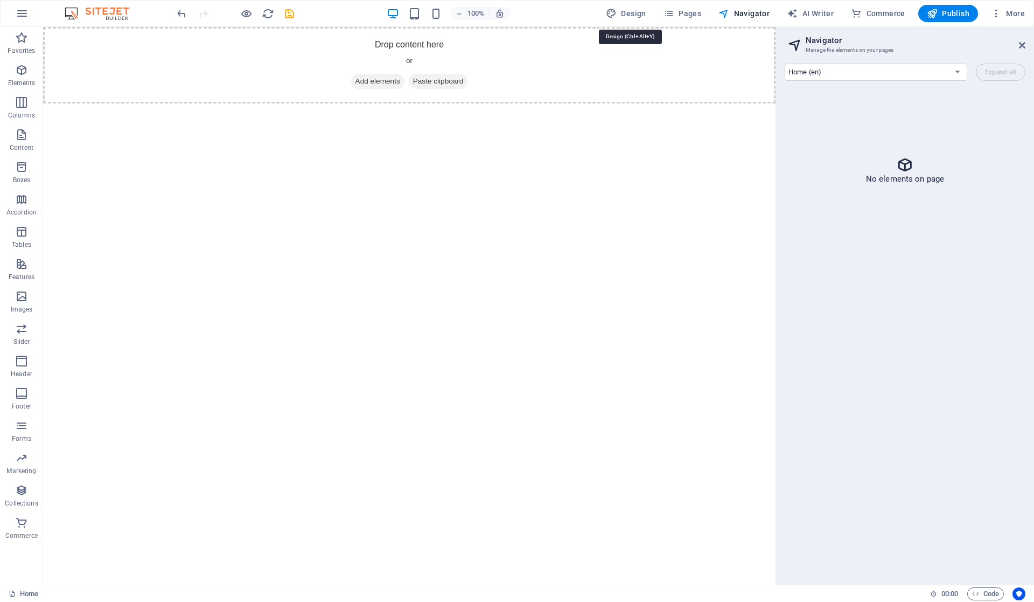
click at [635, 11] on span "Design" at bounding box center [626, 13] width 40 height 11
select select "ease-in-out"
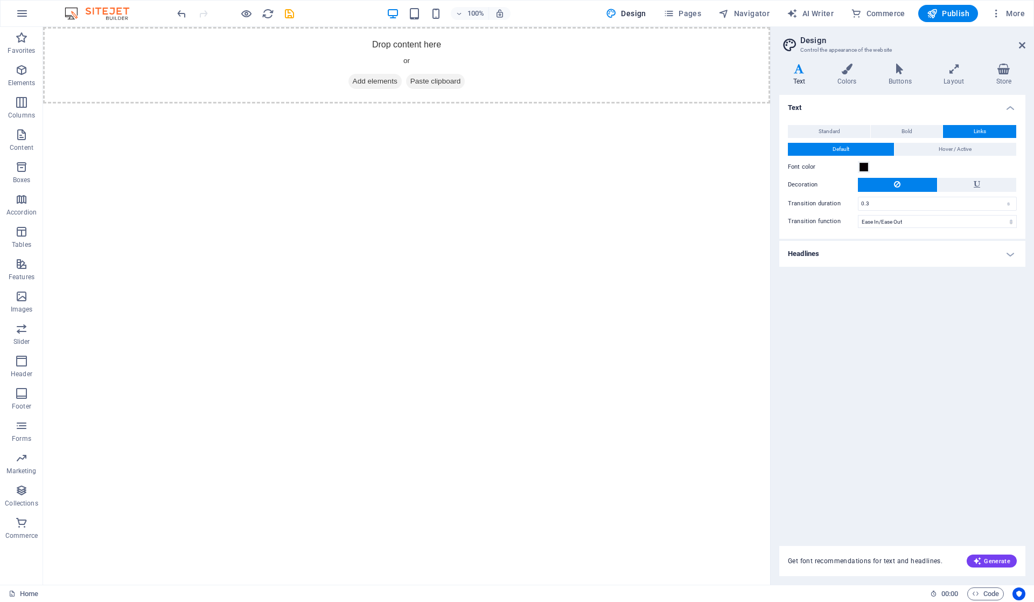
click at [969, 44] on aside "Design Control the appearance of the website Variants Text Colors Buttons Layou…" at bounding box center [902, 306] width 264 height 558
click at [969, 43] on aside "Design Control the appearance of the website Variants Text Colors Buttons Layou…" at bounding box center [902, 306] width 264 height 558
click at [969, 13] on icon "button" at bounding box center [996, 13] width 11 height 11
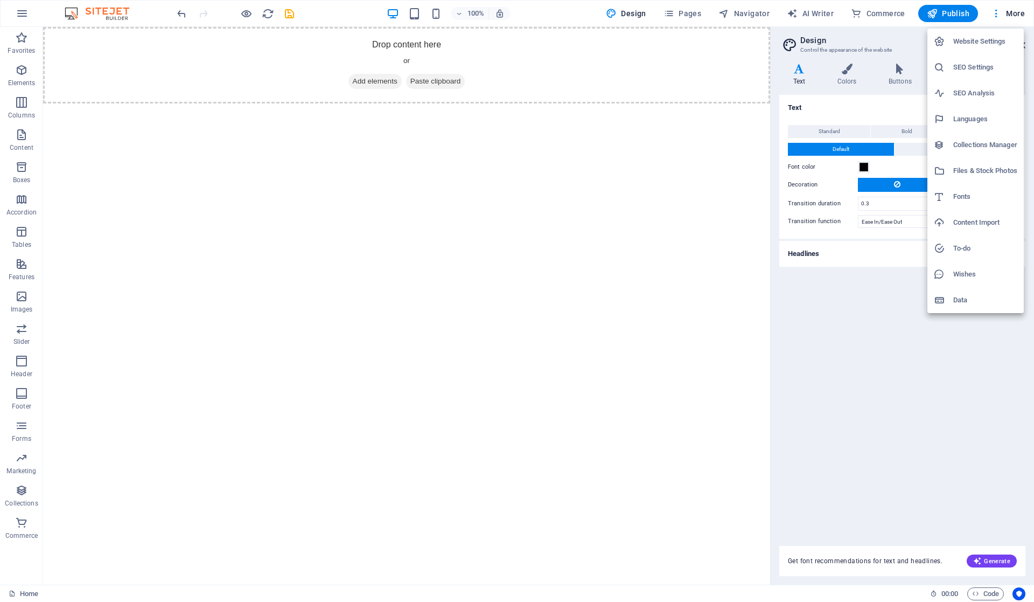
click at [969, 38] on h6 "Website Settings" at bounding box center [986, 41] width 64 height 13
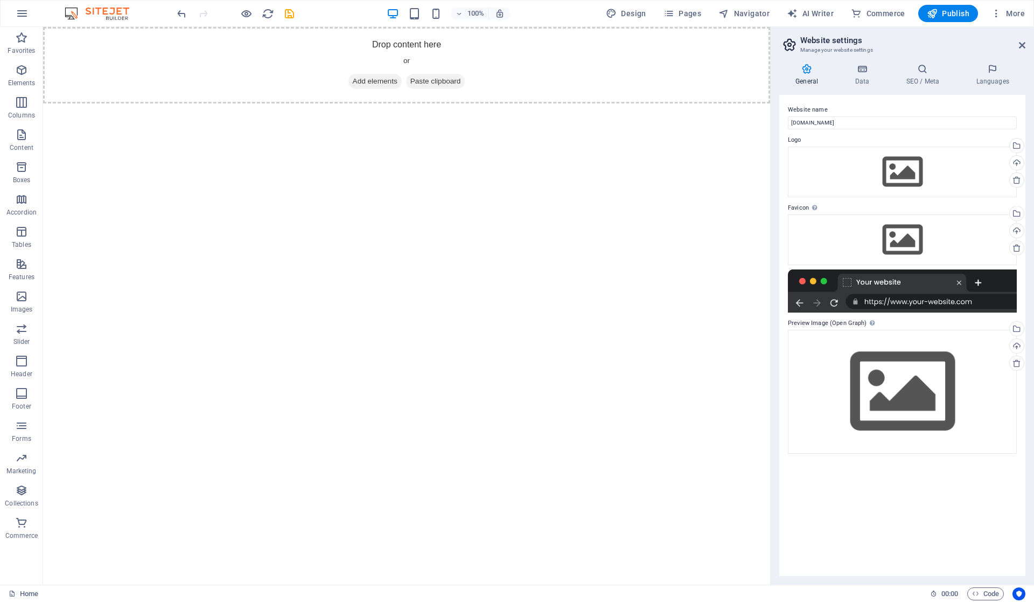
click at [874, 82] on h4 "Data" at bounding box center [864, 75] width 51 height 23
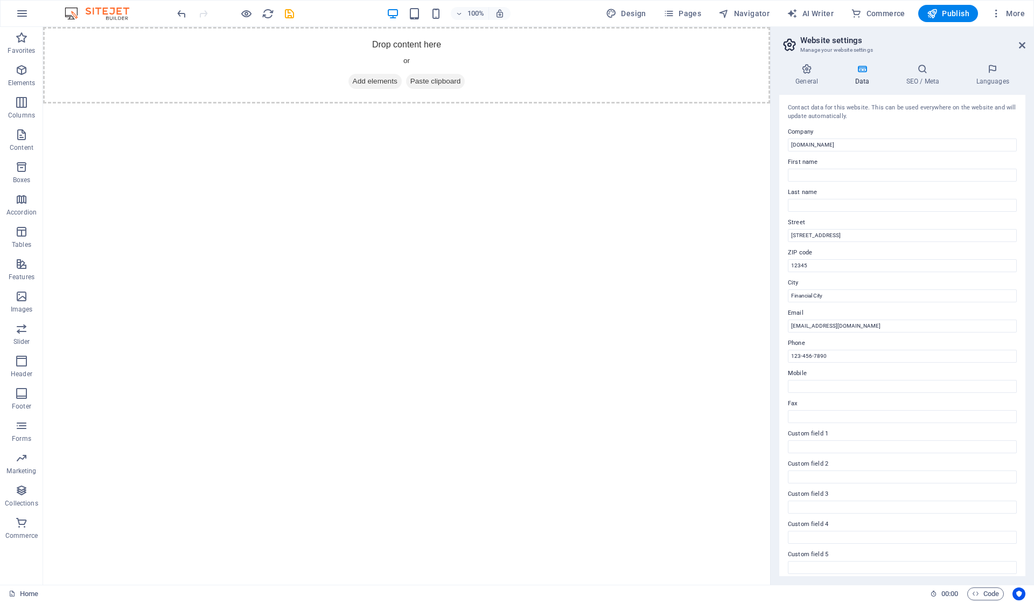
scroll to position [36, 0]
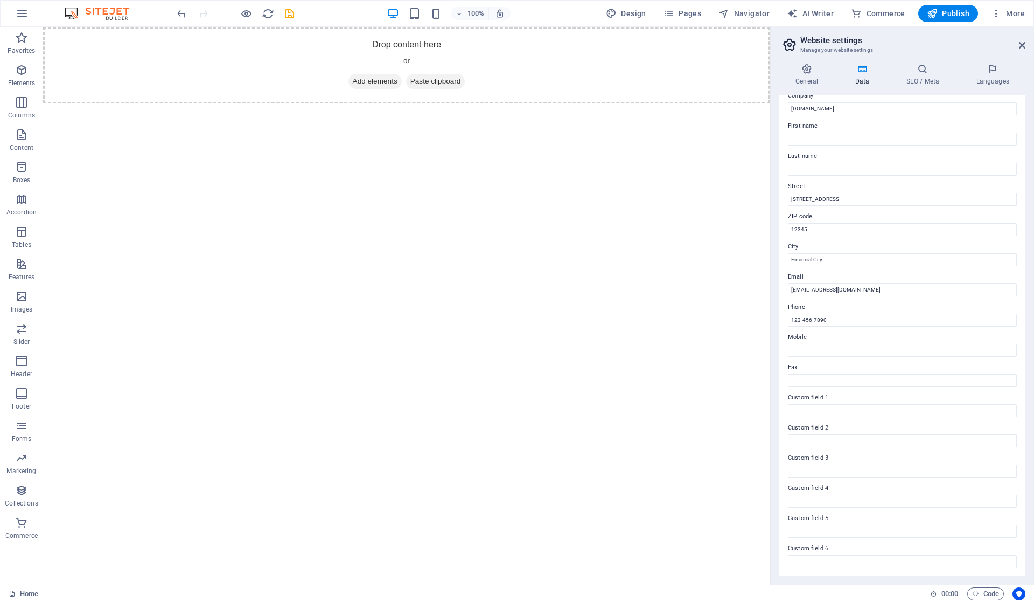
click at [923, 73] on icon at bounding box center [923, 69] width 66 height 11
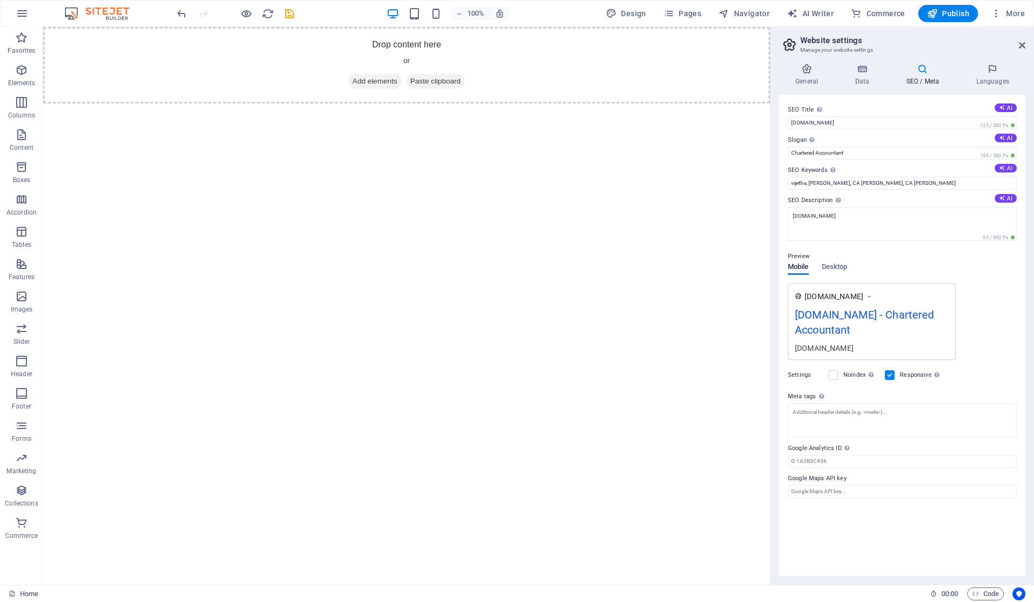
click at [969, 73] on icon at bounding box center [993, 69] width 66 height 11
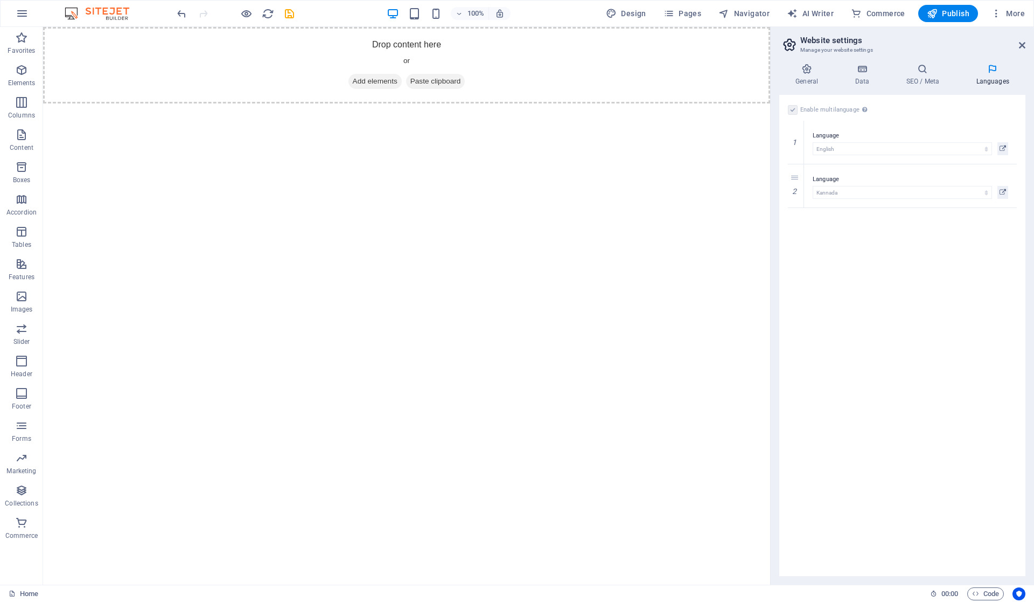
click at [969, 44] on icon at bounding box center [1022, 45] width 6 height 9
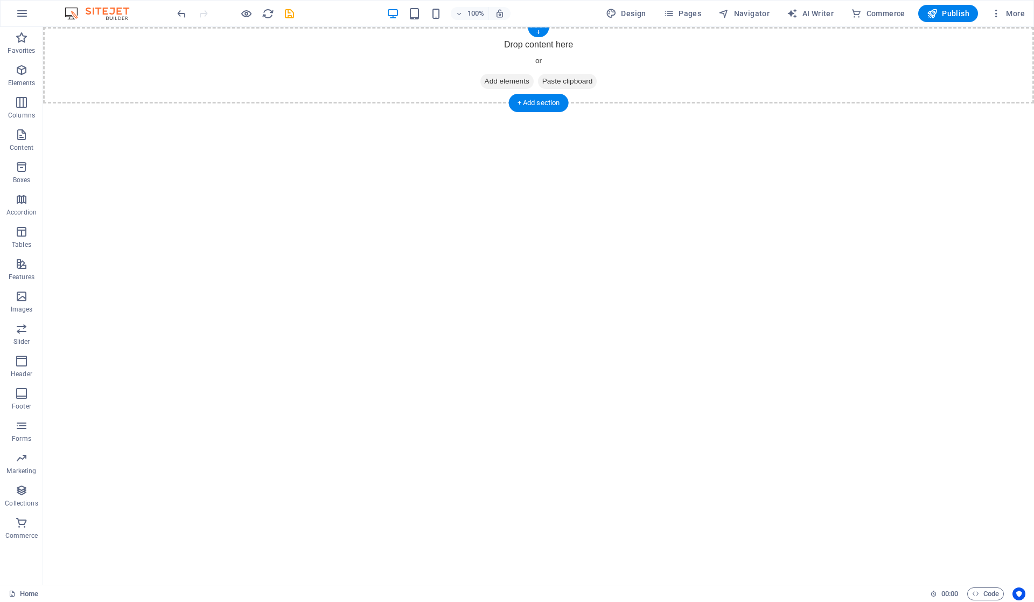
click at [657, 90] on div "Drop content here or Add elements Paste clipboard" at bounding box center [538, 65] width 991 height 77
click at [278, 79] on div "Drop content here or Add elements Paste clipboard" at bounding box center [538, 65] width 991 height 77
click at [516, 98] on div "+ Add section" at bounding box center [539, 103] width 60 height 18
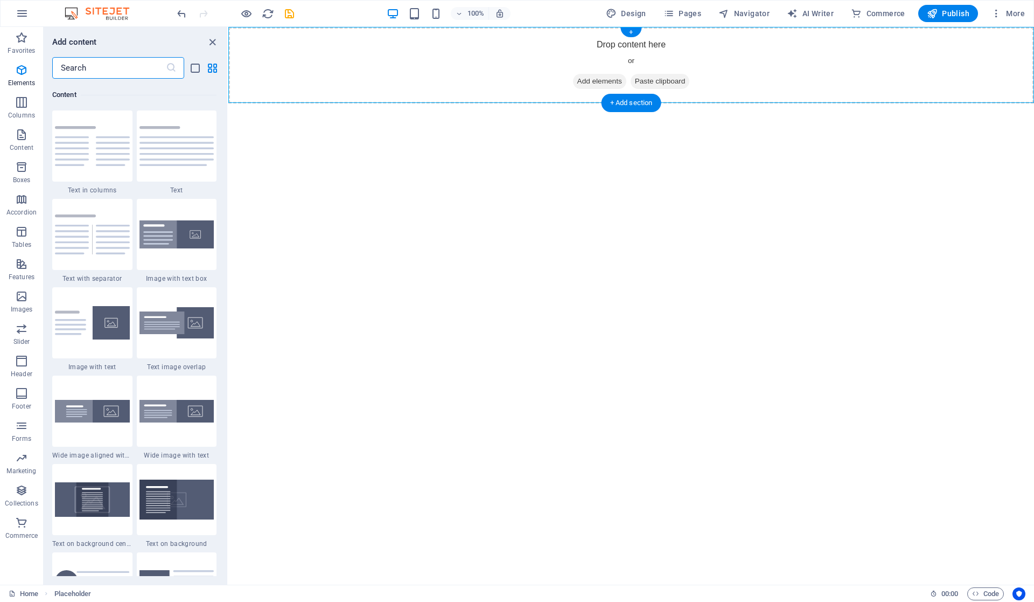
scroll to position [1885, 0]
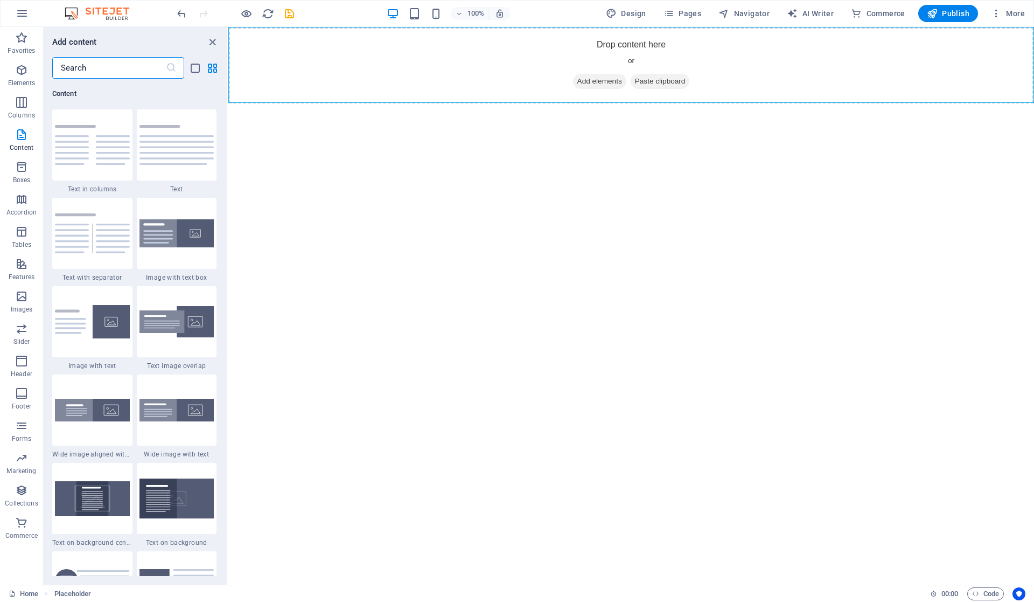
click at [180, 150] on div at bounding box center [177, 144] width 80 height 71
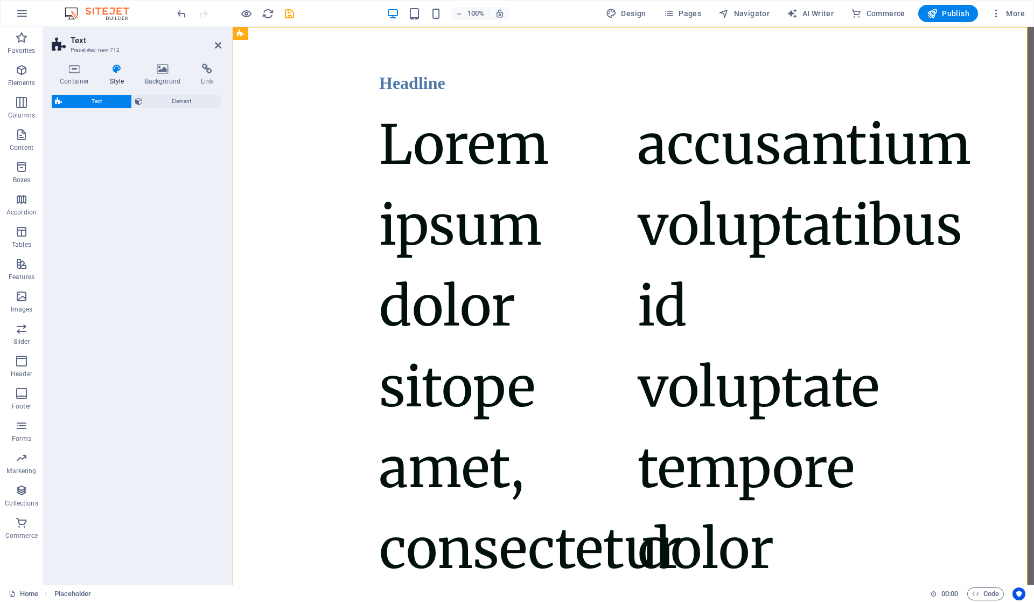
select select "rem"
select select "px"
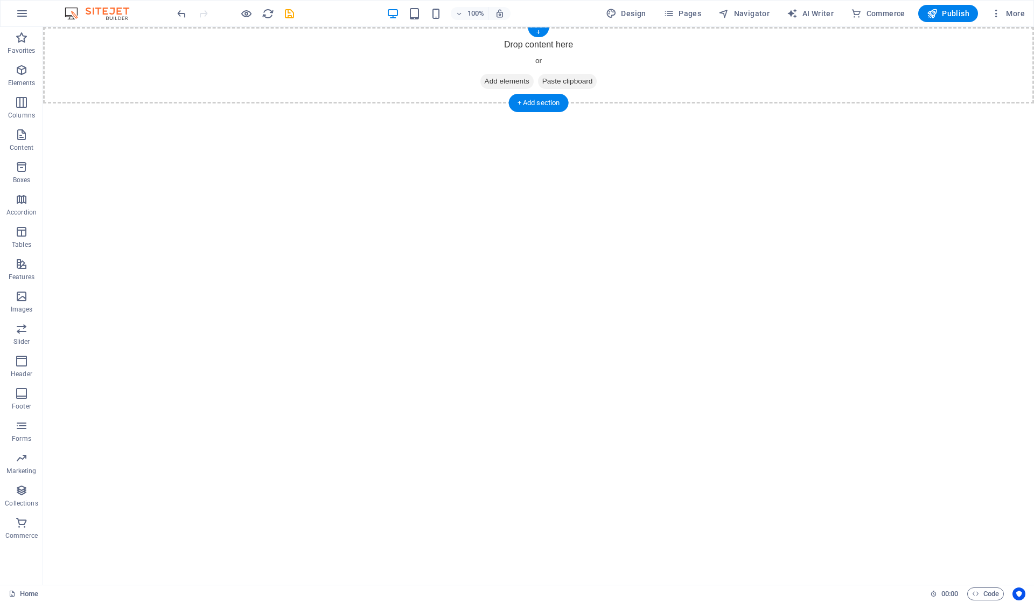
click at [497, 75] on span "Add elements" at bounding box center [507, 81] width 53 height 15
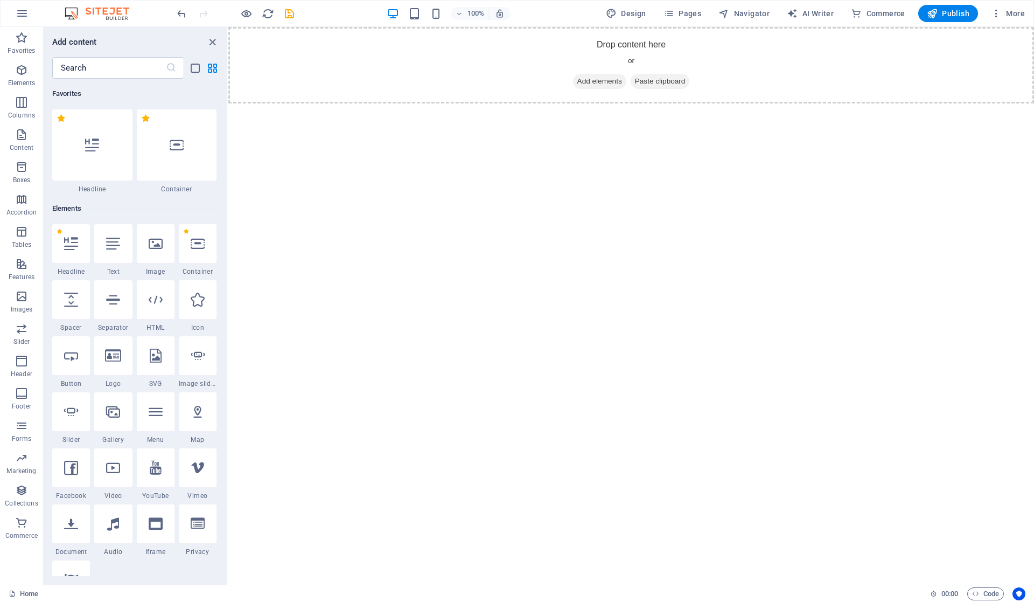
click at [108, 240] on icon at bounding box center [113, 244] width 14 height 14
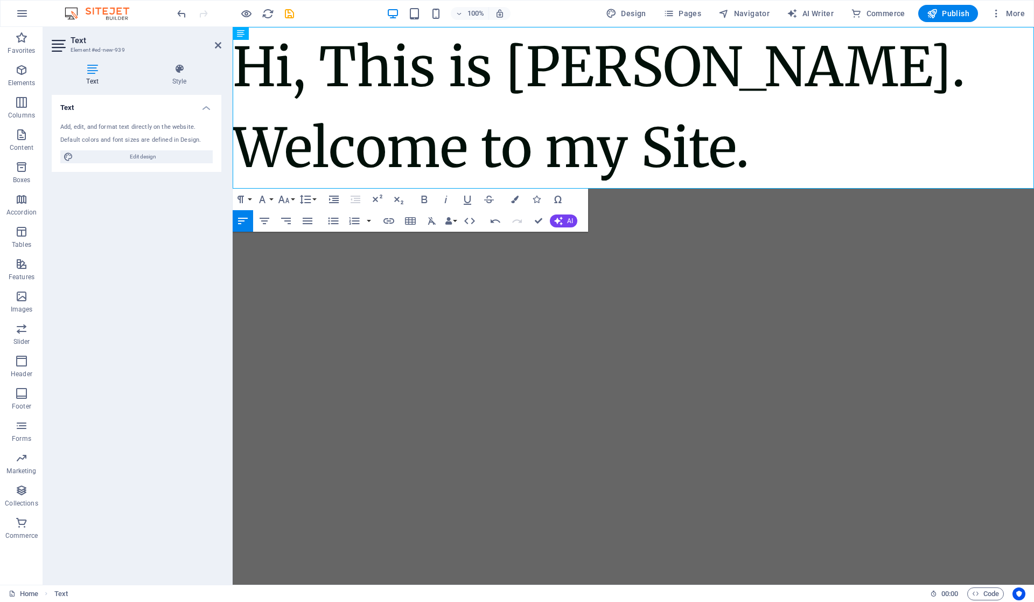
click at [218, 45] on icon at bounding box center [218, 45] width 6 height 9
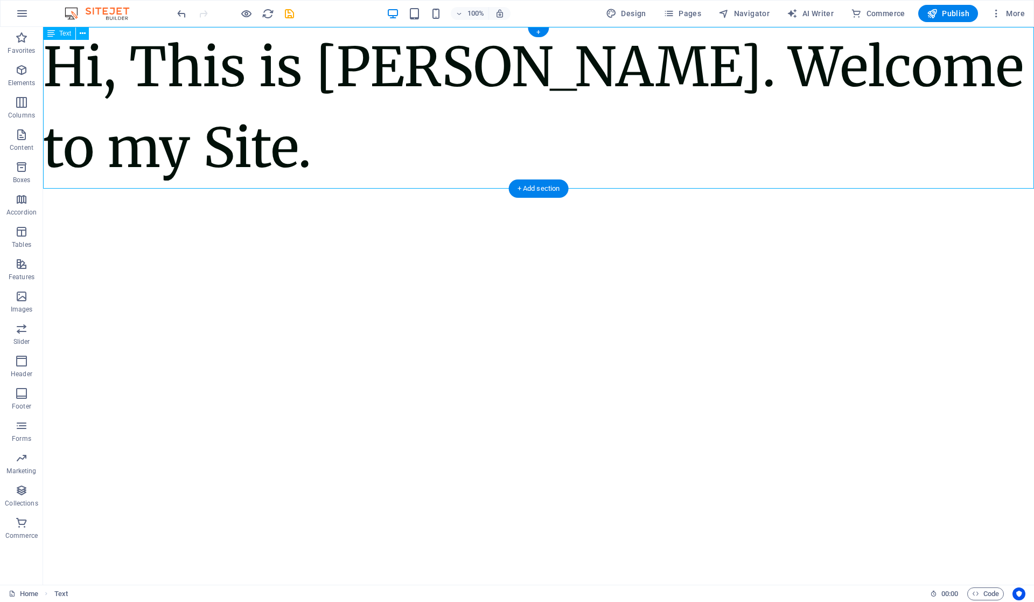
click at [304, 143] on div "Hi, This is Vijetha Kumar. Welcome to my Site." at bounding box center [538, 108] width 991 height 162
click at [307, 154] on div "Hi, This is Vijetha Kumar. Welcome to my Site." at bounding box center [538, 108] width 991 height 162
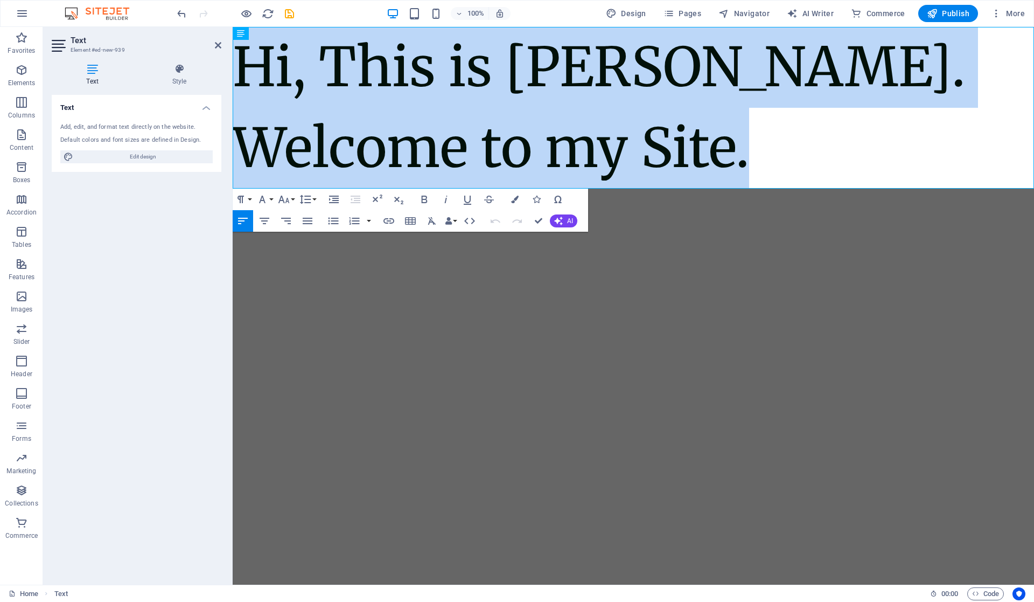
drag, startPoint x: 796, startPoint y: 154, endPoint x: 225, endPoint y: 69, distance: 576.7
click at [233, 69] on html "Skip to main content Hi, This is Vijetha Kumar. Welcome to my Site." at bounding box center [634, 108] width 802 height 162
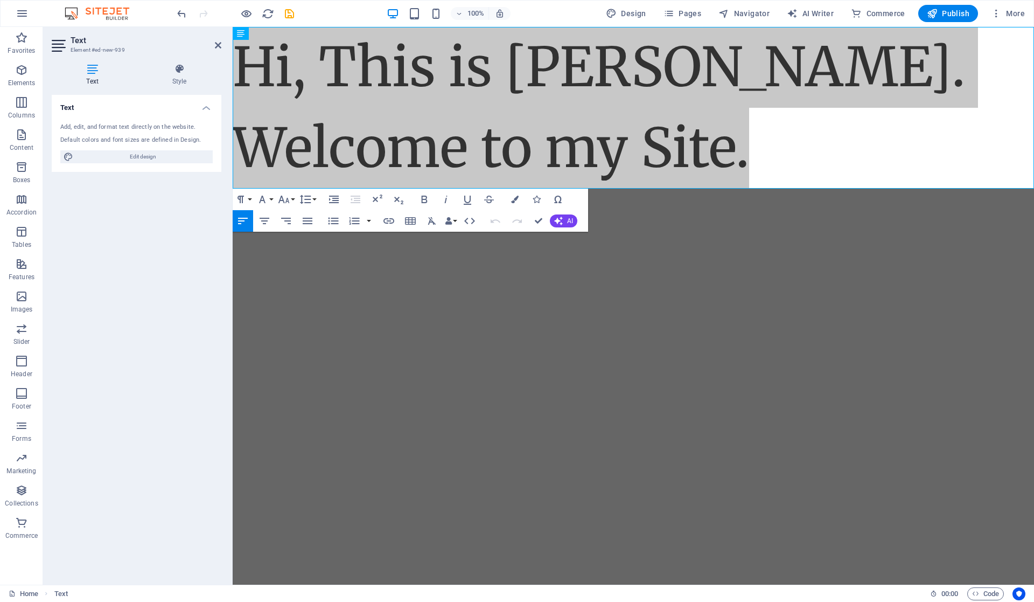
click at [177, 69] on icon at bounding box center [179, 69] width 84 height 11
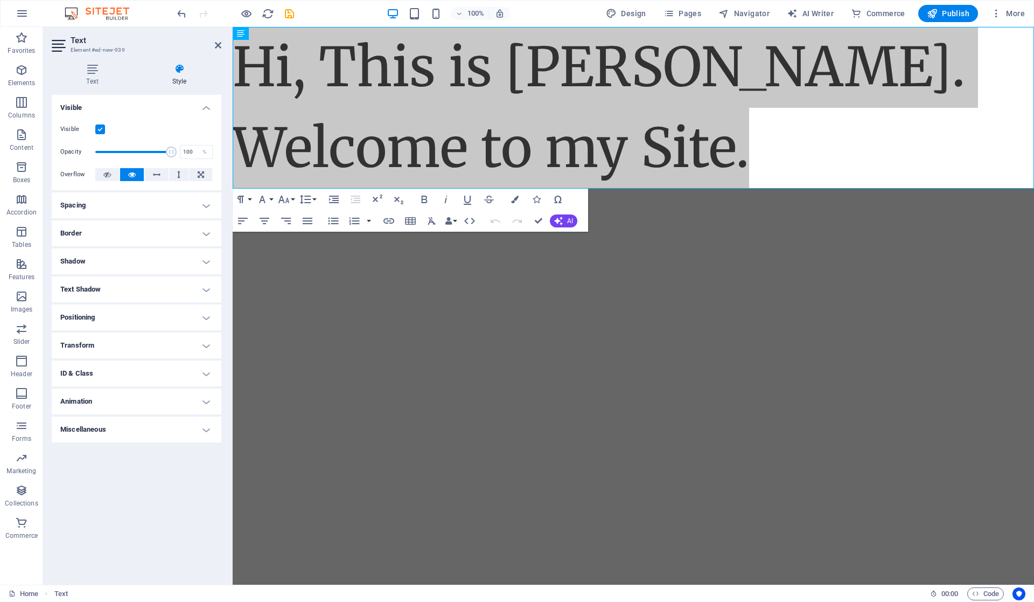
click at [80, 71] on icon at bounding box center [92, 69] width 81 height 11
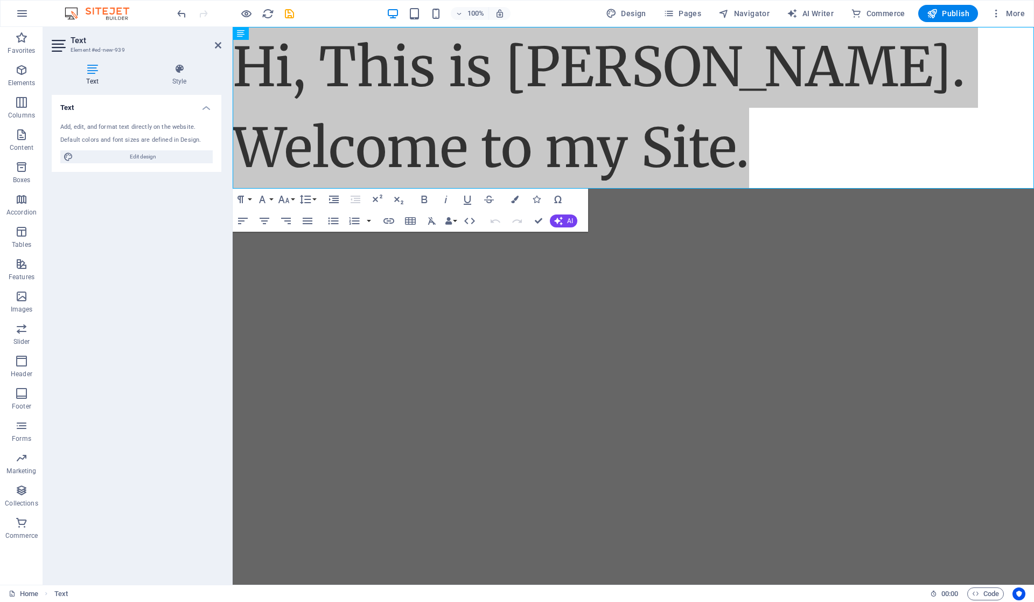
click at [127, 156] on span "Edit design" at bounding box center [143, 156] width 133 height 13
select select "ease-in-out"
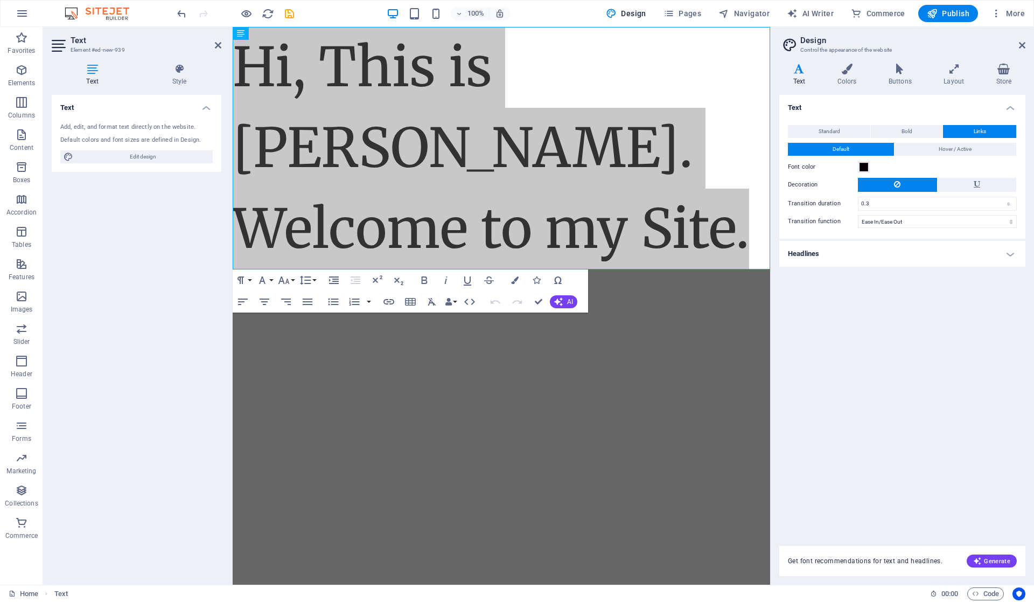
click at [843, 128] on button "Standard" at bounding box center [829, 131] width 82 height 13
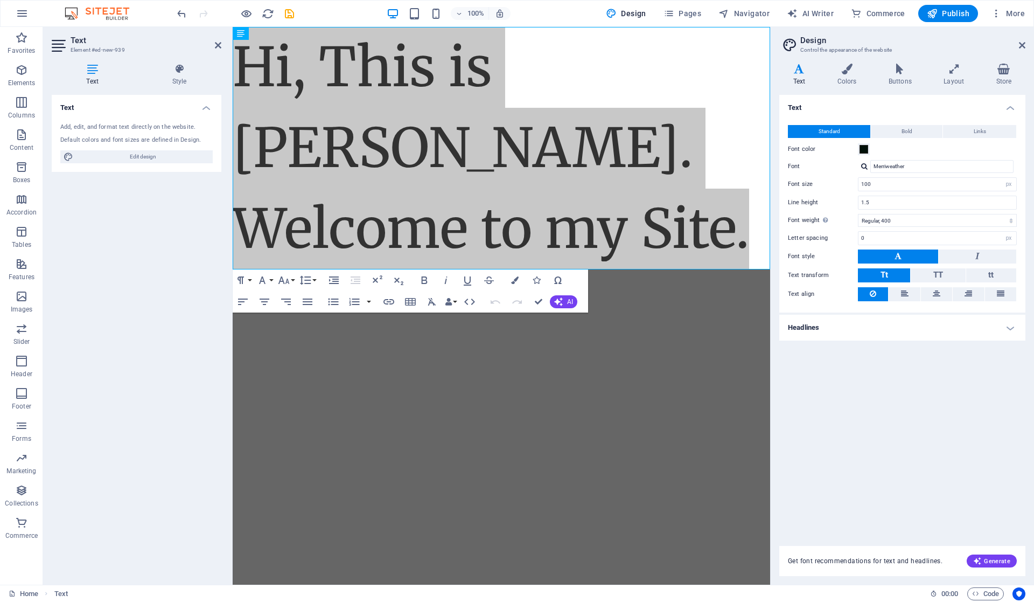
click at [896, 128] on button "Bold" at bounding box center [907, 131] width 72 height 13
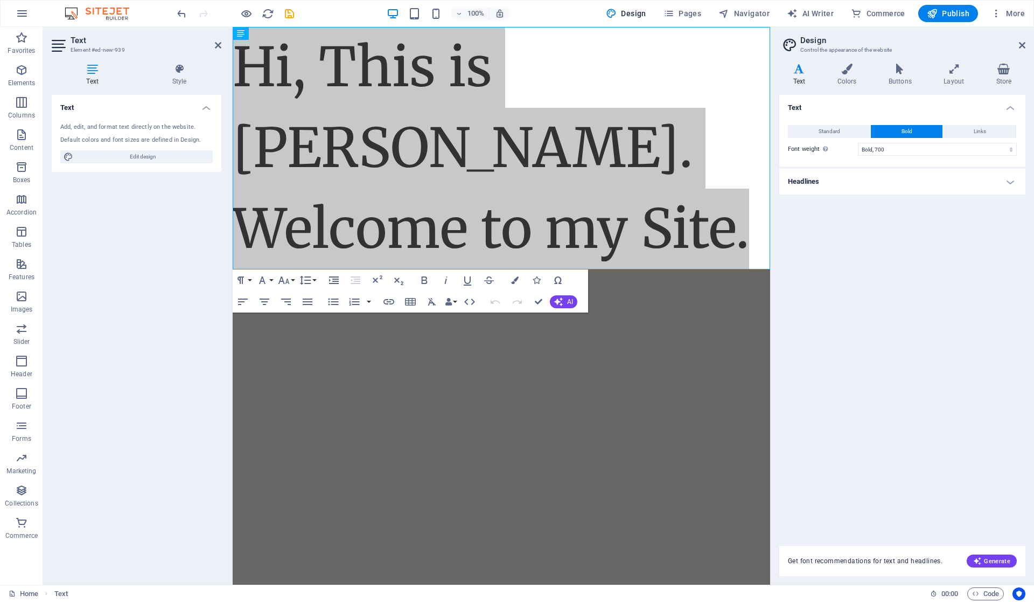
click at [969, 134] on span "Links" at bounding box center [980, 131] width 12 height 13
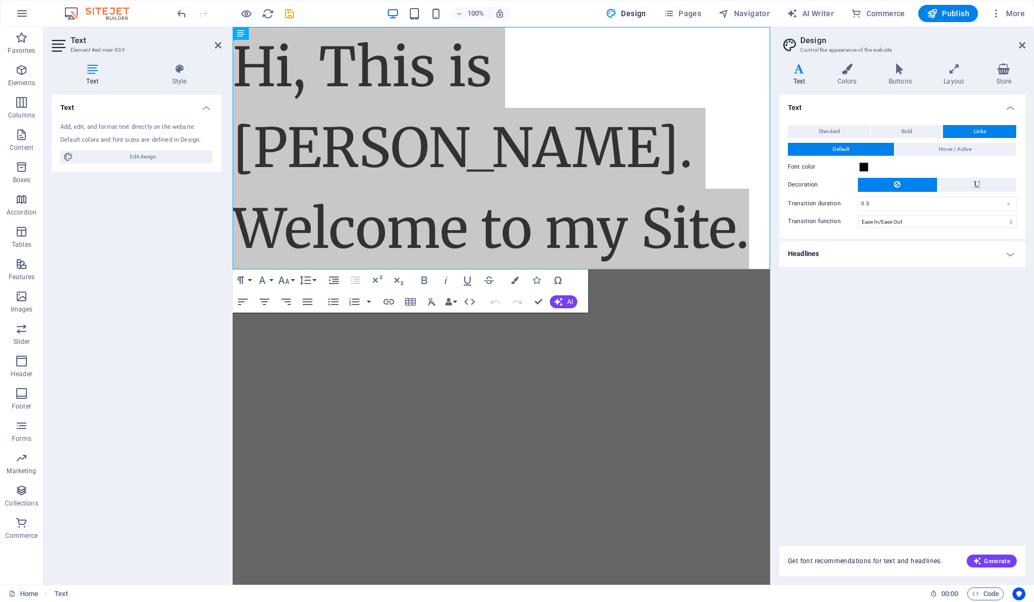
click at [847, 75] on h4 "Colors" at bounding box center [849, 75] width 51 height 23
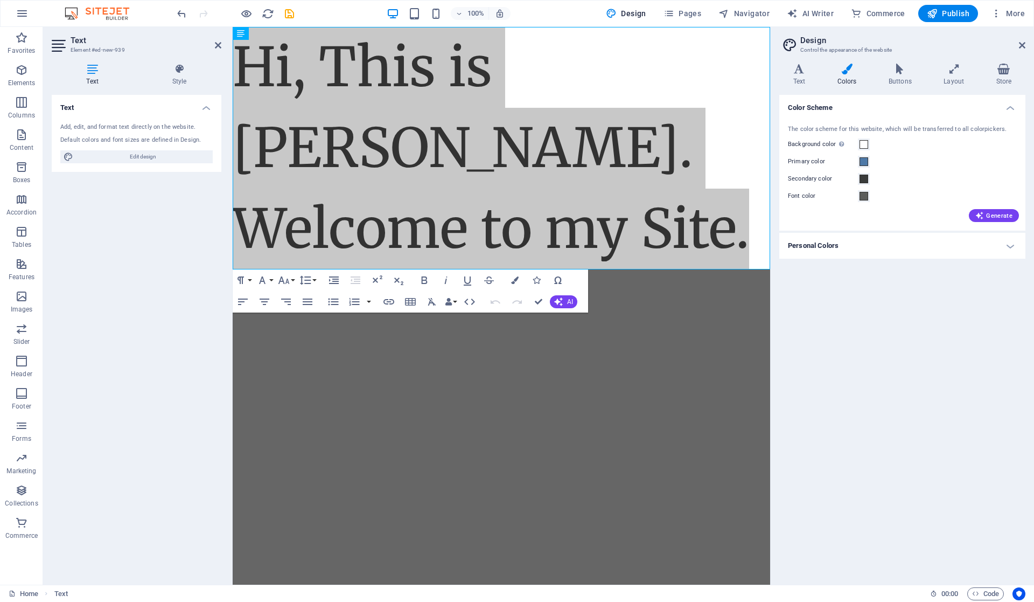
click at [913, 75] on h4 "Buttons" at bounding box center [902, 75] width 55 height 23
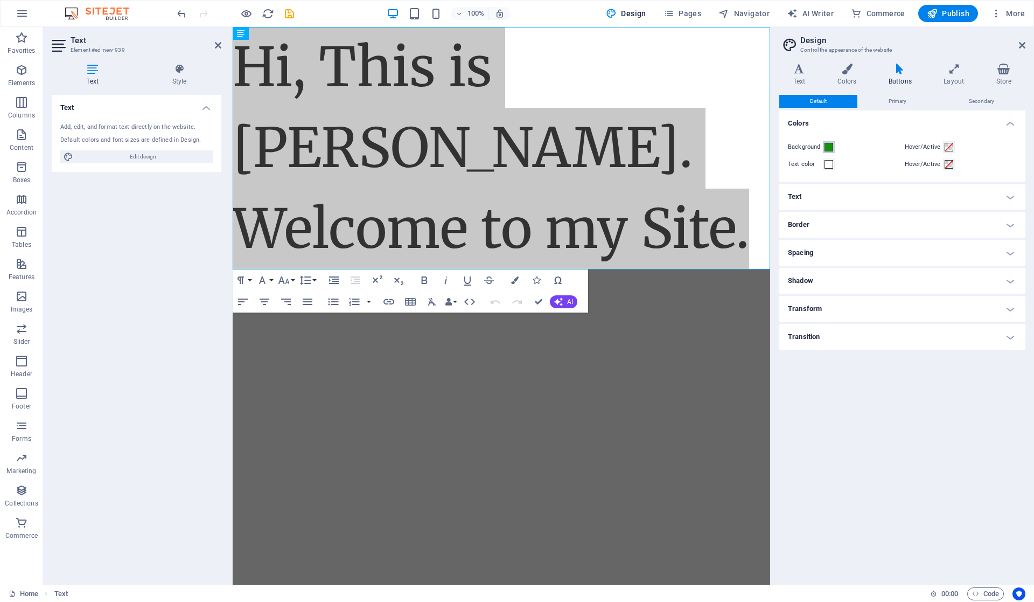
click at [832, 145] on span at bounding box center [829, 147] width 9 height 9
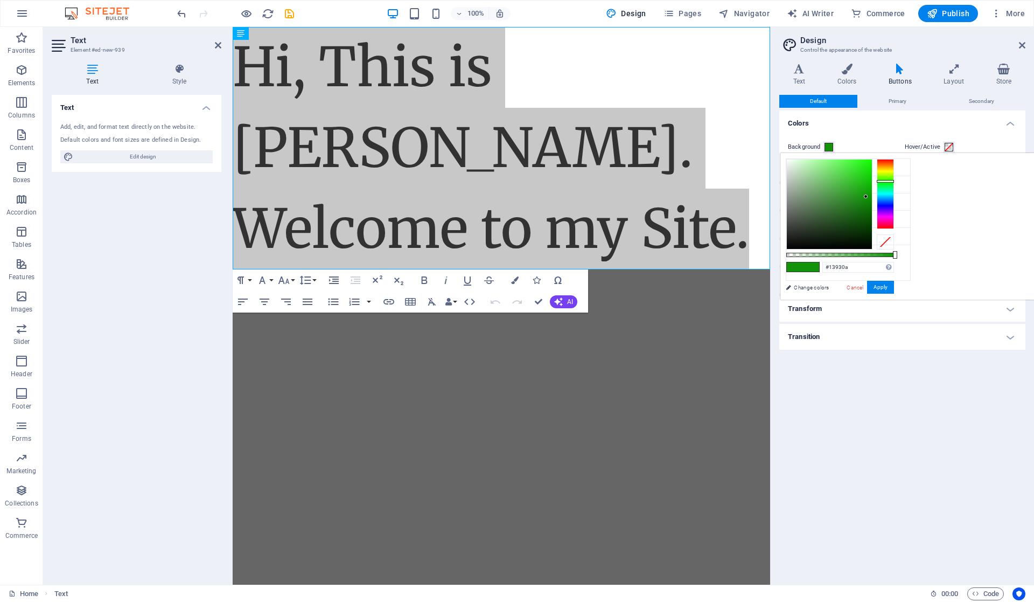
click at [948, 69] on icon at bounding box center [954, 69] width 48 height 11
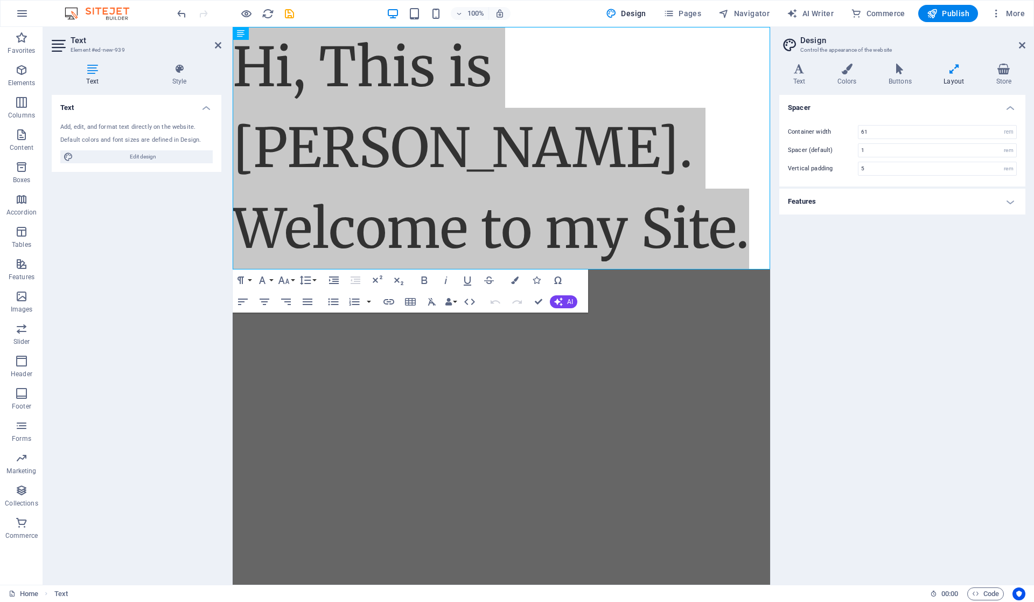
click at [798, 78] on h4 "Text" at bounding box center [802, 75] width 44 height 23
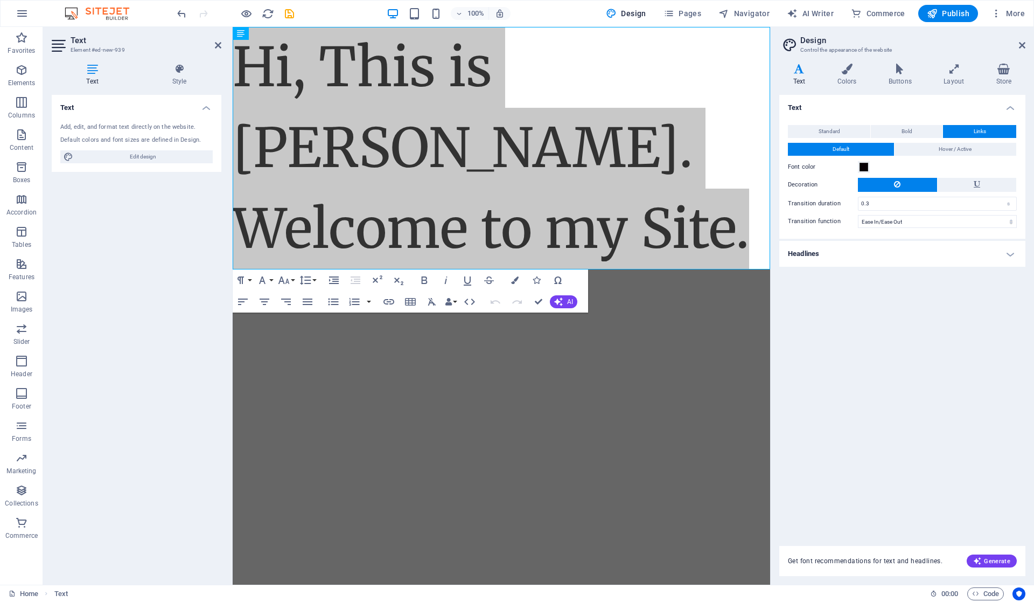
click at [919, 244] on h4 "Headlines" at bounding box center [903, 254] width 246 height 26
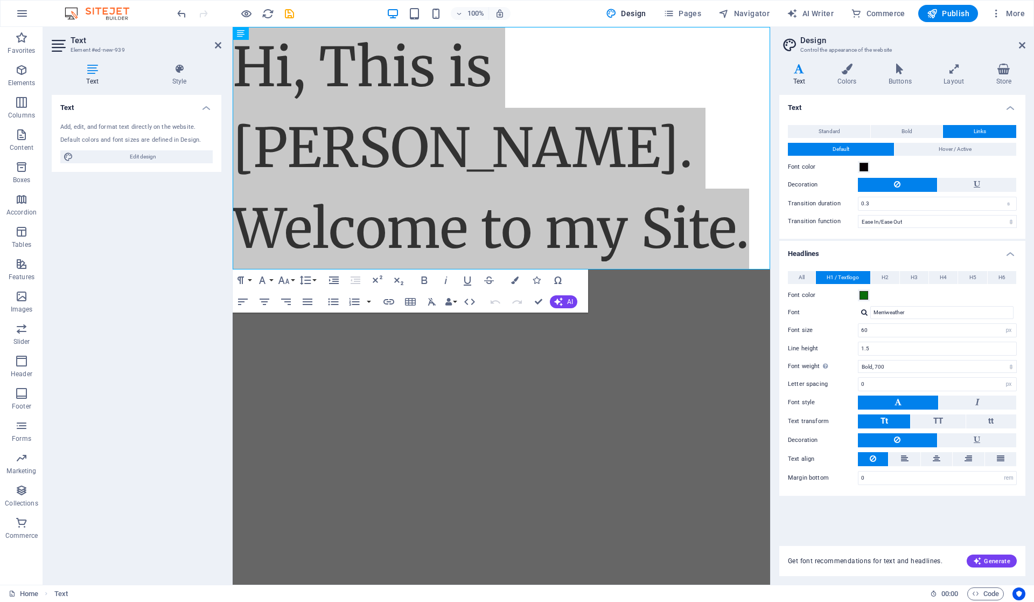
click at [846, 275] on span "H1 / Textlogo" at bounding box center [843, 277] width 32 height 13
click at [796, 275] on button "All" at bounding box center [801, 277] width 27 height 13
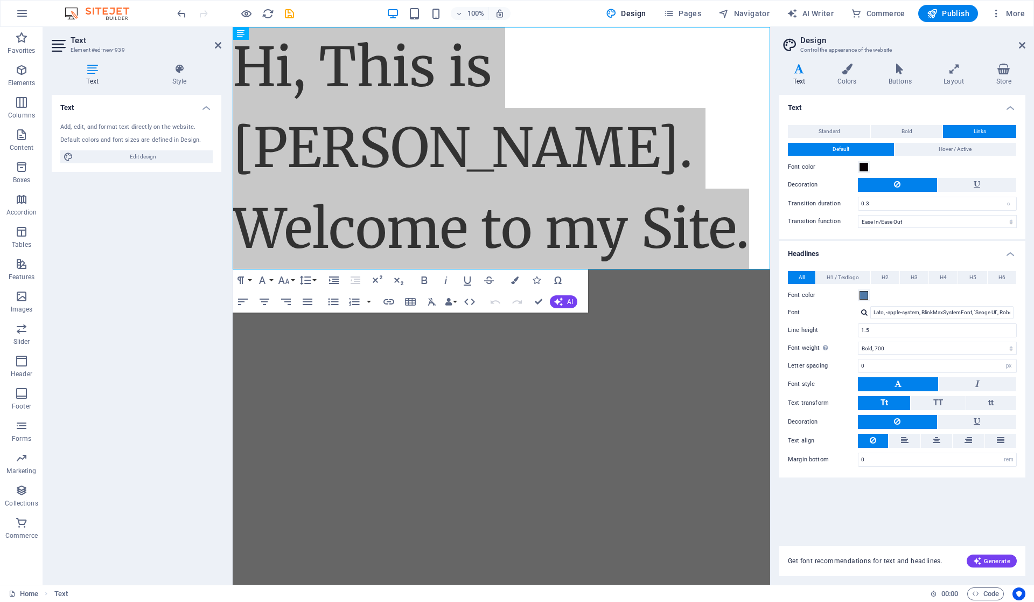
click at [852, 275] on span "H1 / Textlogo" at bounding box center [843, 277] width 32 height 13
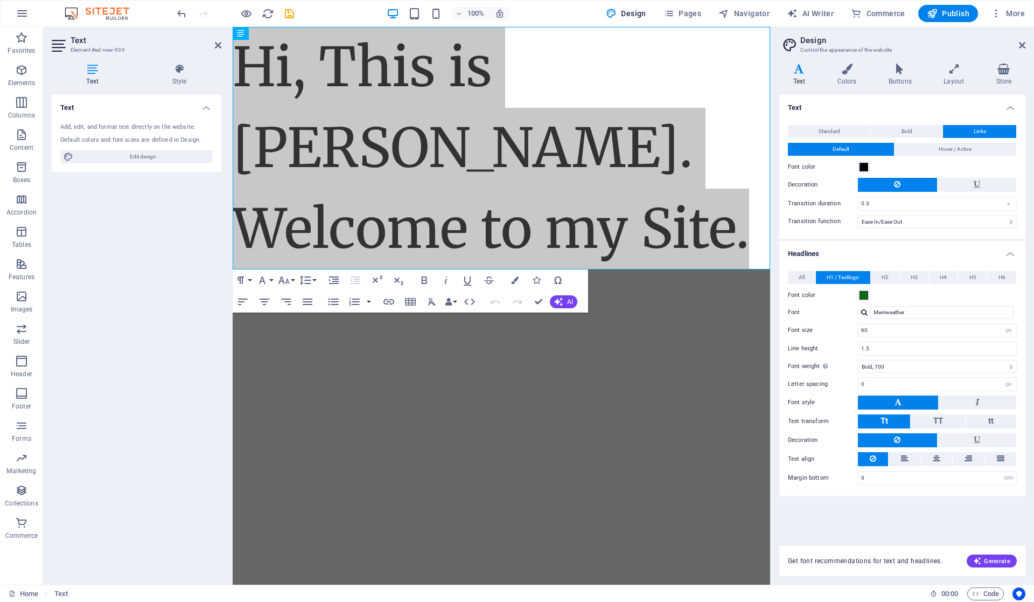
click at [907, 276] on button "H3" at bounding box center [914, 277] width 29 height 13
click at [882, 273] on span "H2" at bounding box center [885, 277] width 7 height 13
click at [849, 273] on span "H1 / Textlogo" at bounding box center [843, 277] width 32 height 13
click at [862, 297] on span at bounding box center [864, 295] width 9 height 9
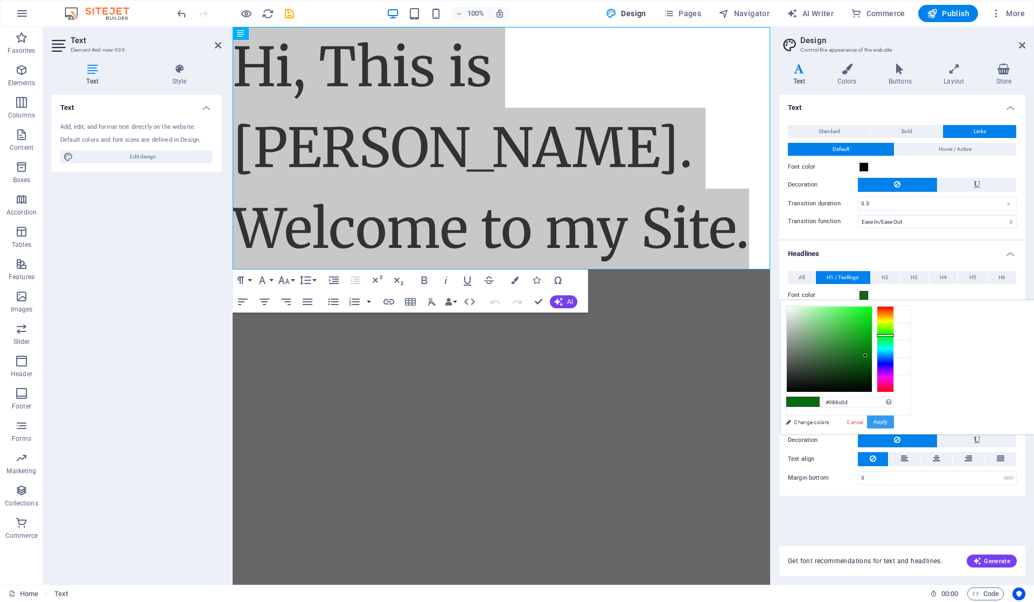
click at [894, 422] on button "Apply" at bounding box center [880, 421] width 27 height 13
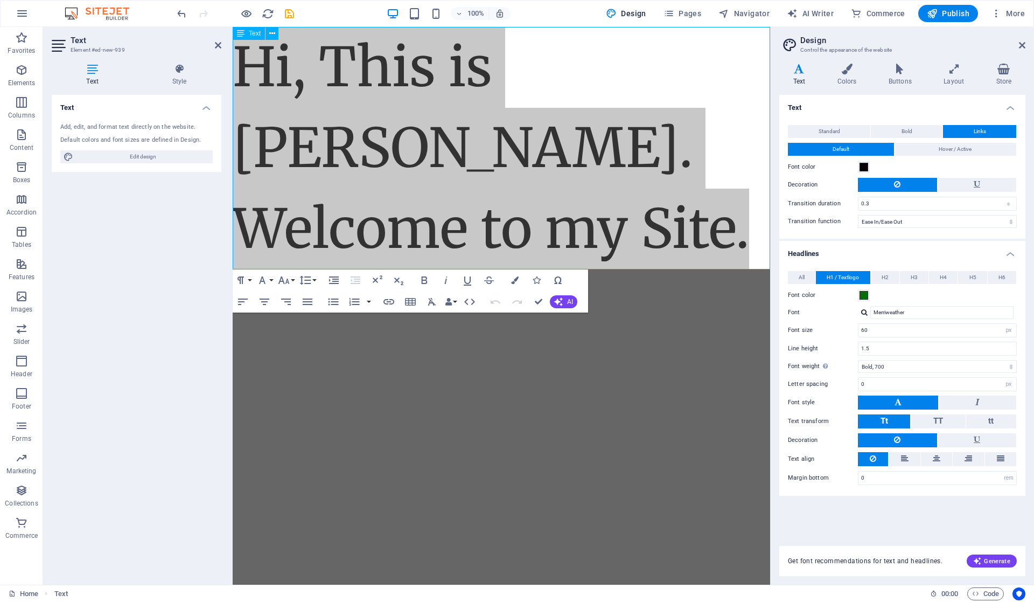
click at [273, 29] on icon at bounding box center [272, 33] width 6 height 11
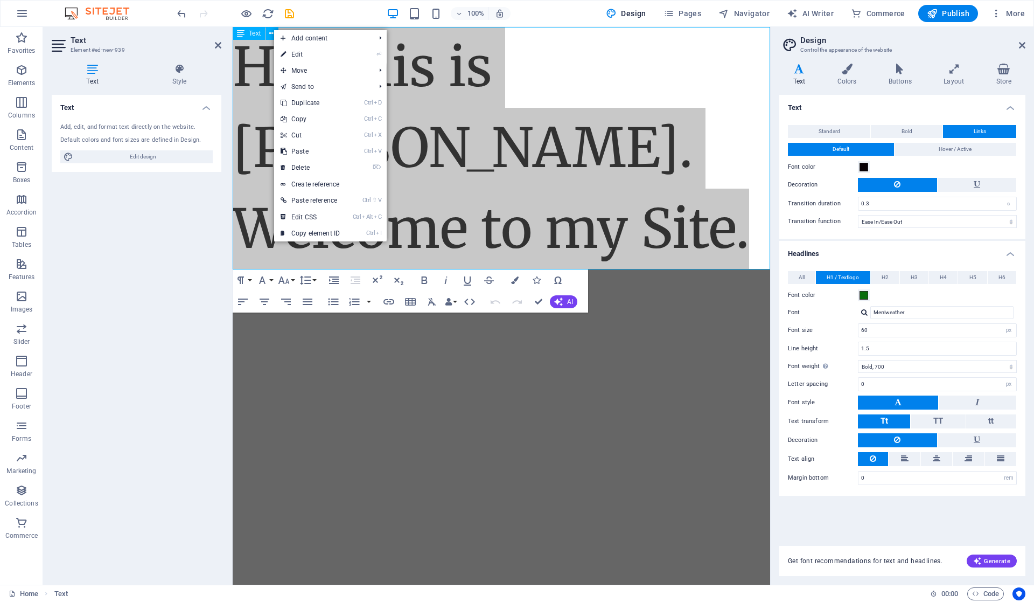
click at [272, 30] on icon at bounding box center [272, 33] width 6 height 11
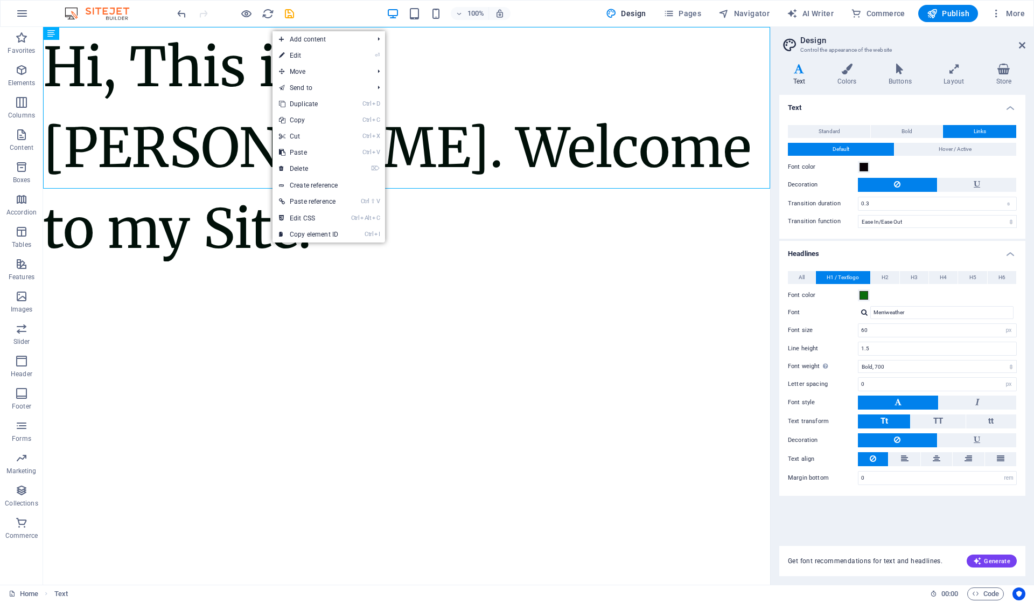
click at [570, 269] on html "Skip to main content Hi, This is Vijetha Kumar. Welcome to my Site." at bounding box center [406, 148] width 727 height 242
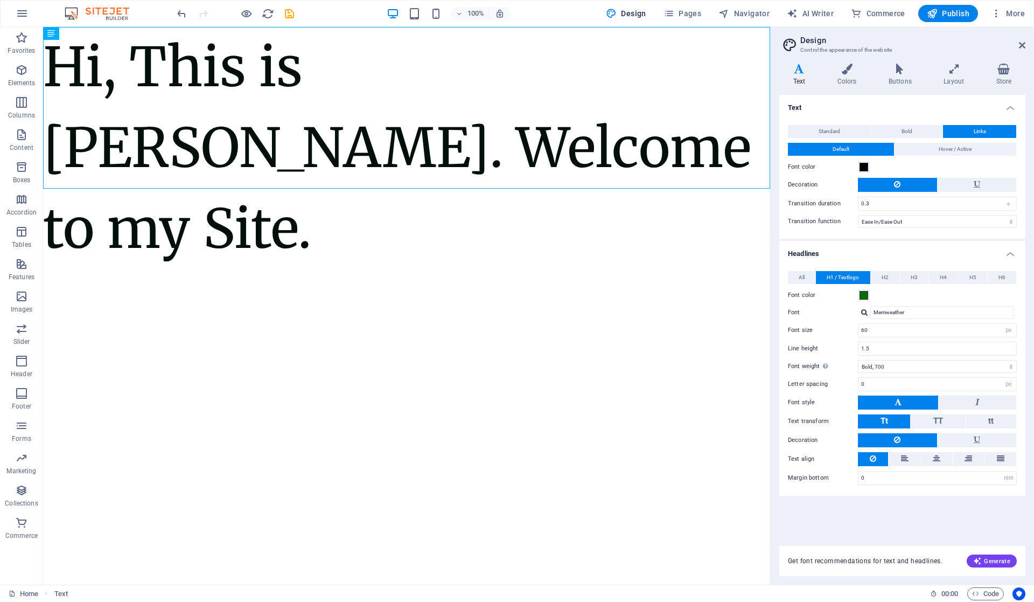
click at [969, 45] on aside "Design Control the appearance of the website Variants Text Colors Buttons Layou…" at bounding box center [902, 306] width 264 height 558
click at [969, 41] on icon at bounding box center [1022, 45] width 6 height 9
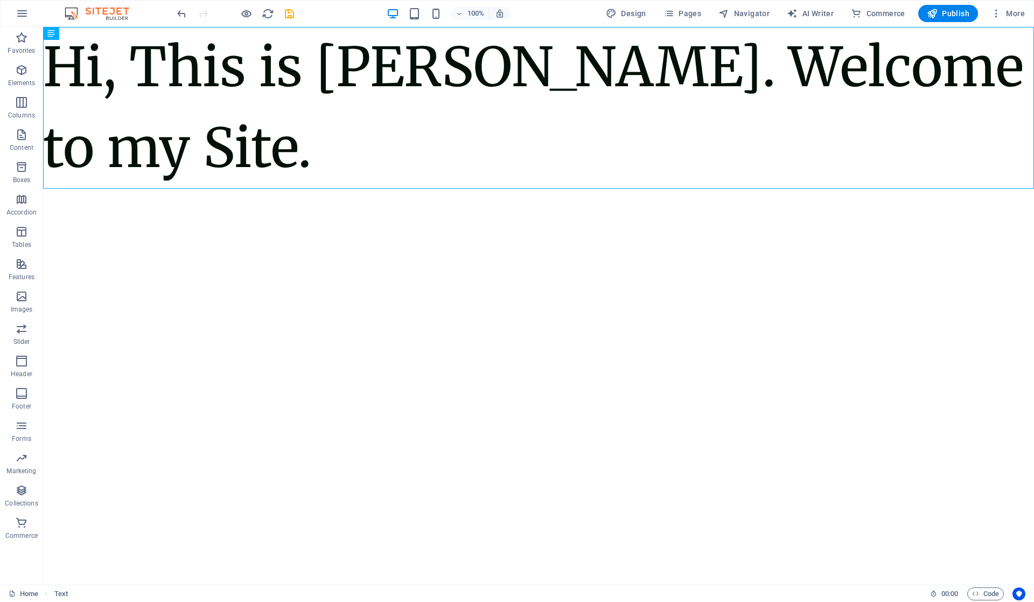
click at [709, 189] on html "Skip to main content Hi, This is Vijetha Kumar. Welcome to my Site." at bounding box center [538, 108] width 991 height 162
click at [398, 119] on div "Hi, This is Vijetha Kumar. Welcome to my Site." at bounding box center [538, 108] width 991 height 162
click at [291, 166] on div "Hi, This is Vijetha Kumar. Welcome to my Site." at bounding box center [538, 108] width 991 height 162
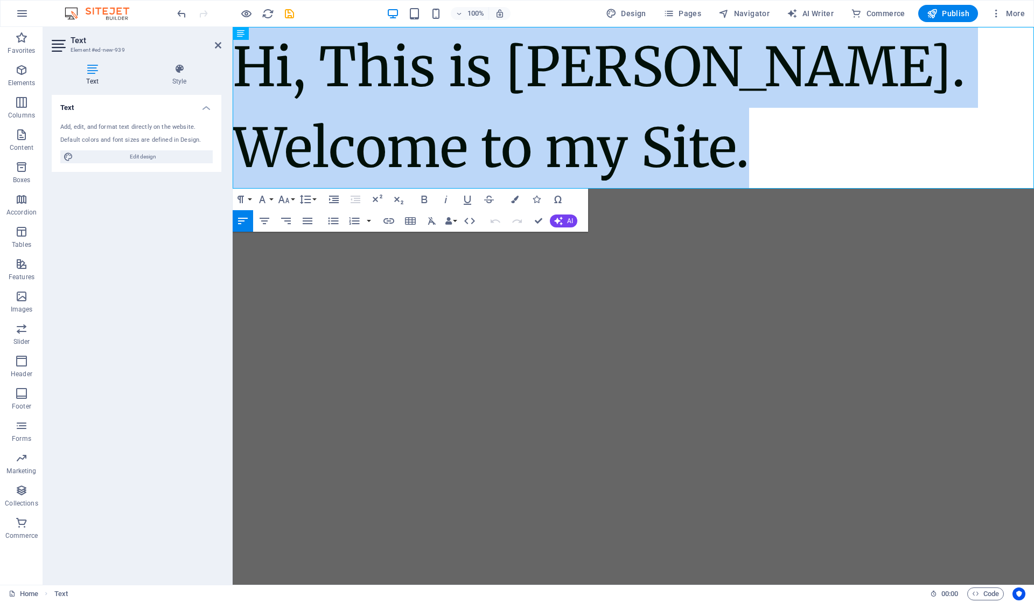
drag, startPoint x: 790, startPoint y: 162, endPoint x: 201, endPoint y: 95, distance: 592.1
click at [233, 95] on html "Skip to main content Hi, This is Vijetha Kumar. Welcome to my Site." at bounding box center [634, 108] width 802 height 162
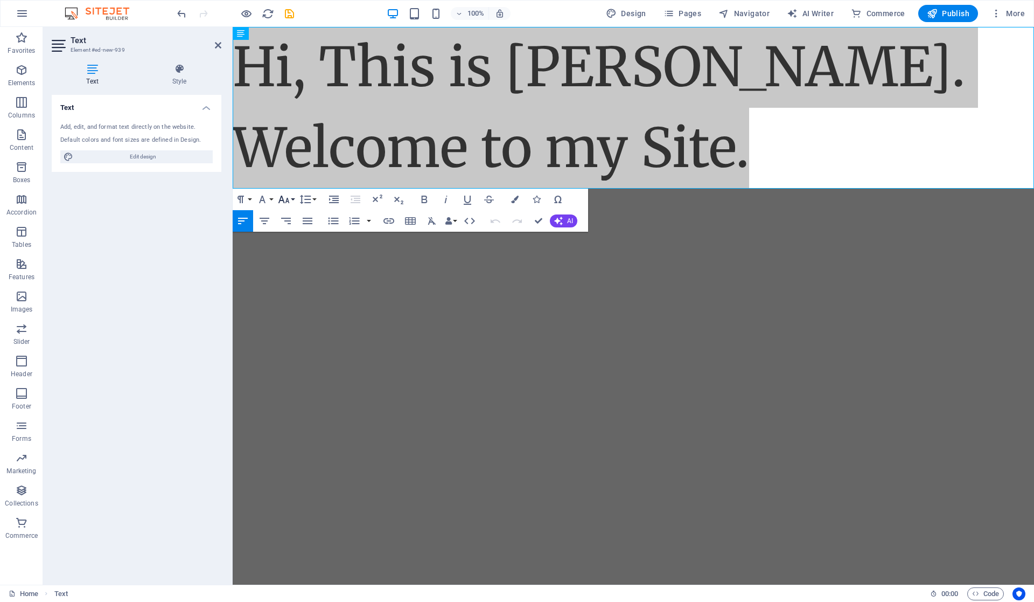
click at [291, 203] on button "Font Size" at bounding box center [286, 200] width 20 height 22
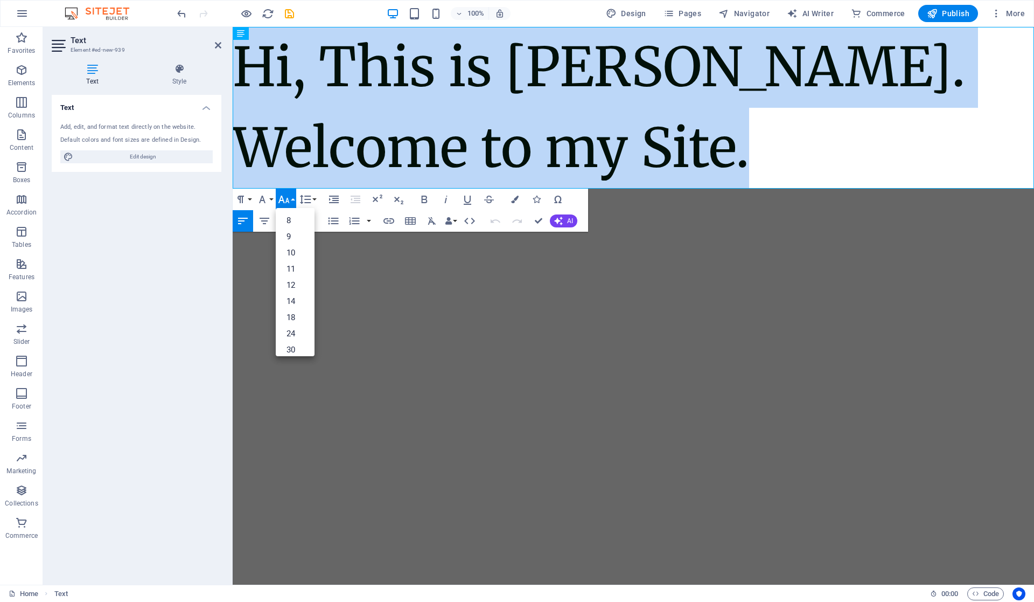
click at [294, 253] on link "10" at bounding box center [295, 253] width 39 height 16
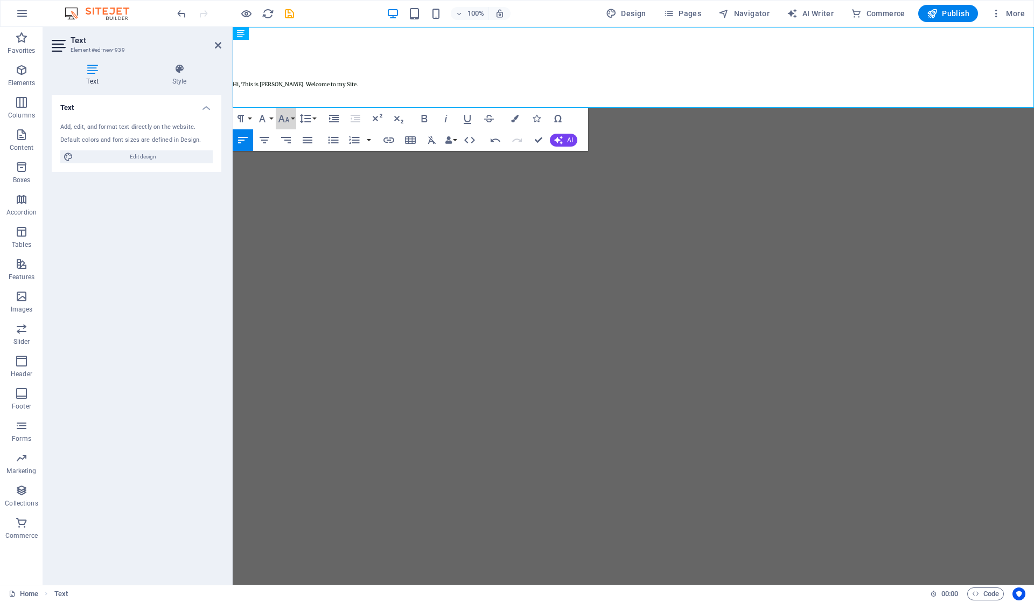
click at [290, 116] on icon "button" at bounding box center [283, 118] width 13 height 13
click at [299, 224] on link "30" at bounding box center [295, 225] width 39 height 16
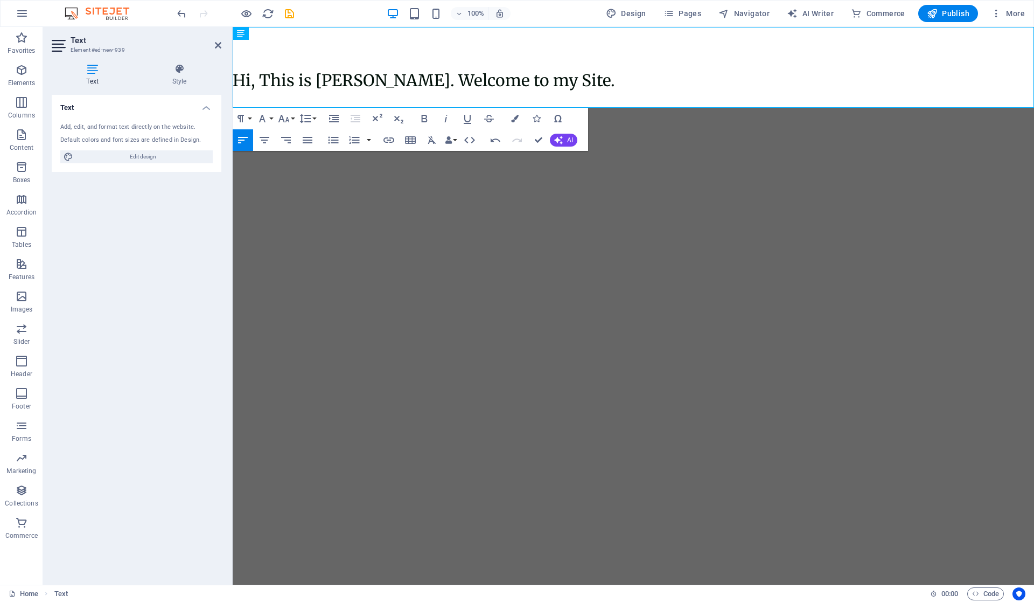
click at [288, 117] on icon "button" at bounding box center [283, 118] width 13 height 13
click at [297, 226] on link "60" at bounding box center [295, 231] width 39 height 16
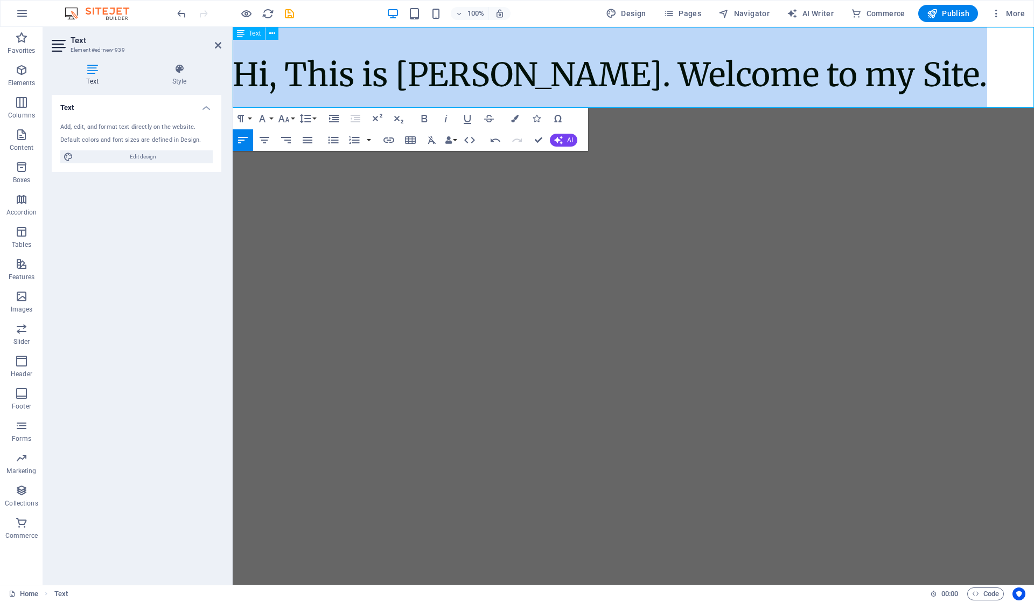
click at [634, 84] on span "Hi, This is Vijetha Kumar. Welcome to my Site." at bounding box center [610, 74] width 755 height 40
drag, startPoint x: 962, startPoint y: 79, endPoint x: 426, endPoint y: 108, distance: 536.8
click at [233, 81] on html "Skip to main content Hi, This is Vijetha Kumar. Welcome to my Site." at bounding box center [634, 67] width 802 height 81
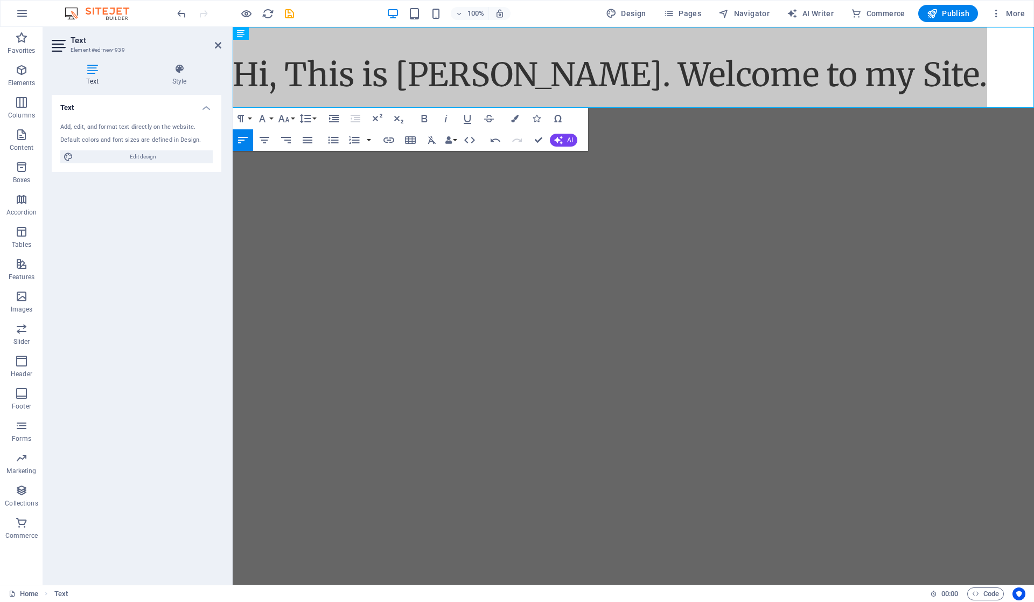
click at [164, 72] on icon at bounding box center [179, 69] width 84 height 11
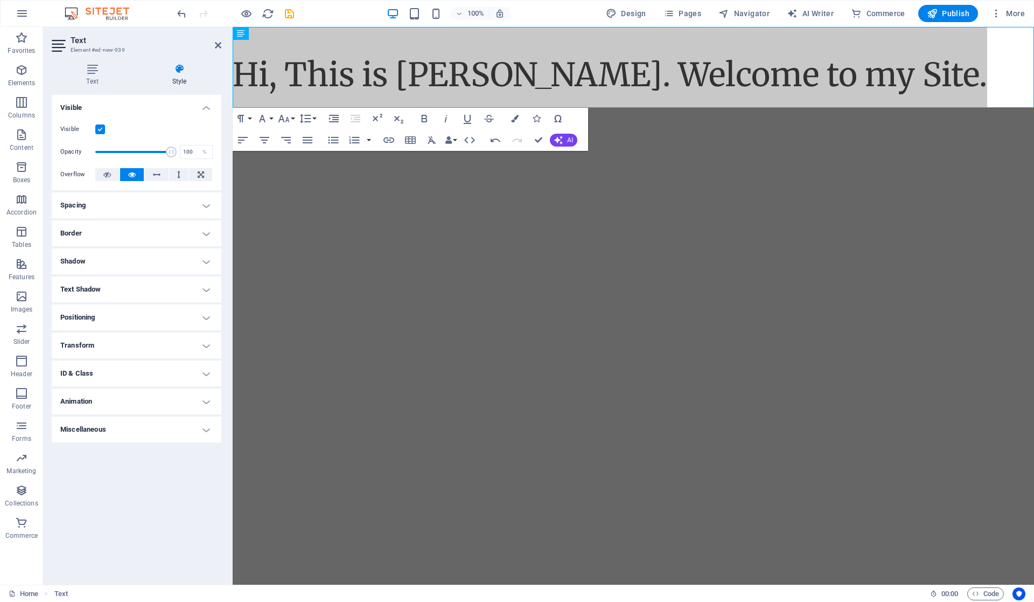
click at [163, 307] on h4 "Positioning" at bounding box center [137, 317] width 170 height 26
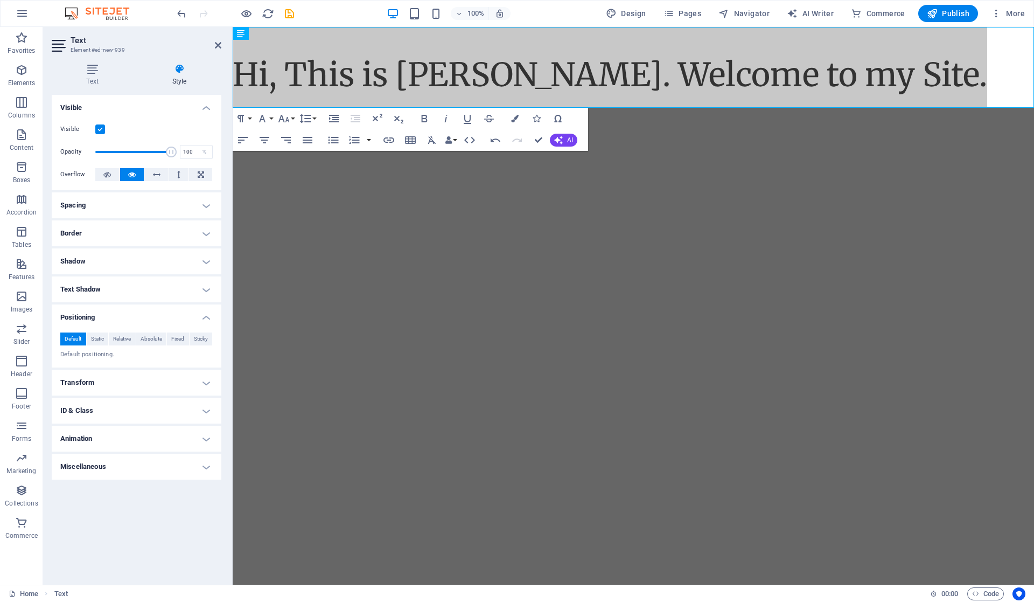
click at [163, 307] on h4 "Positioning" at bounding box center [137, 313] width 170 height 19
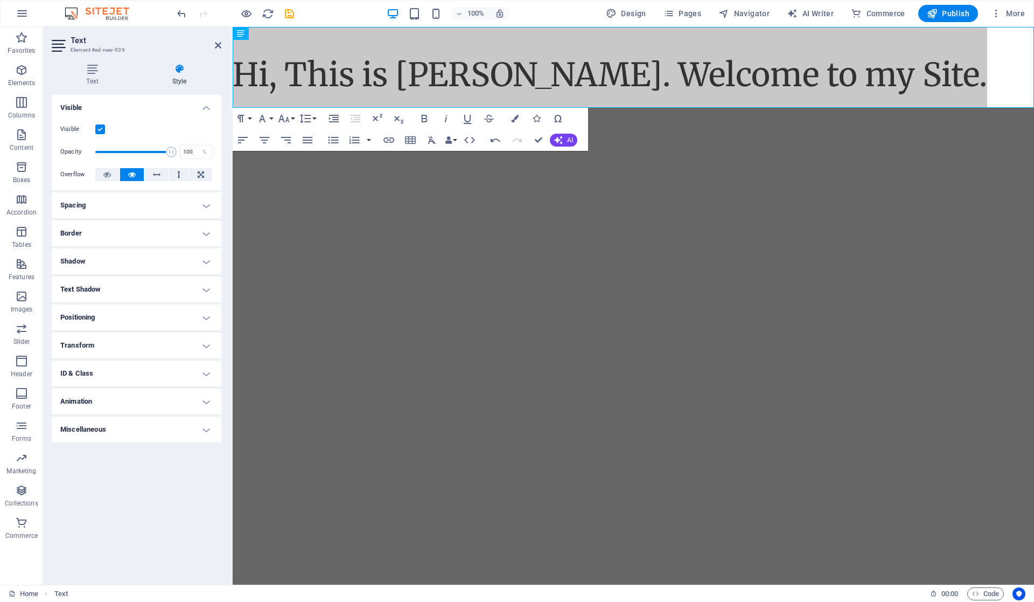
click at [155, 409] on h4 "Animation" at bounding box center [137, 401] width 170 height 26
click at [165, 429] on select "Don't animate Show / Hide Slide up/down Zoom in/out Slide left to right Slide r…" at bounding box center [136, 434] width 152 height 13
select select "pulse"
click at [60, 428] on select "Don't animate Show / Hide Slide up/down Zoom in/out Slide left to right Slide r…" at bounding box center [136, 434] width 152 height 13
select select "scroll"
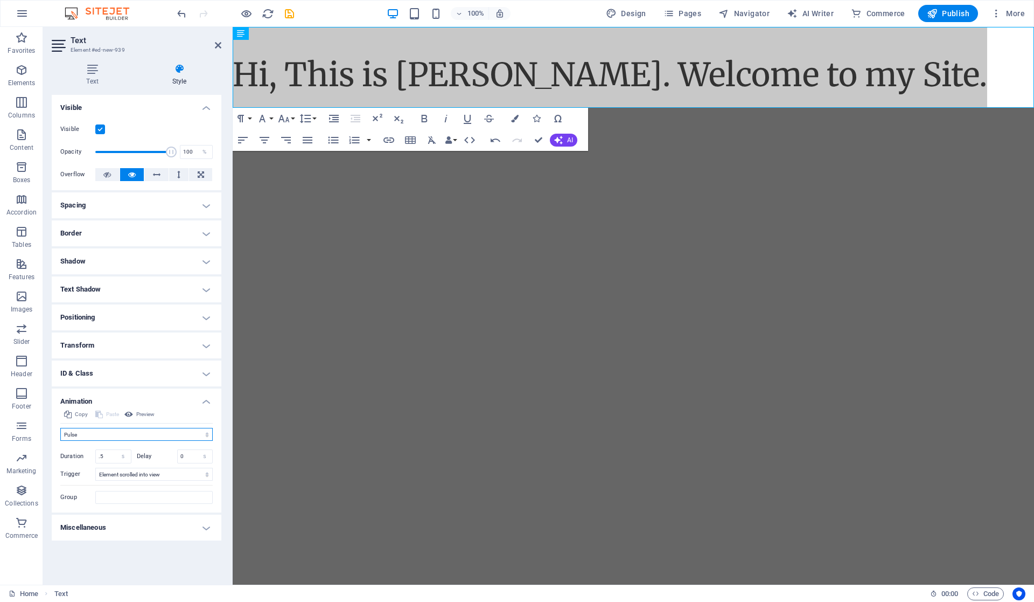
click at [102, 432] on select "Don't animate Show / Hide Slide up/down Zoom in/out Slide left to right Slide r…" at bounding box center [136, 434] width 152 height 13
click at [60, 428] on select "Don't animate Show / Hide Slide up/down Zoom in/out Slide left to right Slide r…" at bounding box center [136, 434] width 152 height 13
click at [105, 431] on select "Don't animate Show / Hide Slide up/down Zoom in/out Slide left to right Slide r…" at bounding box center [136, 434] width 152 height 13
click at [60, 428] on select "Don't animate Show / Hide Slide up/down Zoom in/out Slide left to right Slide r…" at bounding box center [136, 434] width 152 height 13
click at [102, 432] on select "Don't animate Show / Hide Slide up/down Zoom in/out Slide left to right Slide r…" at bounding box center [136, 434] width 152 height 13
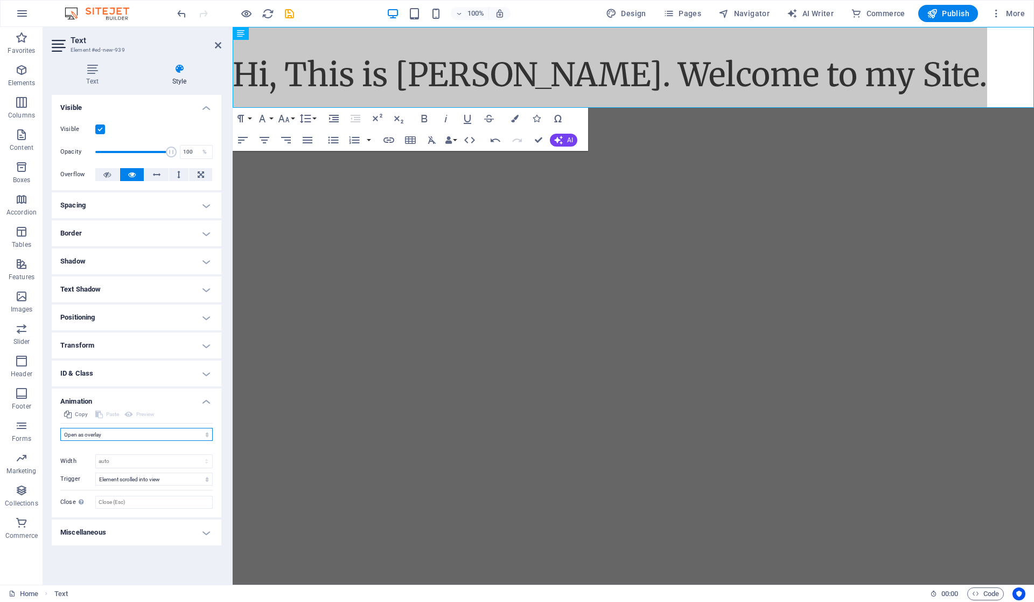
select select "pulse"
click at [60, 428] on select "Don't animate Show / Hide Slide up/down Zoom in/out Slide left to right Slide r…" at bounding box center [136, 434] width 152 height 13
click at [95, 73] on icon at bounding box center [92, 69] width 81 height 11
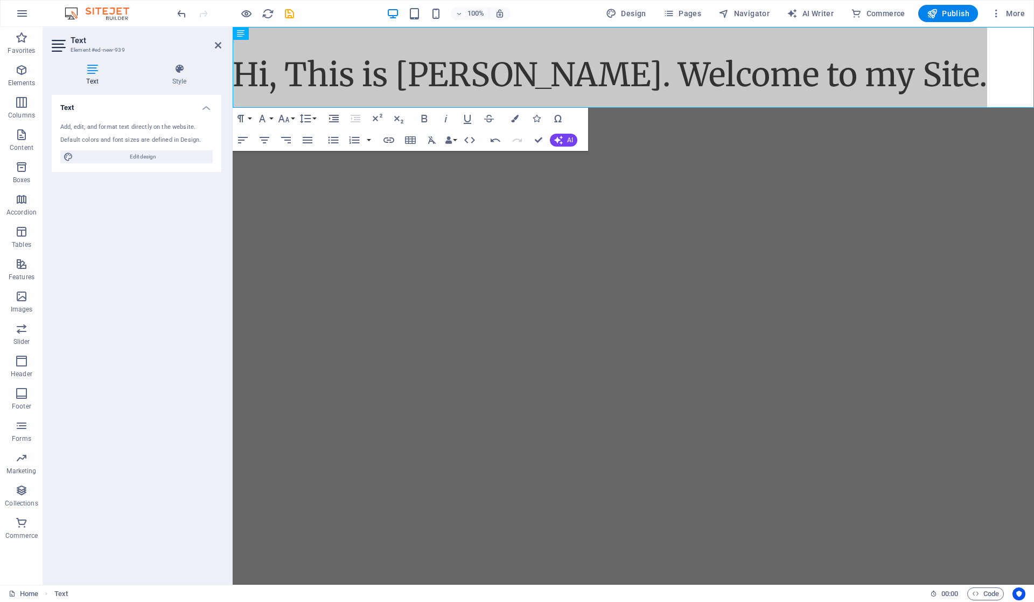
click at [219, 43] on icon at bounding box center [218, 45] width 6 height 9
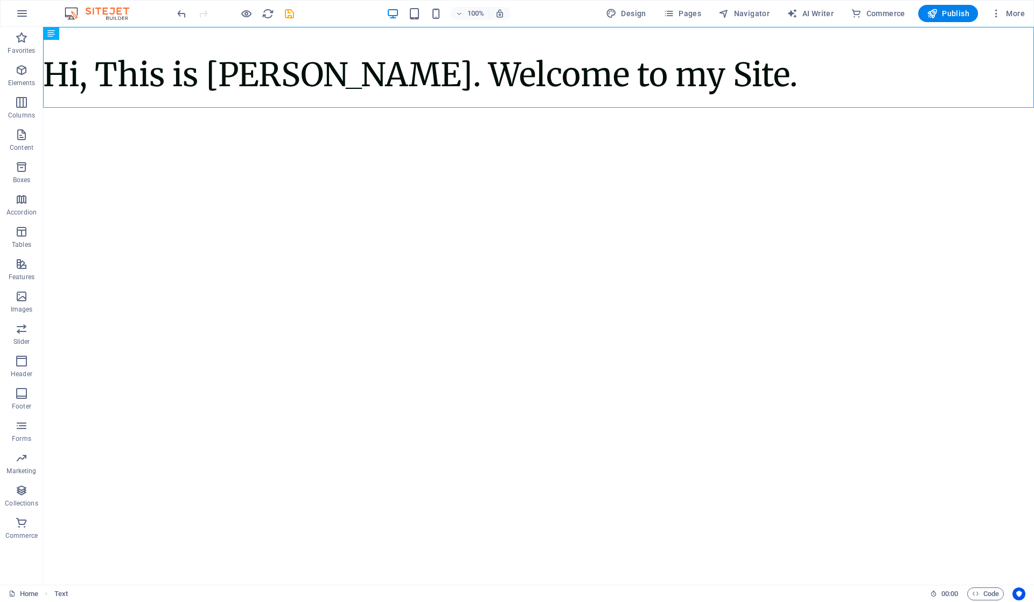
click at [293, 108] on html "Skip to main content Hi, This is Vijetha Kumar. Welcome to my Site." at bounding box center [538, 67] width 991 height 81
click at [655, 43] on div "Hi, This is Vijetha Kumar. Welcome to my Site." at bounding box center [538, 67] width 991 height 81
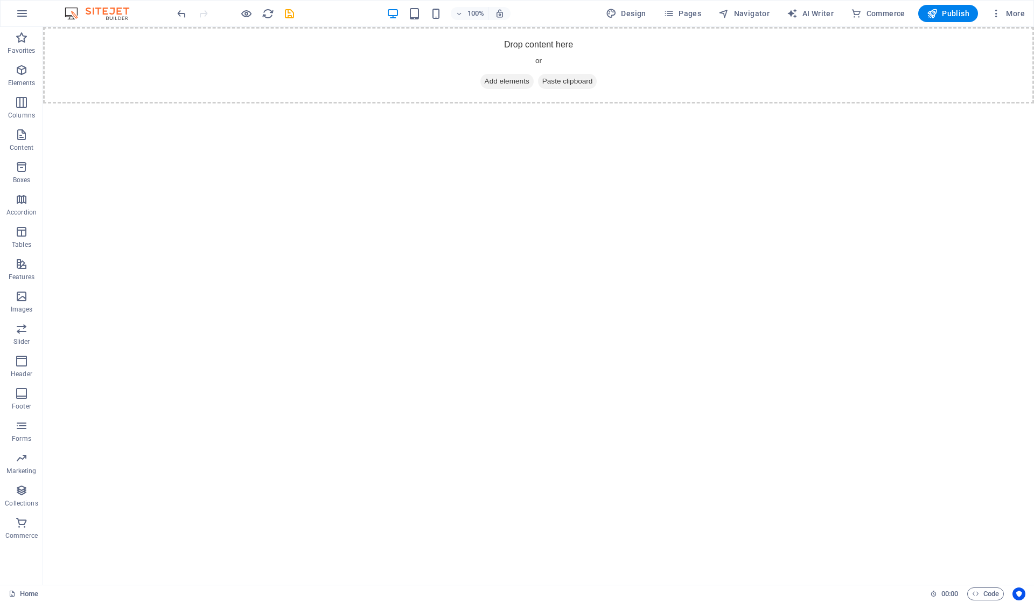
click at [530, 103] on html "Skip to main content Drop content here or Add elements Paste clipboard" at bounding box center [538, 65] width 991 height 77
click at [20, 10] on icon "button" at bounding box center [22, 13] width 13 height 13
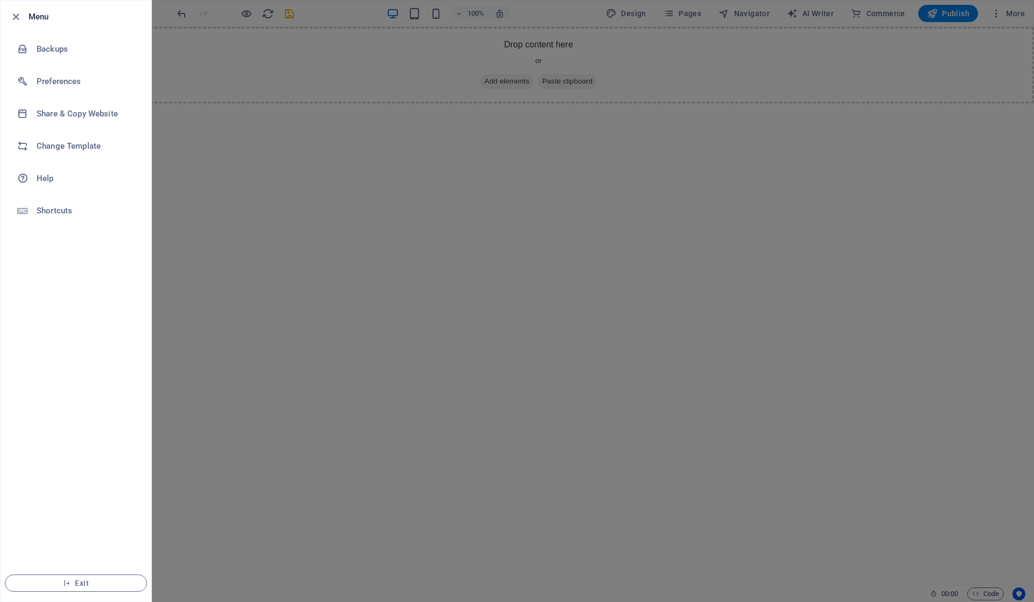
click at [69, 142] on h6 "Change Template" at bounding box center [87, 146] width 100 height 13
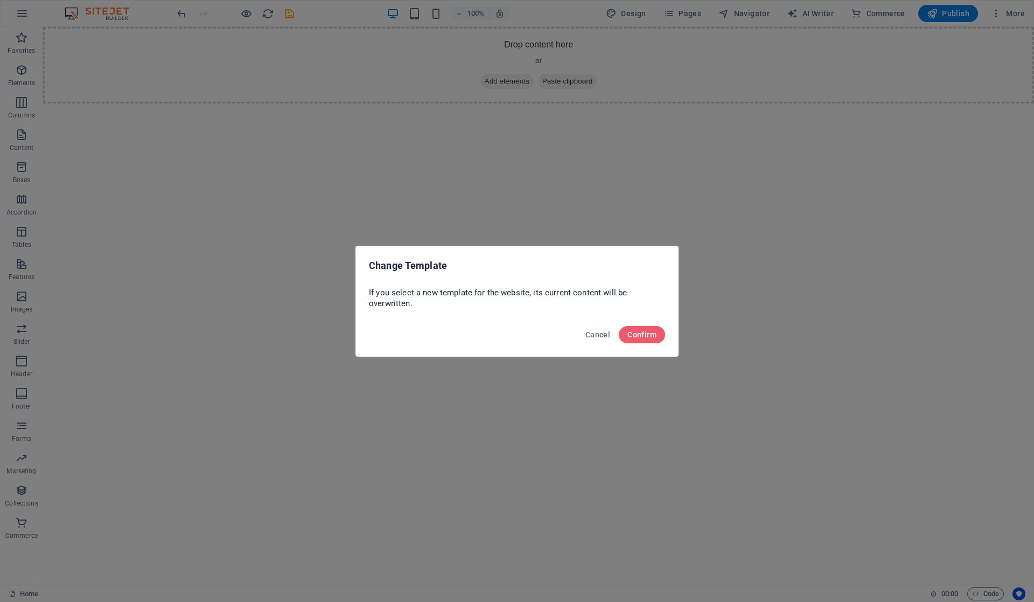
click at [649, 337] on span "Confirm" at bounding box center [642, 334] width 29 height 9
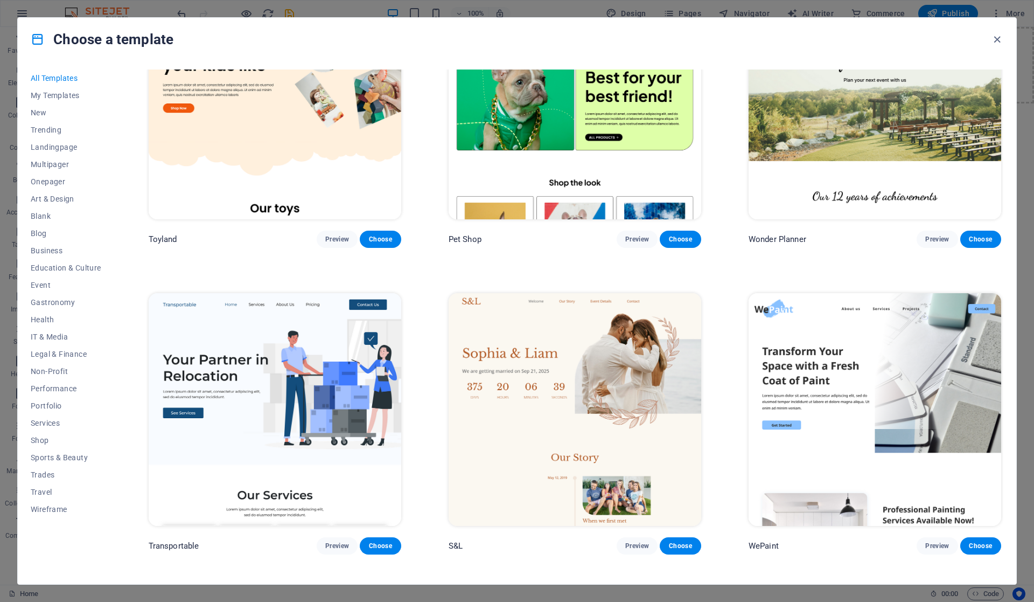
scroll to position [1077, 0]
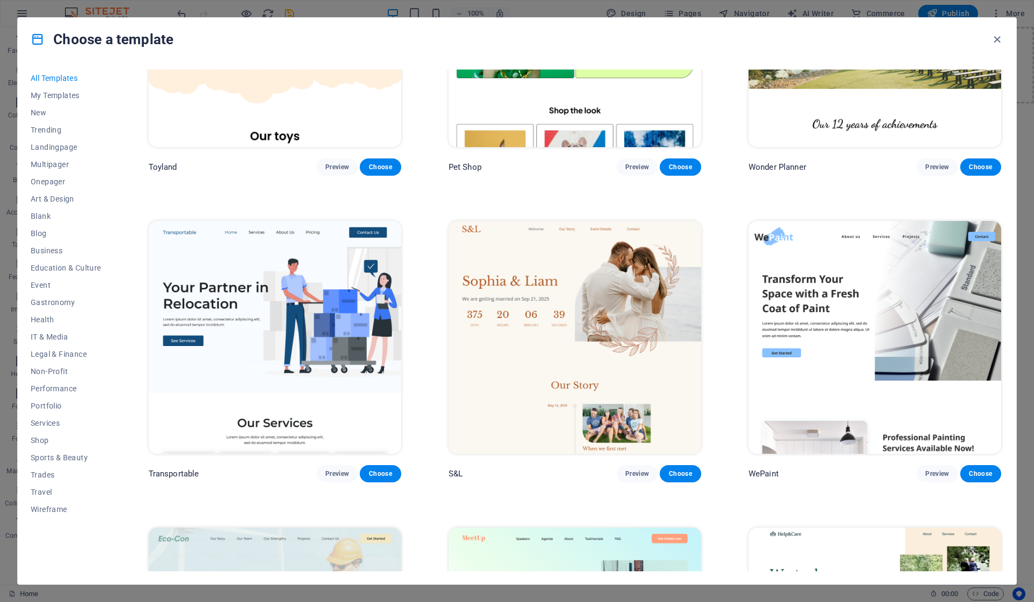
click at [57, 405] on span "Portfolio" at bounding box center [66, 405] width 71 height 9
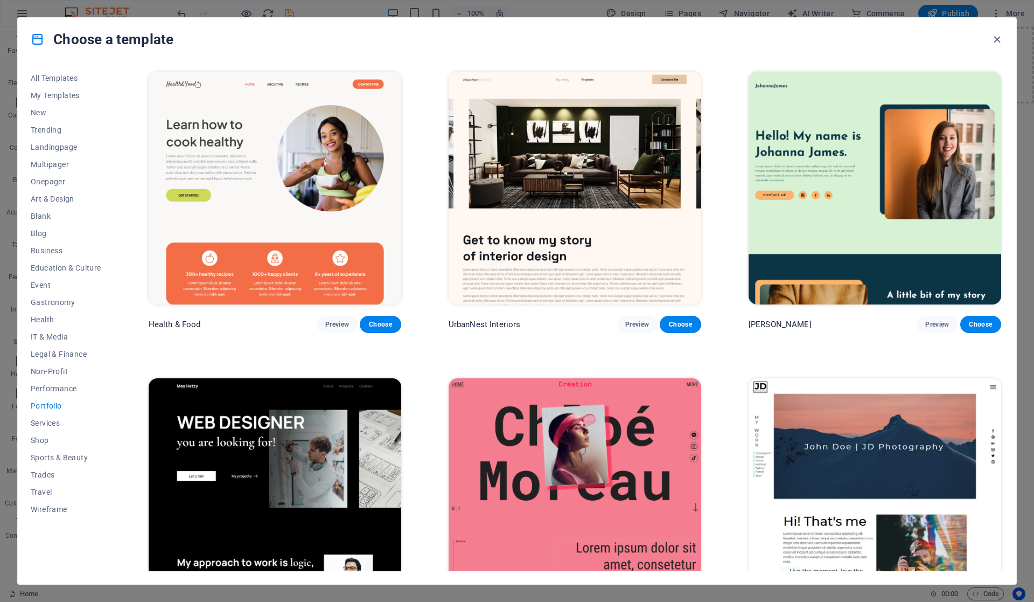
click at [44, 510] on span "Wireframe" at bounding box center [66, 509] width 71 height 9
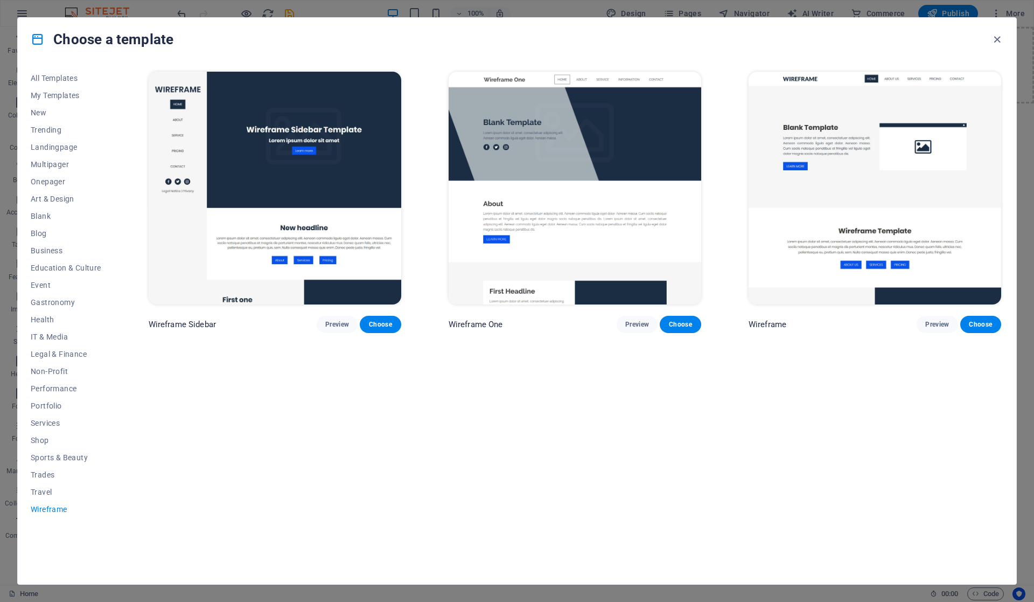
click at [44, 230] on span "Blog" at bounding box center [66, 233] width 71 height 9
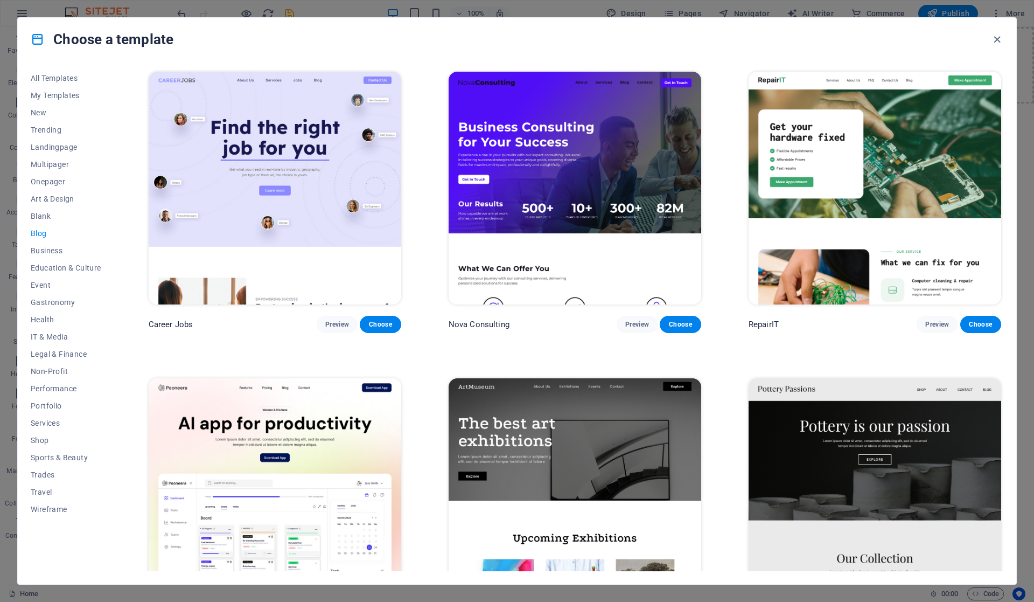
click at [52, 180] on span "Onepager" at bounding box center [66, 181] width 71 height 9
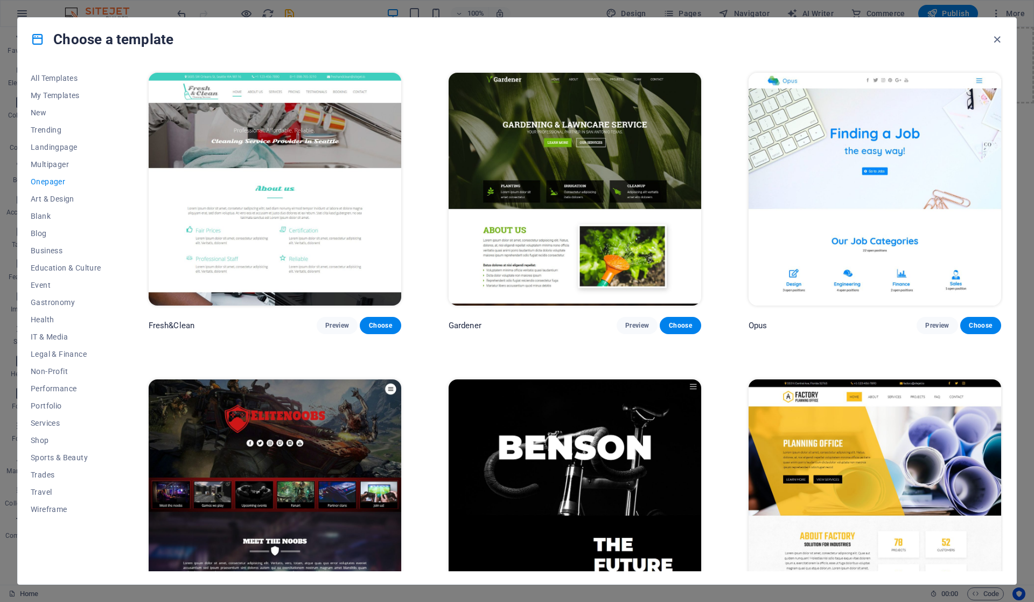
scroll to position [5231, 0]
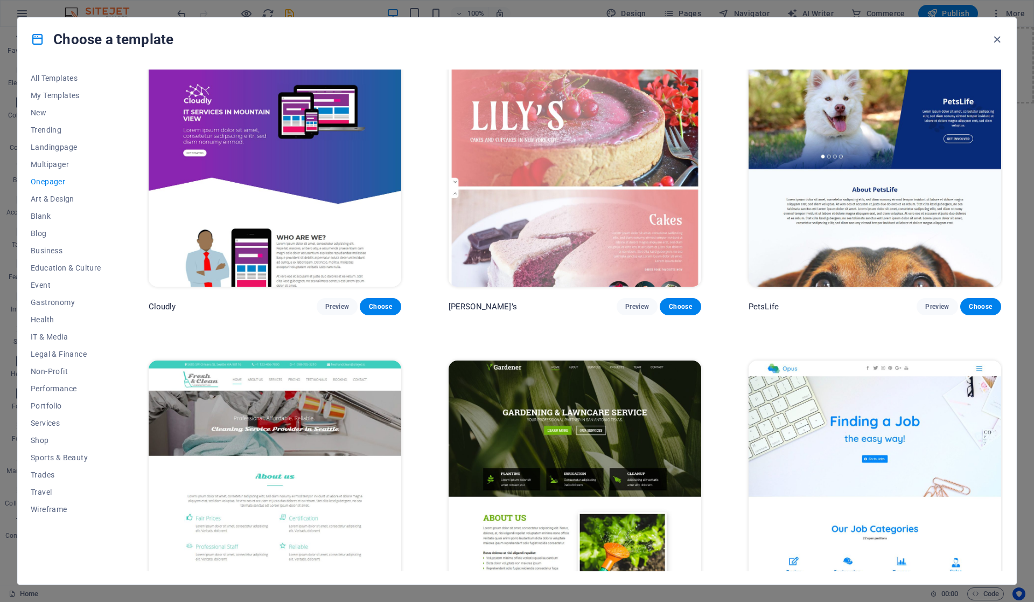
click at [59, 148] on span "Landingpage" at bounding box center [66, 147] width 71 height 9
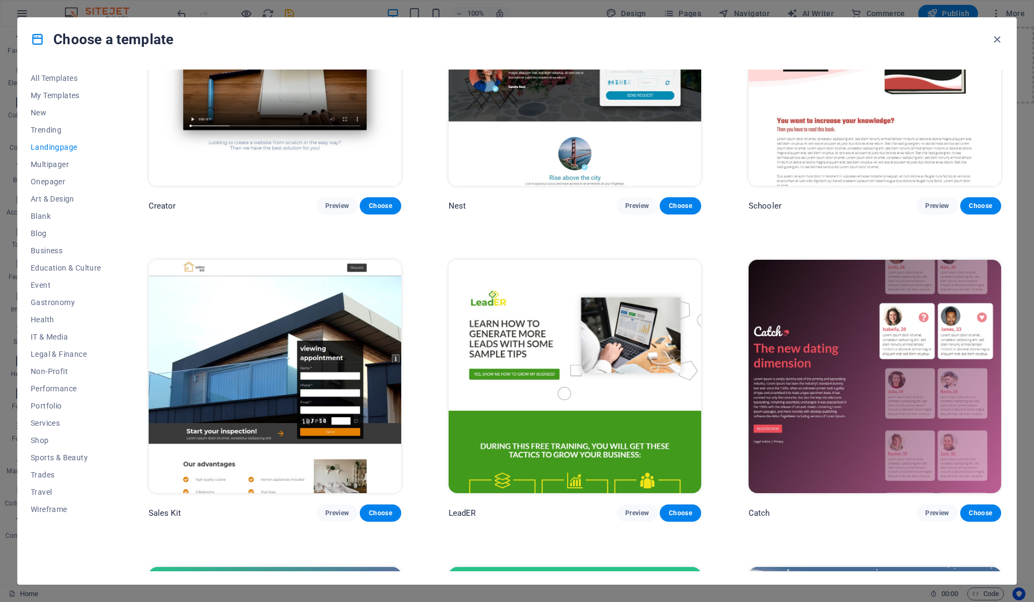
scroll to position [1724, 0]
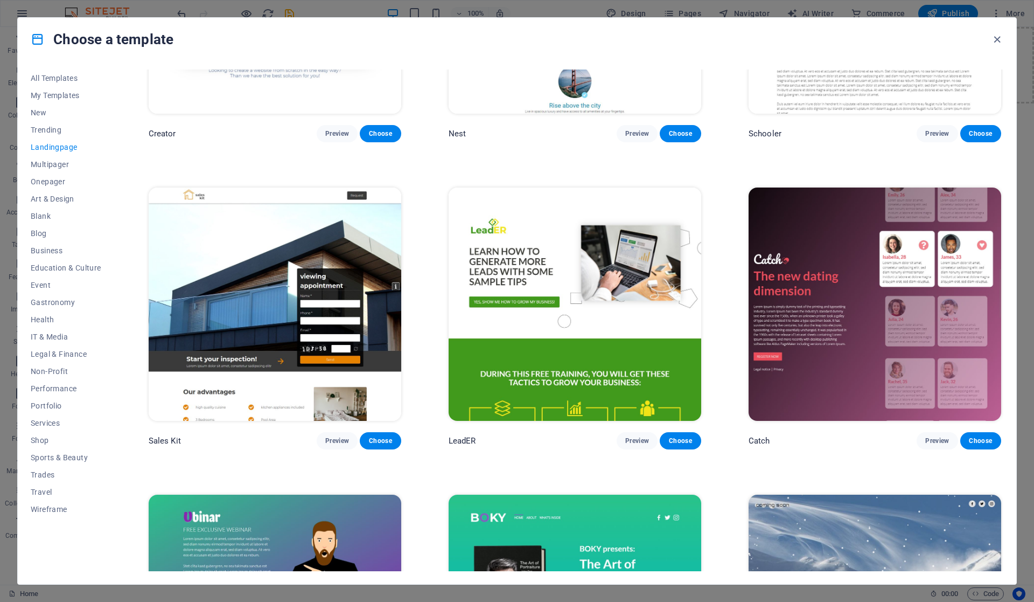
click at [639, 436] on span "Preview" at bounding box center [637, 440] width 24 height 9
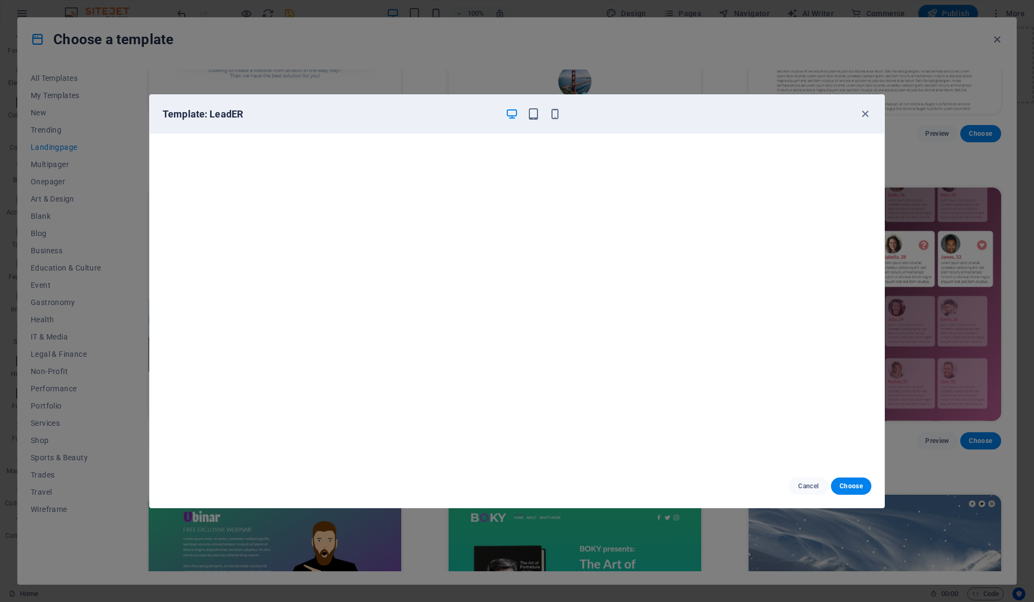
scroll to position [2, 0]
click at [847, 484] on span "Choose" at bounding box center [851, 486] width 23 height 9
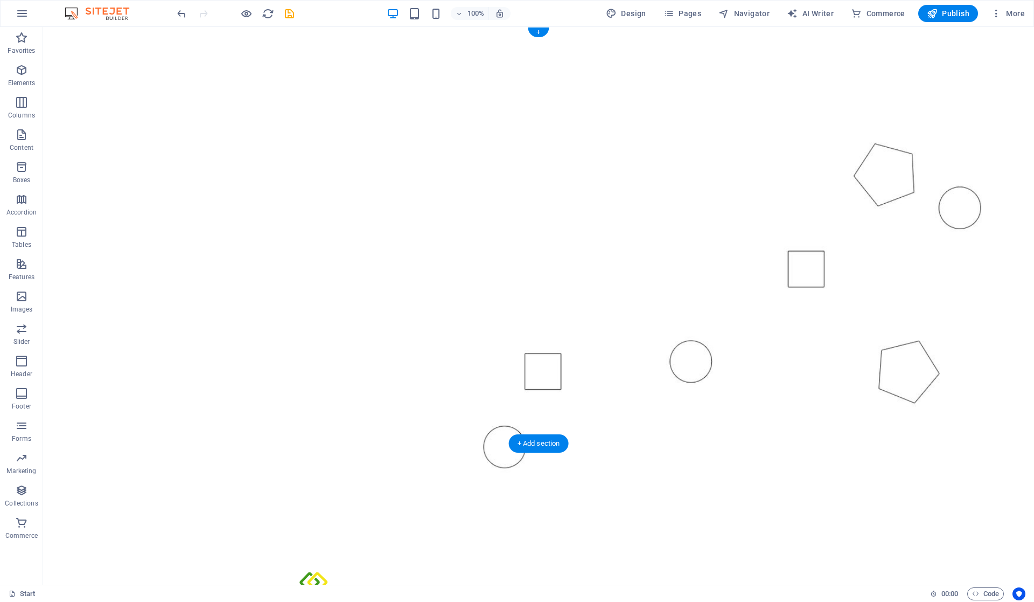
click at [894, 172] on figure at bounding box center [538, 256] width 991 height 459
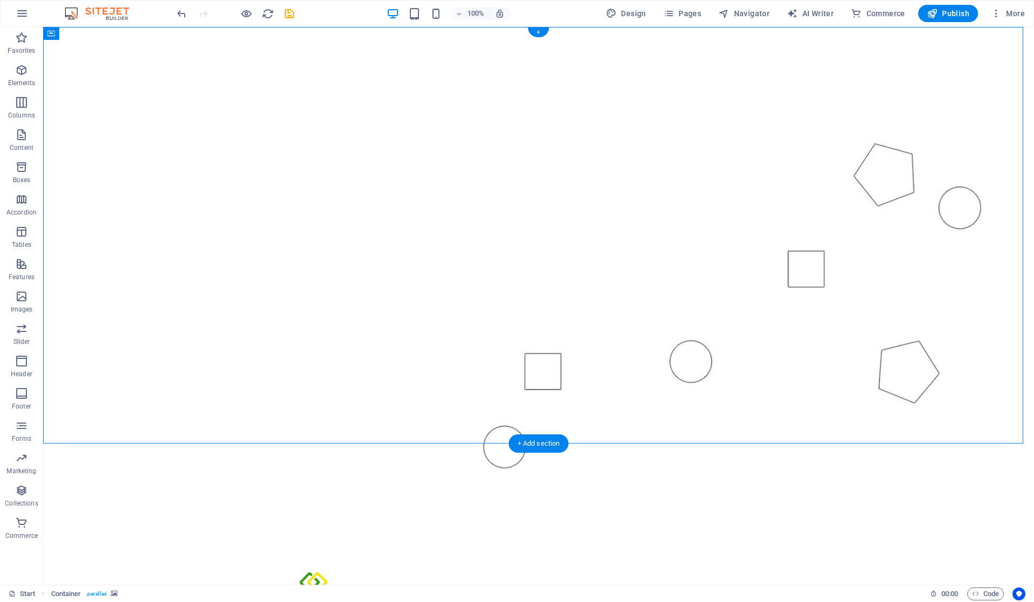
click at [885, 185] on figure at bounding box center [538, 256] width 991 height 459
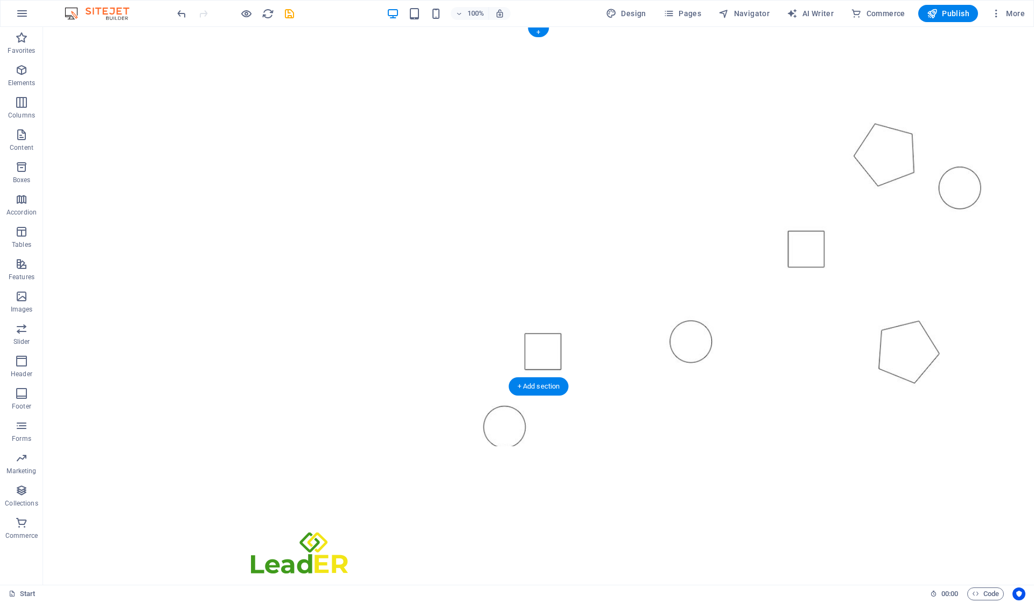
click at [894, 154] on figure at bounding box center [538, 236] width 991 height 419
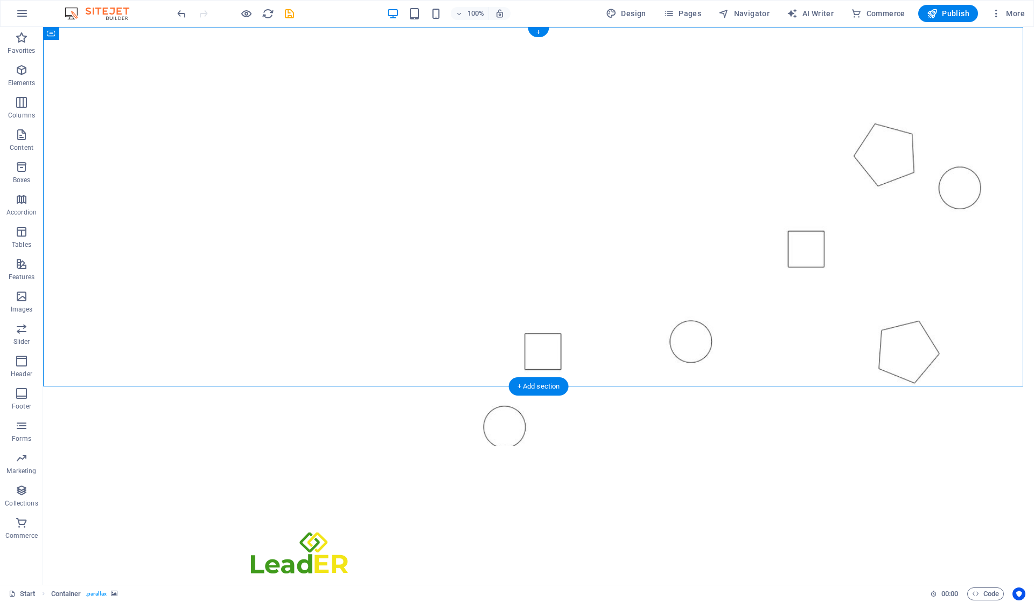
click at [891, 158] on figure at bounding box center [538, 236] width 991 height 419
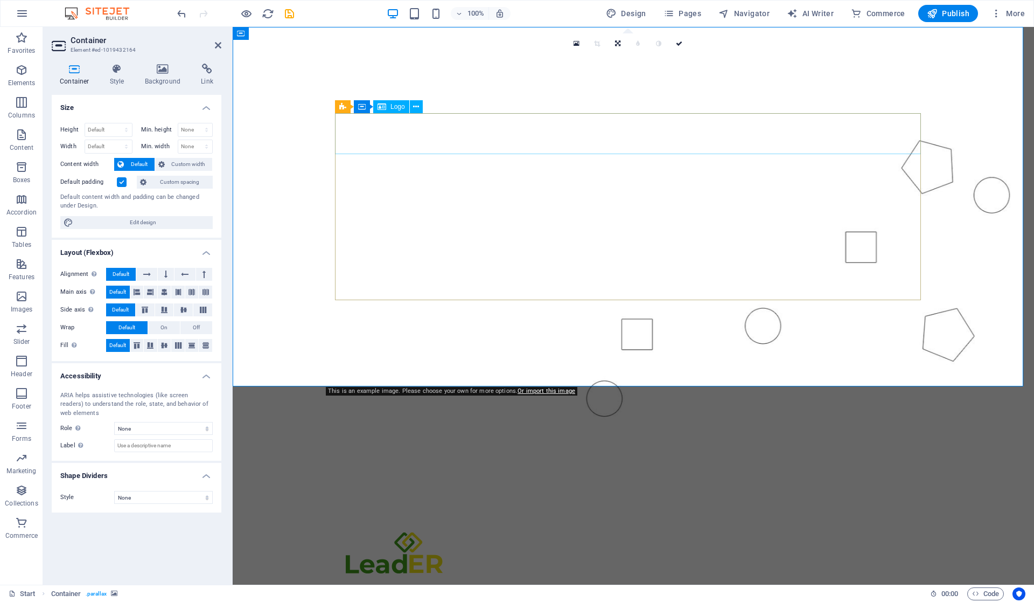
click at [451, 532] on div at bounding box center [633, 552] width 586 height 41
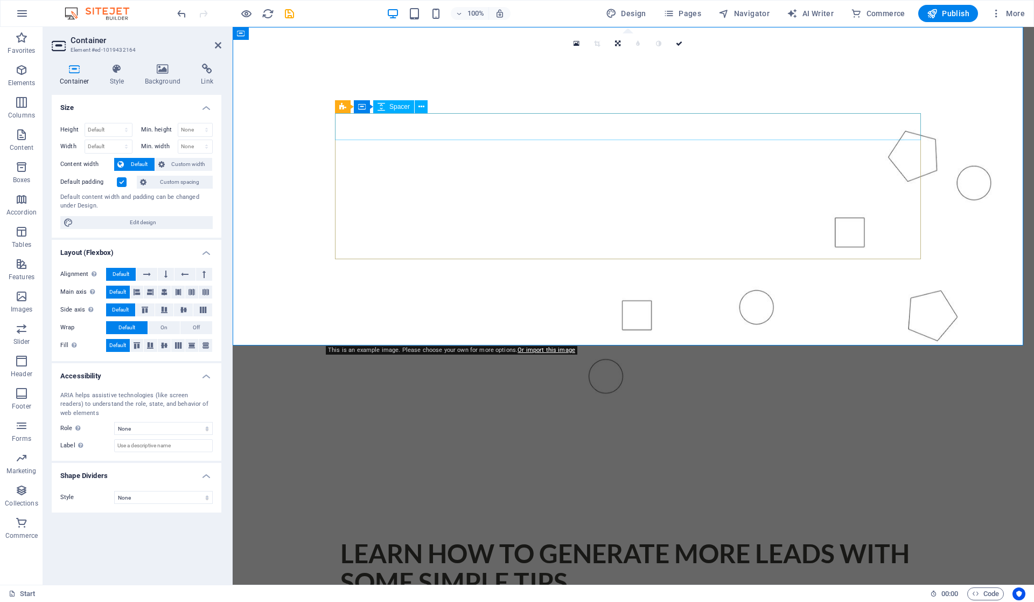
click at [416, 504] on div at bounding box center [633, 517] width 586 height 27
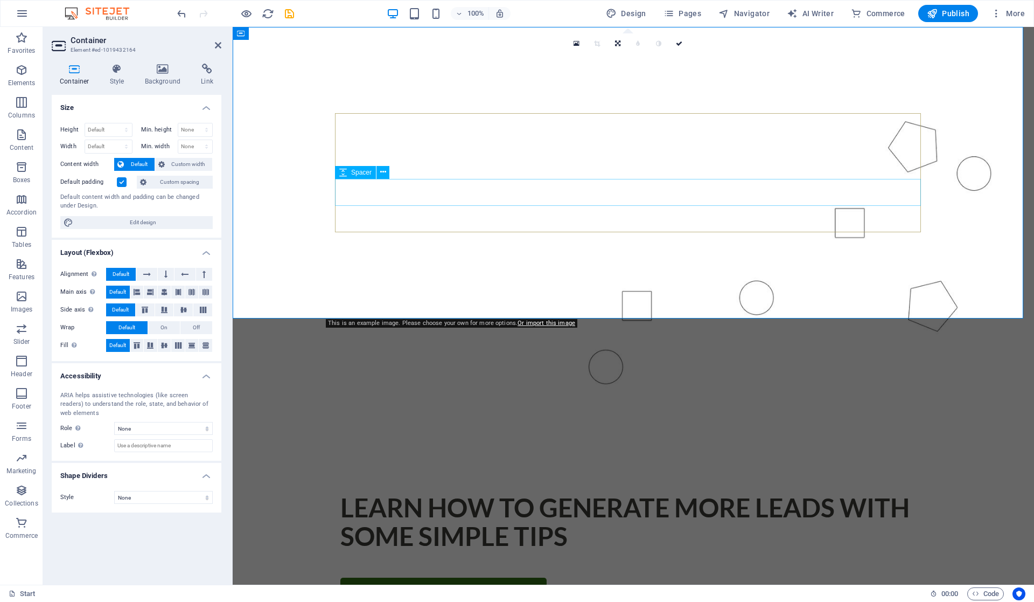
click at [586, 551] on div at bounding box center [633, 564] width 586 height 27
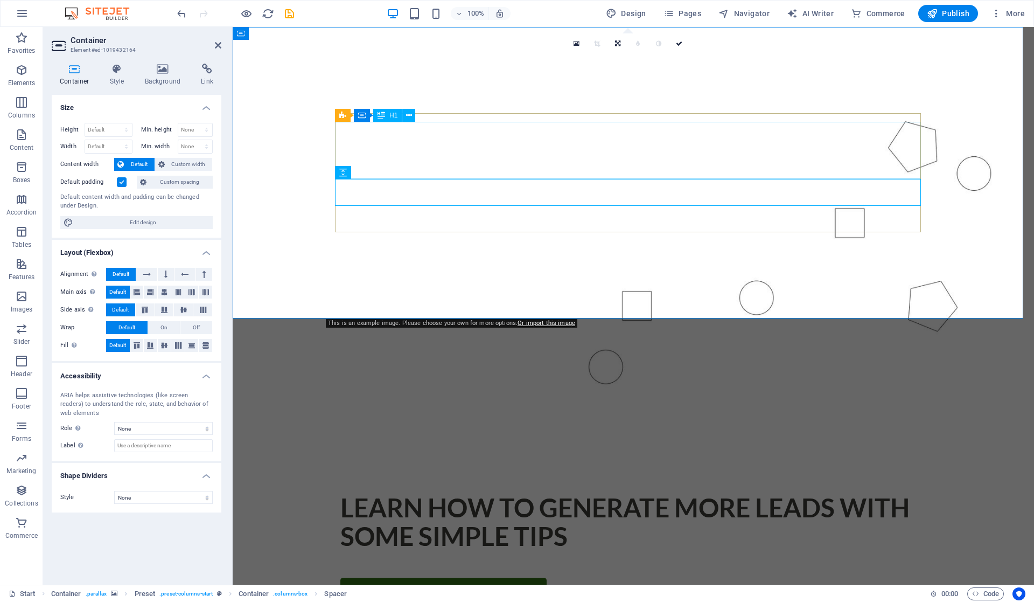
click at [573, 493] on div "Learn how to generate more leads with some simple Tips" at bounding box center [633, 521] width 586 height 57
click at [555, 578] on div "Yes, show me how to grow my business!" at bounding box center [633, 591] width 586 height 27
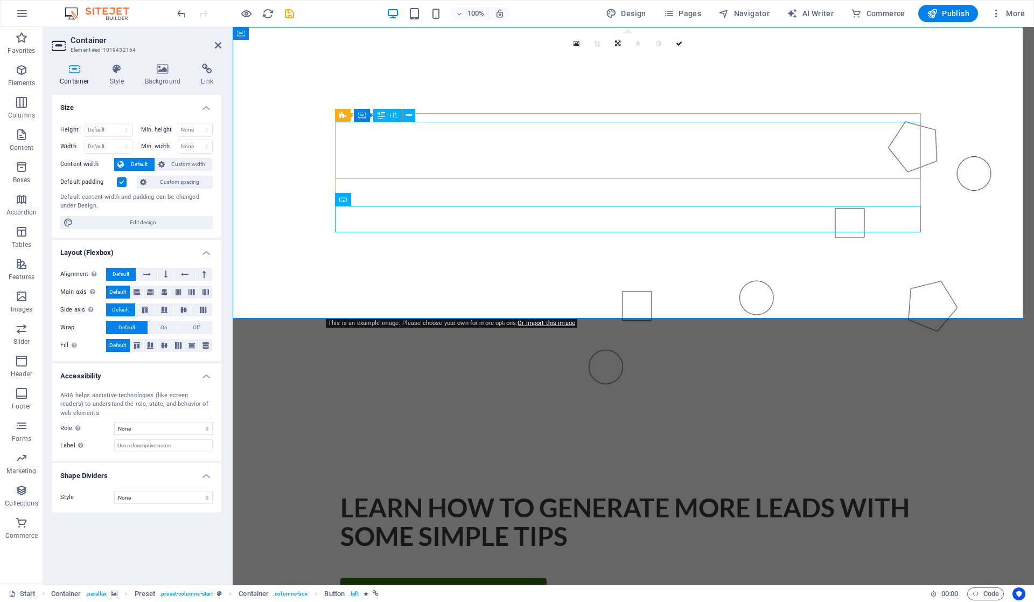
click at [572, 493] on div "Learn how to generate more leads with some simple Tips" at bounding box center [633, 521] width 586 height 57
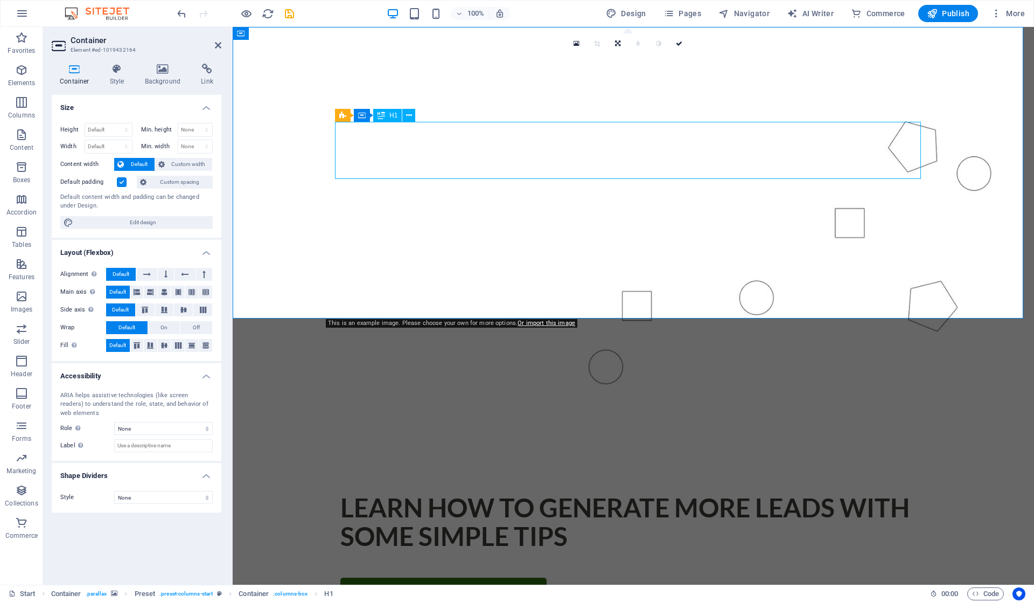
click at [572, 493] on div "Learn how to generate more leads with some simple Tips" at bounding box center [633, 521] width 586 height 57
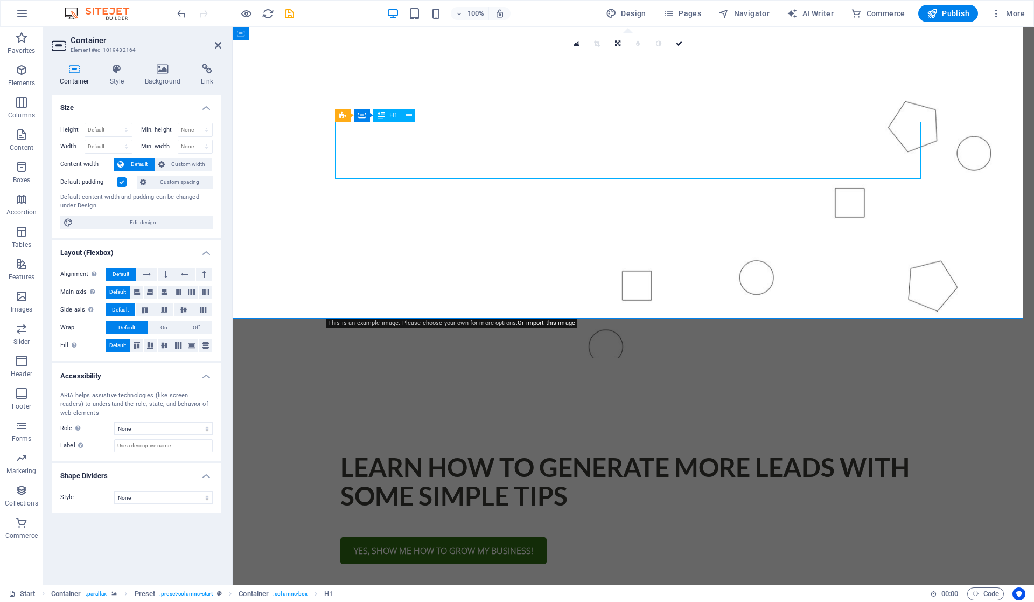
click at [572, 453] on h1 "Learn how to generate more leads with some simple Tips" at bounding box center [633, 481] width 586 height 57
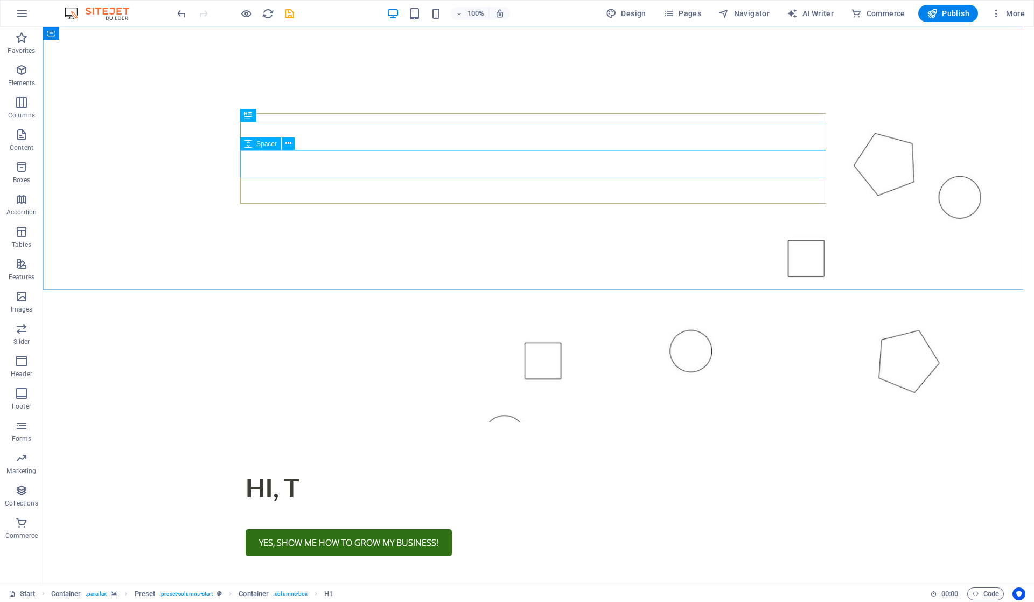
scroll to position [143, 0]
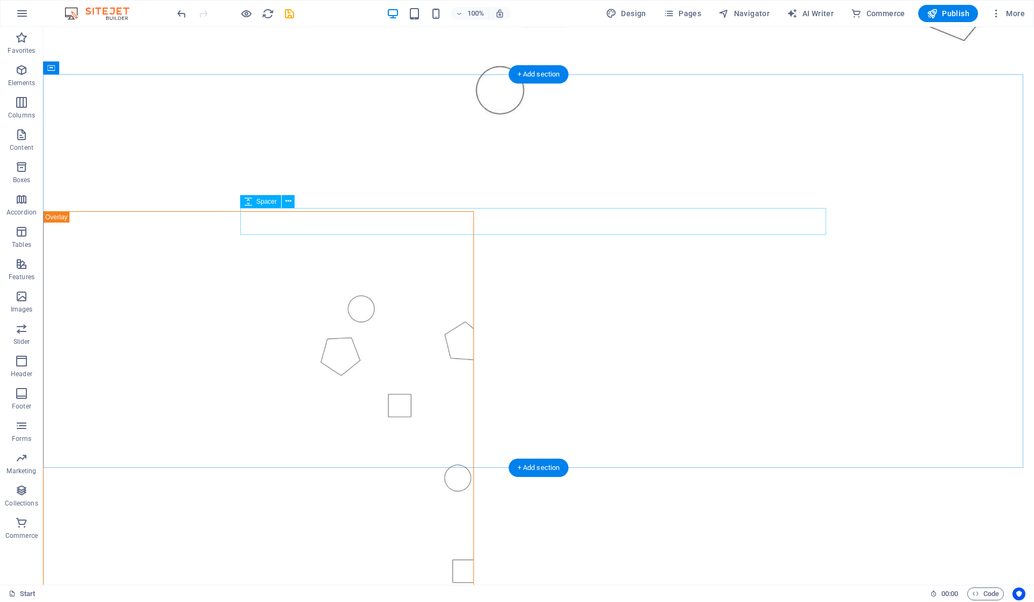
scroll to position [503, 0]
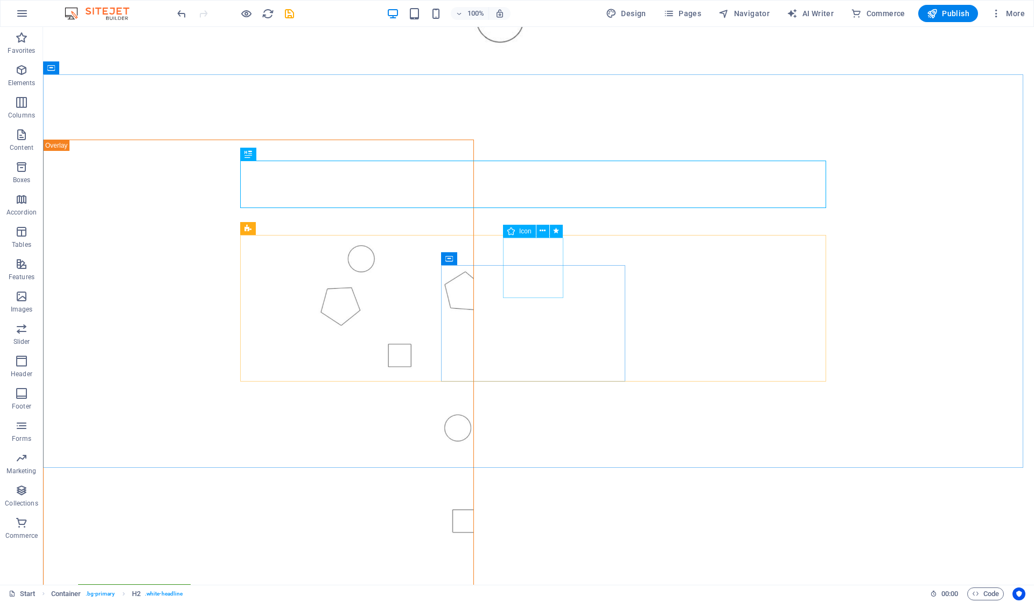
click at [542, 231] on icon at bounding box center [543, 230] width 6 height 11
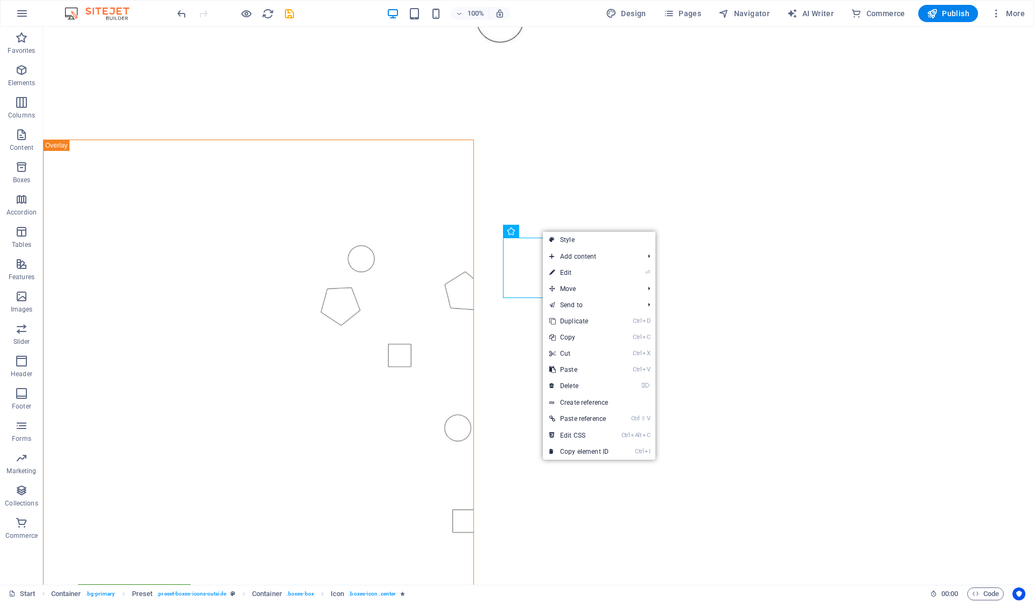
click at [560, 238] on link "Style" at bounding box center [599, 240] width 113 height 16
select select "px"
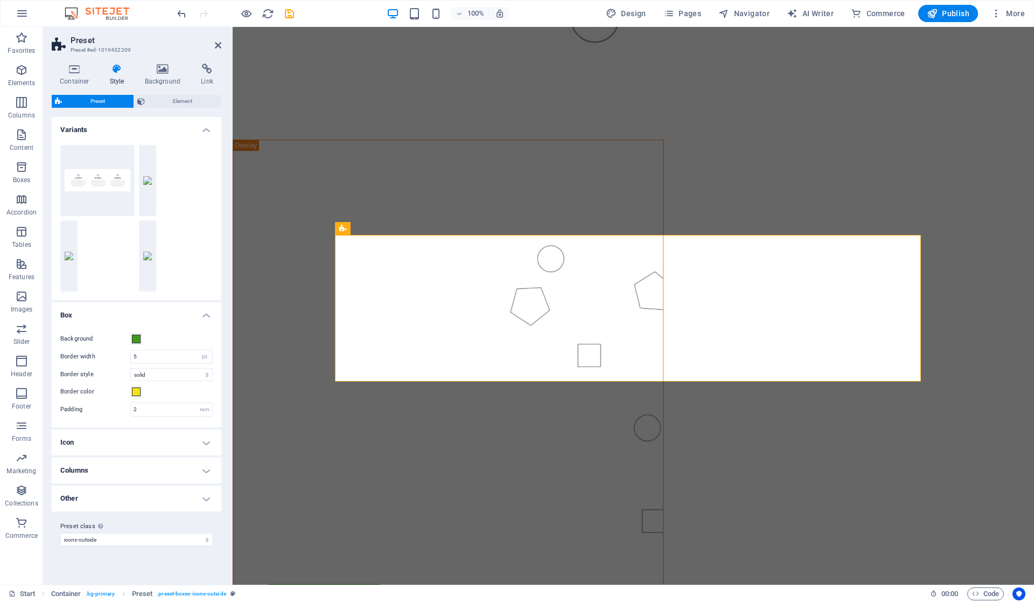
click at [175, 102] on span "Element" at bounding box center [183, 101] width 70 height 13
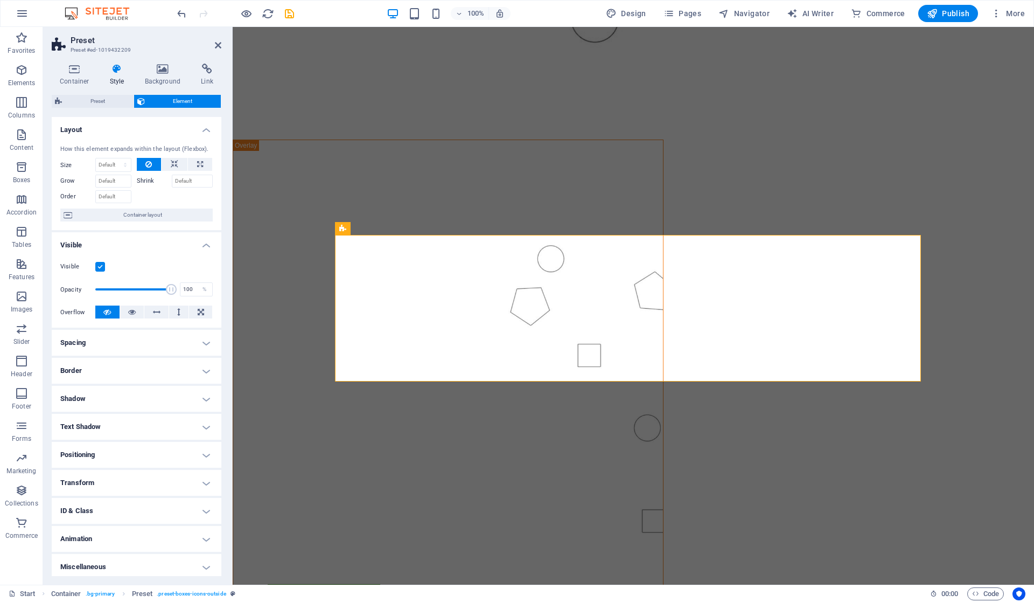
scroll to position [3, 0]
click at [116, 530] on h4 "Animation" at bounding box center [137, 536] width 170 height 26
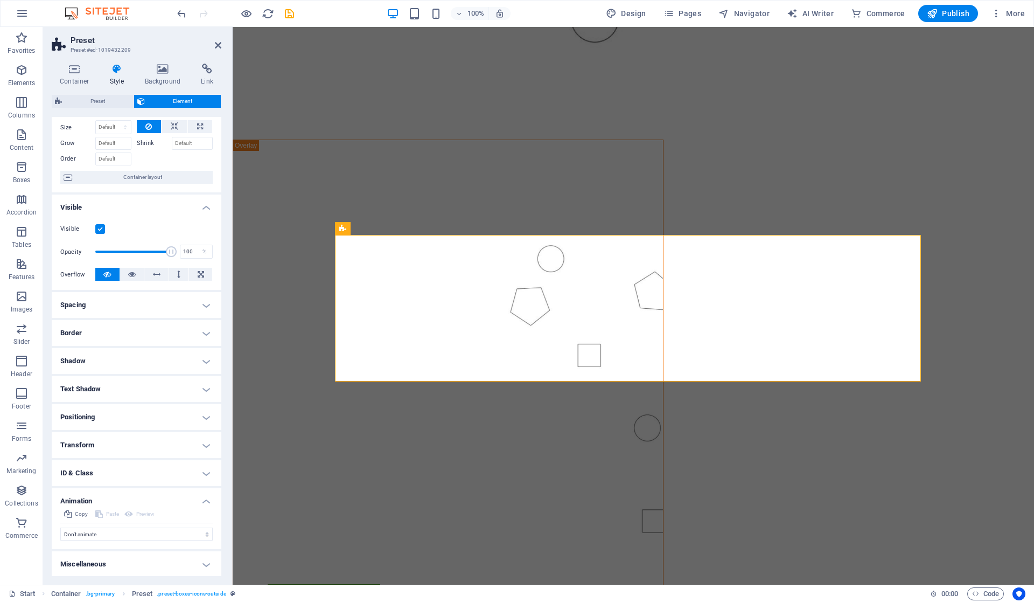
click at [117, 567] on h4 "Miscellaneous" at bounding box center [137, 564] width 170 height 26
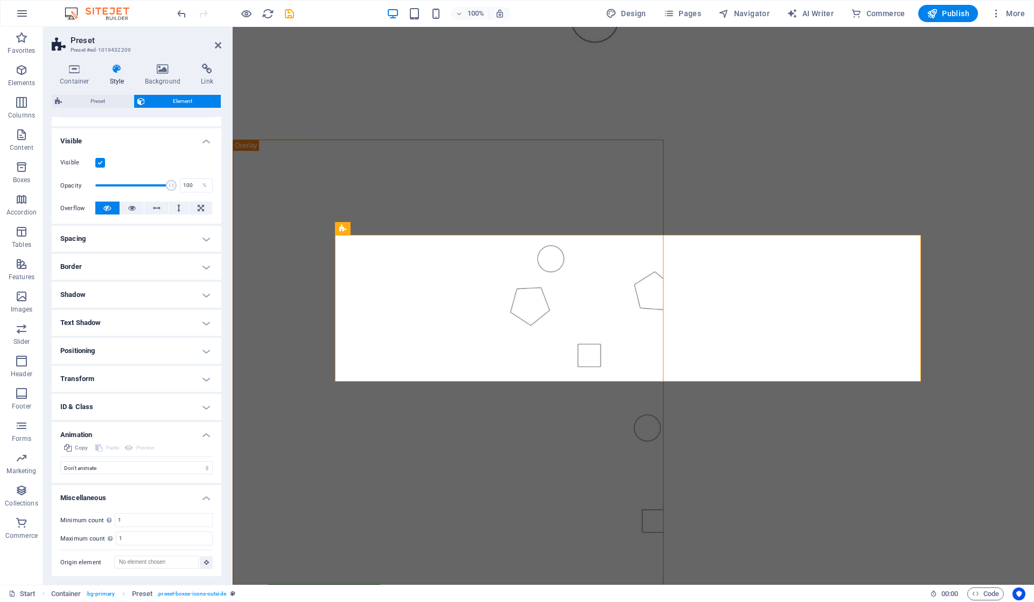
click at [144, 371] on h4 "Transform" at bounding box center [137, 379] width 170 height 26
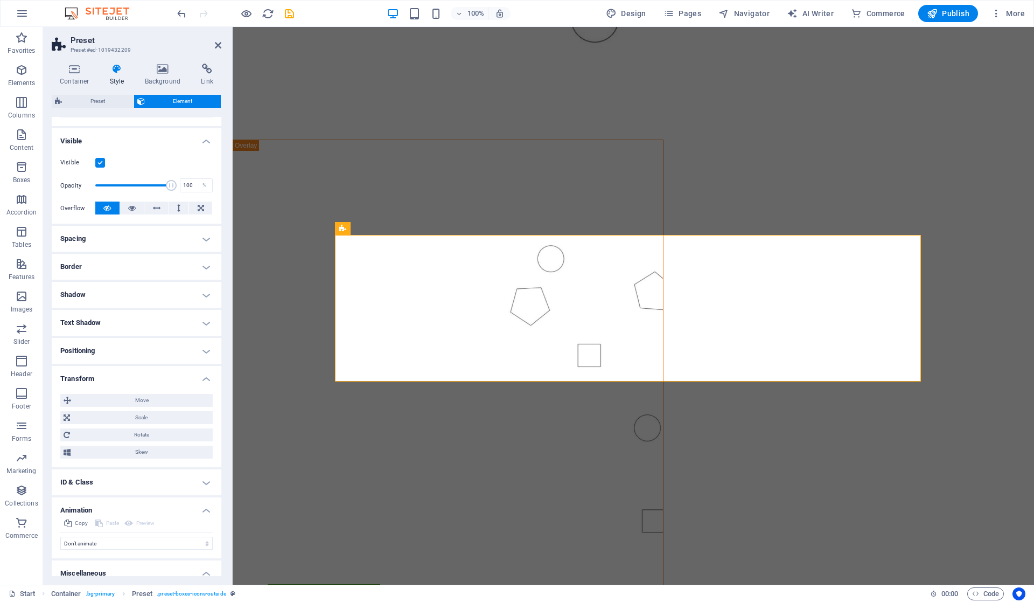
click at [152, 342] on h4 "Positioning" at bounding box center [137, 351] width 170 height 26
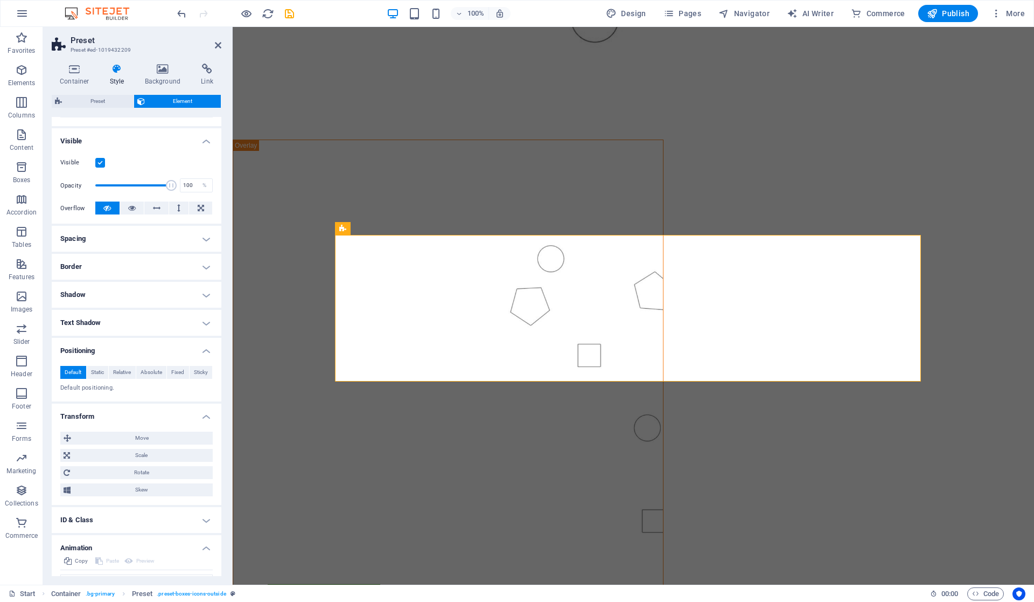
click at [134, 316] on h4 "Text Shadow" at bounding box center [137, 323] width 170 height 26
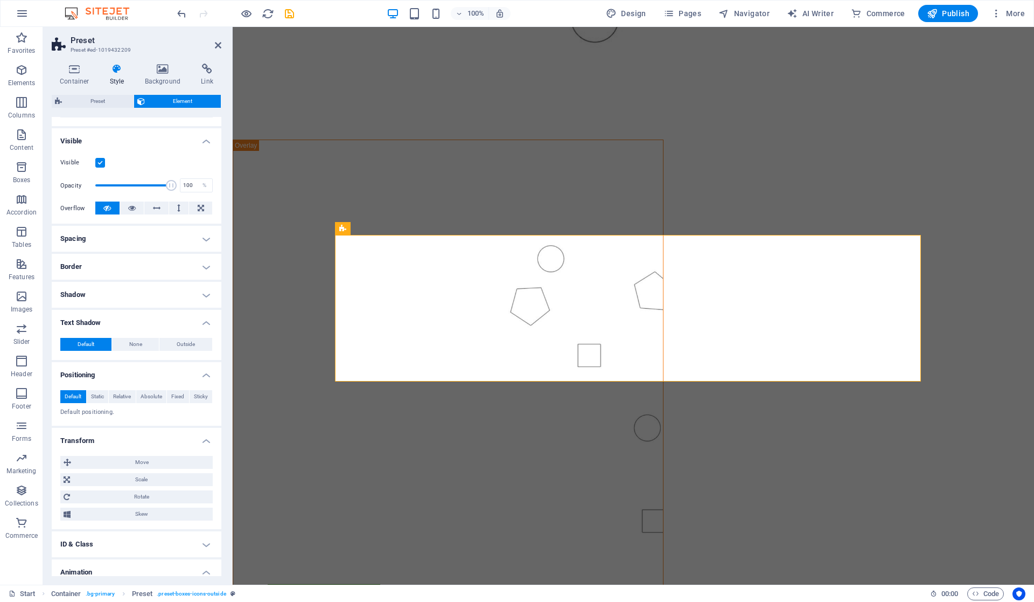
click at [136, 288] on h4 "Shadow" at bounding box center [137, 295] width 170 height 26
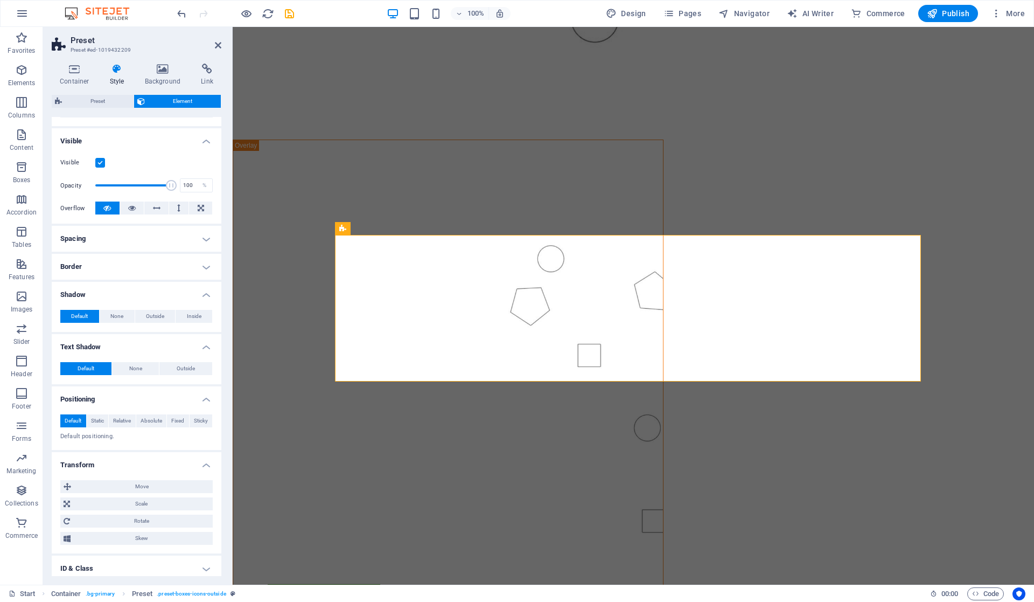
click at [138, 264] on h4 "Border" at bounding box center [137, 267] width 170 height 26
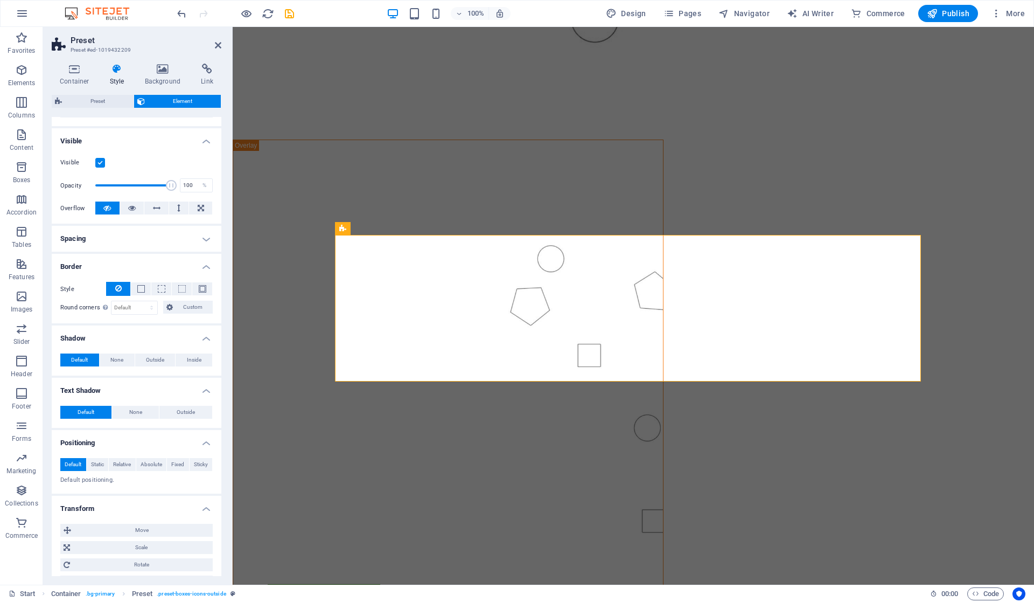
click at [139, 236] on h4 "Spacing" at bounding box center [137, 239] width 170 height 26
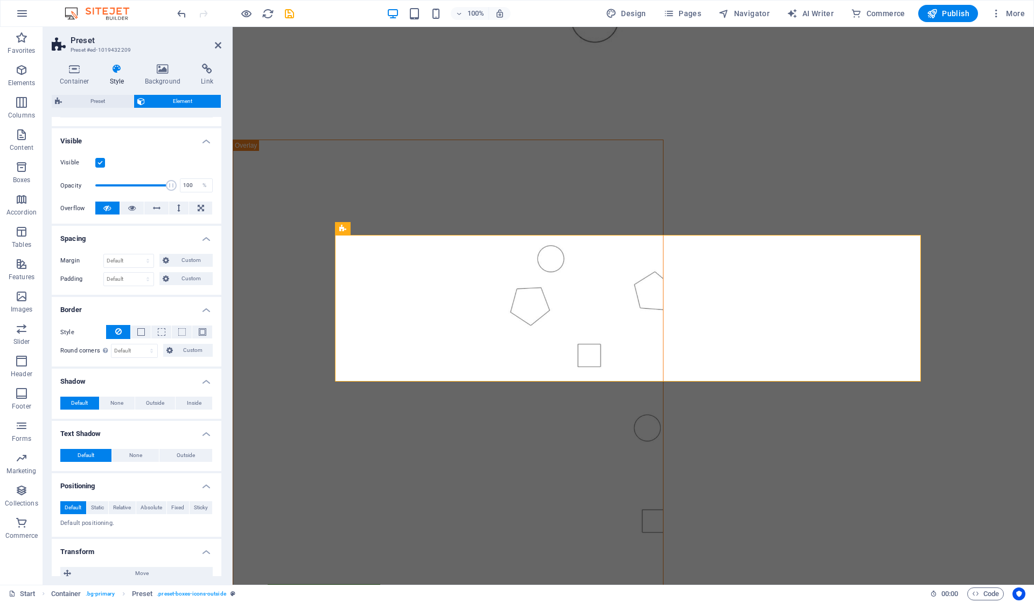
scroll to position [0, 0]
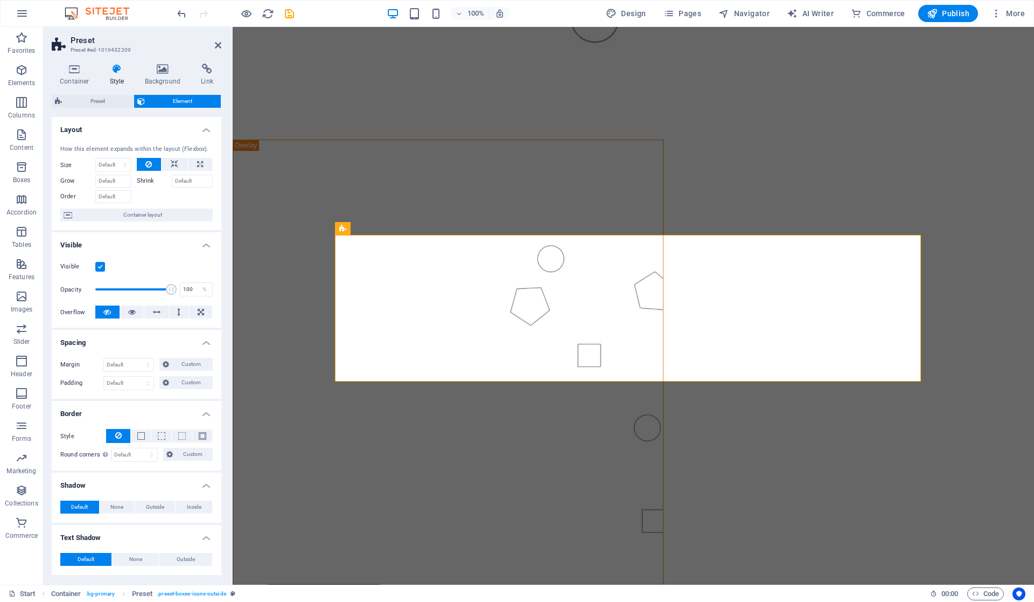
click at [219, 39] on h2 "Preset" at bounding box center [146, 41] width 151 height 10
click at [219, 49] on icon at bounding box center [218, 45] width 6 height 9
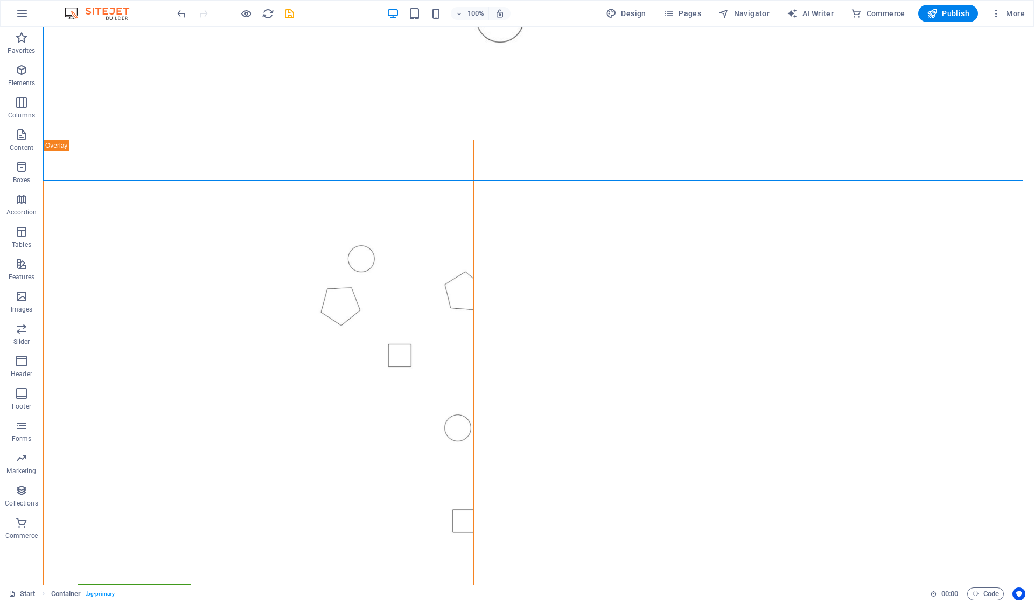
scroll to position [862, 0]
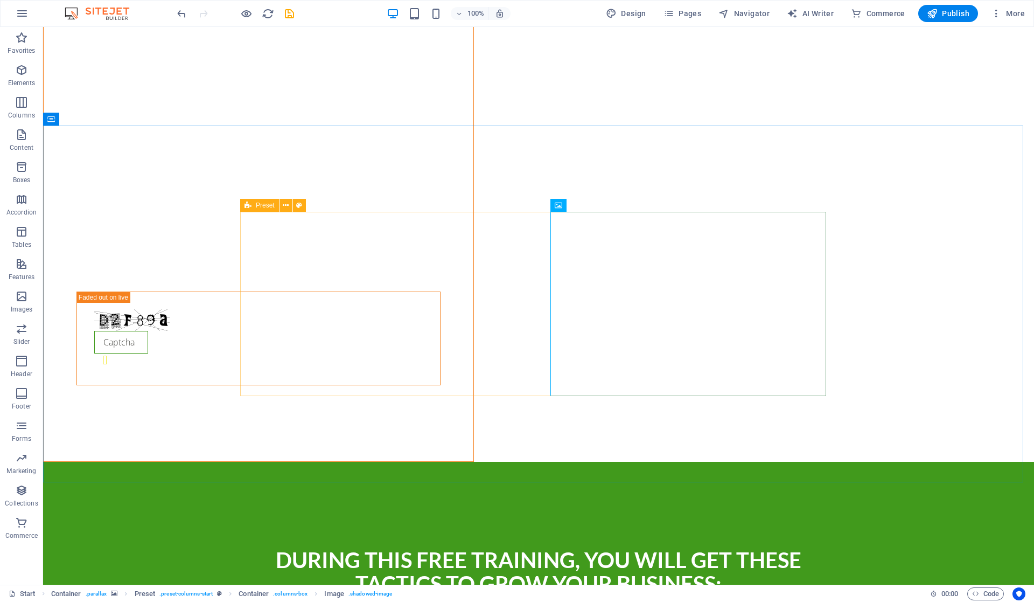
click at [259, 200] on div "Preset" at bounding box center [259, 205] width 39 height 13
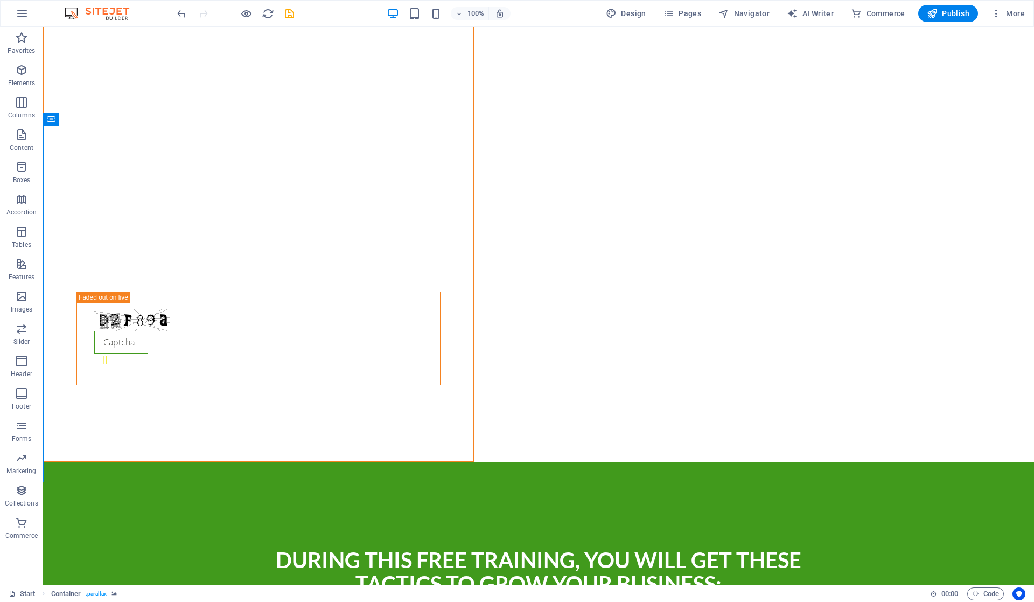
scroll to position [503, 0]
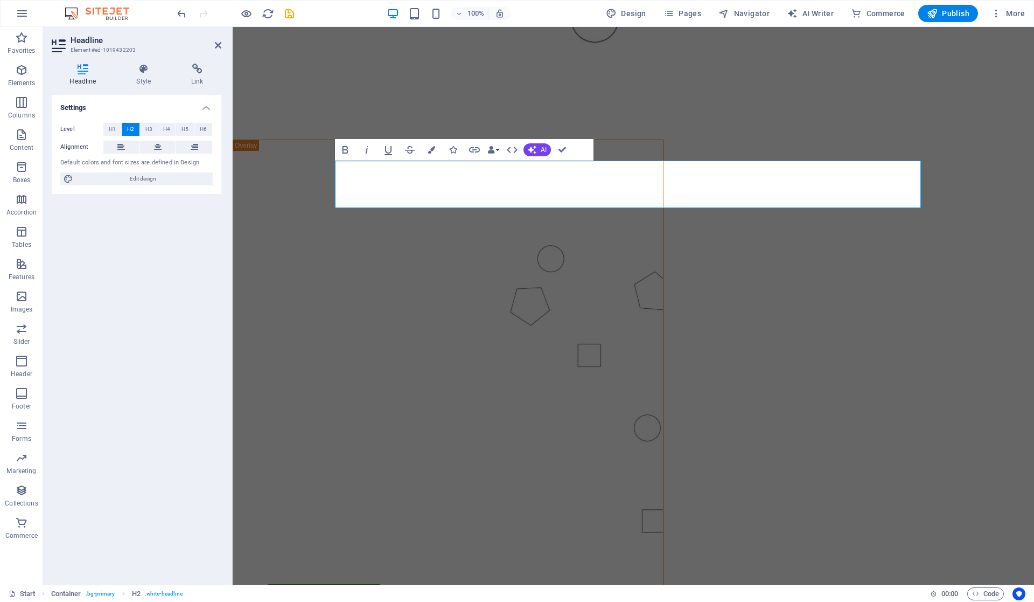
click at [213, 44] on h2 "Headline" at bounding box center [146, 41] width 151 height 10
click at [217, 44] on icon at bounding box center [218, 45] width 6 height 9
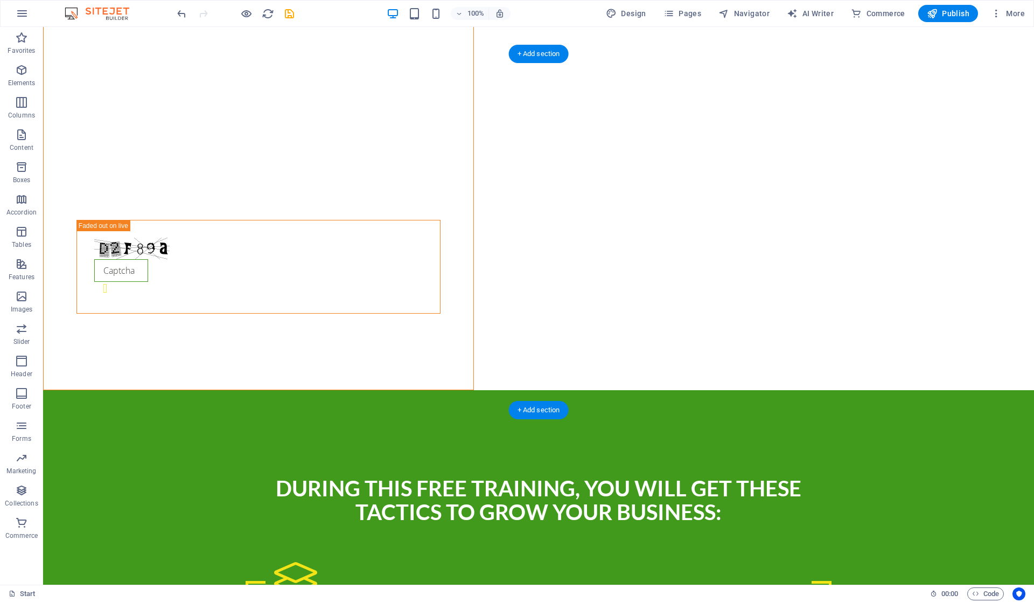
scroll to position [1101, 0]
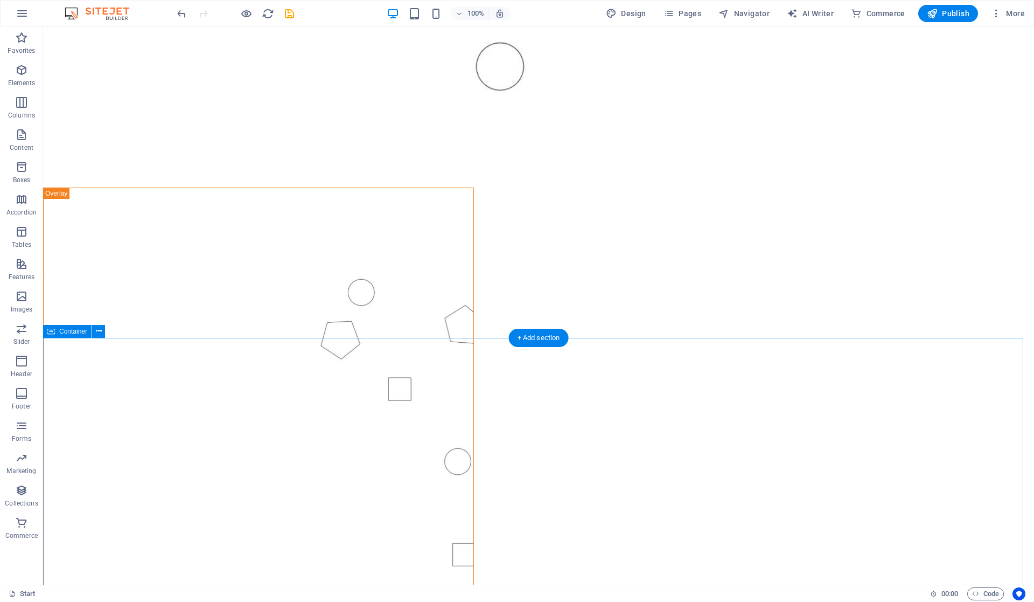
scroll to position [0, 0]
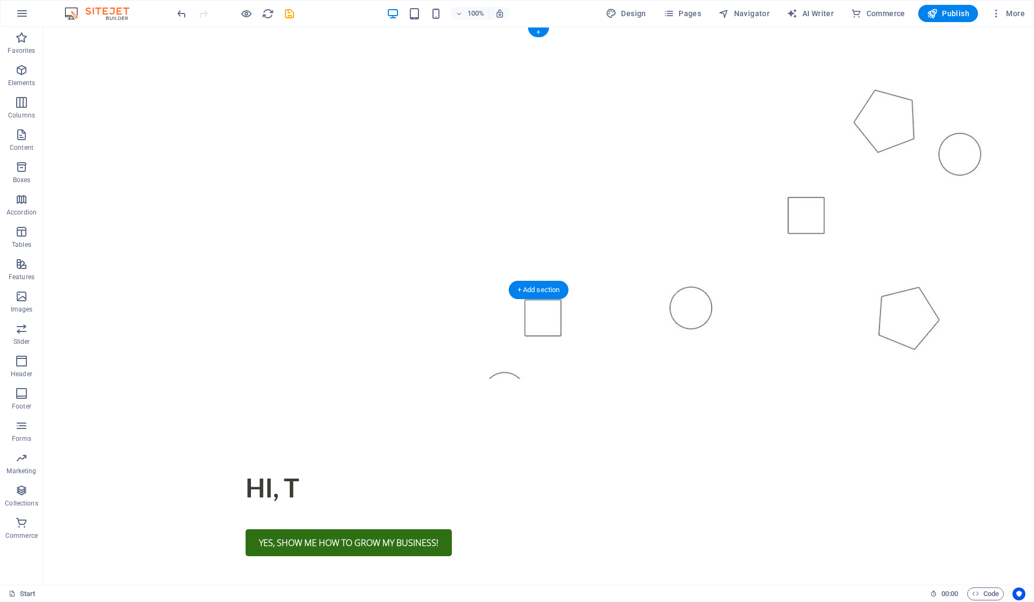
click at [962, 67] on figure at bounding box center [538, 203] width 991 height 352
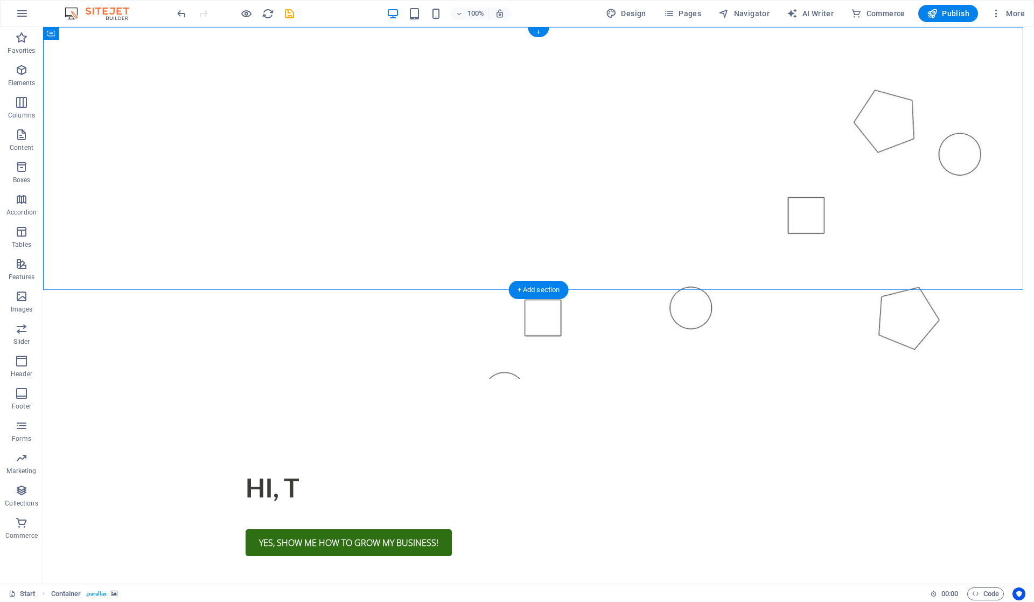
click at [599, 237] on figure at bounding box center [538, 203] width 991 height 352
click at [561, 474] on div "Hi, T" at bounding box center [539, 488] width 586 height 29
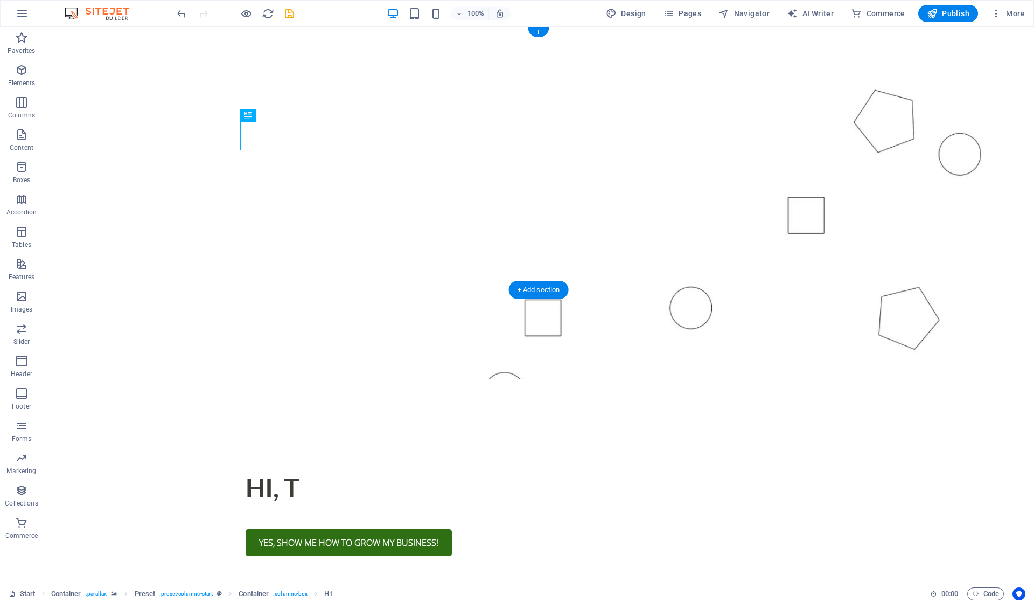
click at [602, 56] on figure at bounding box center [538, 203] width 991 height 352
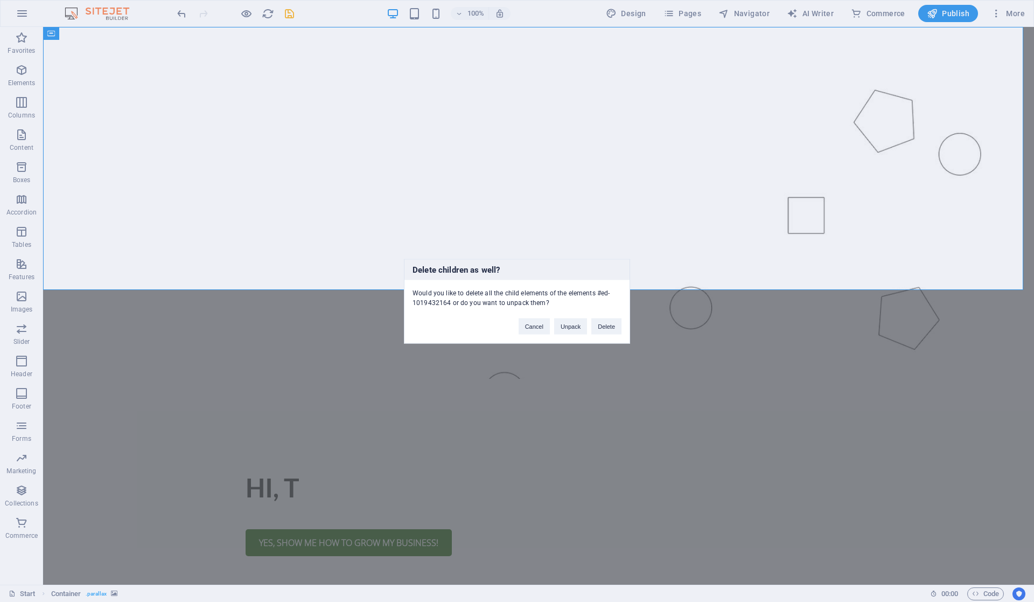
click at [597, 325] on button "Delete" at bounding box center [607, 326] width 30 height 16
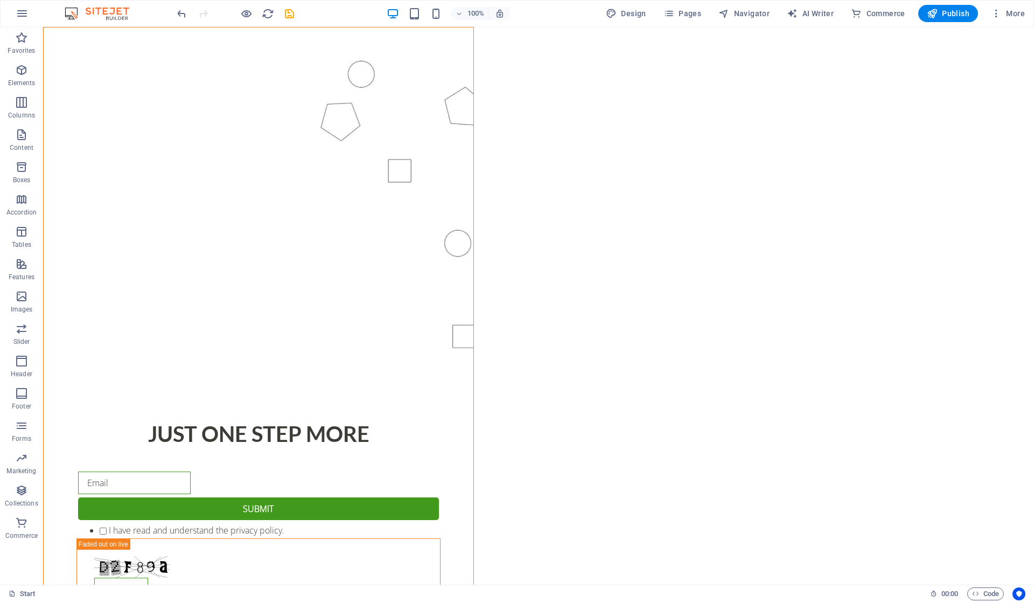
click at [464, 210] on figure at bounding box center [259, 211] width 430 height 369
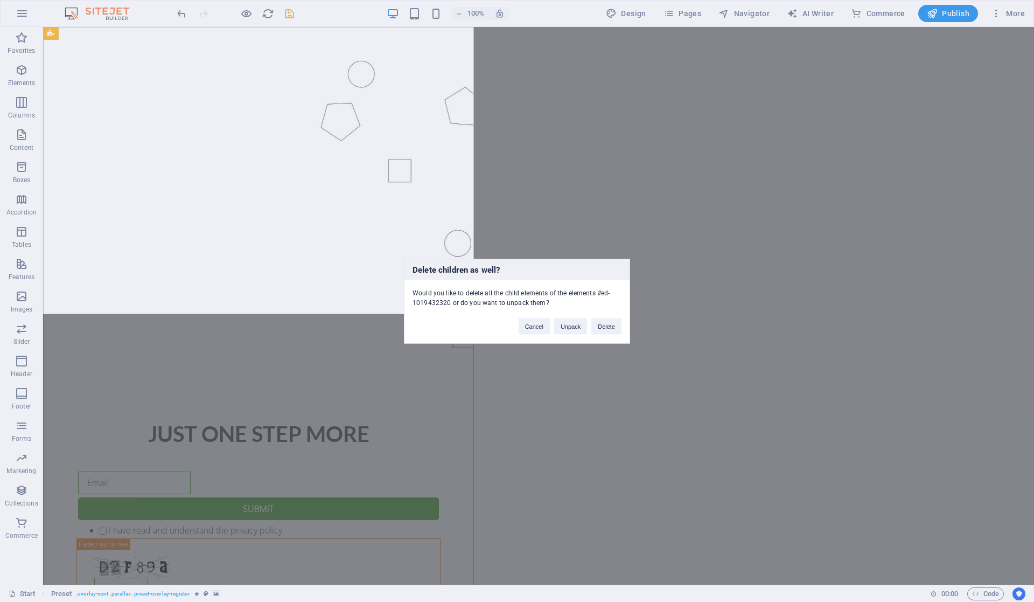
click at [608, 329] on button "Delete" at bounding box center [607, 326] width 30 height 16
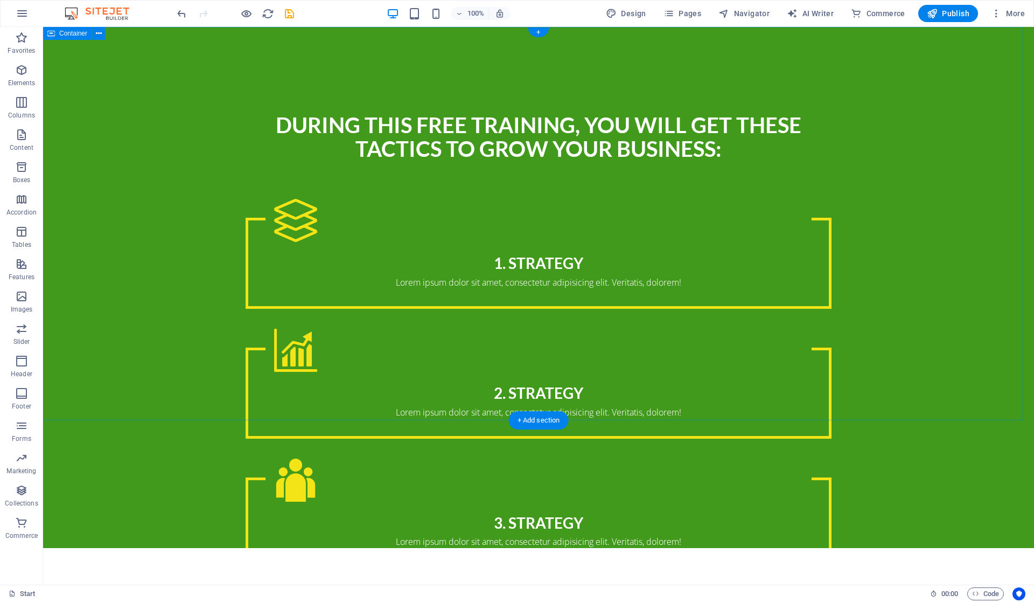
click at [833, 162] on div "During This Free Training, you will get these tactics to grow your business: 1.…" at bounding box center [538, 340] width 991 height 627
click at [778, 477] on div "3. Strategy Lorem ipsum dolor sit amet, consectetur adipisicing elit. Veritatis…" at bounding box center [539, 522] width 586 height 91
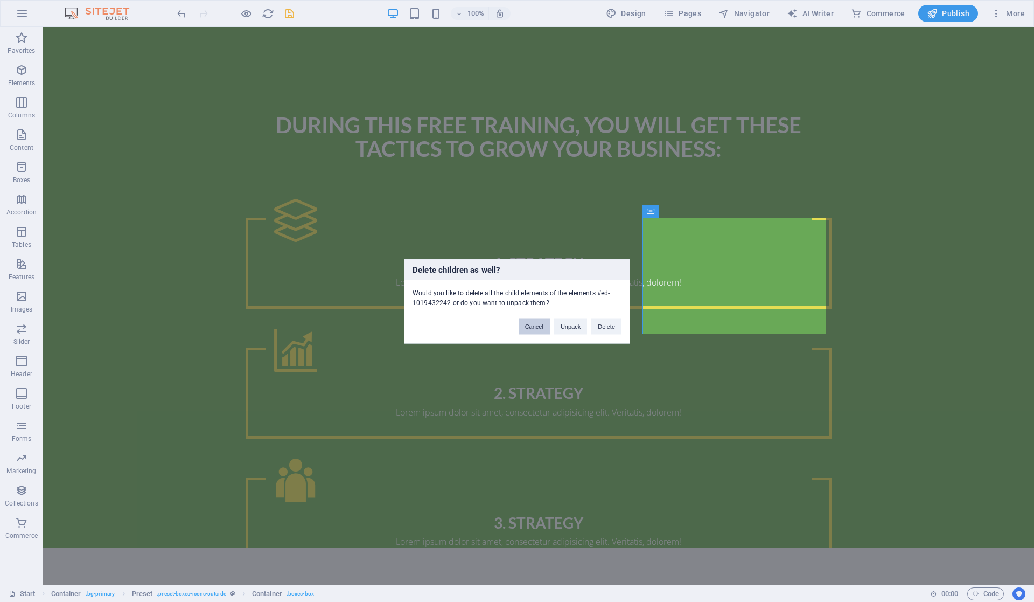
click at [529, 325] on button "Cancel" at bounding box center [534, 326] width 31 height 16
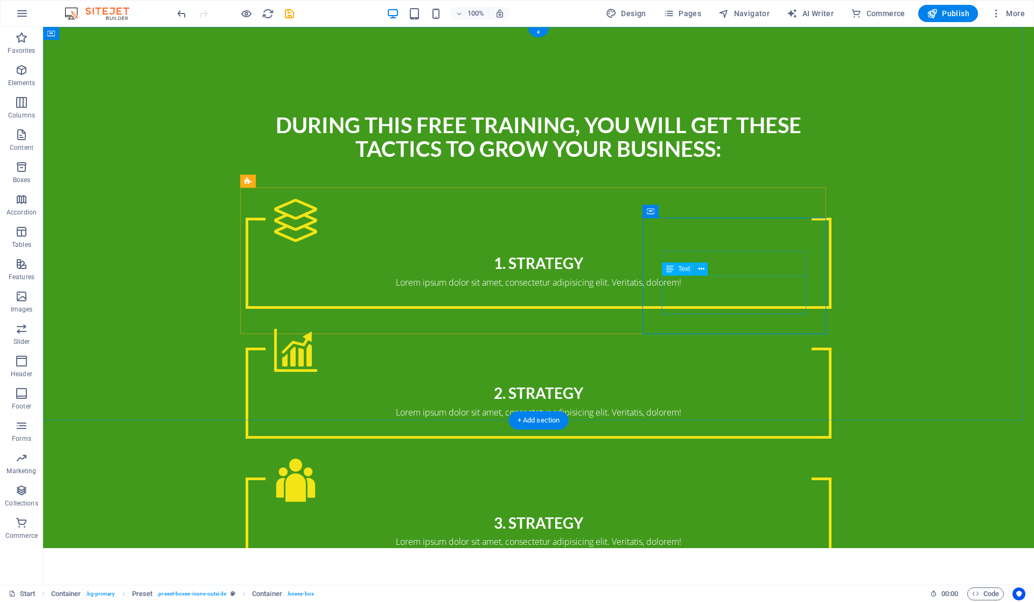
click at [698, 535] on div "Lorem ipsum dolor sit amet, consectetur adipisicing elit. Veritatis, dolorem!" at bounding box center [539, 541] width 546 height 13
click at [791, 477] on div "3. Strategy Lorem ipsum dolor sit amet, consectetur adipisicing elit. Veritatis…" at bounding box center [539, 522] width 586 height 91
click at [799, 198] on div "1. Strategy Lorem ipsum dolor sit amet, consectetur adipisicing elit. Veritatis…" at bounding box center [539, 377] width 586 height 380
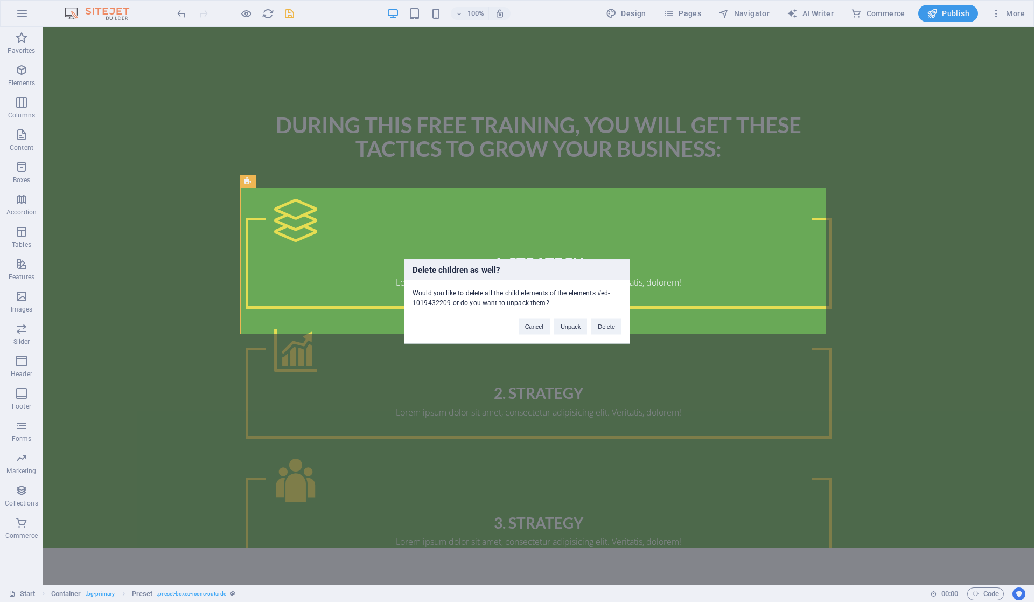
click at [609, 325] on button "Delete" at bounding box center [607, 326] width 30 height 16
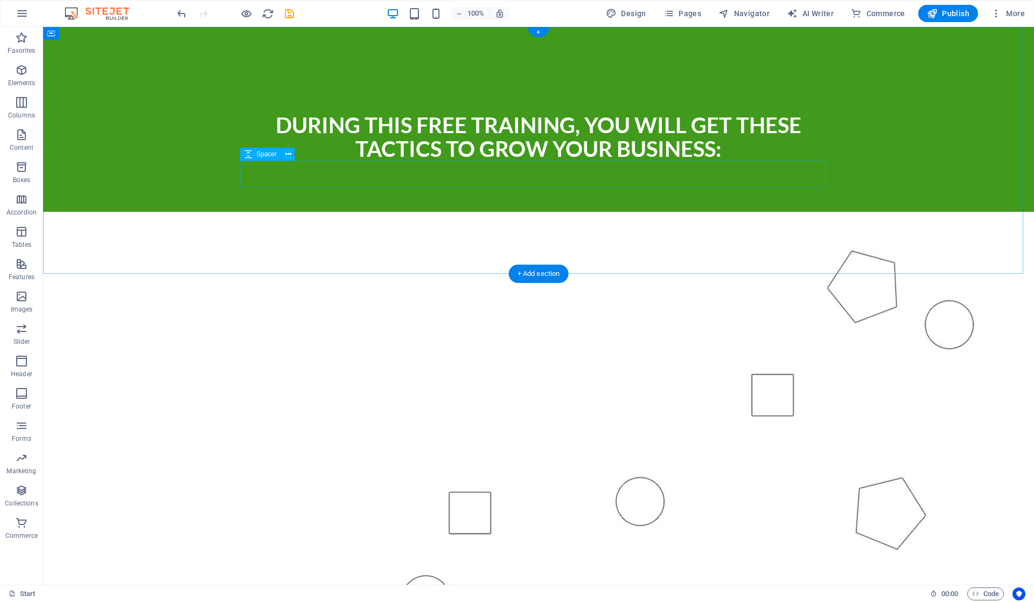
click at [525, 179] on div at bounding box center [539, 174] width 586 height 27
click at [747, 149] on div "During This Free Training, you will get these tactics to grow your business:" at bounding box center [539, 136] width 586 height 47
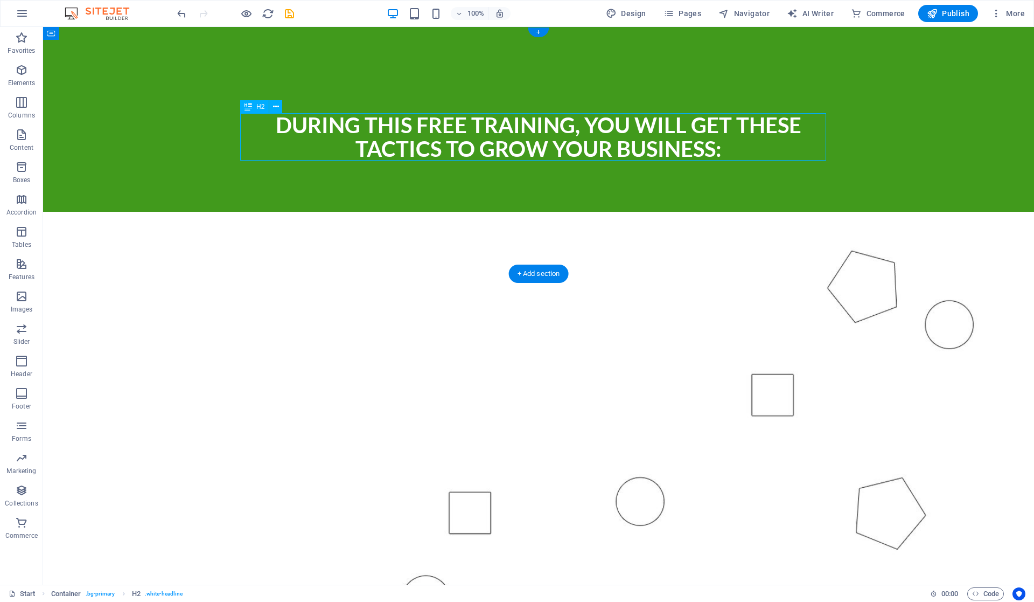
click at [747, 145] on div "During This Free Training, you will get these tactics to grow your business:" at bounding box center [539, 136] width 586 height 47
click at [258, 103] on span "H2" at bounding box center [260, 106] width 8 height 6
click at [247, 103] on icon at bounding box center [249, 106] width 8 height 13
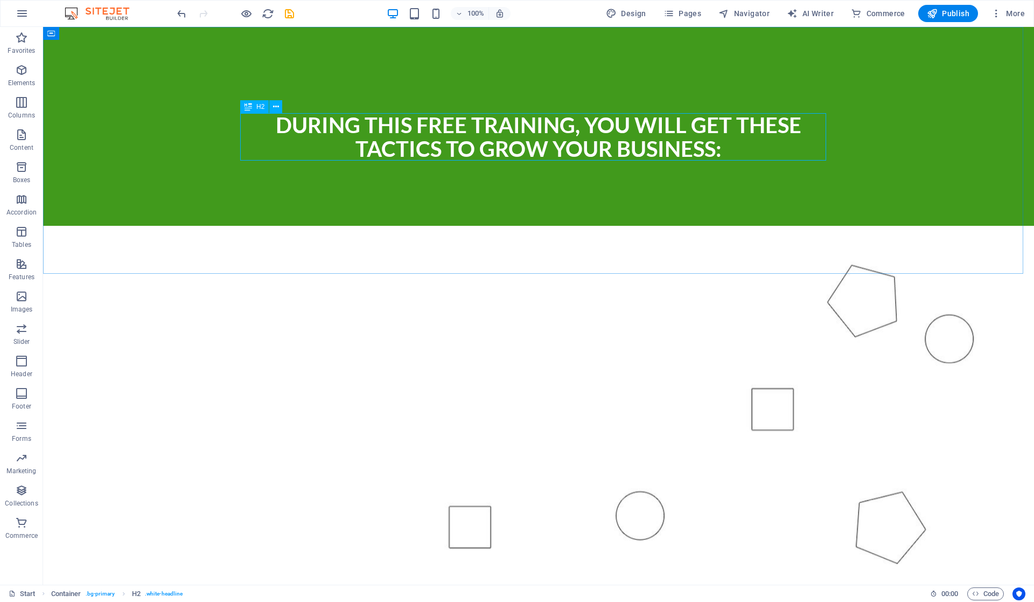
click at [58, 103] on div "During This Free Training, you will get these tactics to grow your business:" at bounding box center [538, 150] width 991 height 247
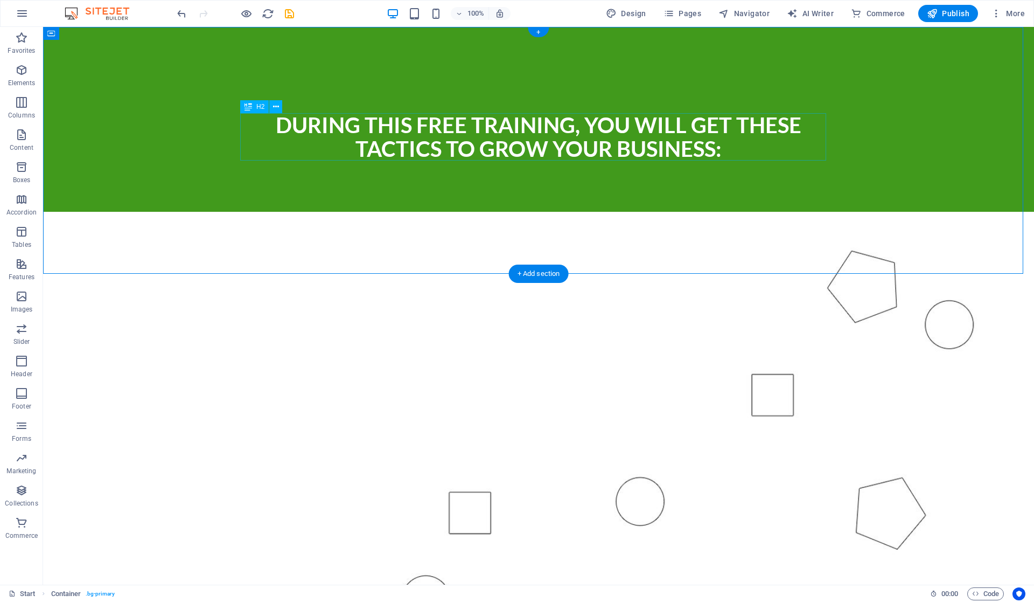
click at [289, 121] on div "During This Free Training, you will get these tactics to grow your business:" at bounding box center [539, 136] width 586 height 47
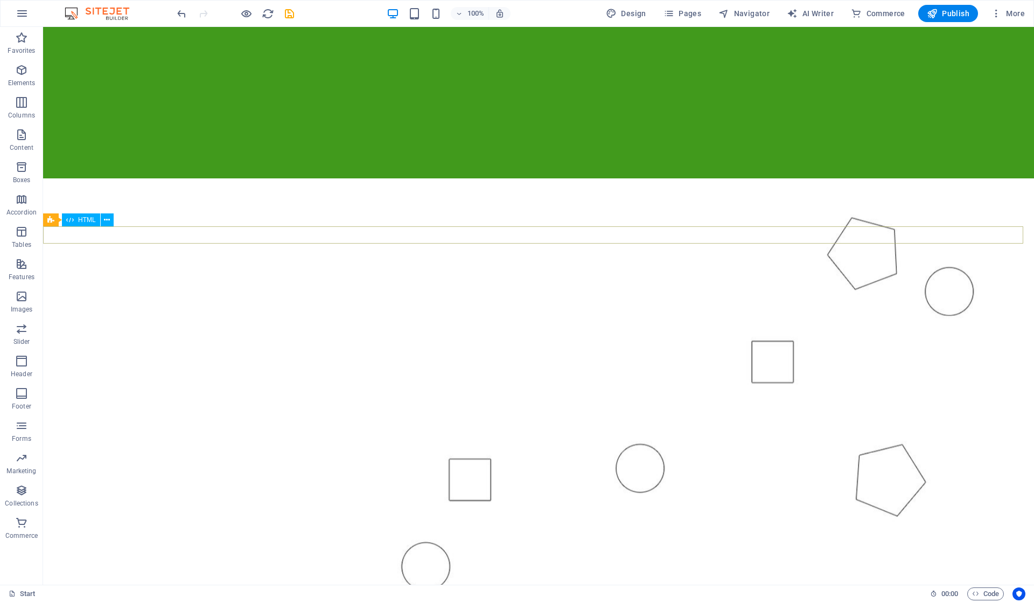
click at [562, 231] on div at bounding box center [538, 234] width 991 height 17
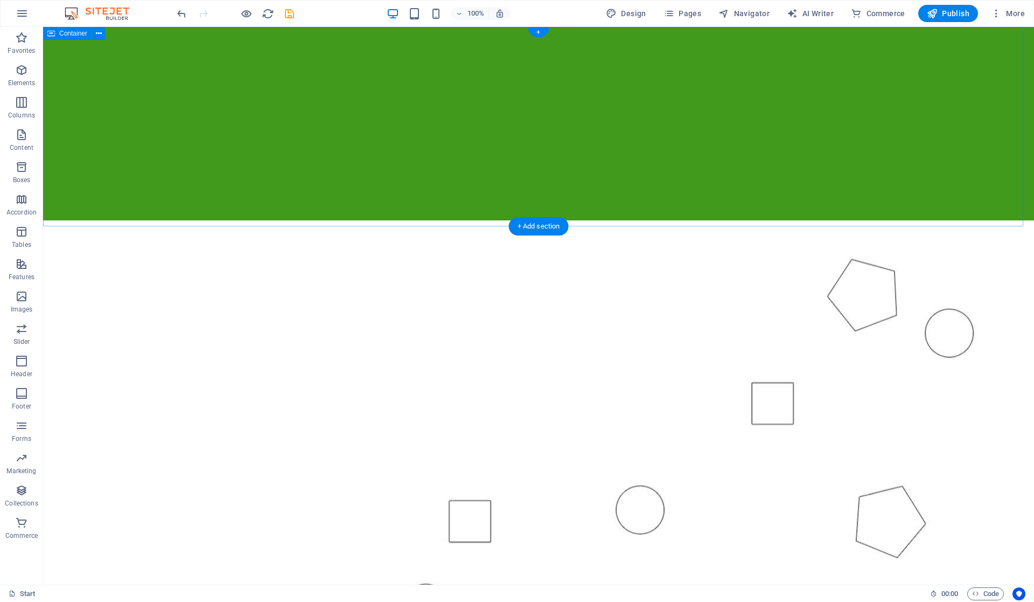
click at [687, 168] on div at bounding box center [538, 126] width 991 height 199
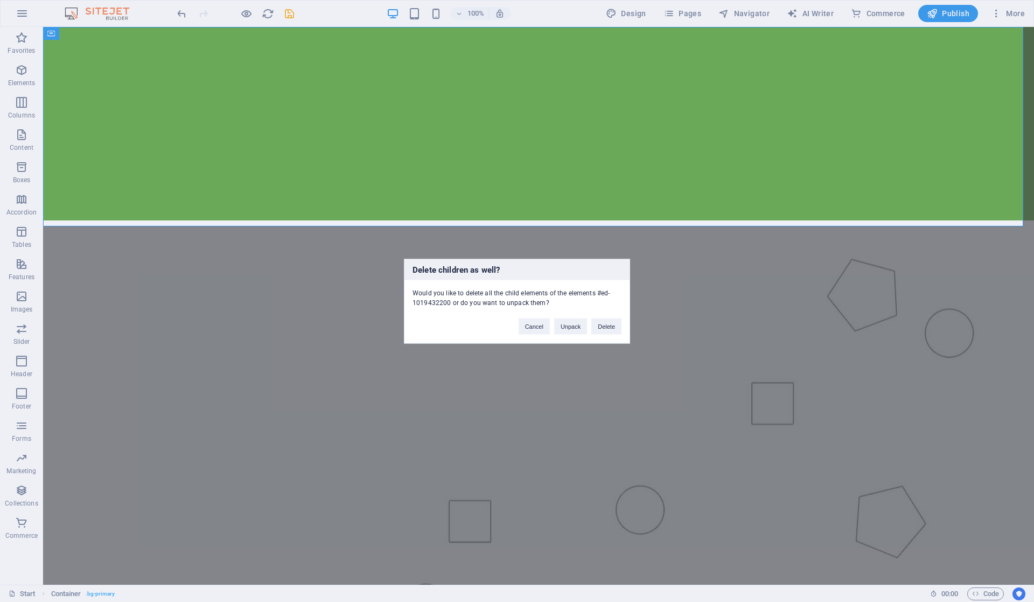
drag, startPoint x: 607, startPoint y: 322, endPoint x: 564, endPoint y: 295, distance: 50.8
click at [607, 322] on button "Delete" at bounding box center [607, 326] width 30 height 16
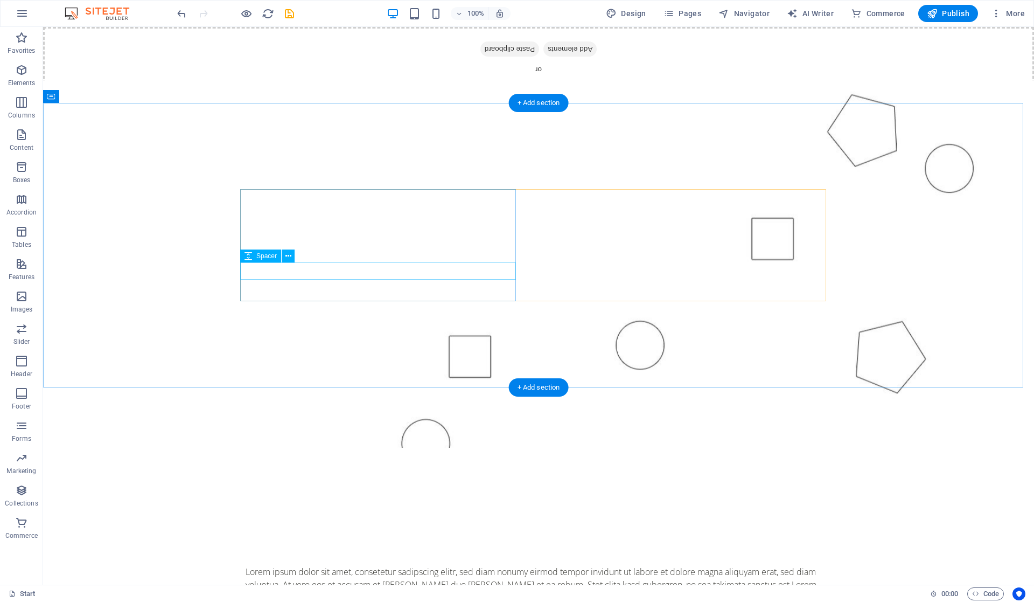
click at [493, 601] on div at bounding box center [539, 612] width 586 height 17
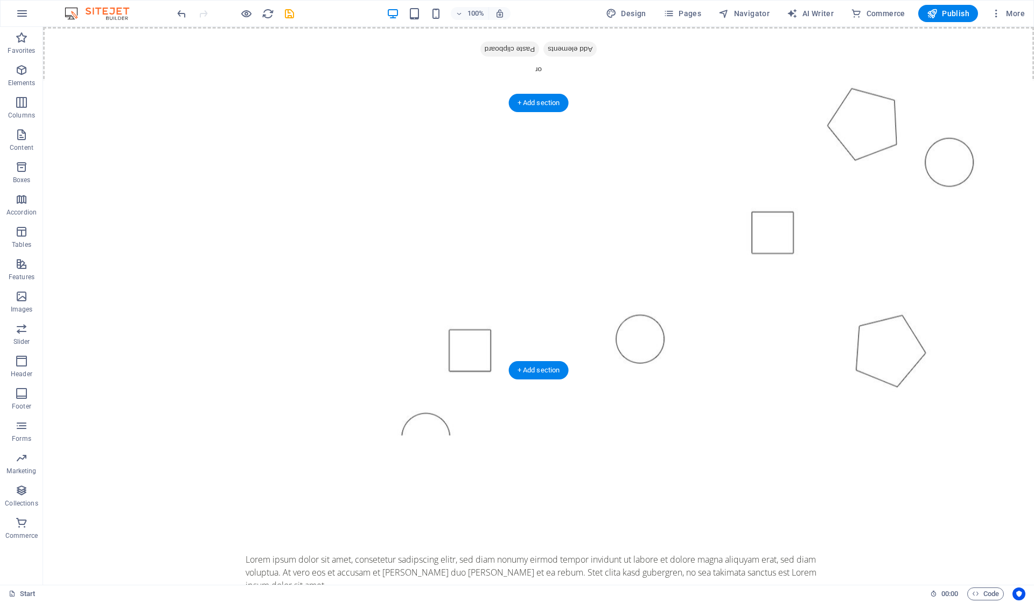
click at [544, 313] on figure at bounding box center [538, 258] width 991 height 354
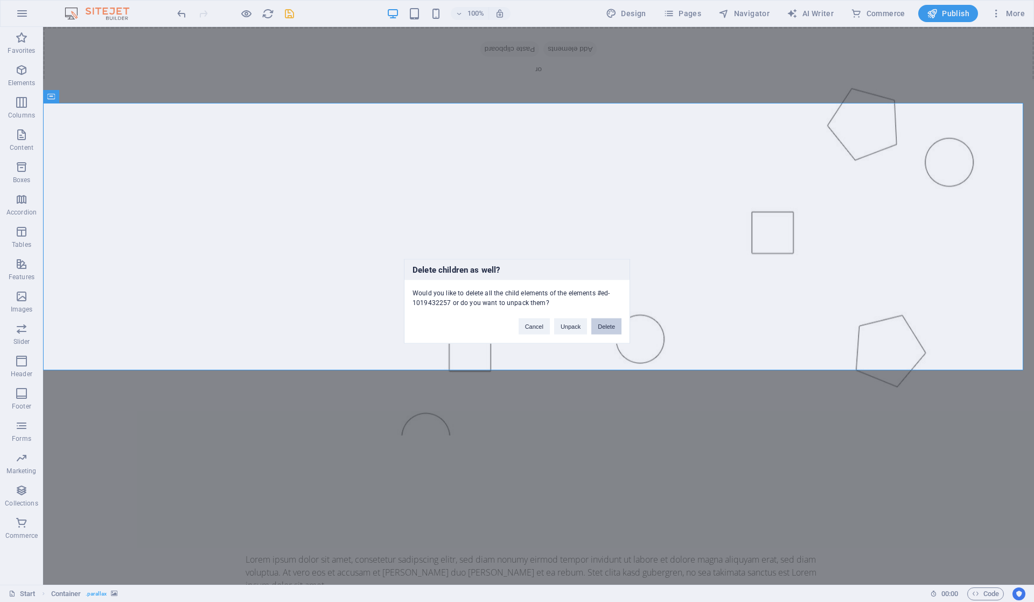
click at [609, 321] on button "Delete" at bounding box center [607, 326] width 30 height 16
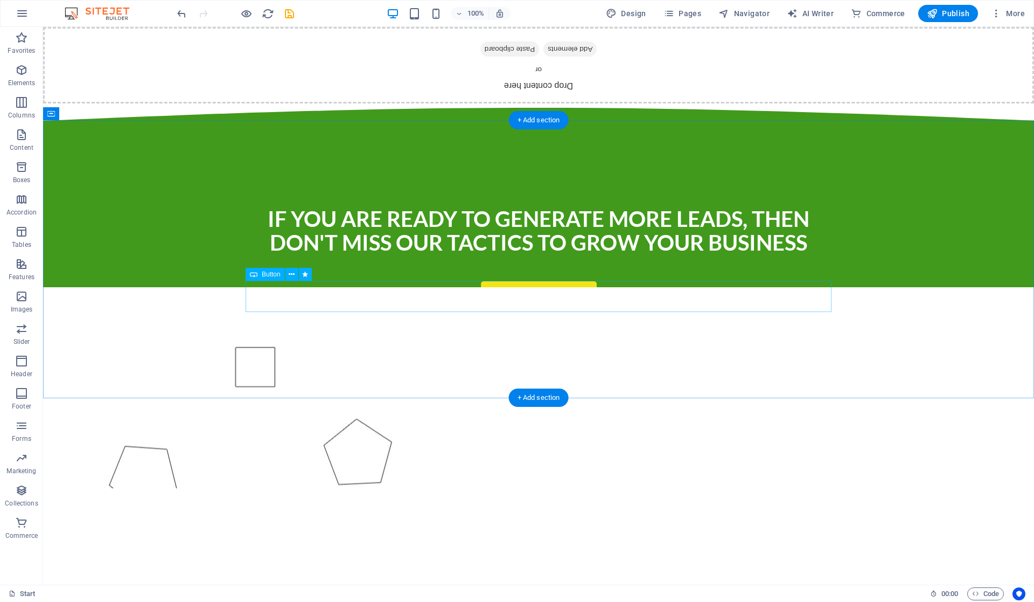
click at [414, 297] on div "Yes, show me how" at bounding box center [539, 296] width 586 height 31
click at [676, 350] on div "If you are ready to generate more leads, then don't miss our tactics to grow yo…" at bounding box center [538, 260] width 991 height 278
click at [84, 16] on img at bounding box center [102, 13] width 81 height 13
click at [94, 11] on img at bounding box center [102, 13] width 81 height 13
